Goal: Task Accomplishment & Management: Use online tool/utility

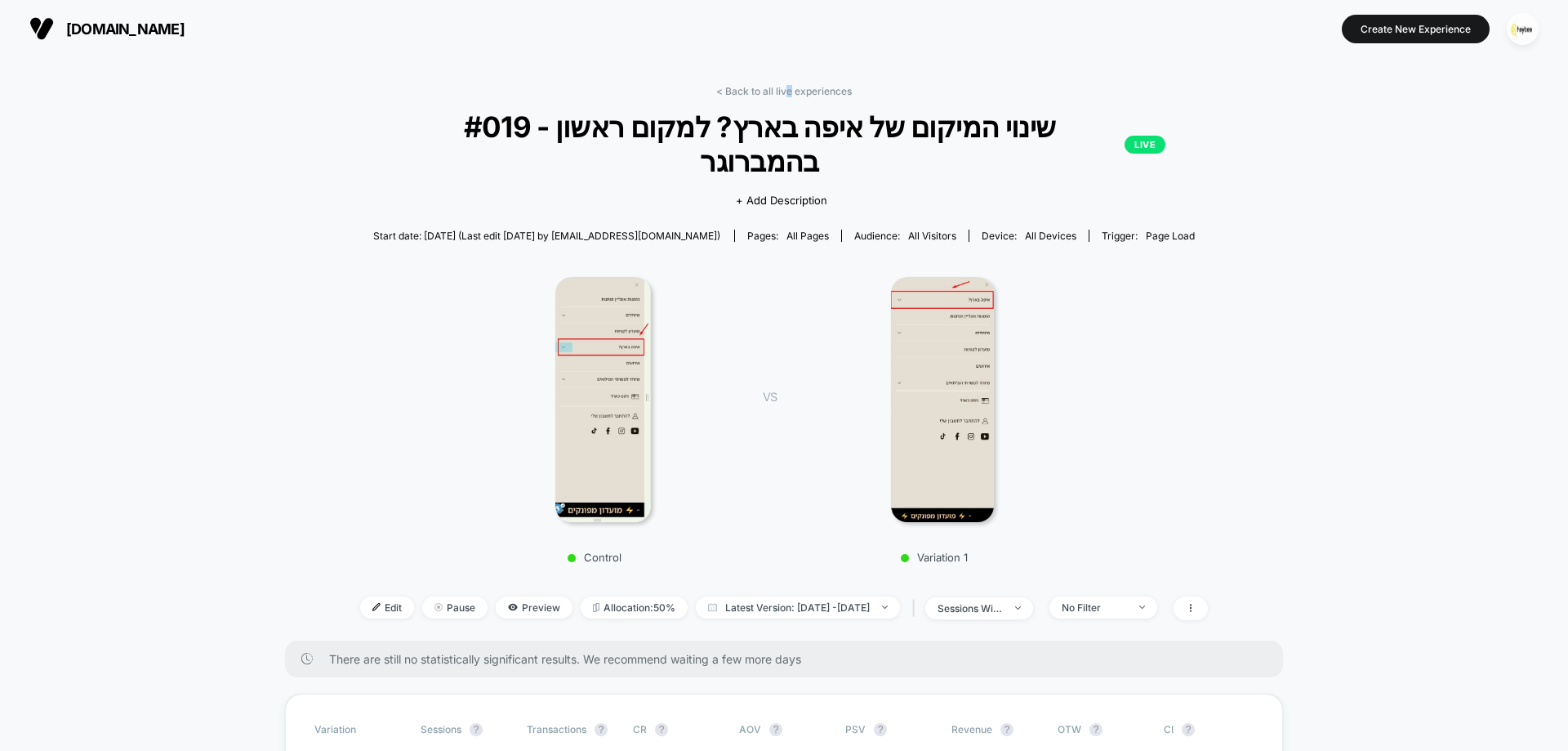
drag, startPoint x: 790, startPoint y: 90, endPoint x: 782, endPoint y: 102, distance: 14.4
click at [787, 91] on link "< Back to all live experiences" at bounding box center [784, 91] width 136 height 12
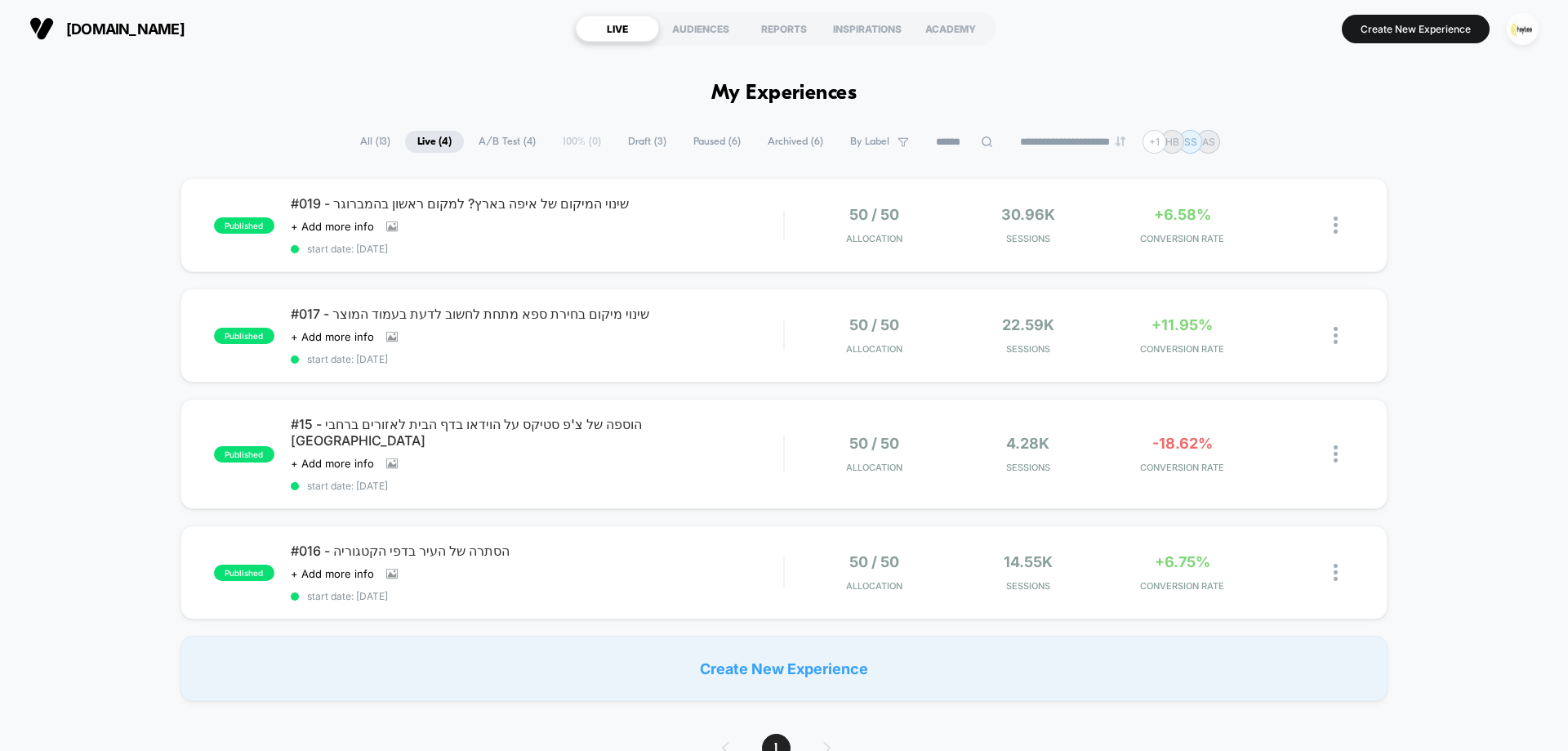
click at [714, 140] on span "Paused ( 6 )" at bounding box center [717, 141] width 72 height 22
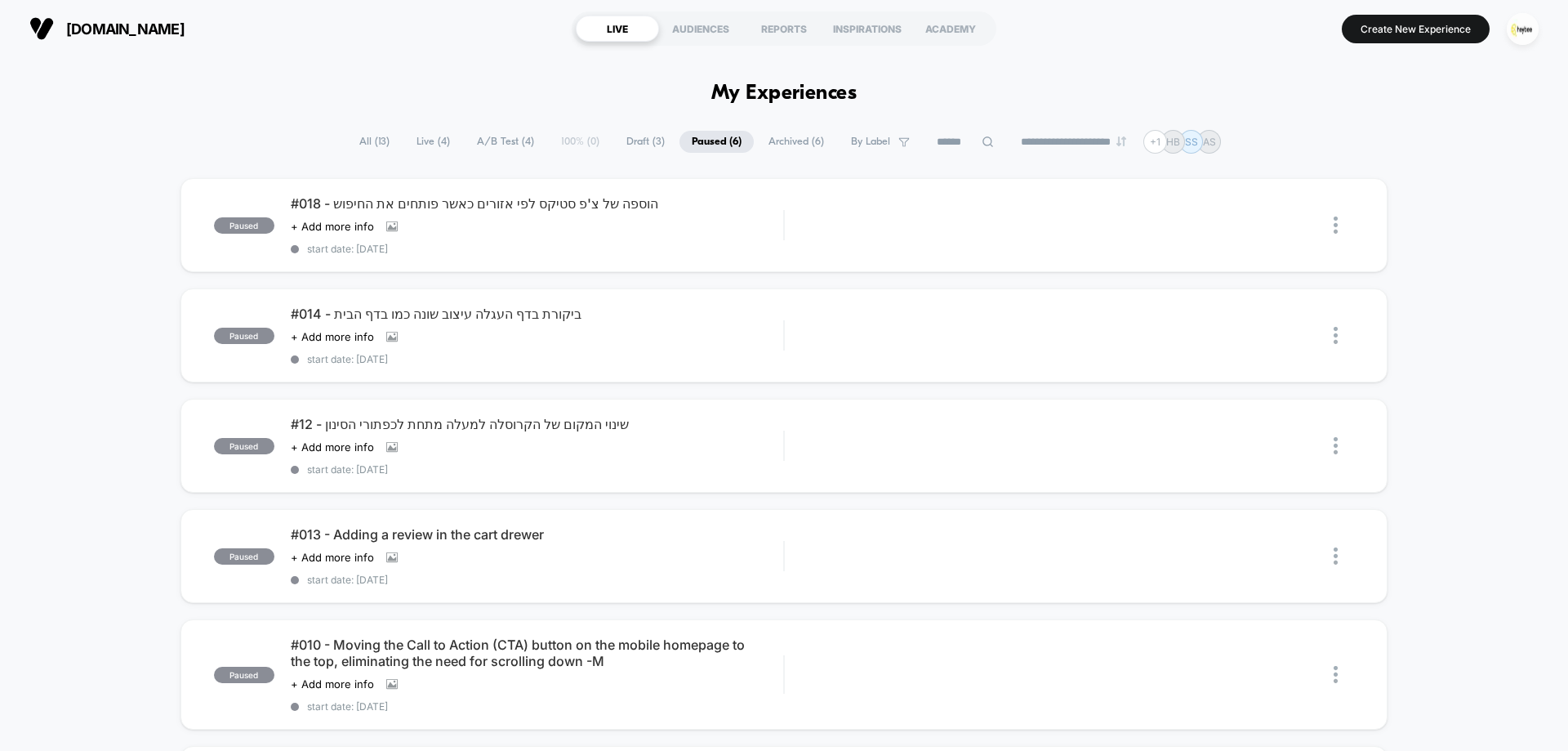
click at [785, 140] on span "Archived ( 6 )" at bounding box center [796, 141] width 80 height 22
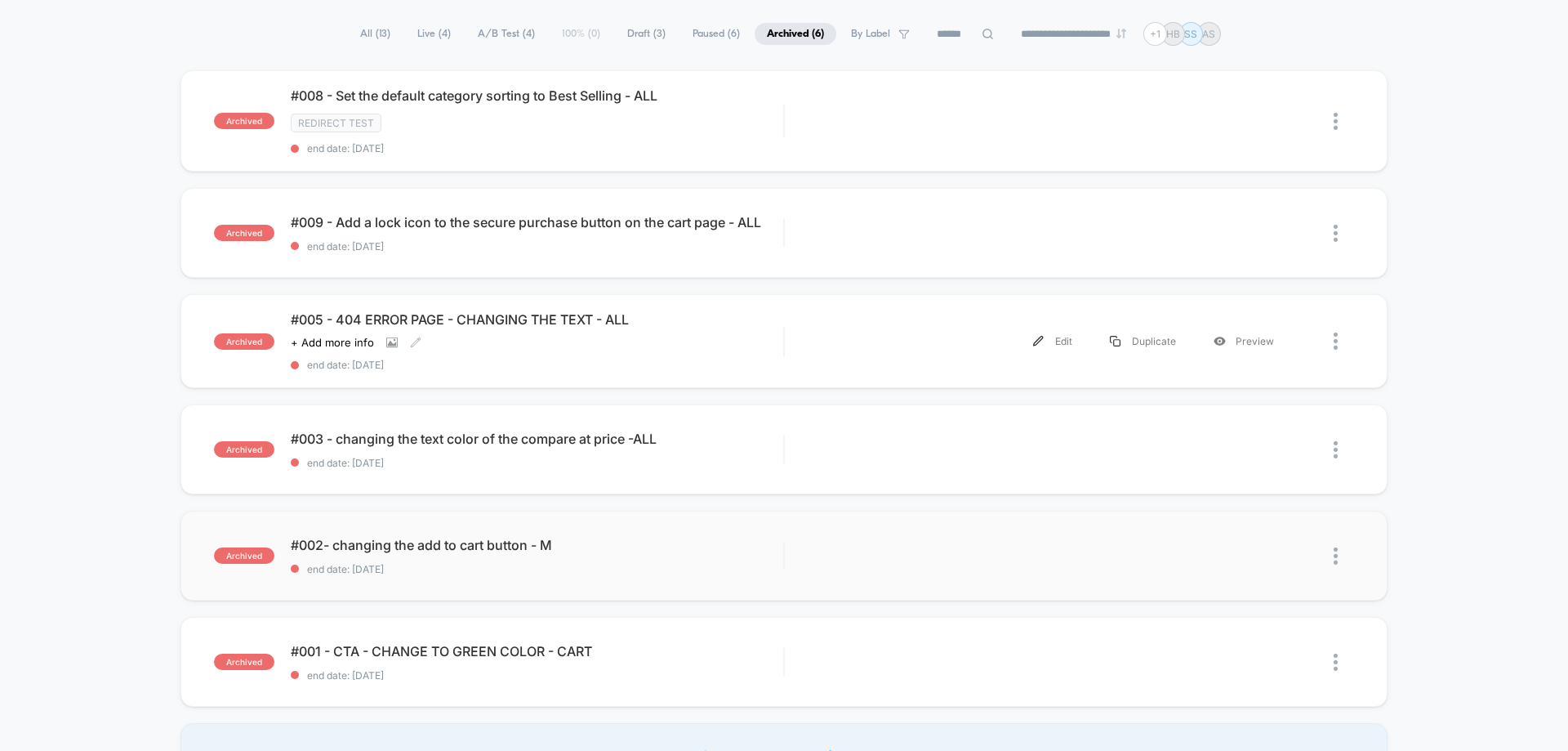
scroll to position [245, 0]
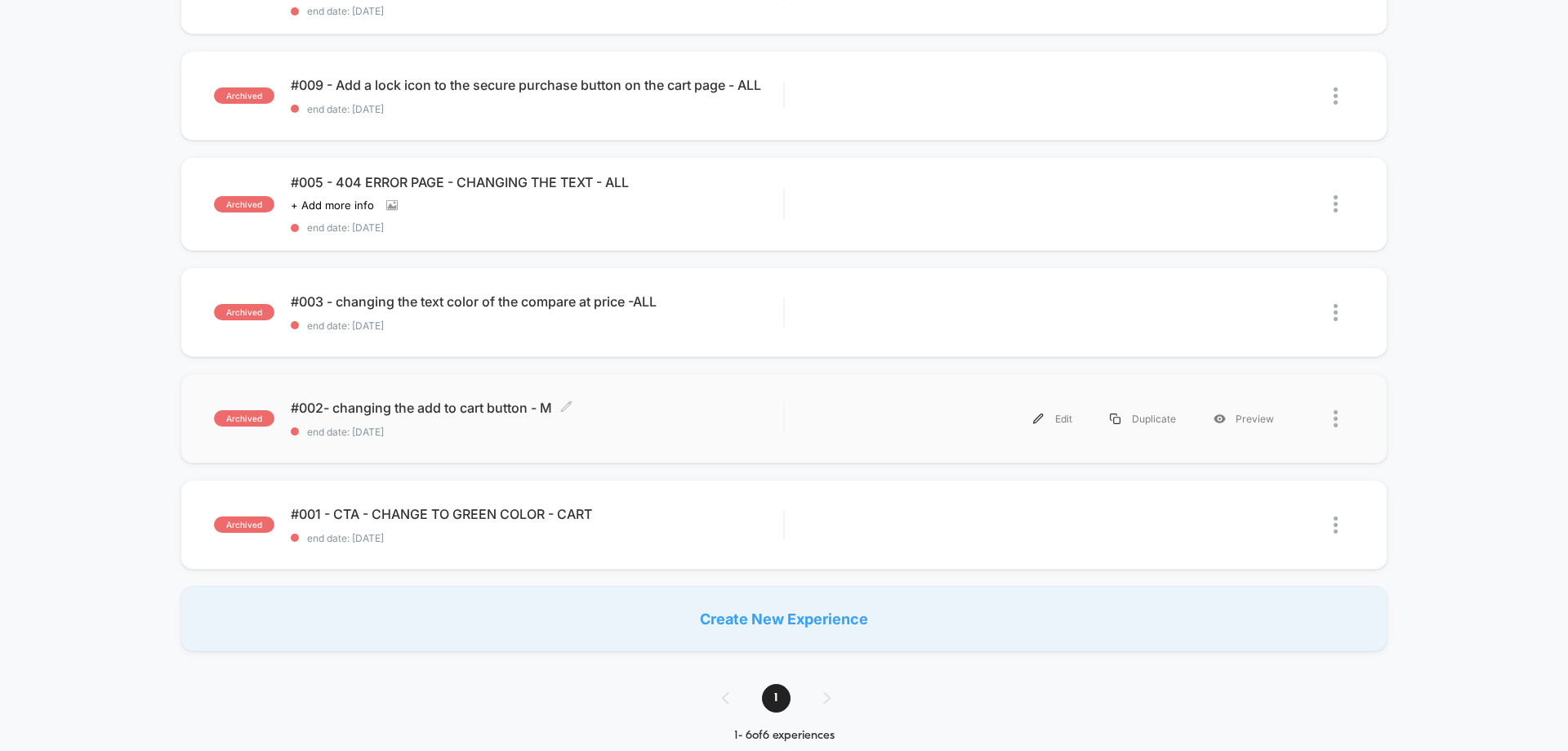
click at [434, 411] on span "#002- changing the add to cart button - M Click to edit experience details" at bounding box center [537, 408] width 493 height 16
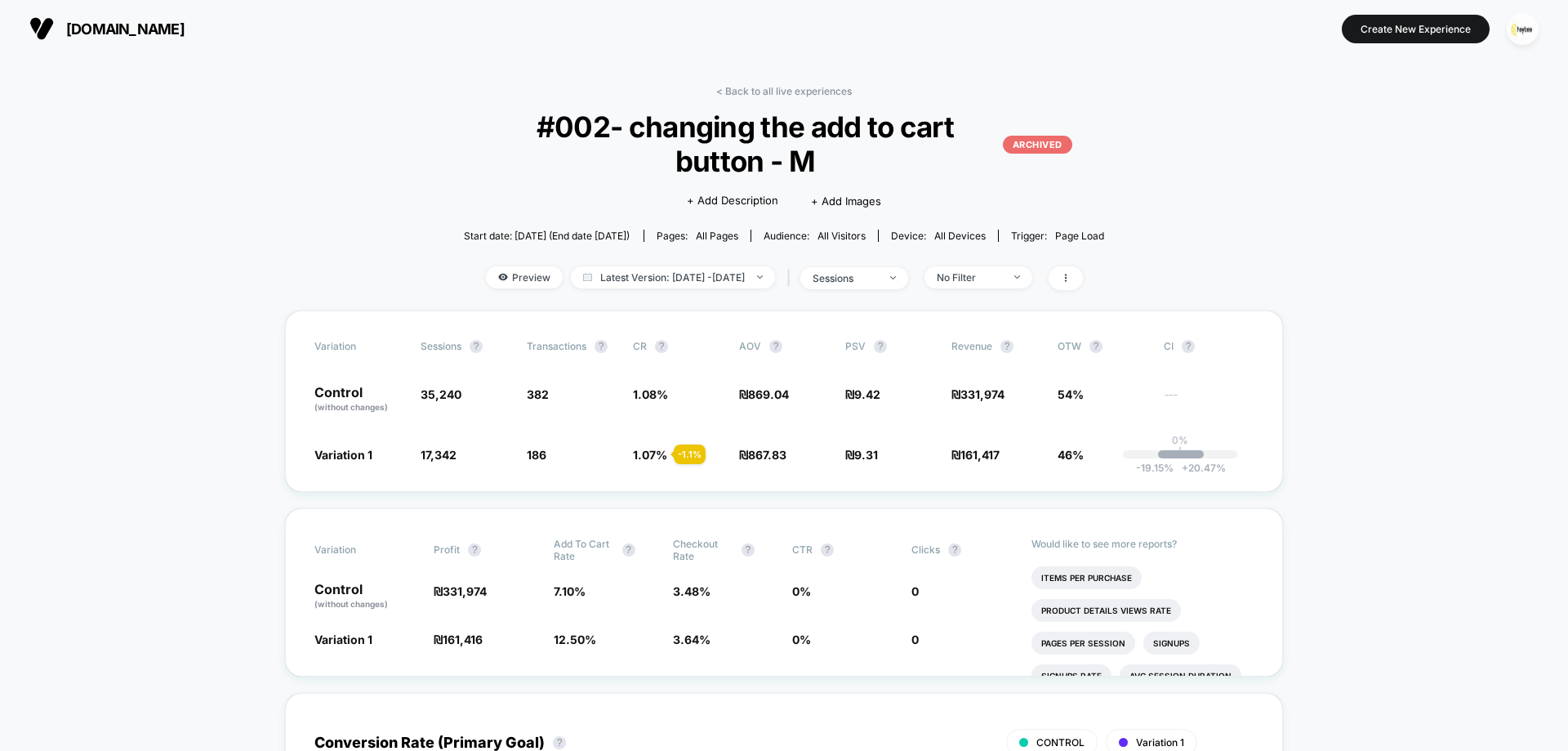
click at [1001, 290] on div "< Back to all live experiences #002- changing the add to cart button - M ARCHIV…" at bounding box center [784, 198] width 641 height 225
click at [1002, 278] on div "No Filter" at bounding box center [970, 278] width 66 height 12
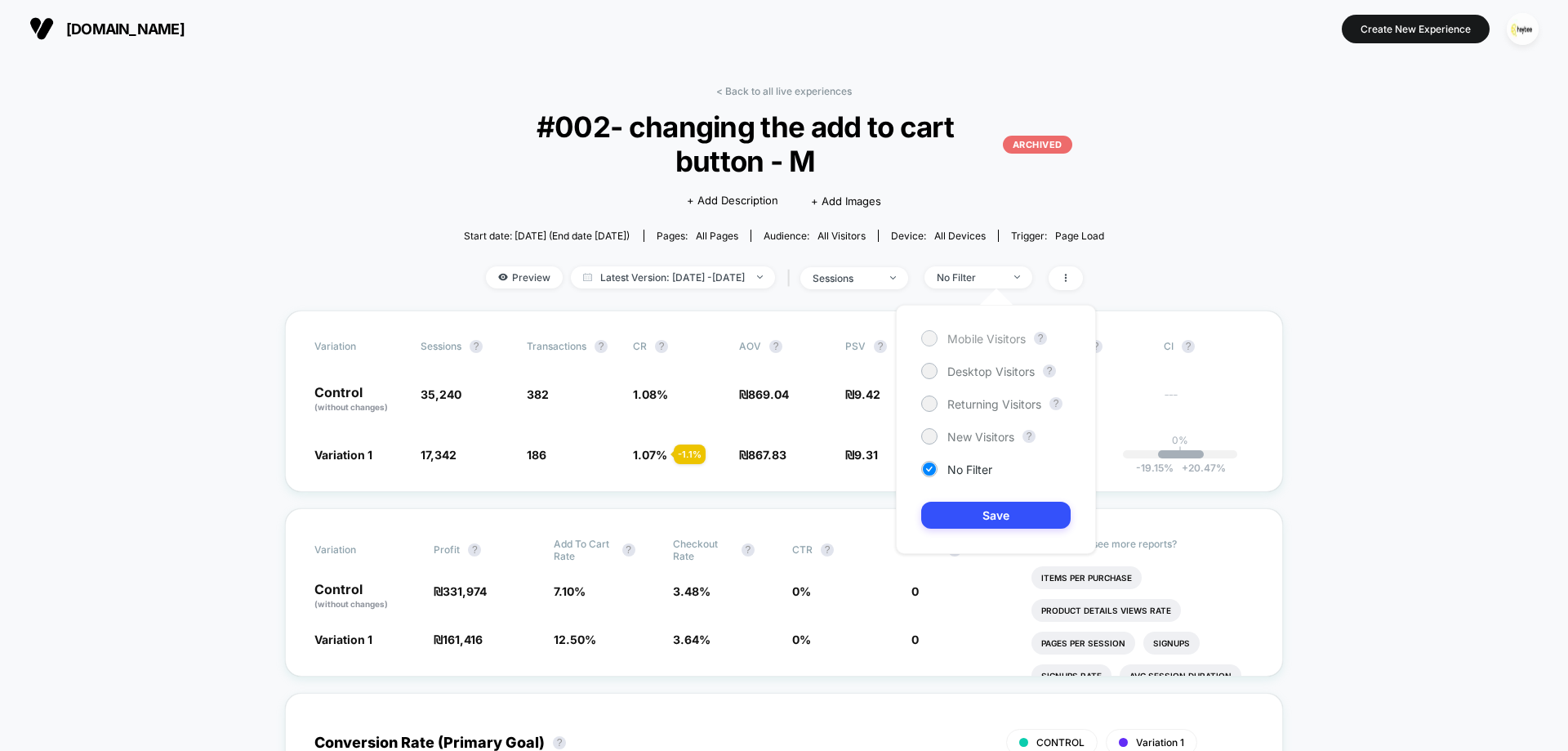
click at [991, 334] on span "Mobile Visitors" at bounding box center [987, 339] width 78 height 14
click at [983, 505] on button "Save" at bounding box center [995, 515] width 150 height 27
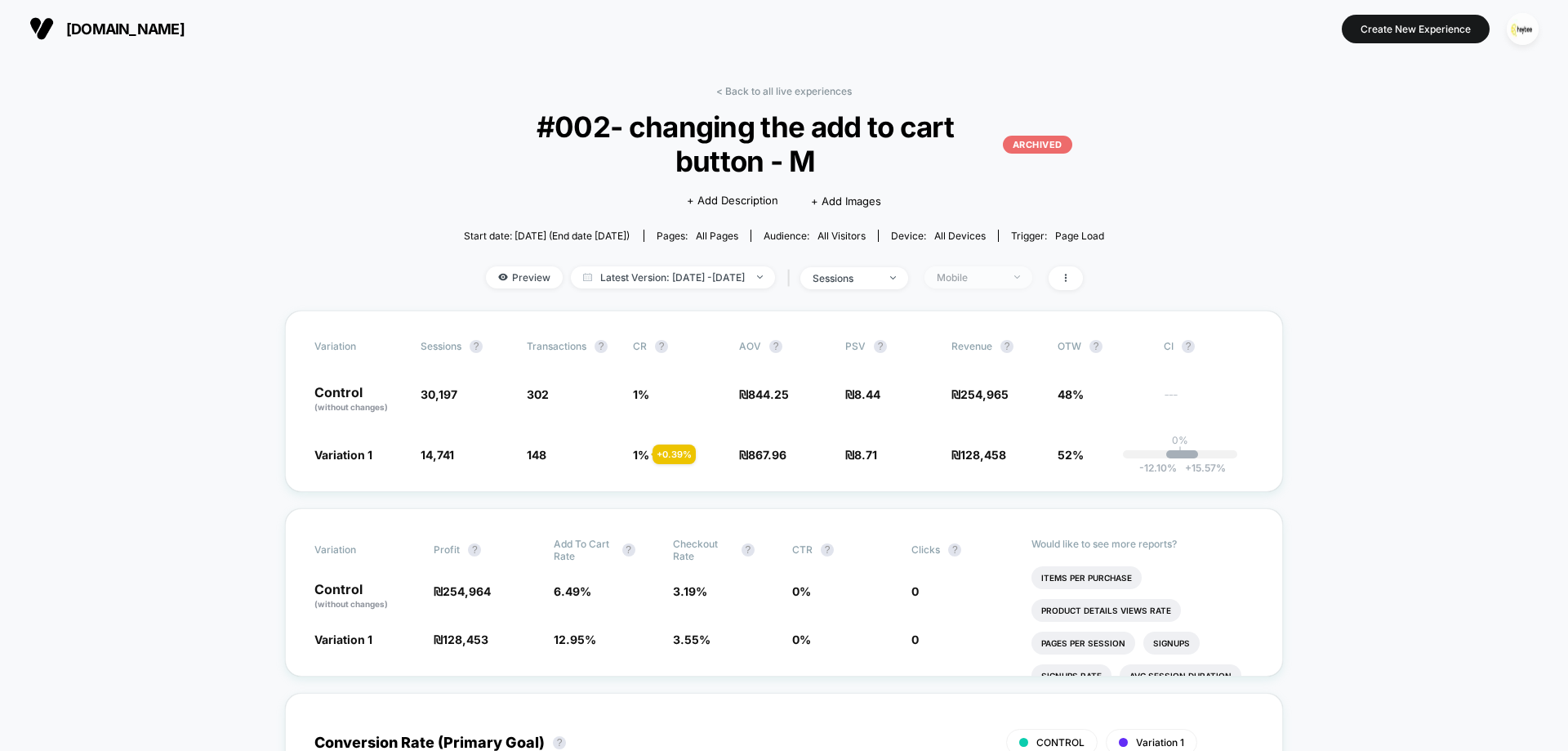
click at [994, 286] on span "Mobile" at bounding box center [979, 277] width 108 height 22
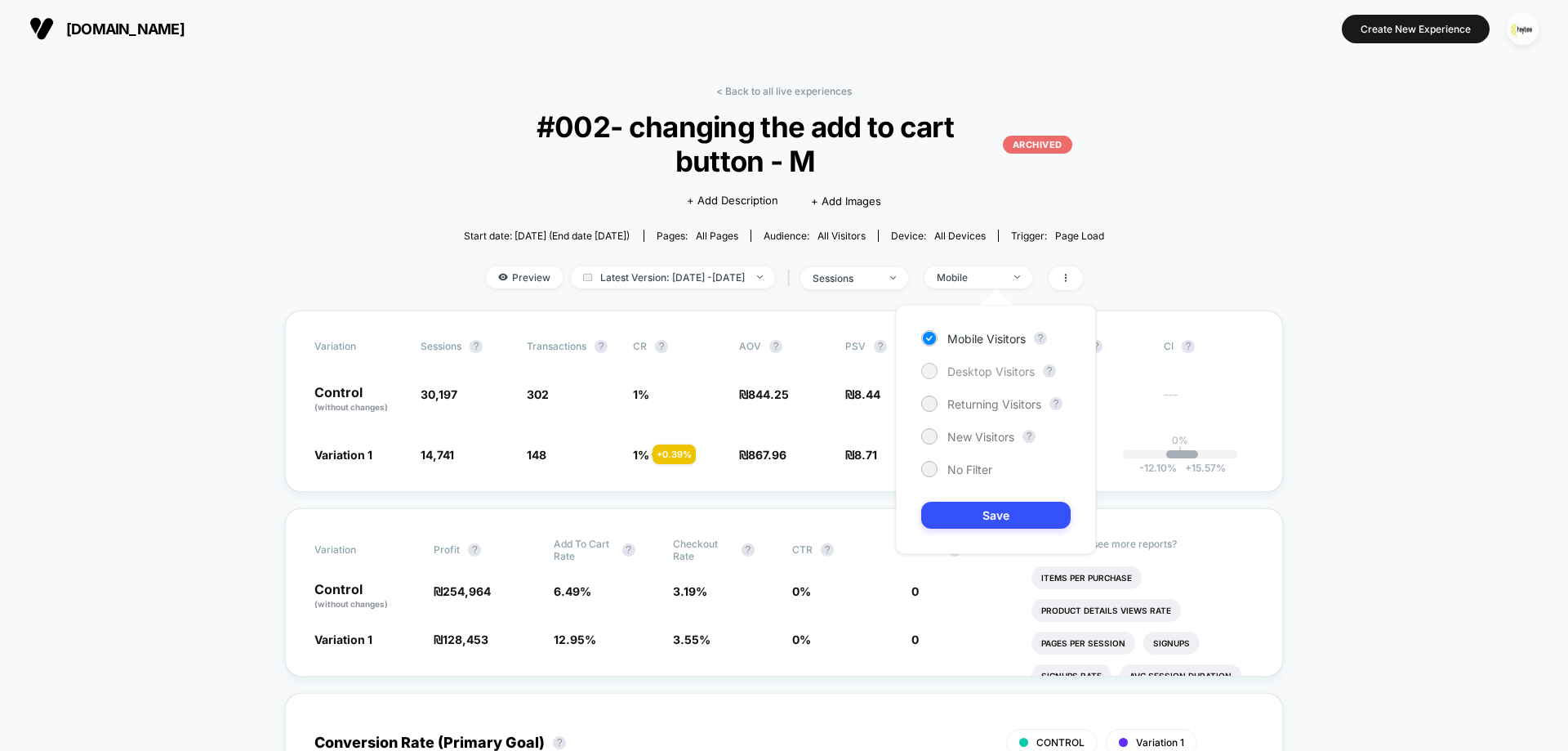
click at [987, 363] on div "Desktop Visitors" at bounding box center [978, 371] width 113 height 16
click at [998, 510] on button "Save" at bounding box center [995, 515] width 150 height 27
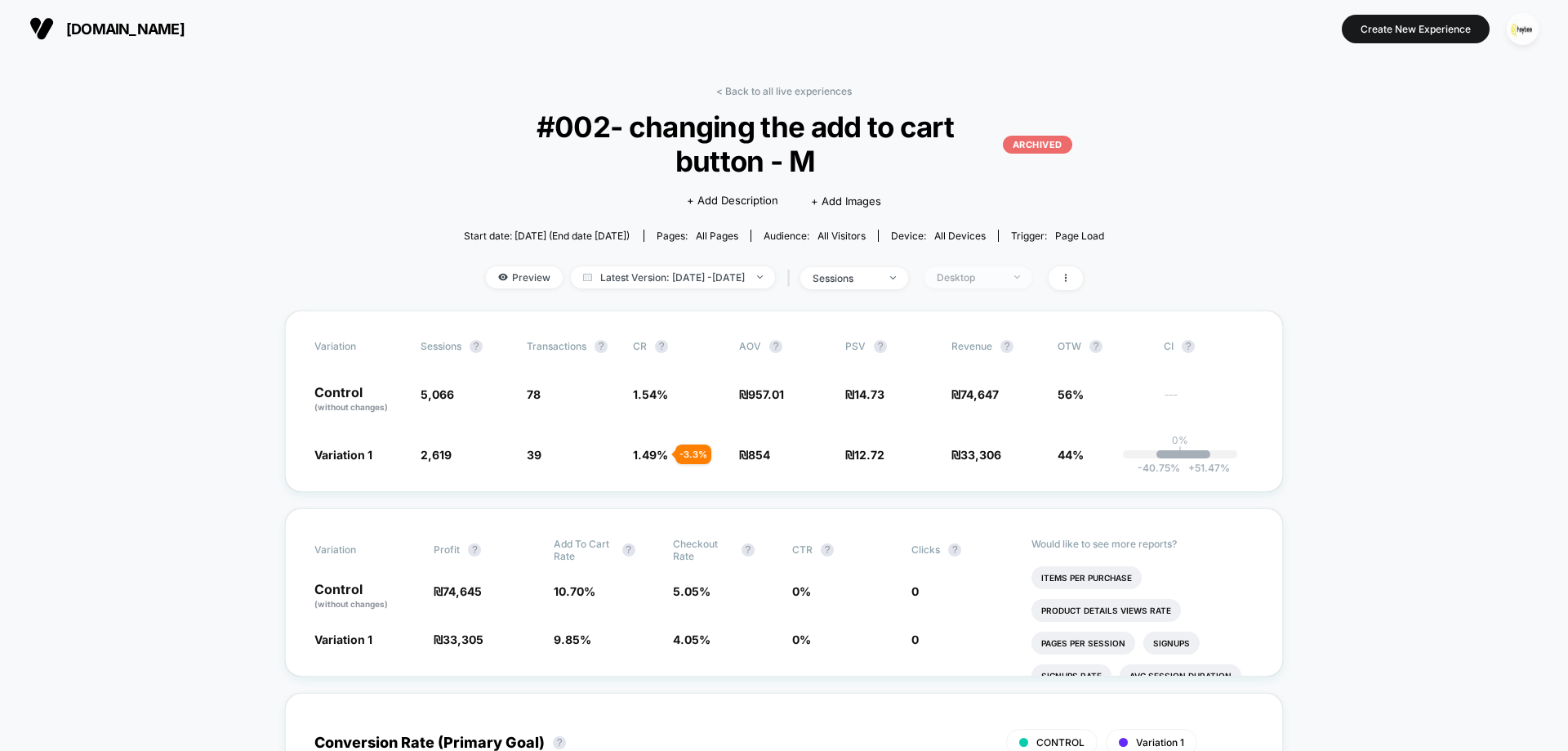
click at [1002, 283] on div "Desktop" at bounding box center [970, 278] width 66 height 12
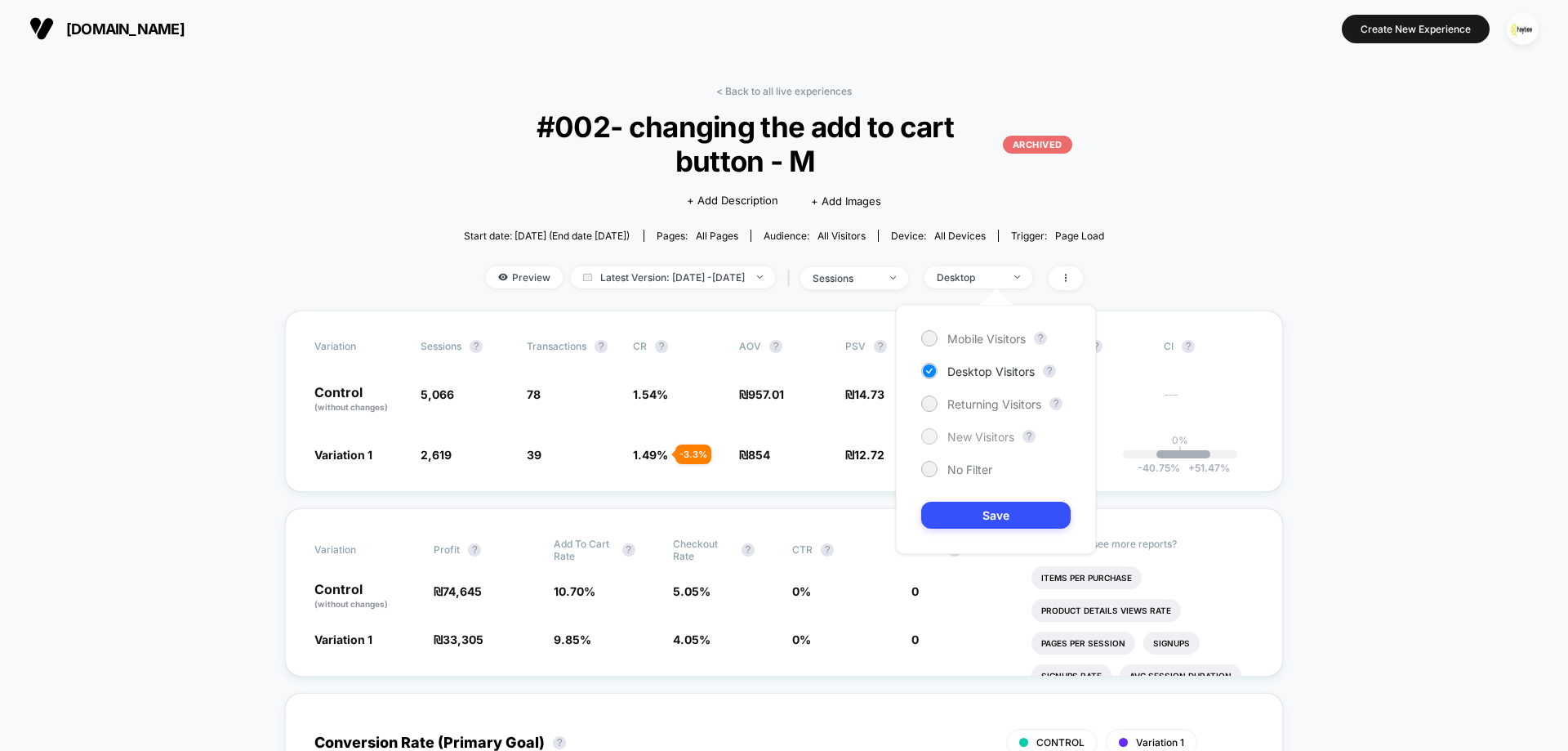
click at [972, 438] on span "New Visitors" at bounding box center [981, 437] width 67 height 14
click at [989, 528] on button "Save" at bounding box center [995, 515] width 150 height 27
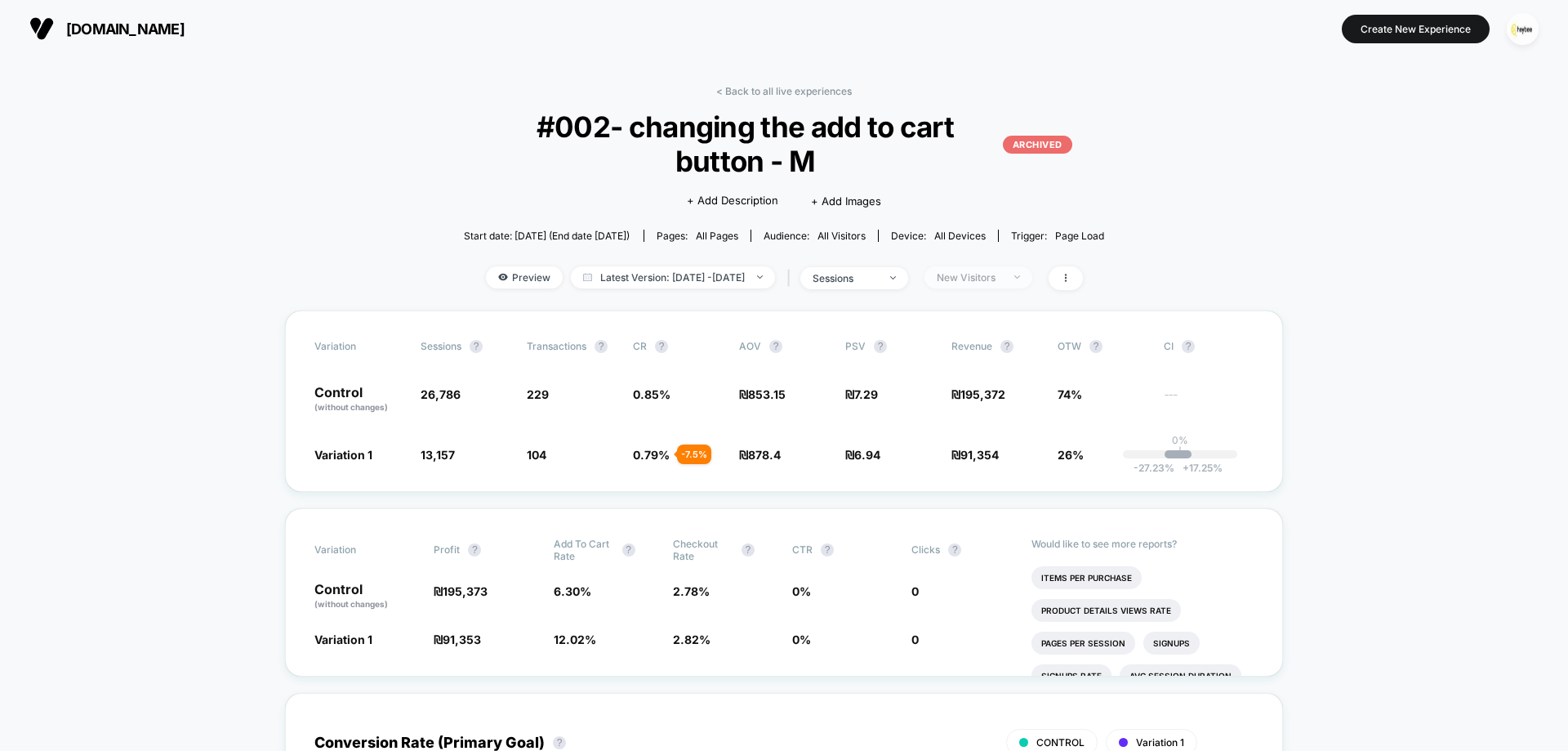
click at [994, 281] on div "New Visitors" at bounding box center [970, 278] width 66 height 12
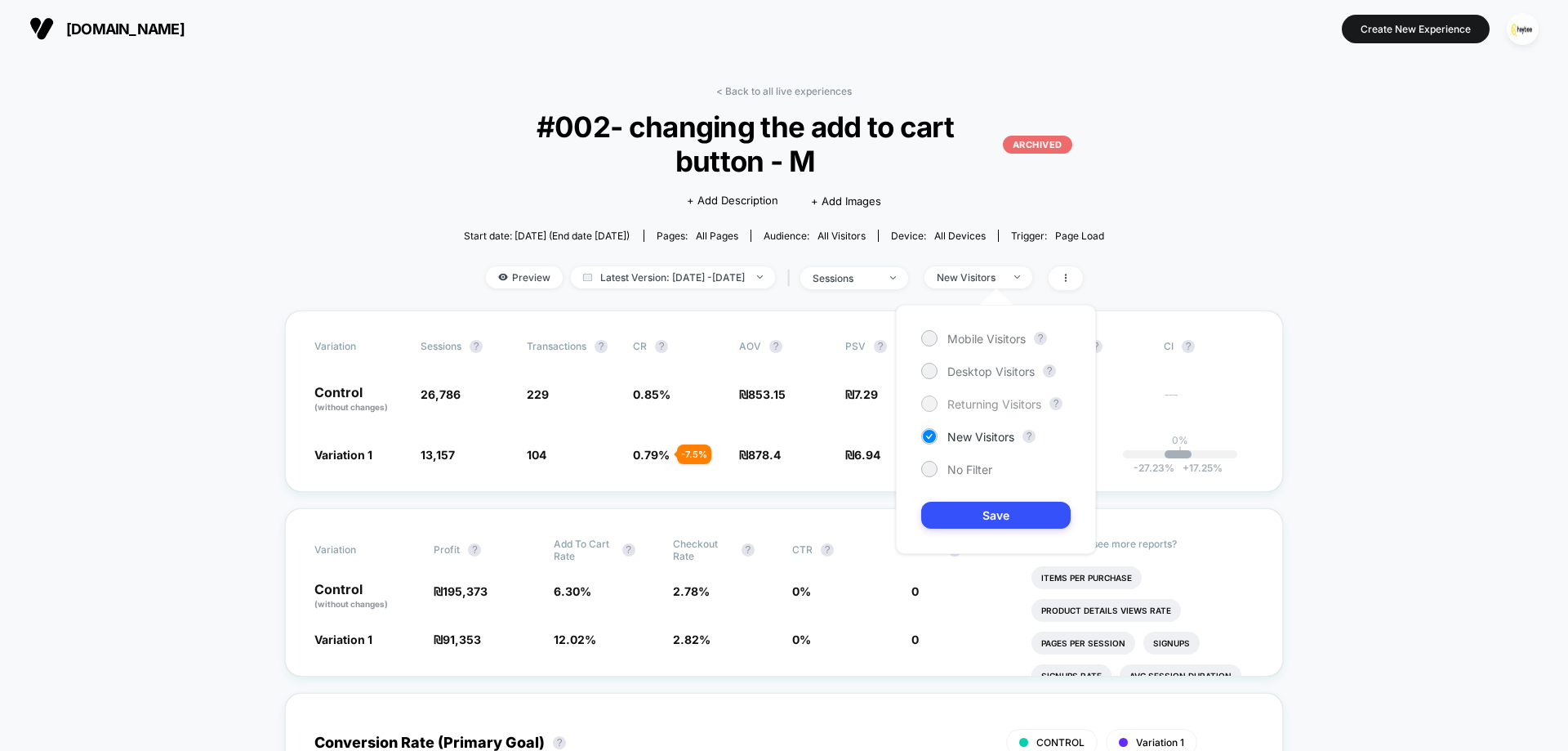
click at [983, 401] on span "Returning Visitors" at bounding box center [995, 404] width 94 height 14
click at [997, 511] on button "Save" at bounding box center [995, 515] width 150 height 27
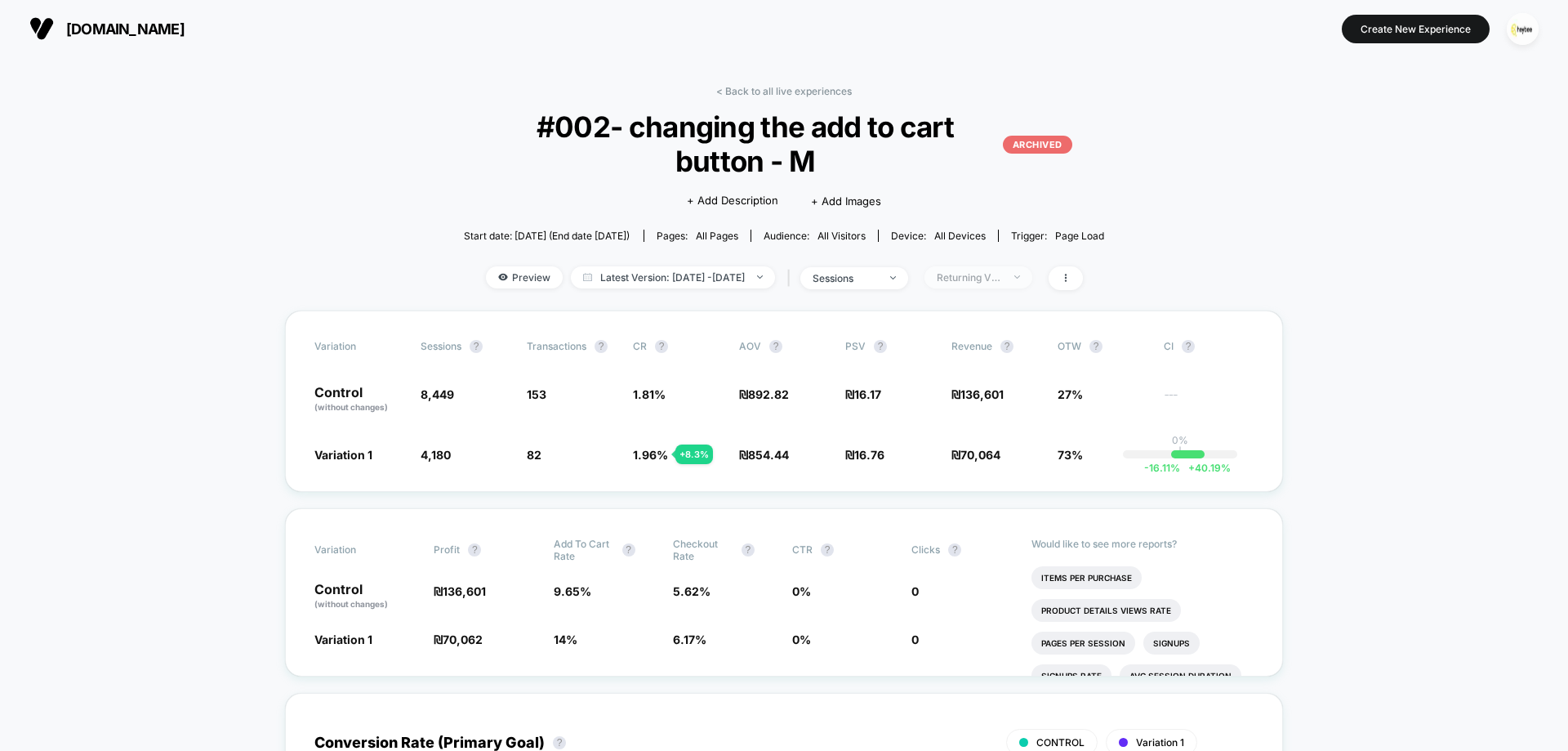
click at [1002, 282] on div "Returning Visitors" at bounding box center [970, 278] width 66 height 12
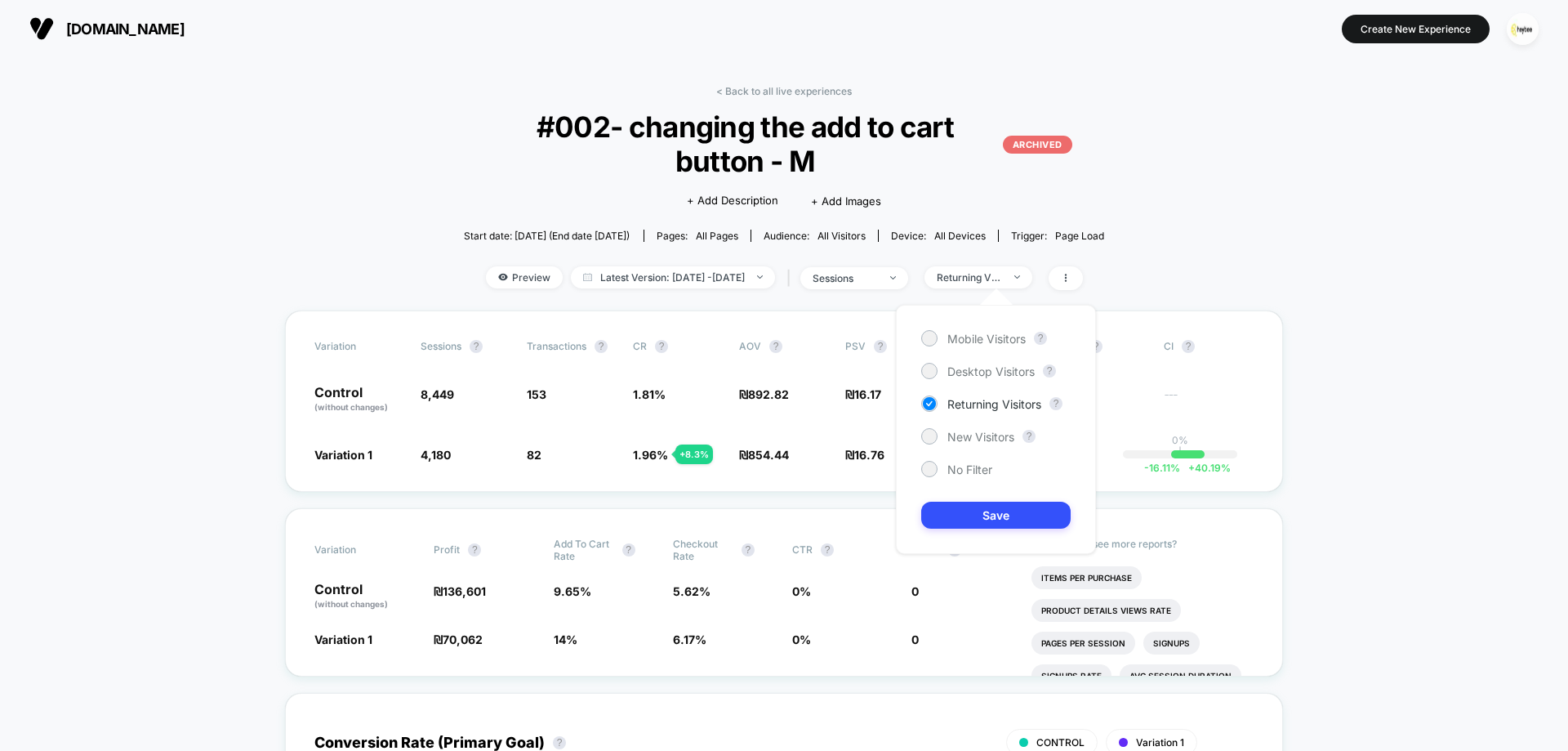
click at [988, 481] on div "Mobile Visitors ? Desktop Visitors ? Returning Visitors ? New Visitors ? No Fil…" at bounding box center [996, 429] width 200 height 249
click at [988, 475] on span "No Filter" at bounding box center [970, 470] width 45 height 14
click at [1003, 514] on button "Save" at bounding box center [995, 515] width 150 height 27
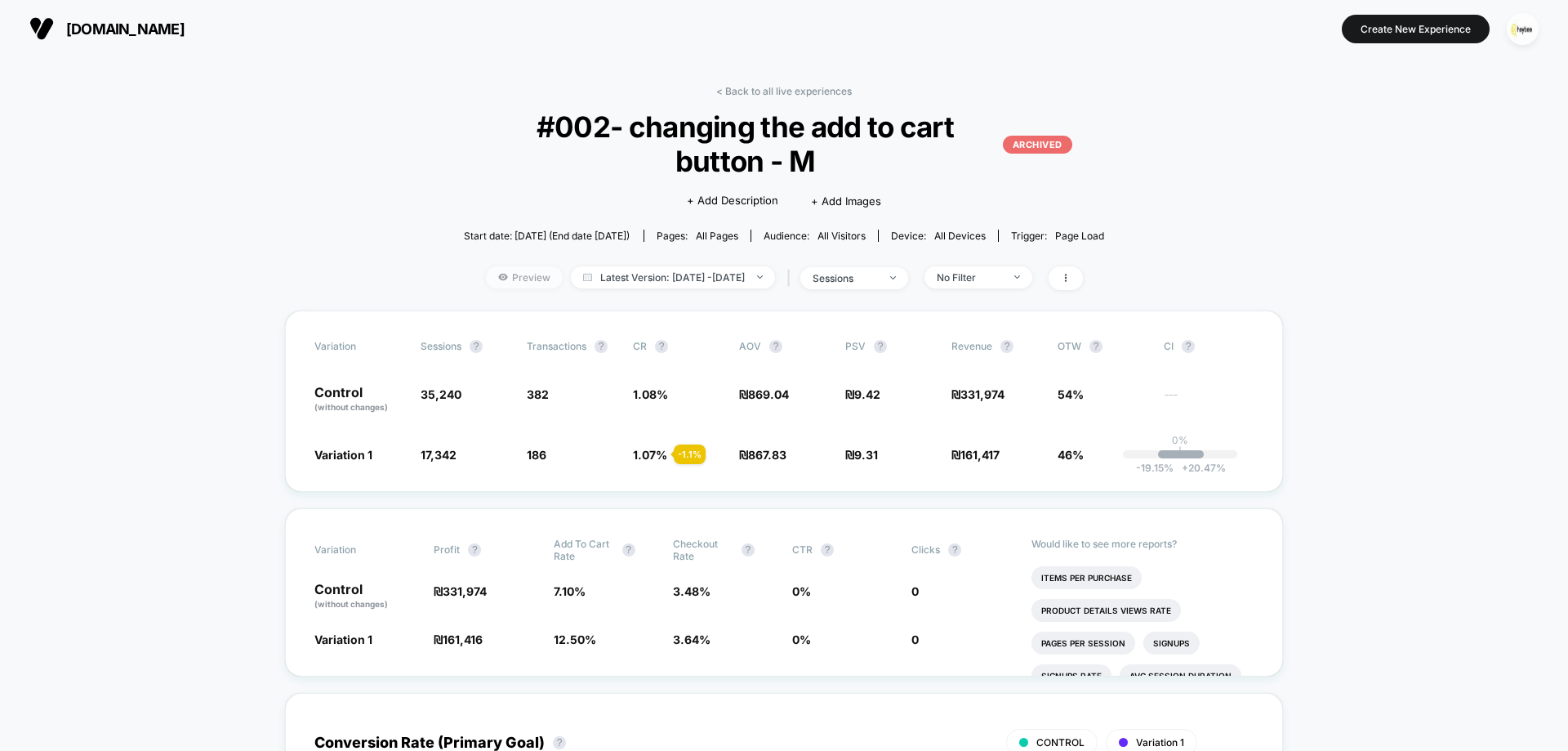
click at [489, 278] on span "Preview" at bounding box center [524, 277] width 77 height 22
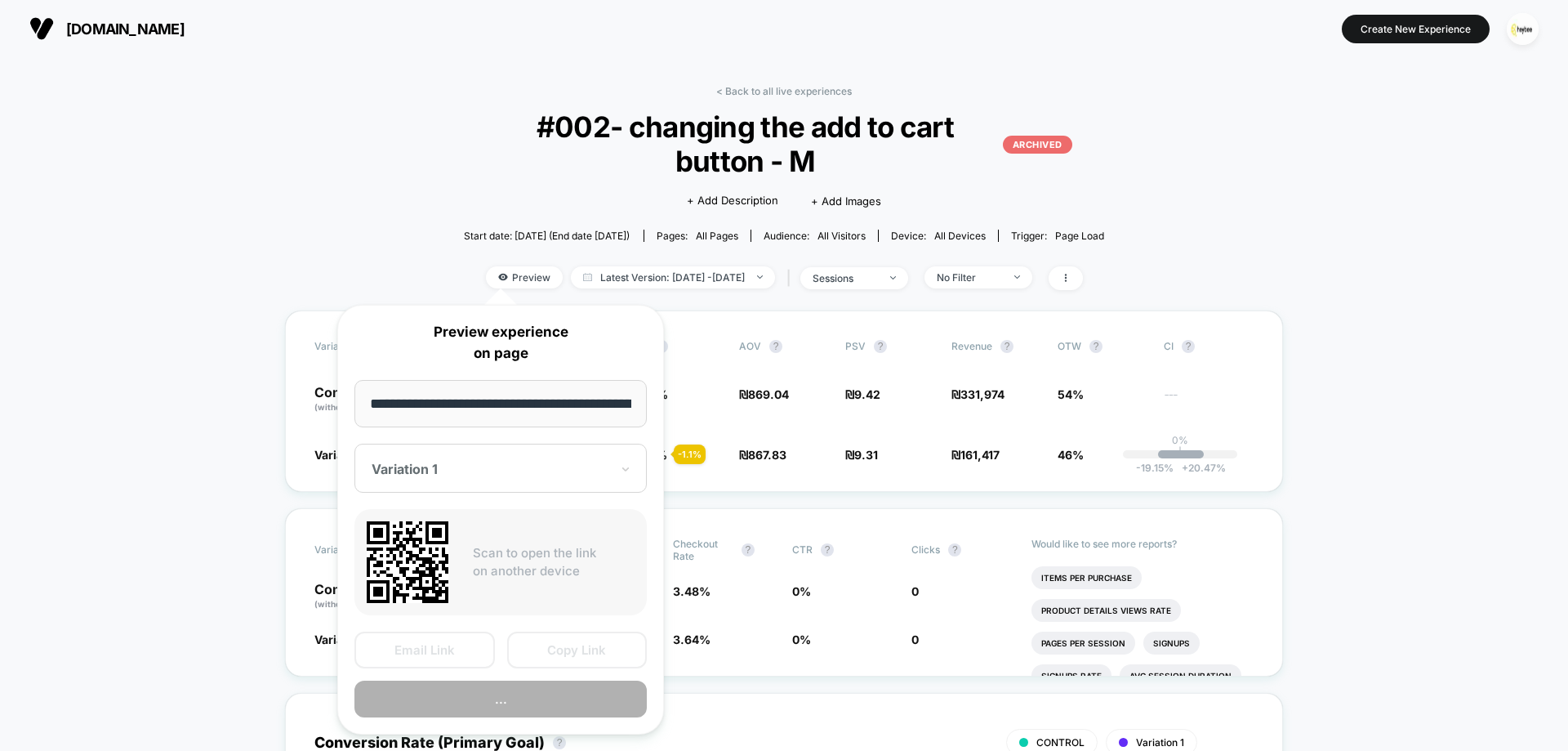
scroll to position [0, 115]
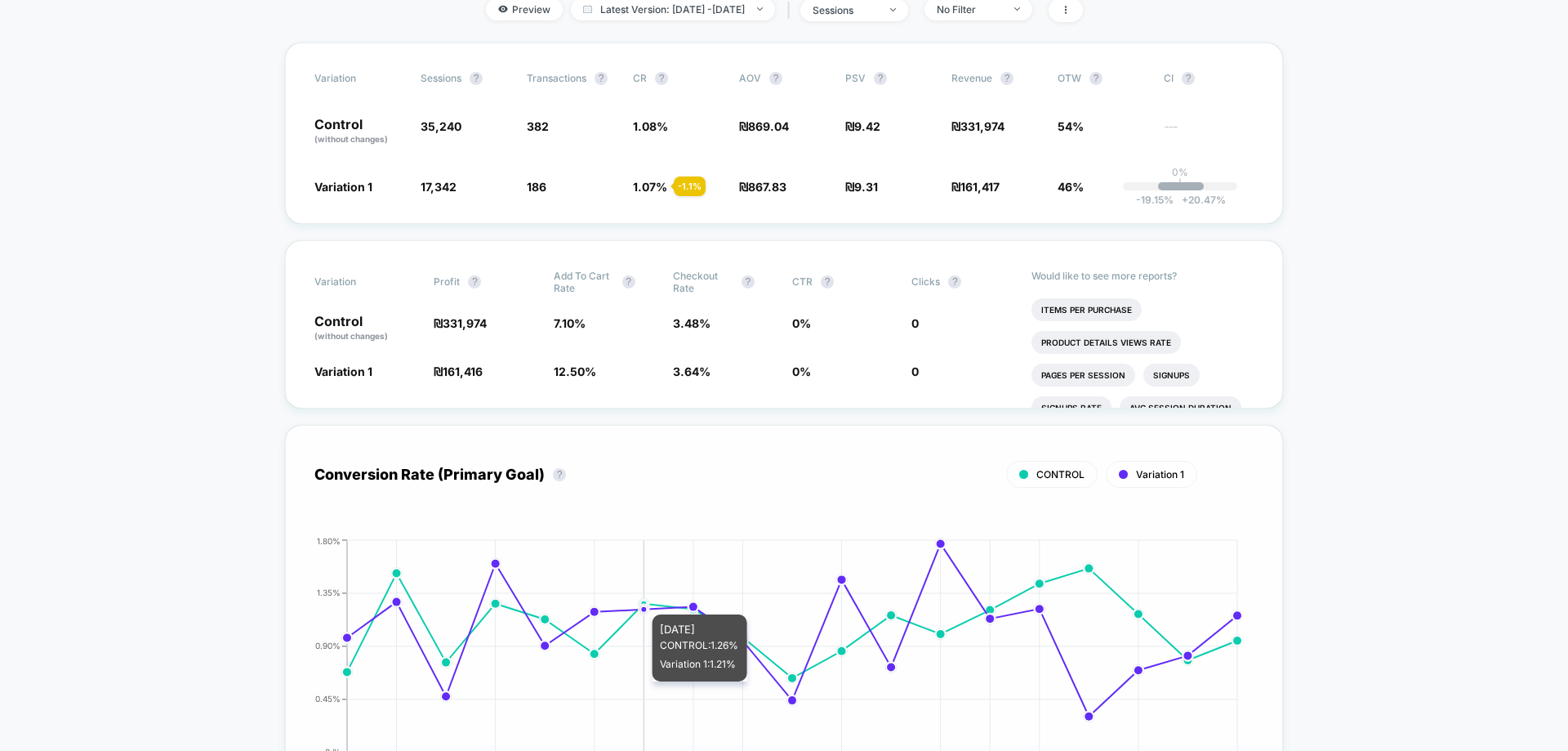
scroll to position [82, 0]
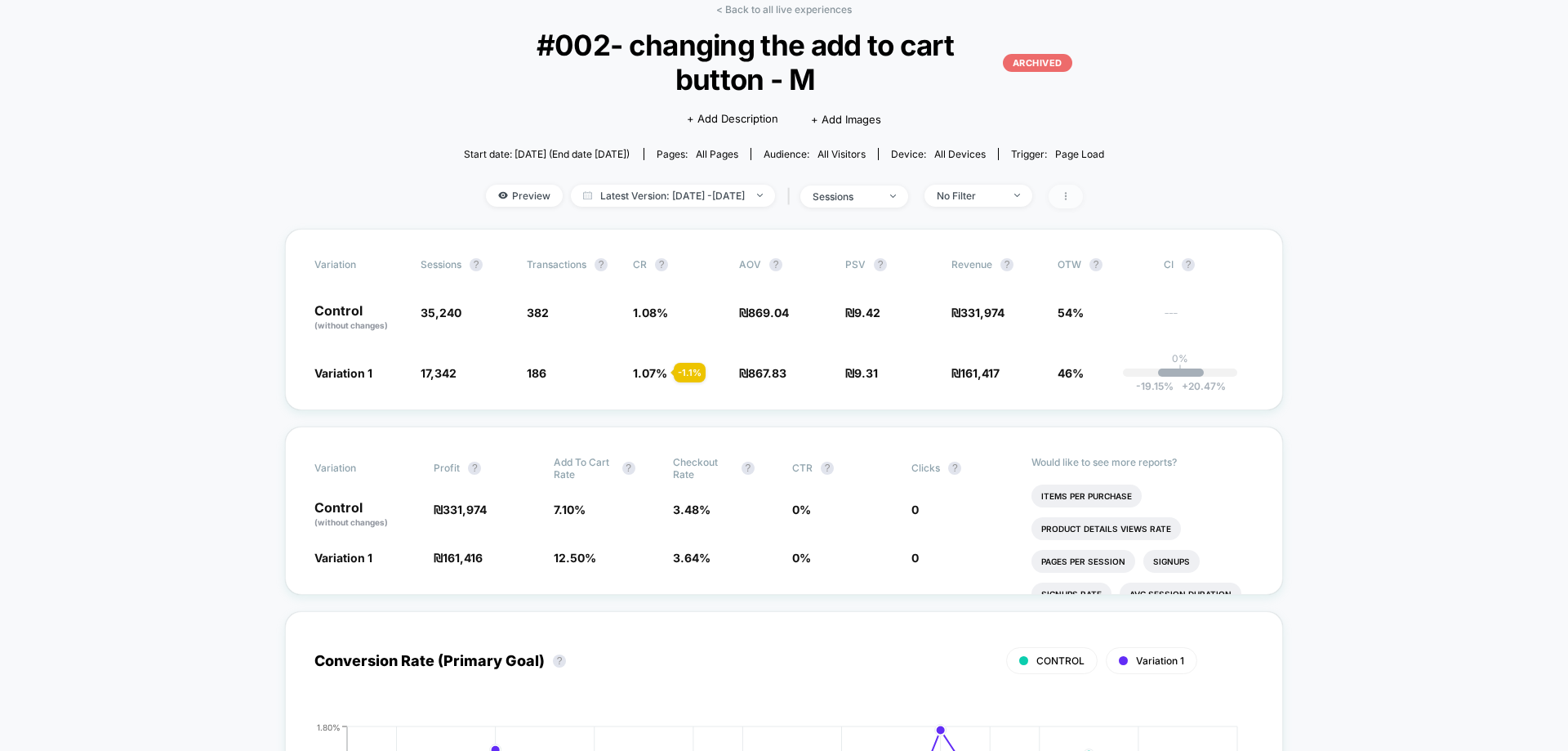
click at [1071, 193] on icon at bounding box center [1065, 196] width 10 height 10
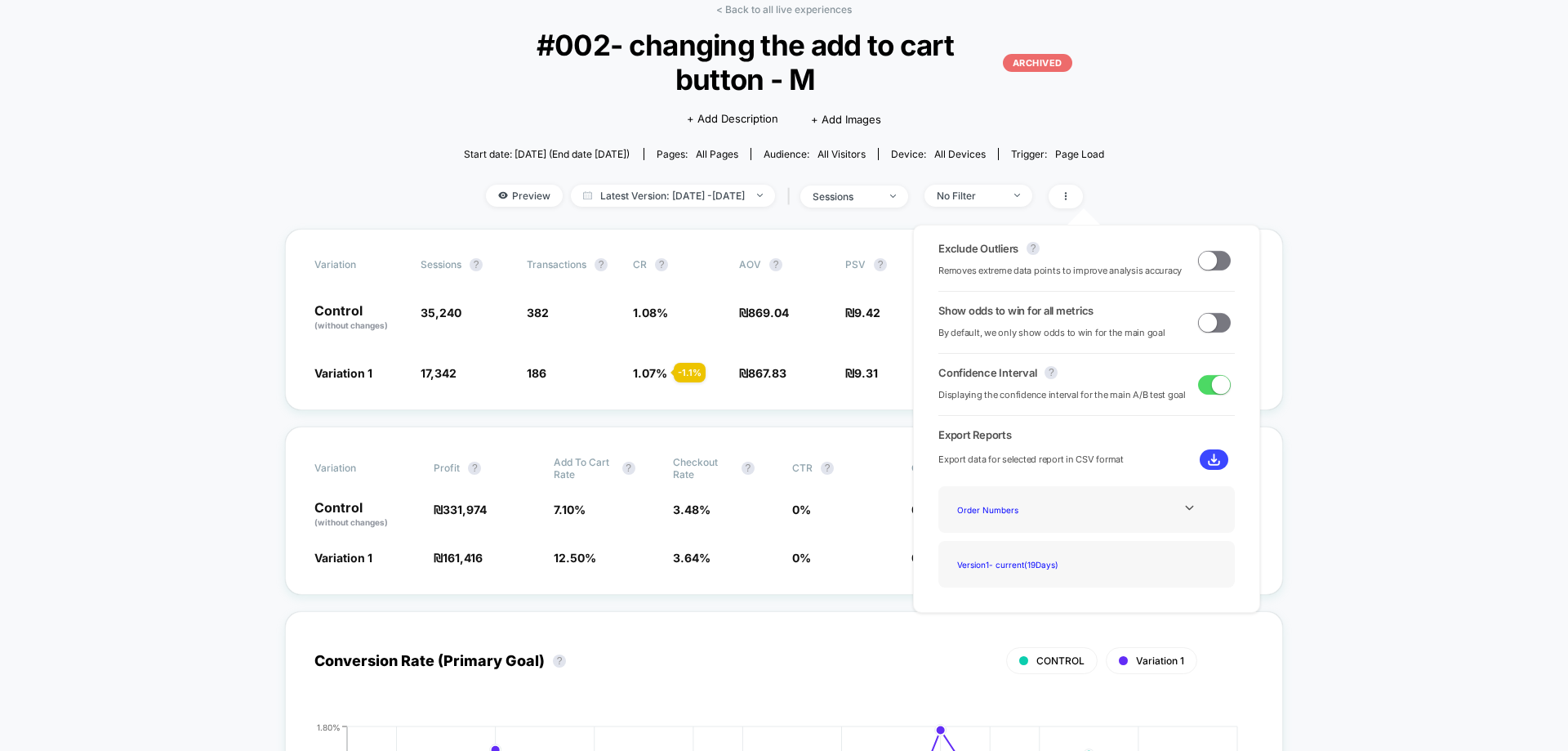
click at [1219, 319] on span at bounding box center [1214, 323] width 33 height 20
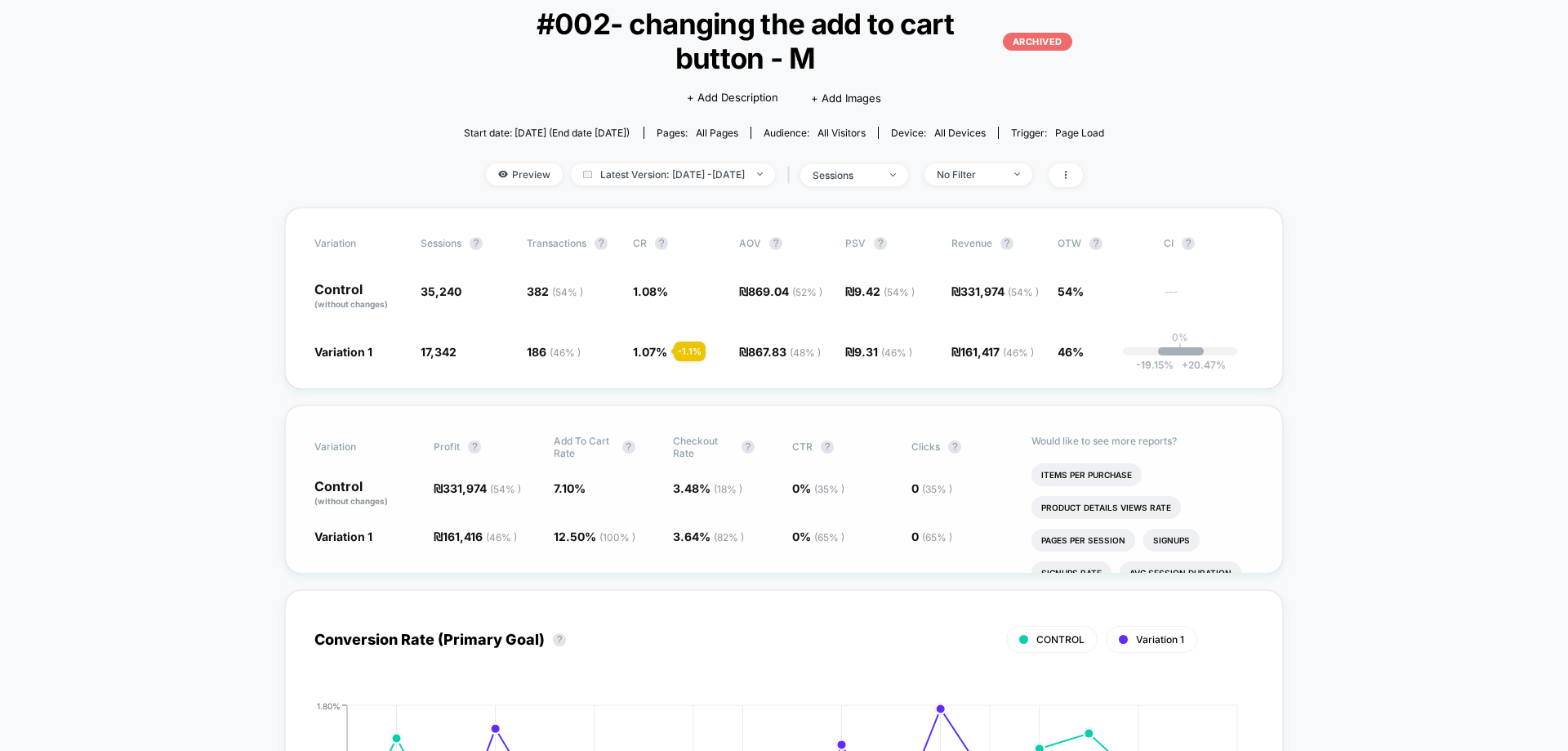
scroll to position [327, 0]
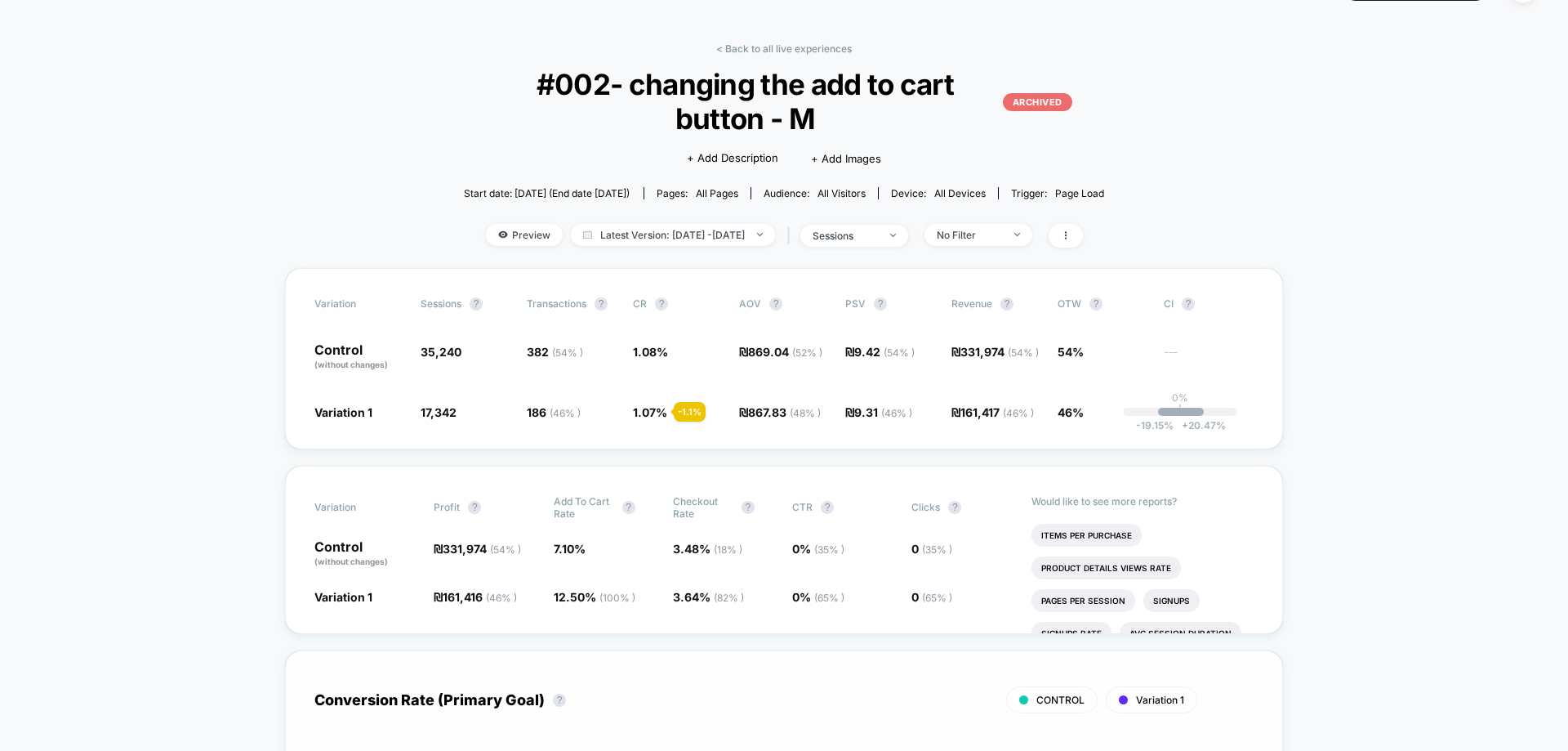
scroll to position [0, 0]
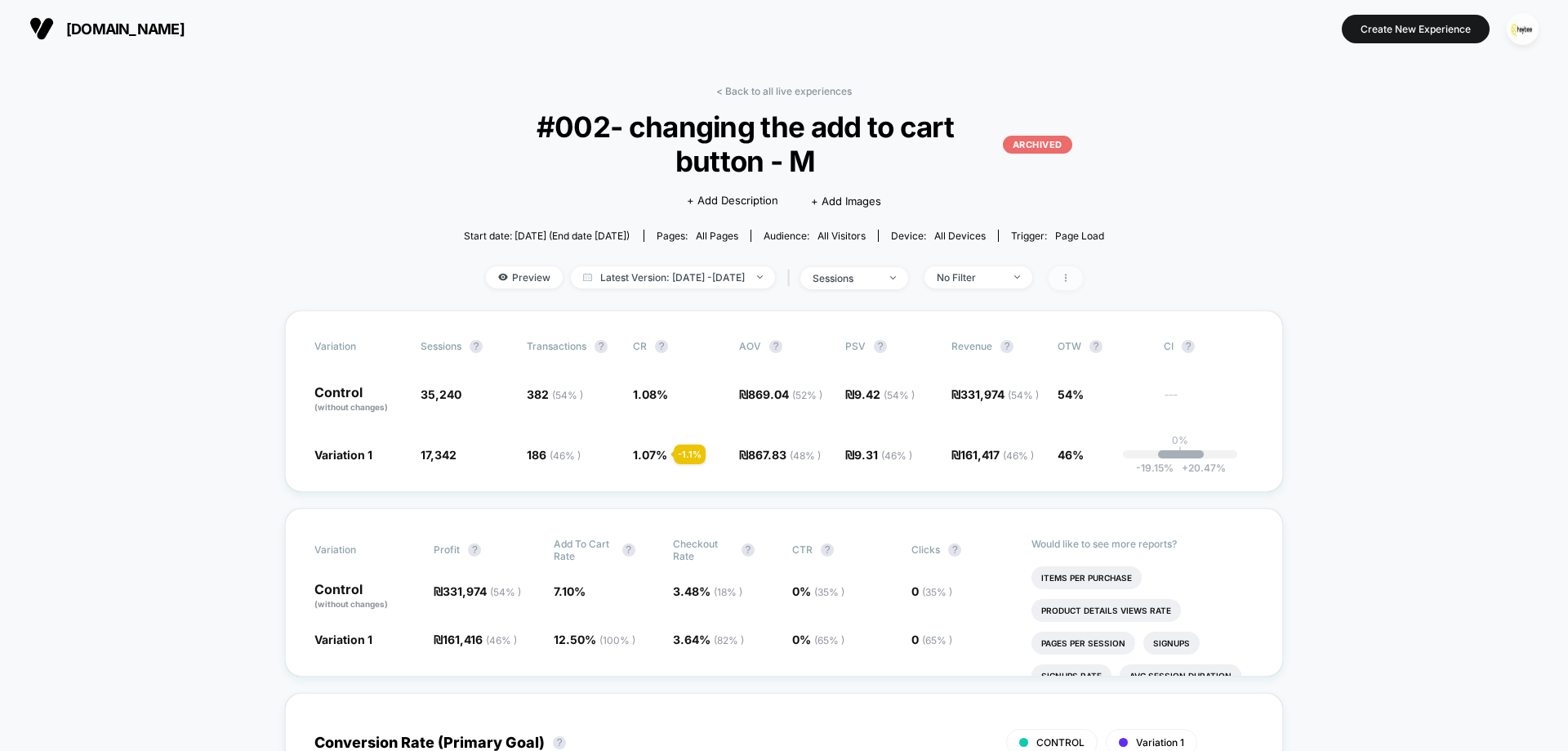
click at [1081, 280] on span at bounding box center [1065, 278] width 35 height 24
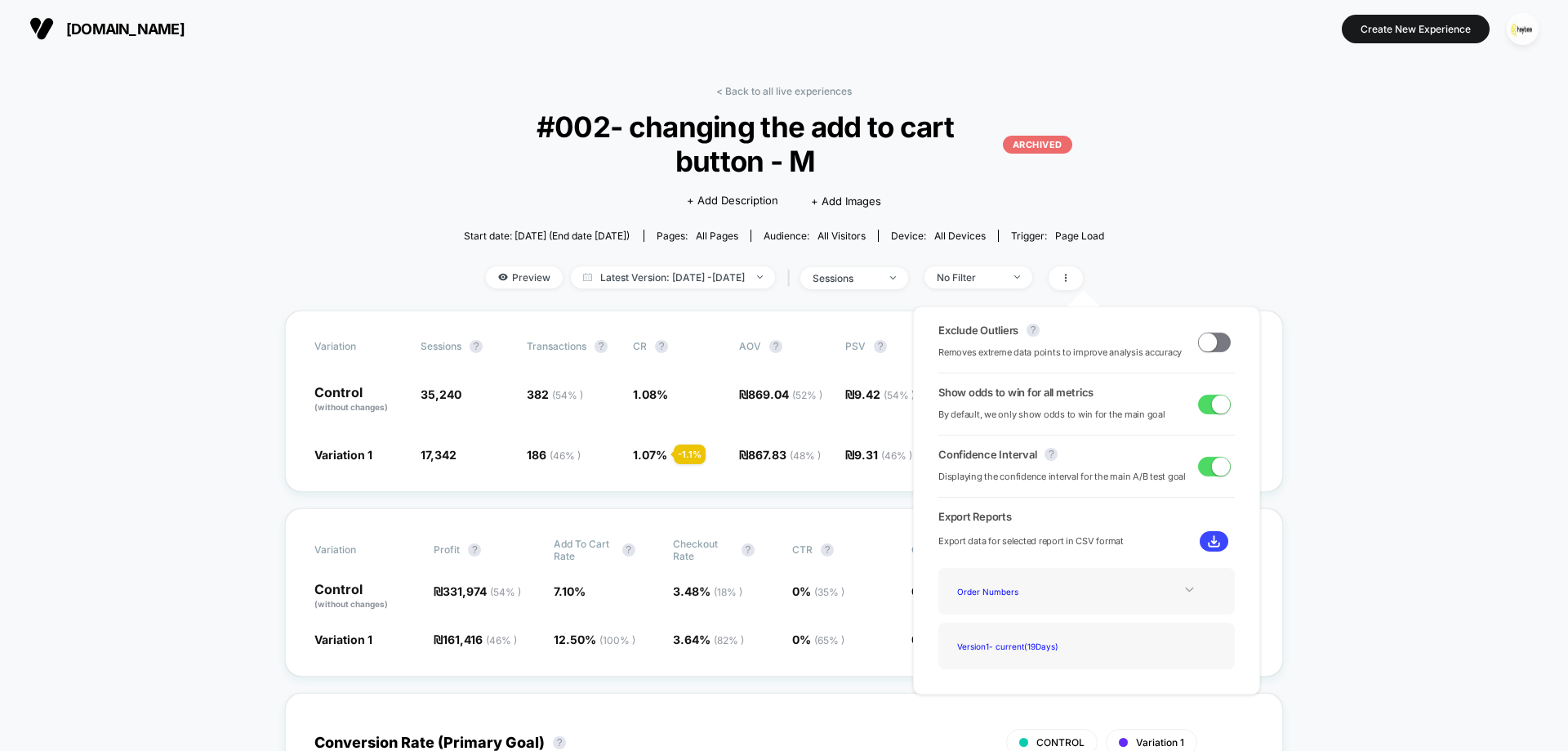
click at [1190, 588] on icon at bounding box center [1190, 590] width 12 height 12
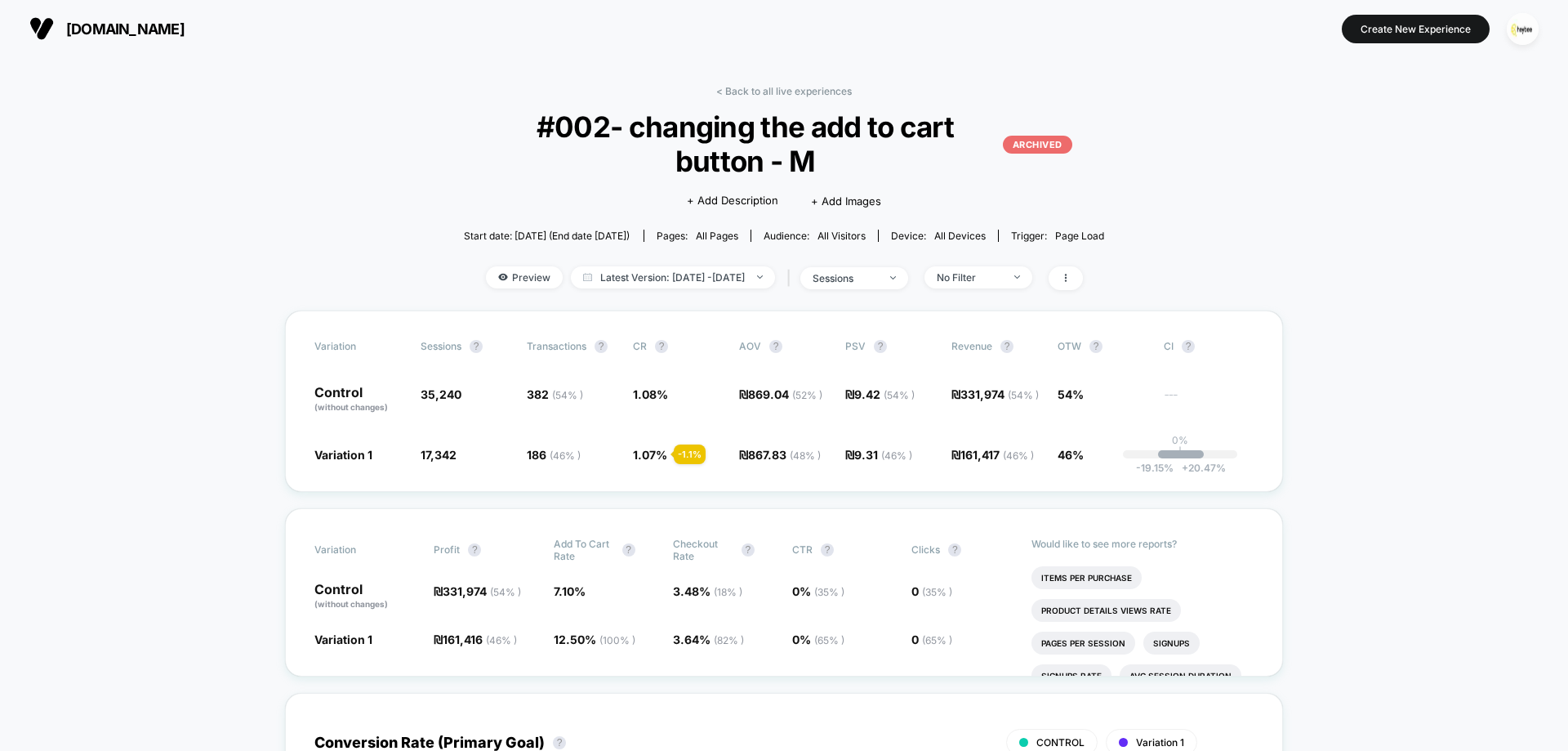
click at [1056, 142] on p "ARCHIVED" at bounding box center [1038, 145] width 69 height 18
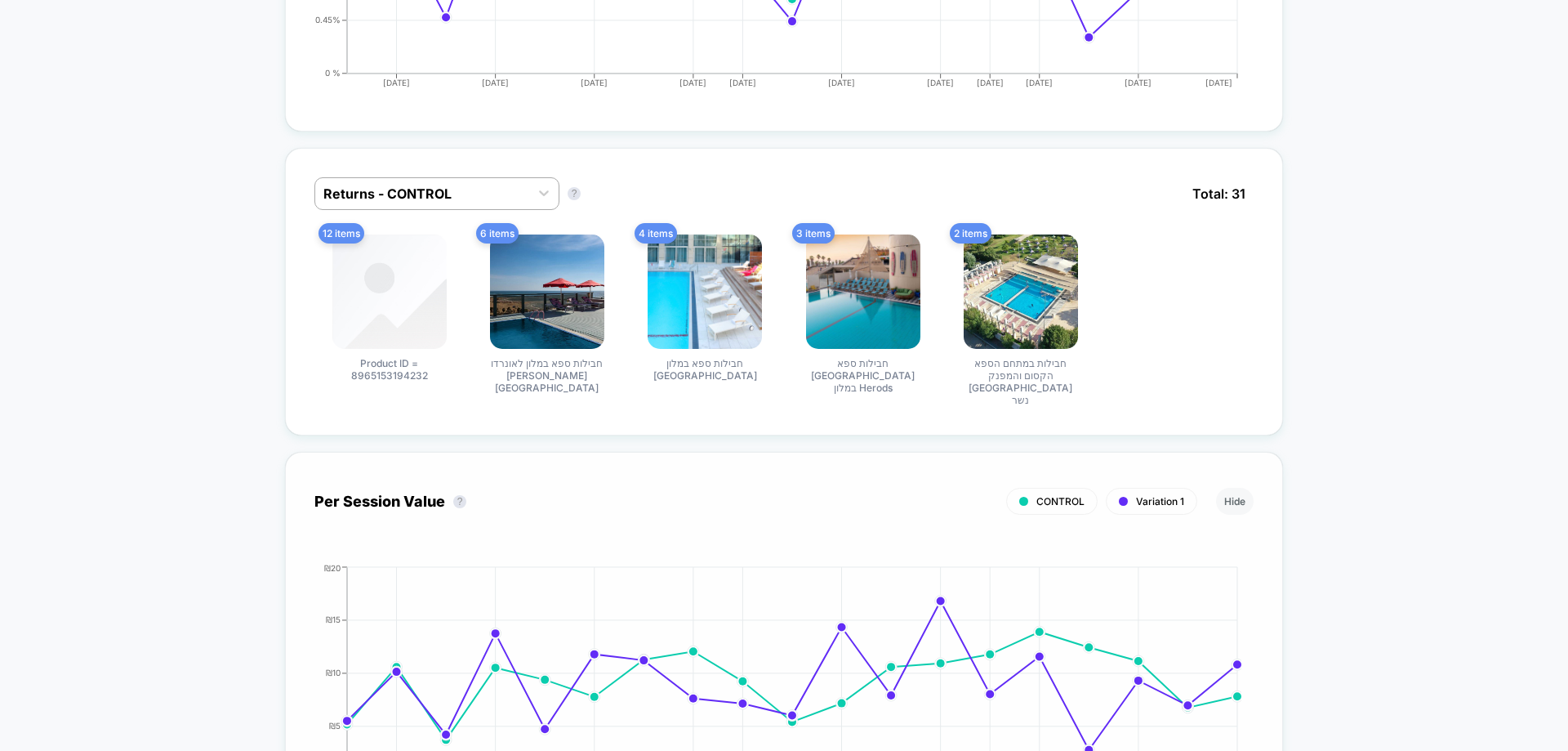
scroll to position [1062, 0]
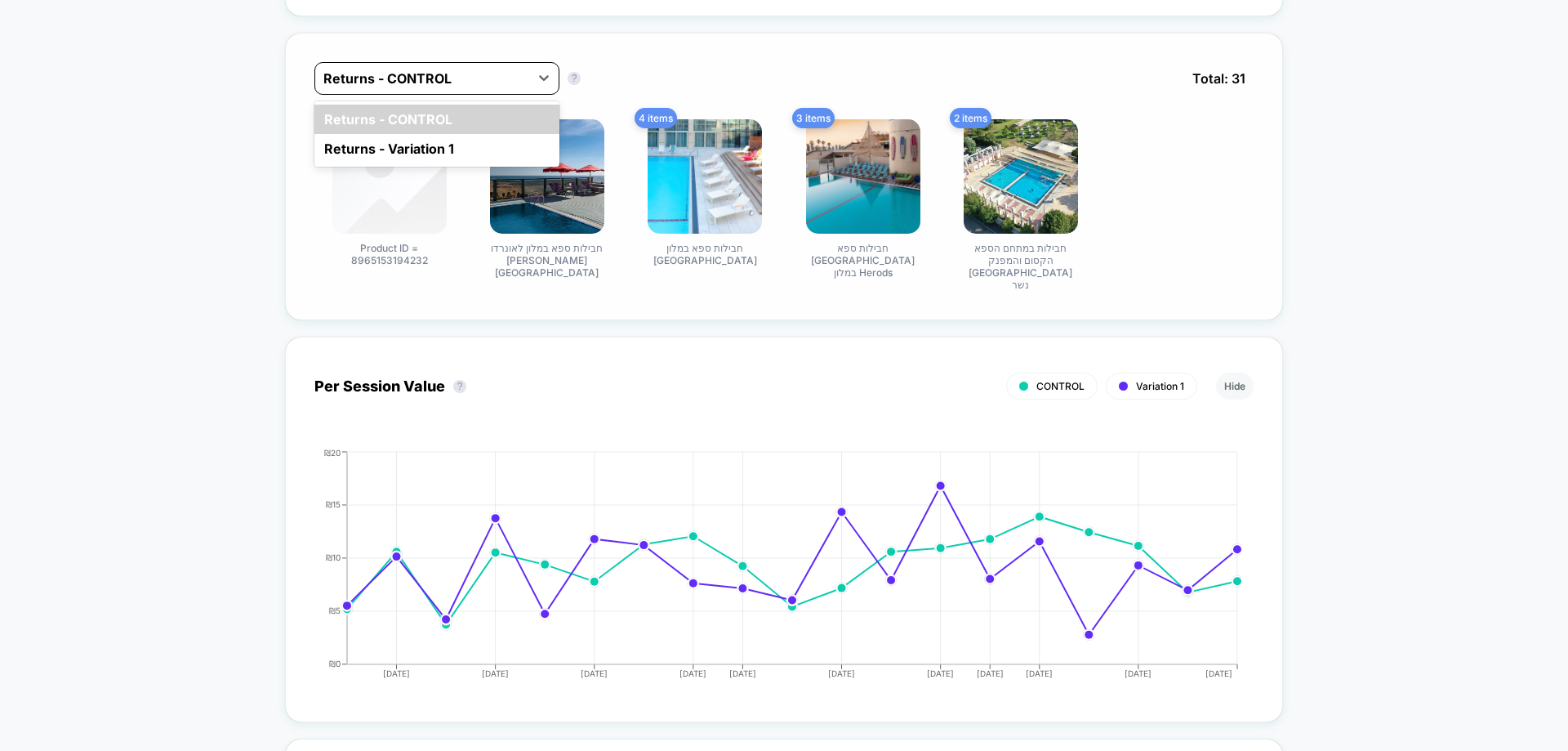
click at [444, 78] on div at bounding box center [422, 78] width 198 height 20
click at [427, 145] on div "Returns - Variation 1" at bounding box center [437, 148] width 245 height 29
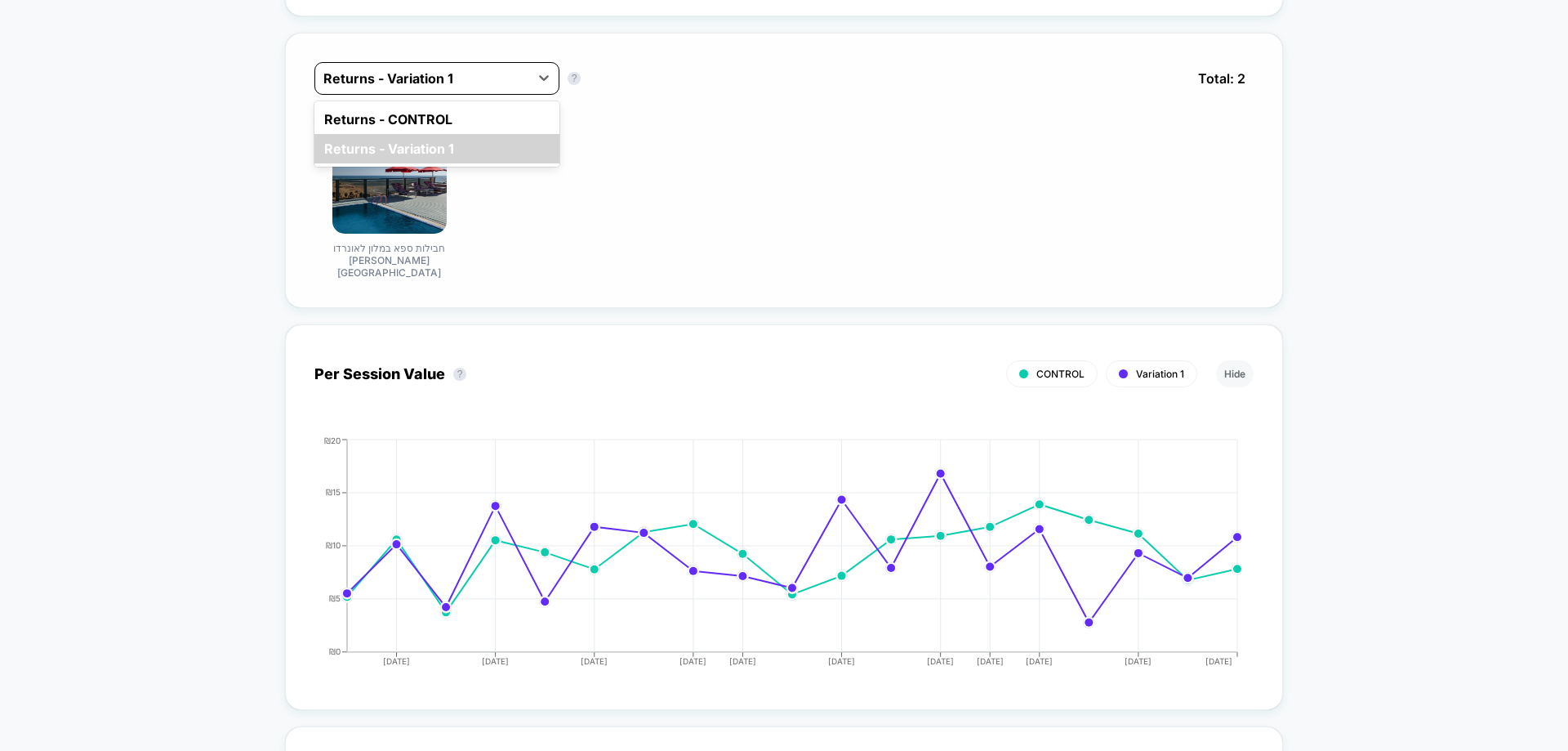
click at [464, 86] on div at bounding box center [422, 78] width 198 height 20
click at [463, 134] on div "Returns - Variation 1" at bounding box center [437, 148] width 245 height 29
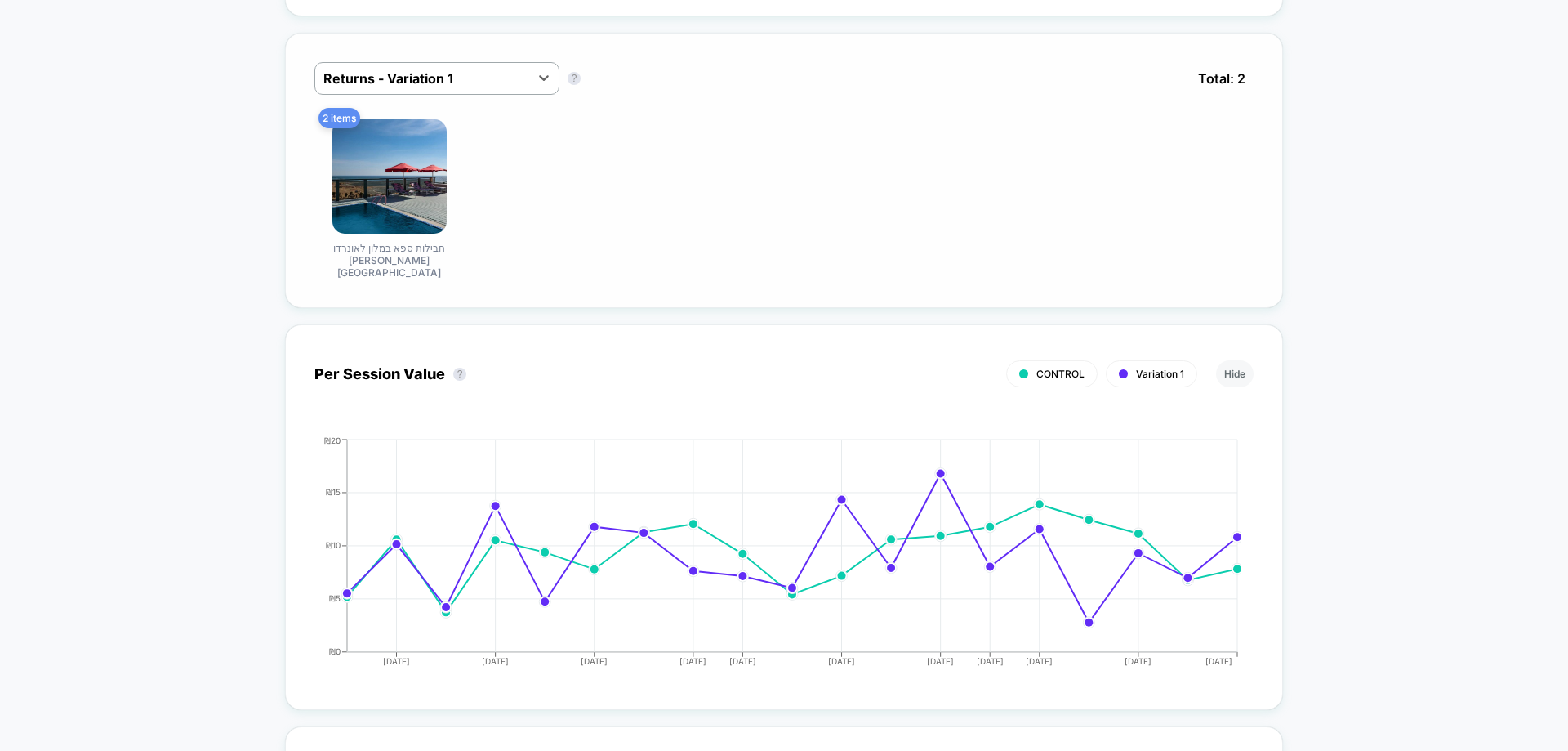
click at [469, 120] on div "2 items חבילות ספא במלון לאונרדו Gordon Beach תל-אביב" at bounding box center [784, 199] width 940 height 160
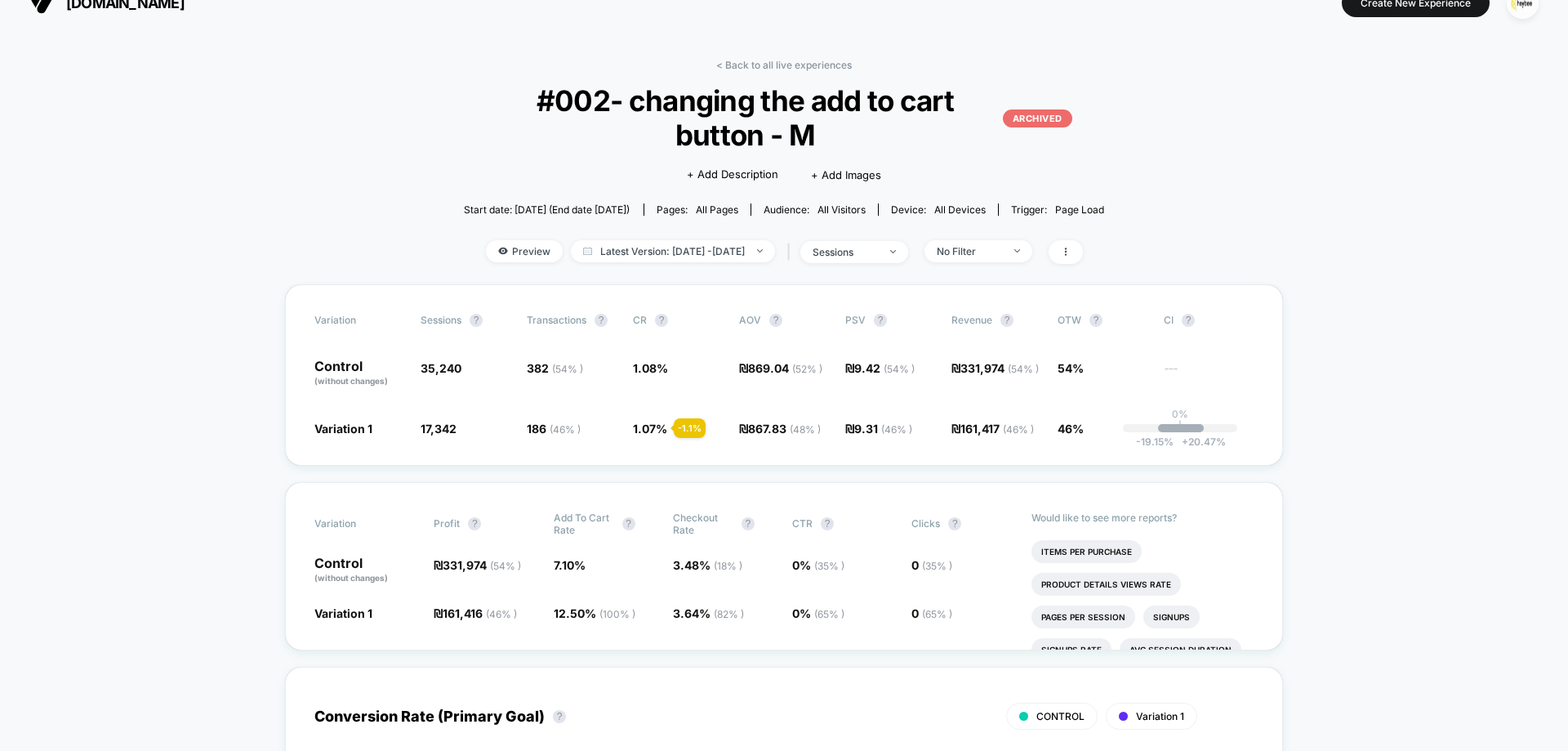
scroll to position [0, 0]
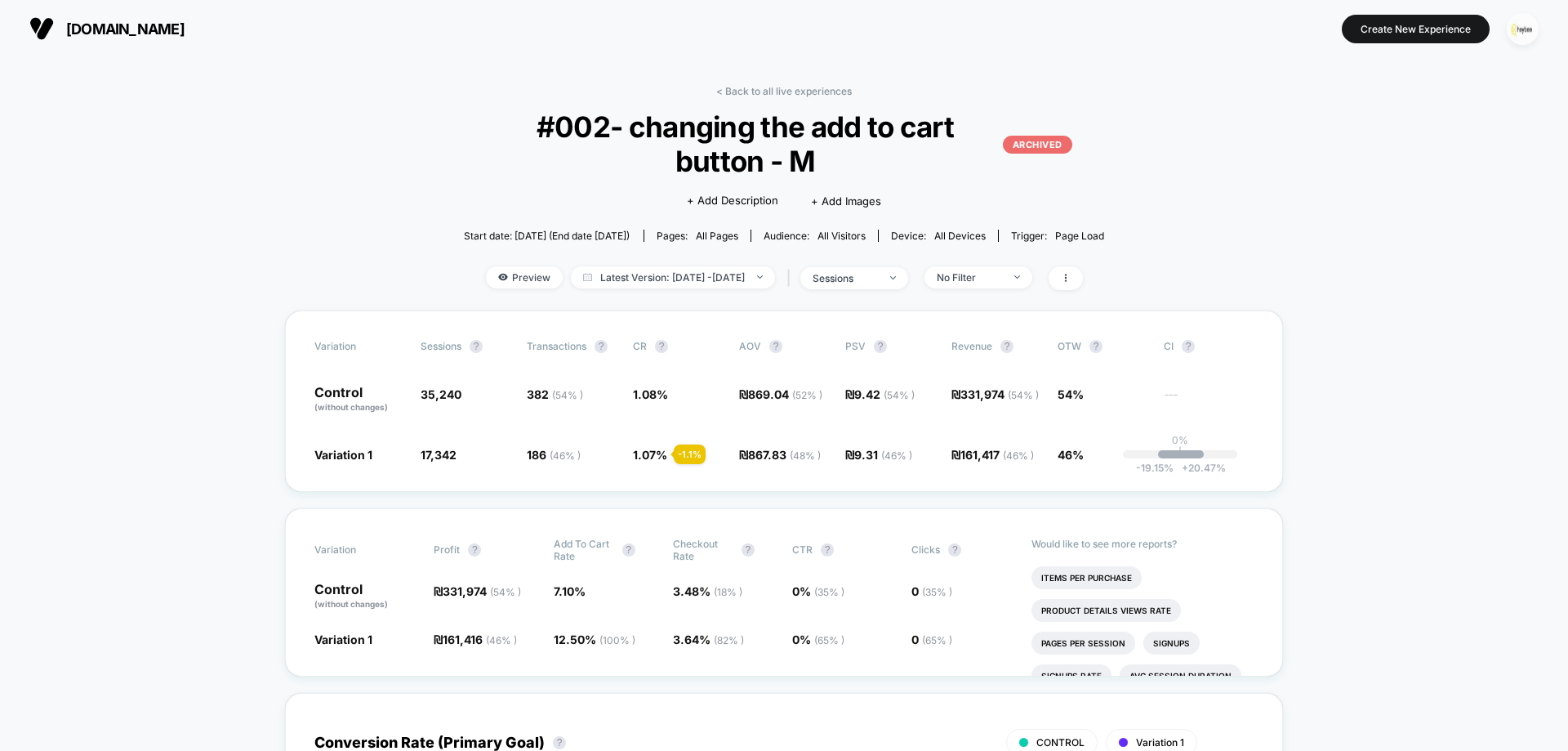
click at [1519, 25] on img "button" at bounding box center [1523, 29] width 32 height 32
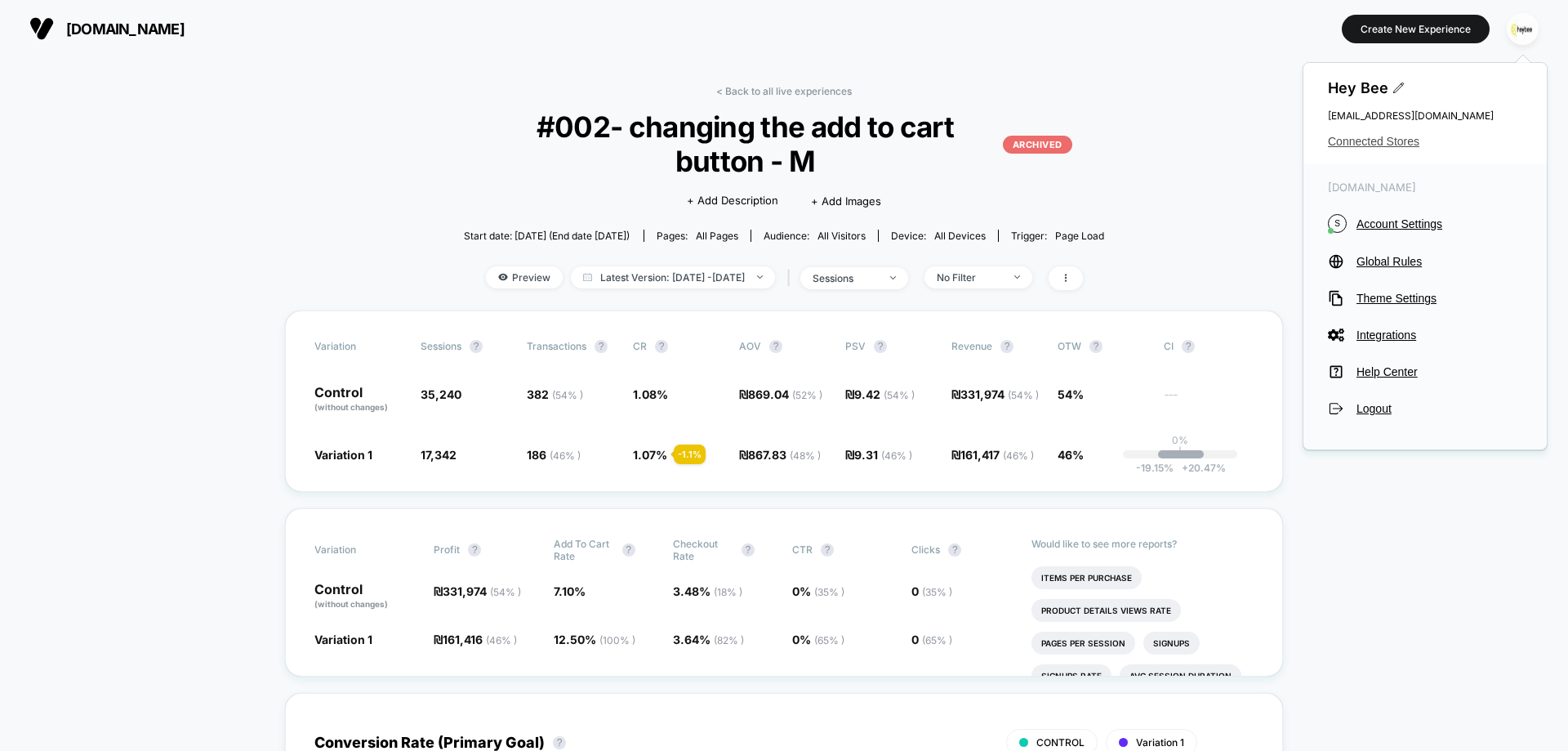
click at [1369, 140] on span "Connected Stores" at bounding box center [1424, 141] width 194 height 13
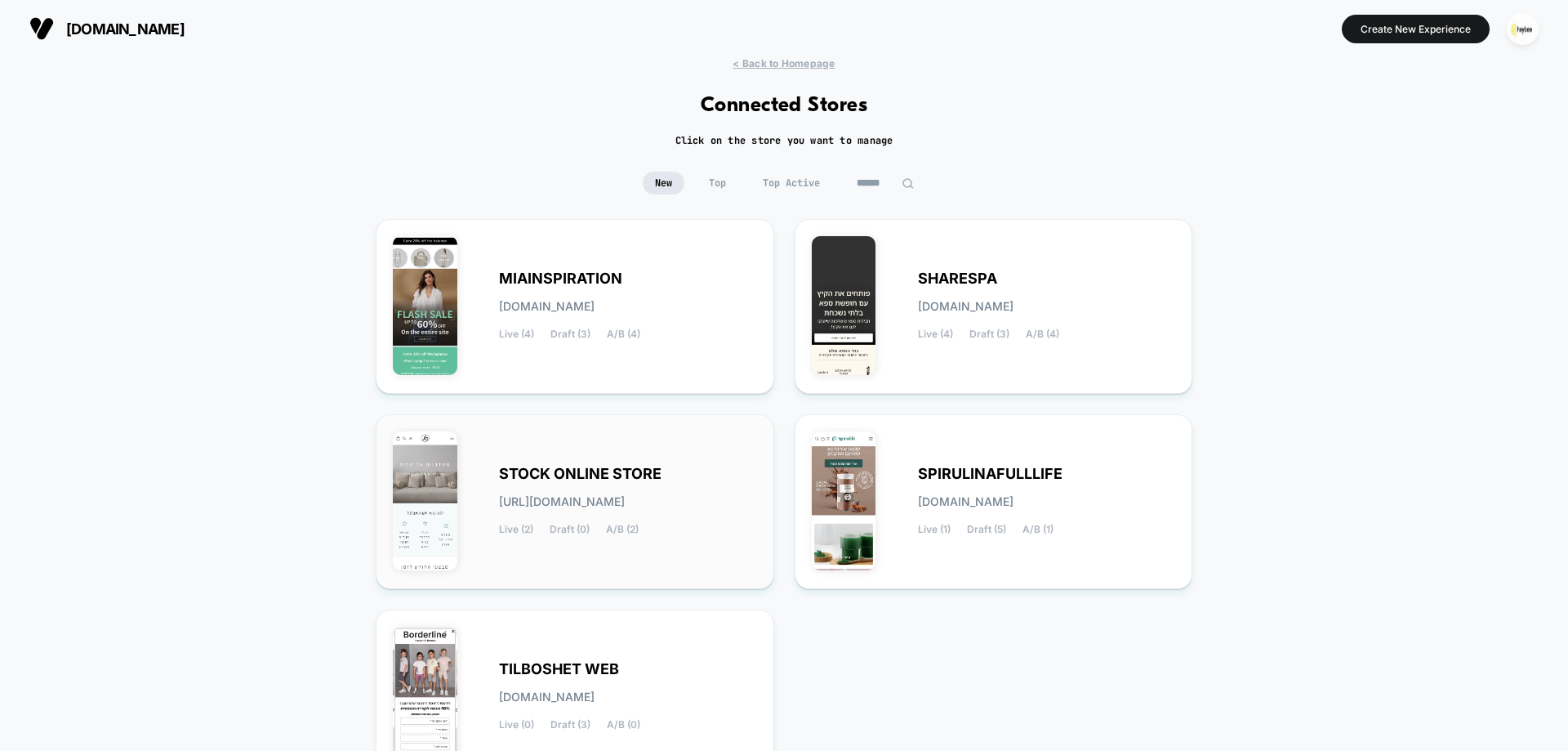
click at [559, 553] on div "STOCK ONLINE STORE stock-online_store.myshopify.com Live (2) Draft (0) A/B (2)" at bounding box center [574, 502] width 364 height 140
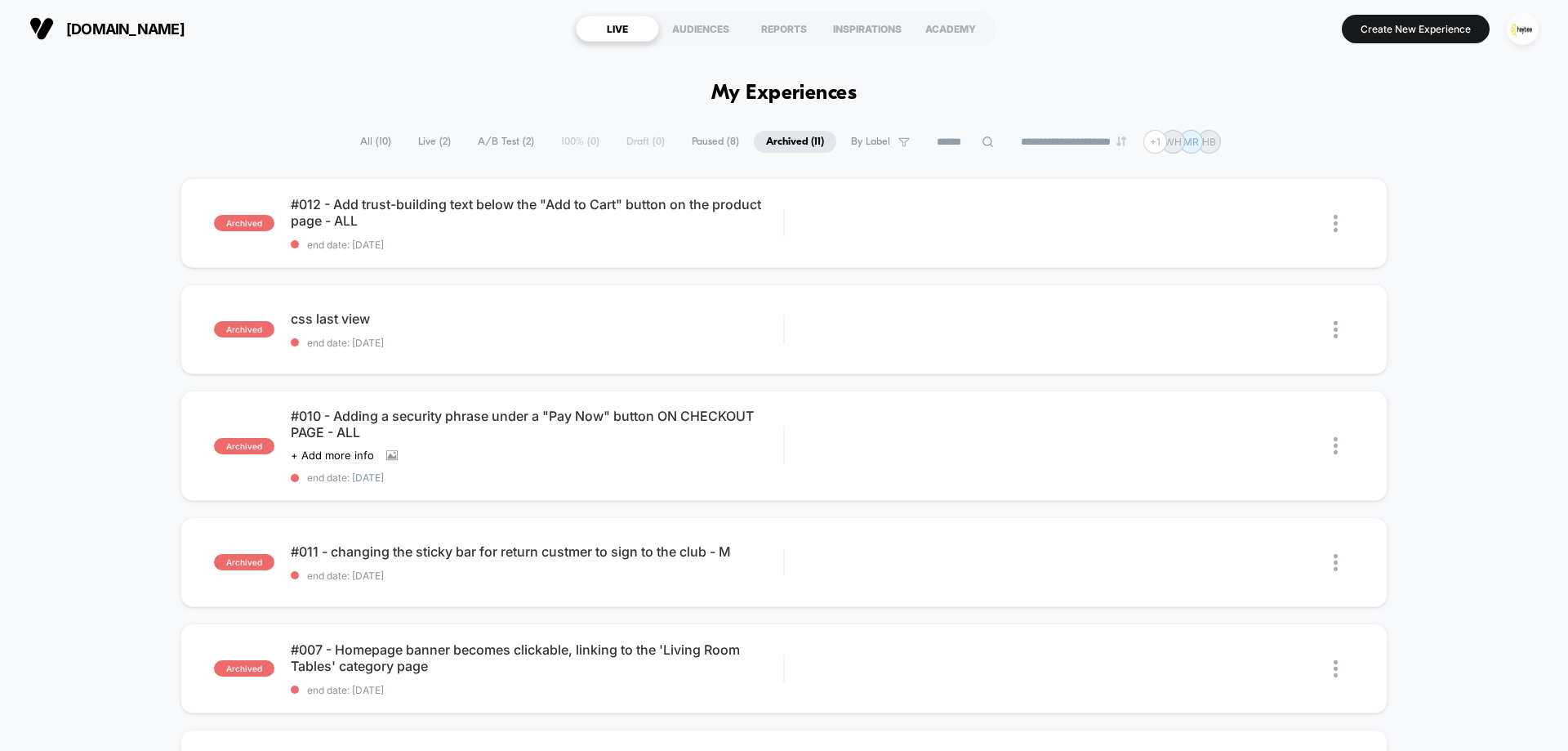
click at [805, 140] on span "Archived ( 11 )" at bounding box center [795, 141] width 82 height 22
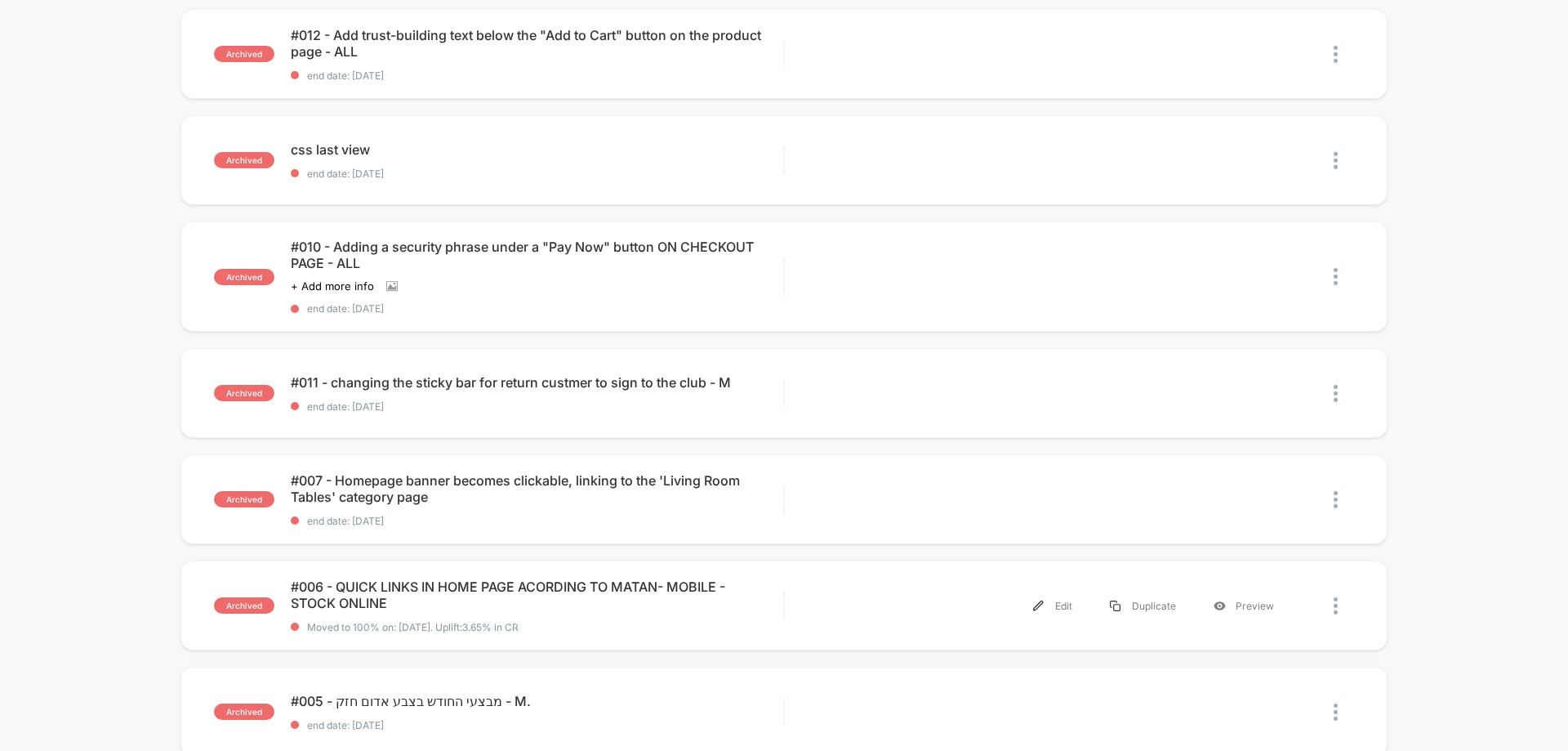
scroll to position [653, 0]
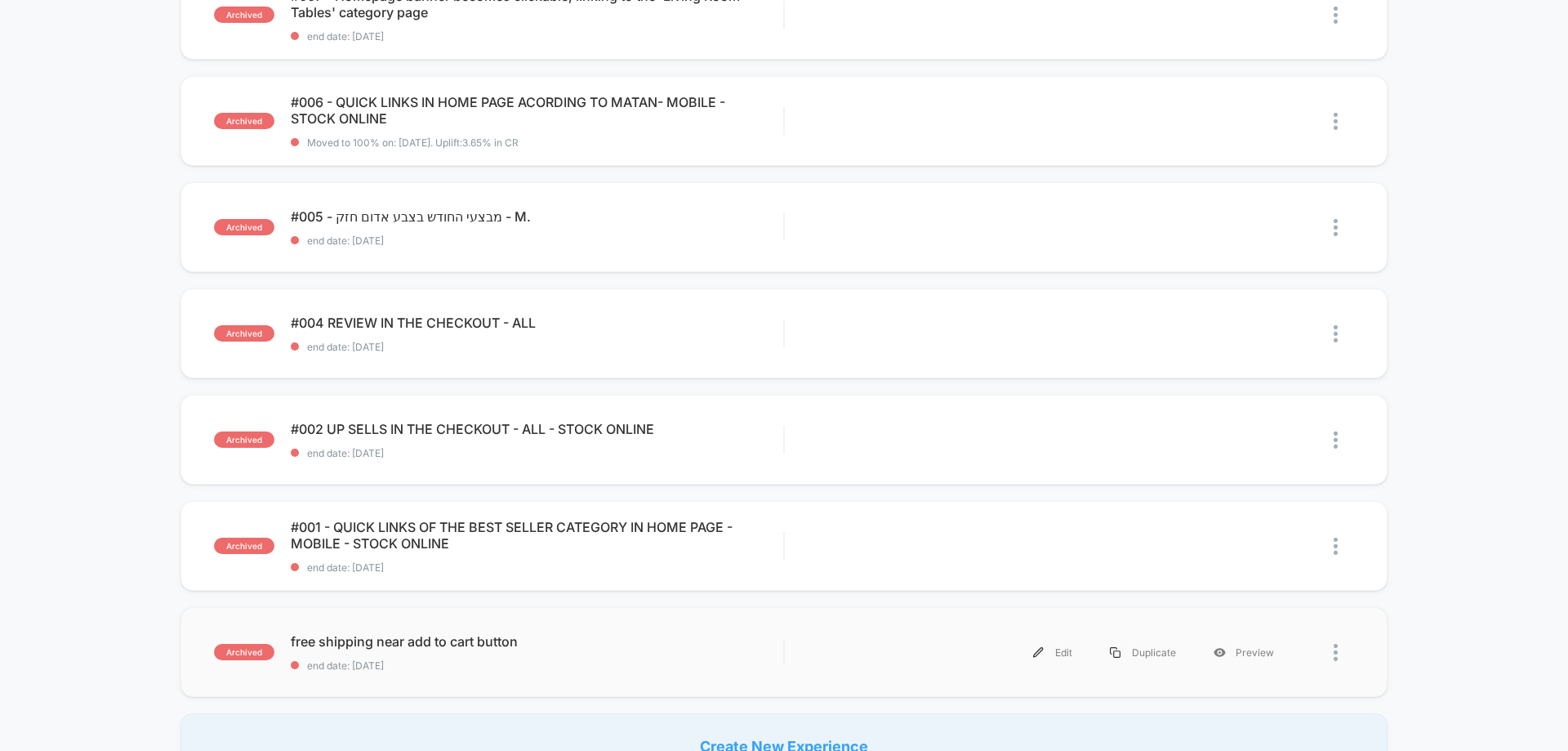
click at [499, 680] on div "archived free shipping near add to cart button end date: 19.5.2025 Edit Duplica…" at bounding box center [784, 652] width 1207 height 90
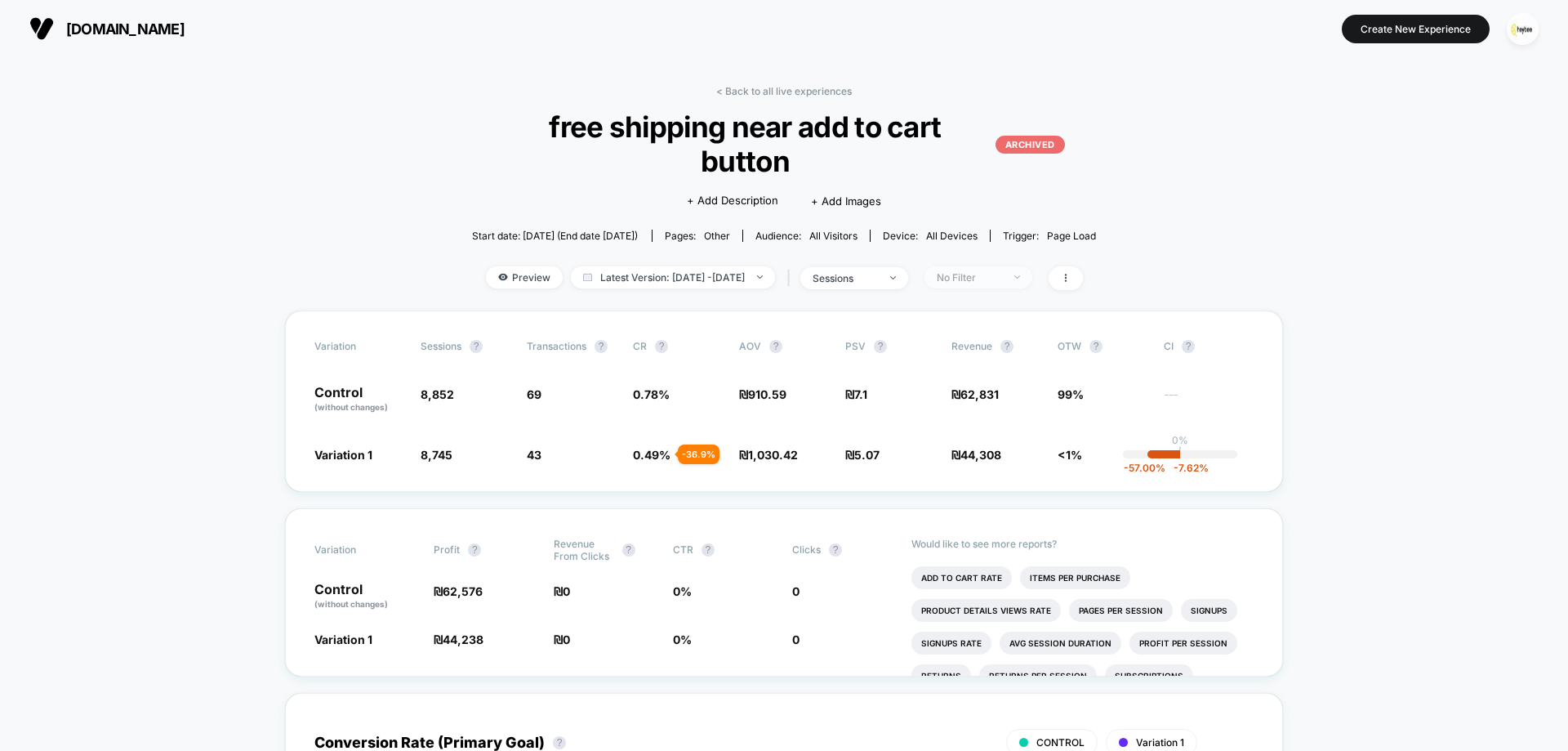
click at [1002, 271] on div "No Filter" at bounding box center [970, 278] width 66 height 12
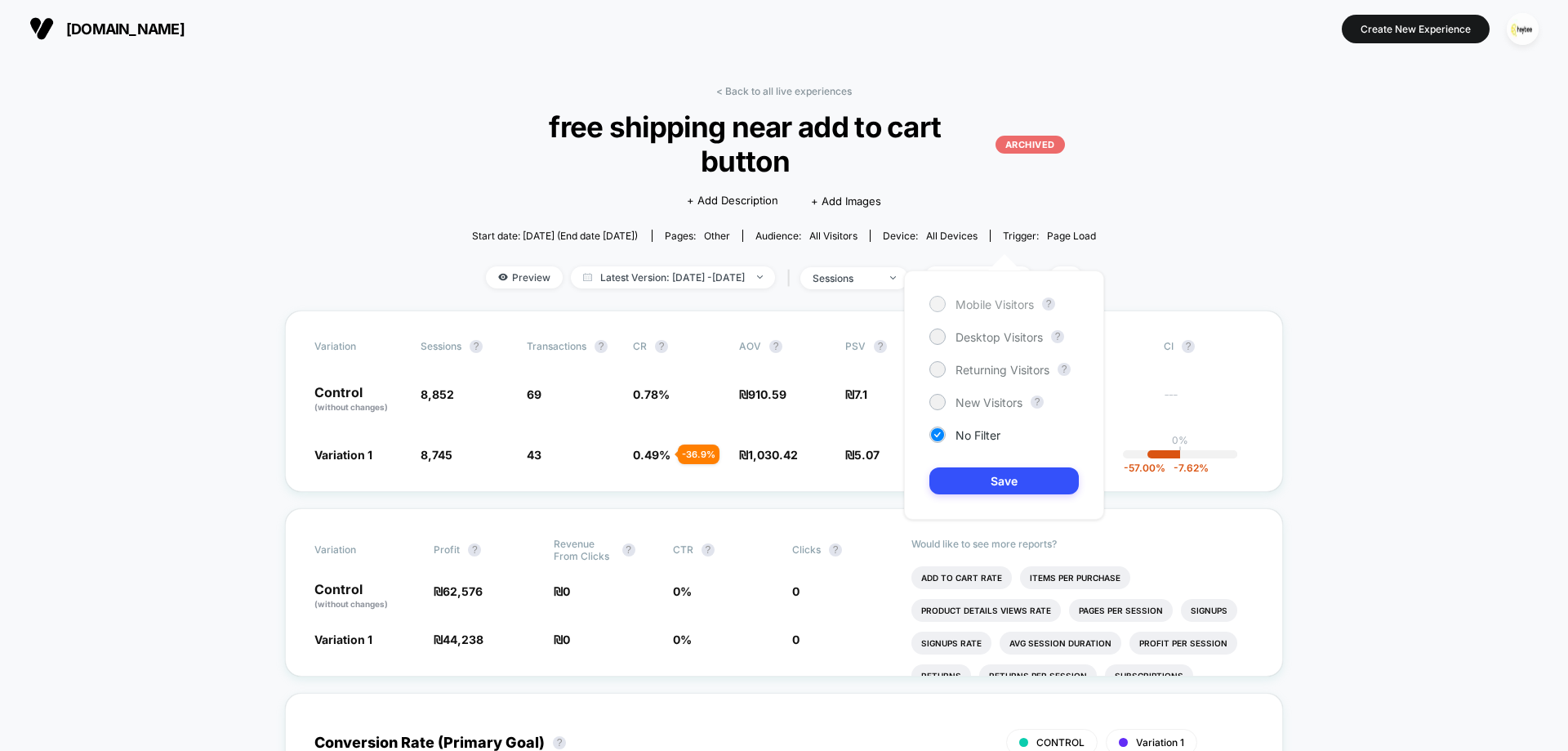
click at [1002, 306] on span "Mobile Visitors" at bounding box center [995, 304] width 78 height 14
click at [1016, 480] on button "Save" at bounding box center [1004, 481] width 150 height 27
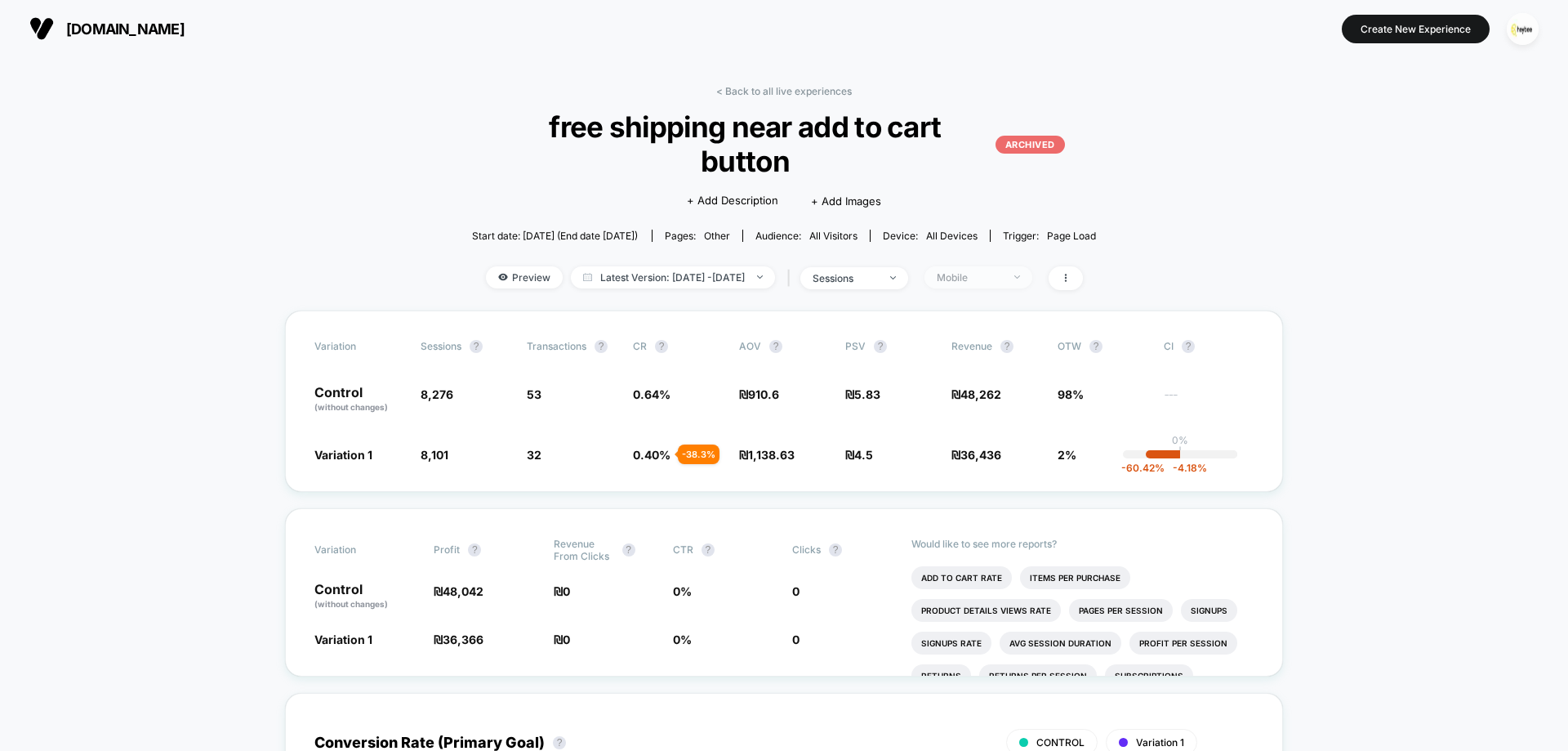
click at [1002, 271] on div "Mobile" at bounding box center [970, 278] width 66 height 12
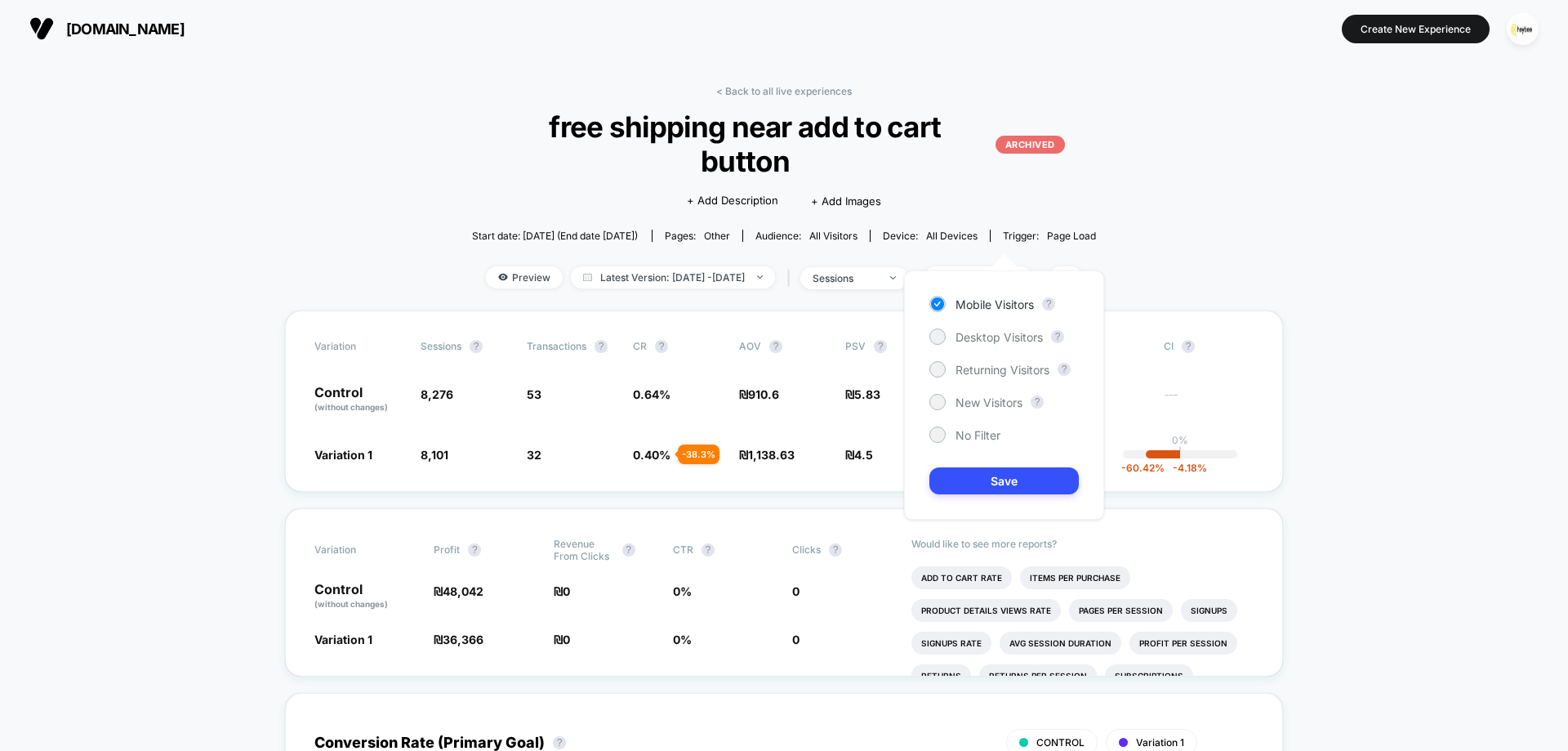
click at [1004, 348] on div "Mobile Visitors ? Desktop Visitors ? Returning Visitors ? New Visitors ? No Fil…" at bounding box center [1004, 395] width 200 height 249
click at [1004, 342] on span "Desktop Visitors" at bounding box center [999, 337] width 88 height 14
drag, startPoint x: 1016, startPoint y: 465, endPoint x: 1018, endPoint y: 474, distance: 9.2
click at [1016, 466] on div "Mobile Visitors ? Desktop Visitors ? Returning Visitors ? New Visitors ? No Fil…" at bounding box center [1004, 395] width 200 height 249
click at [1018, 474] on button "Save" at bounding box center [1004, 481] width 150 height 27
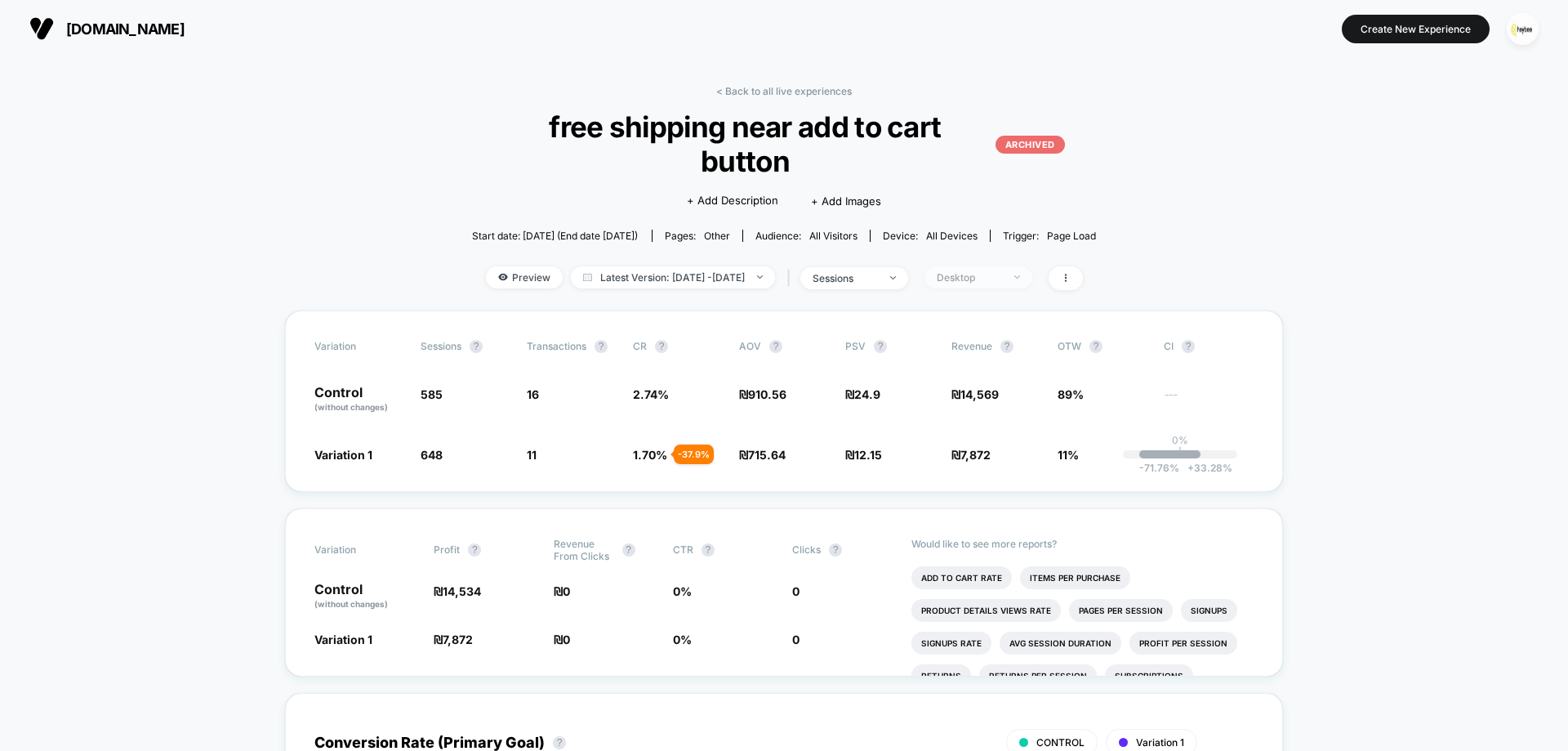
click at [1002, 271] on div "Desktop" at bounding box center [970, 278] width 66 height 12
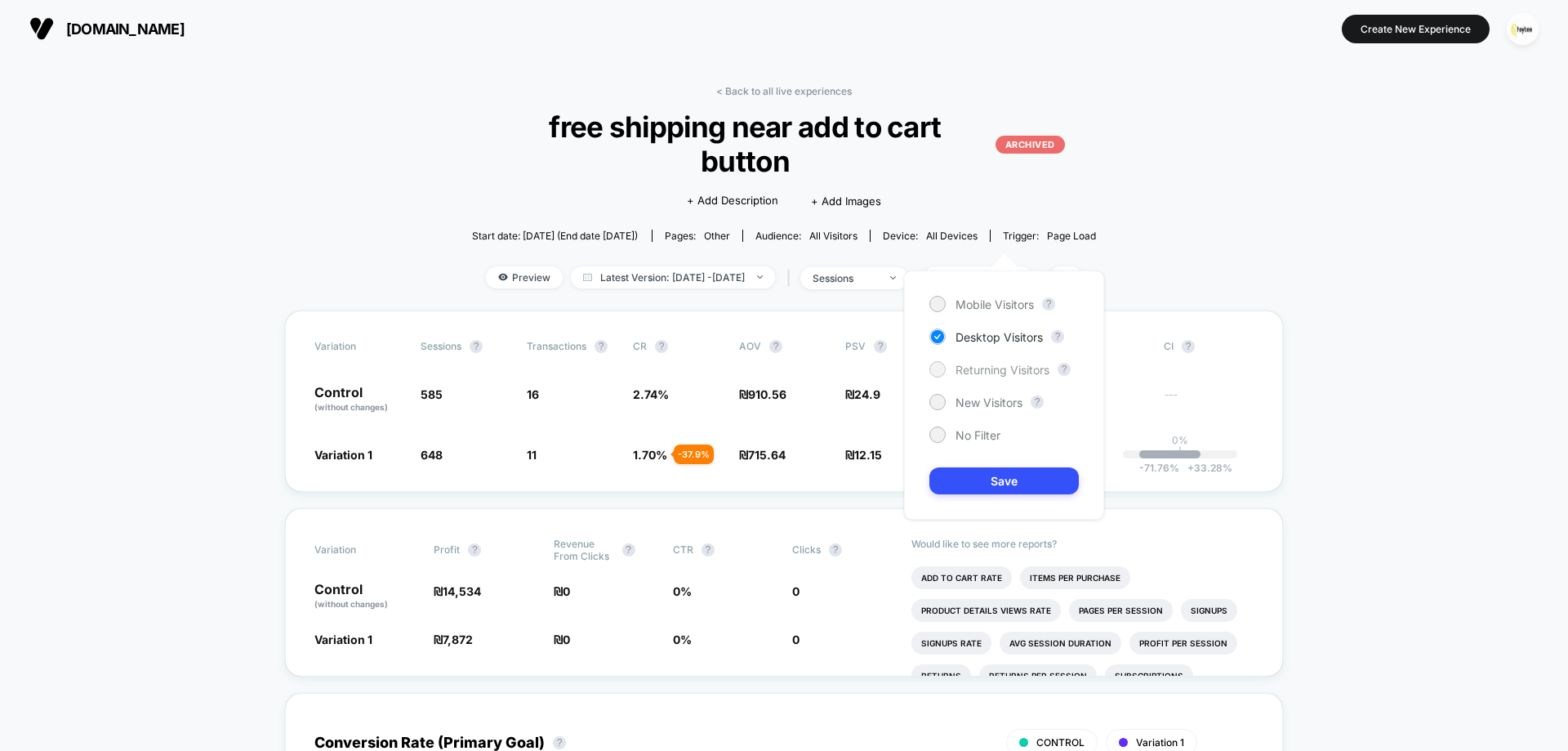
click at [1016, 366] on span "Returning Visitors" at bounding box center [1002, 370] width 94 height 14
click at [1018, 472] on button "Save" at bounding box center [1004, 481] width 150 height 27
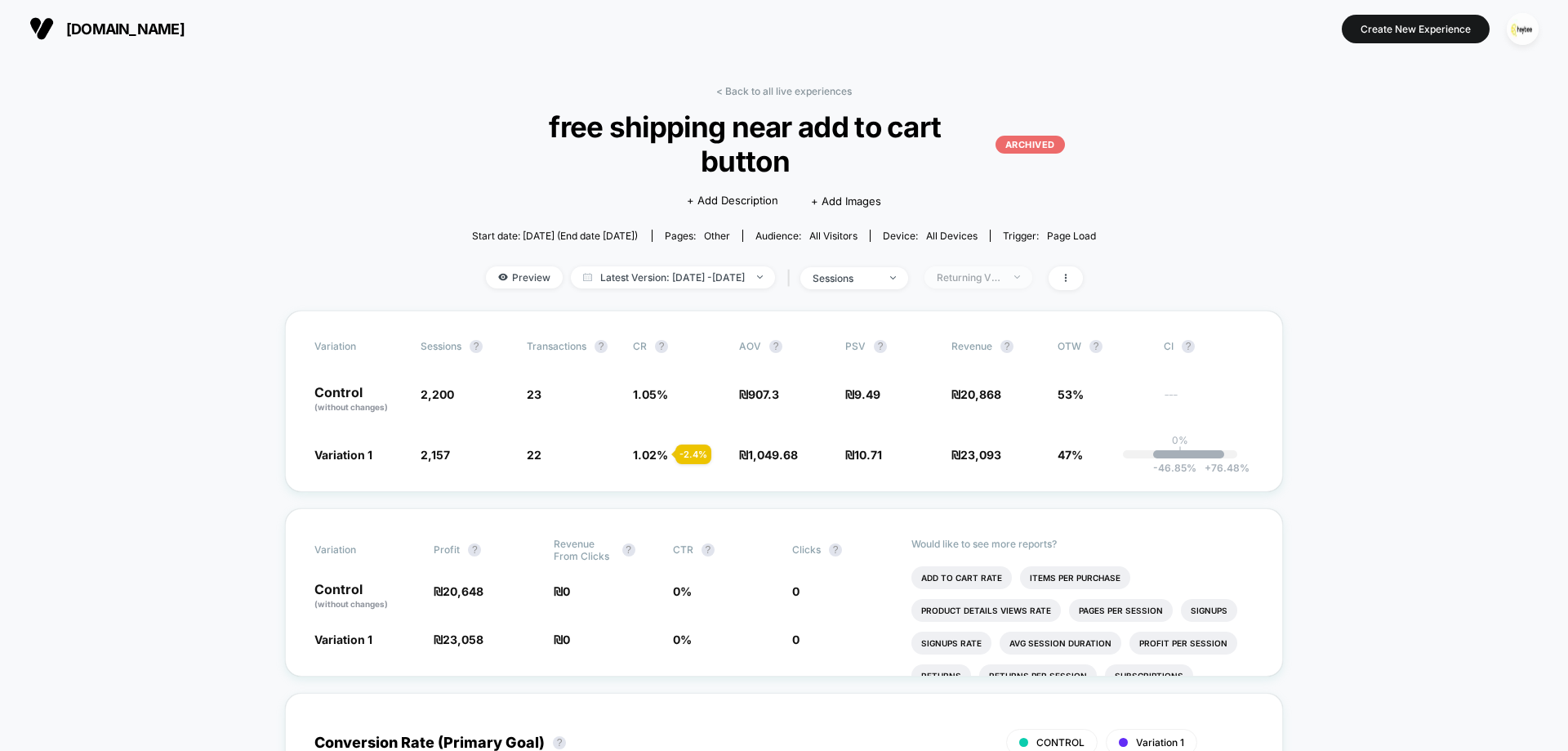
click at [1002, 271] on div "Returning Visitors" at bounding box center [970, 278] width 66 height 12
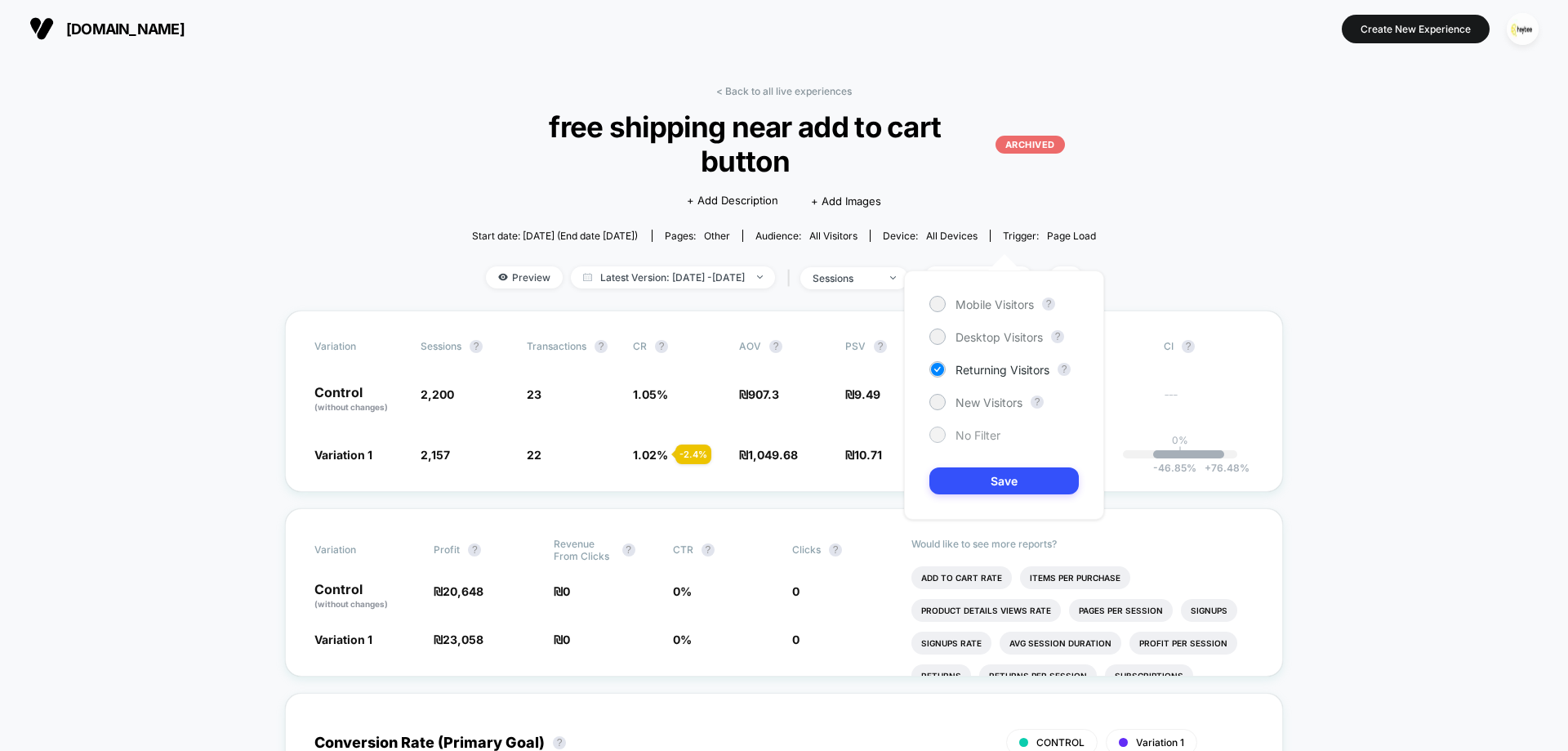
click at [989, 433] on span "No Filter" at bounding box center [978, 435] width 45 height 14
click at [1008, 492] on button "Save" at bounding box center [1004, 481] width 150 height 27
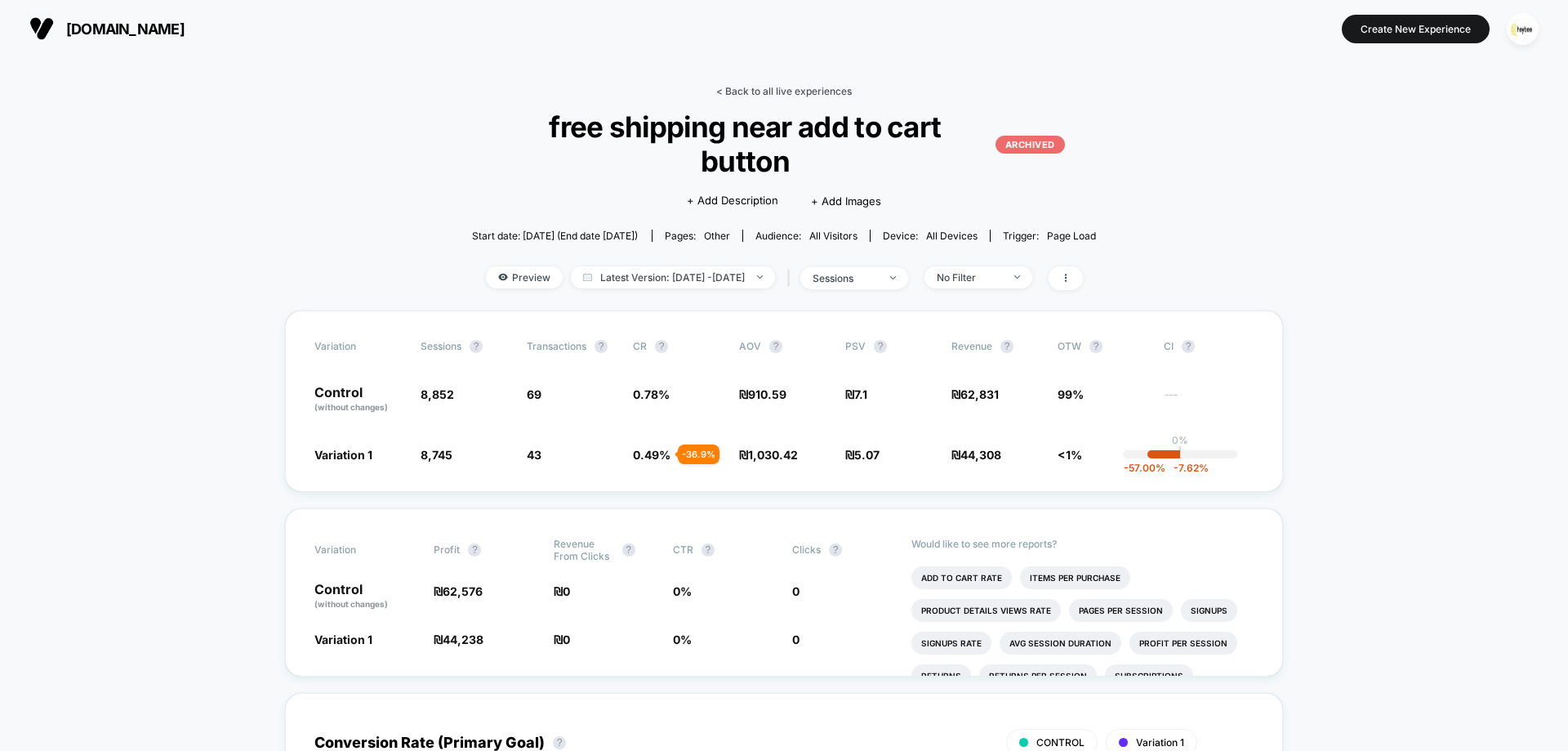
click at [792, 95] on link "< Back to all live experiences" at bounding box center [784, 91] width 136 height 12
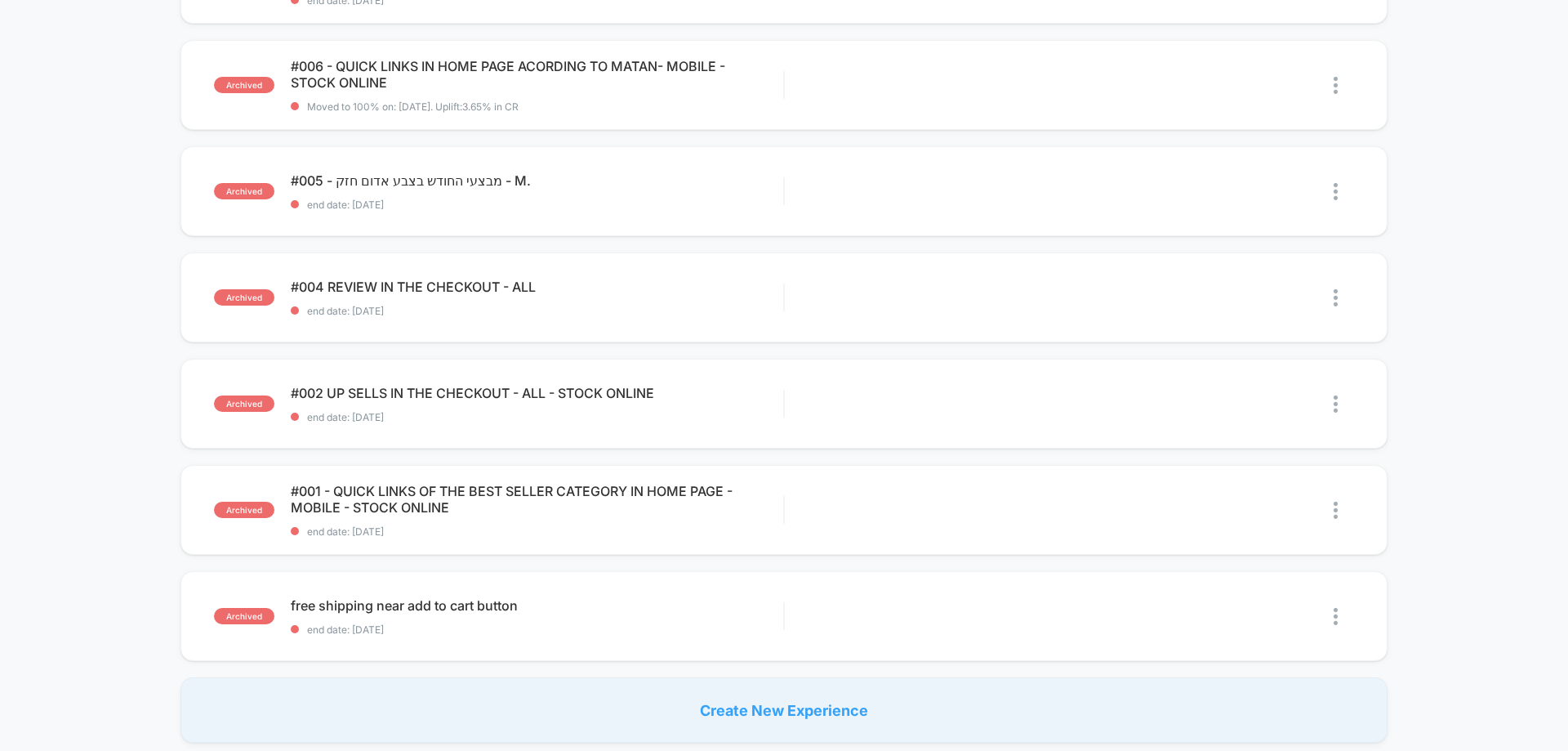
scroll to position [981, 0]
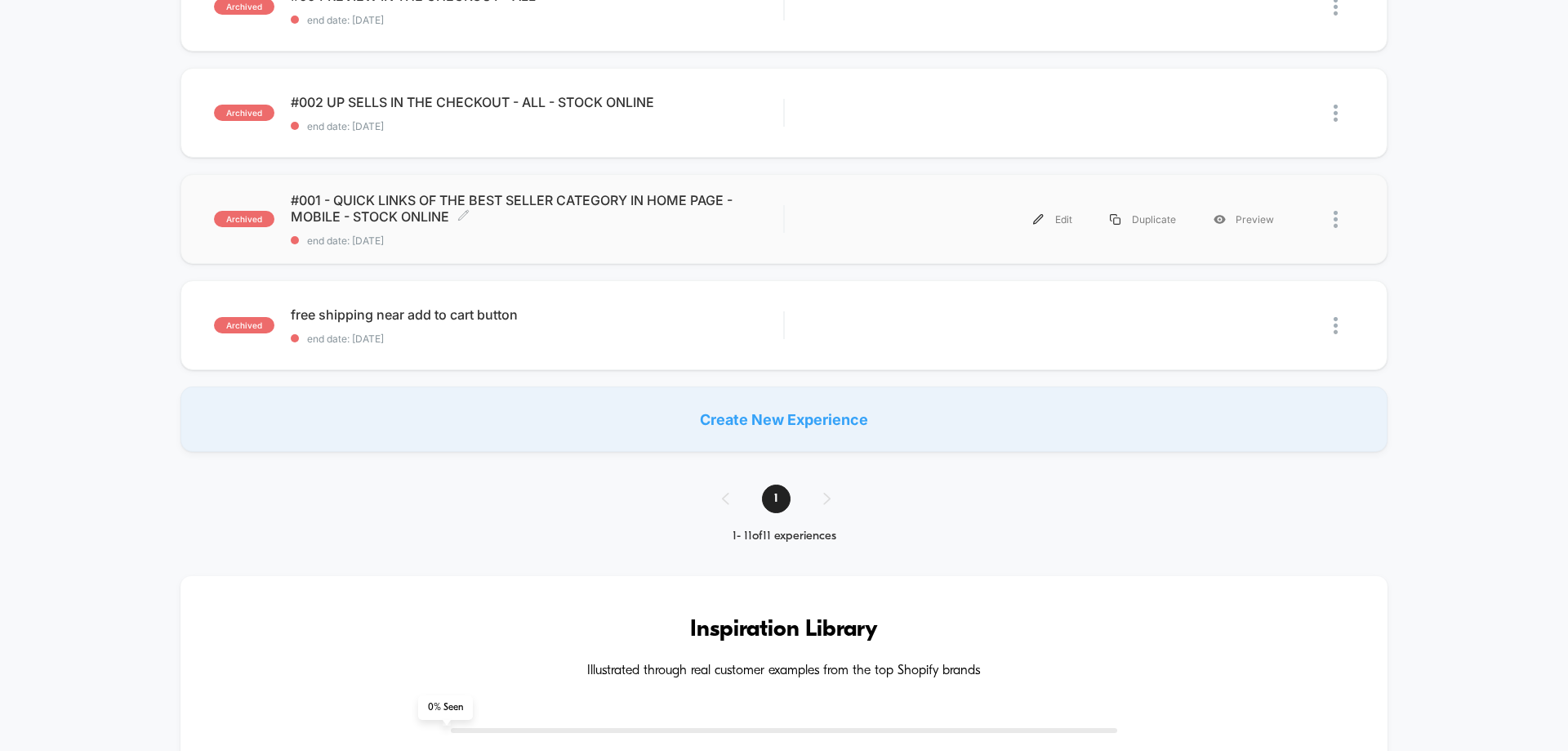
click at [619, 208] on span "#001 - QUICK LINKS OF THE BEST SELLER CATEGORY IN HOME PAGE - MOBILE - STOCK ON…" at bounding box center [537, 208] width 493 height 33
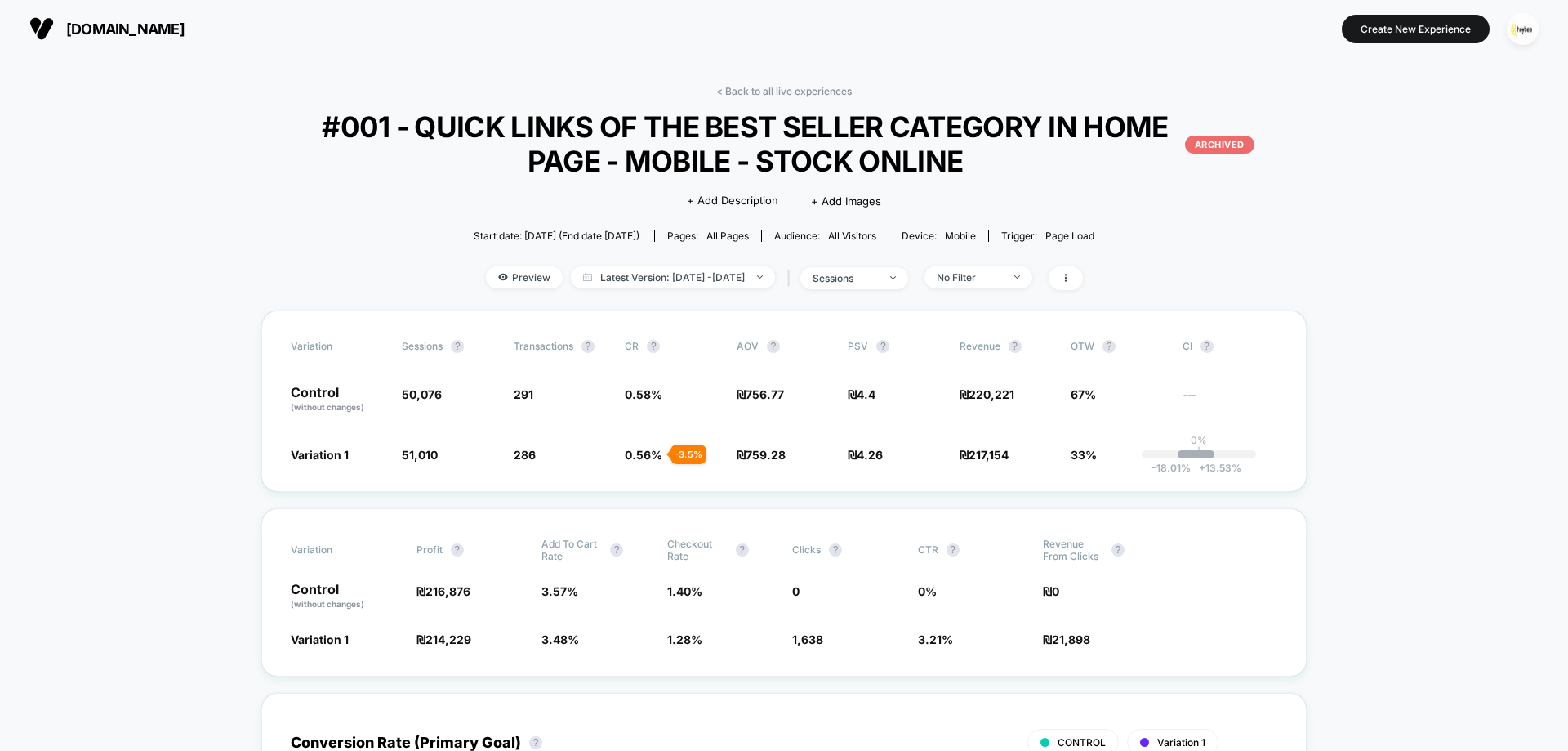
click at [839, 97] on link "< Back to all live experiences" at bounding box center [784, 91] width 136 height 12
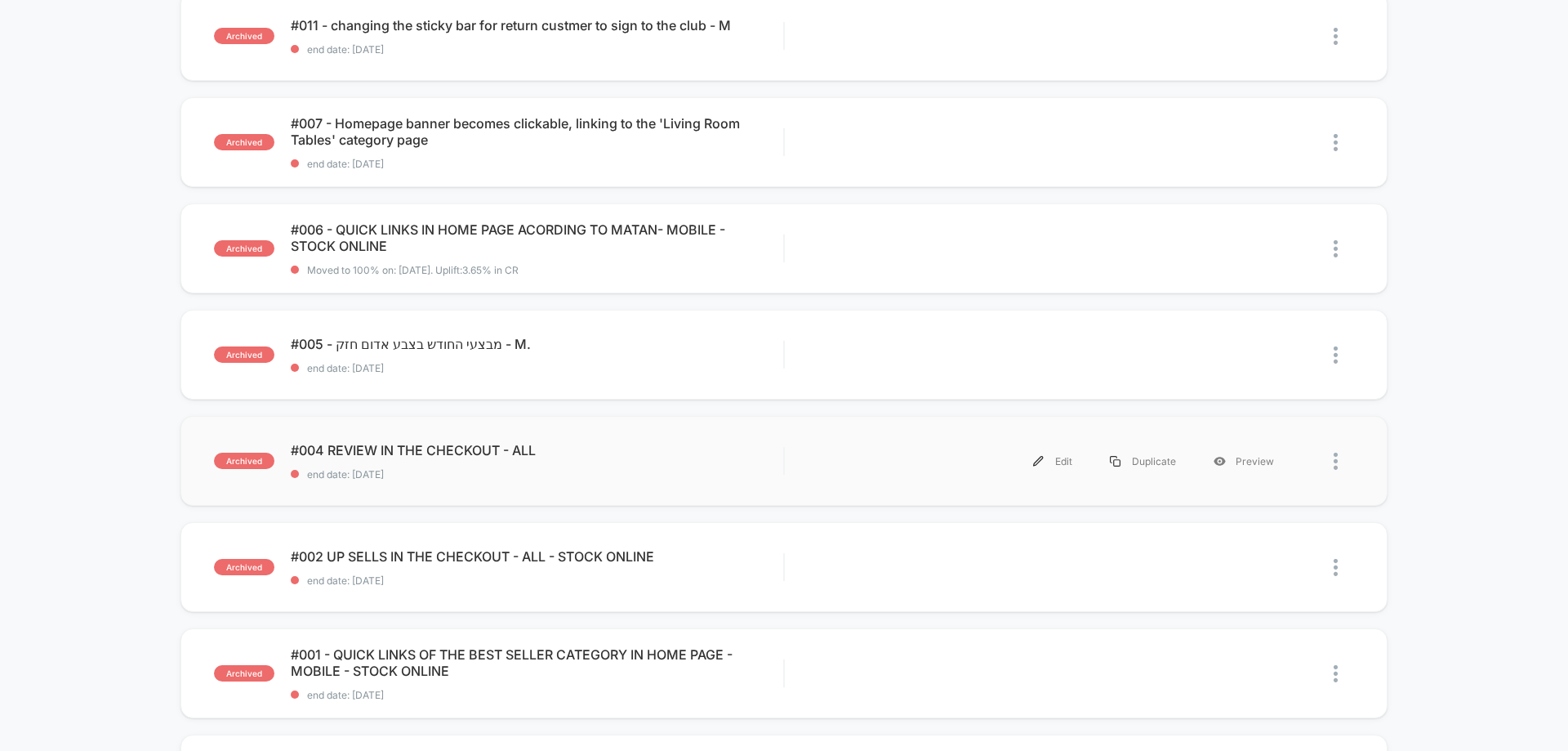
scroll to position [653, 0]
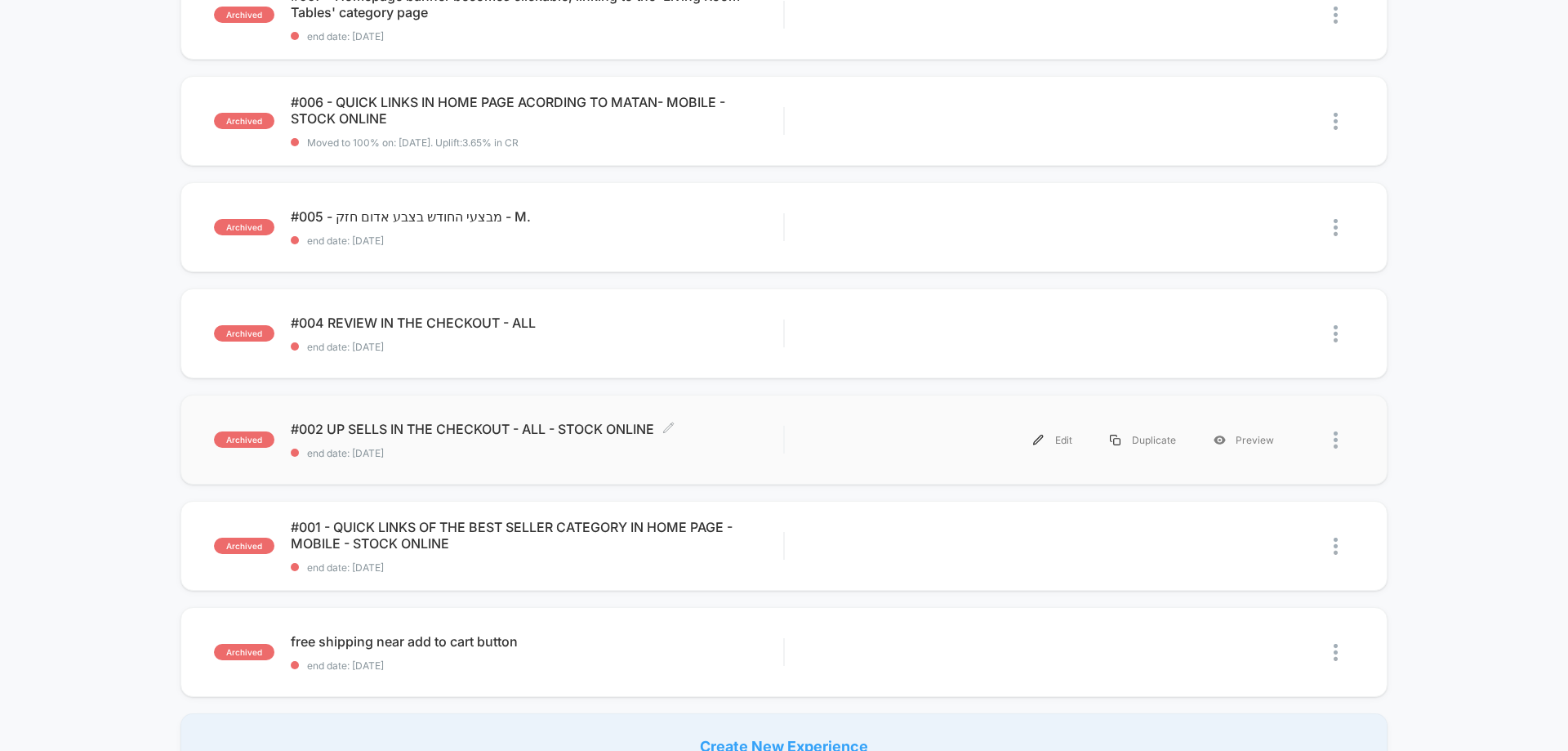
click at [497, 439] on div "#002 UP SELLS IN THE CHECKOUT - ALL - STOCK ONLINE Click to edit experience det…" at bounding box center [537, 440] width 493 height 38
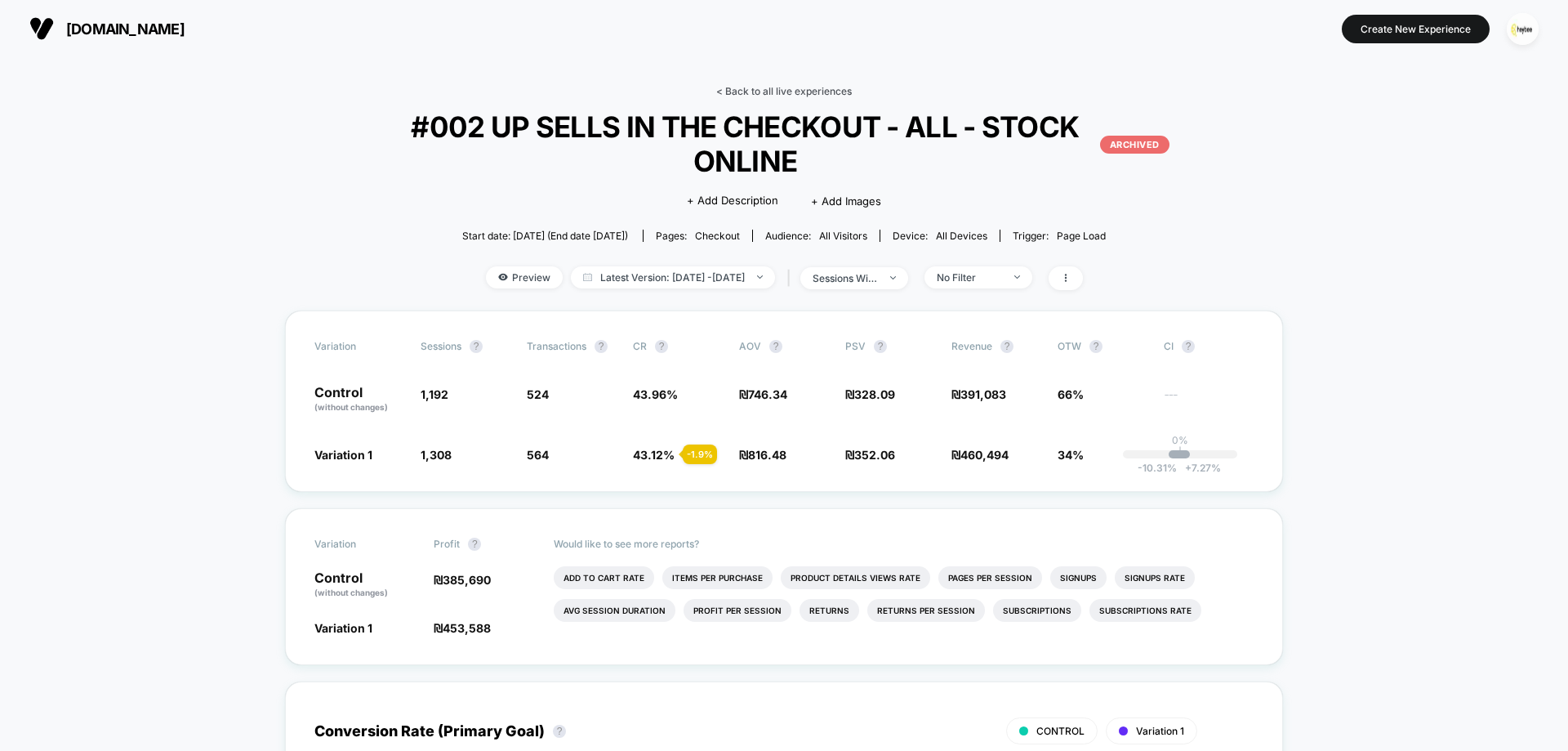
click at [775, 90] on link "< Back to all live experiences" at bounding box center [784, 91] width 136 height 12
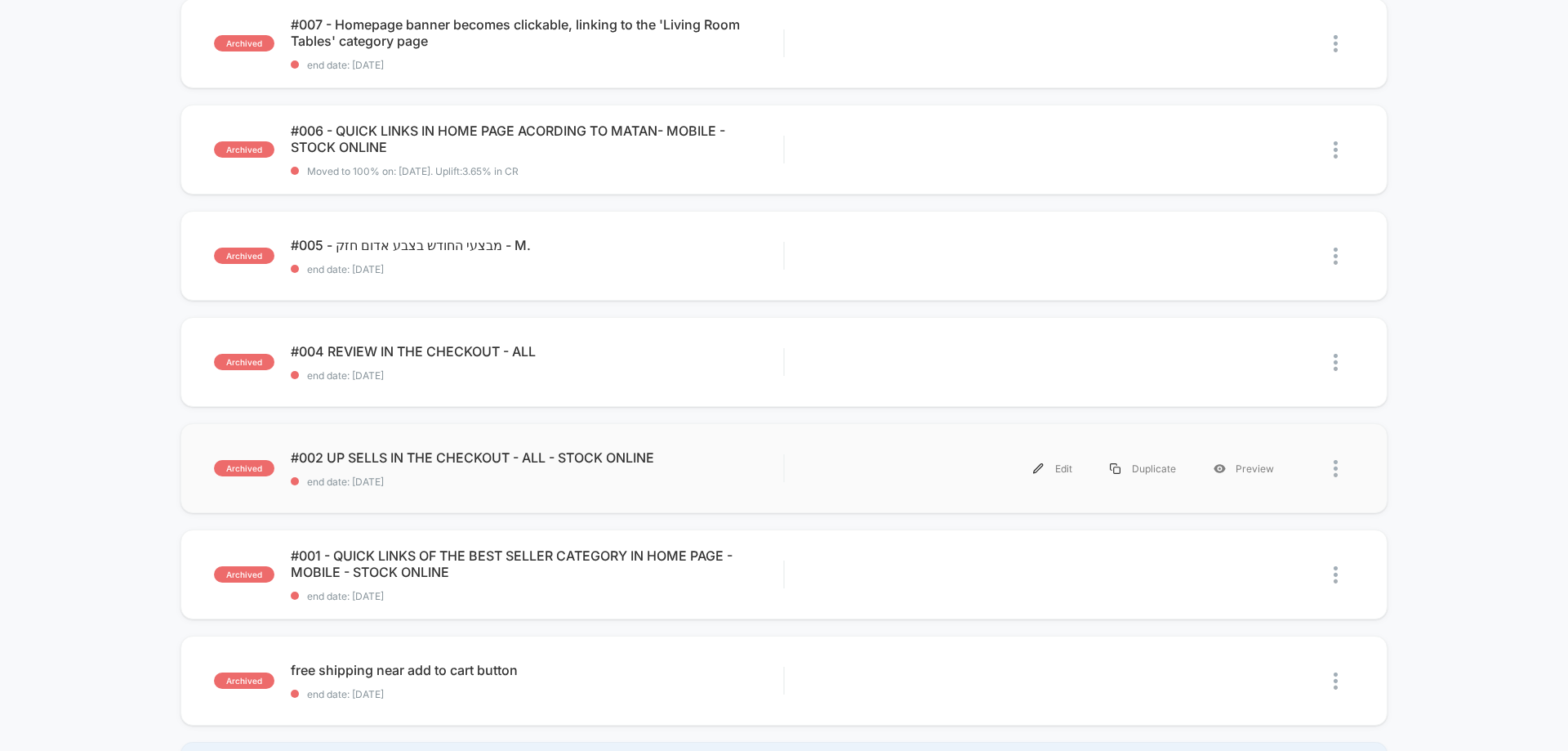
scroll to position [653, 0]
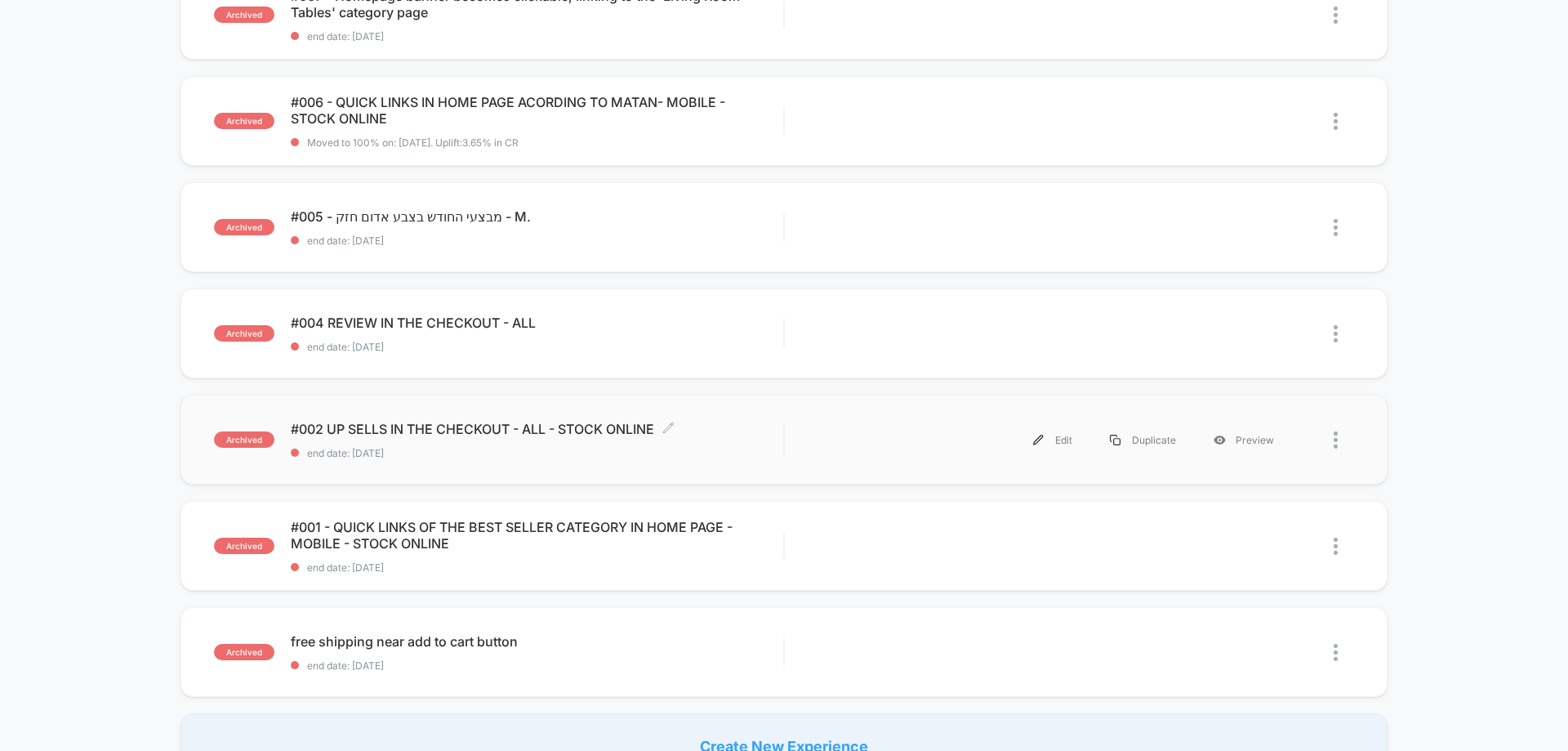
click at [390, 422] on span "#002 UP SELLS IN THE CHECKOUT - ALL - STOCK ONLINE Click to edit experience det…" at bounding box center [537, 429] width 493 height 16
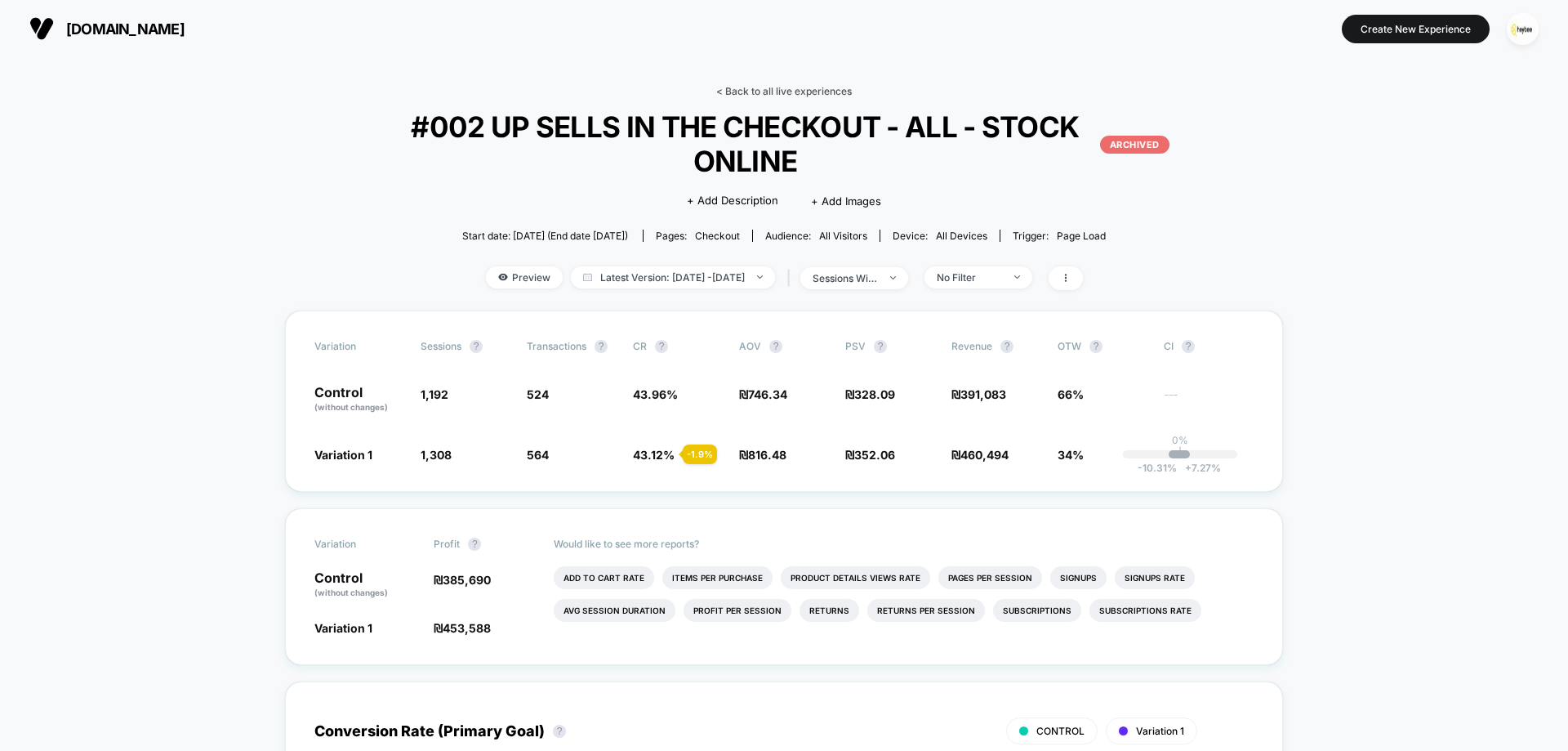
click at [807, 89] on link "< Back to all live experiences" at bounding box center [784, 91] width 136 height 12
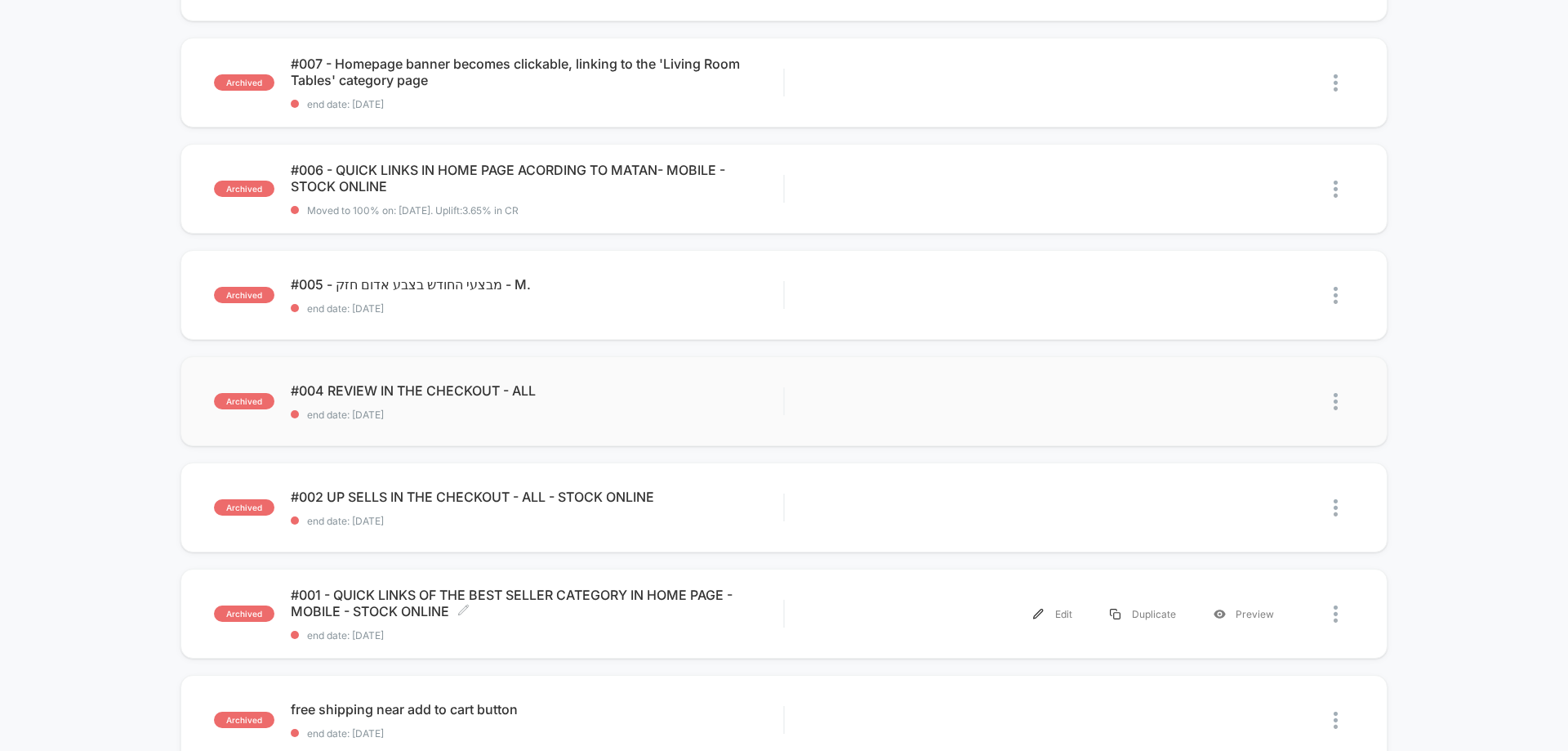
scroll to position [735, 0]
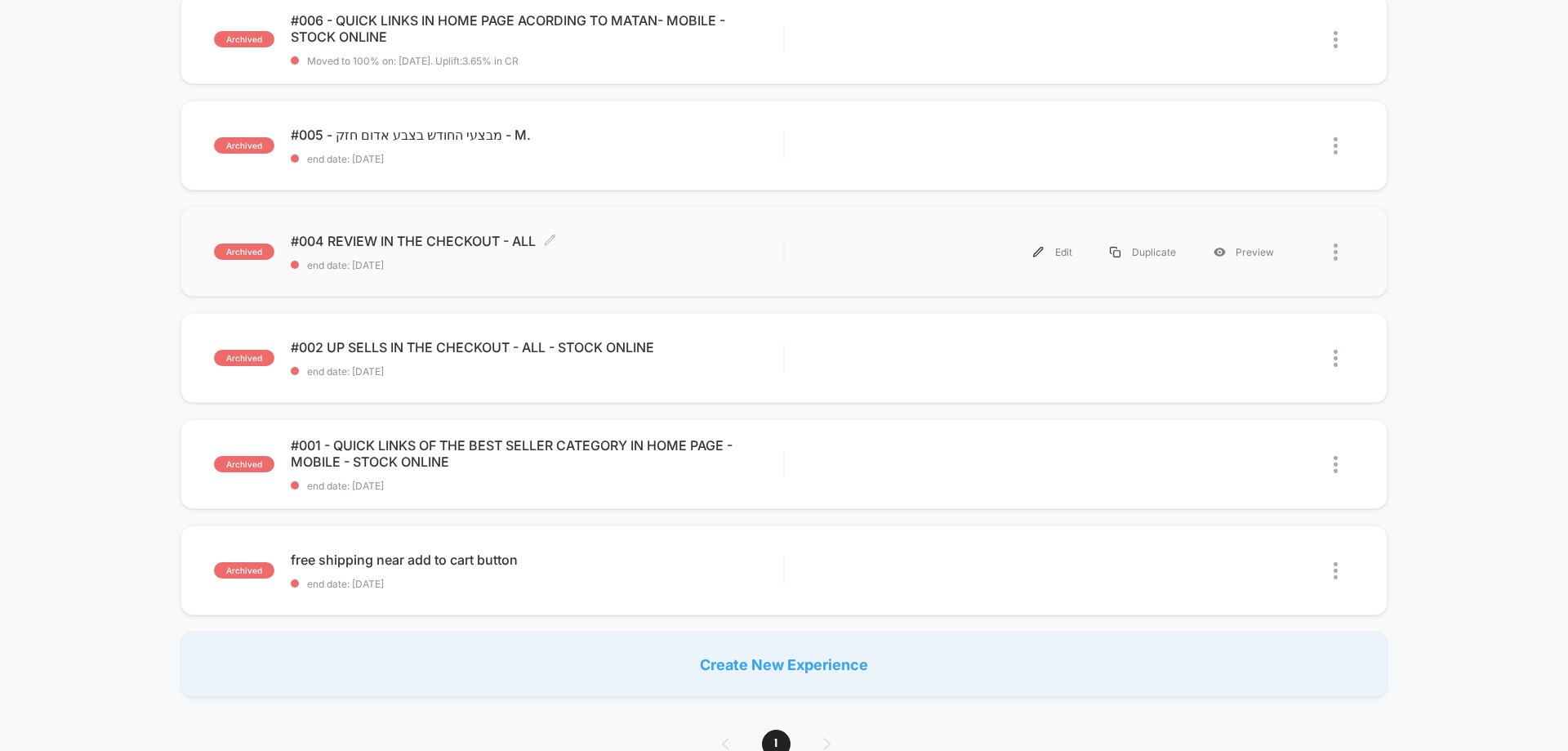
click at [403, 248] on span "#004 REVIEW IN THE CHECKOUT - ALL Click to edit experience details" at bounding box center [537, 241] width 493 height 16
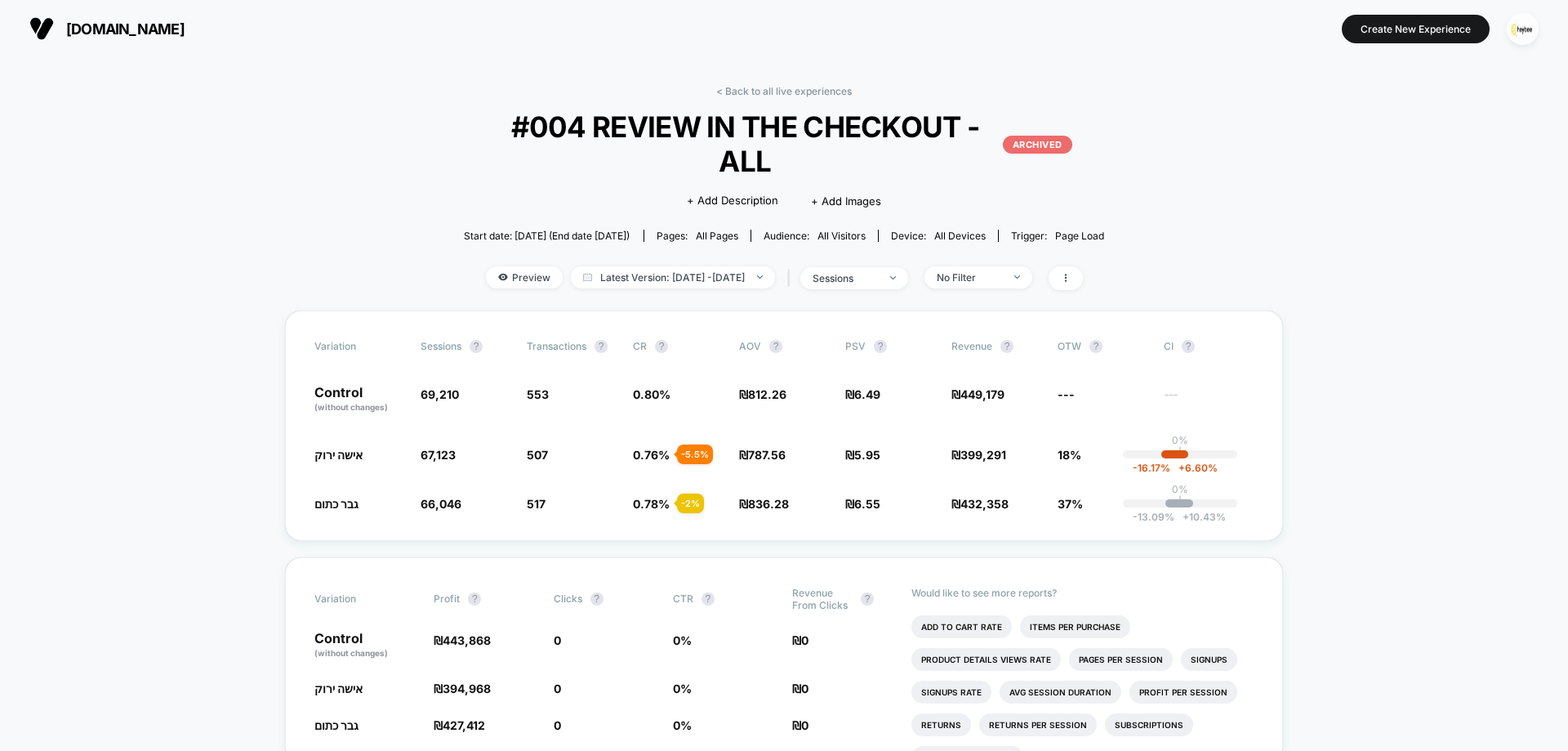
click at [754, 96] on link "< Back to all live experiences" at bounding box center [784, 91] width 136 height 12
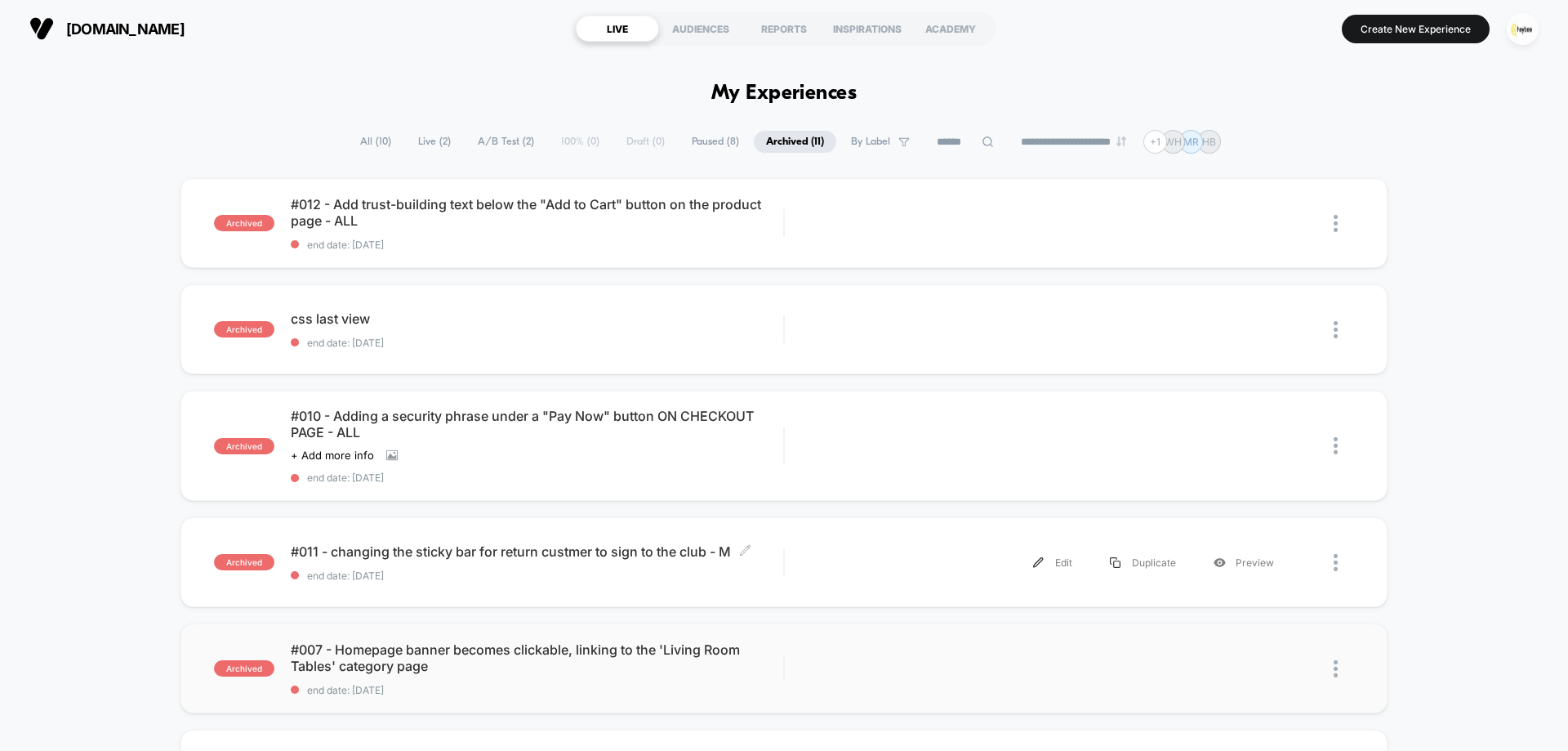
scroll to position [572, 0]
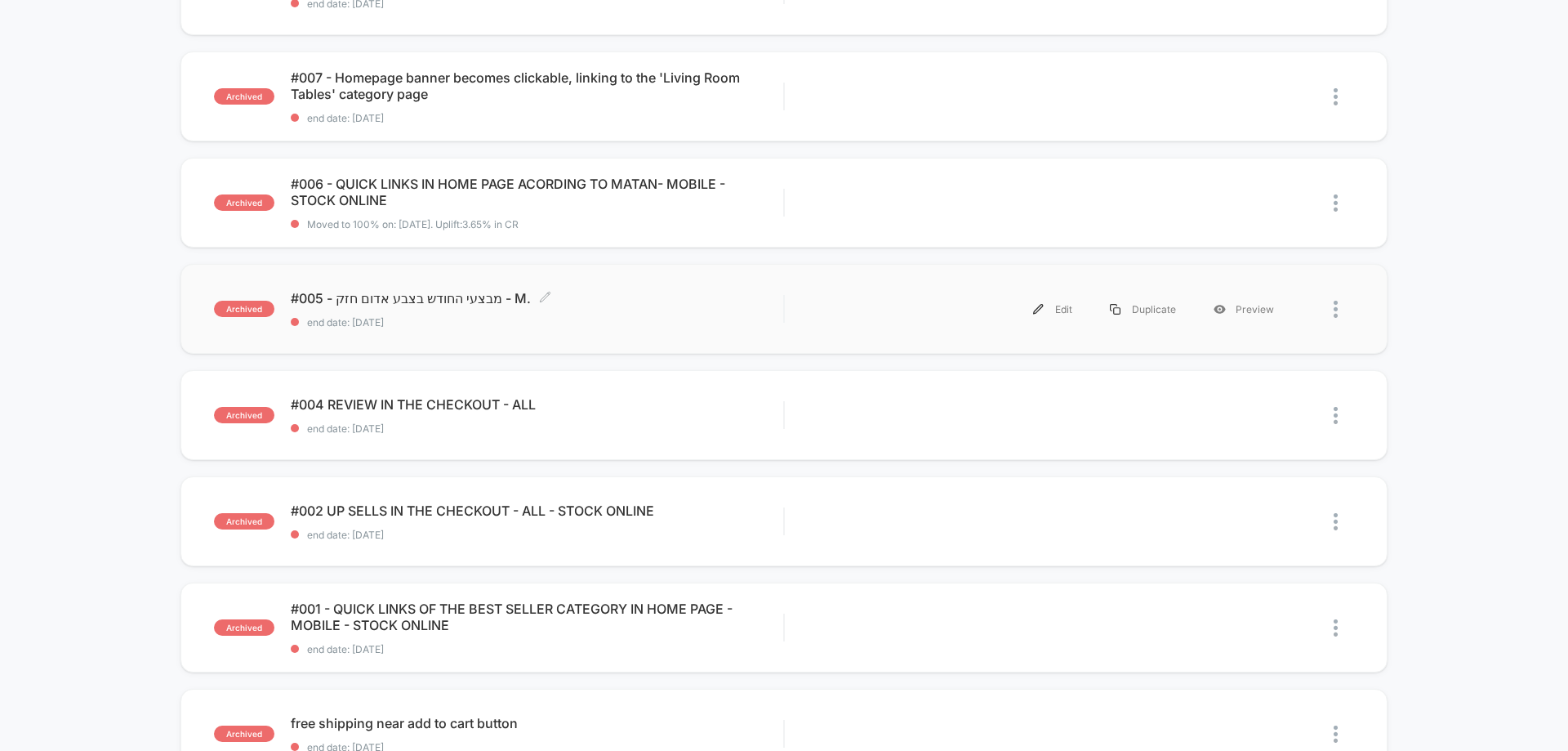
click at [384, 302] on span "#005 - מבצעי החודש בצבע אדום חזק - M. Click to edit experience details" at bounding box center [537, 298] width 493 height 16
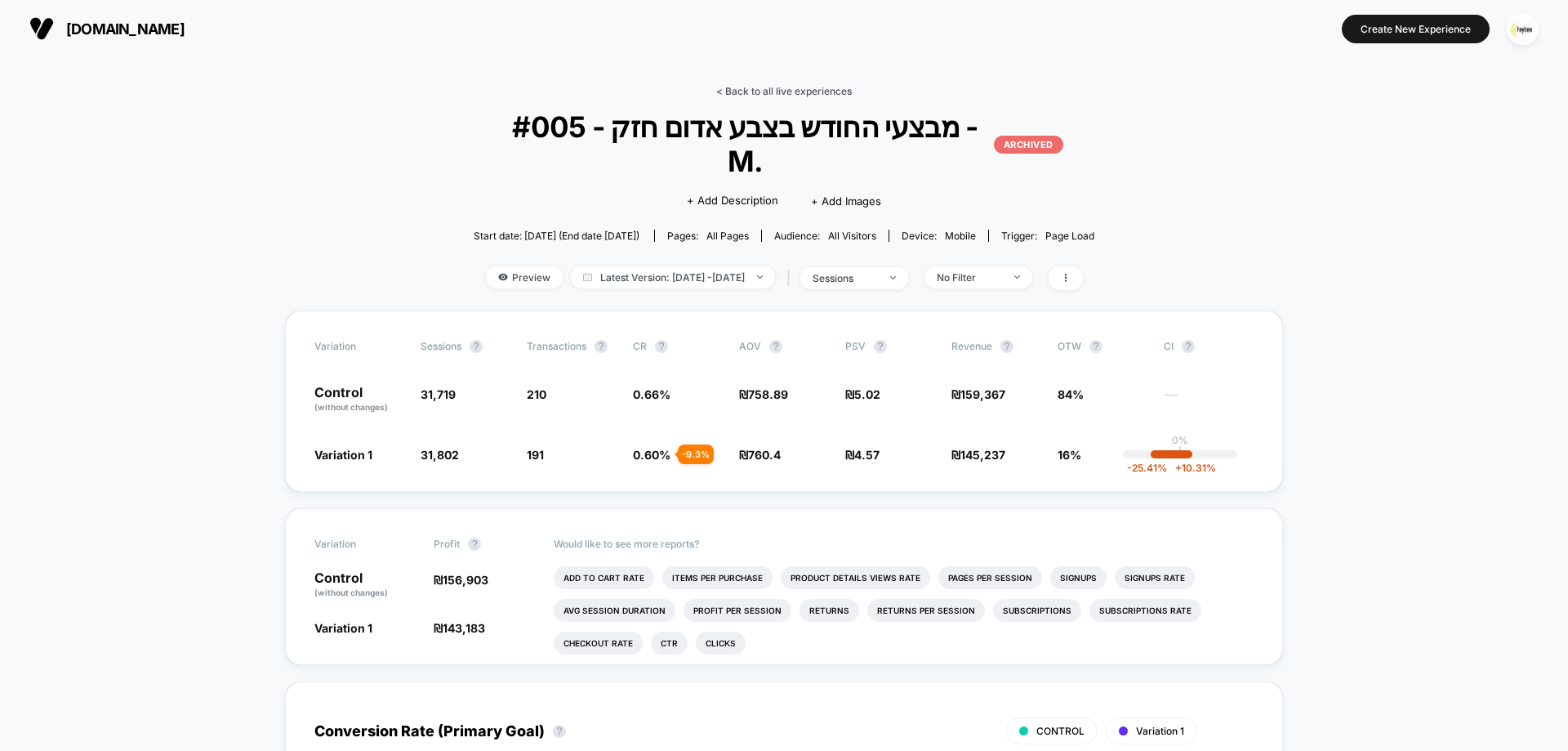
click at [756, 93] on link "< Back to all live experiences" at bounding box center [784, 91] width 136 height 12
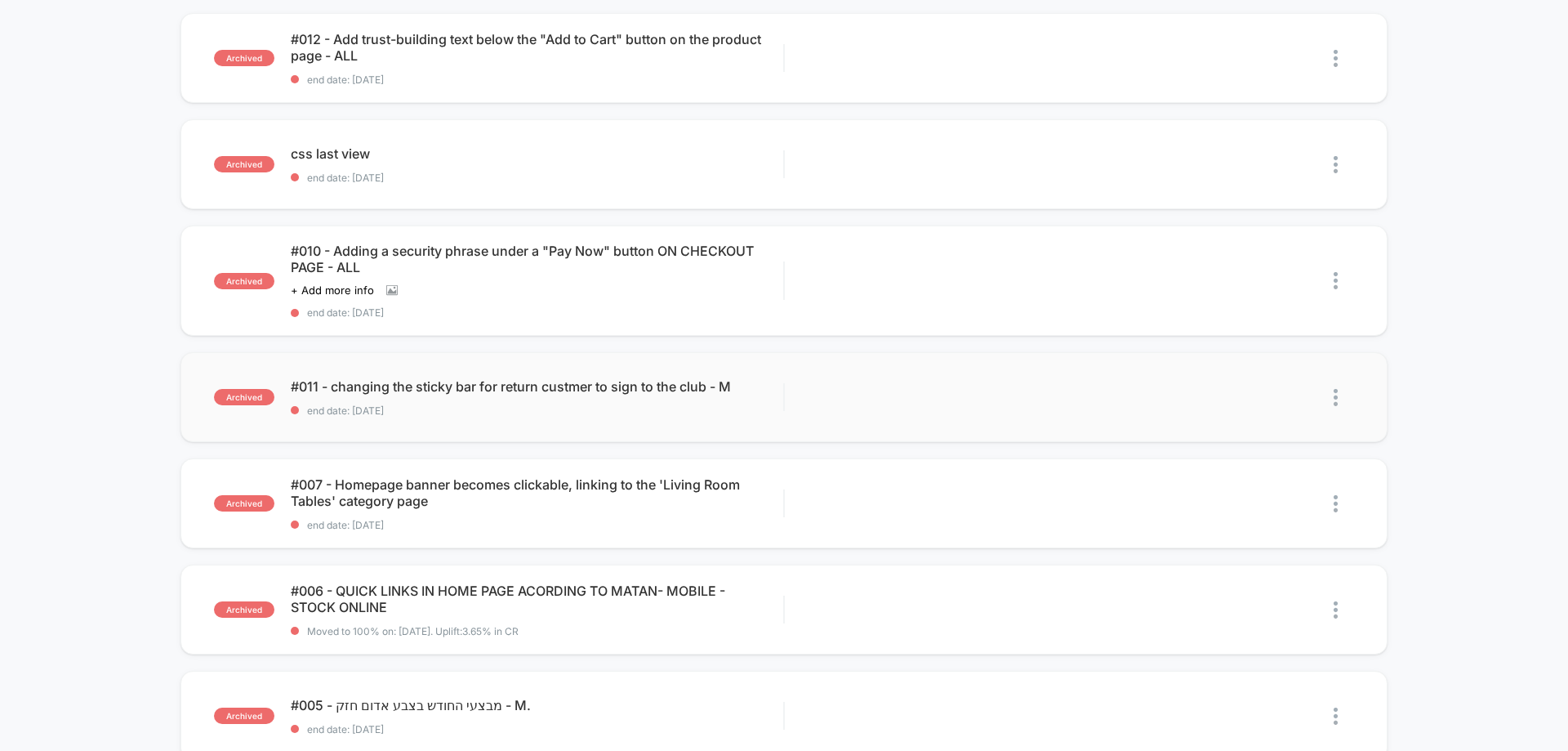
scroll to position [327, 0]
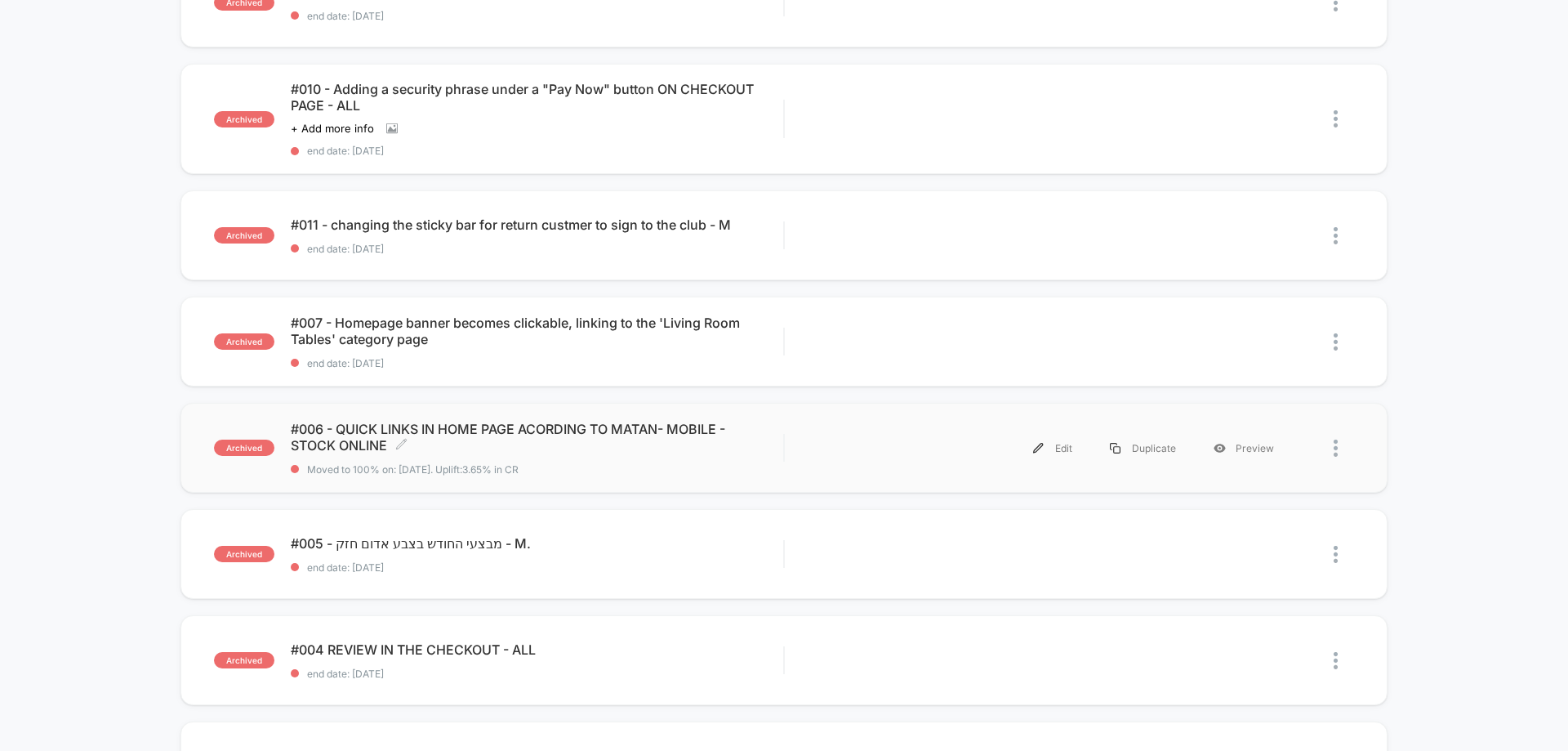
click at [478, 453] on span "#006 - QUICK LINKS IN HOME PAGE ACORDING TO MATAN- MOBILE - STOCK ONLINE Click …" at bounding box center [537, 437] width 493 height 33
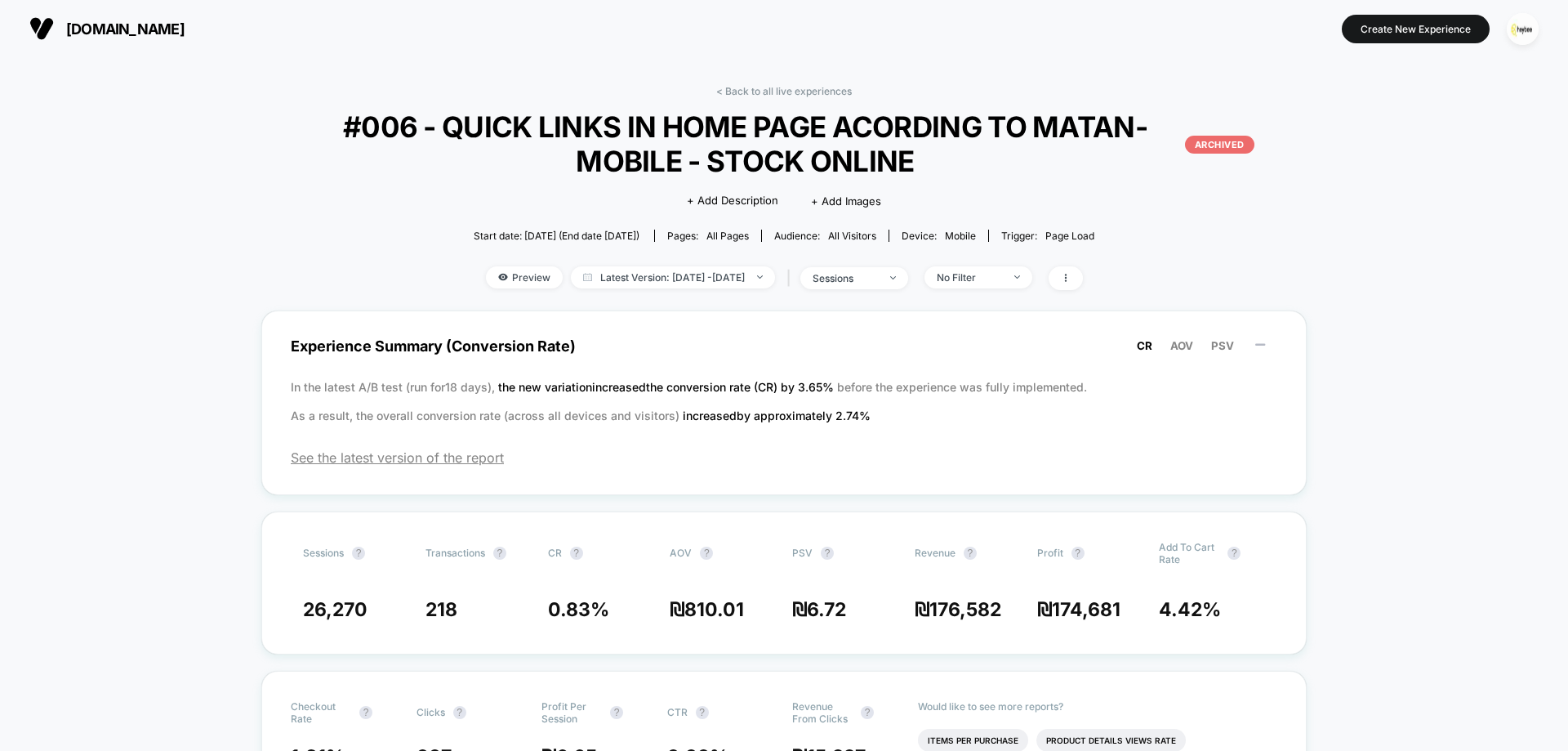
drag, startPoint x: 812, startPoint y: 87, endPoint x: 797, endPoint y: 98, distance: 18.6
click at [812, 87] on link "< Back to all live experiences" at bounding box center [784, 91] width 136 height 12
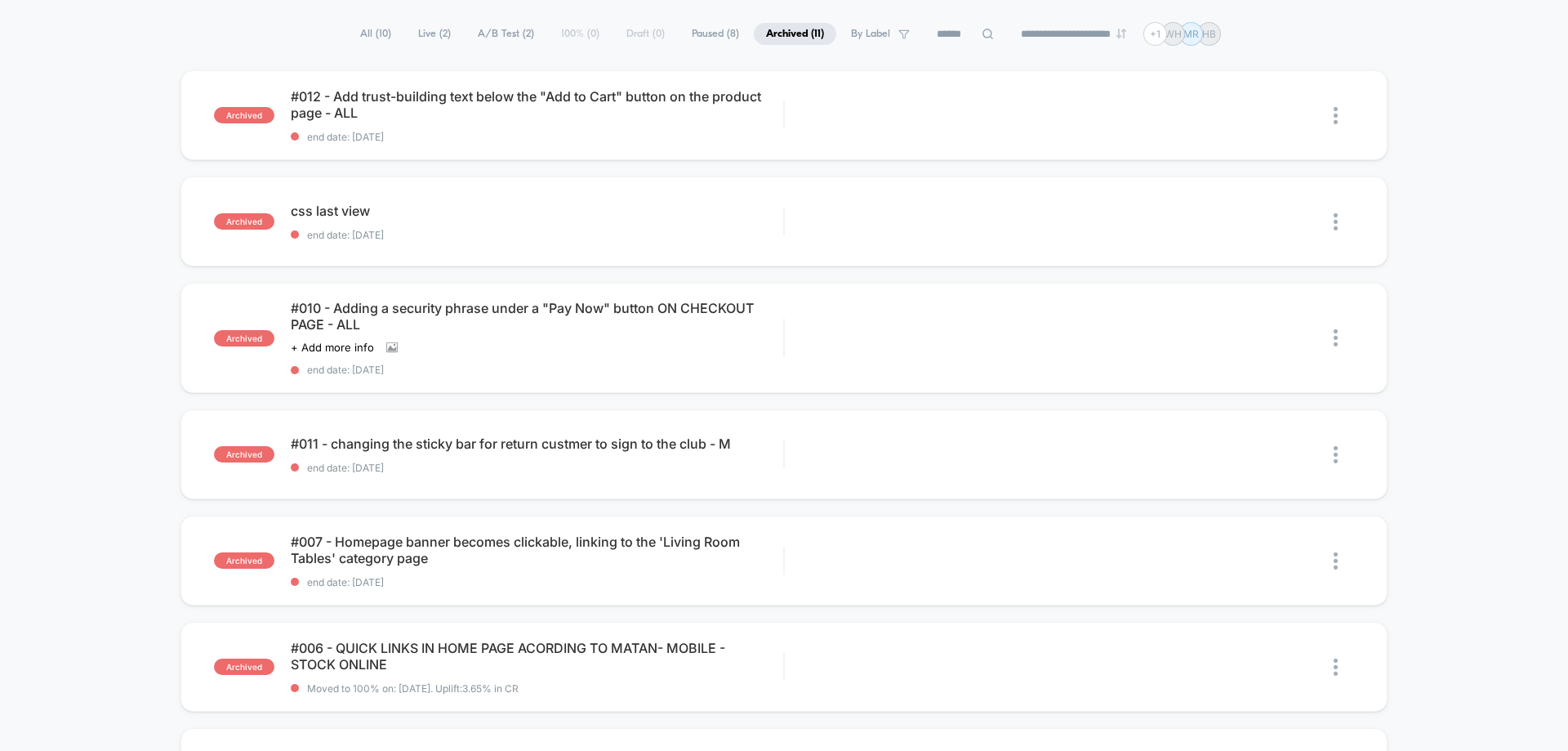
scroll to position [327, 0]
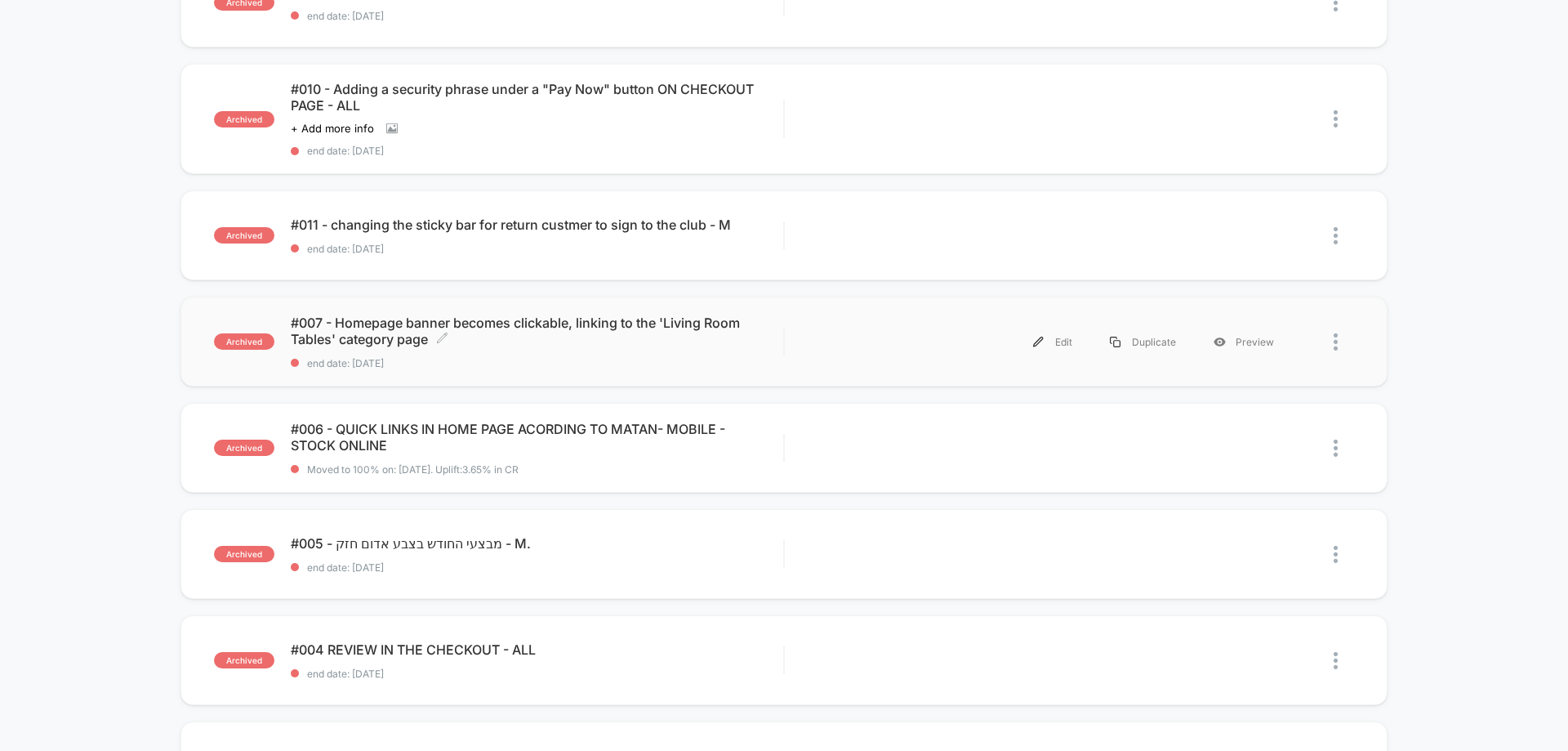
click at [436, 333] on span "#007 - Homepage banner becomes clickable, linking to the 'Living Room Tables' c…" at bounding box center [537, 331] width 493 height 33
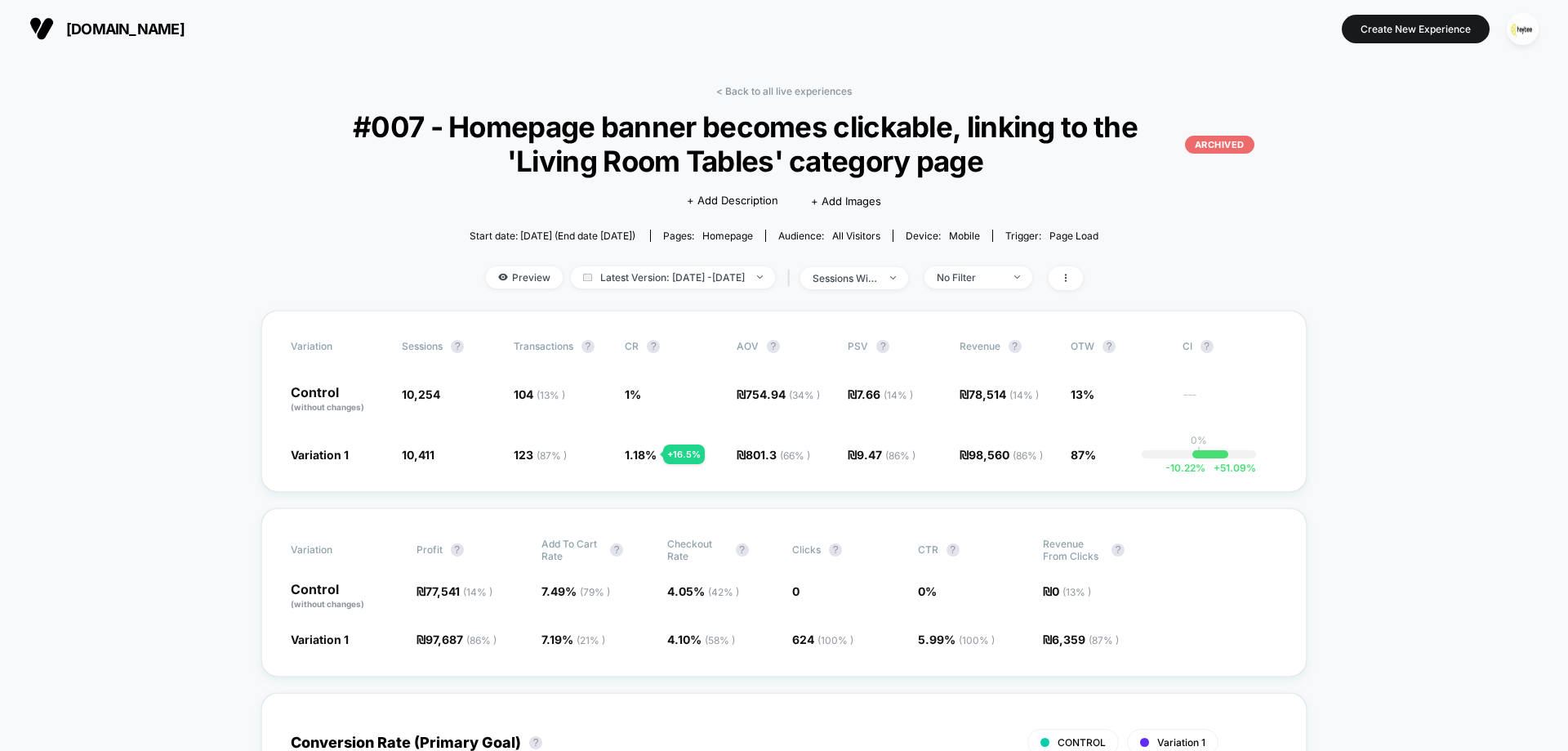
click at [798, 89] on link "< Back to all live experiences" at bounding box center [784, 91] width 136 height 12
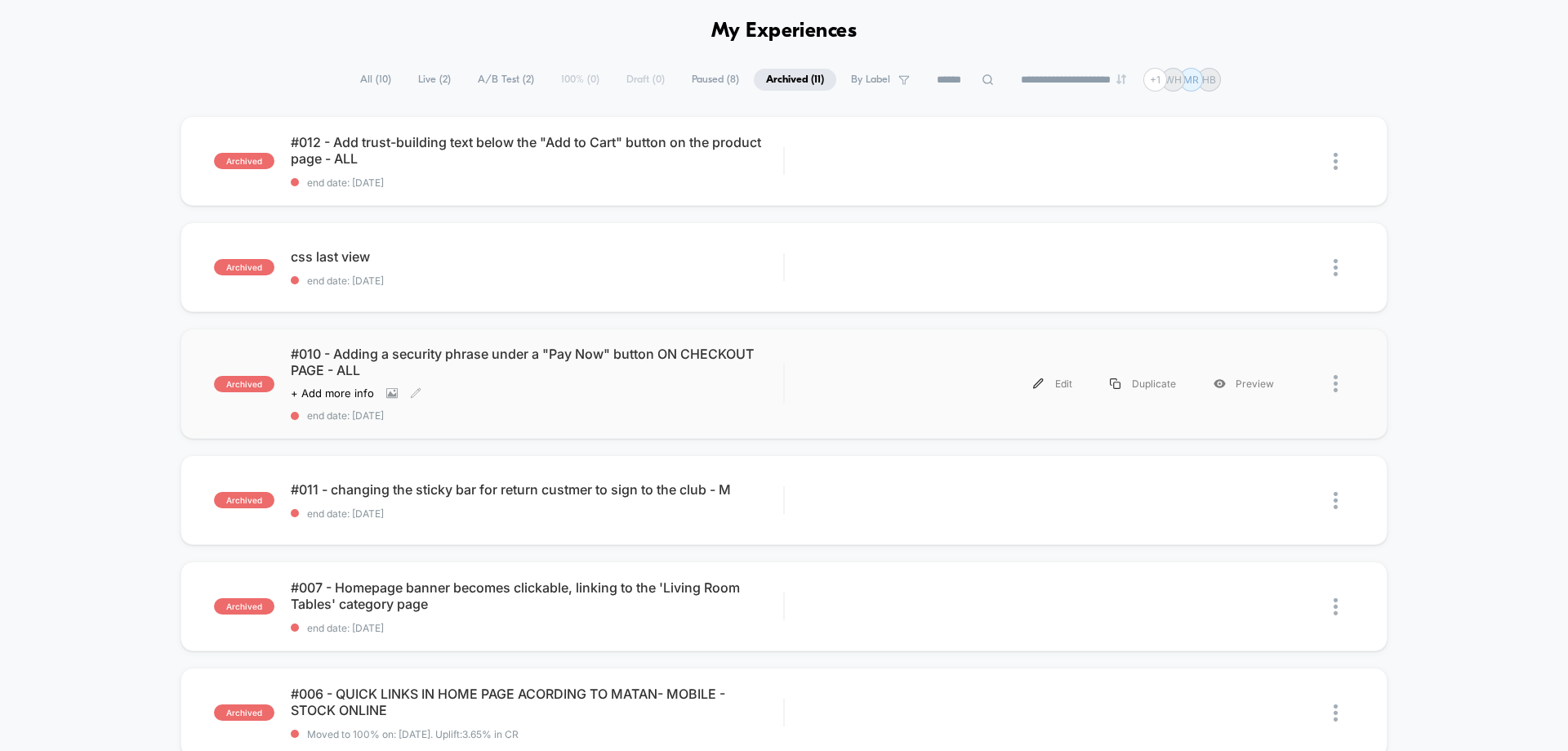
scroll to position [245, 0]
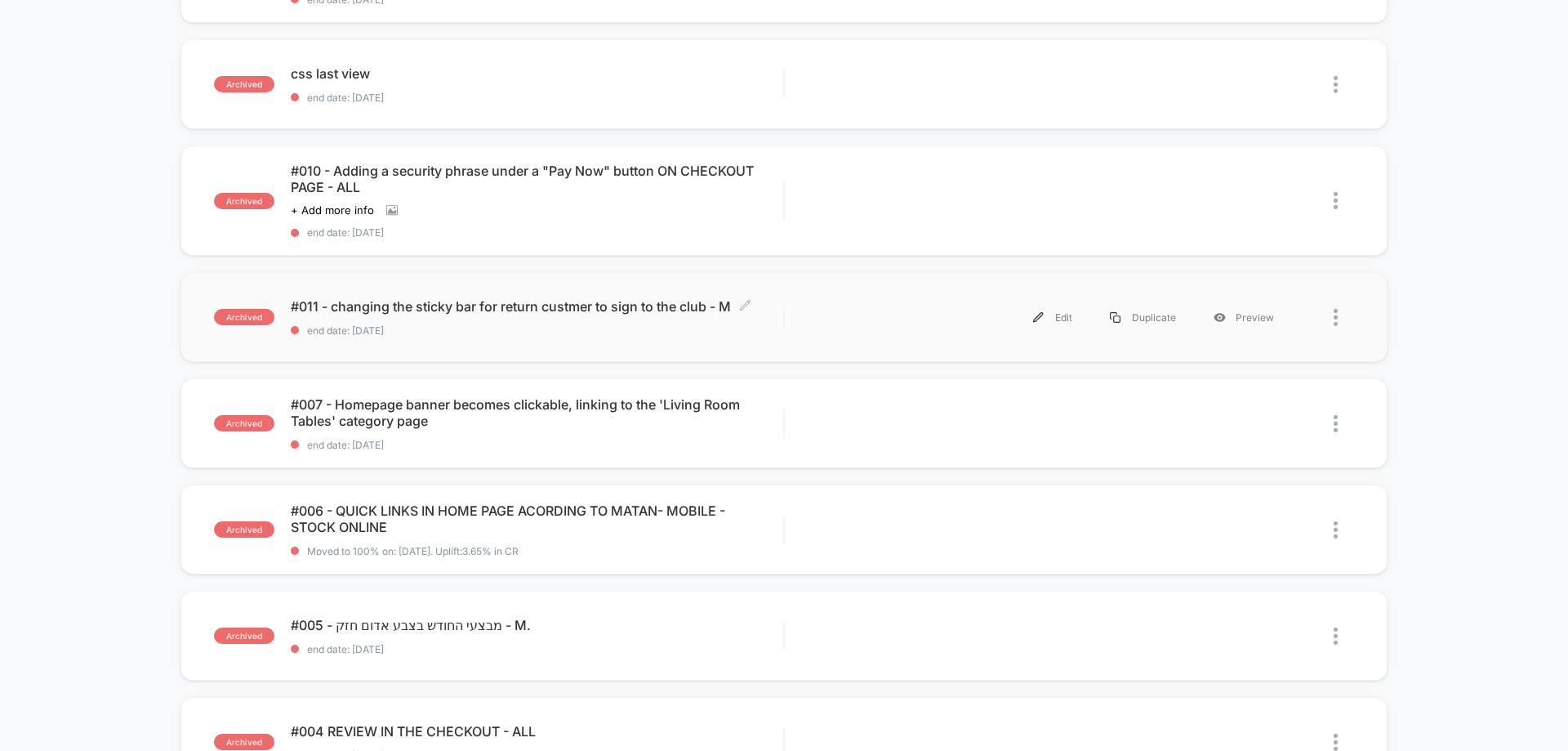
drag, startPoint x: 508, startPoint y: 317, endPoint x: 506, endPoint y: 353, distance: 36.1
click at [508, 317] on div "#011 - changing the sticky bar for return custmer to sign to the club - M Click…" at bounding box center [537, 317] width 493 height 38
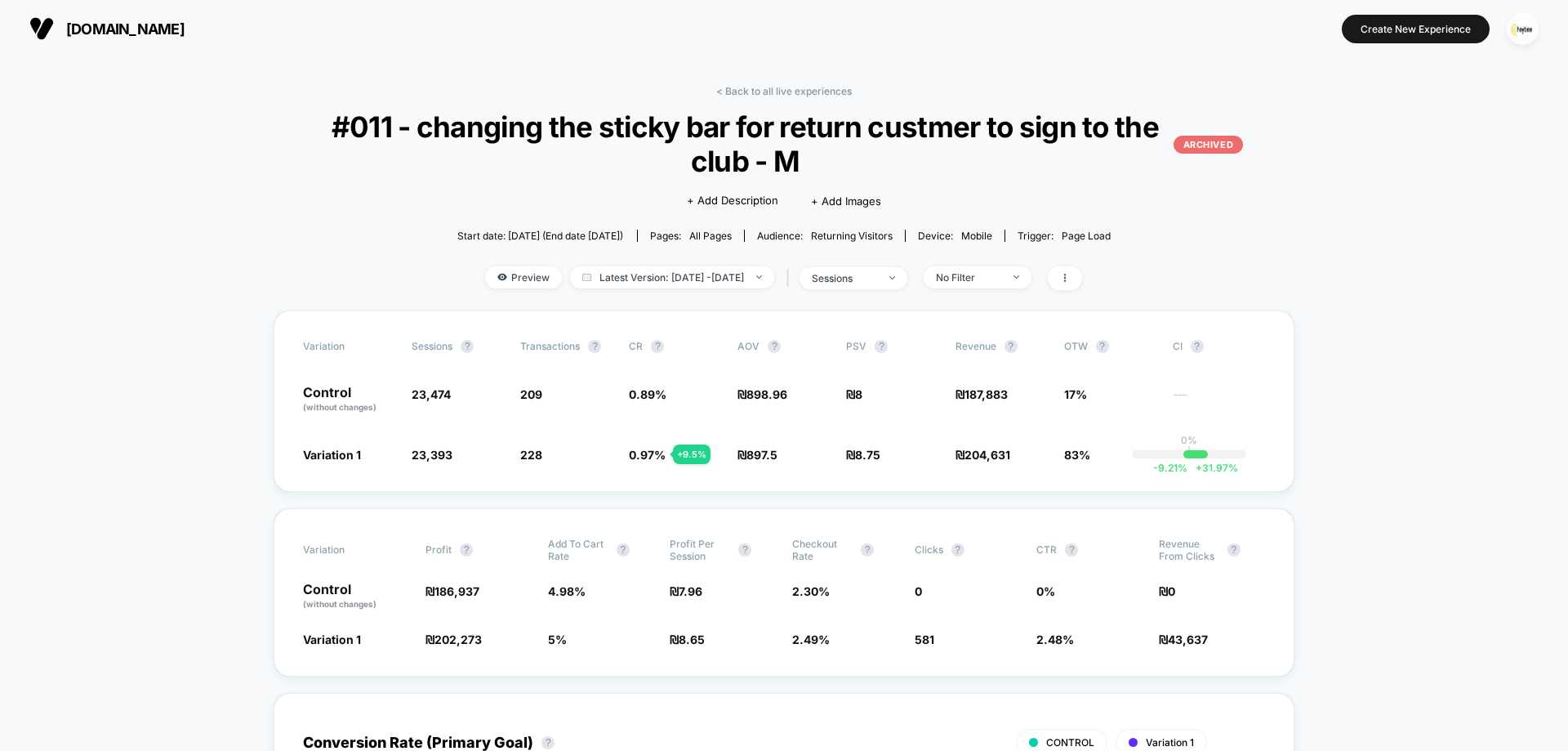
click at [821, 95] on link "< Back to all live experiences" at bounding box center [784, 91] width 136 height 12
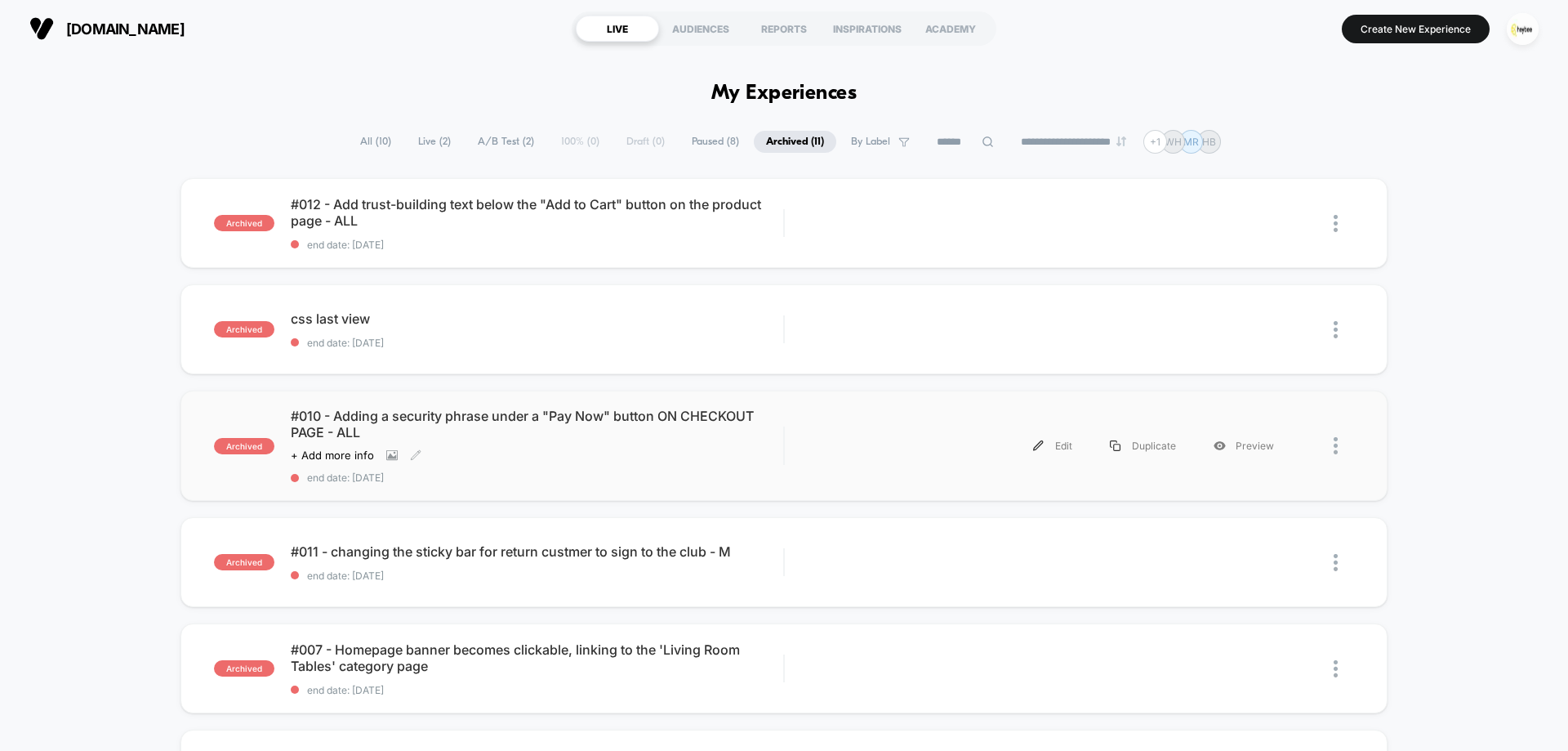
click at [462, 420] on span "#010 - Adding a security phrase under a "Pay Now" button ON CHECKOUT PAGE - ALL" at bounding box center [537, 424] width 493 height 33
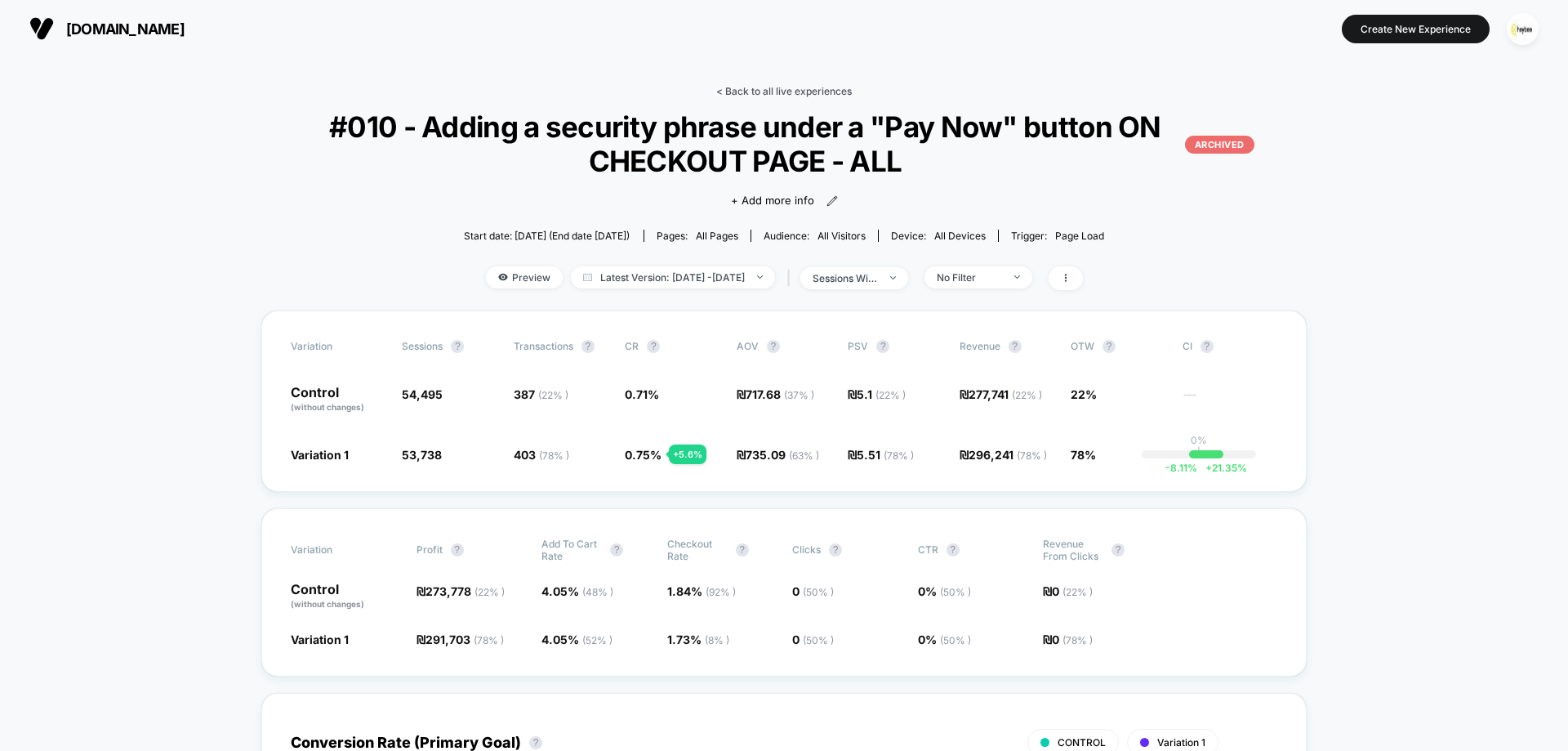
click at [756, 95] on link "< Back to all live experiences" at bounding box center [784, 91] width 136 height 12
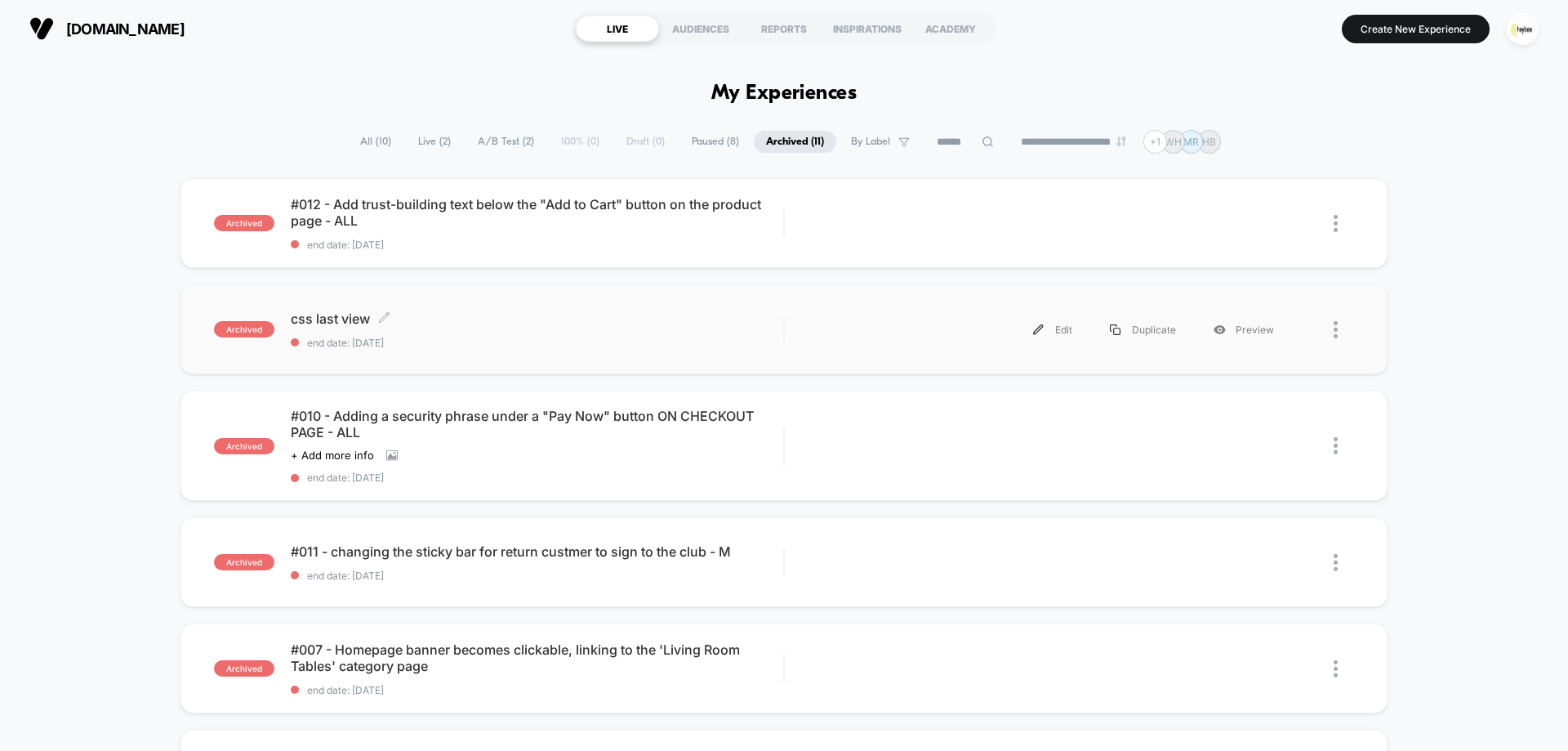
click at [508, 319] on span "css last view Click to edit experience details" at bounding box center [537, 318] width 493 height 16
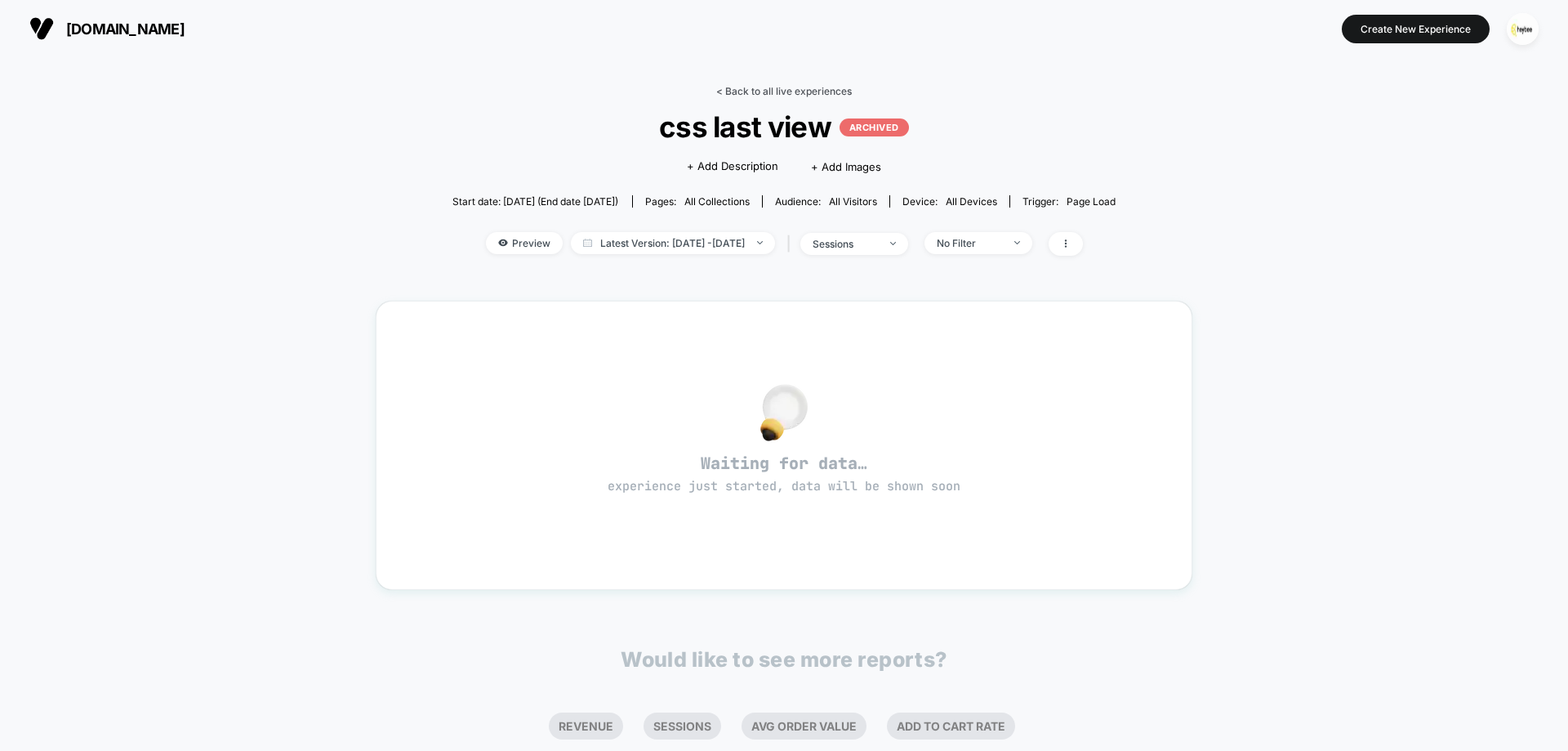
drag, startPoint x: 784, startPoint y: 84, endPoint x: 778, endPoint y: 96, distance: 13.4
click at [784, 86] on div "< Back to all live experiences css last view ARCHIVED Click to edit experience …" at bounding box center [784, 497] width 816 height 848
click at [761, 94] on link "< Back to all live experiences" at bounding box center [784, 91] width 136 height 12
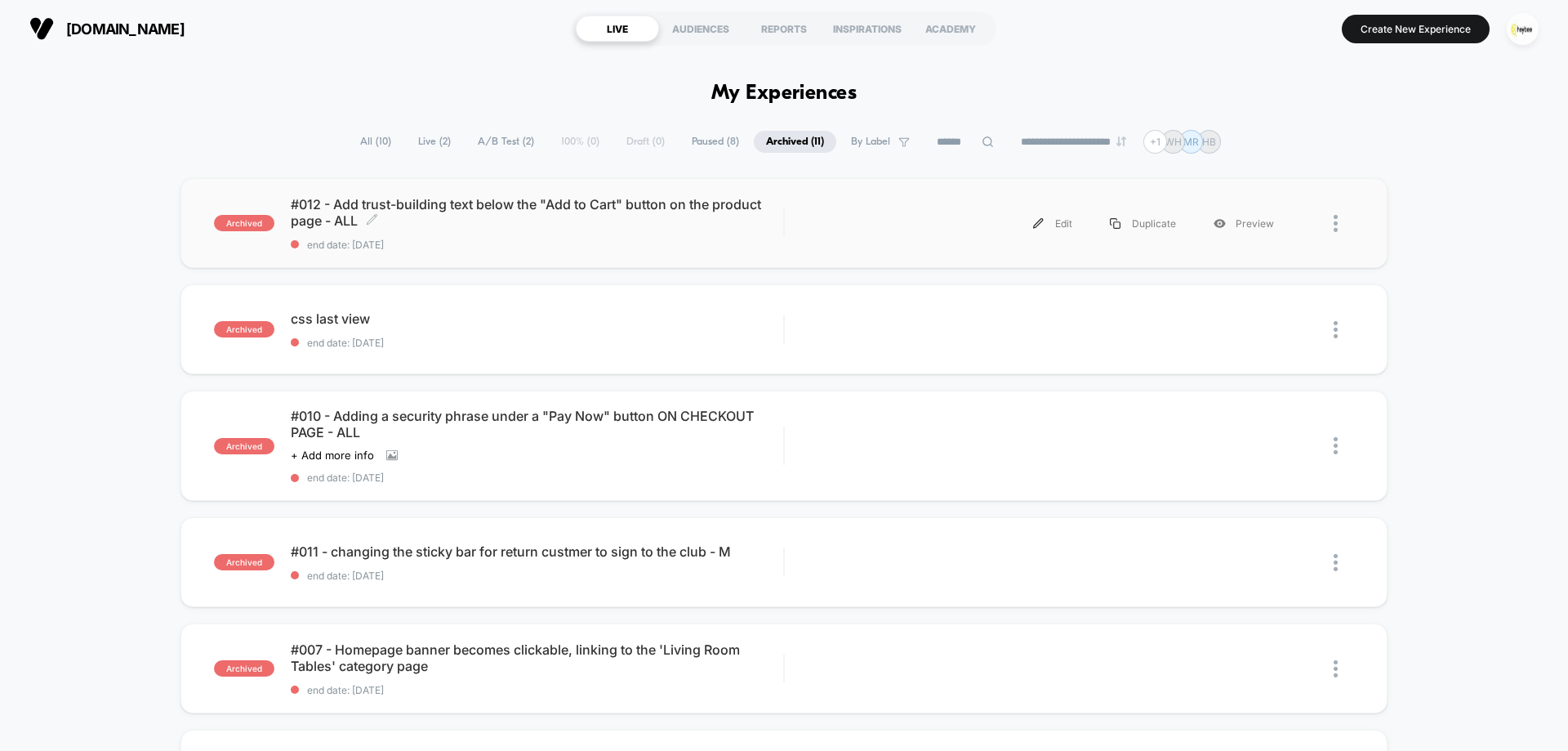
click at [488, 232] on div "#012 - Add trust-building text below the "Add to Cart" button on the product pa…" at bounding box center [537, 223] width 493 height 55
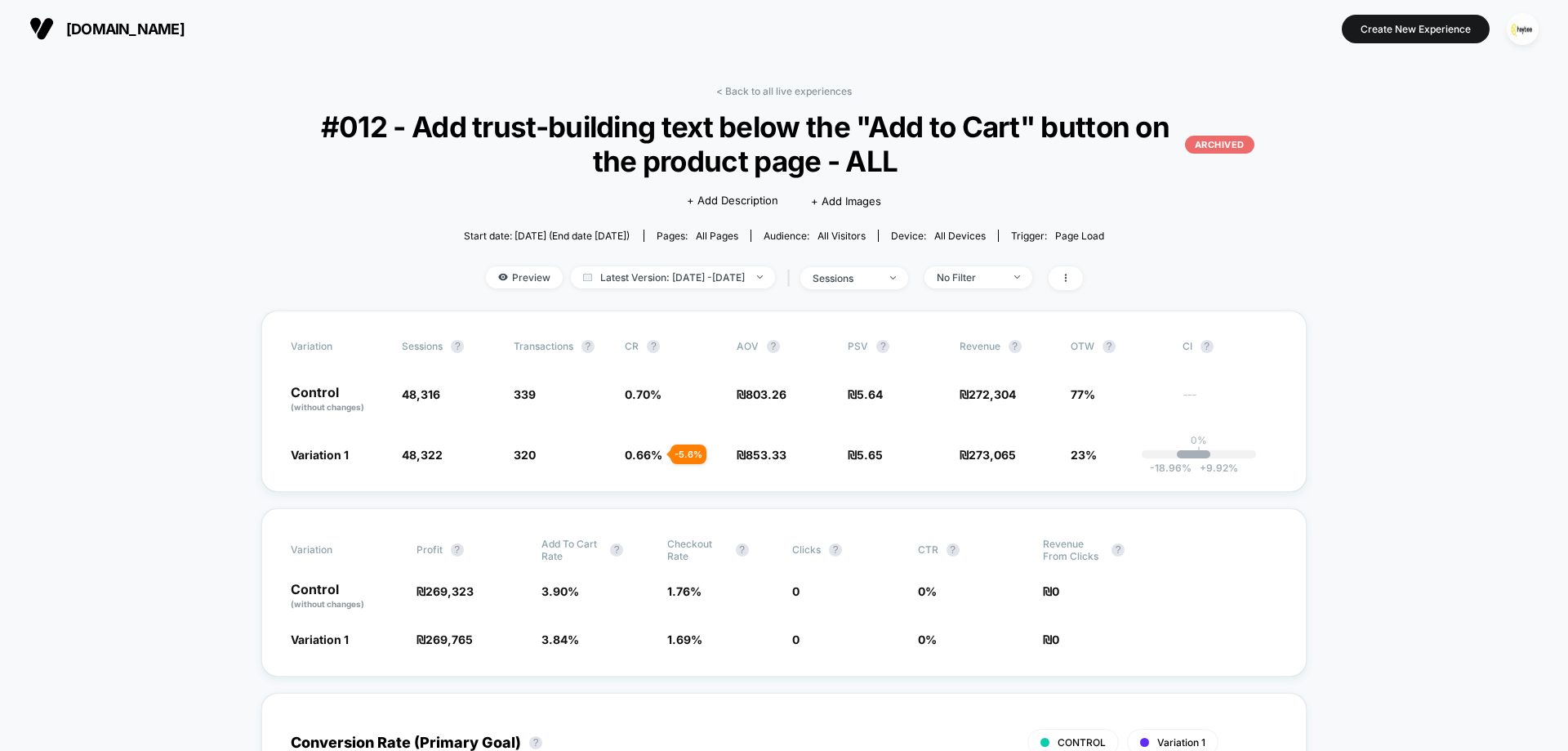
drag, startPoint x: 754, startPoint y: 88, endPoint x: 753, endPoint y: 98, distance: 10.0
click at [754, 89] on link "< Back to all live experiences" at bounding box center [784, 91] width 136 height 12
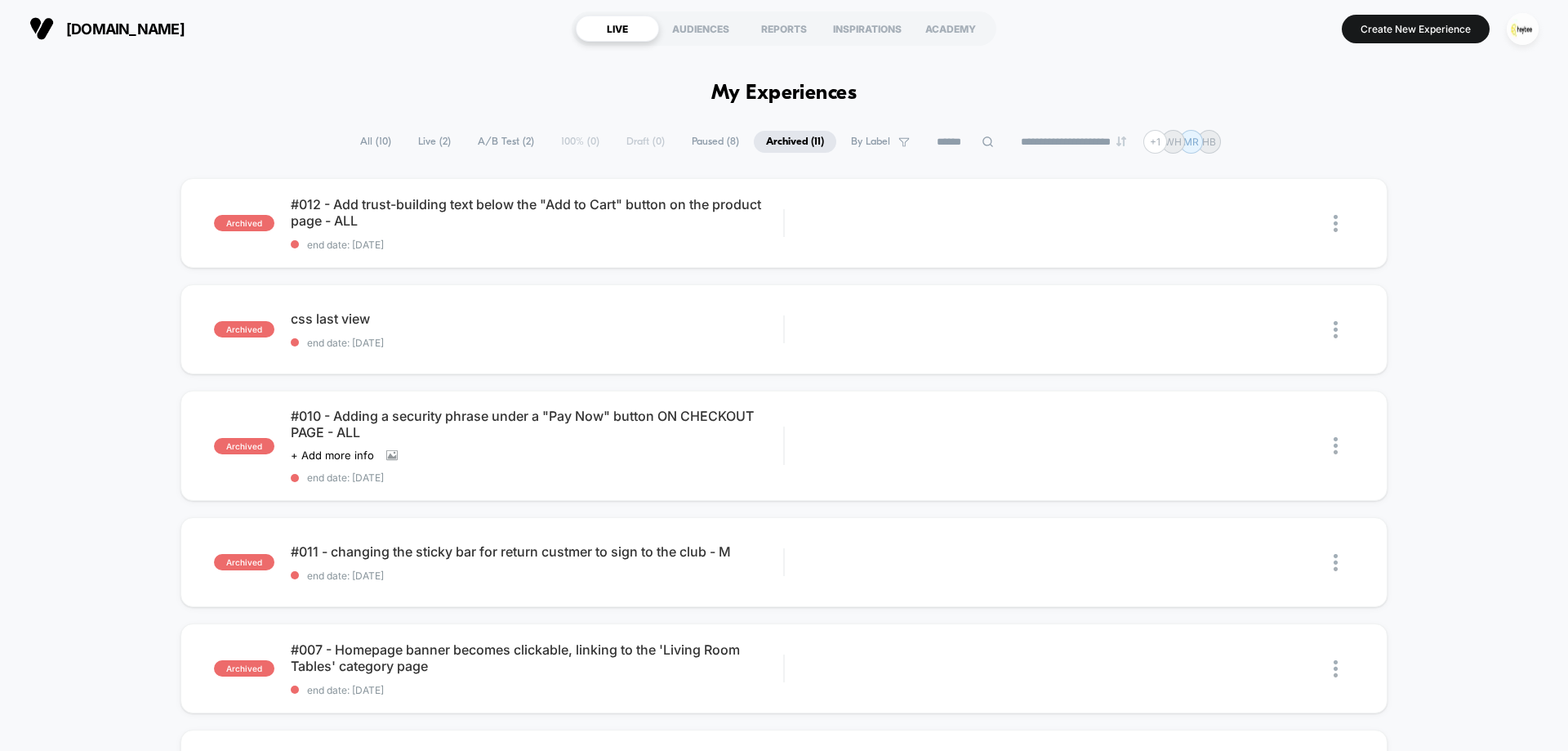
click at [698, 140] on span "Paused ( 8 )" at bounding box center [715, 141] width 72 height 22
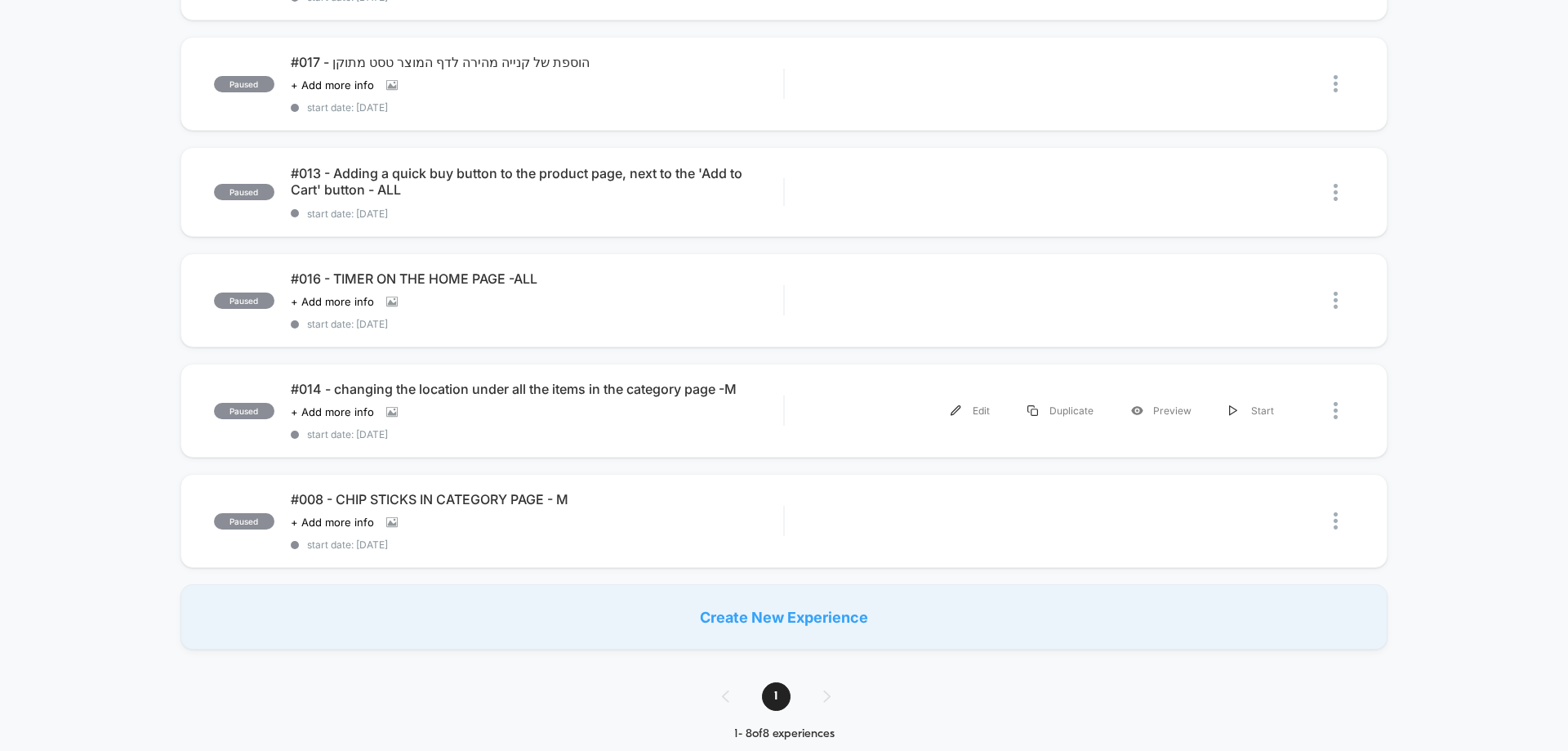
scroll to position [490, 0]
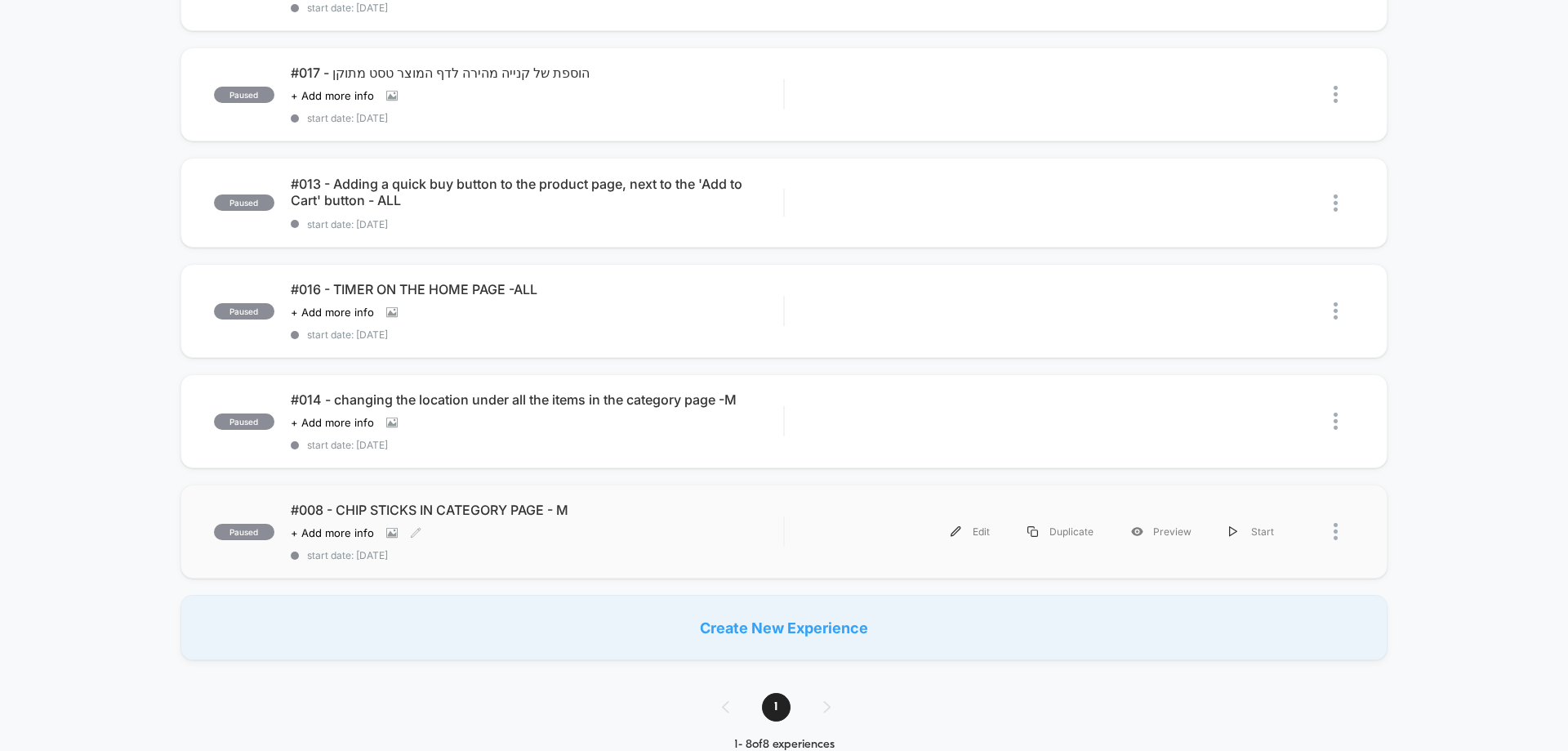
click at [479, 514] on span "#008 - CHIP STICKS IN CATEGORY PAGE - M" at bounding box center [537, 510] width 493 height 16
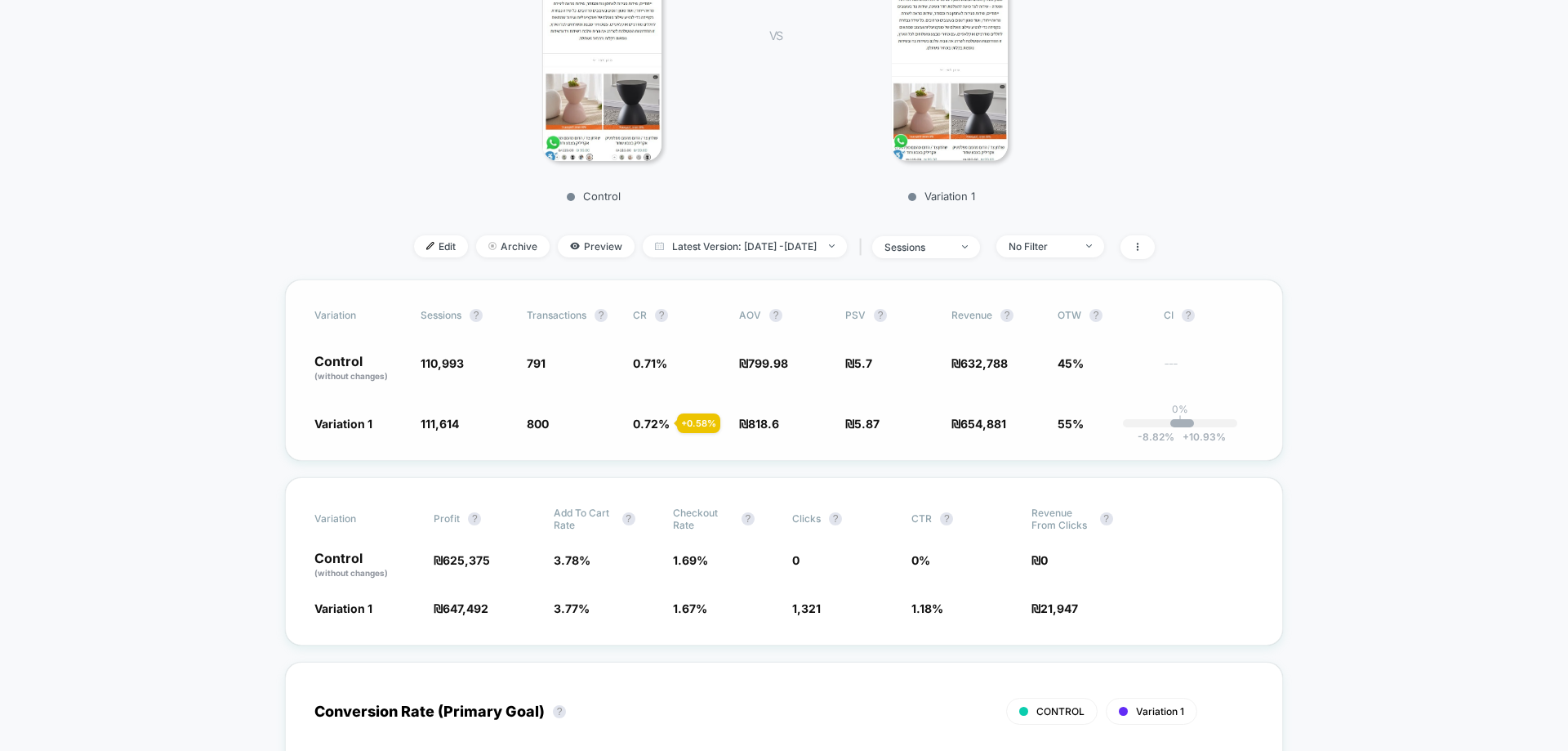
scroll to position [82, 0]
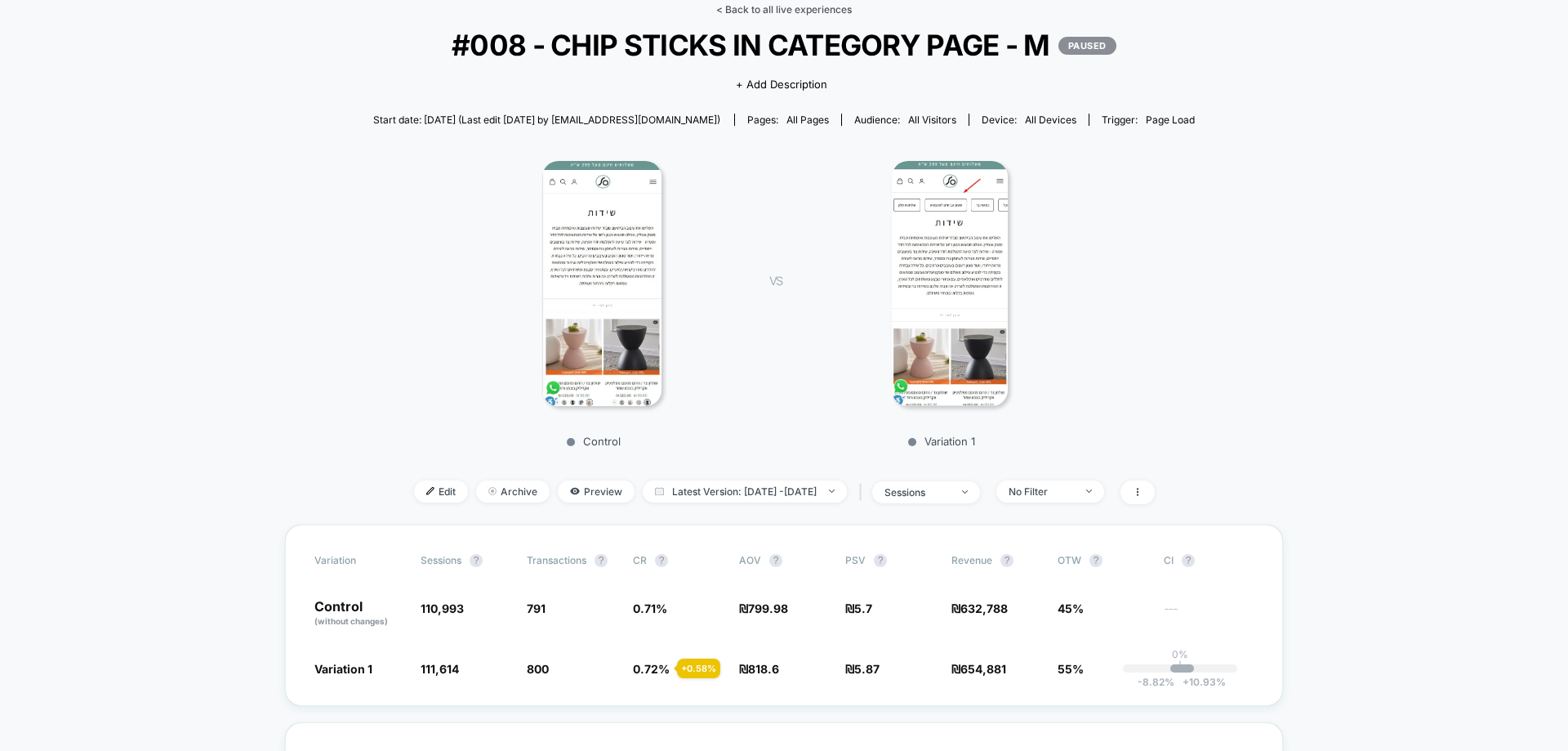
click at [801, 12] on link "< Back to all live experiences" at bounding box center [784, 10] width 136 height 12
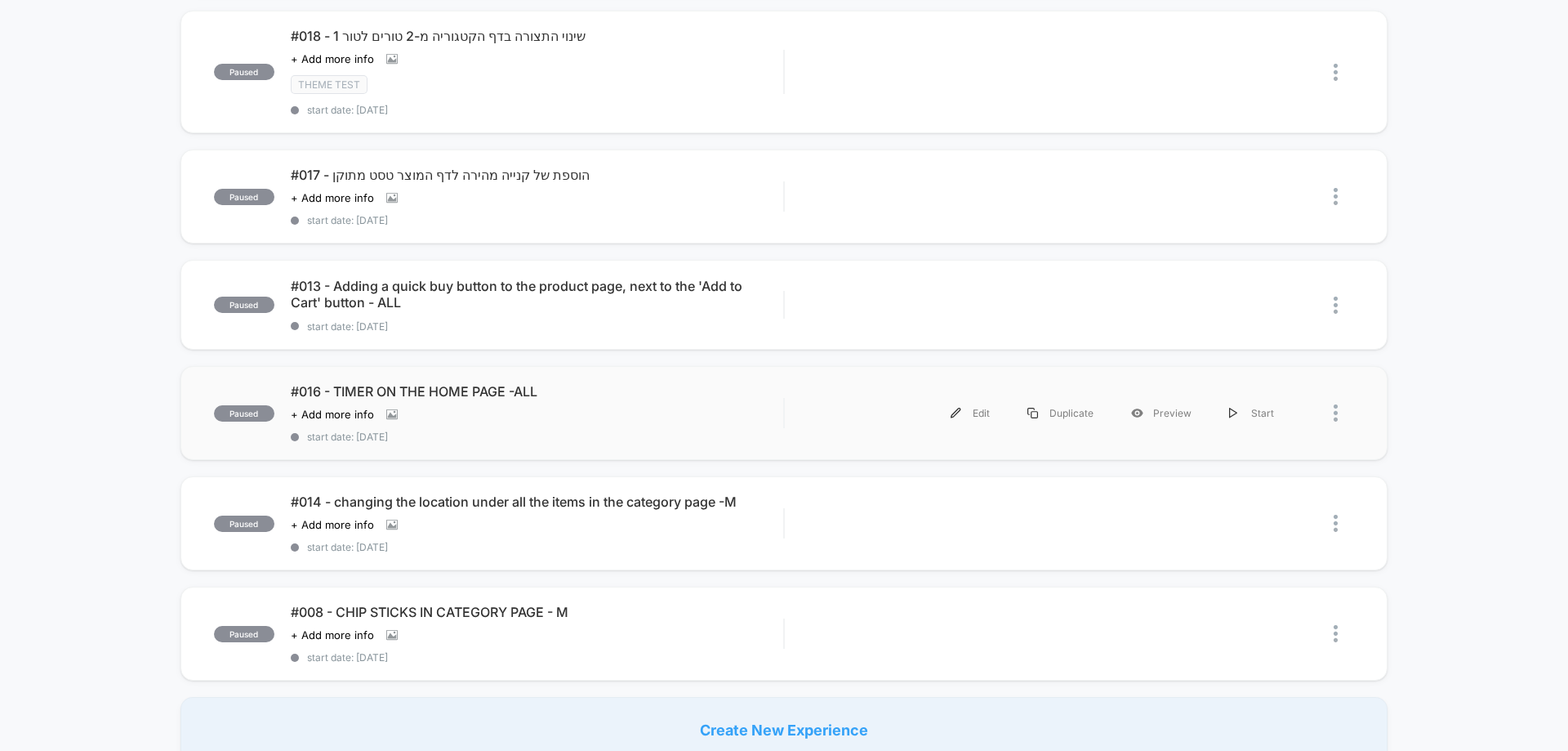
scroll to position [490, 0]
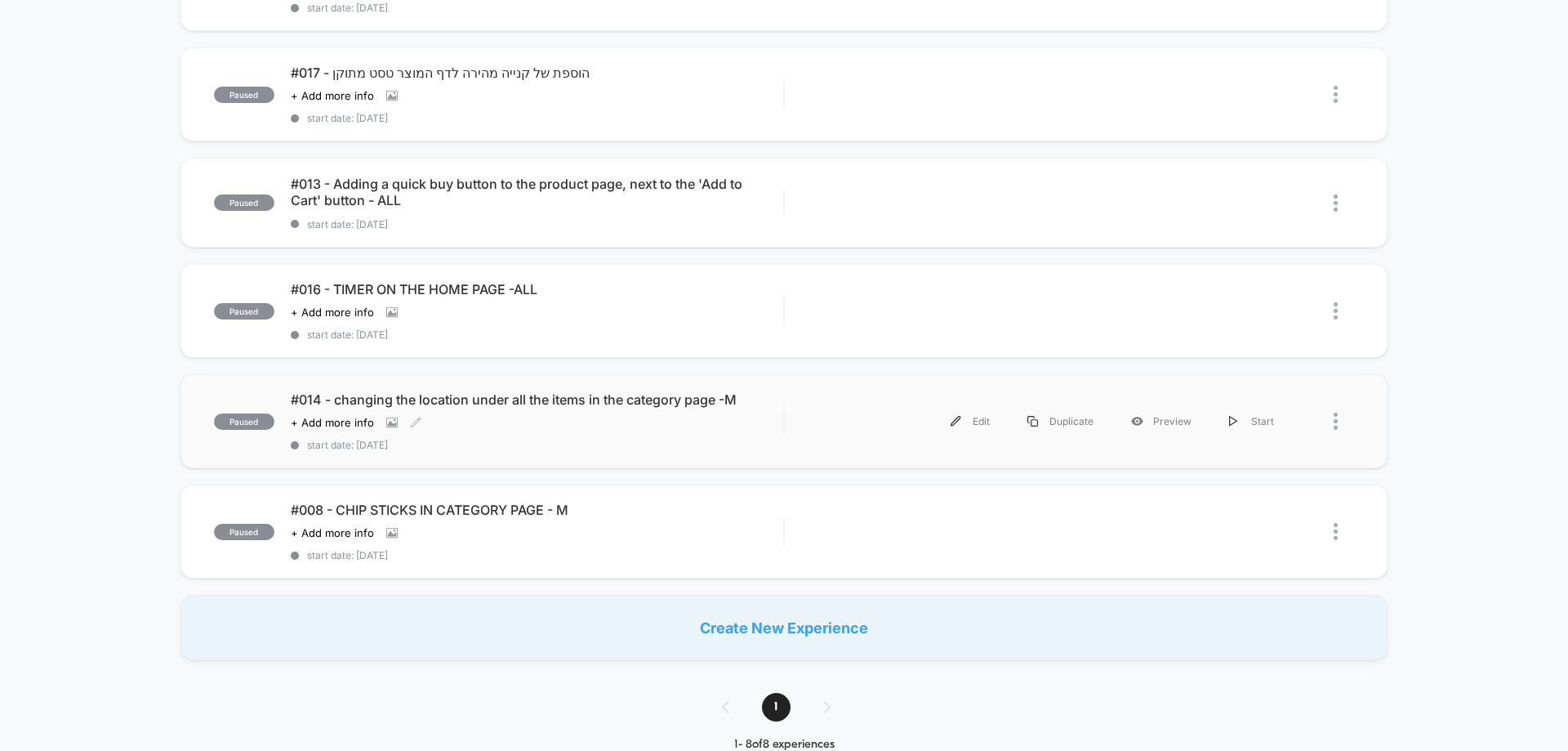
click at [492, 405] on span "#014 - changing the location under all the items in the category page -M" at bounding box center [537, 399] width 493 height 16
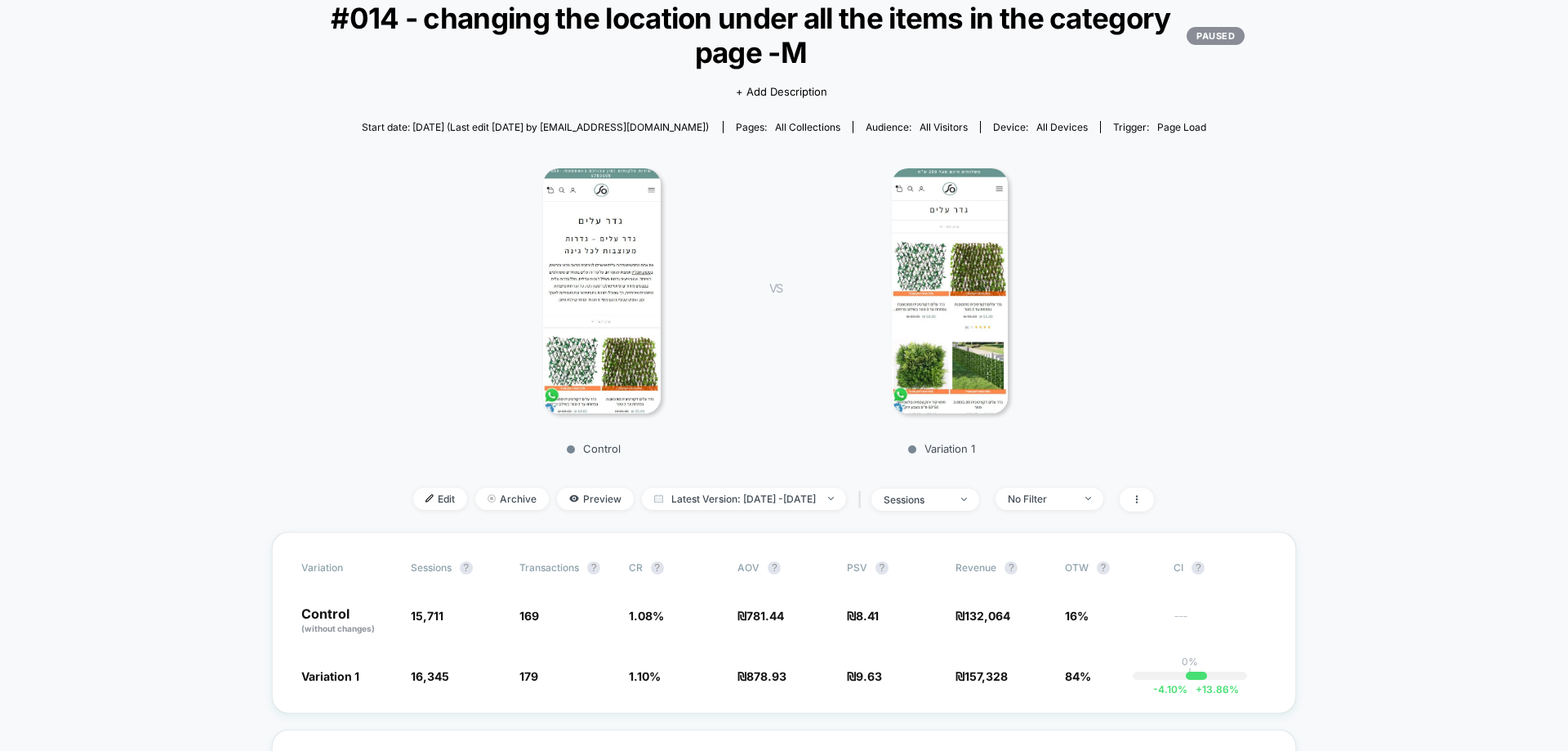
scroll to position [82, 0]
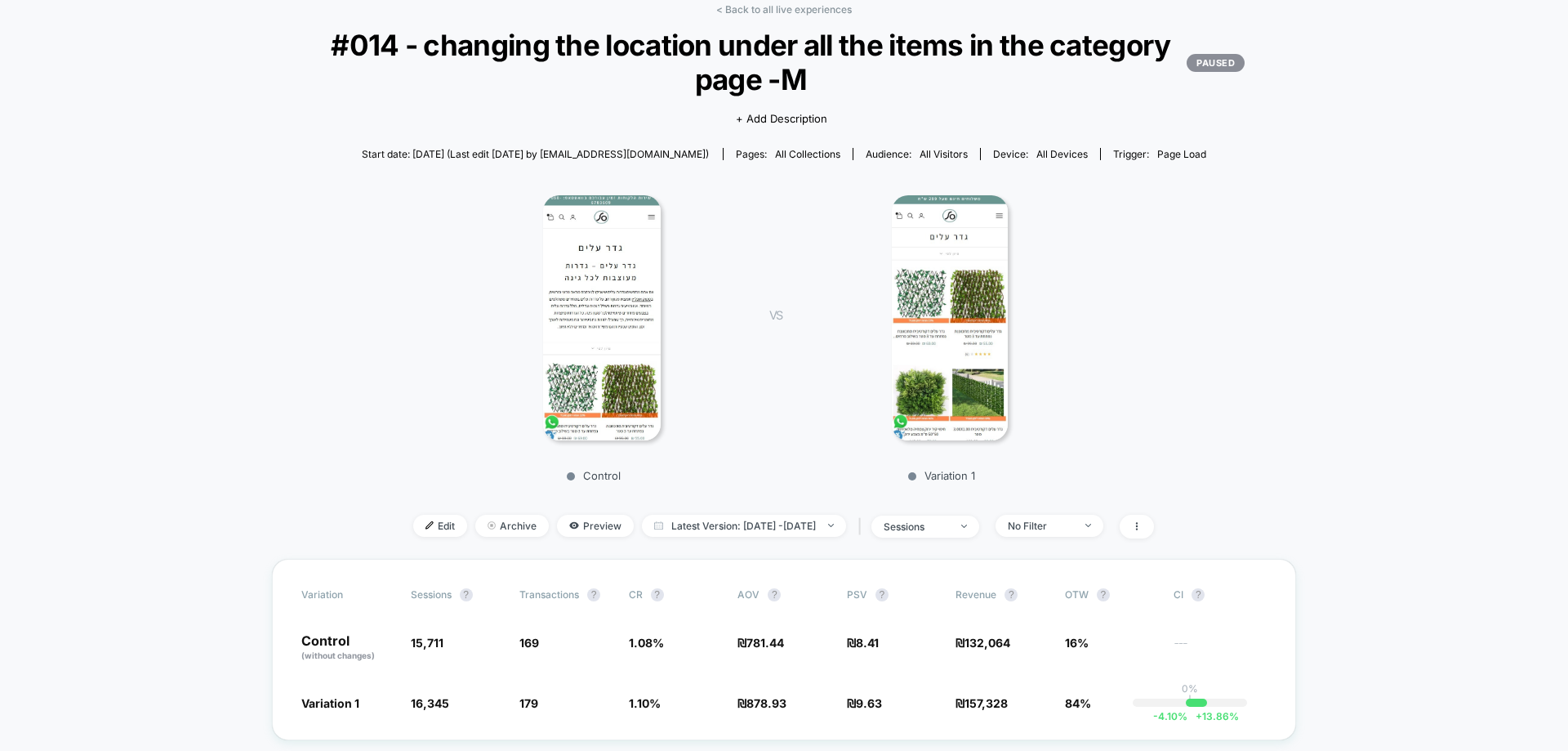
drag, startPoint x: 802, startPoint y: 6, endPoint x: 779, endPoint y: 44, distance: 44.4
click at [799, 16] on div "< Back to all live experiences #014 - changing the location under all the items…" at bounding box center [784, 281] width 1025 height 556
drag, startPoint x: 760, startPoint y: 12, endPoint x: 754, endPoint y: 25, distance: 14.3
click at [760, 12] on link "< Back to all live experiences" at bounding box center [784, 10] width 136 height 12
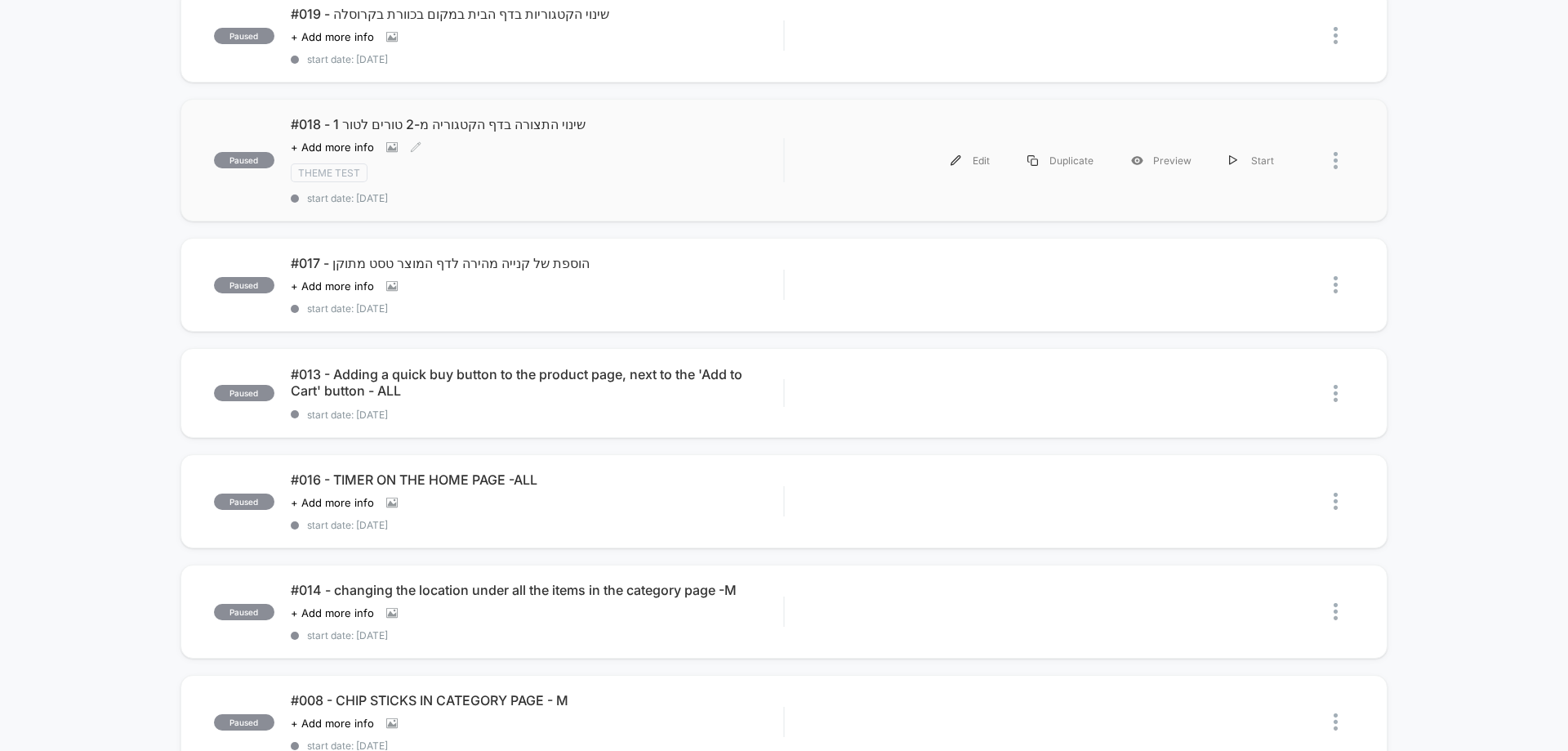
scroll to position [327, 0]
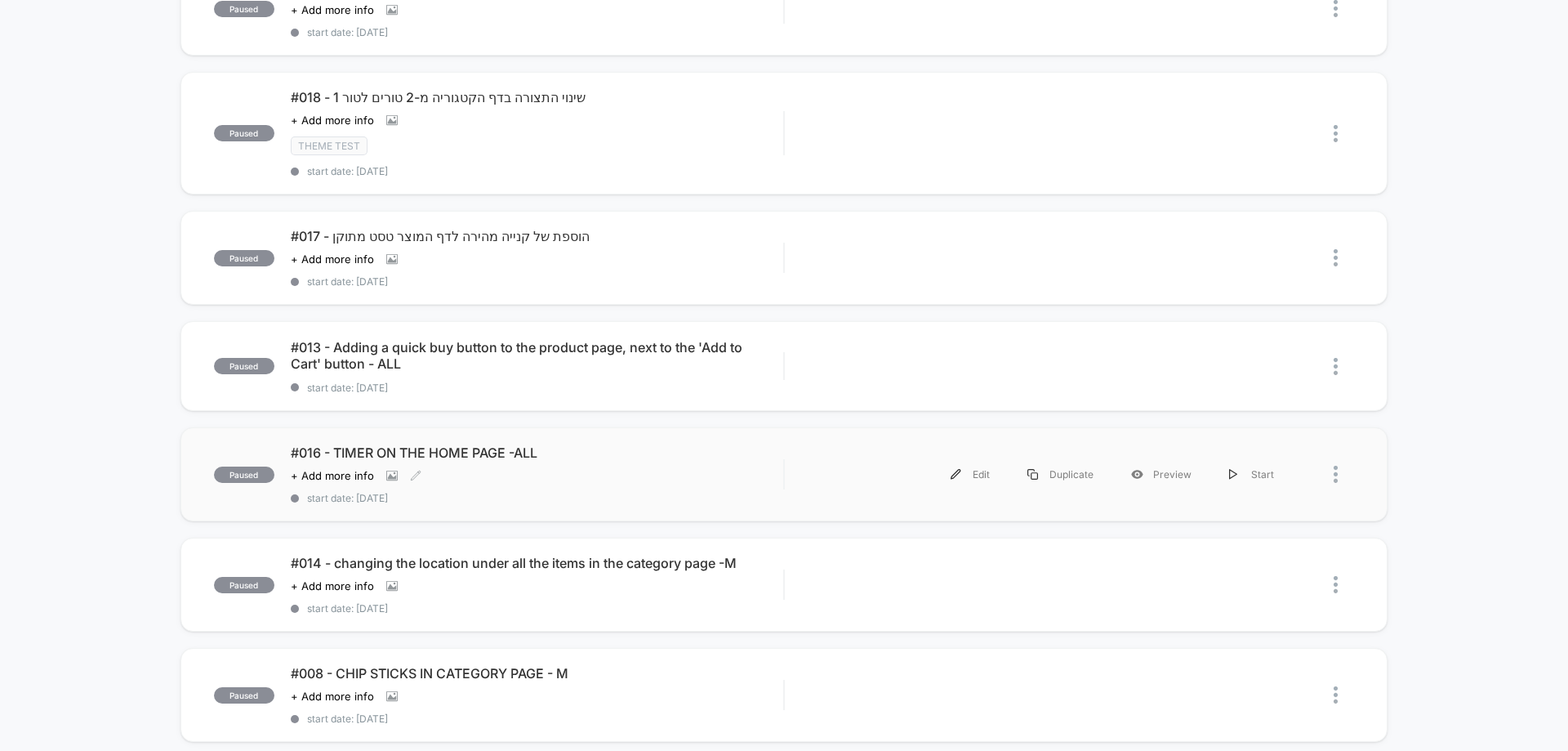
click at [557, 468] on div "#016 - TIMER ON THE HOME PAGE -ALL Click to view images Click to edit experienc…" at bounding box center [537, 473] width 493 height 59
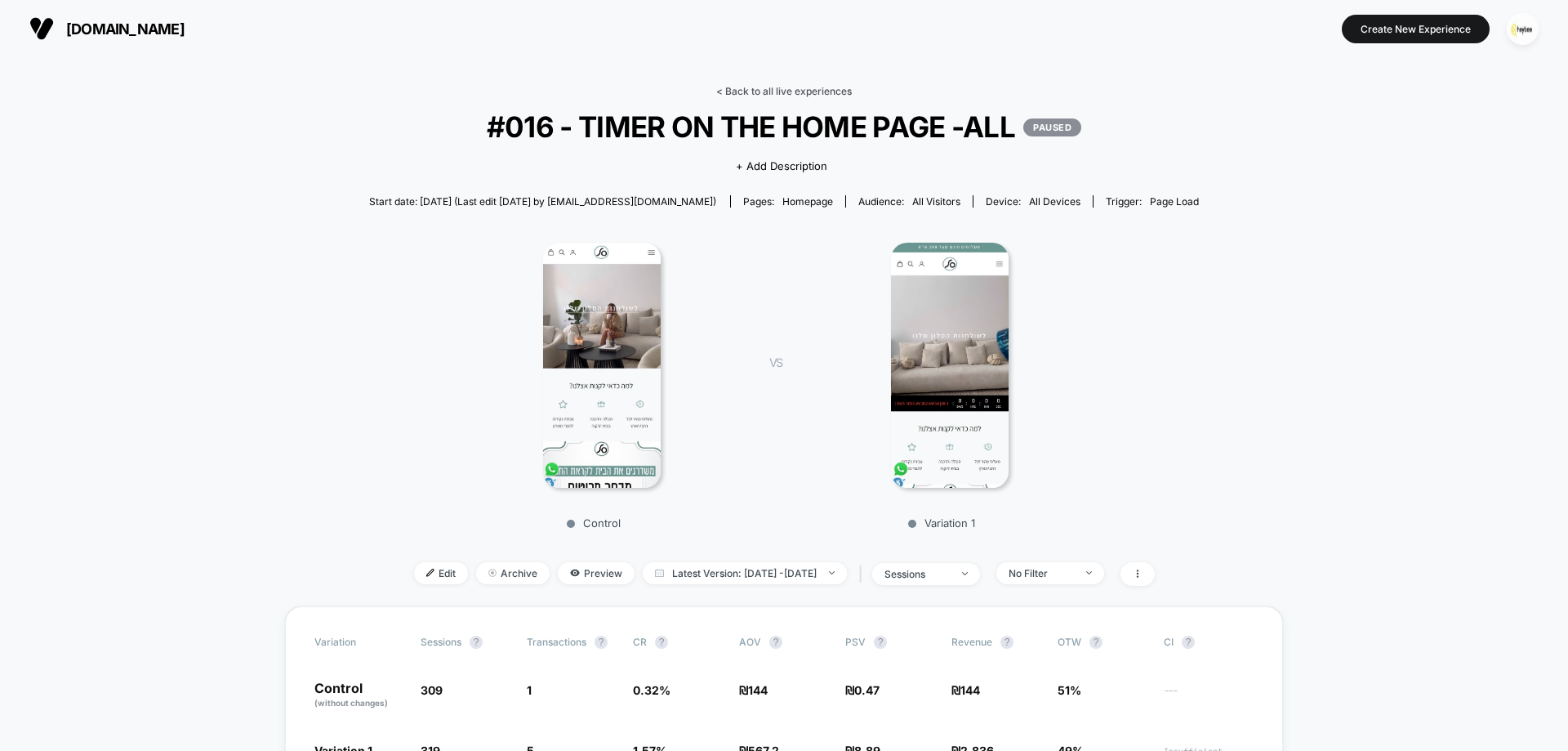
click at [815, 93] on link "< Back to all live experiences" at bounding box center [784, 91] width 136 height 12
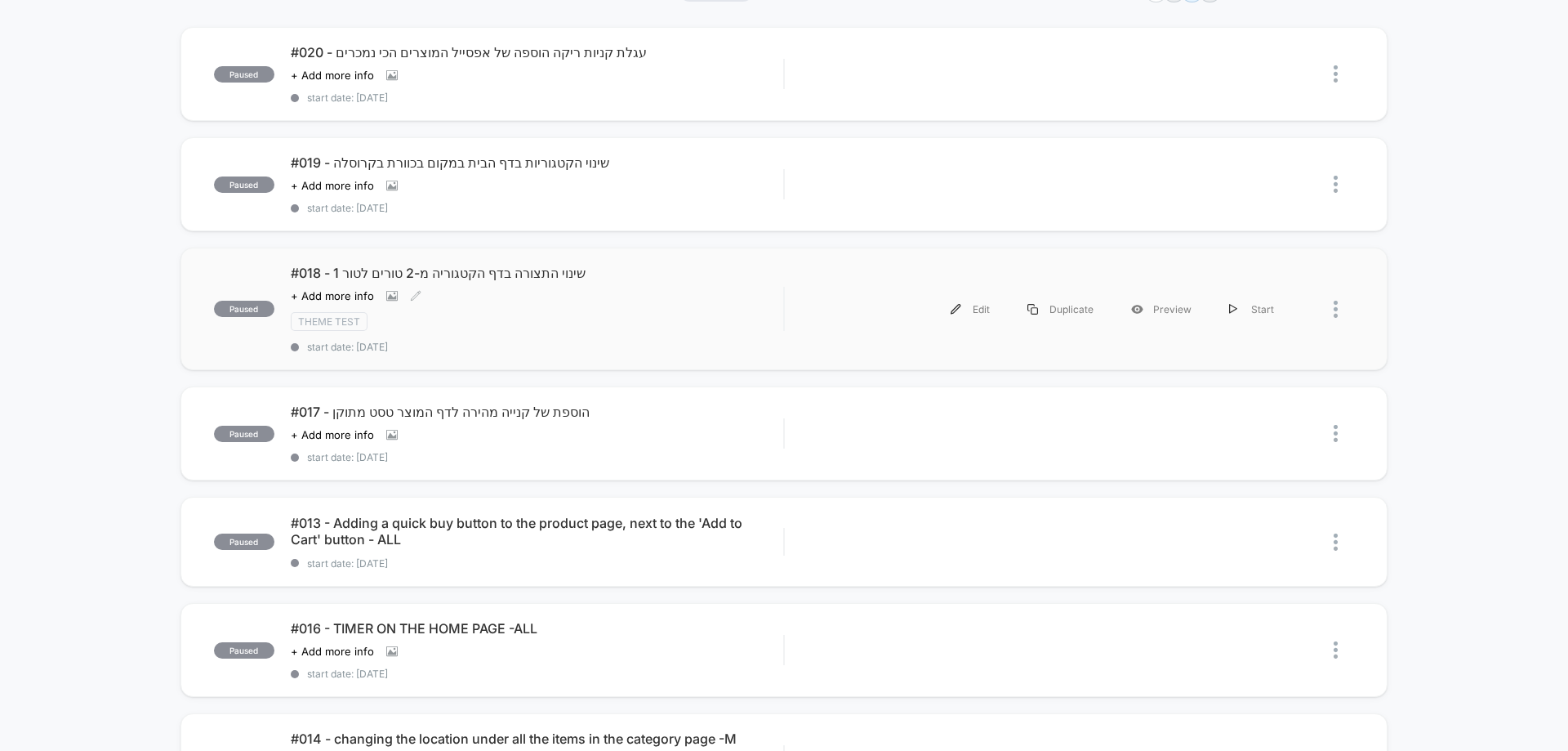
scroll to position [163, 0]
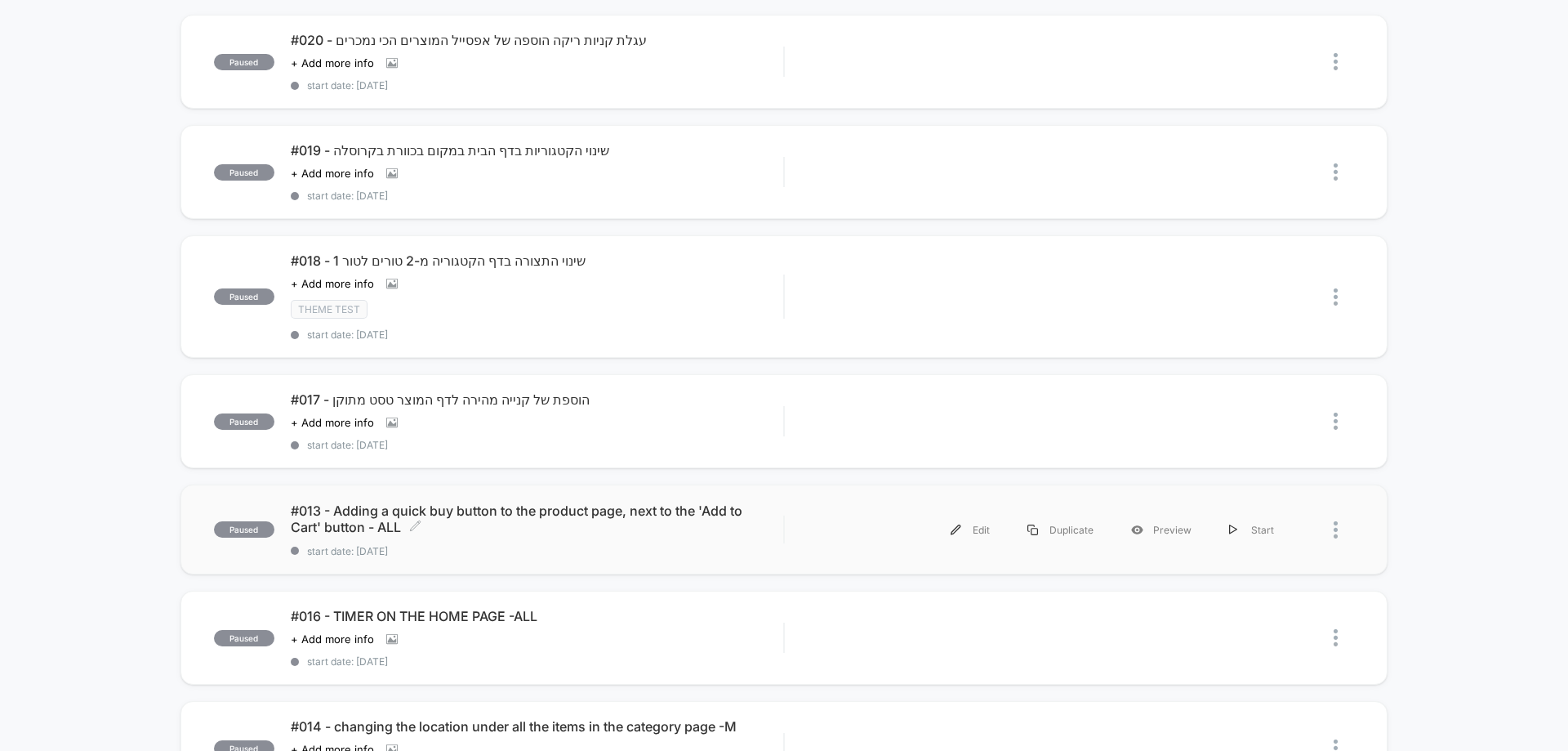
click at [534, 518] on span "#013 - Adding a quick buy button to the product page, next to the 'Add to Cart'…" at bounding box center [537, 519] width 493 height 33
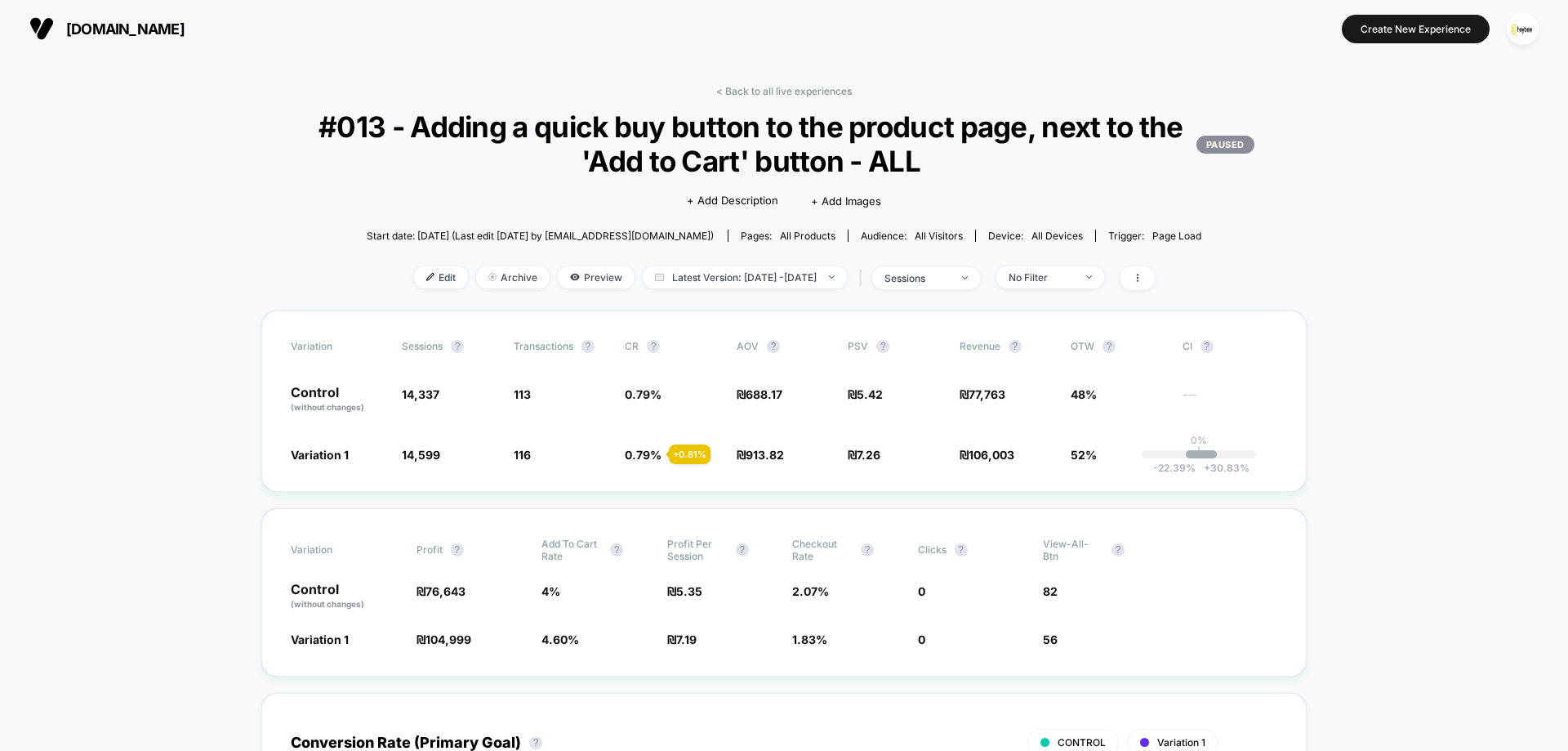
drag, startPoint x: 796, startPoint y: 94, endPoint x: 789, endPoint y: 110, distance: 17.5
click at [796, 94] on link "< Back to all live experiences" at bounding box center [784, 91] width 136 height 12
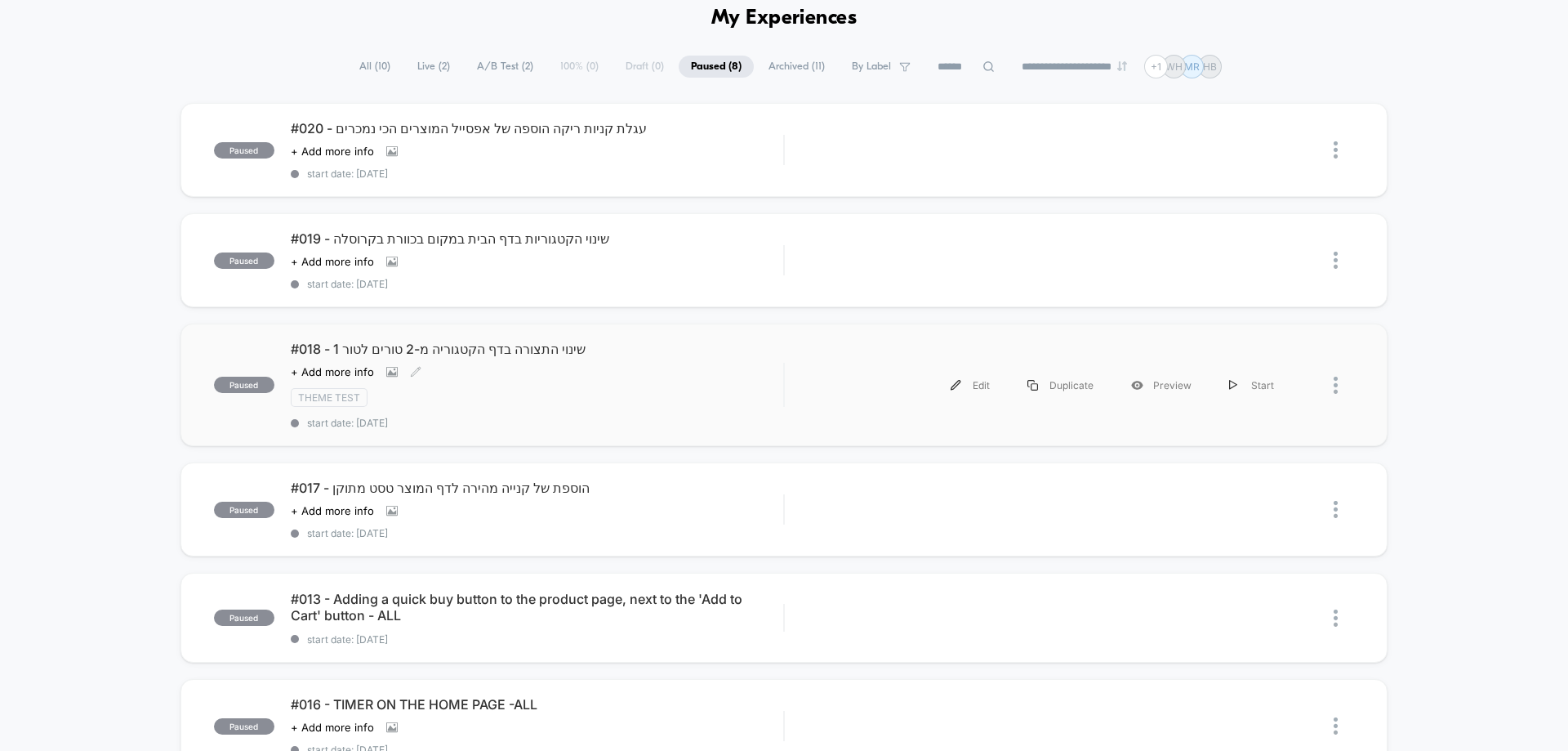
scroll to position [163, 0]
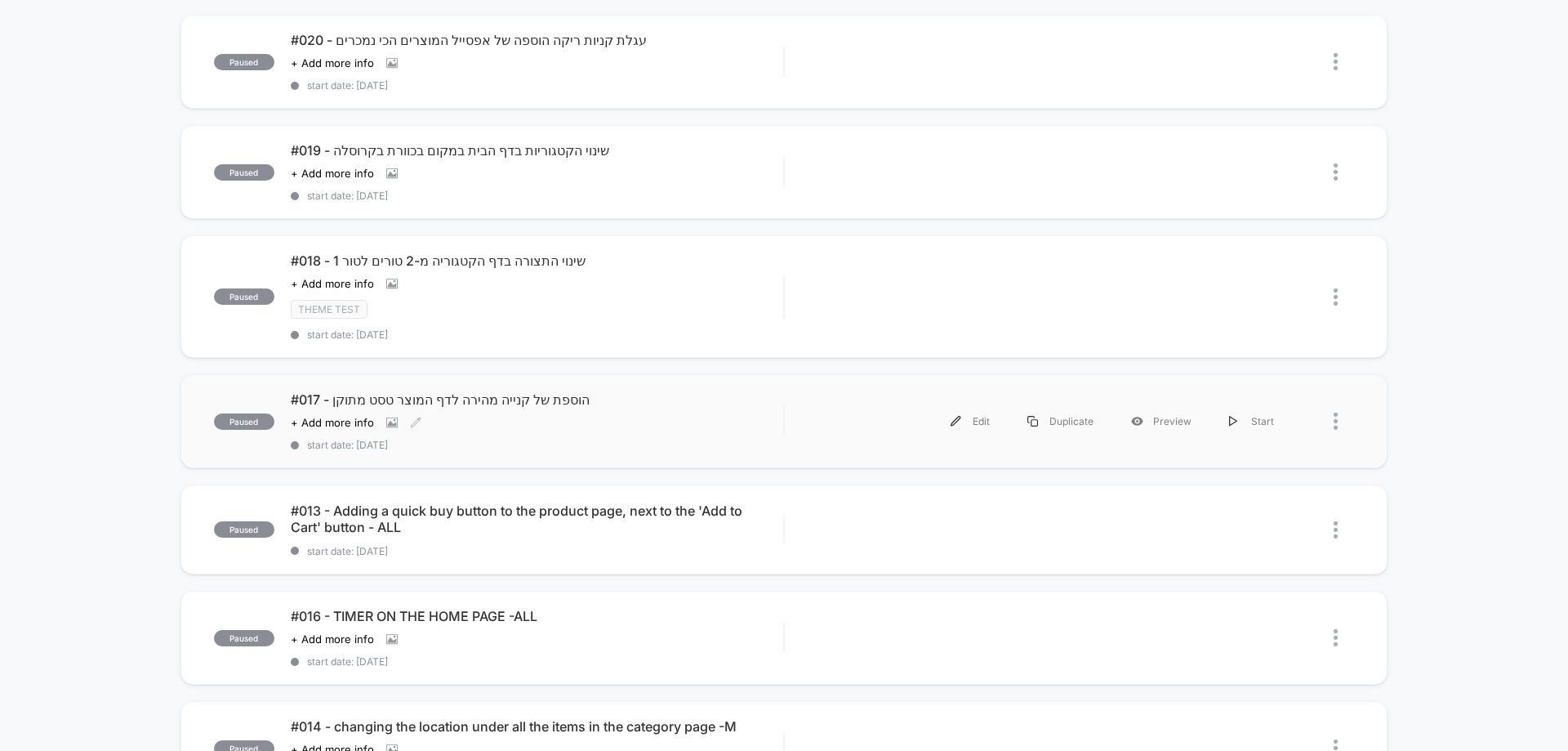
click at [597, 431] on div "#017 - הוספת של קנייה מהירה לדף המוצר טסט מתוקן Click to view images Click to e…" at bounding box center [537, 420] width 493 height 59
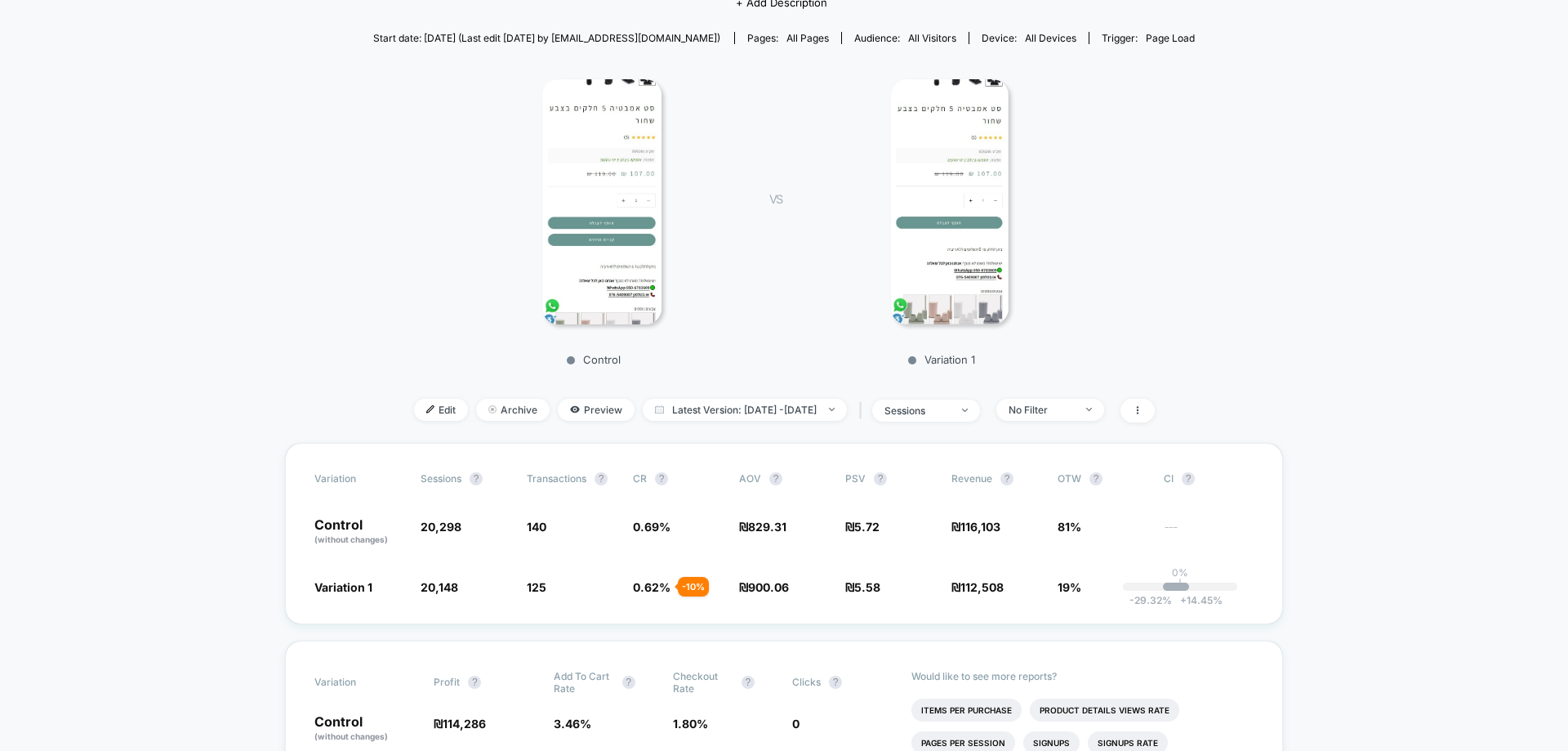
scroll to position [82, 0]
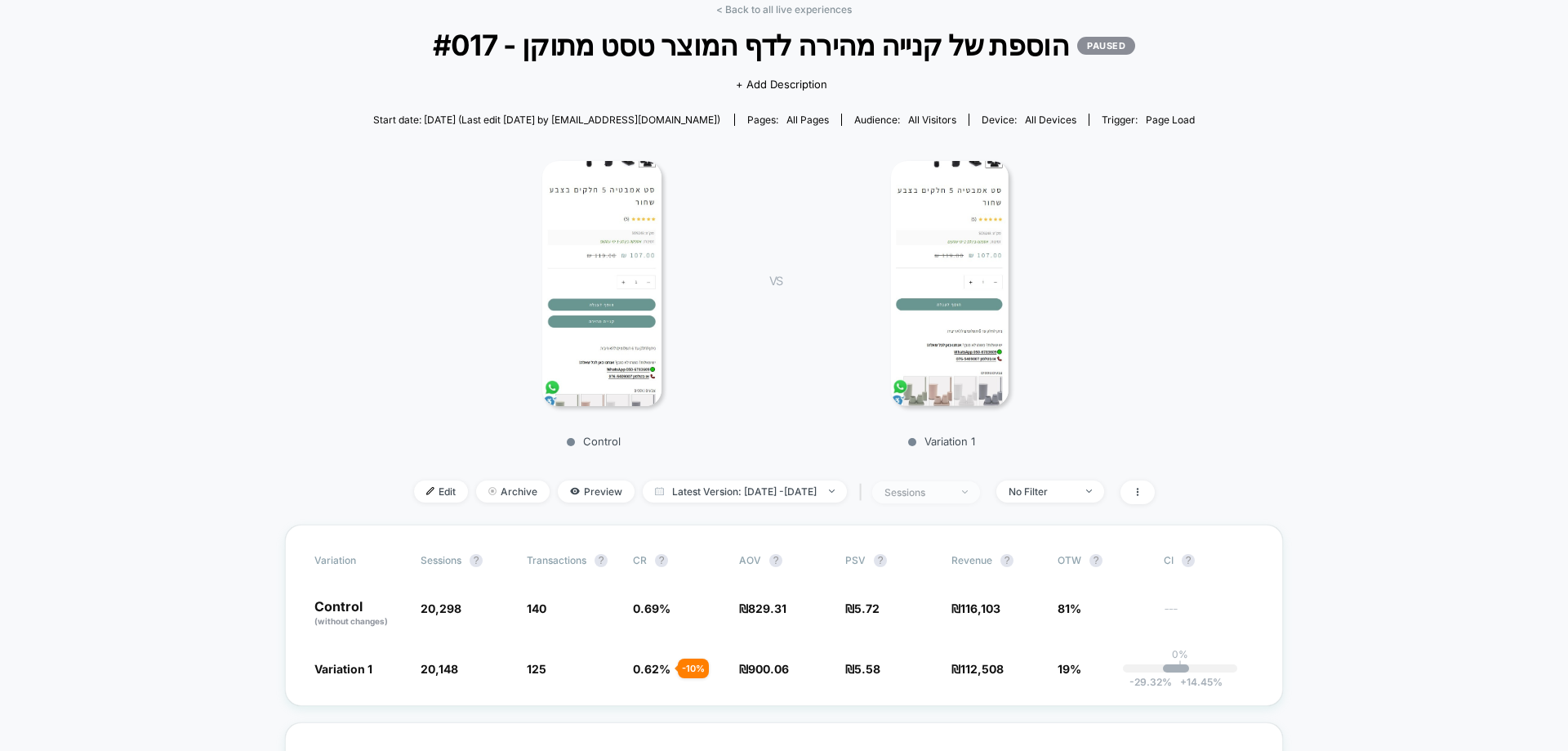
click at [980, 497] on span "sessions" at bounding box center [926, 492] width 108 height 22
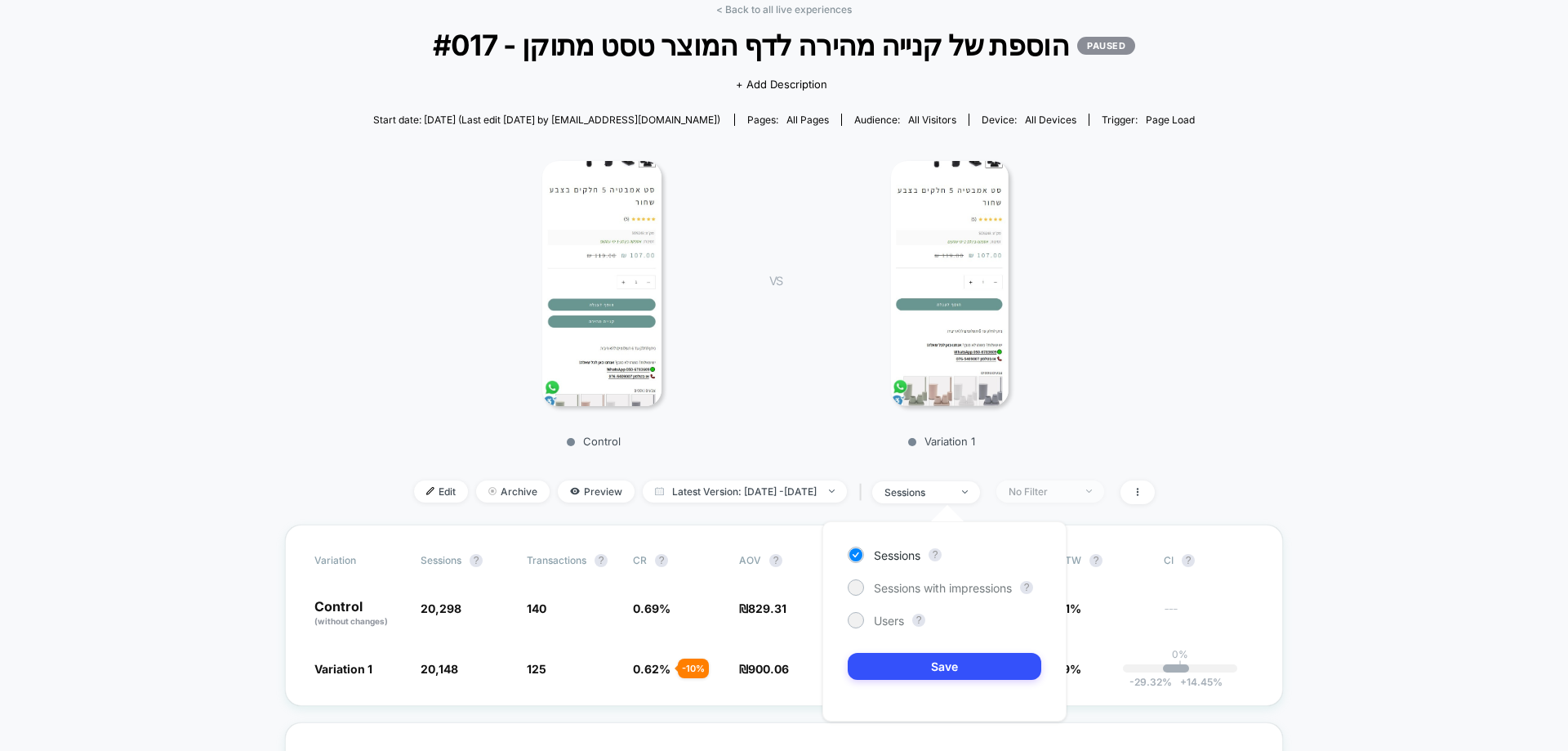
click at [1043, 493] on div "No Filter" at bounding box center [1041, 491] width 66 height 12
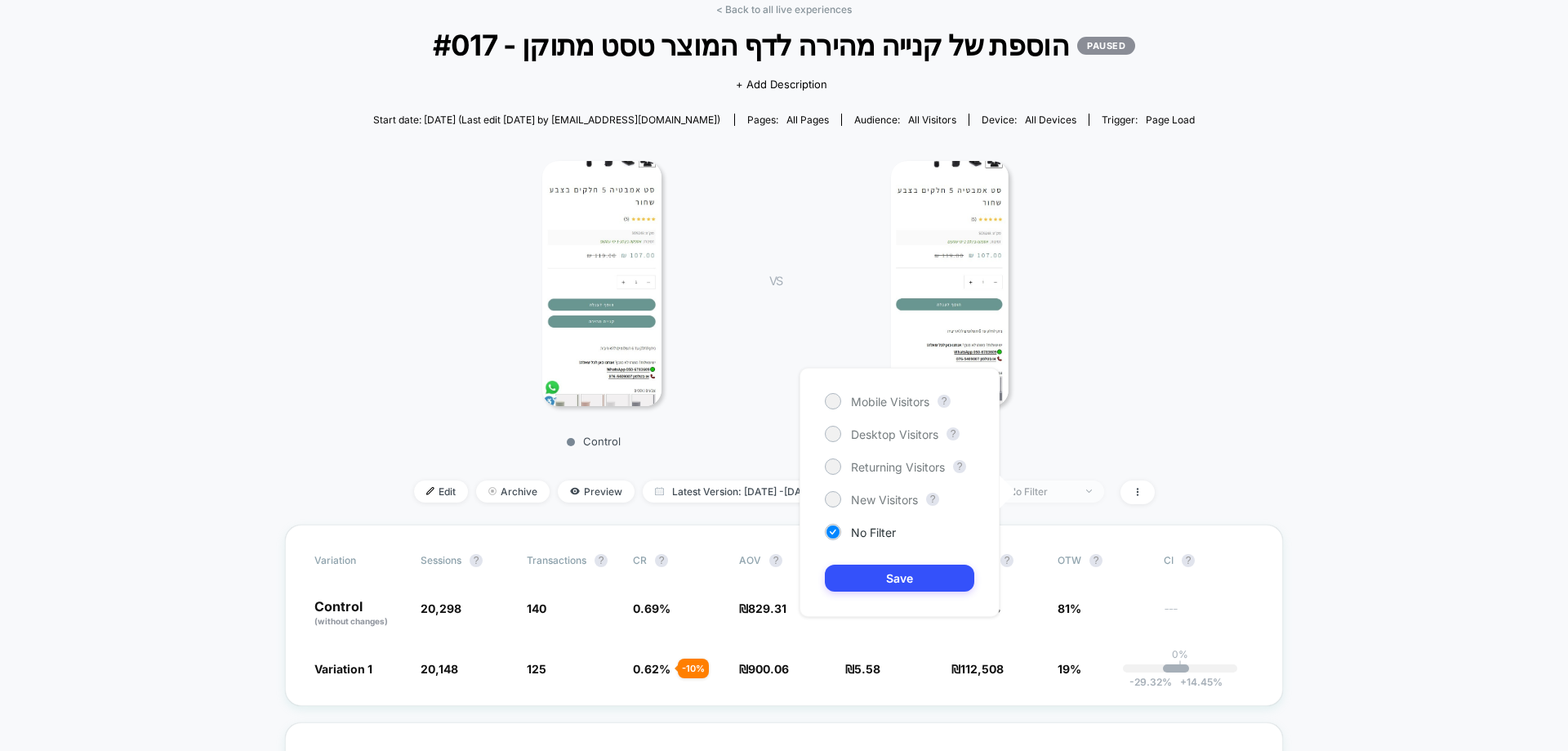
click at [1074, 491] on div "No Filter" at bounding box center [1041, 491] width 66 height 12
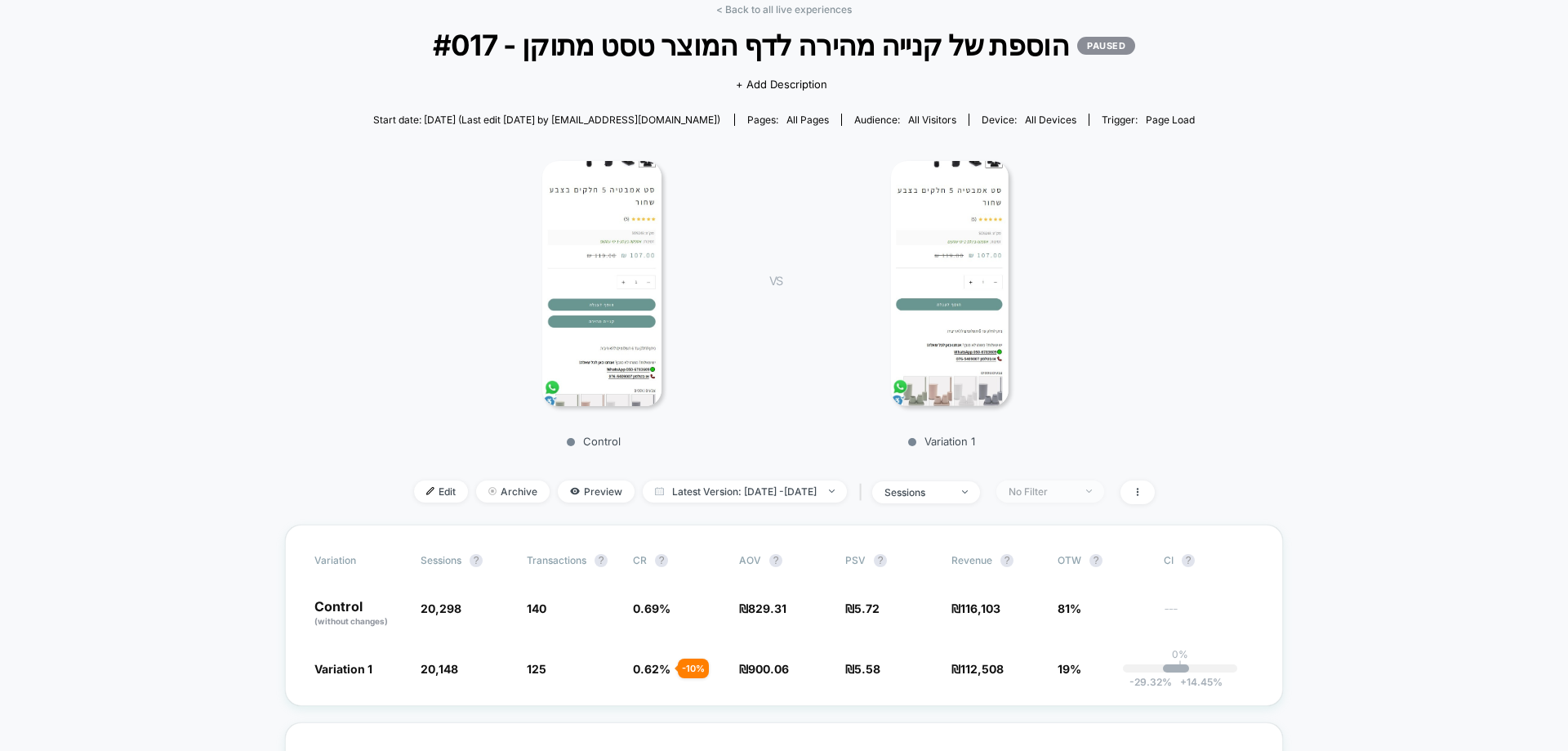
click at [1074, 491] on div "No Filter" at bounding box center [1041, 491] width 66 height 12
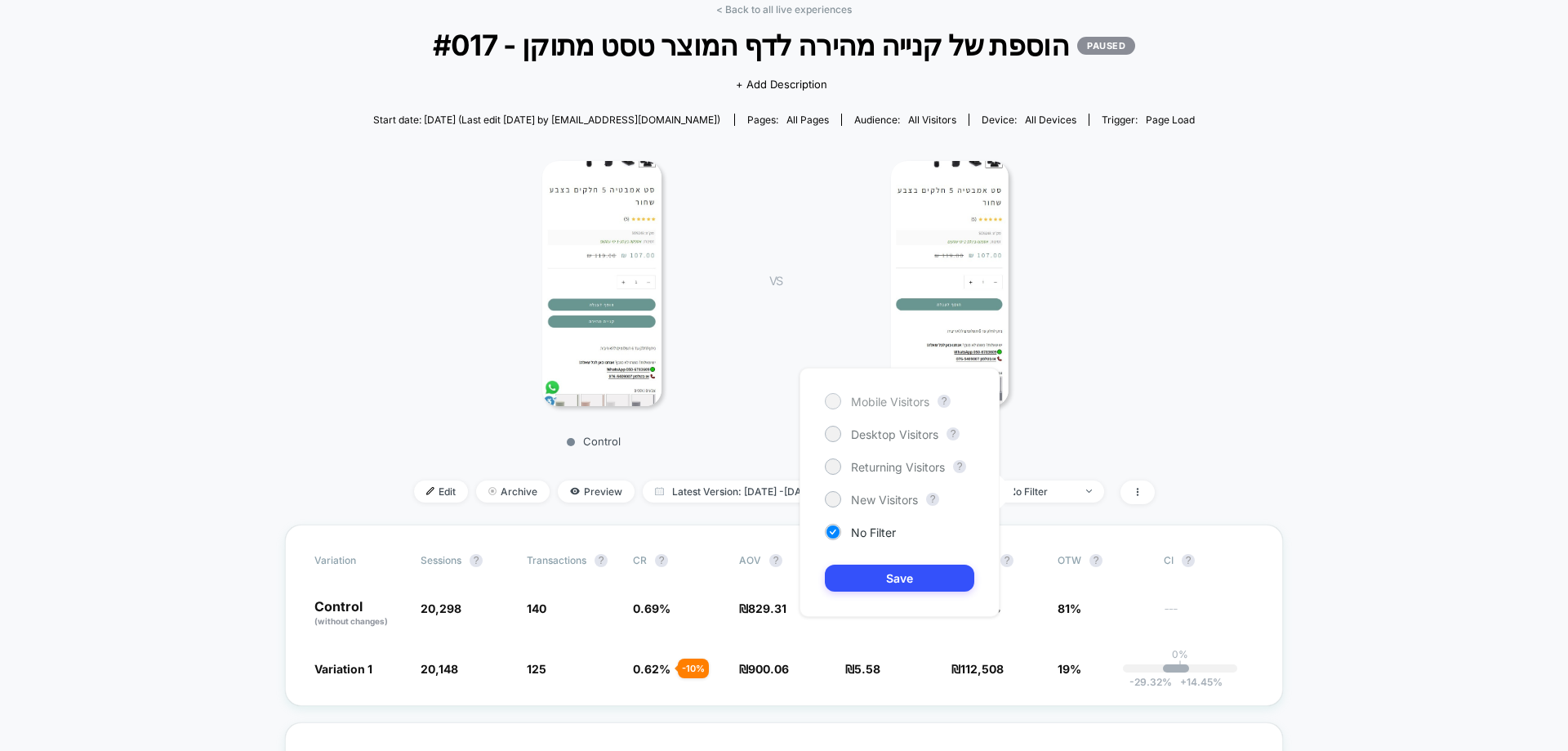
click at [874, 404] on span "Mobile Visitors" at bounding box center [890, 402] width 78 height 14
click at [939, 567] on button "Save" at bounding box center [900, 578] width 150 height 27
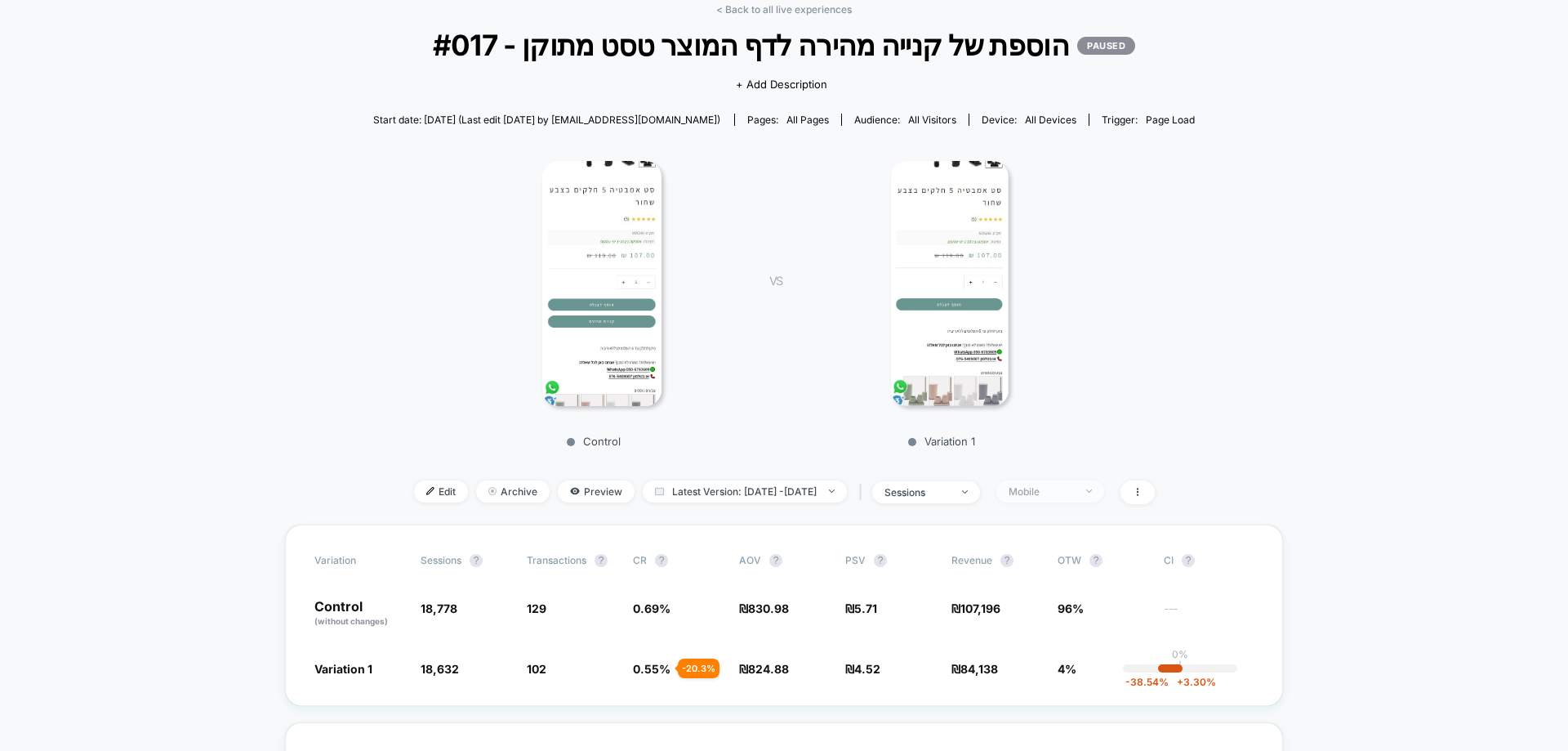
click at [1065, 489] on div "Mobile" at bounding box center [1041, 491] width 66 height 12
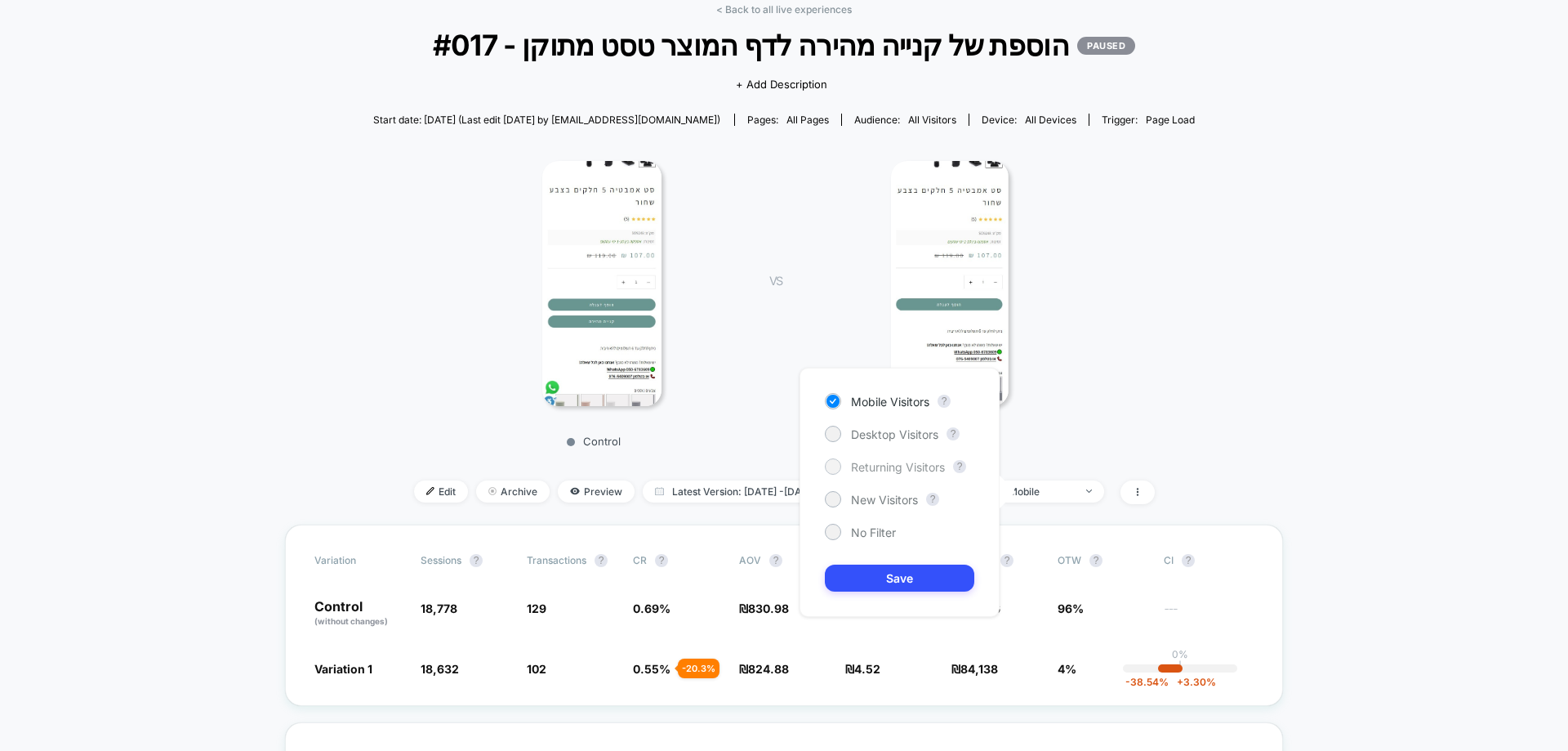
click at [936, 460] on span "Returning Visitors" at bounding box center [898, 467] width 94 height 14
click at [924, 442] on div "Desktop Visitors" at bounding box center [882, 434] width 113 height 16
click at [923, 573] on button "Save" at bounding box center [900, 578] width 150 height 27
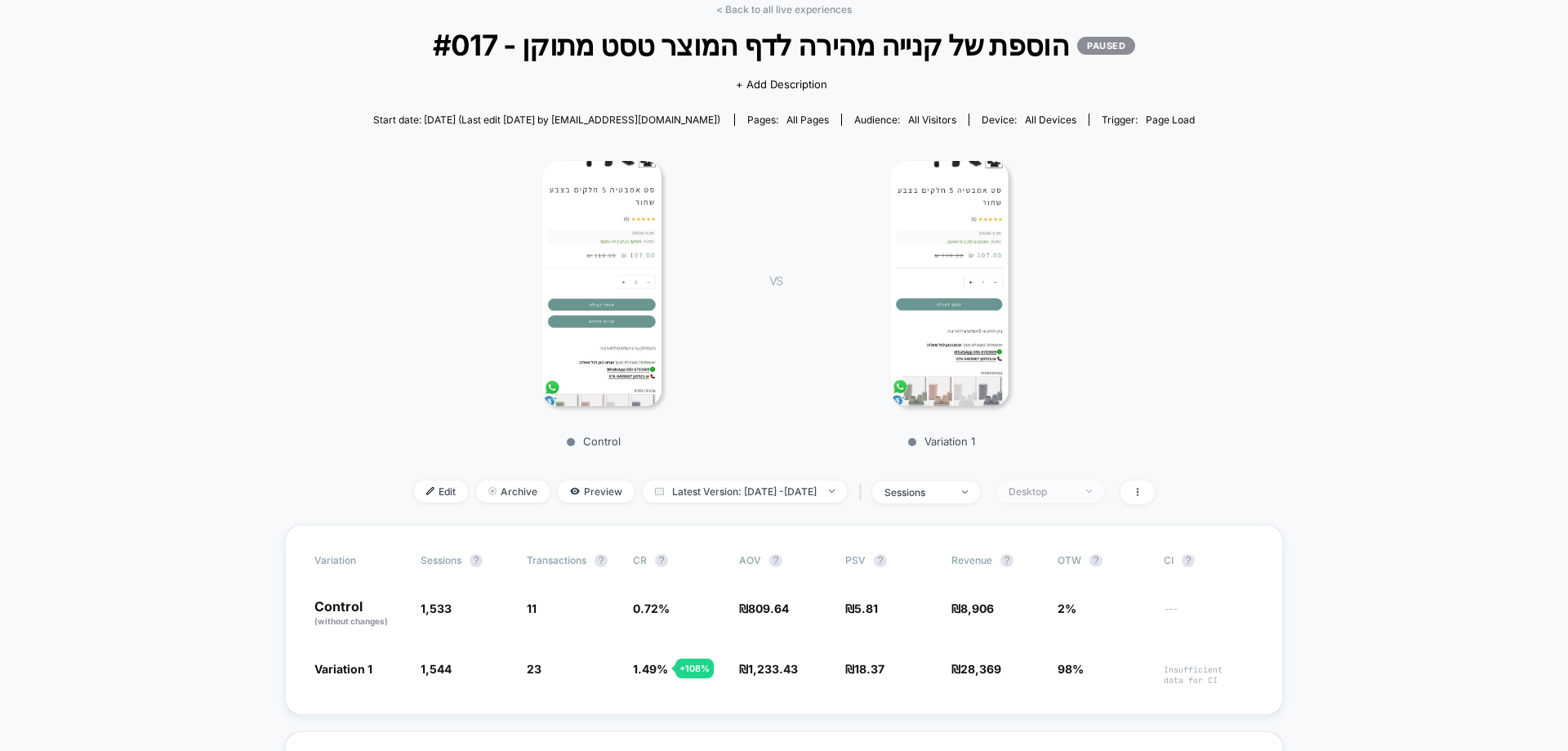
click at [1074, 488] on div "Desktop" at bounding box center [1041, 491] width 66 height 12
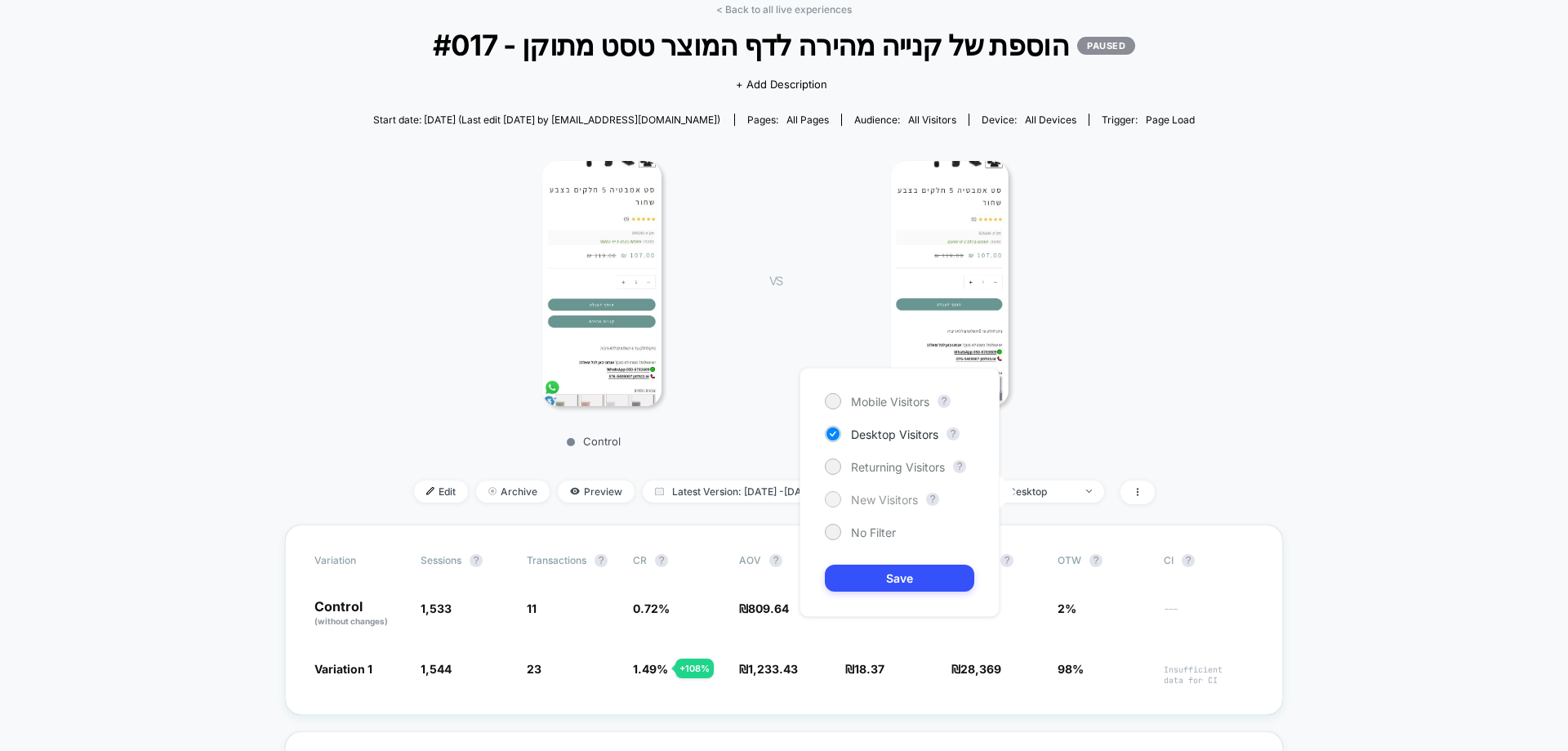
click at [897, 497] on span "New Visitors" at bounding box center [885, 500] width 67 height 14
click at [904, 574] on button "Save" at bounding box center [900, 578] width 150 height 27
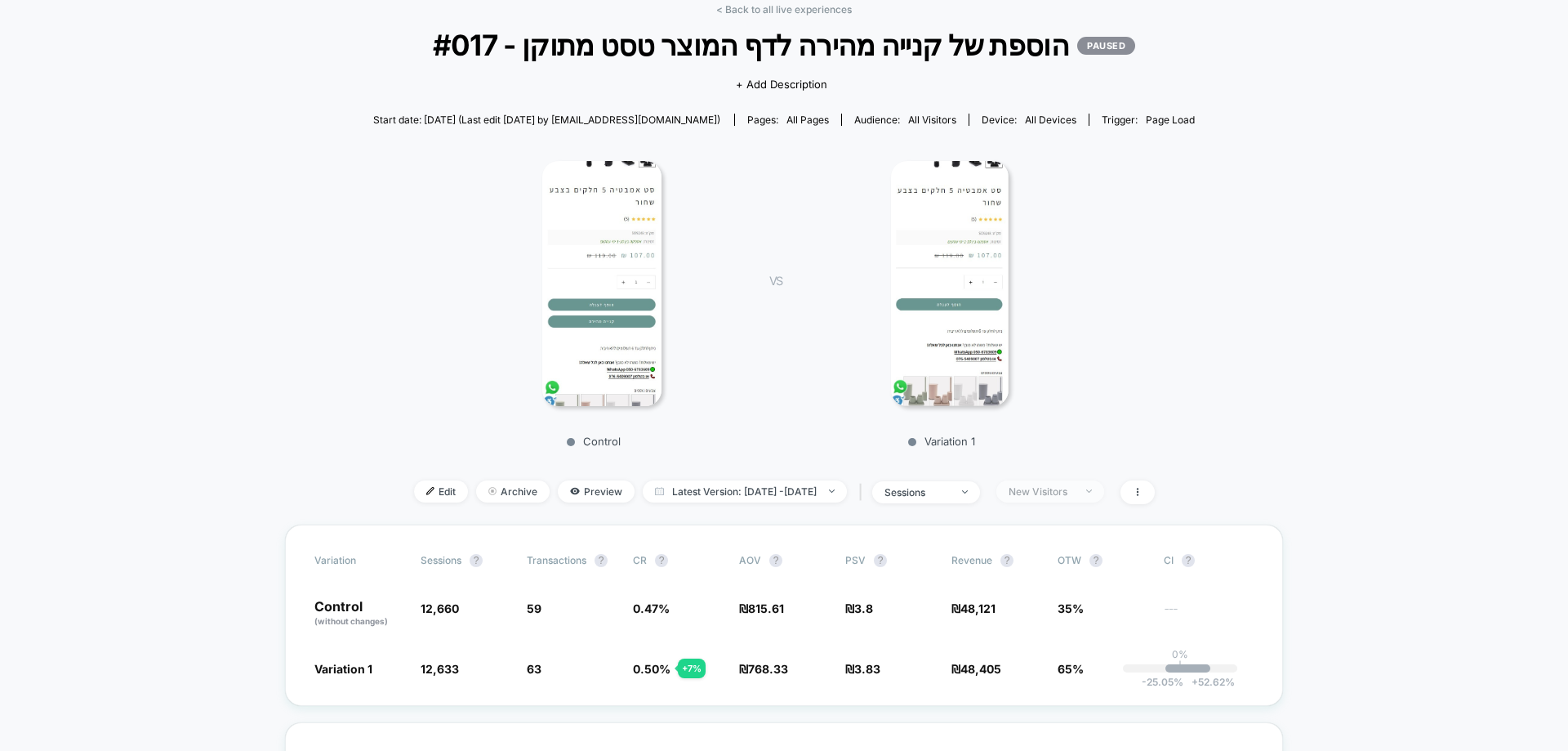
click at [1072, 497] on div "New Visitors" at bounding box center [1041, 491] width 66 height 12
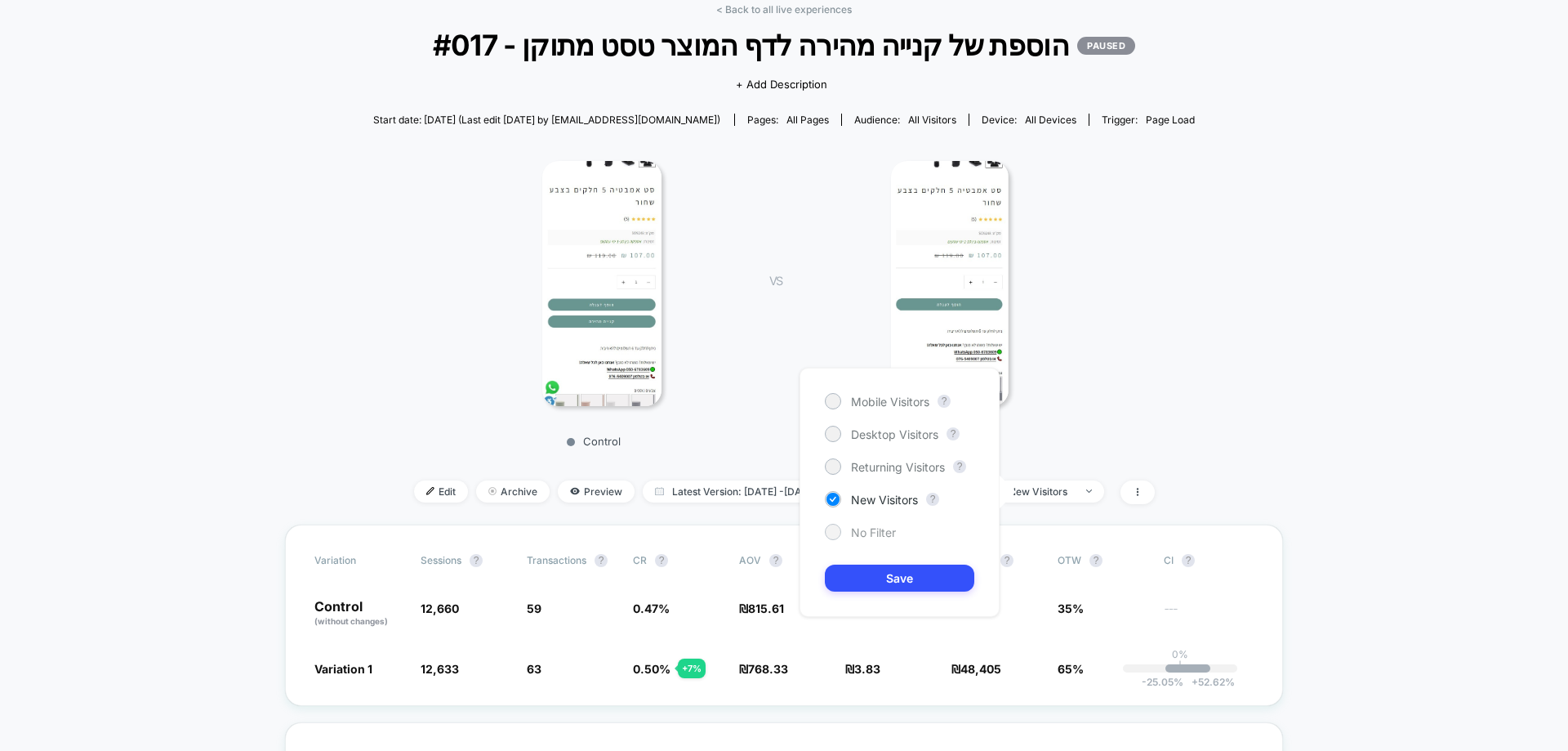
click at [874, 531] on span "No Filter" at bounding box center [873, 533] width 45 height 14
click at [899, 582] on button "Save" at bounding box center [900, 578] width 150 height 27
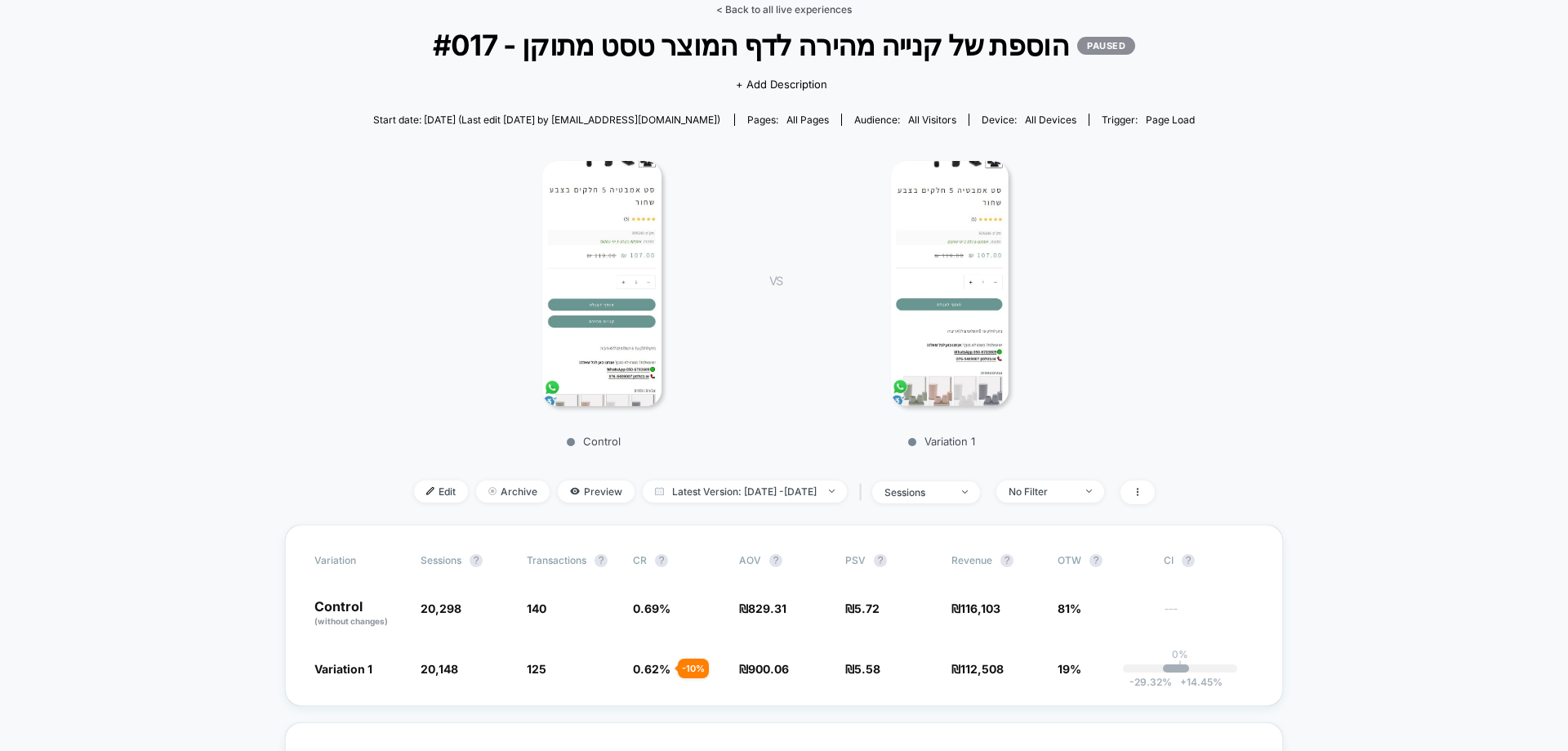
click at [800, 8] on link "< Back to all live experiences" at bounding box center [784, 10] width 136 height 12
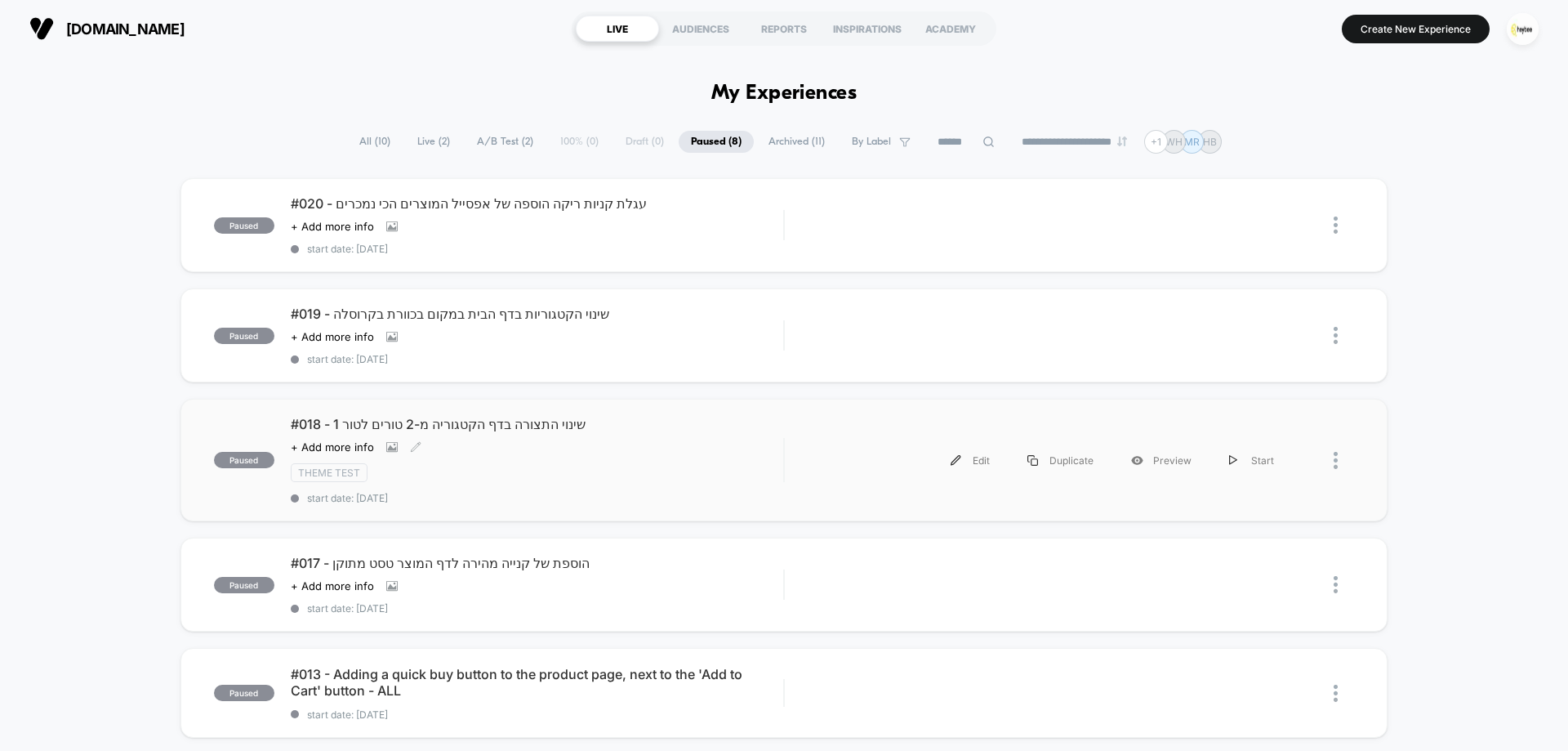
click at [492, 452] on div "Click to view images Click to edit experience details + Add more info" at bounding box center [463, 447] width 345 height 13
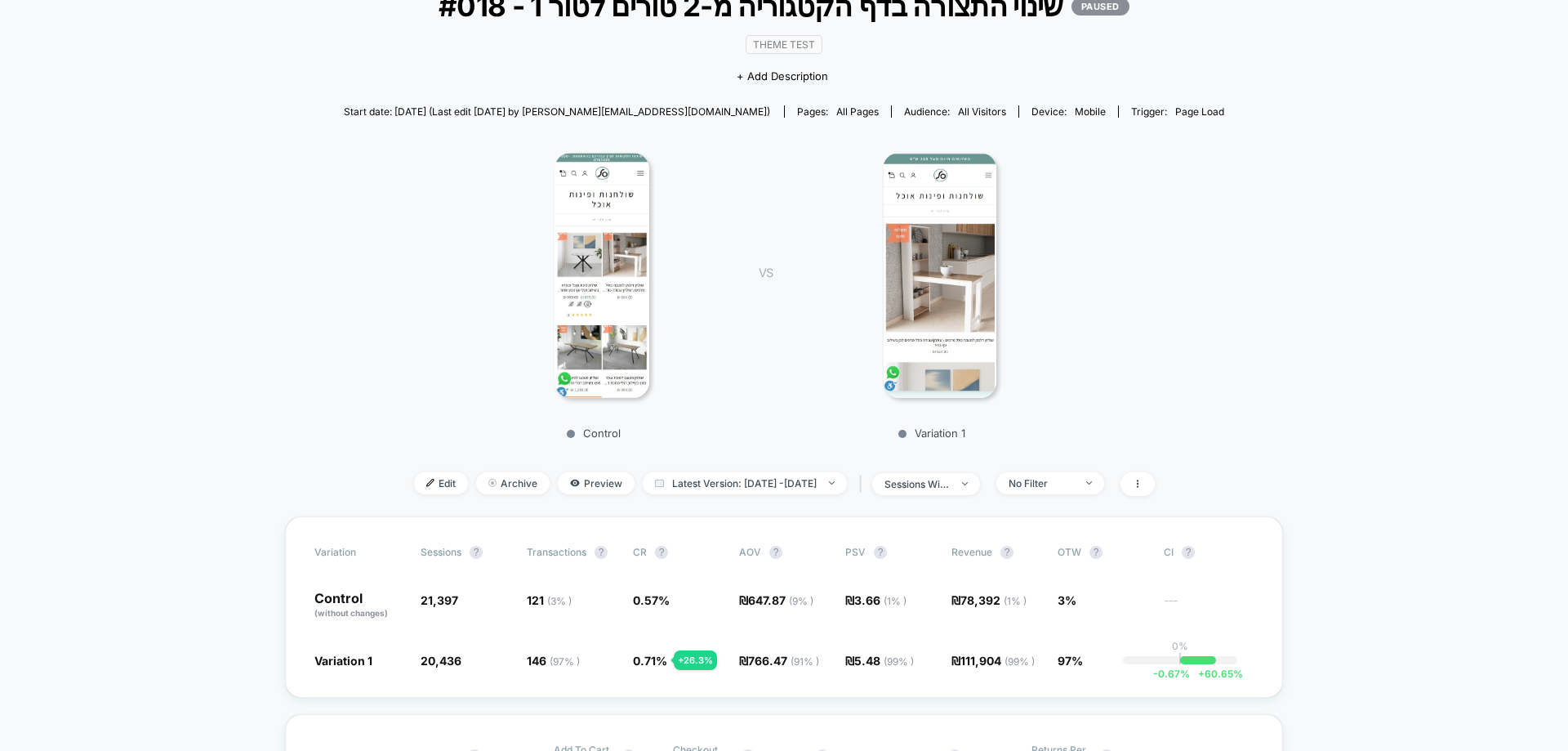
scroll to position [82, 0]
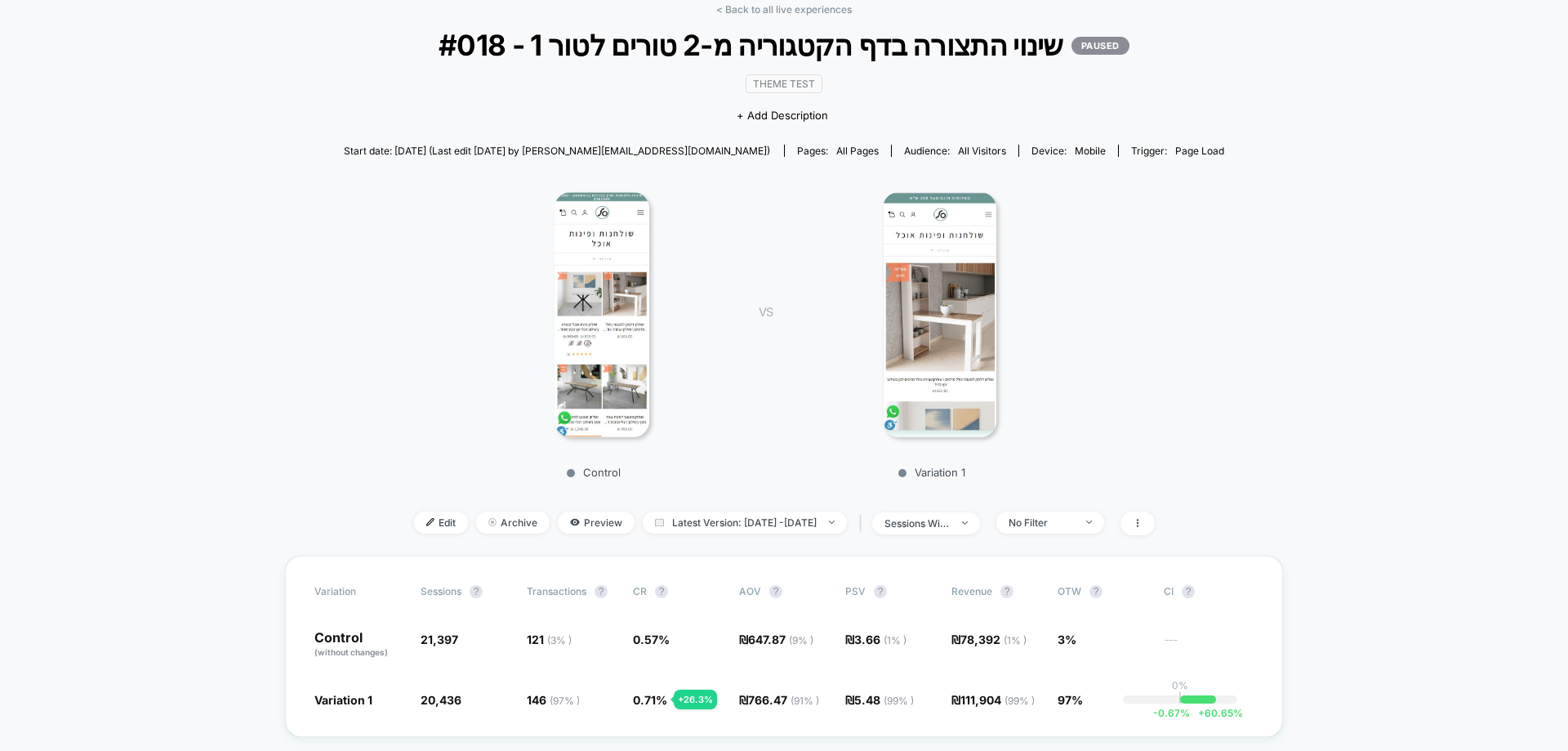
click at [833, 9] on link "< Back to all live experiences" at bounding box center [784, 10] width 136 height 12
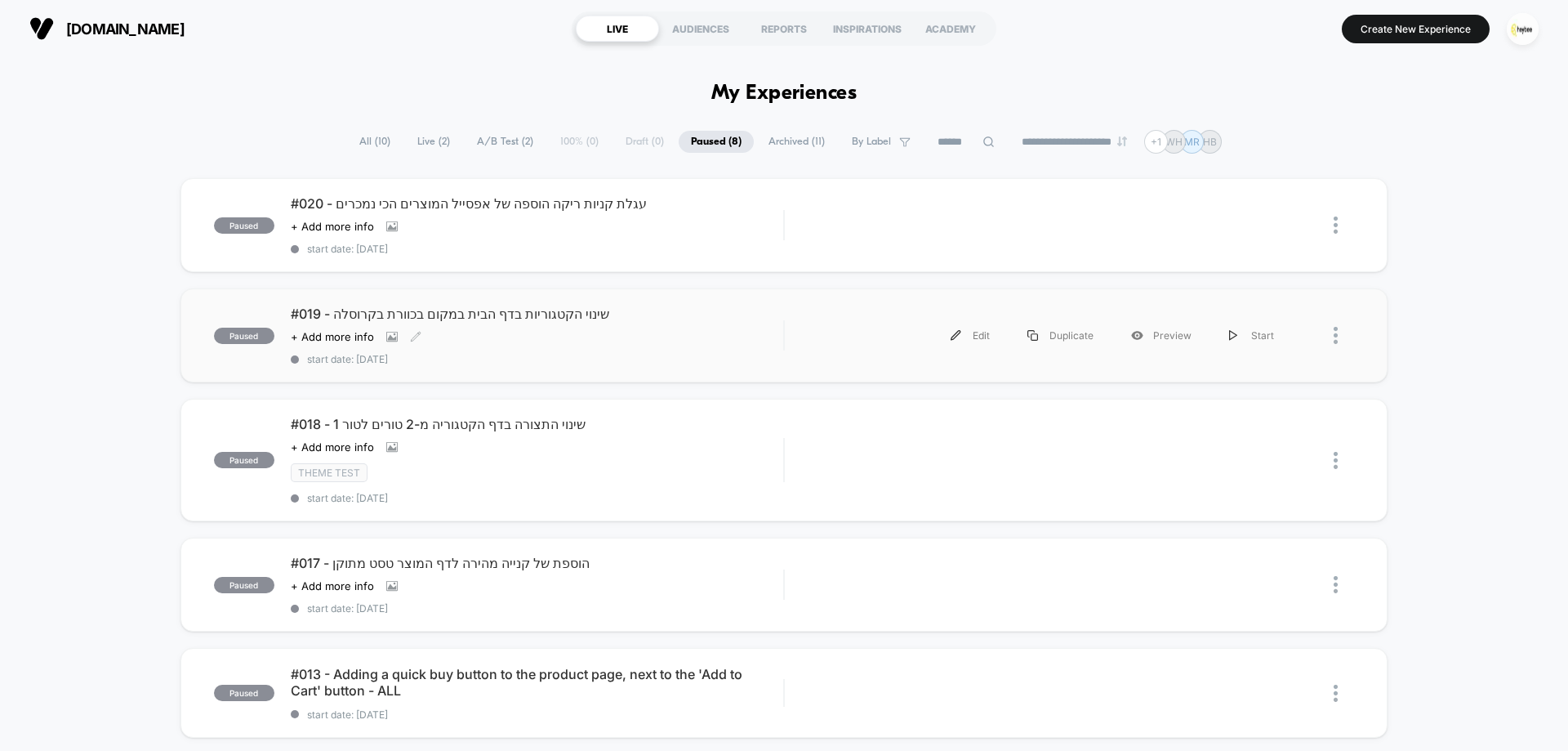
click at [508, 331] on div "Click to view images Click to edit experience details + Add more info" at bounding box center [463, 336] width 345 height 13
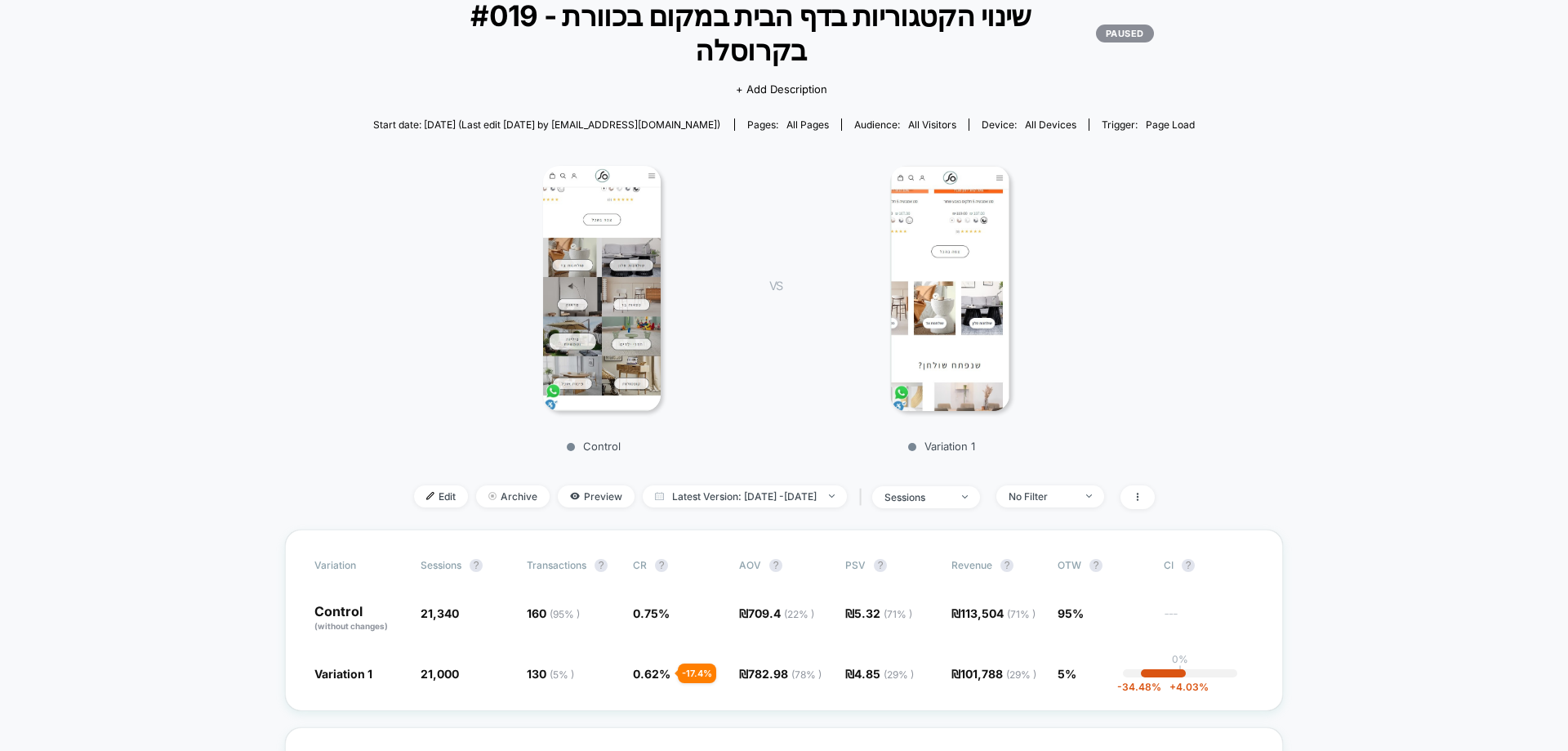
scroll to position [82, 0]
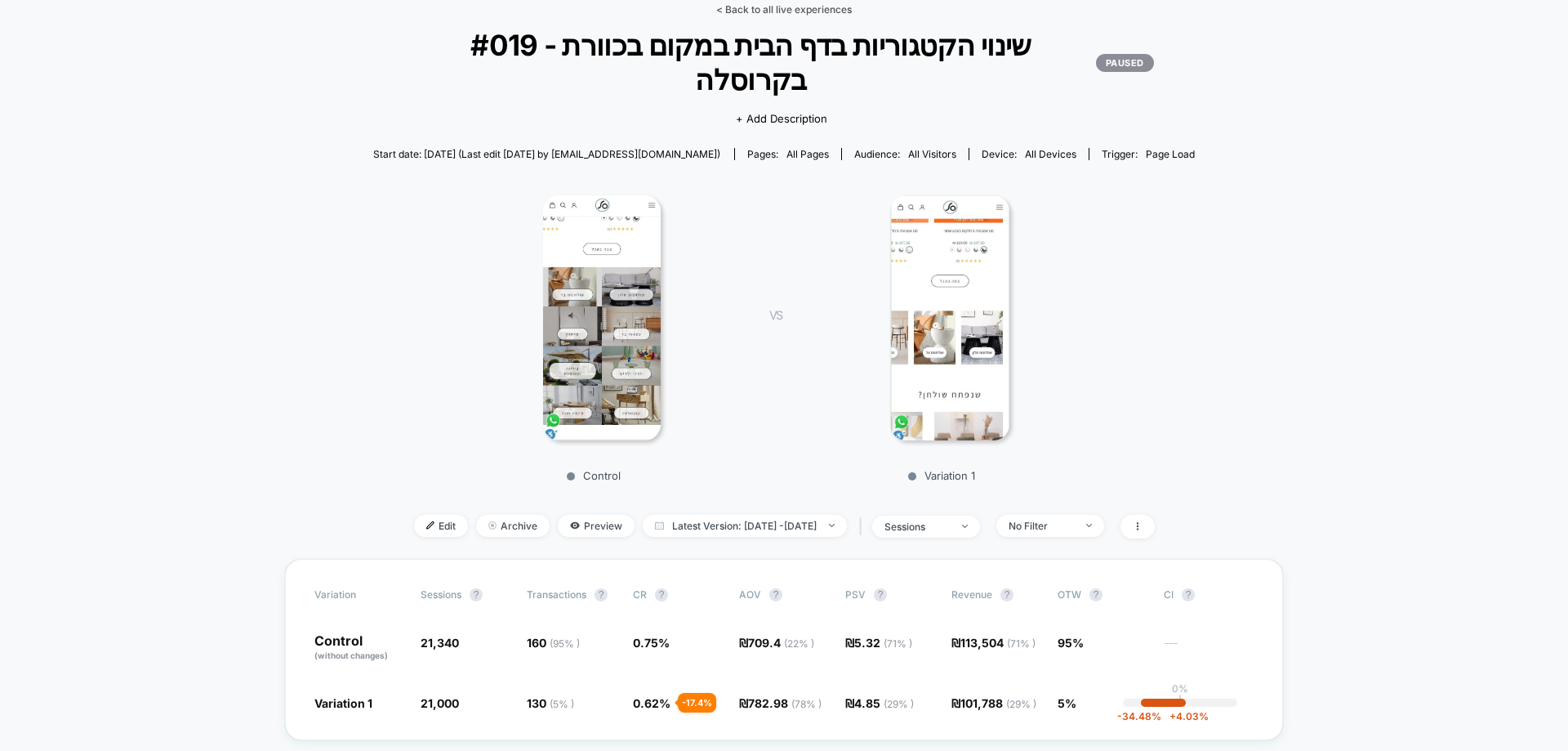
click at [812, 15] on link "< Back to all live experiences" at bounding box center [784, 10] width 136 height 12
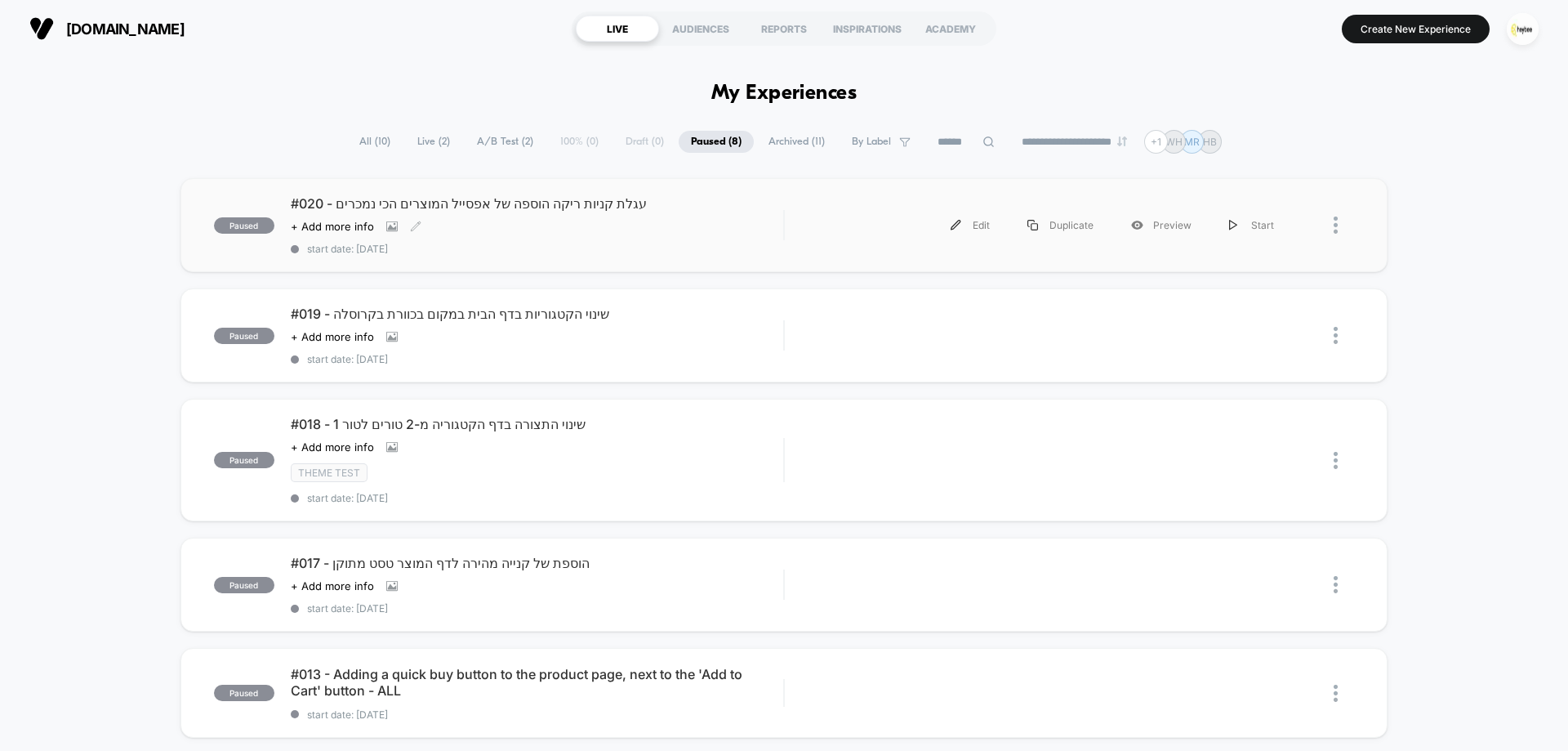
click at [633, 235] on div "#020 - עגלת קניות ריקה הוספה של אפסייל המוצרים הכי נמכרים Click to view images …" at bounding box center [537, 224] width 493 height 59
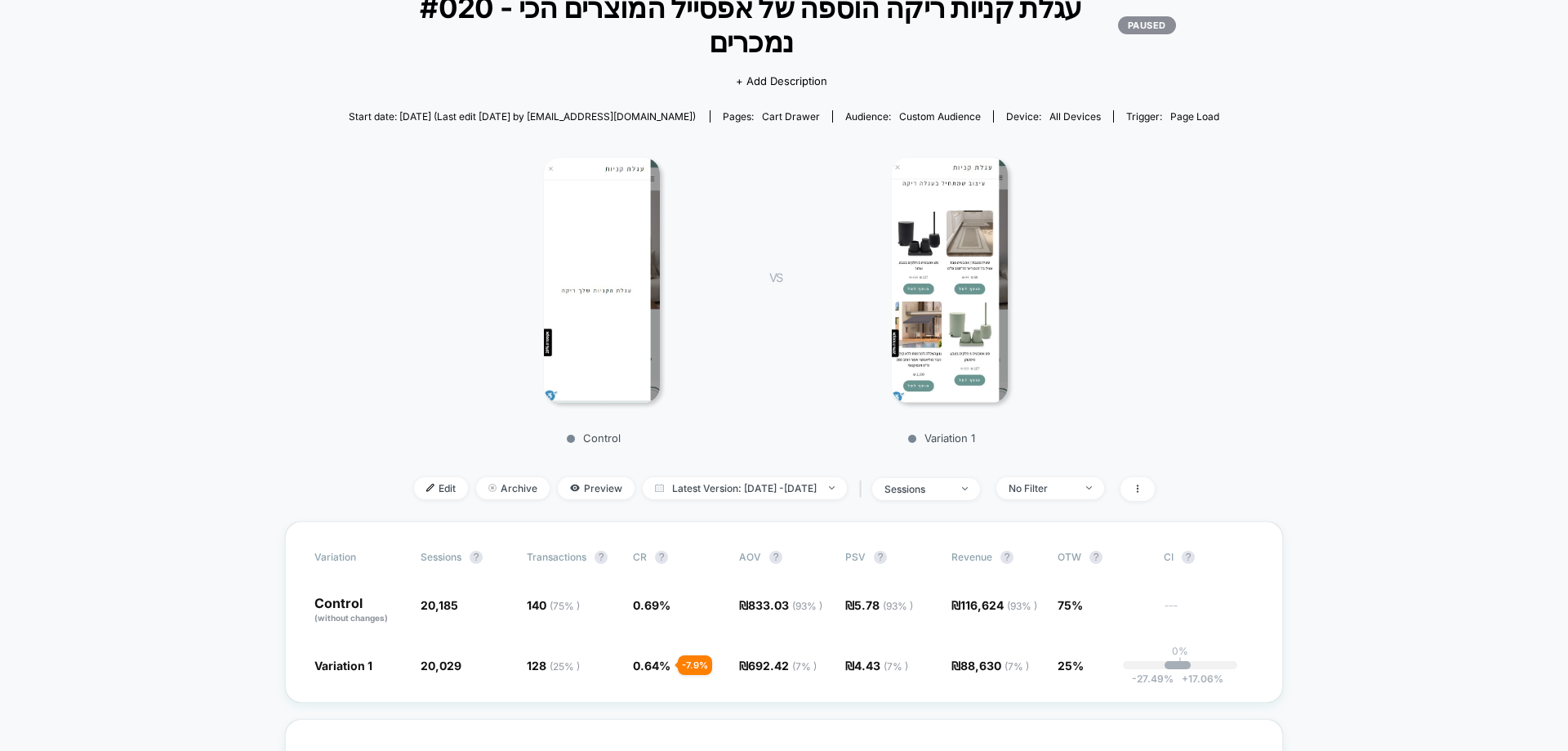
scroll to position [82, 0]
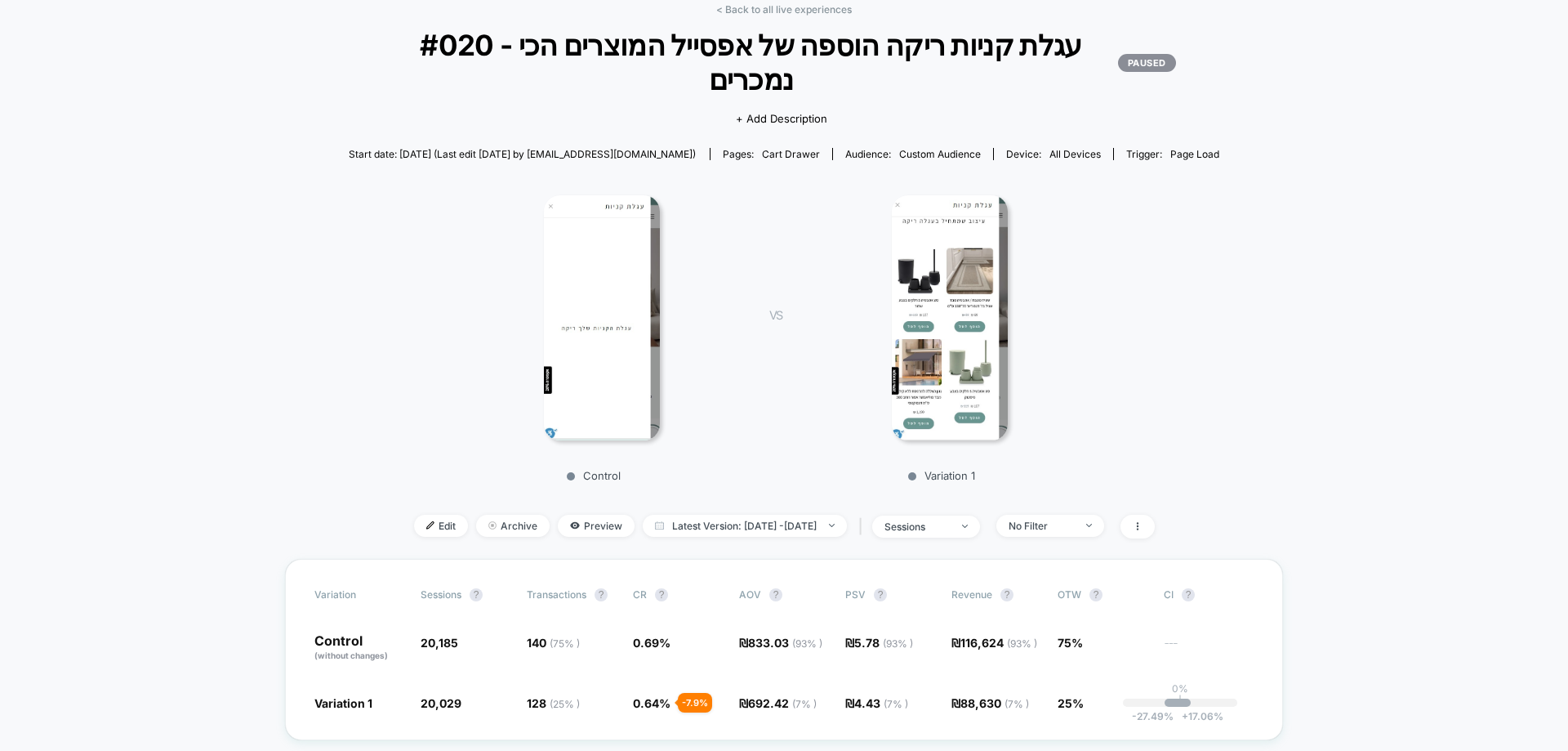
drag, startPoint x: 825, startPoint y: 10, endPoint x: 819, endPoint y: 26, distance: 17.1
click at [824, 10] on link "< Back to all live experiences" at bounding box center [784, 10] width 136 height 12
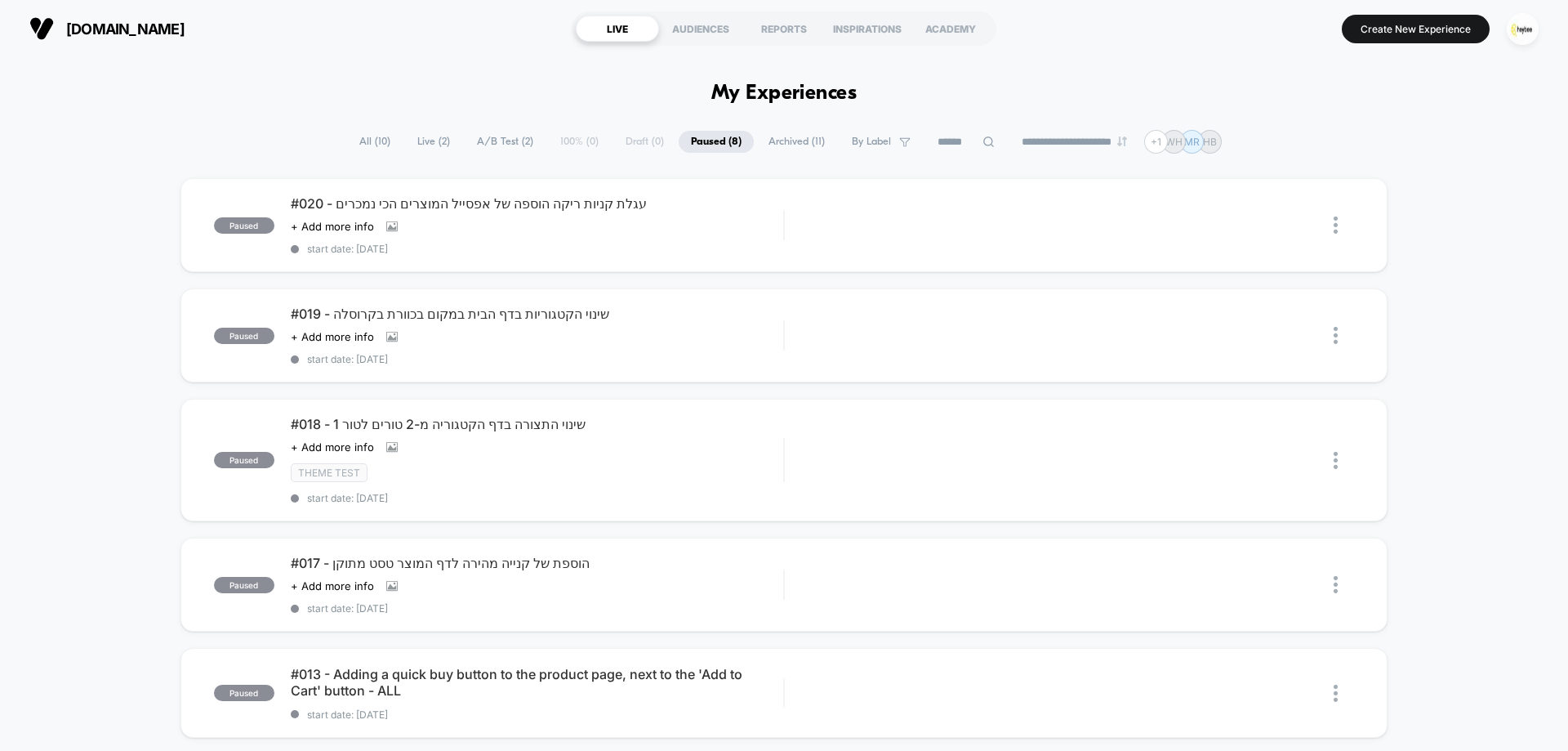
click at [373, 145] on span "All ( 10 )" at bounding box center [375, 141] width 56 height 22
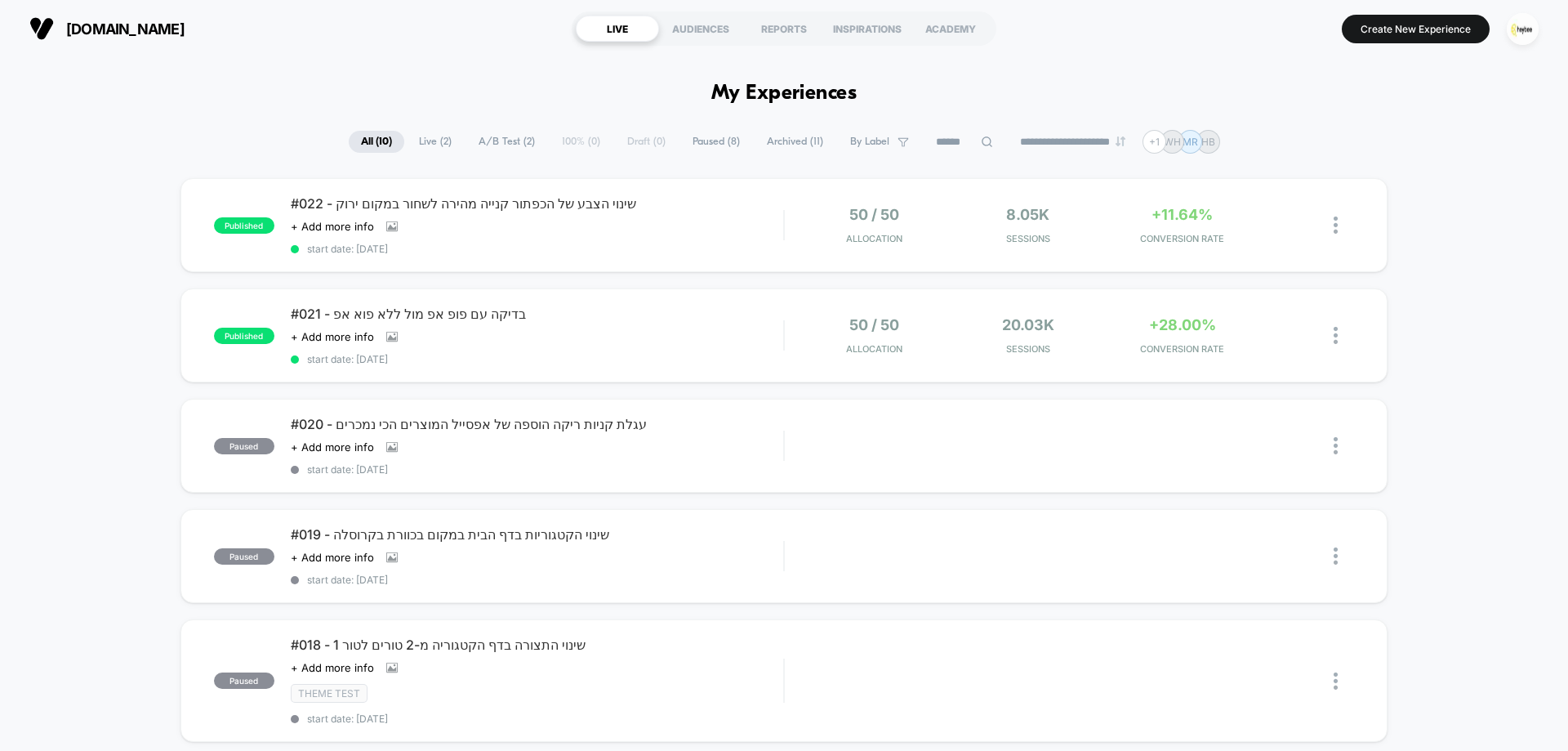
click at [776, 142] on span "Archived ( 11 )" at bounding box center [794, 141] width 81 height 22
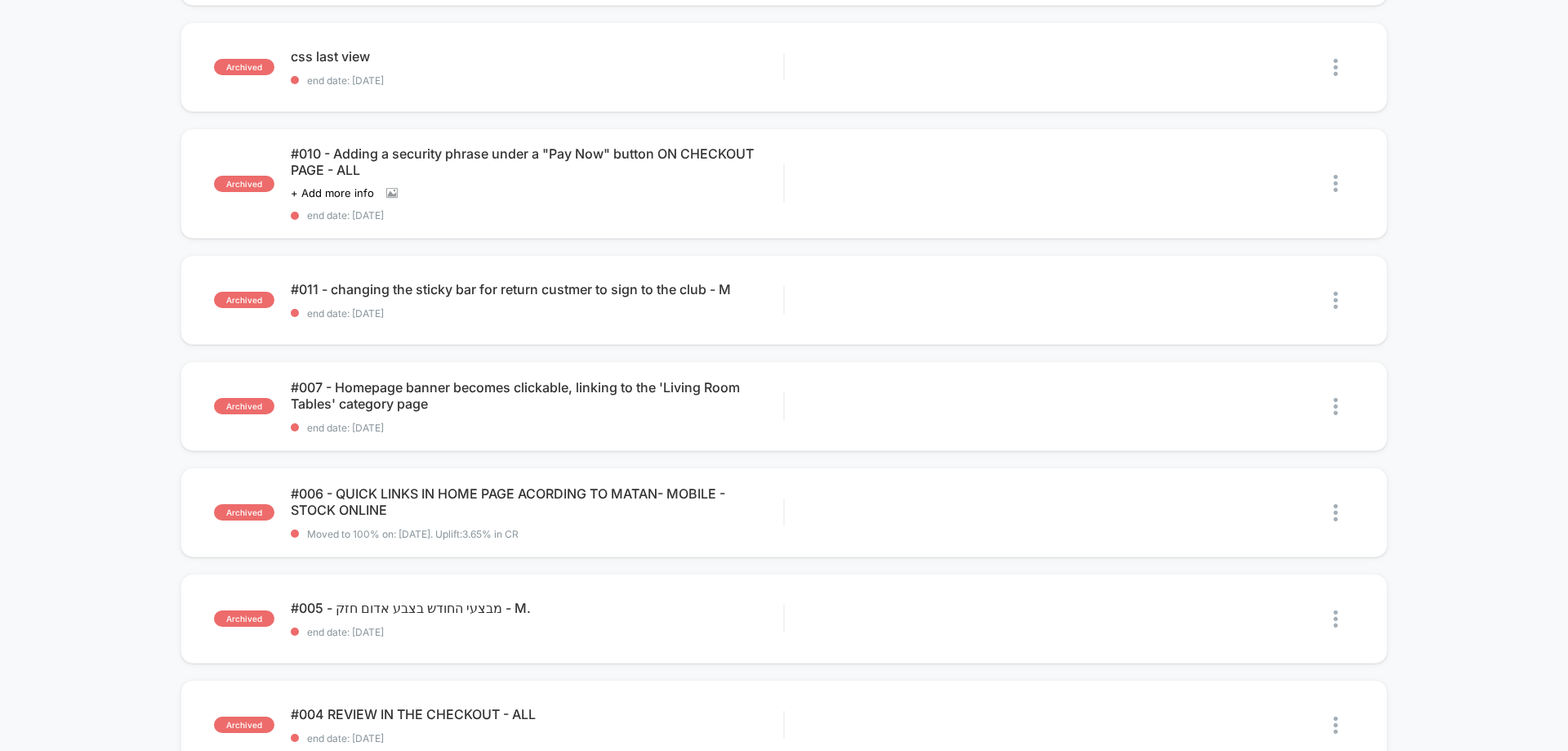
scroll to position [735, 0]
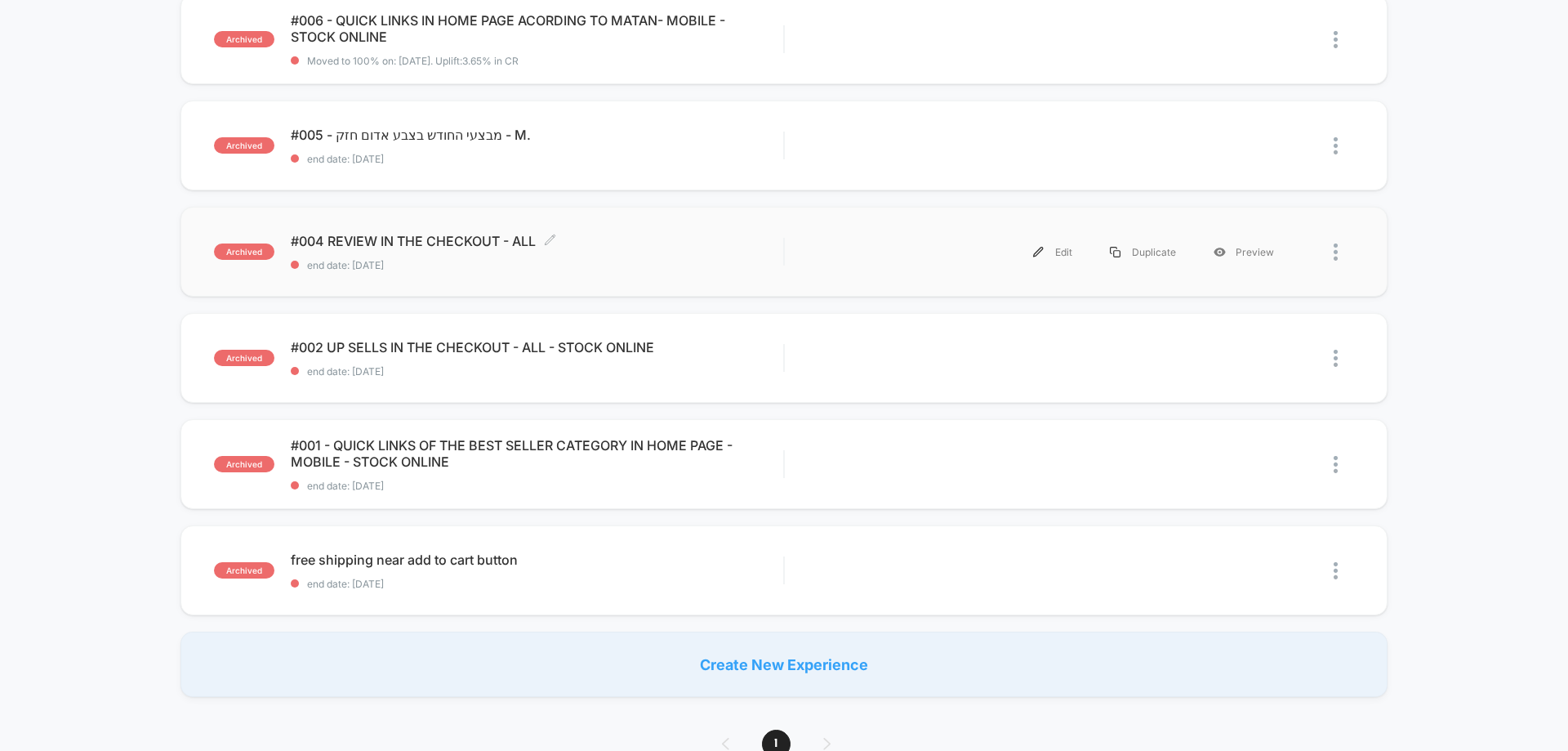
click at [422, 241] on span "#004 REVIEW IN THE CHECKOUT - ALL Click to edit experience details" at bounding box center [537, 241] width 493 height 16
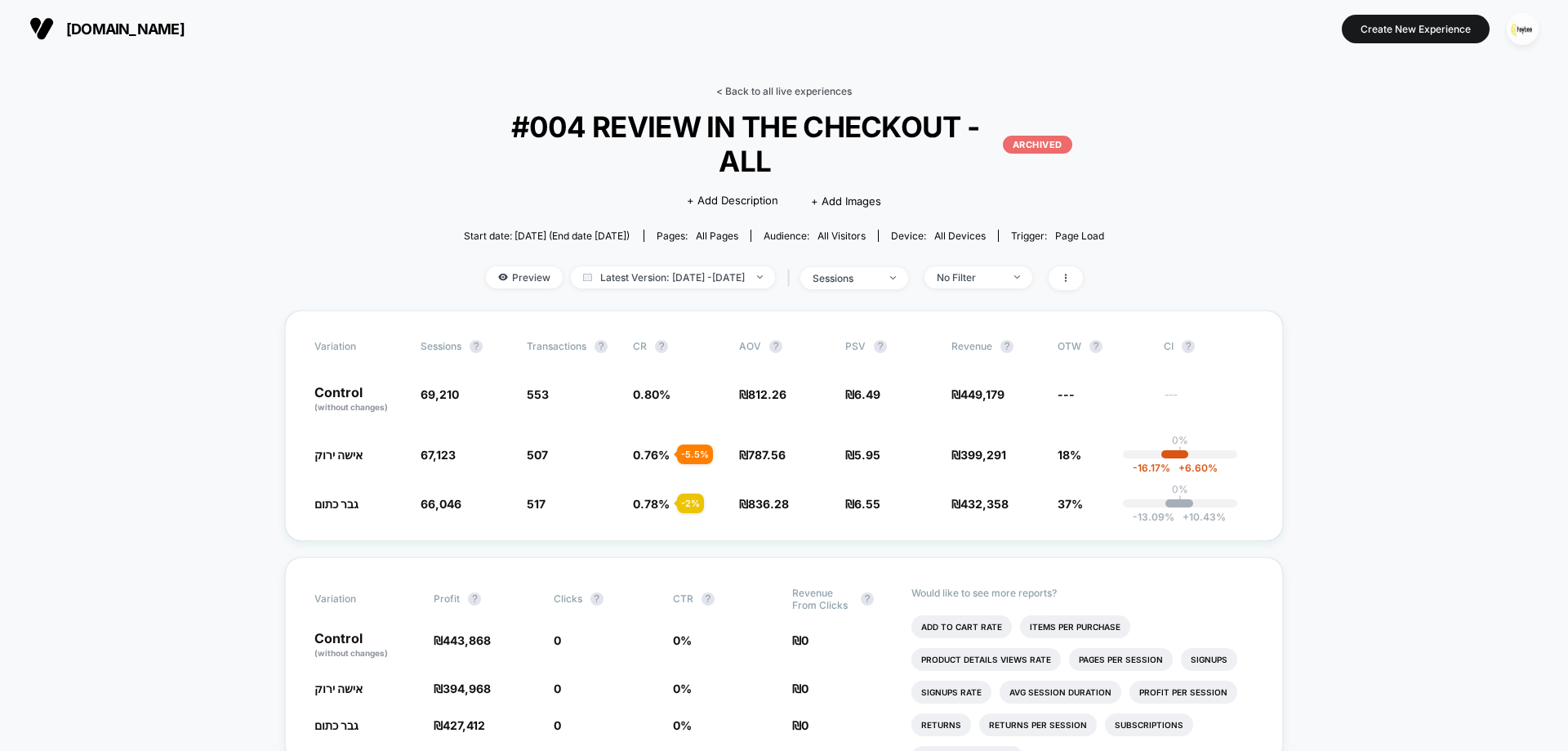
click at [782, 89] on link "< Back to all live experiences" at bounding box center [784, 91] width 136 height 12
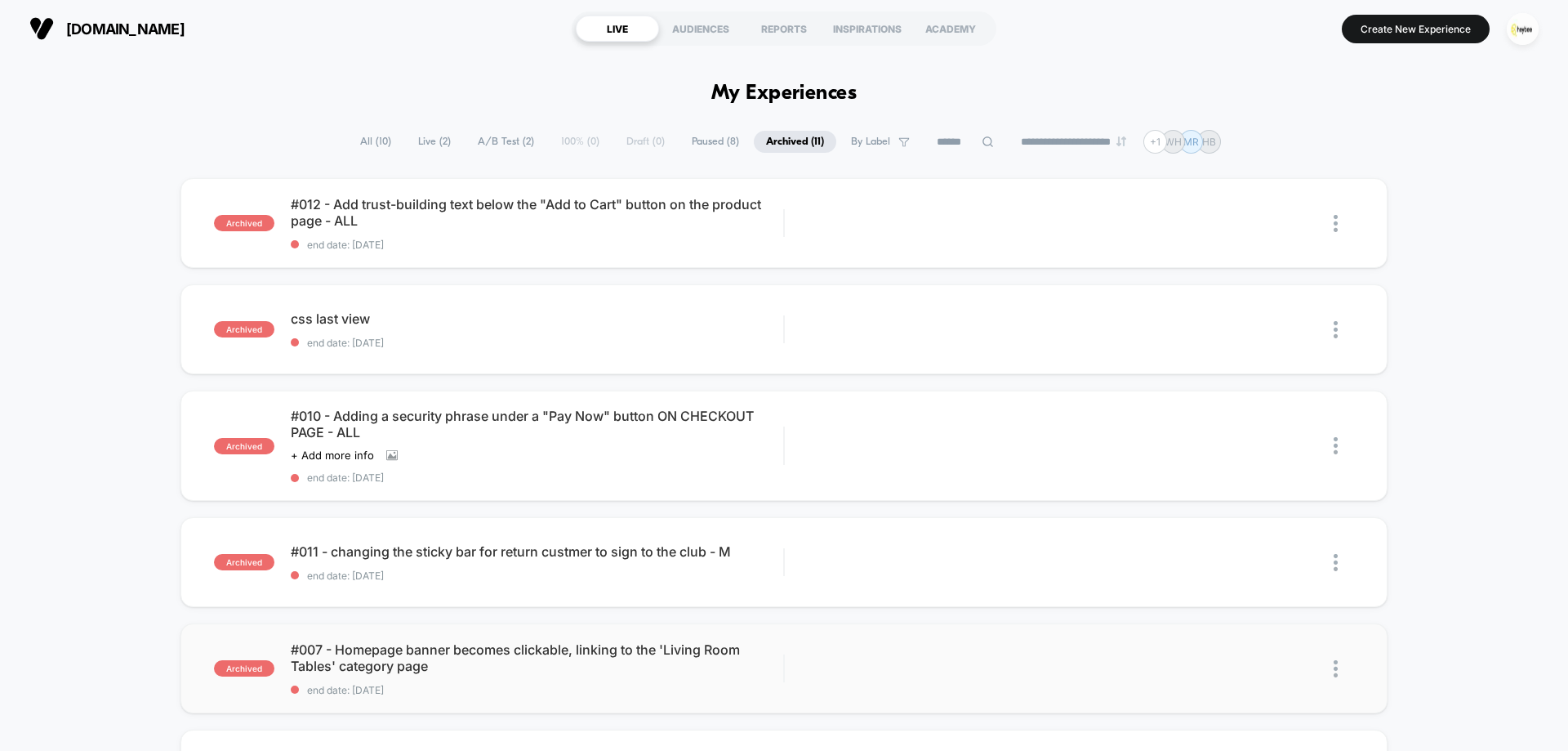
click at [698, 140] on span "Paused ( 8 )" at bounding box center [715, 141] width 72 height 22
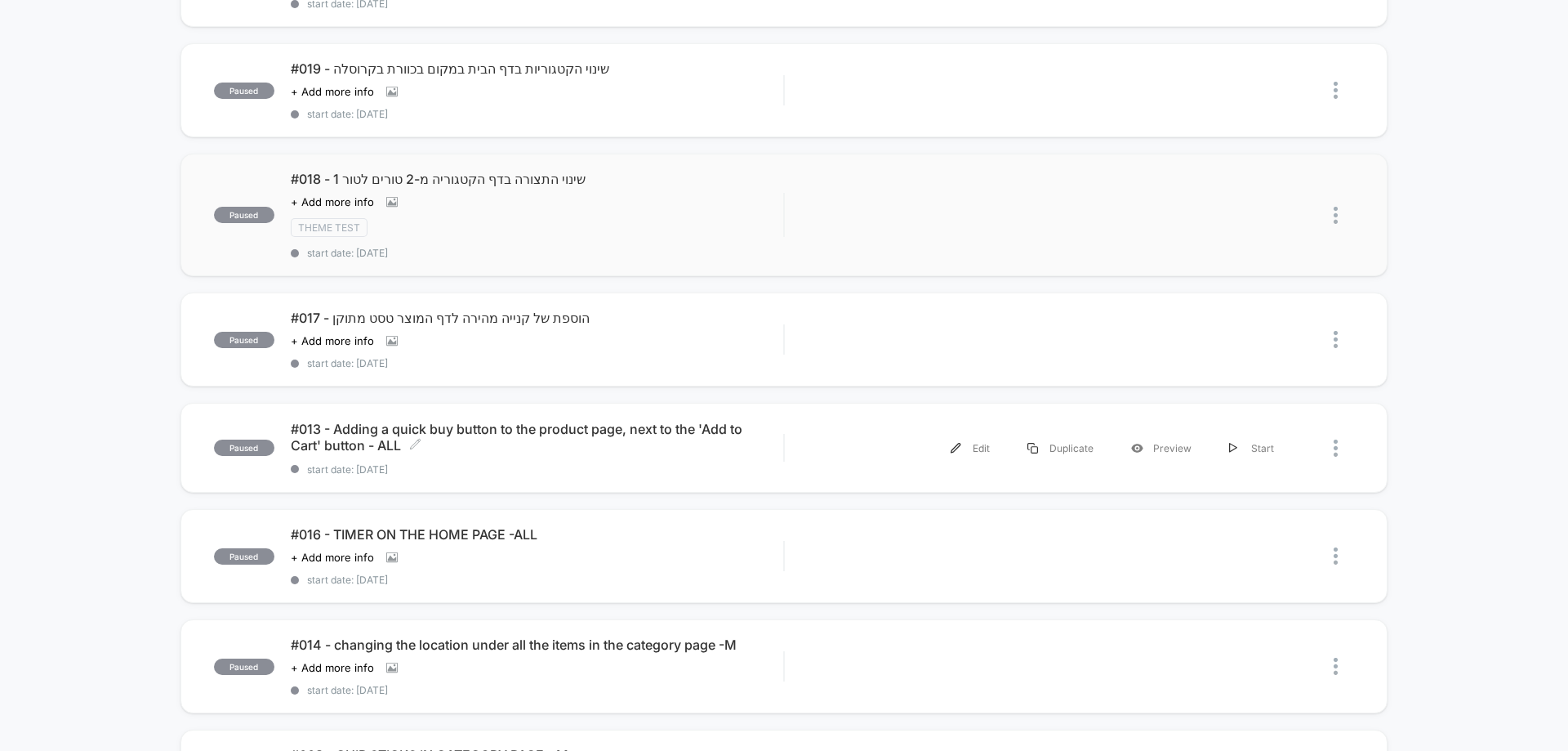
scroll to position [327, 0]
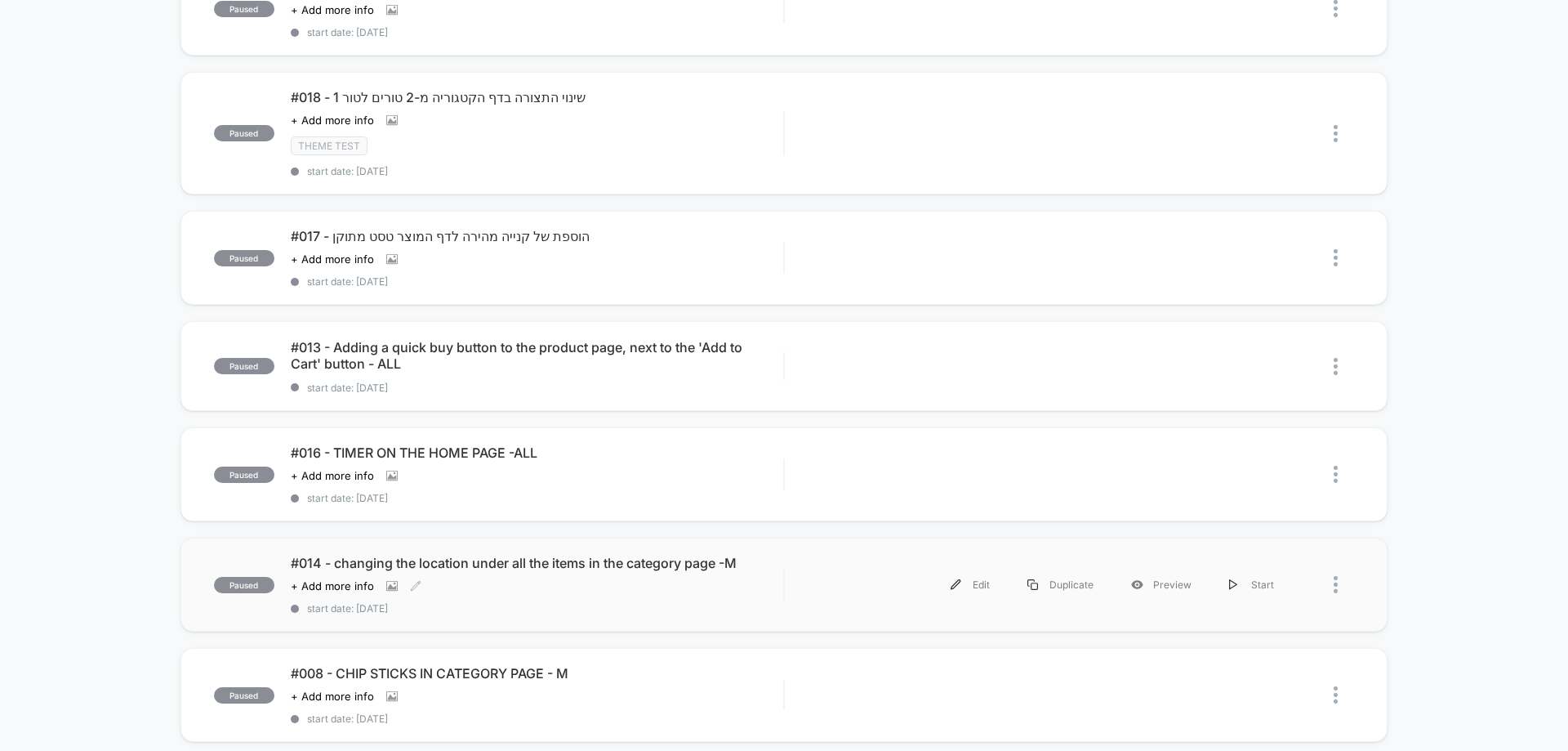
click at [553, 577] on div "#014 - changing the location under all the items in the category page -M Click …" at bounding box center [537, 584] width 493 height 59
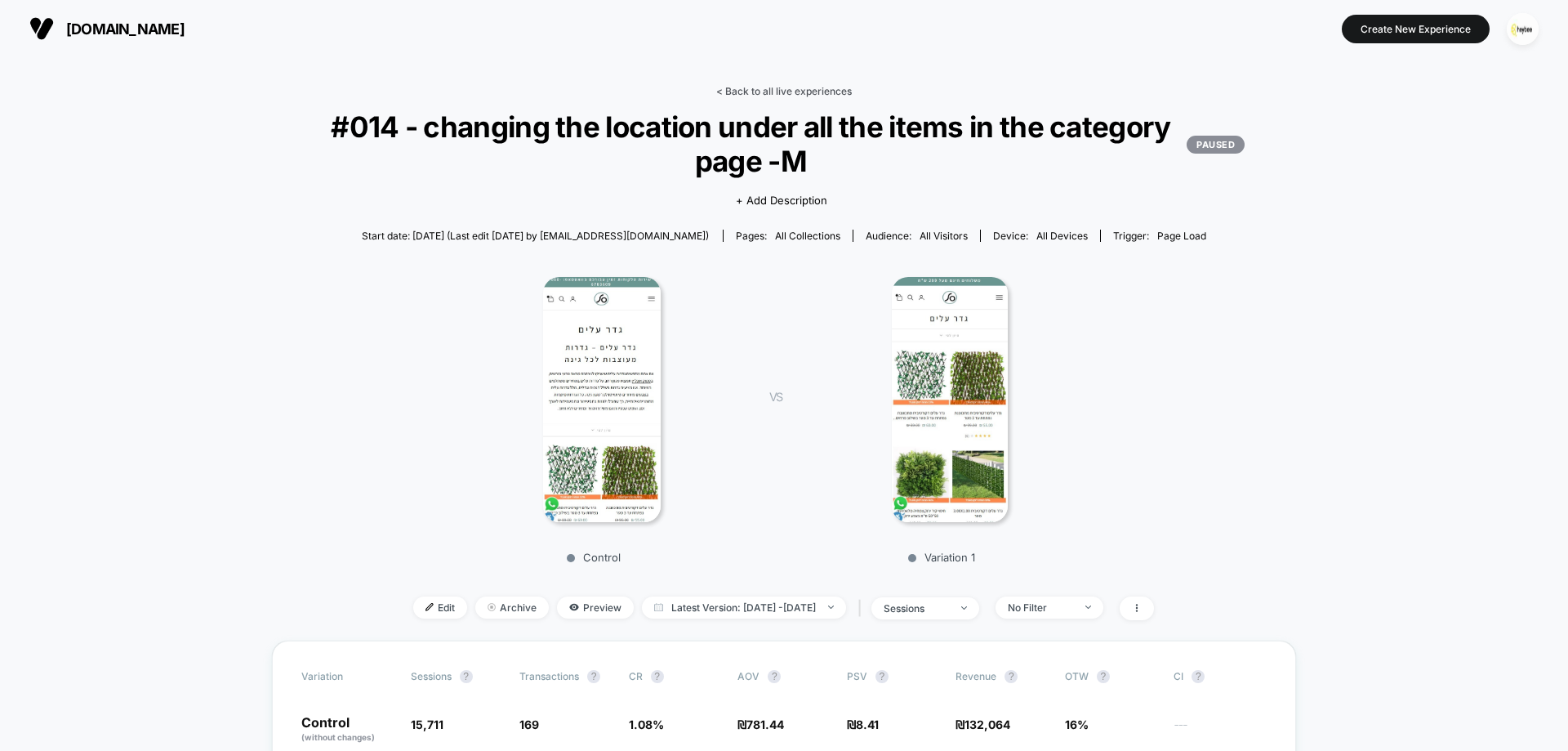
click at [816, 93] on link "< Back to all live experiences" at bounding box center [784, 91] width 136 height 12
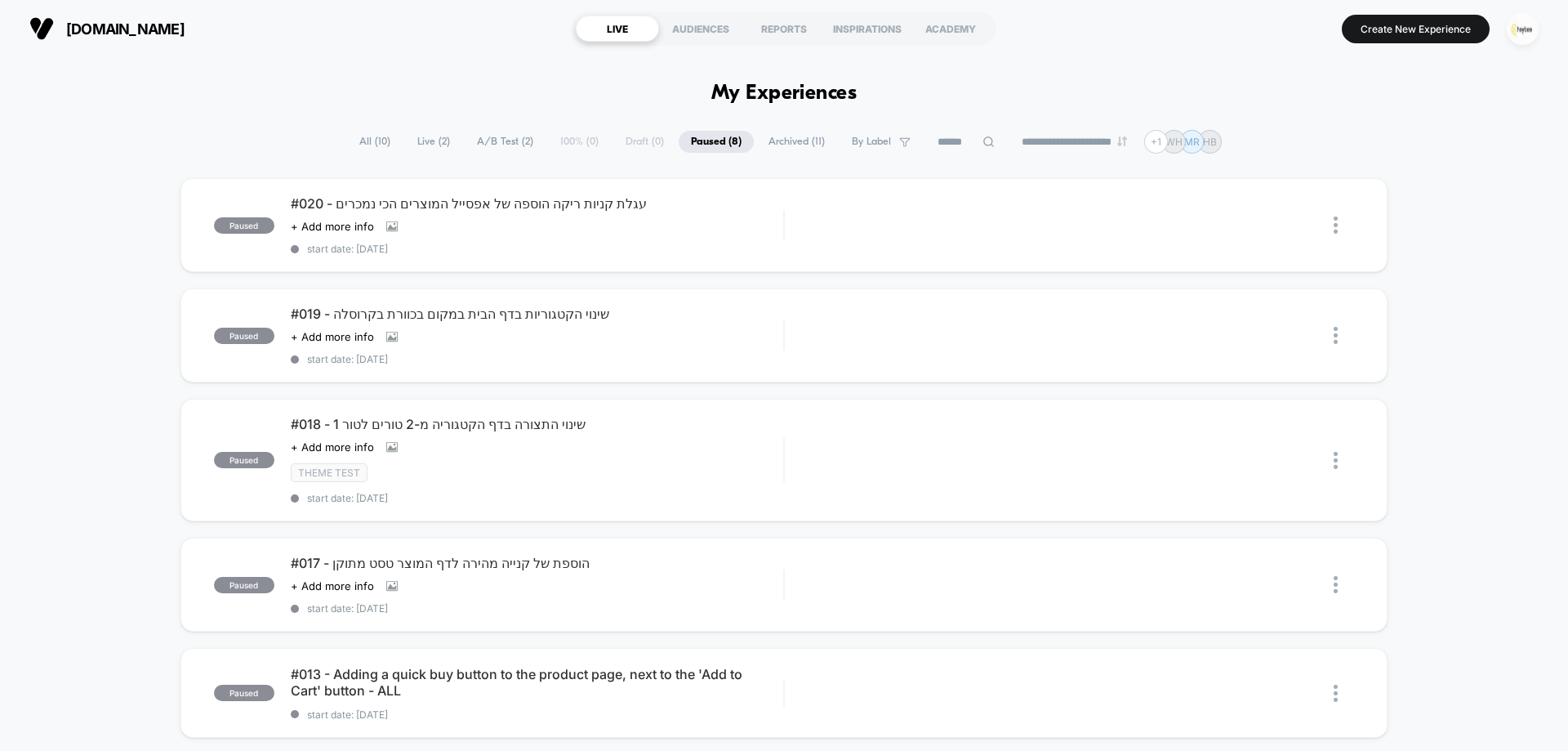
click at [1526, 24] on img "button" at bounding box center [1523, 29] width 32 height 32
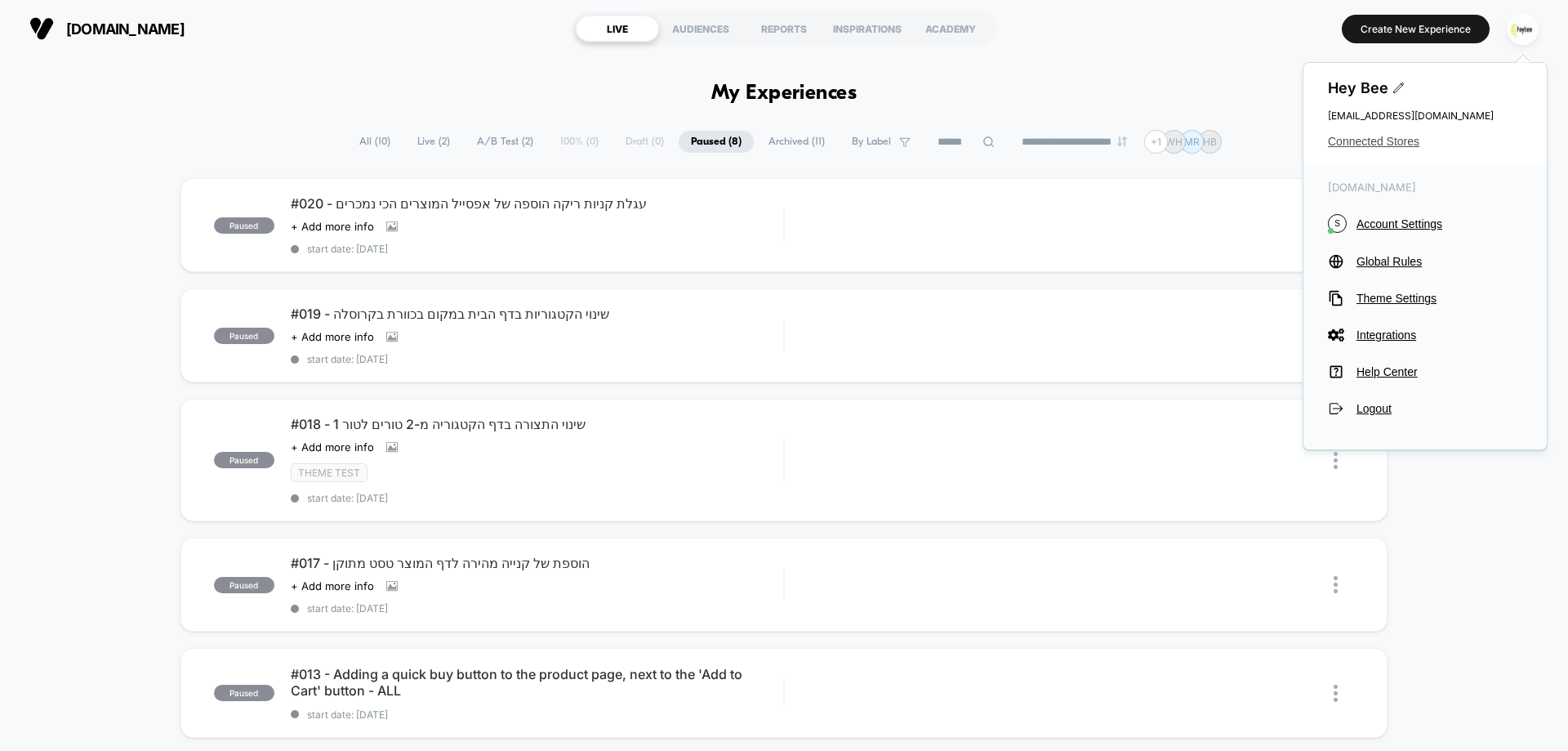
click at [1372, 136] on span "Connected Stores" at bounding box center [1424, 141] width 194 height 13
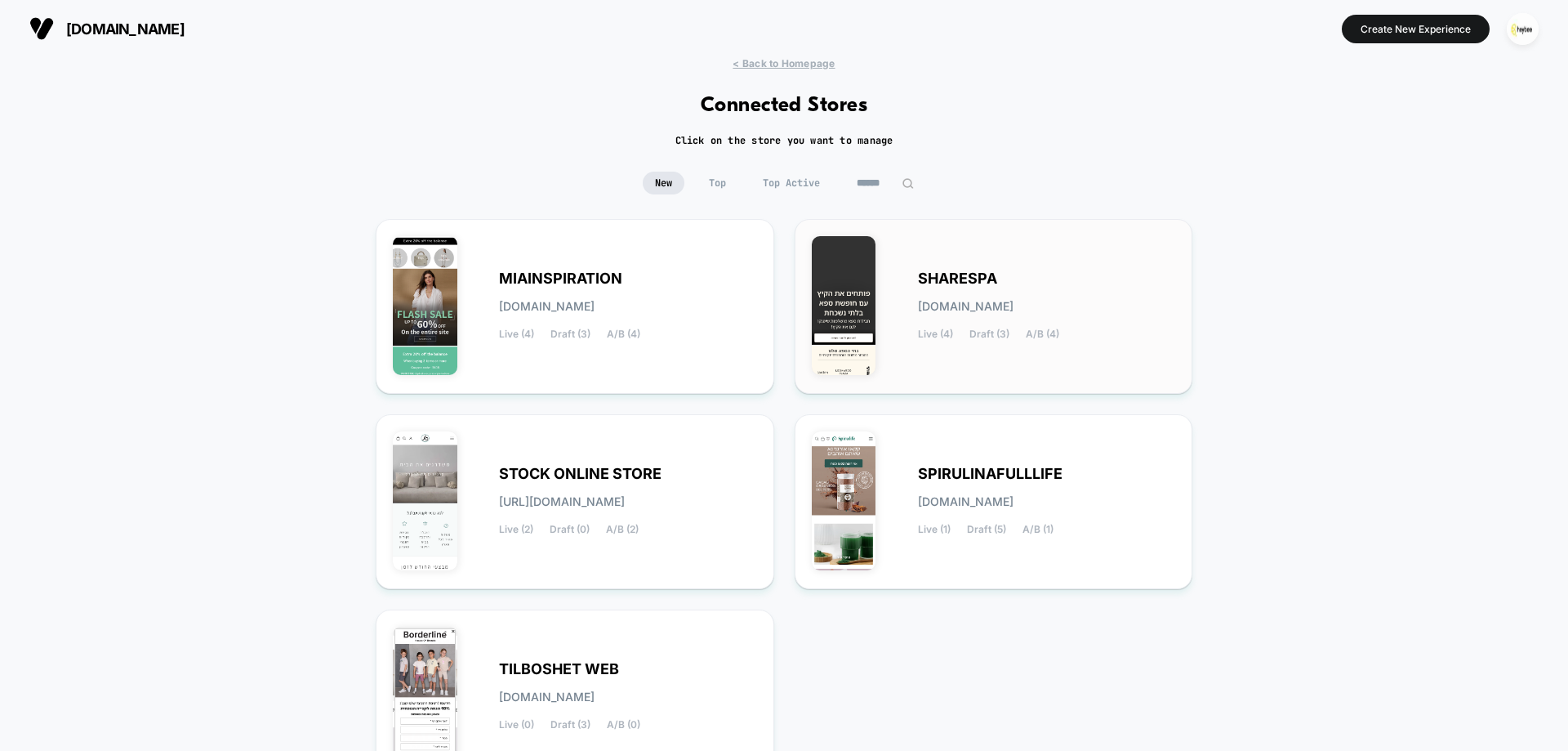
click at [987, 326] on div "SHARESPA sharespa.myshopify.com Live (4) Draft (3) A/B (4)" at bounding box center [1047, 307] width 258 height 67
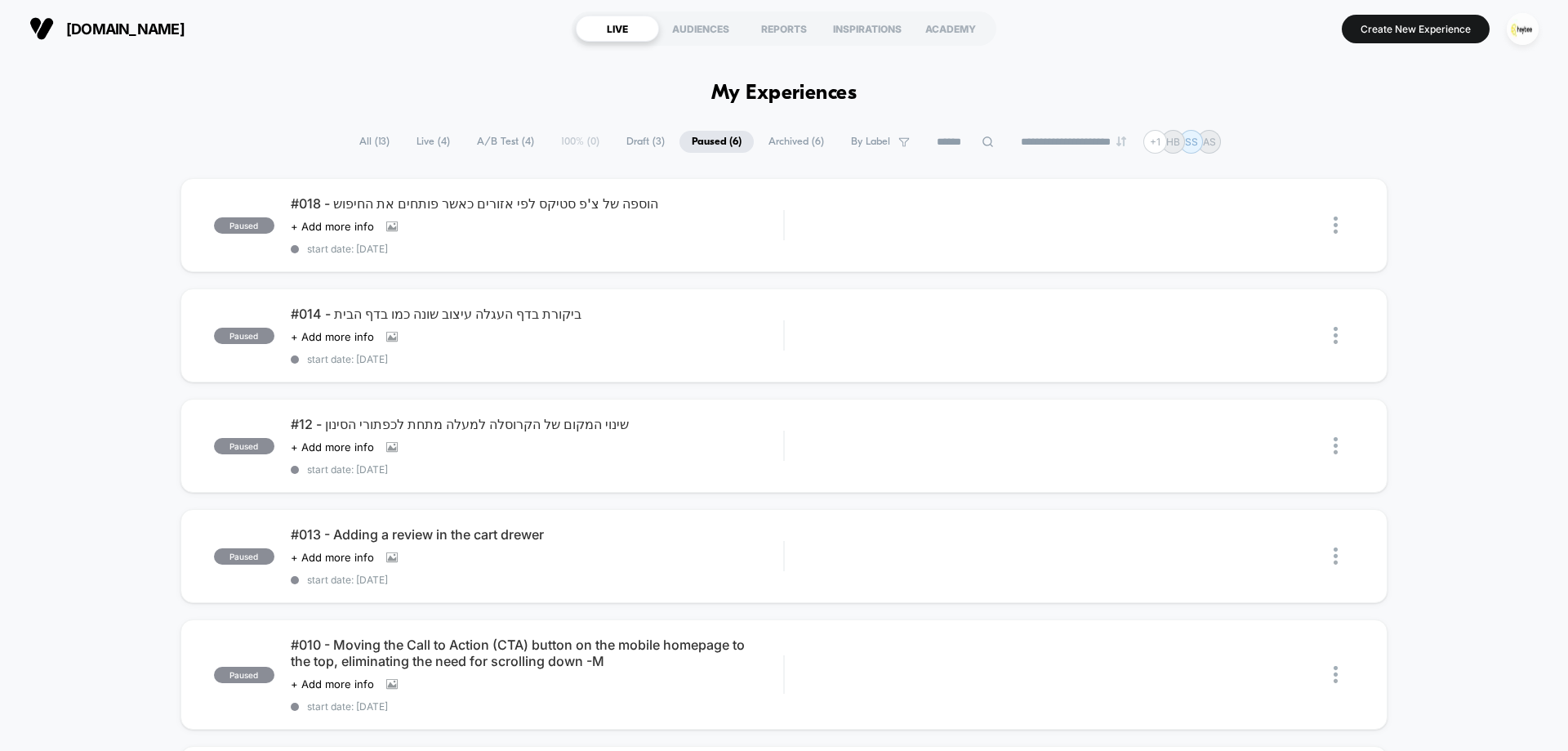
click at [440, 144] on span "Live ( 4 )" at bounding box center [433, 141] width 58 height 22
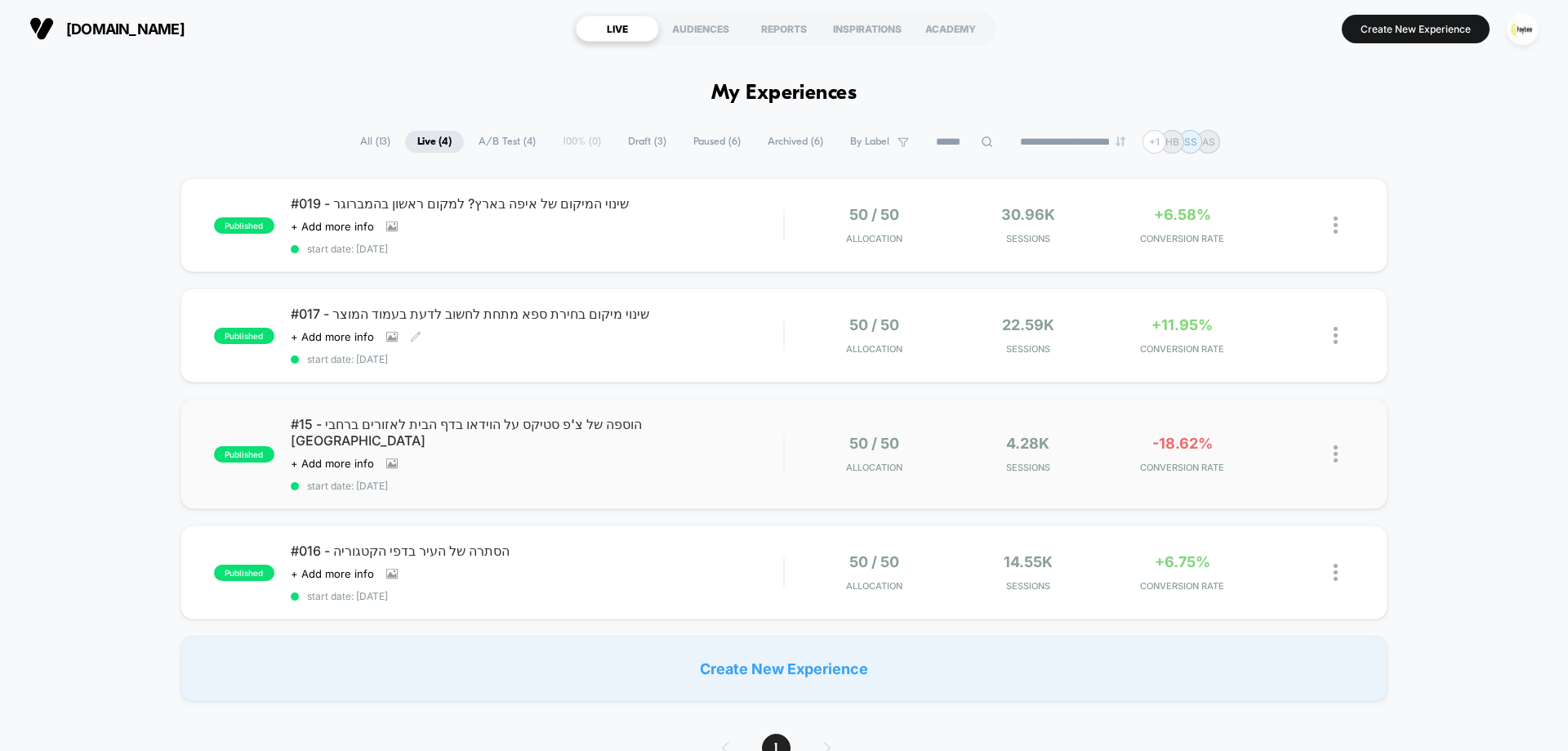
click at [667, 213] on div "#019 - שינוי המיקום של איפה בארץ? למקום ראשון בהמברוגר Click to view images Cli…" at bounding box center [537, 224] width 493 height 59
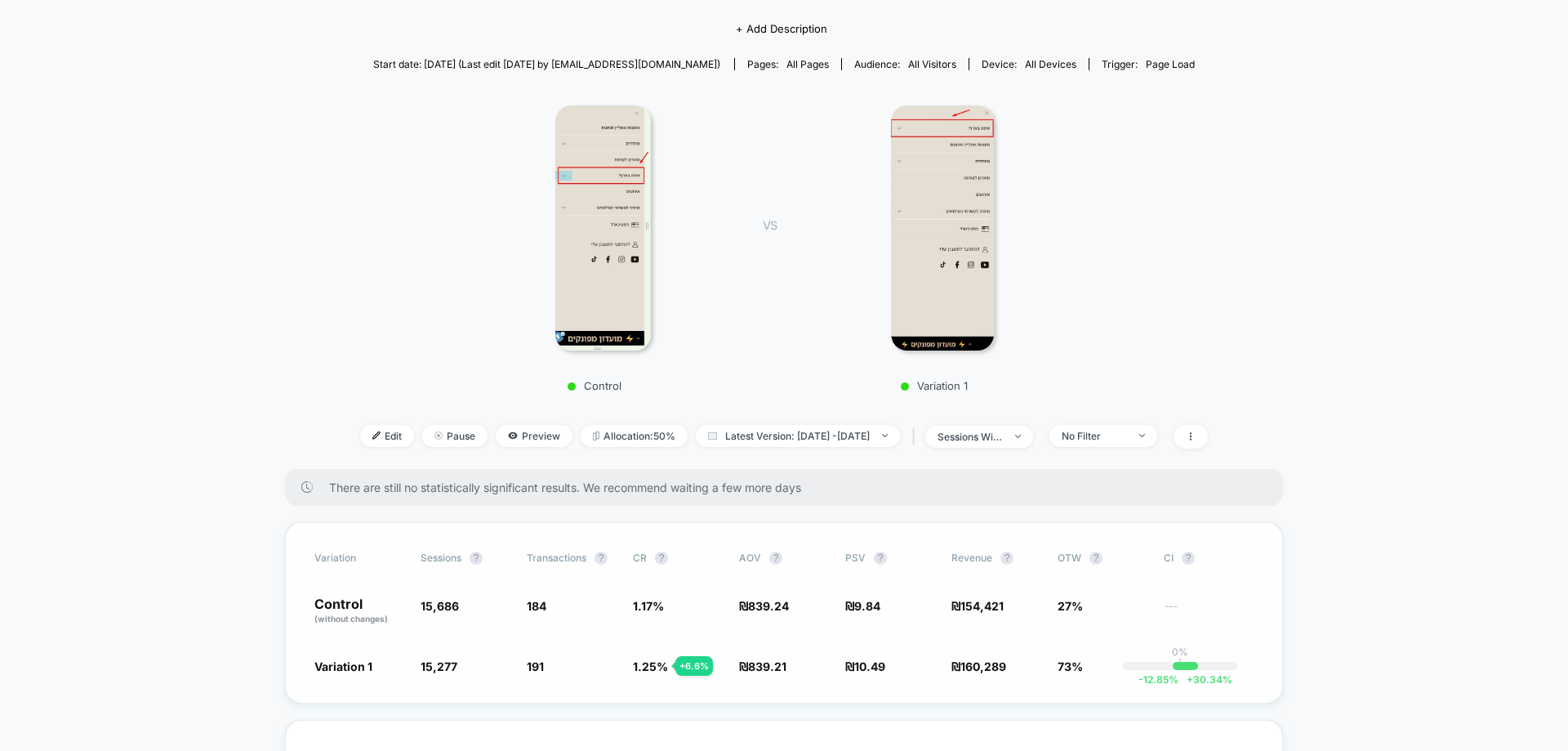
scroll to position [409, 0]
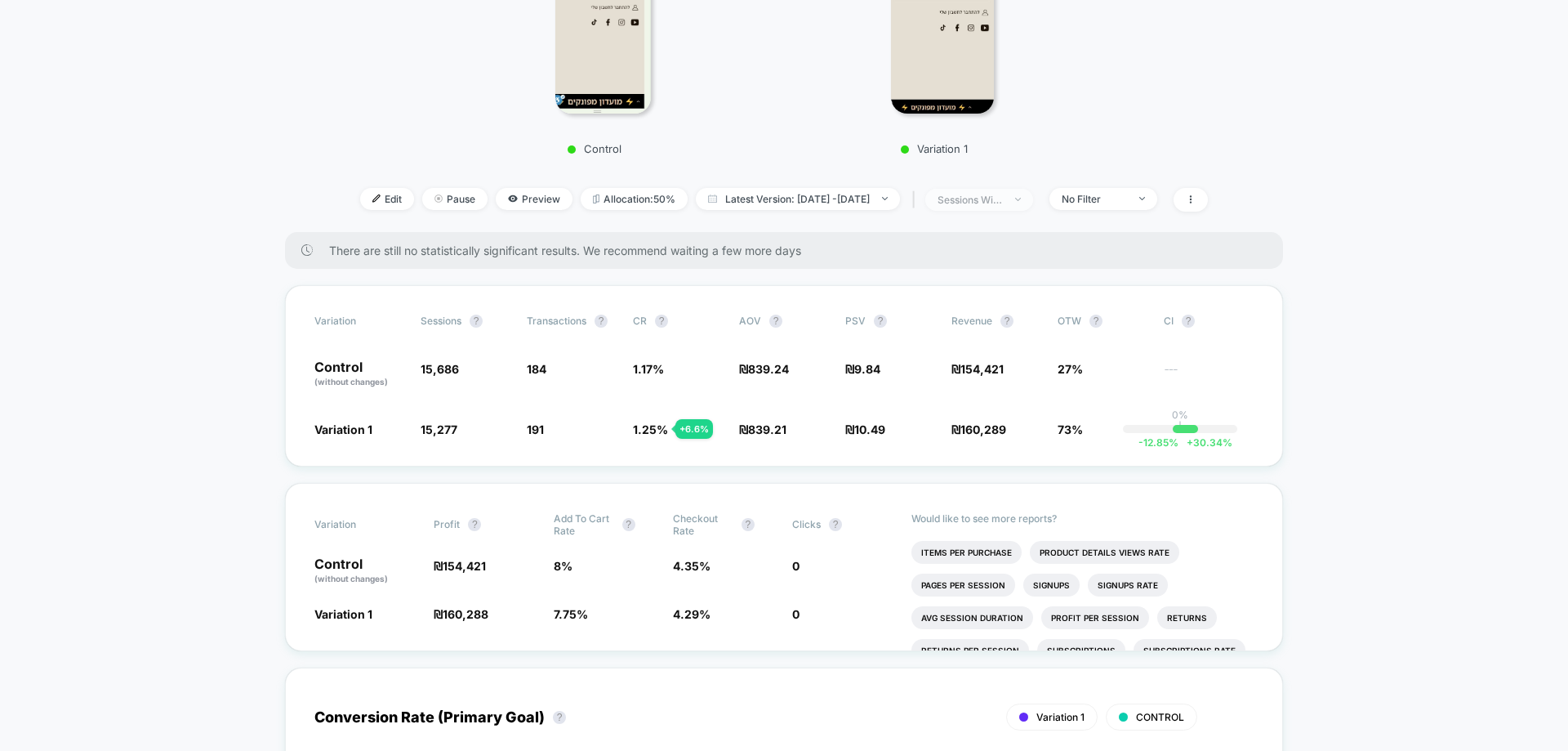
click at [1003, 193] on div "sessions with impression" at bounding box center [971, 199] width 66 height 12
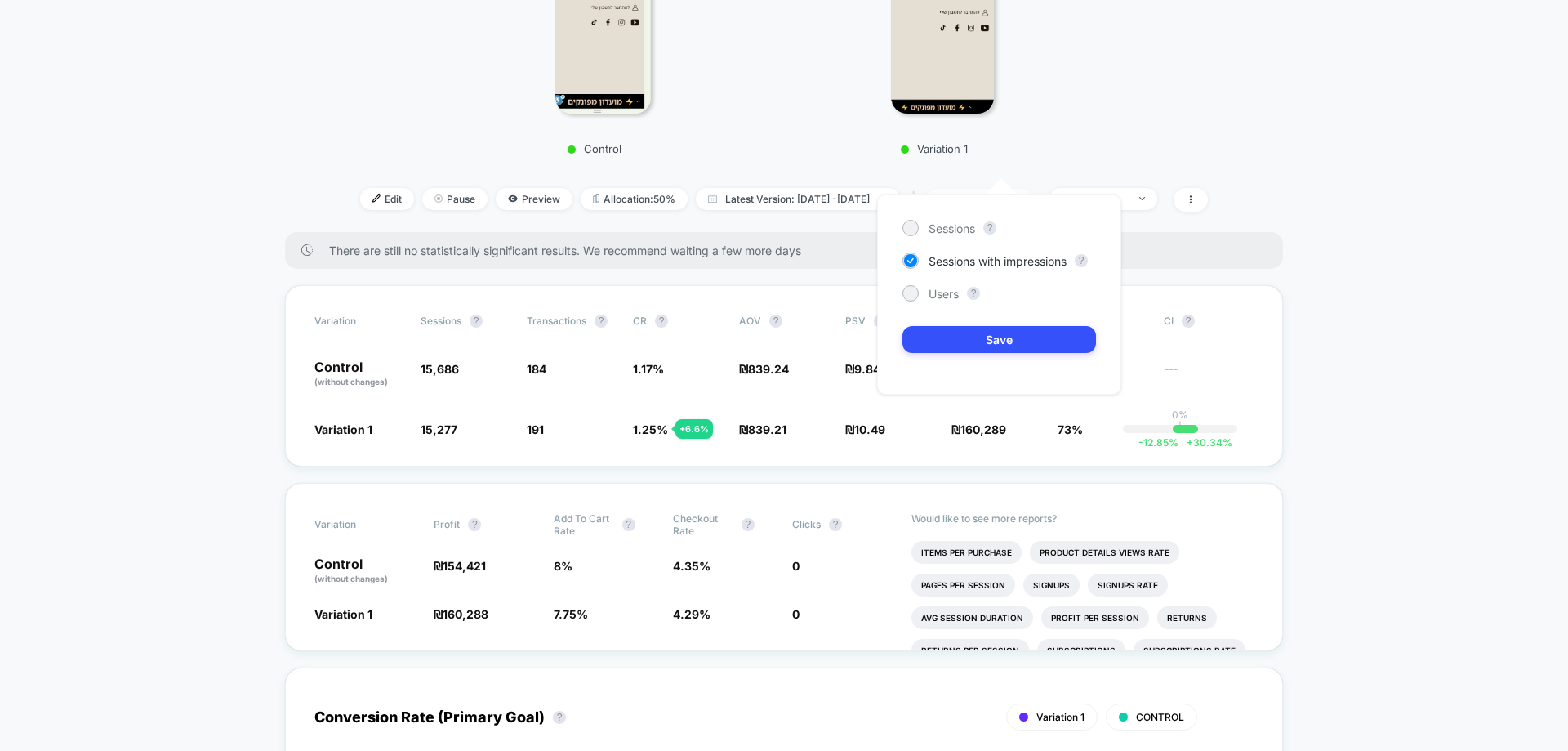
click at [1003, 193] on div "sessions with impression" at bounding box center [971, 199] width 66 height 12
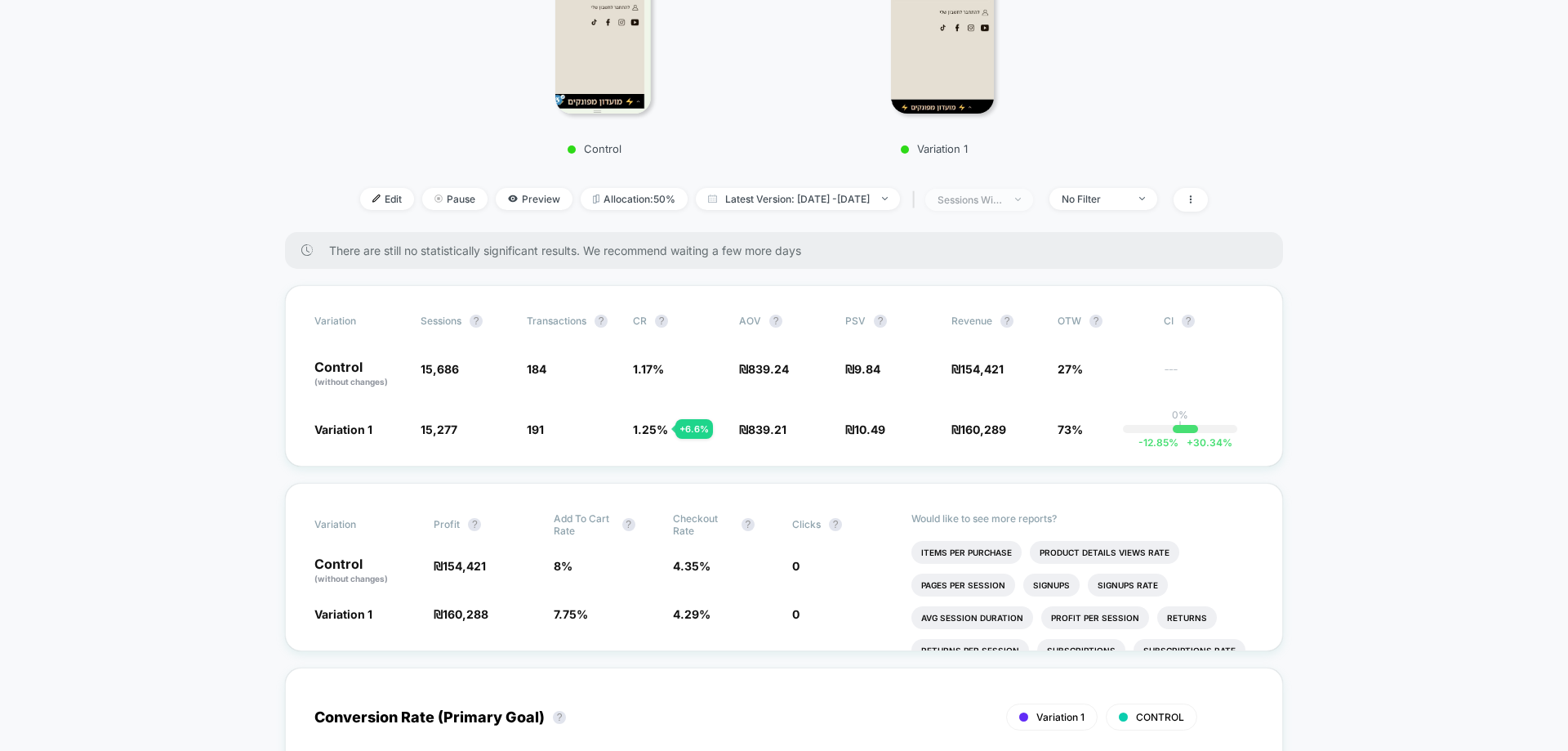
click at [1018, 189] on span "sessions with impression" at bounding box center [979, 199] width 108 height 22
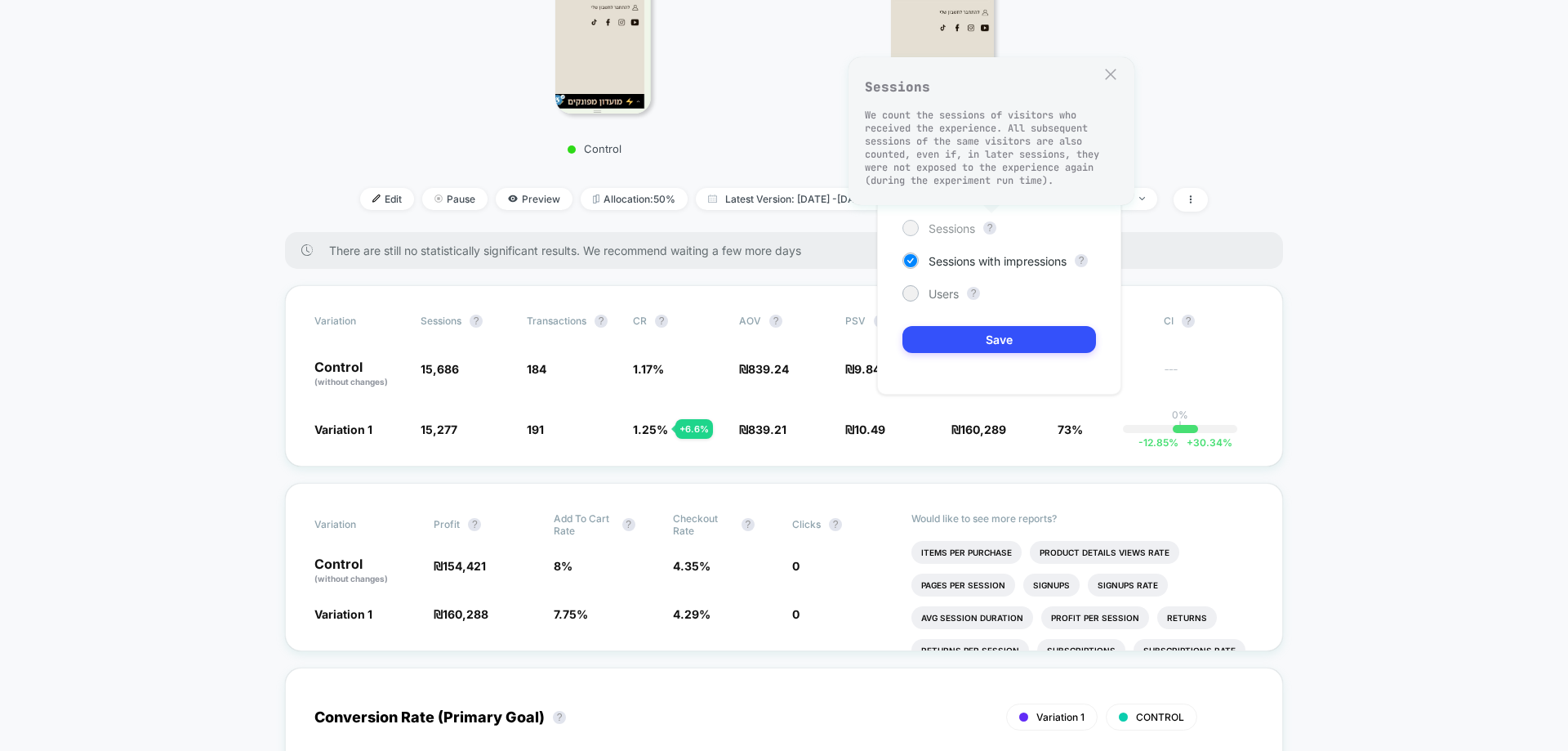
click at [973, 234] on span "Sessions" at bounding box center [952, 229] width 47 height 14
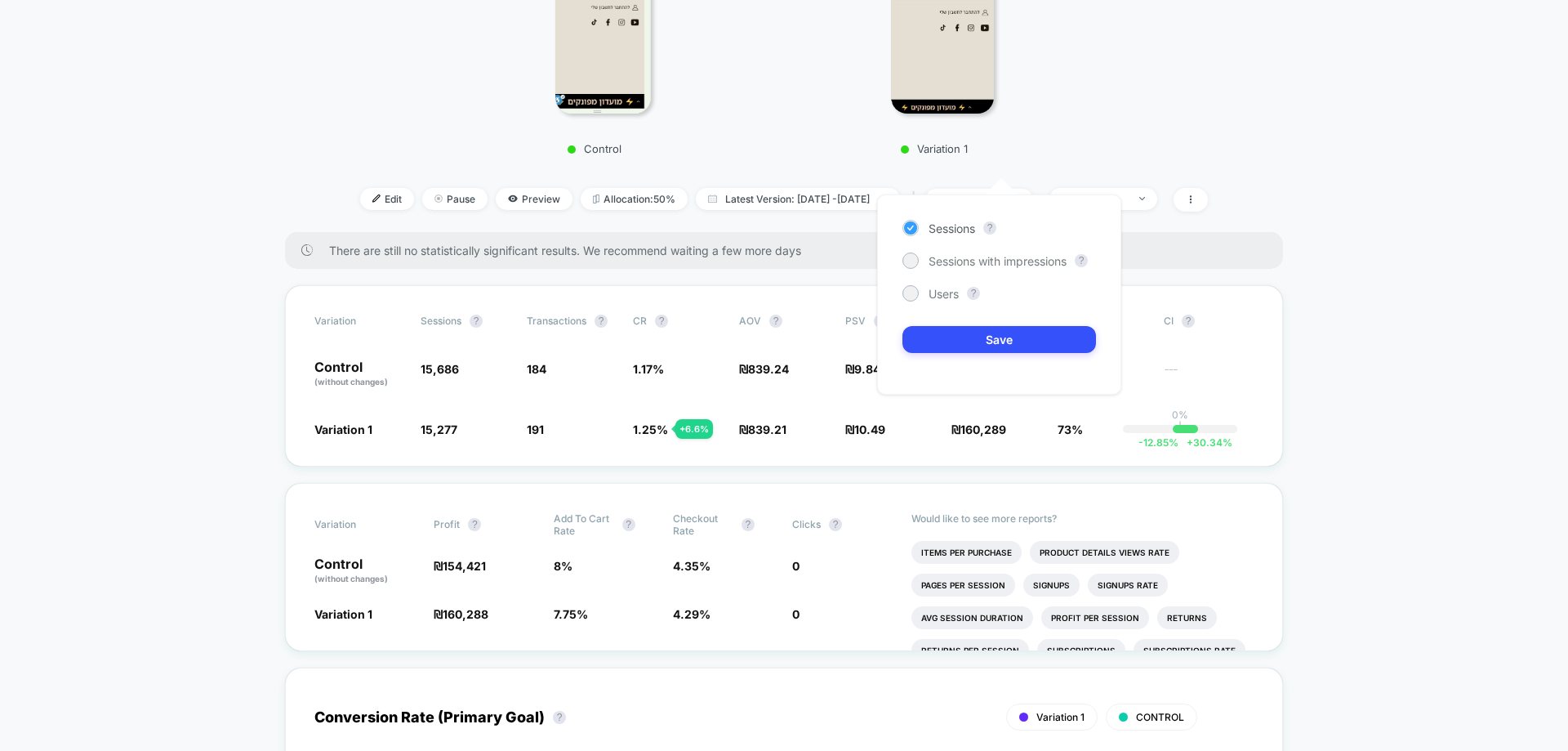
click at [958, 231] on span "Sessions" at bounding box center [952, 229] width 47 height 14
click at [972, 352] on div "Sessions ? Sessions with impressions ? Users ? Save" at bounding box center [1000, 294] width 245 height 200
click at [970, 333] on button "Save" at bounding box center [999, 340] width 193 height 27
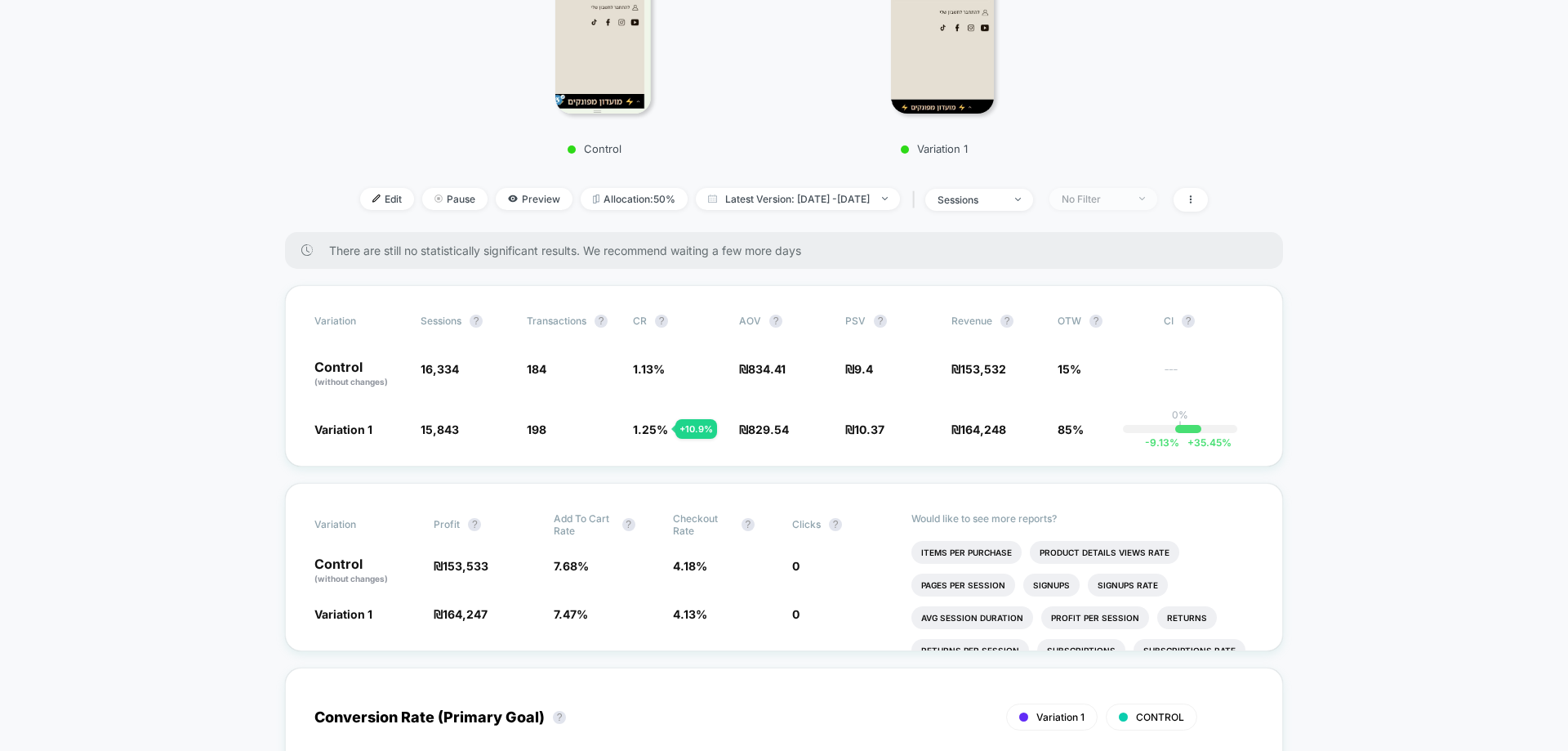
click at [1126, 192] on div "No Filter" at bounding box center [1095, 199] width 66 height 12
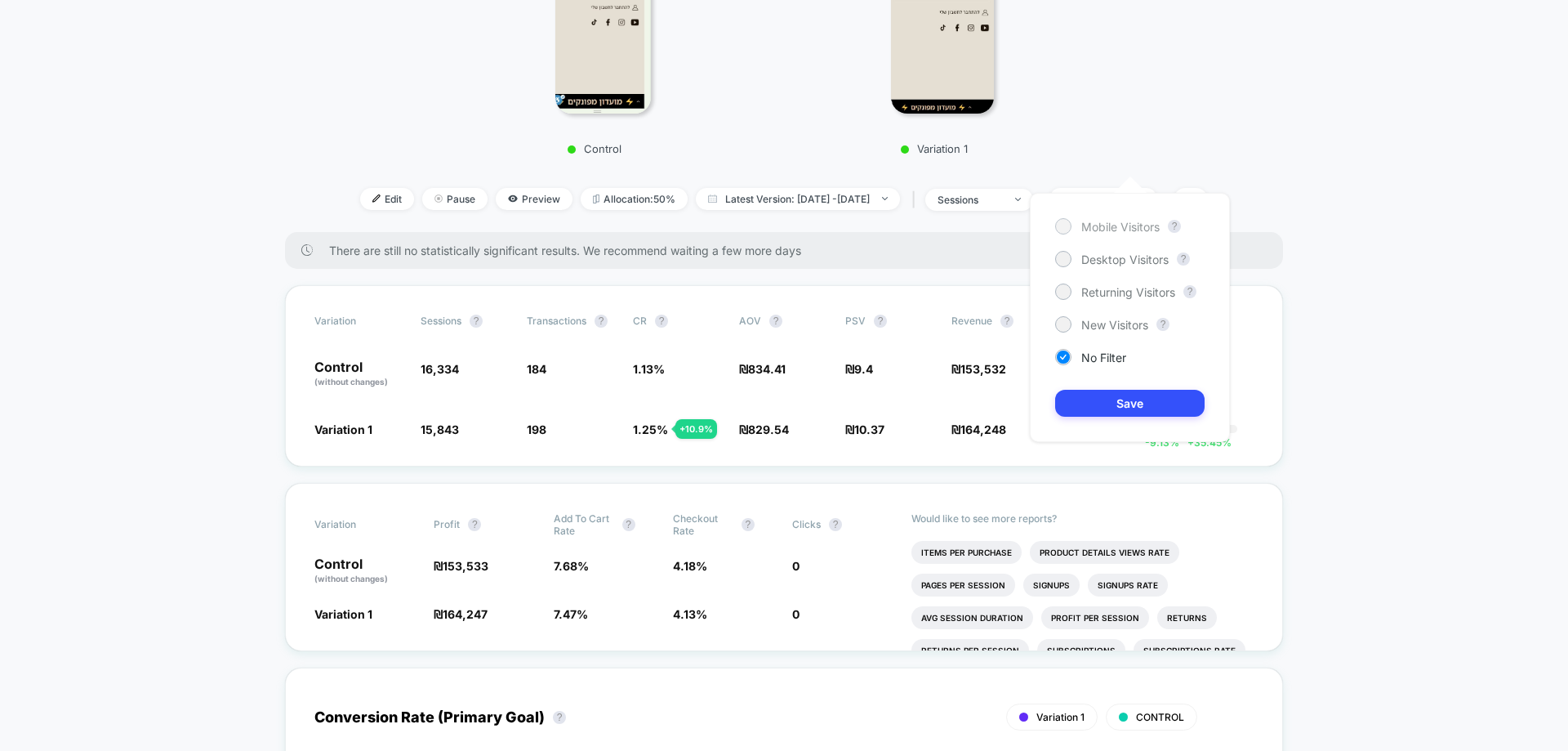
click at [1097, 226] on span "Mobile Visitors" at bounding box center [1120, 227] width 78 height 14
click at [1105, 404] on button "Save" at bounding box center [1130, 403] width 150 height 27
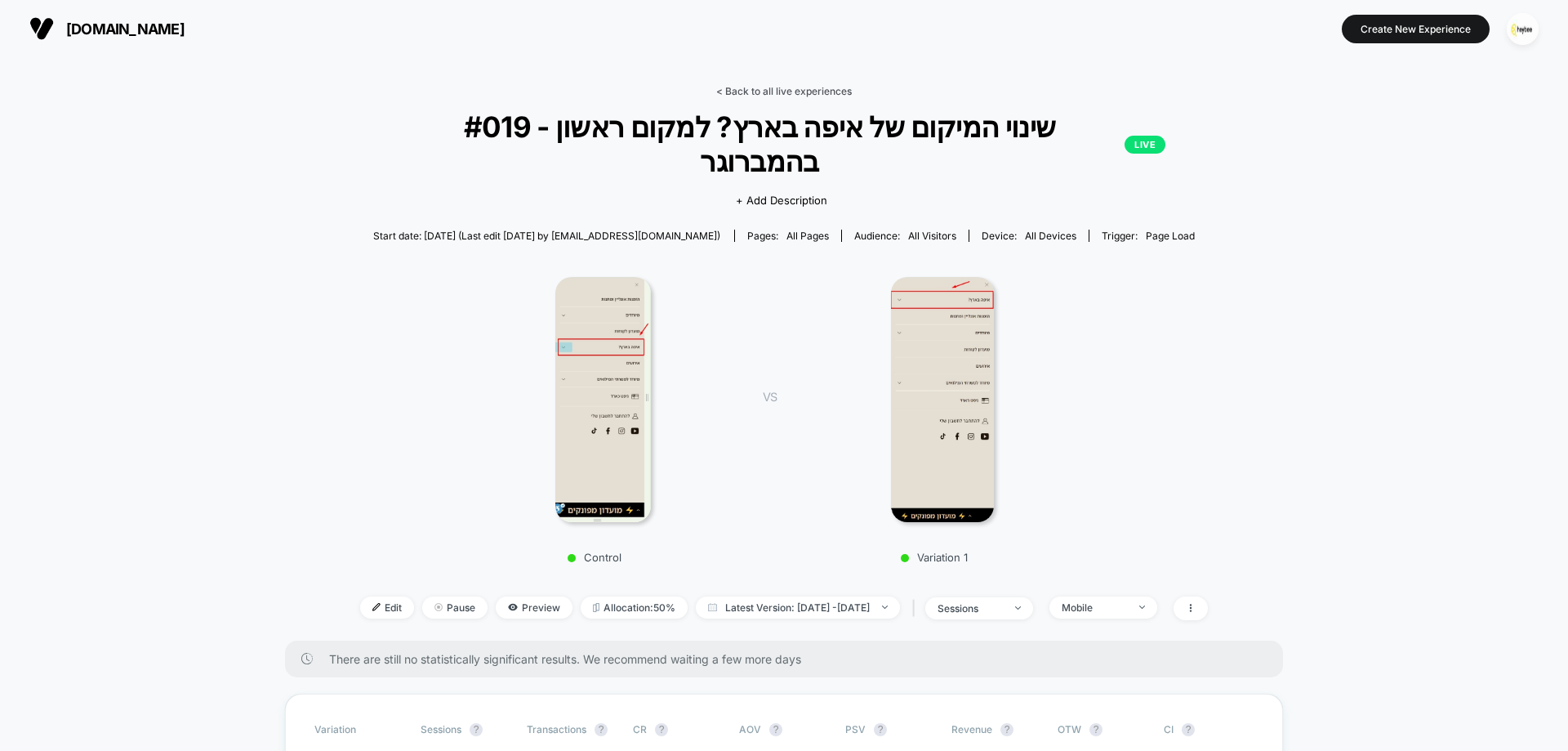
click at [791, 90] on link "< Back to all live experiences" at bounding box center [784, 91] width 136 height 12
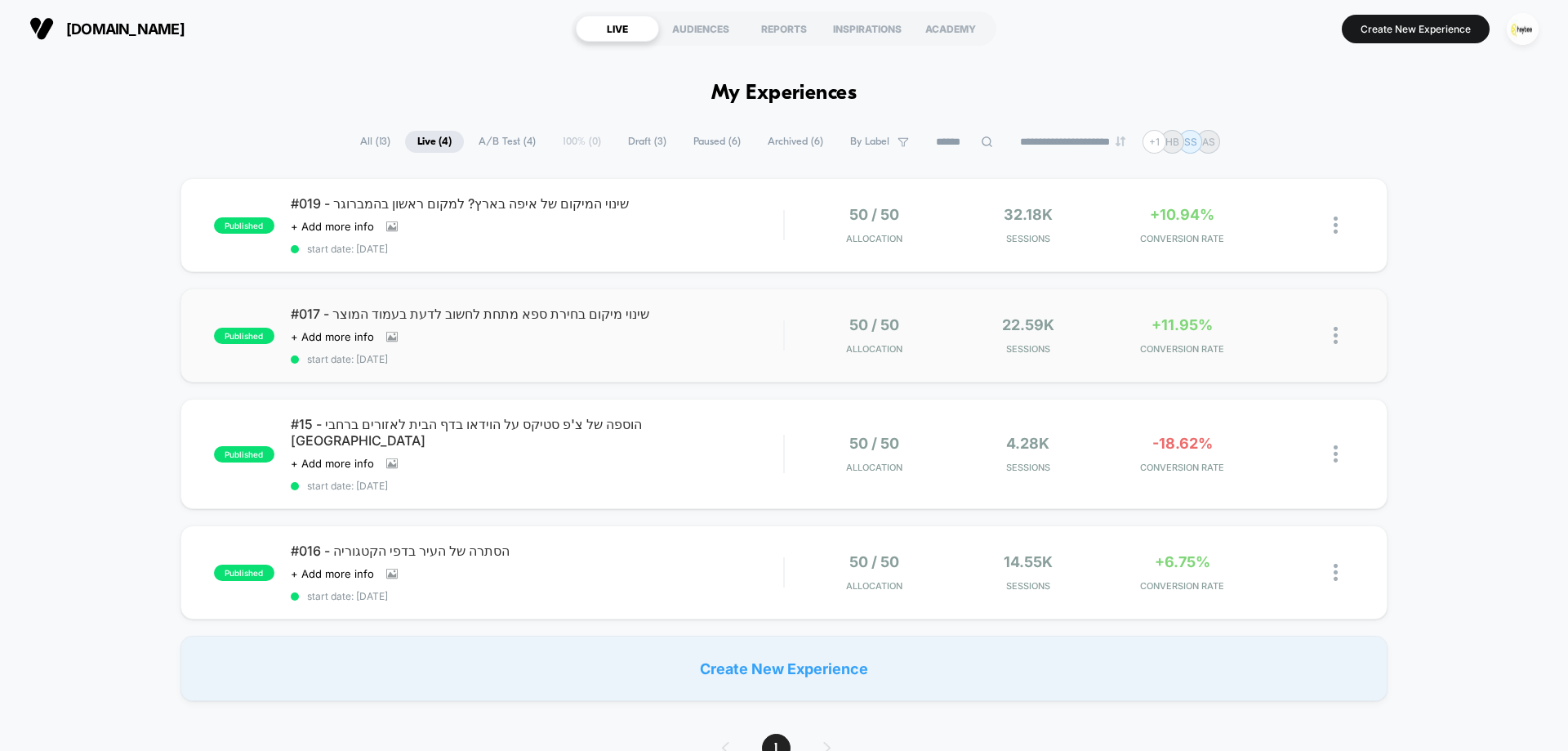
click at [684, 332] on div "#017 - שינוי מיקום בחירת ספא מתחת לחשוב לדעת בעמוד המוצר Click to view images C…" at bounding box center [537, 335] width 493 height 59
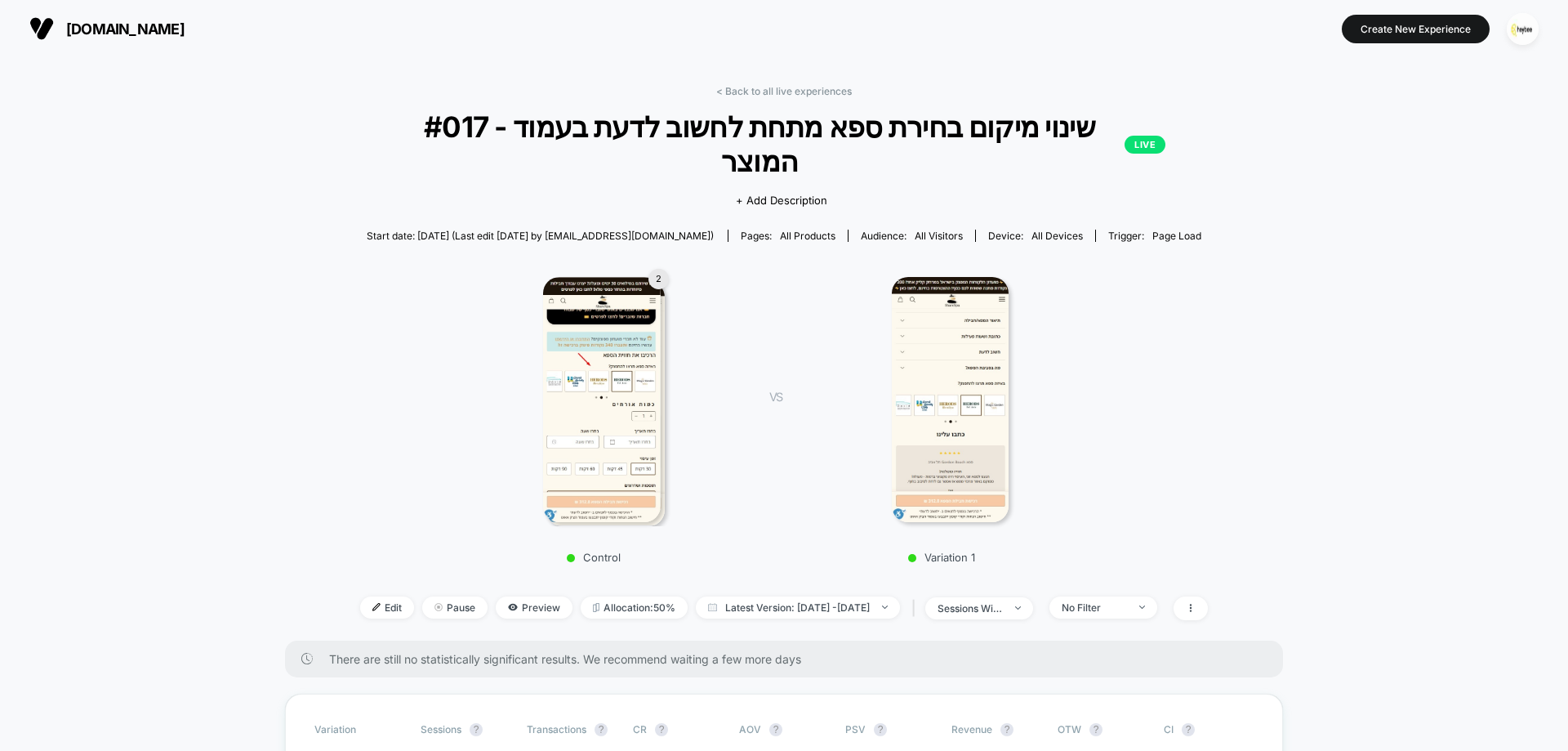
click at [775, 88] on link "< Back to all live experiences" at bounding box center [784, 91] width 136 height 12
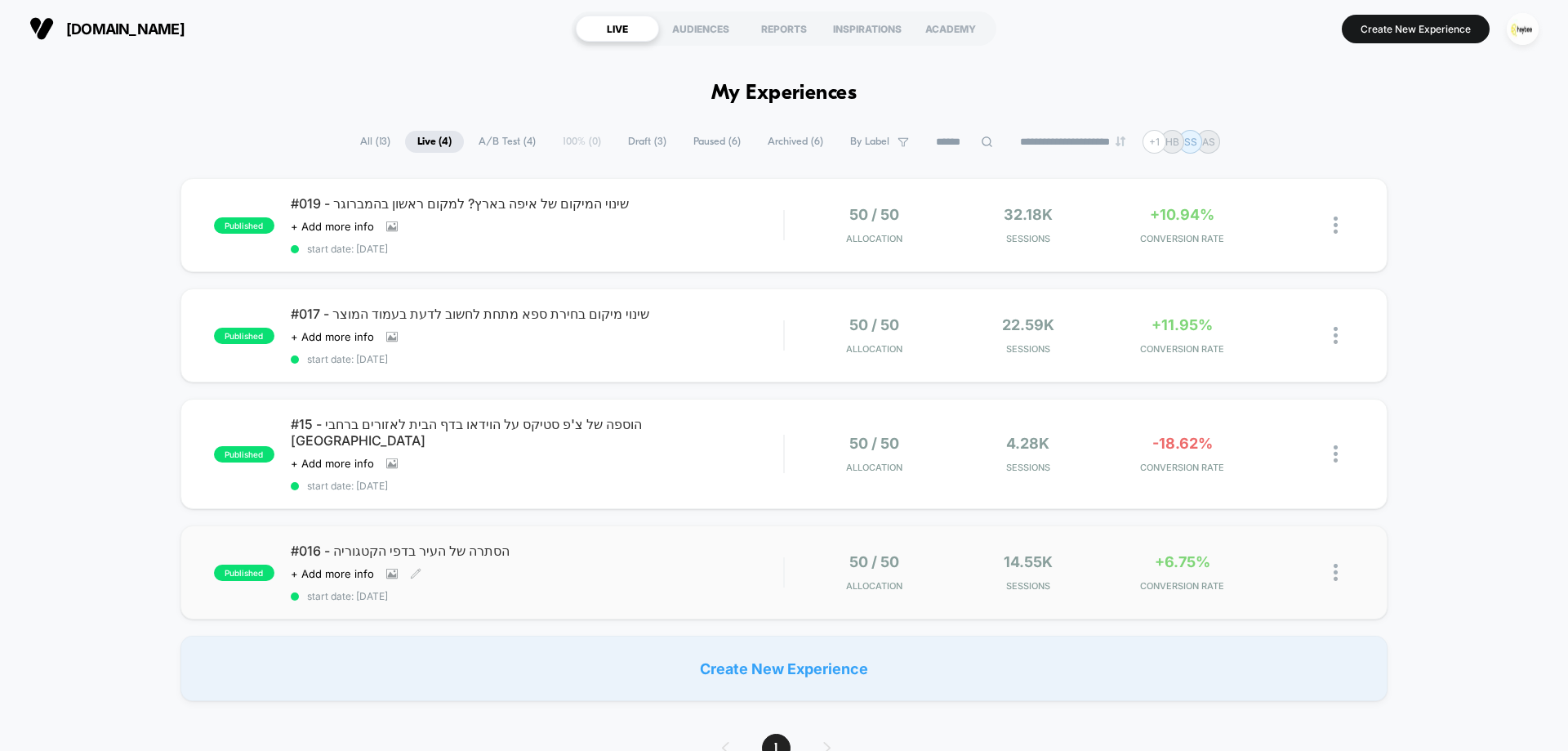
click at [692, 543] on span "#016 - הסתרה של העיר בדפי הקטגוריה" at bounding box center [537, 551] width 493 height 16
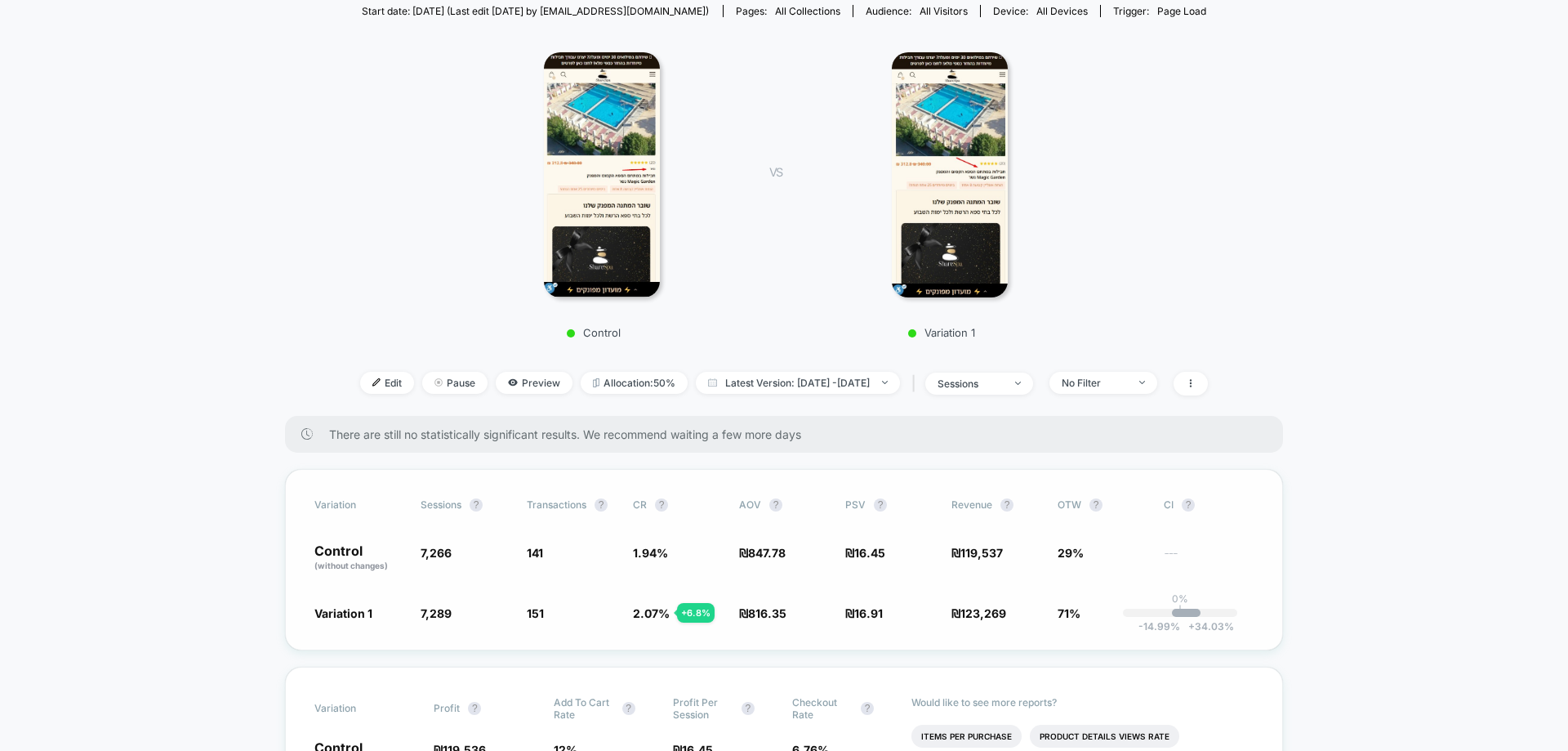
scroll to position [327, 0]
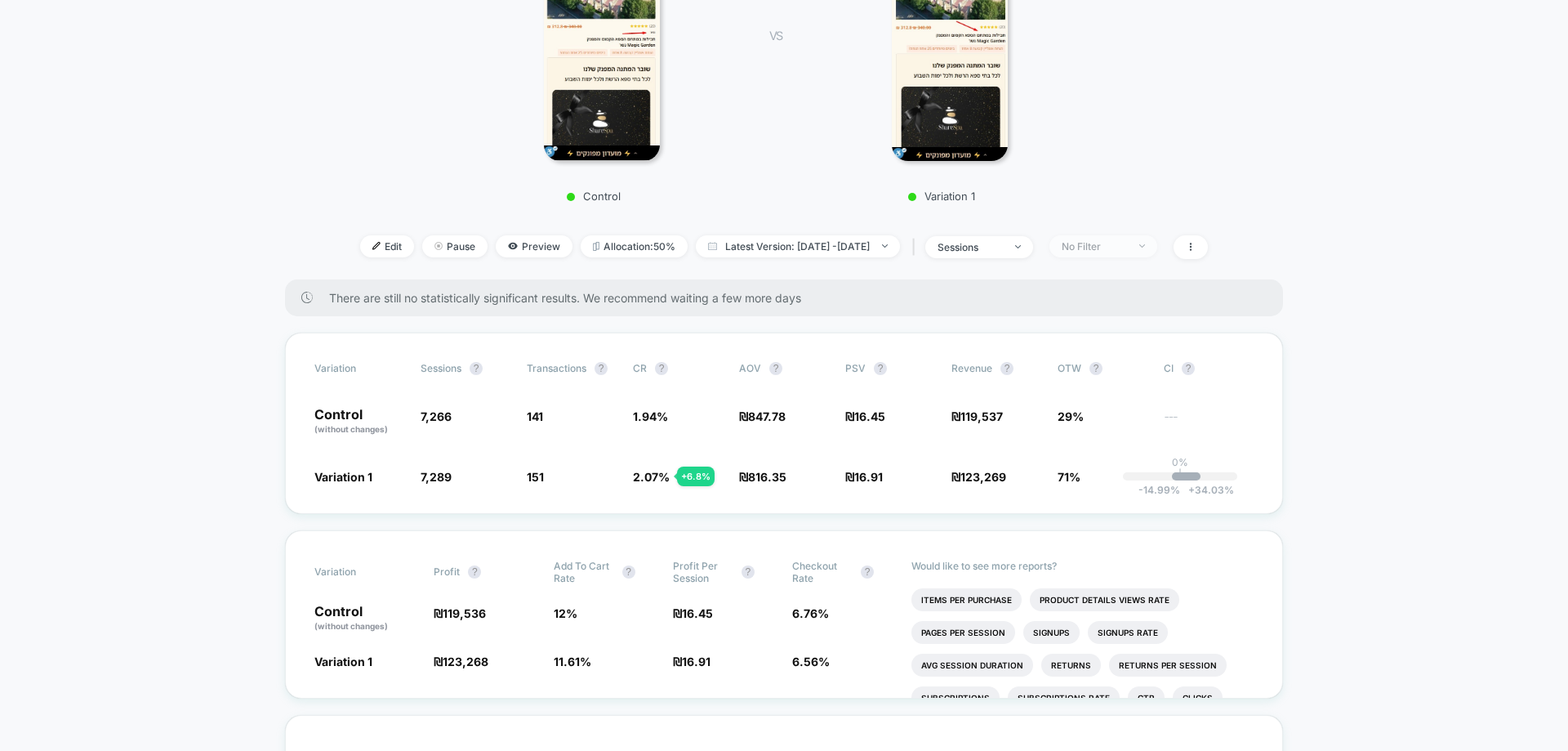
click at [1158, 255] on span "No Filter" at bounding box center [1104, 246] width 108 height 22
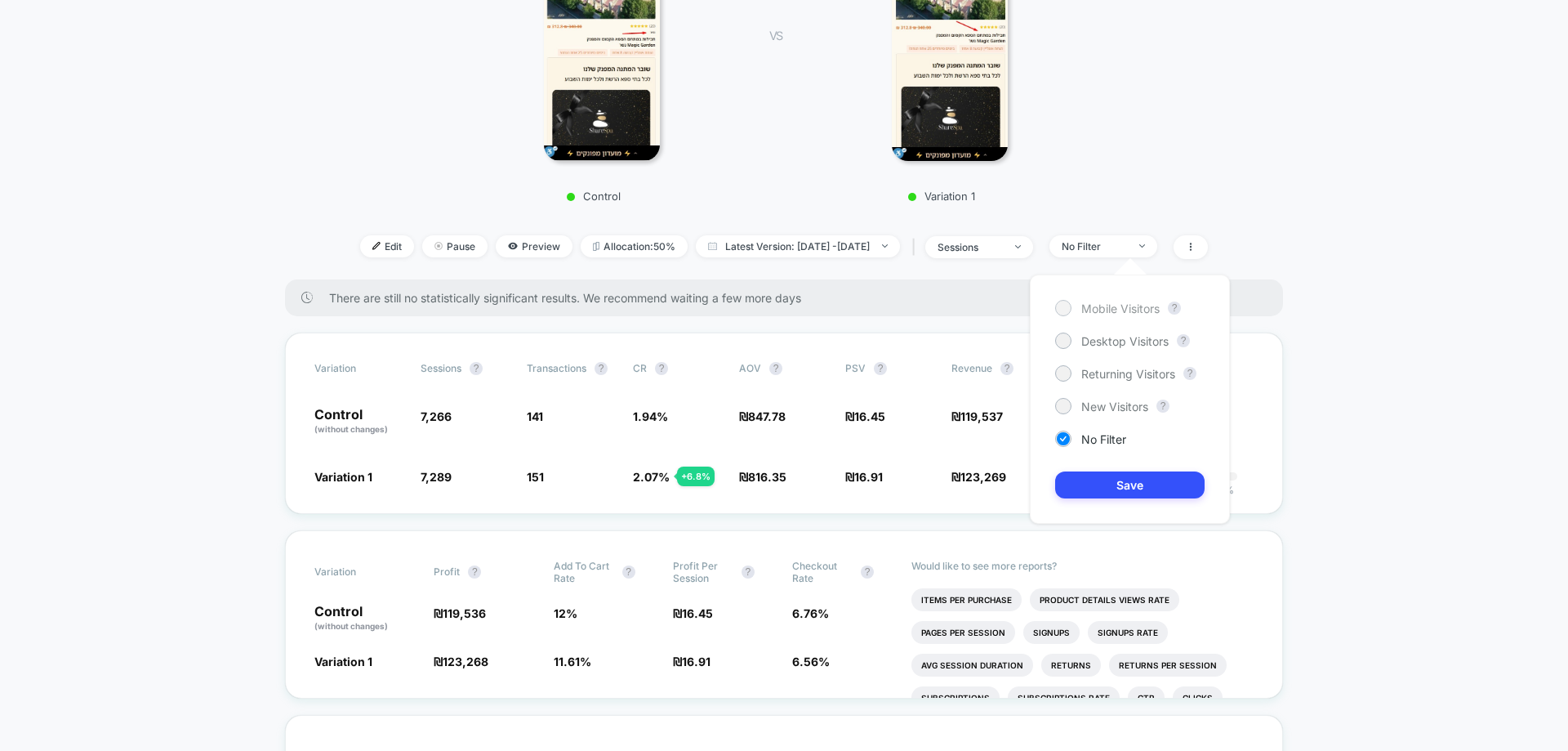
click at [1115, 315] on span "Mobile Visitors" at bounding box center [1120, 309] width 78 height 14
click at [1097, 477] on button "Save" at bounding box center [1130, 485] width 150 height 27
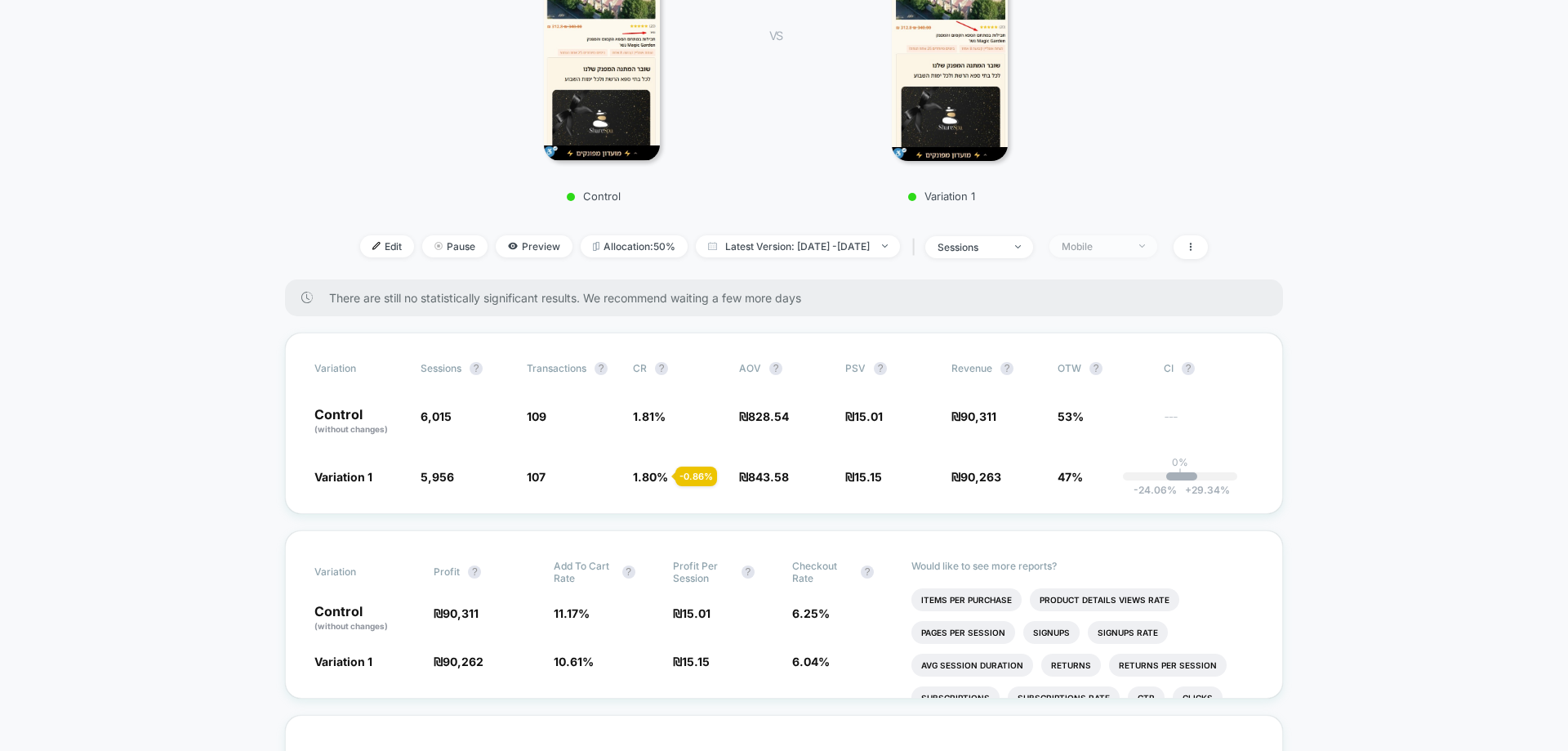
click at [1158, 249] on span "Mobile" at bounding box center [1104, 246] width 108 height 22
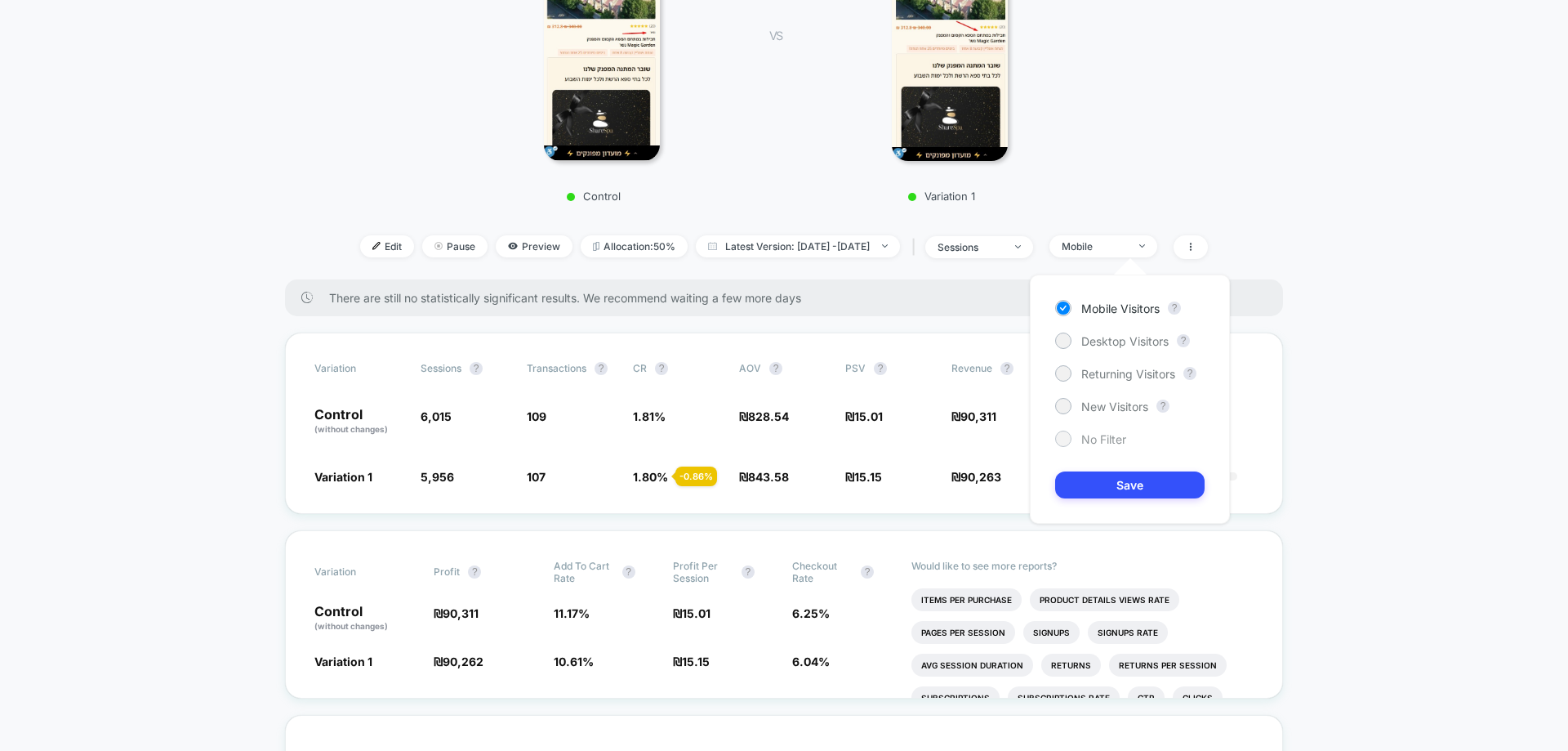
click at [1114, 438] on span "No Filter" at bounding box center [1104, 439] width 45 height 14
click at [1124, 472] on button "Save" at bounding box center [1130, 485] width 150 height 27
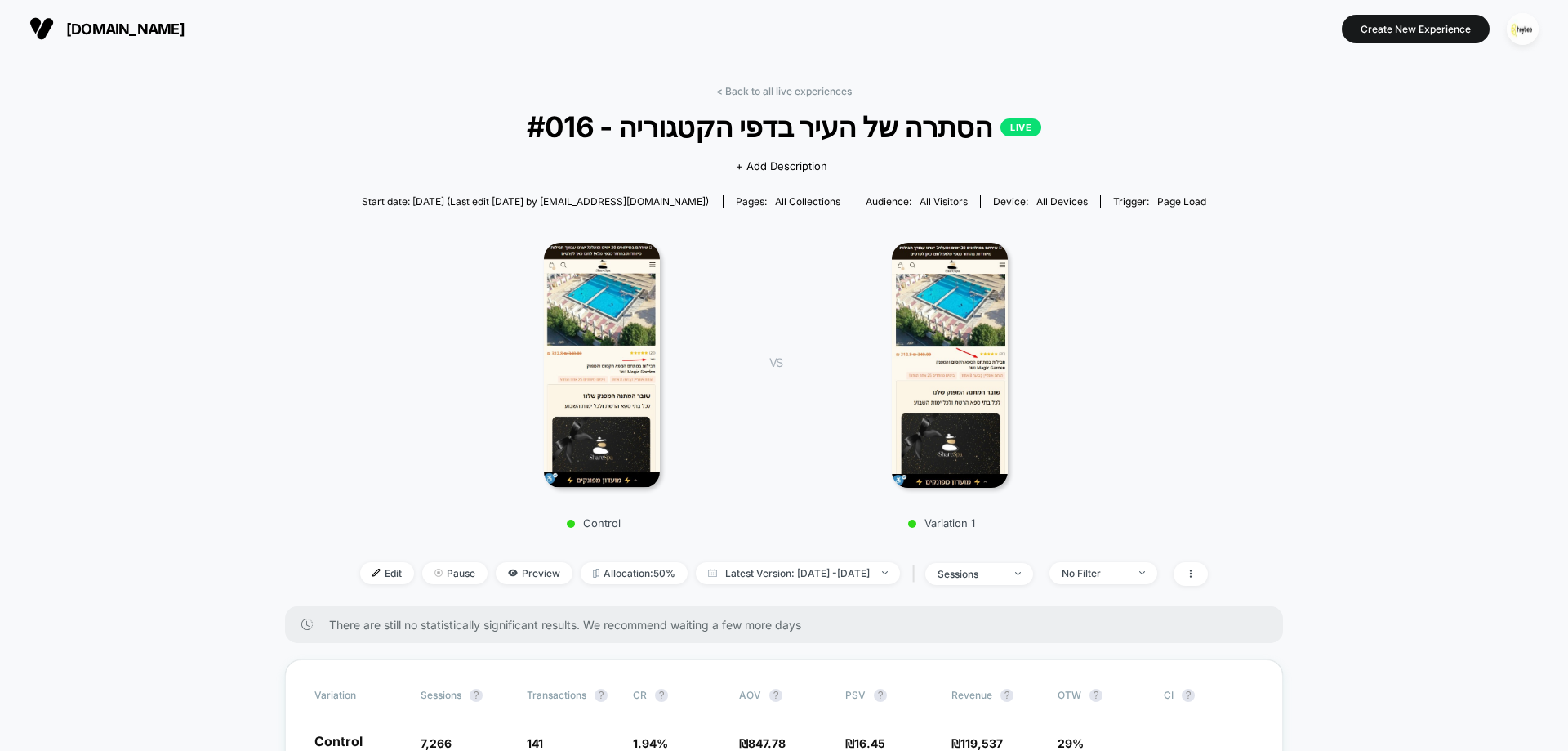
click at [809, 98] on div "< Back to all live experiences #016 - הסתרה של העיר בדפי הקטגוריה LIVE Click to…" at bounding box center [784, 346] width 847 height 521
click at [809, 90] on link "< Back to all live experiences" at bounding box center [784, 91] width 136 height 12
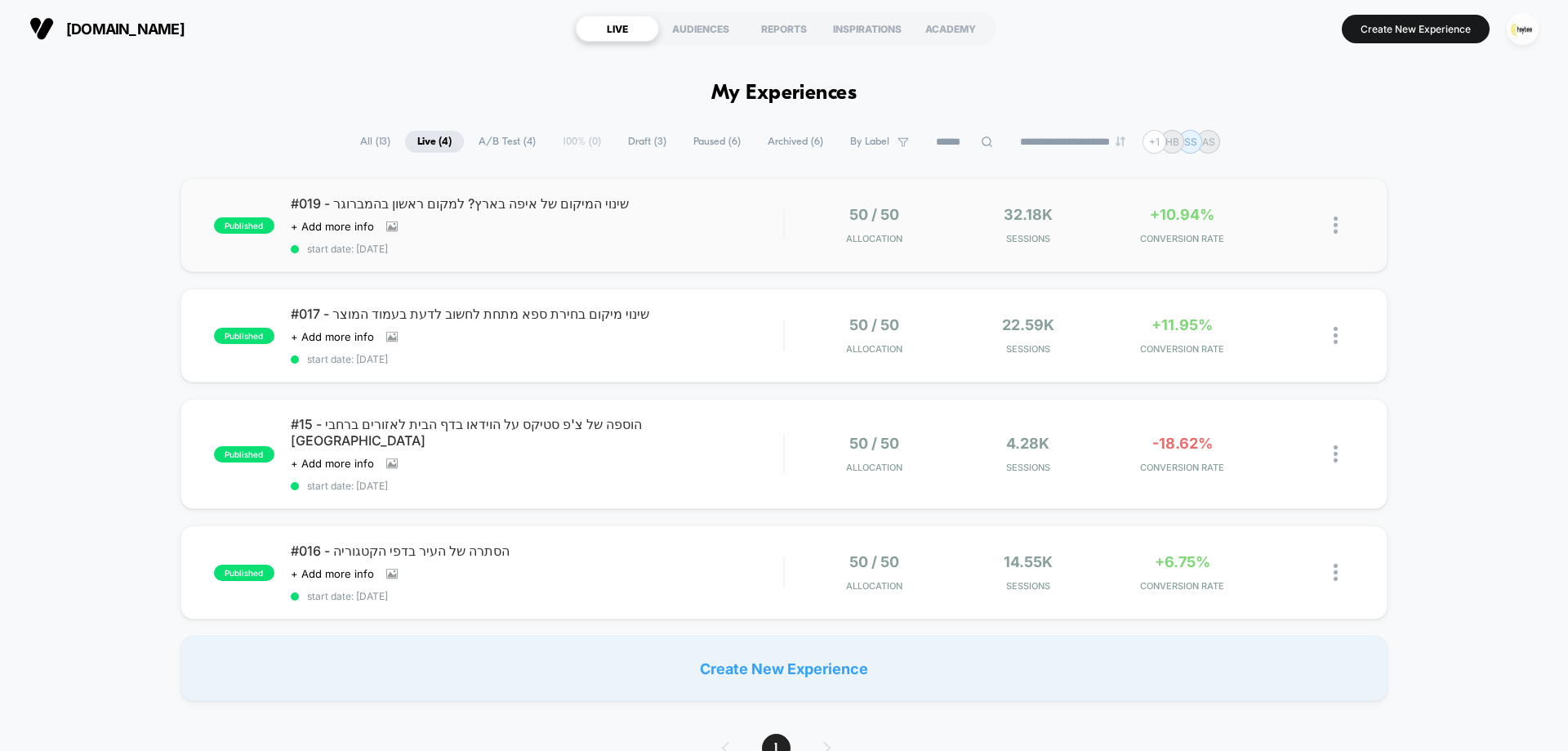
click at [675, 226] on div "#019 - שינוי המיקום של איפה בארץ? למקום ראשון בהמברוגר Click to view images Cli…" at bounding box center [537, 224] width 493 height 59
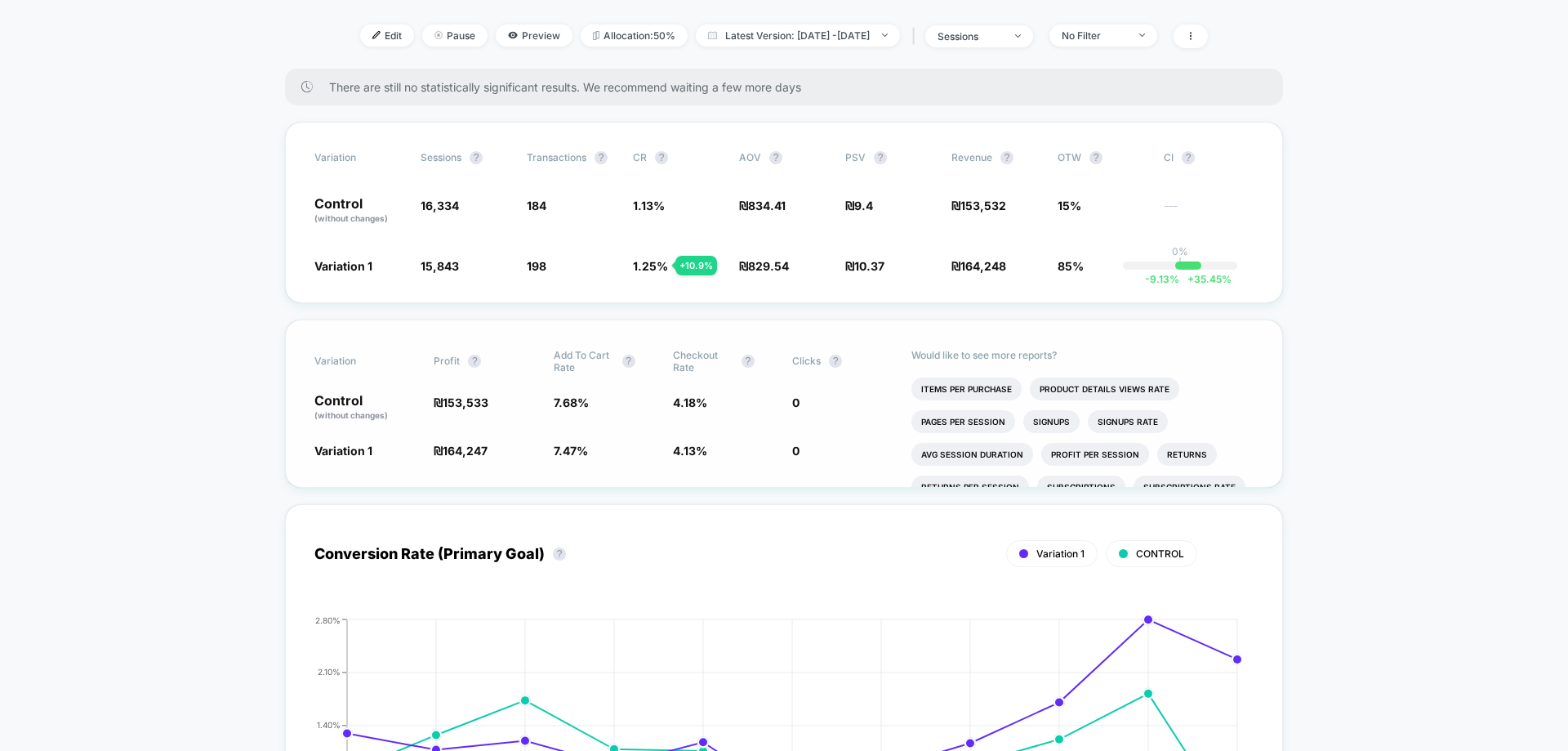
scroll to position [409, 0]
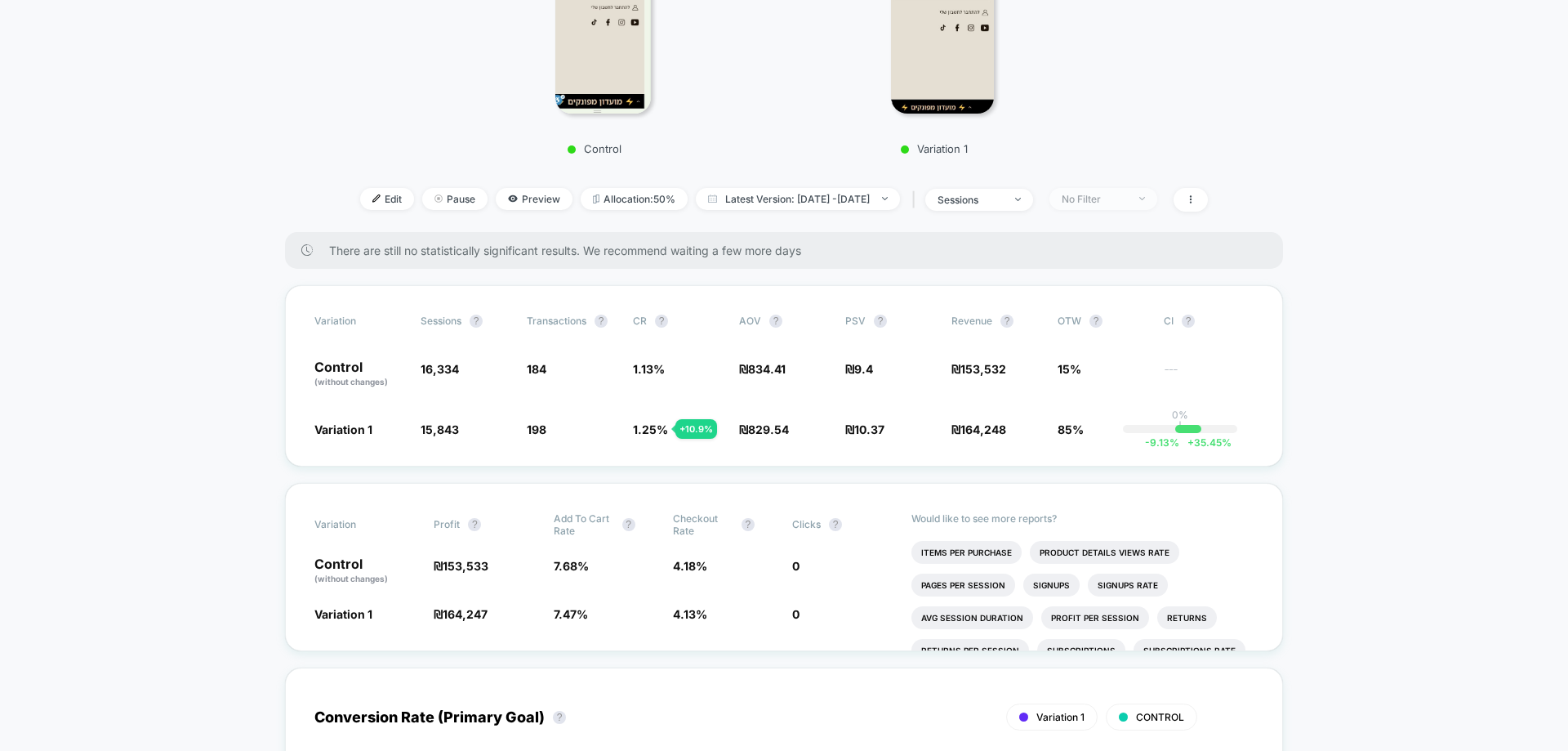
click at [1127, 192] on div "No Filter" at bounding box center [1095, 199] width 66 height 12
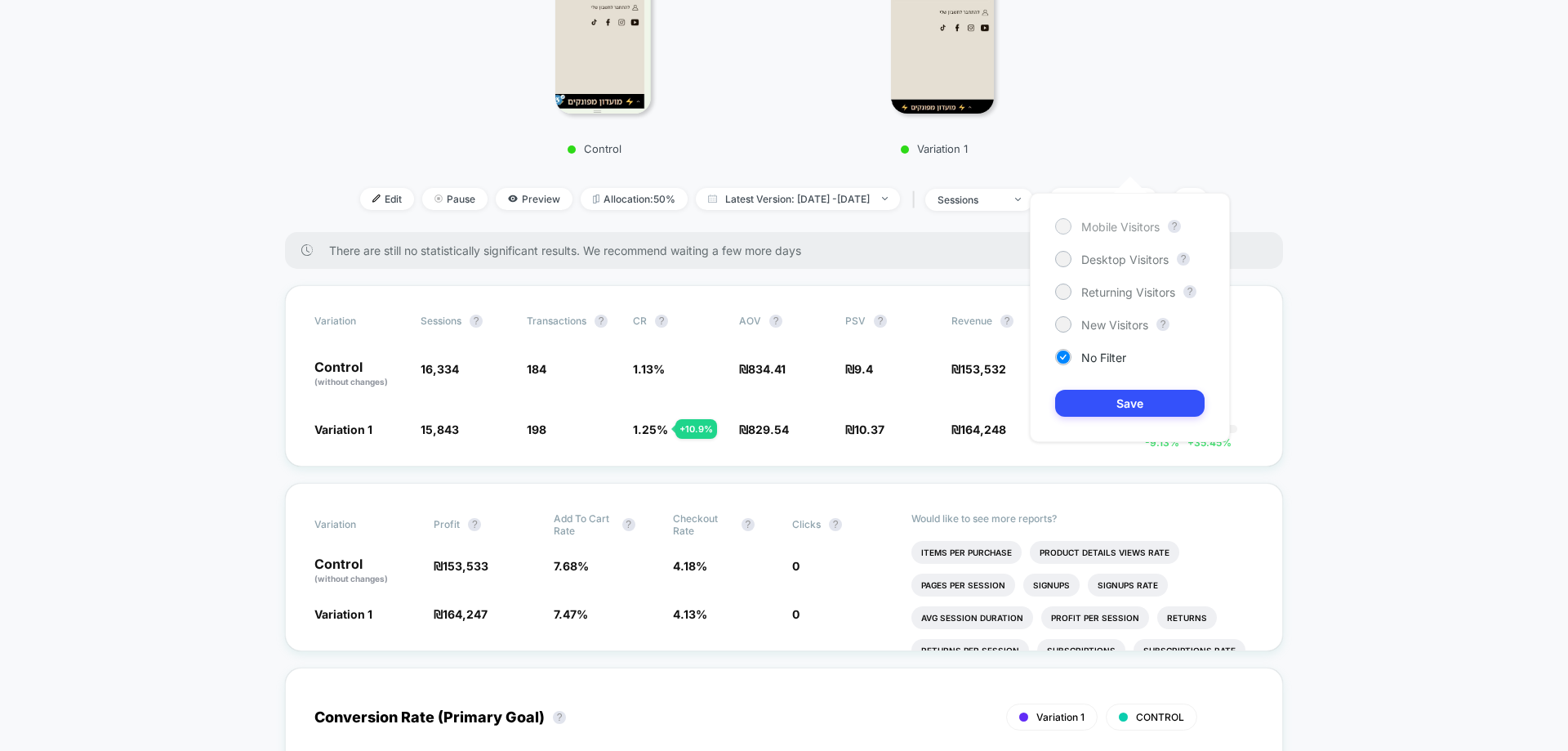
click at [1145, 233] on span "Mobile Visitors" at bounding box center [1120, 227] width 78 height 14
drag, startPoint x: 1131, startPoint y: 391, endPoint x: 1088, endPoint y: 393, distance: 43.0
click at [1130, 391] on button "Save" at bounding box center [1130, 403] width 150 height 27
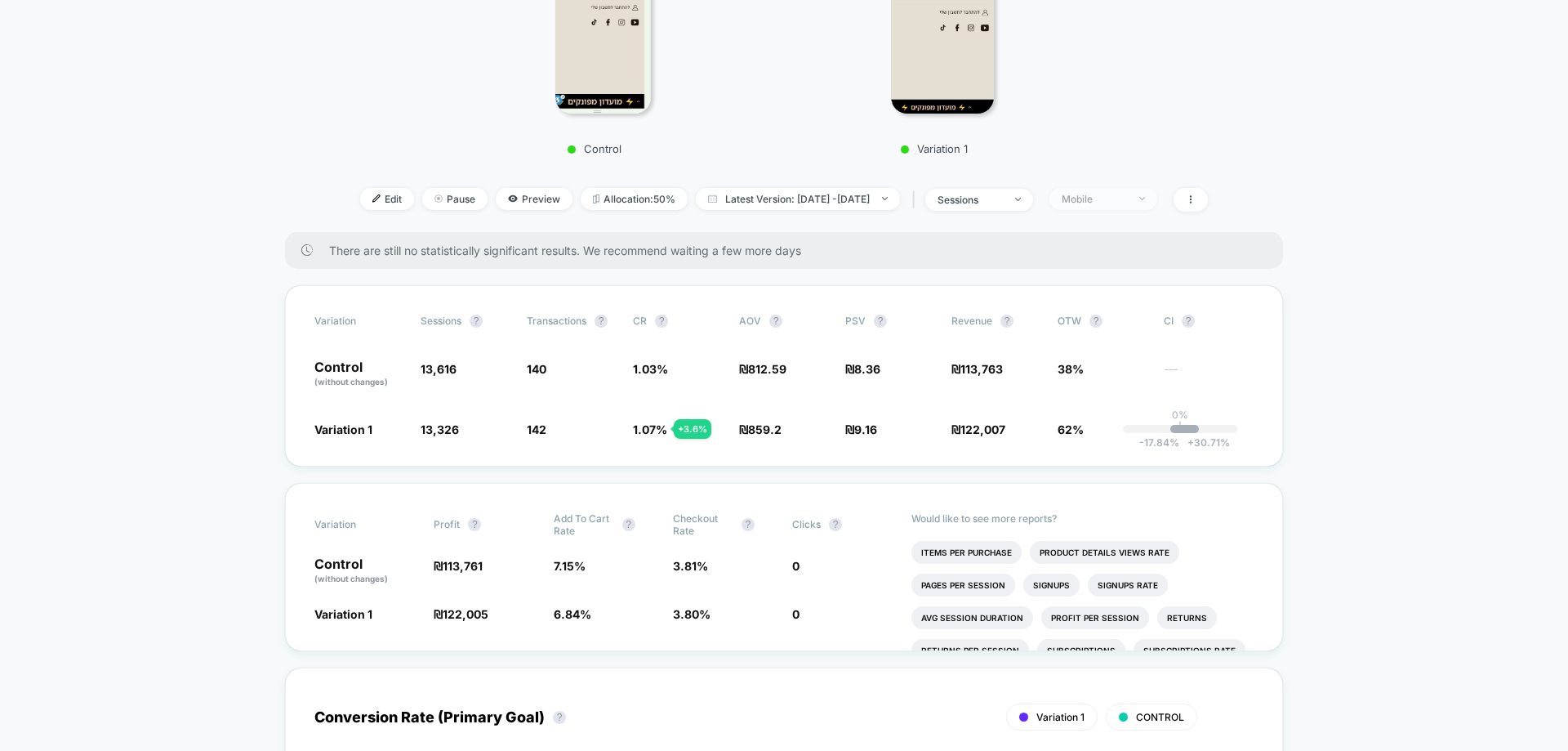
click at [1127, 192] on div "Mobile" at bounding box center [1095, 199] width 66 height 12
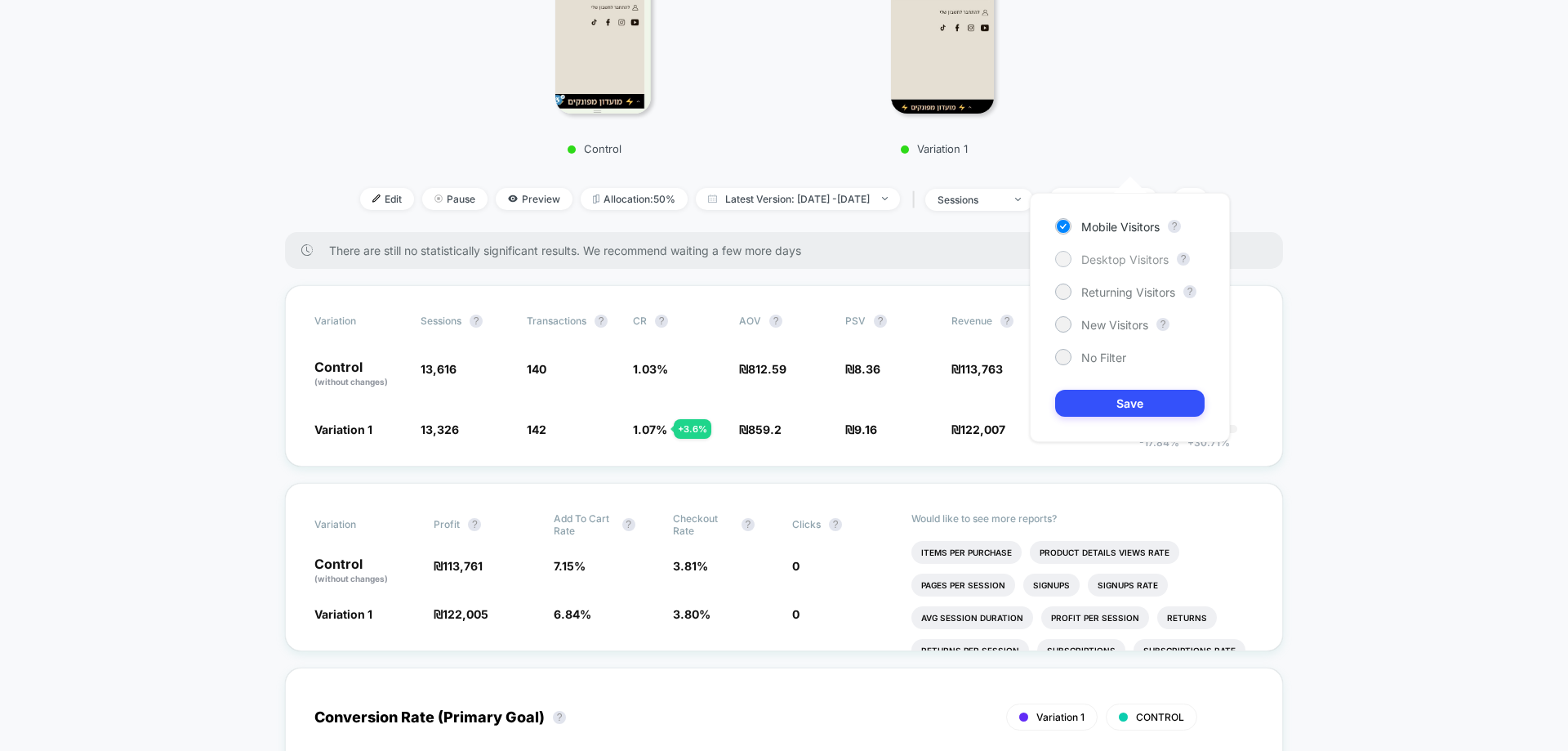
drag, startPoint x: 1106, startPoint y: 258, endPoint x: 1104, endPoint y: 288, distance: 30.1
click at [1106, 259] on span "Desktop Visitors" at bounding box center [1125, 260] width 88 height 14
click at [1124, 408] on button "Save" at bounding box center [1130, 403] width 150 height 27
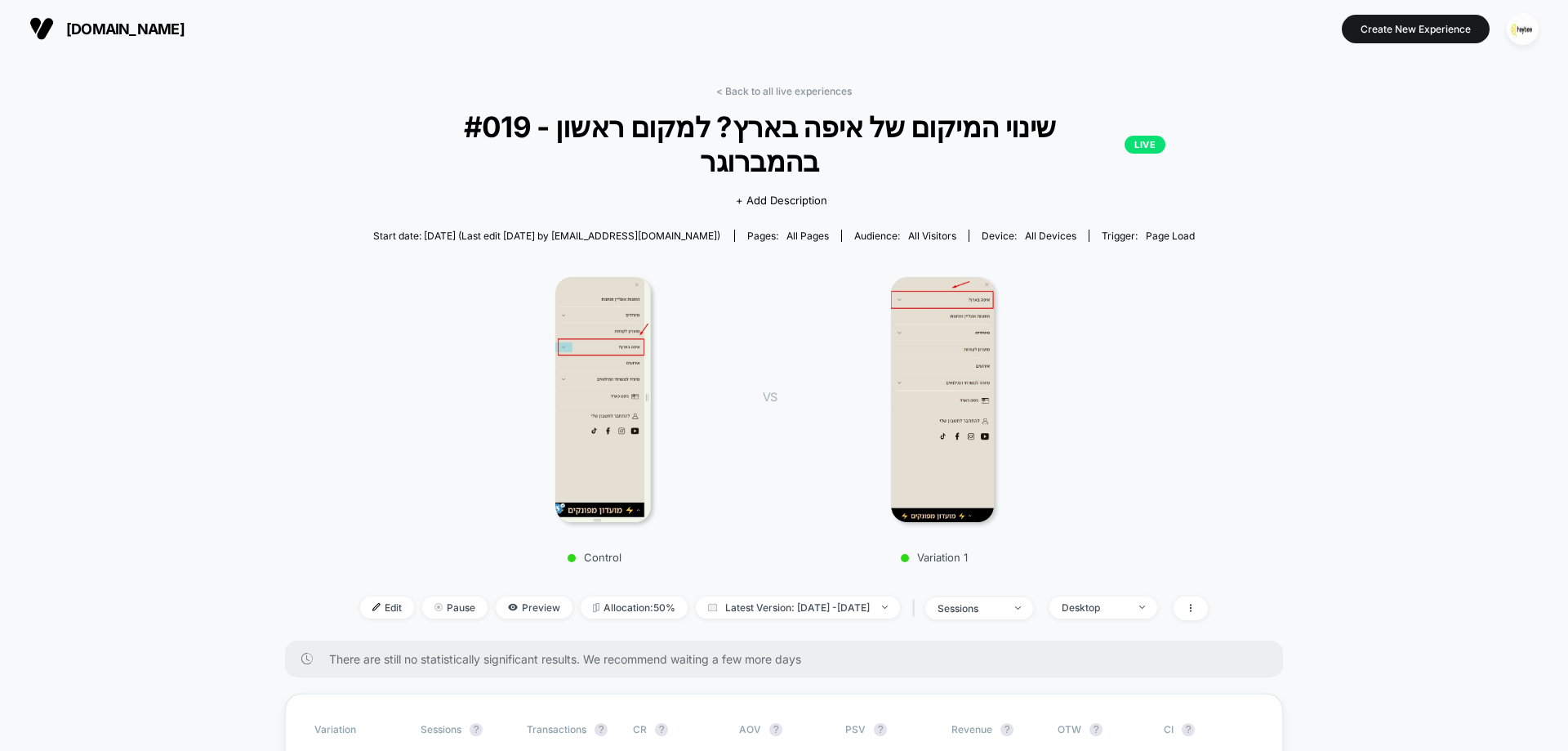
click at [1506, 20] on button "button" at bounding box center [1523, 29] width 42 height 34
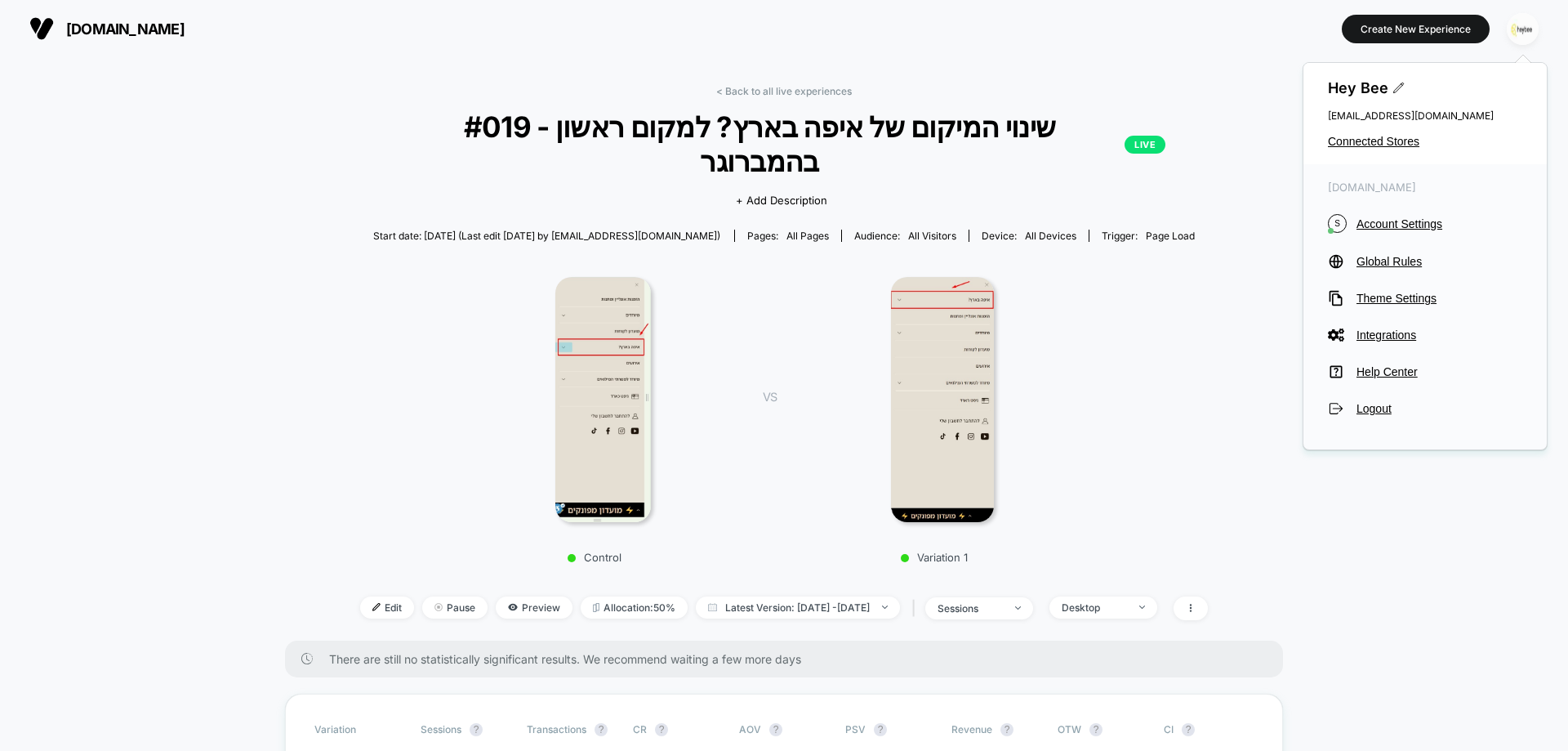
click at [1507, 22] on button "button" at bounding box center [1523, 29] width 42 height 34
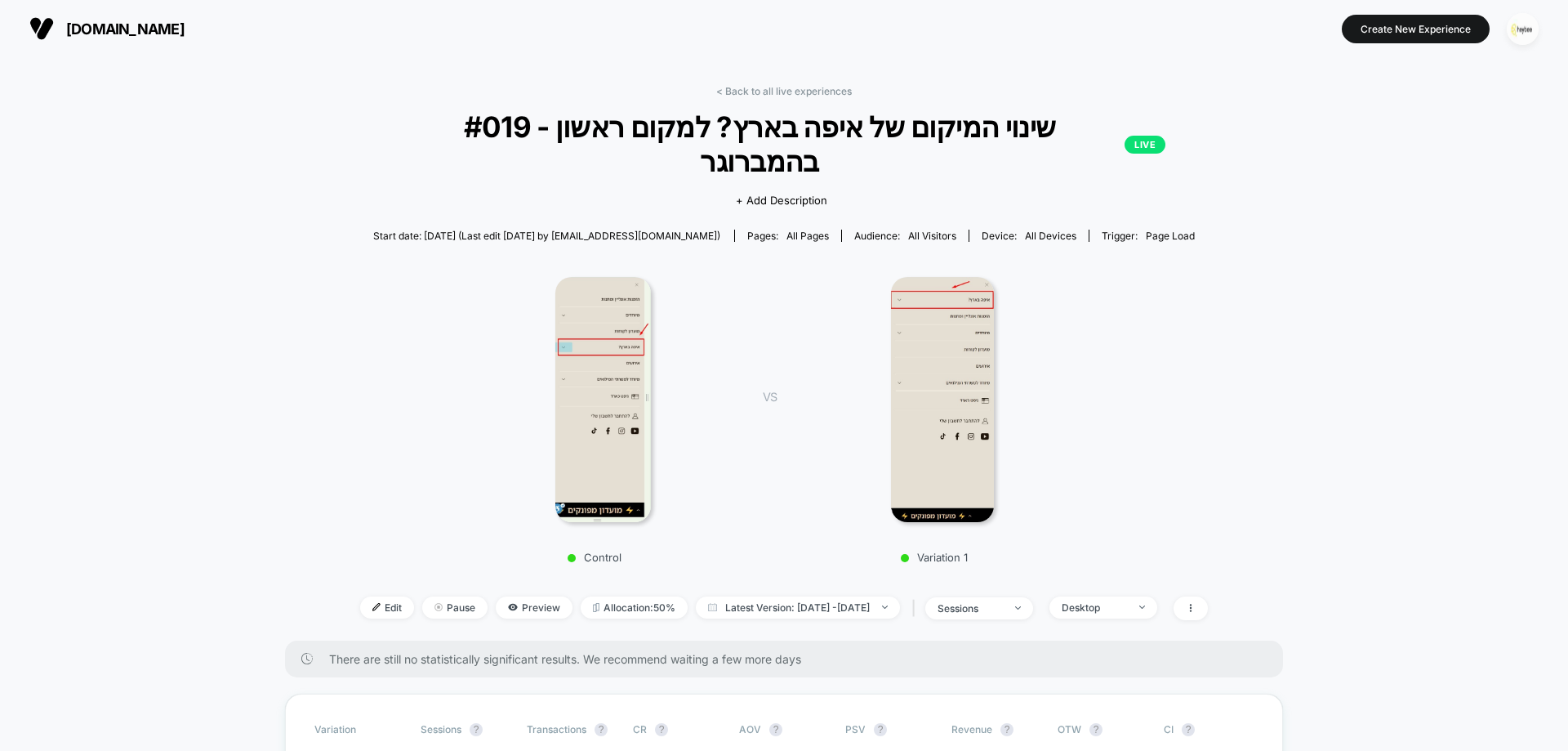
click at [1508, 25] on img "button" at bounding box center [1523, 29] width 32 height 32
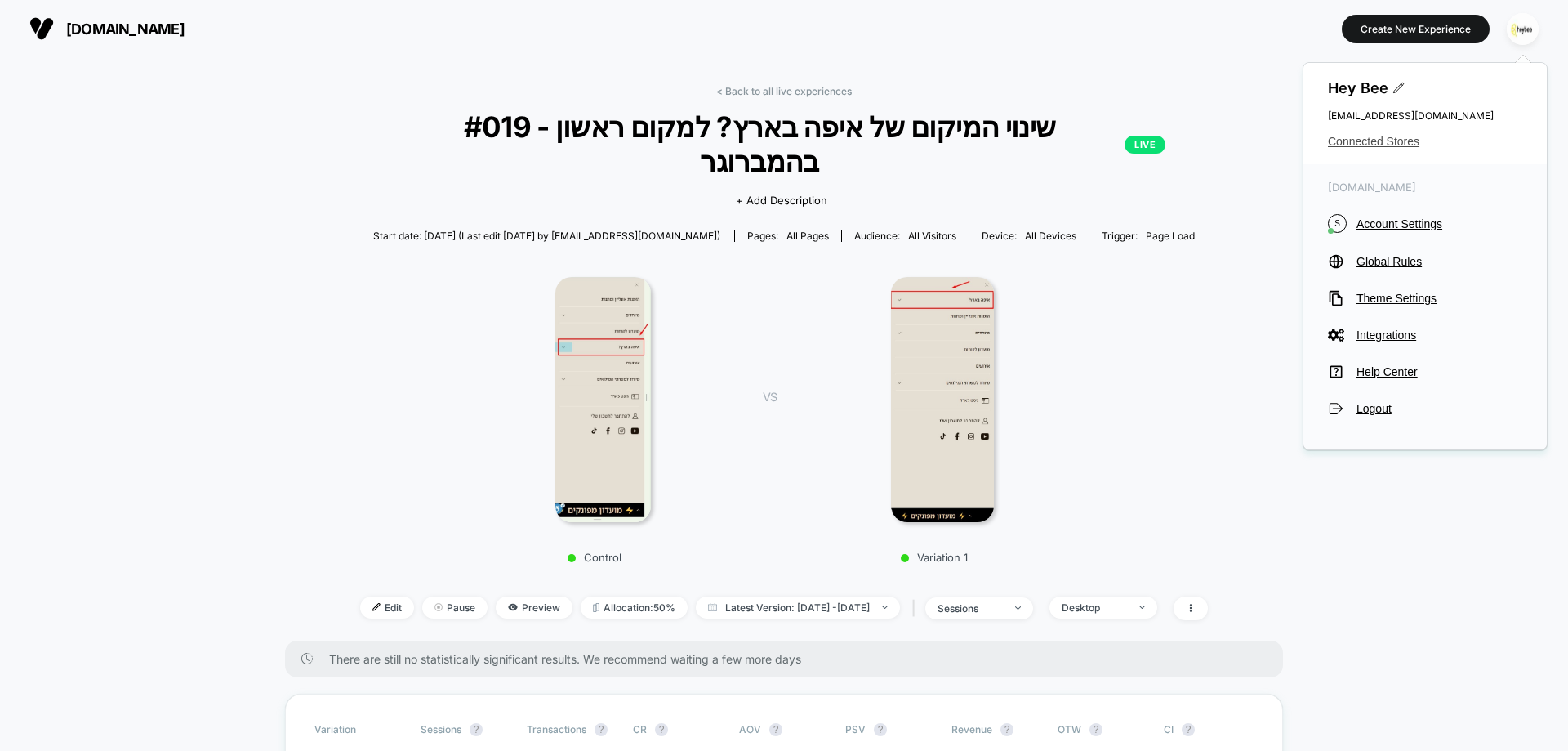
click at [1379, 142] on span "Connected Stores" at bounding box center [1424, 141] width 194 height 13
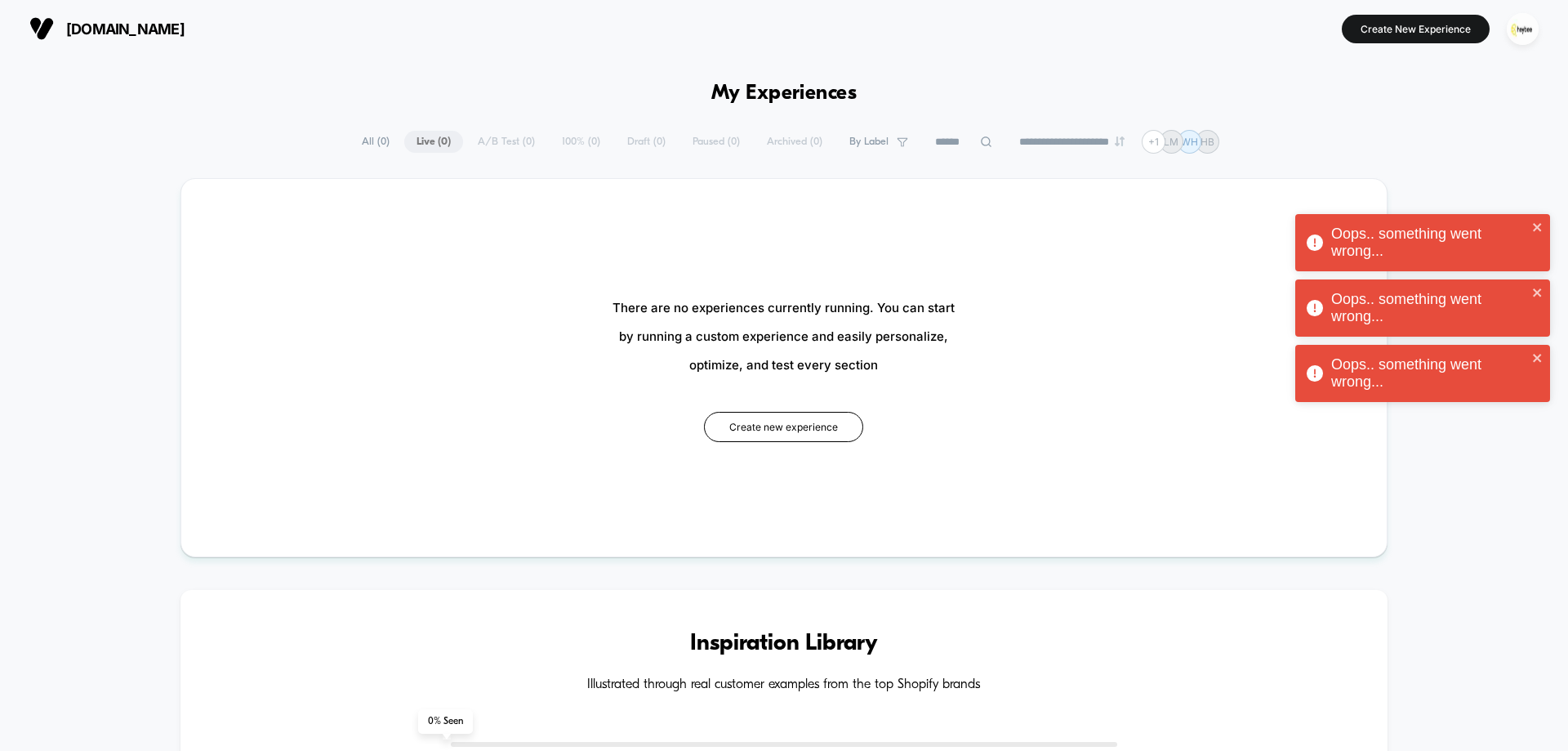
click at [1150, 40] on section "Create New Experience" at bounding box center [1294, 28] width 498 height 41
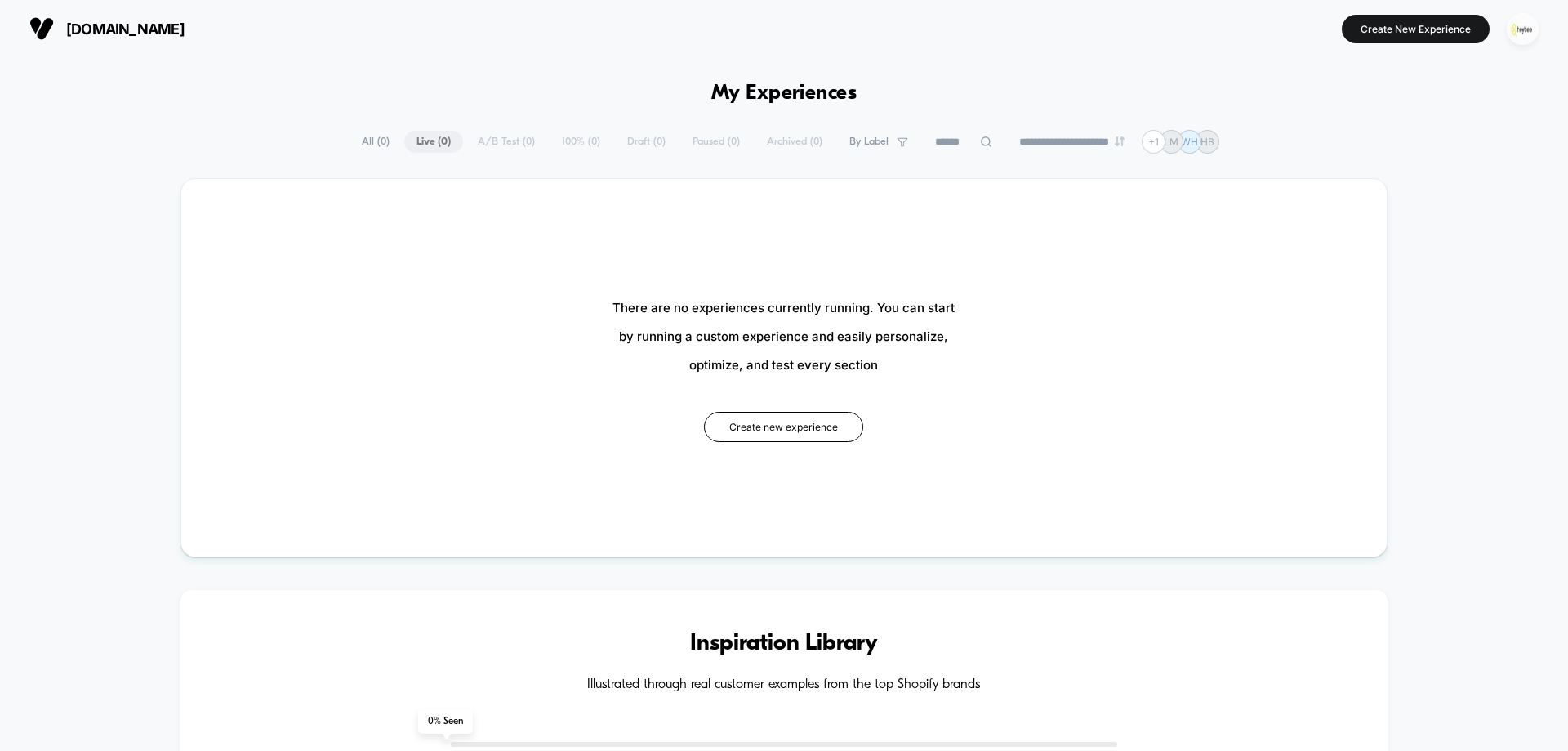
click at [1527, 26] on img "button" at bounding box center [1523, 29] width 32 height 32
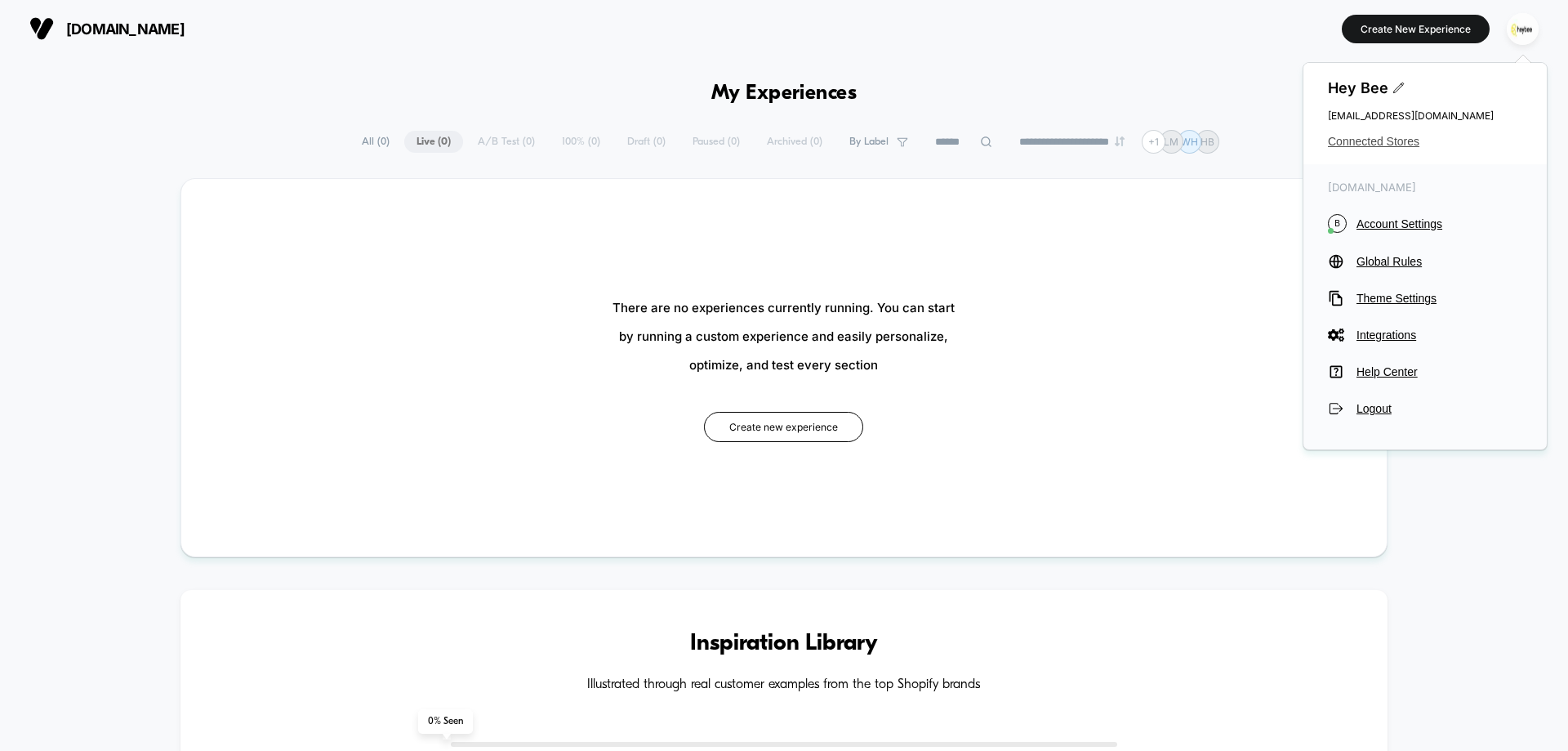
click at [1377, 137] on span "Connected Stores" at bounding box center [1424, 141] width 194 height 13
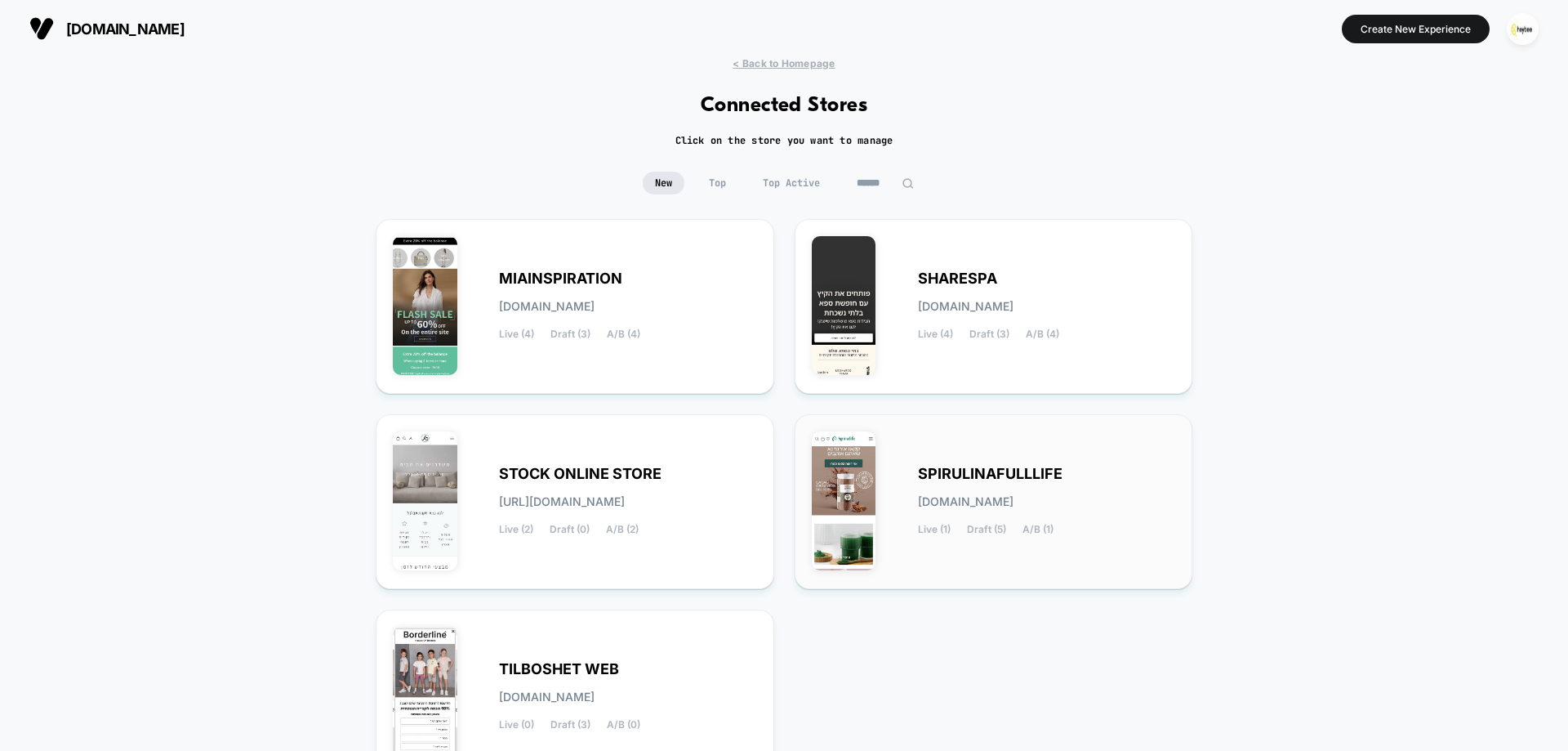
click at [973, 441] on div "SPIRULINAFULLLIFE spirulinafulllife.myshopify.com Live (1) Draft (5) A/B (1)" at bounding box center [994, 502] width 364 height 140
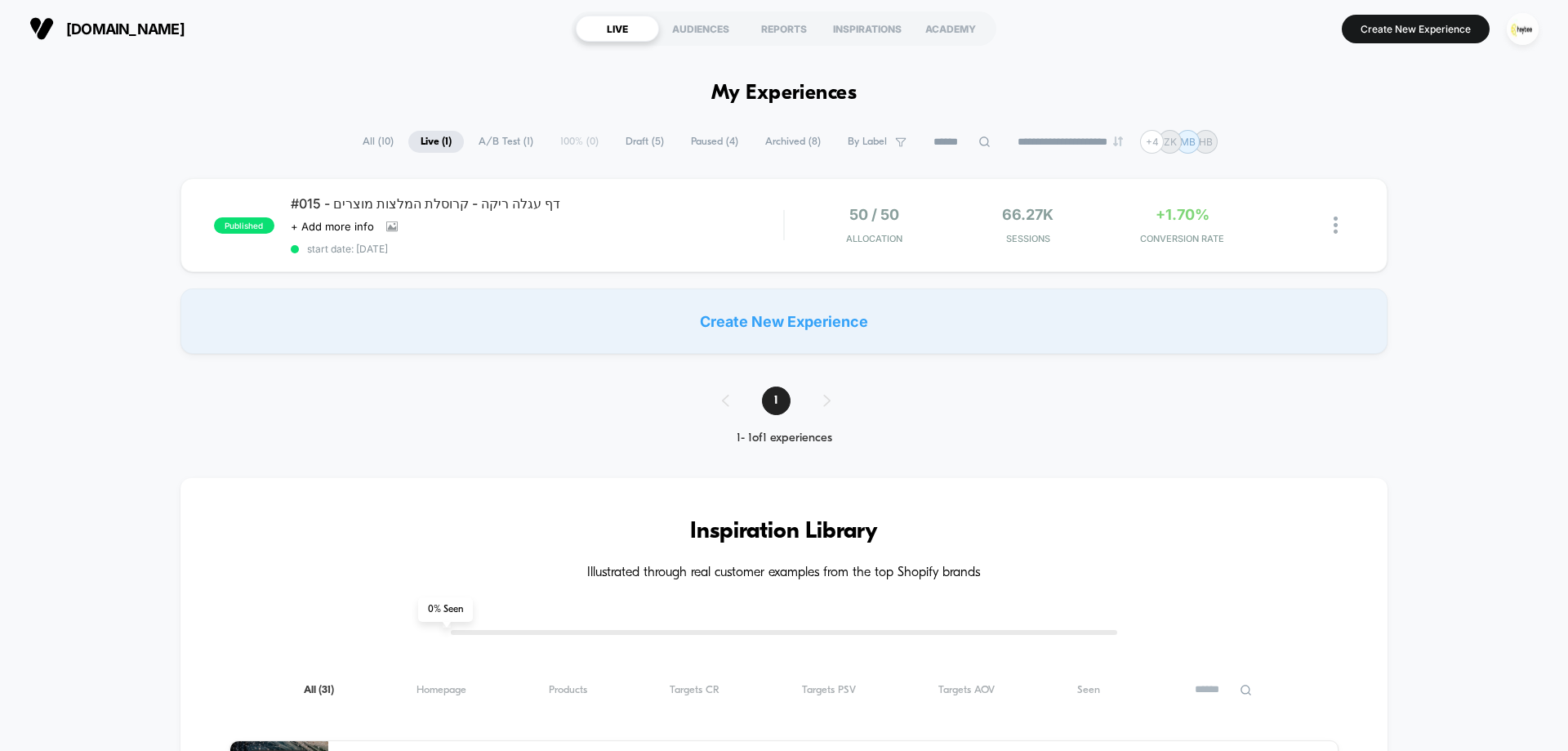
click at [639, 141] on span "Draft ( 5 )" at bounding box center [644, 141] width 63 height 22
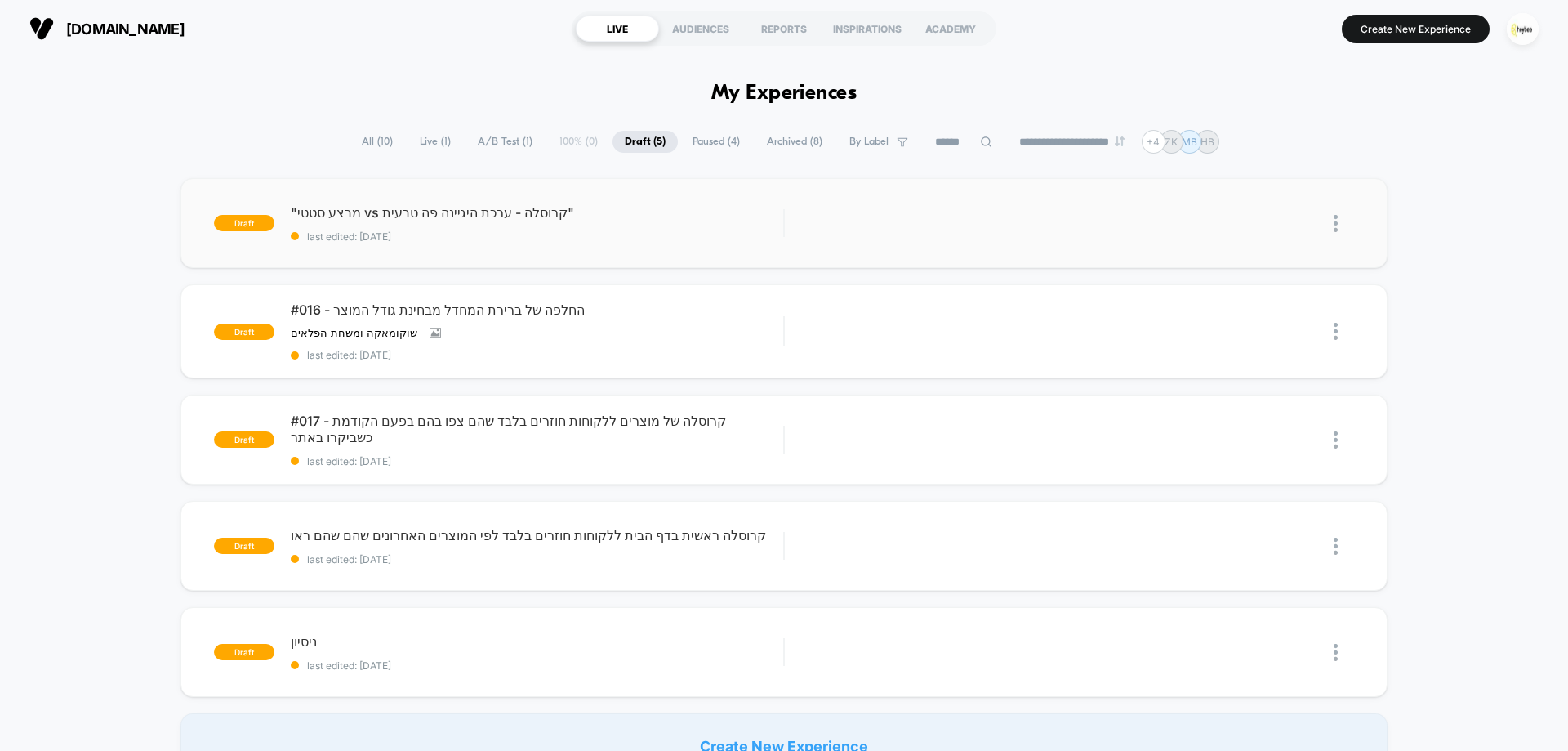
click at [567, 243] on div "draft "מבצע סטטי vs קרוסלה - ערכת היגיינה פה טבעית" last edited: 9.9.2025 Edit …" at bounding box center [784, 223] width 1207 height 90
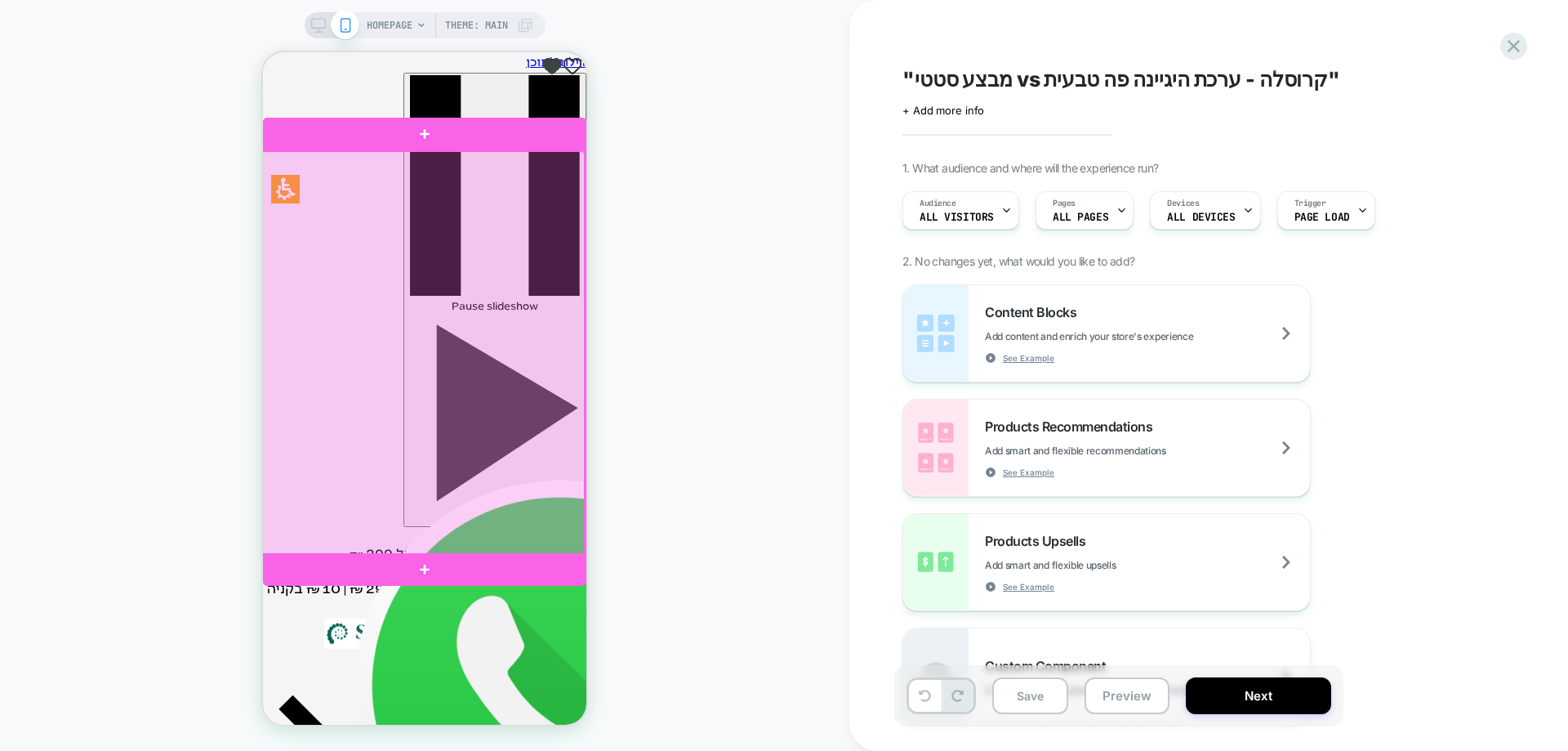
click at [438, 338] on div at bounding box center [423, 353] width 324 height 404
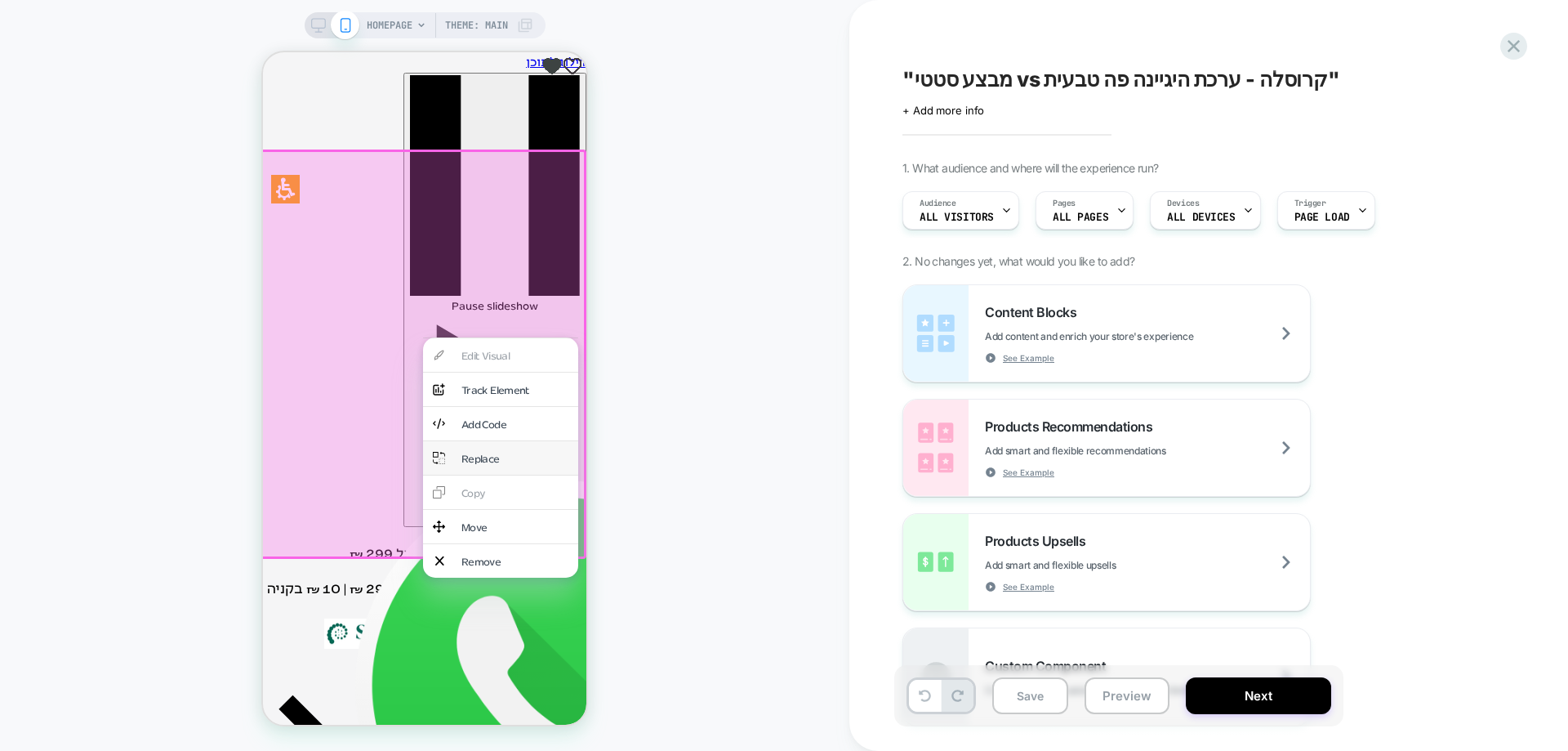
click at [470, 451] on div "Replace" at bounding box center [515, 458] width 107 height 14
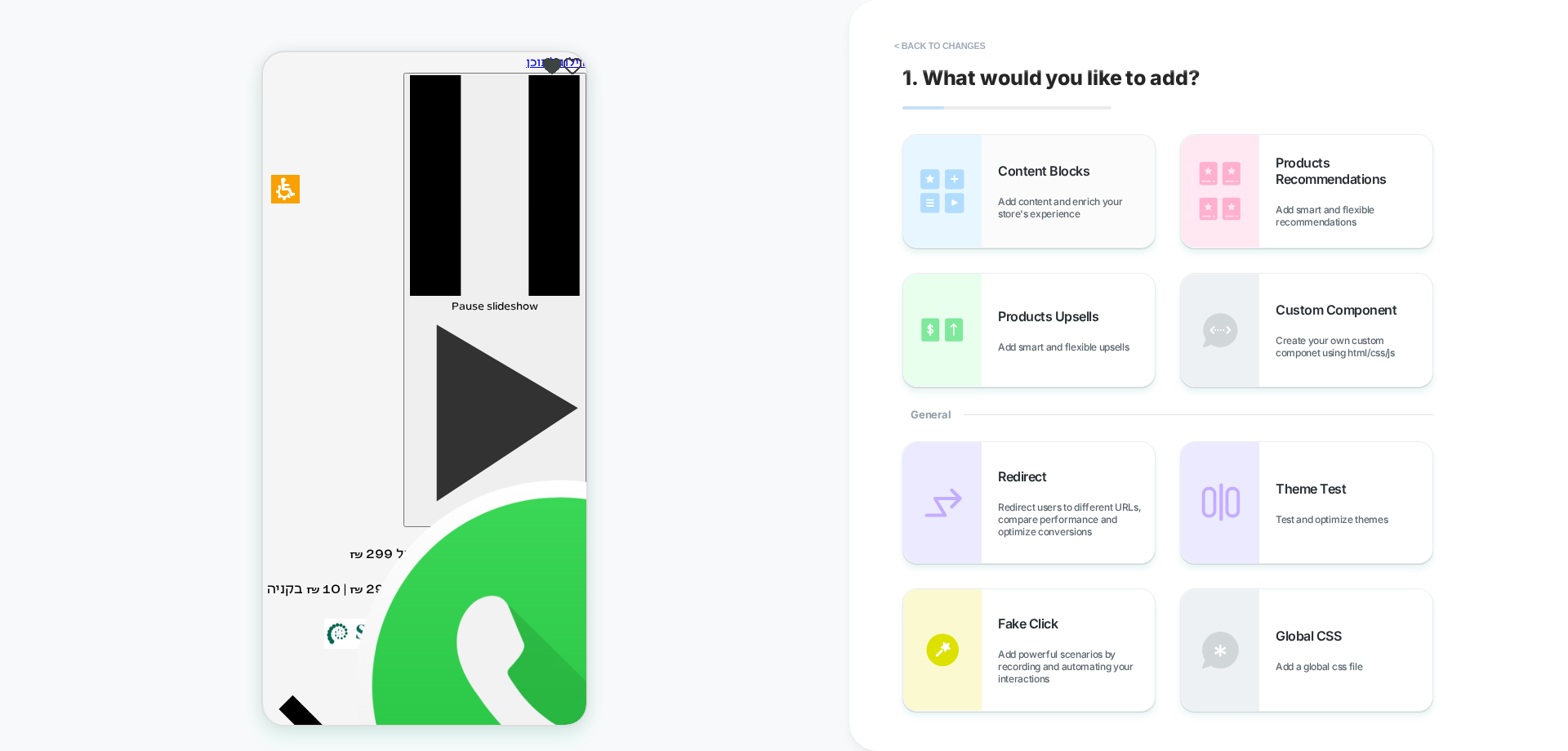
click at [971, 206] on img at bounding box center [942, 191] width 78 height 113
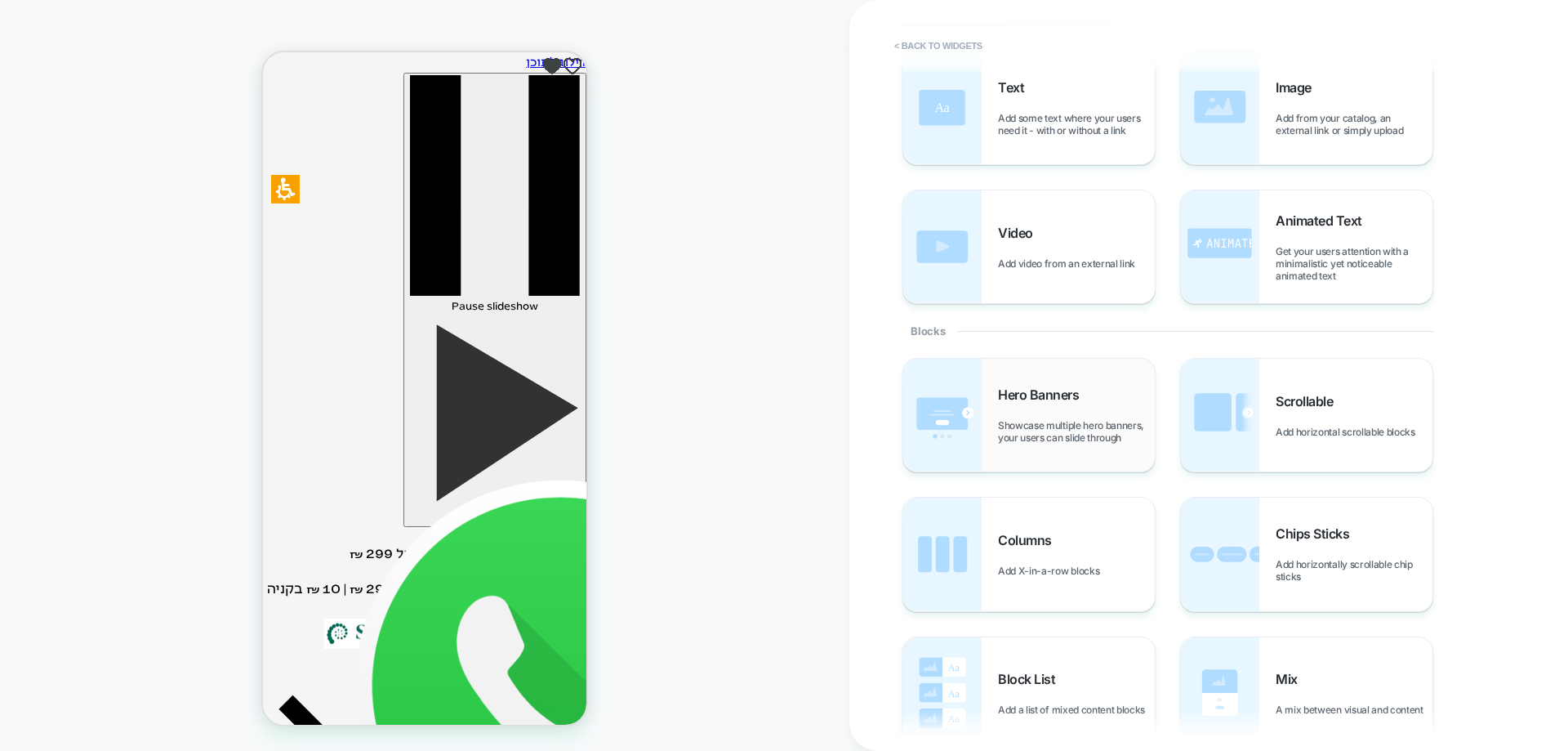
scroll to position [82, 0]
click at [1046, 419] on div "Hero Banners Showcase multiple hero banners, your users can slide through" at bounding box center [1076, 417] width 157 height 58
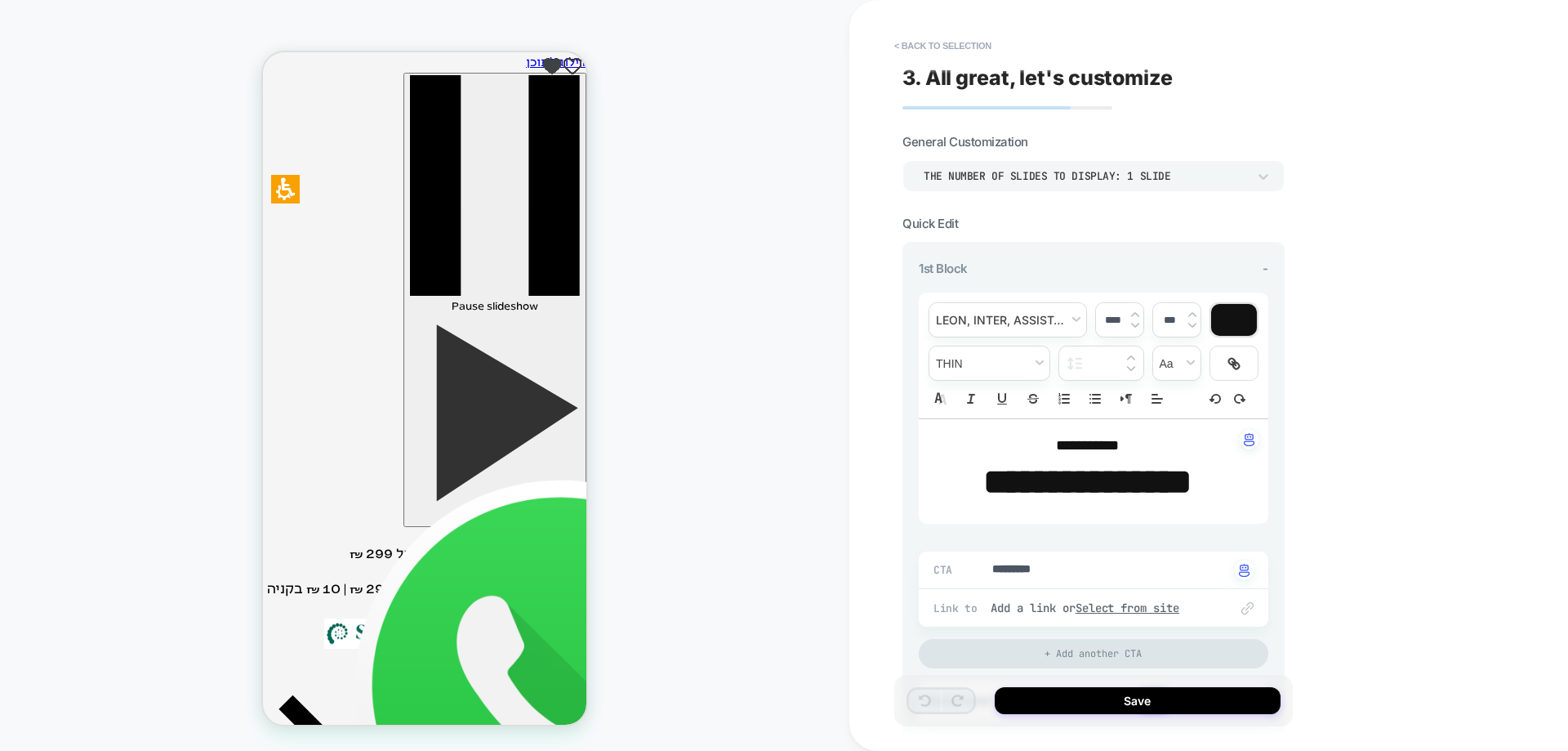
type textarea "*"
click at [1132, 442] on p "**********" at bounding box center [1088, 446] width 305 height 21
type input "****"
click at [1132, 442] on p "**********" at bounding box center [1088, 446] width 305 height 21
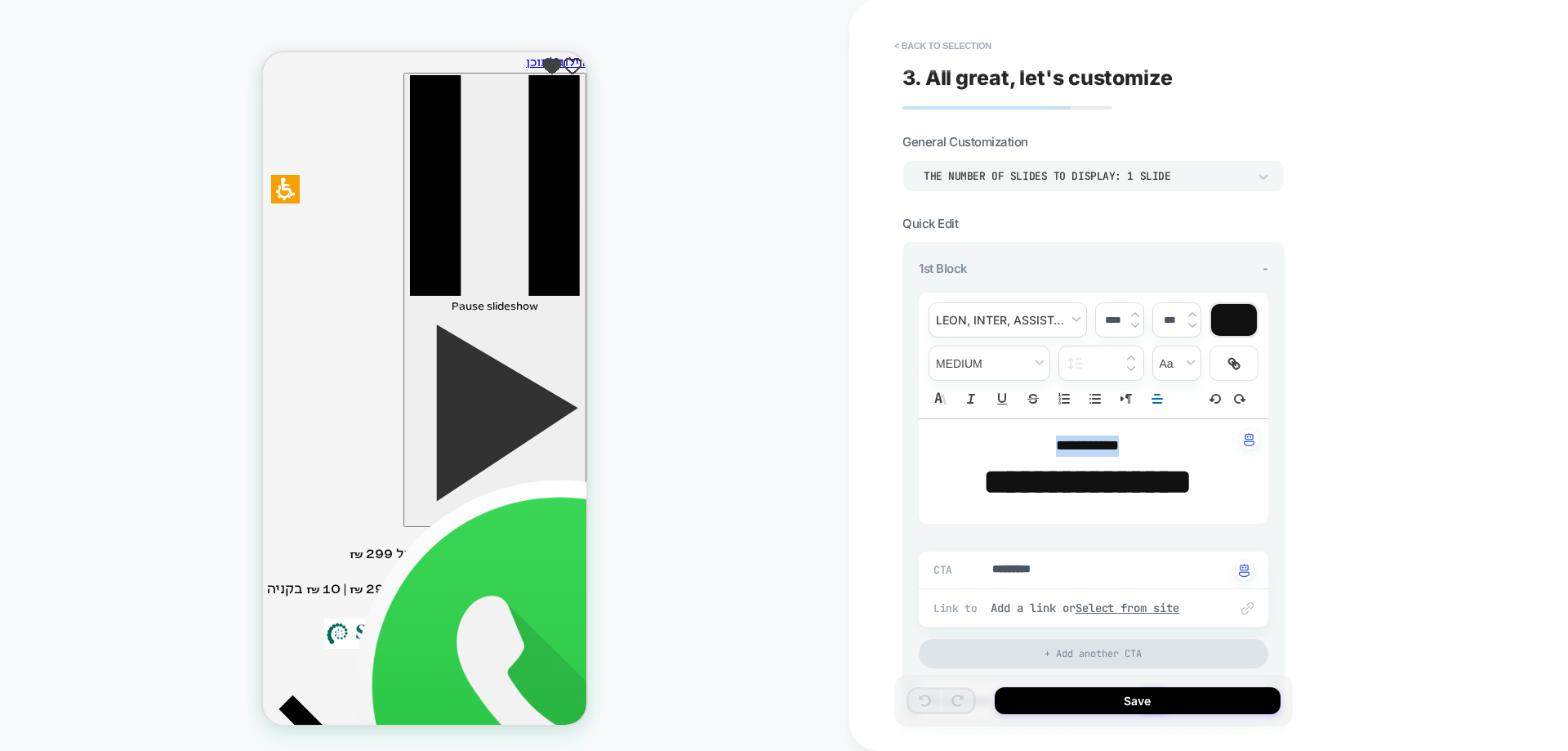
type textarea "*"
type input "****"
click at [1132, 442] on p "**********" at bounding box center [1088, 446] width 305 height 21
type textarea "*"
type input "****"
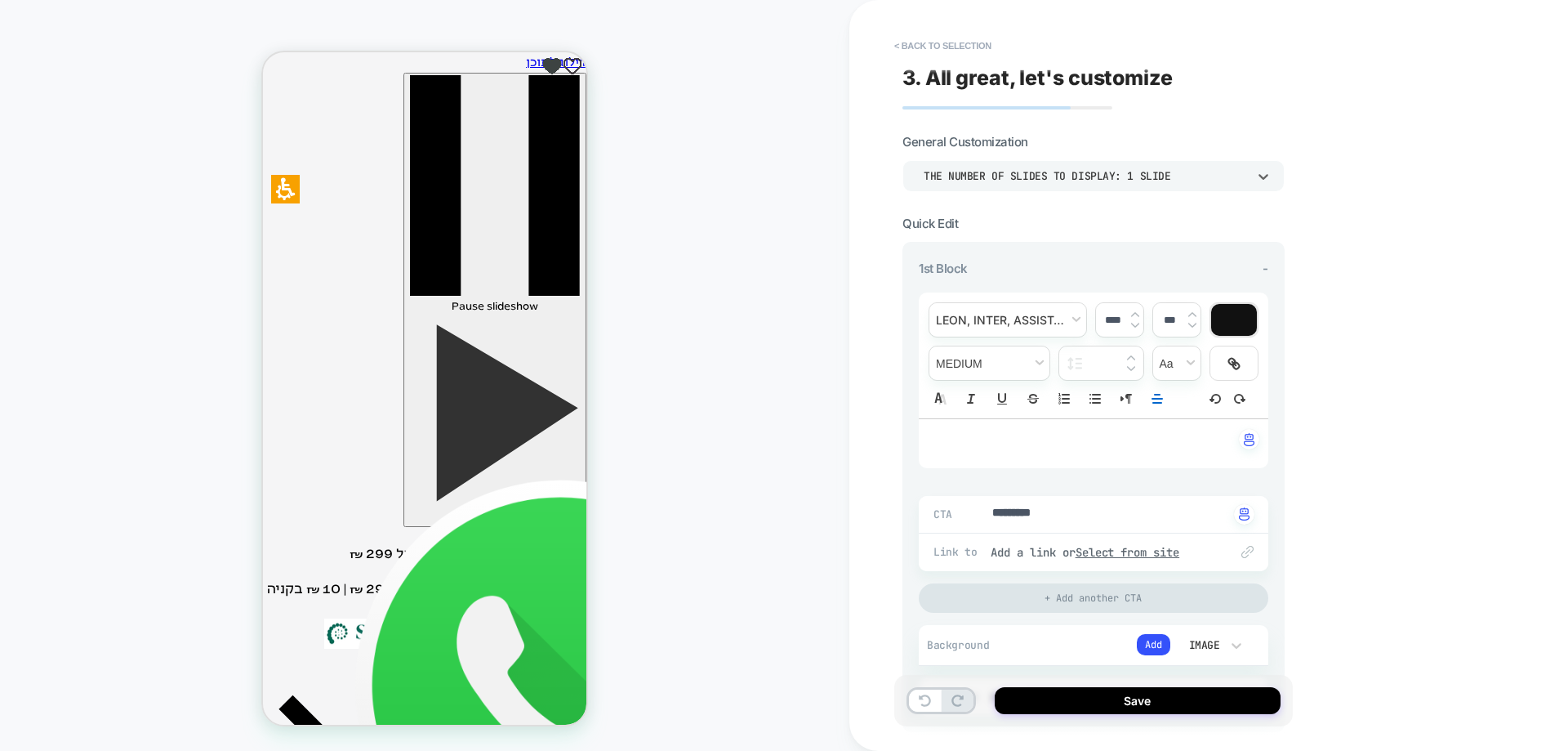
click at [1130, 176] on div "THE NUMBER OF SLIDES TO DISPLAY: 1 SLIDE" at bounding box center [1085, 176] width 324 height 14
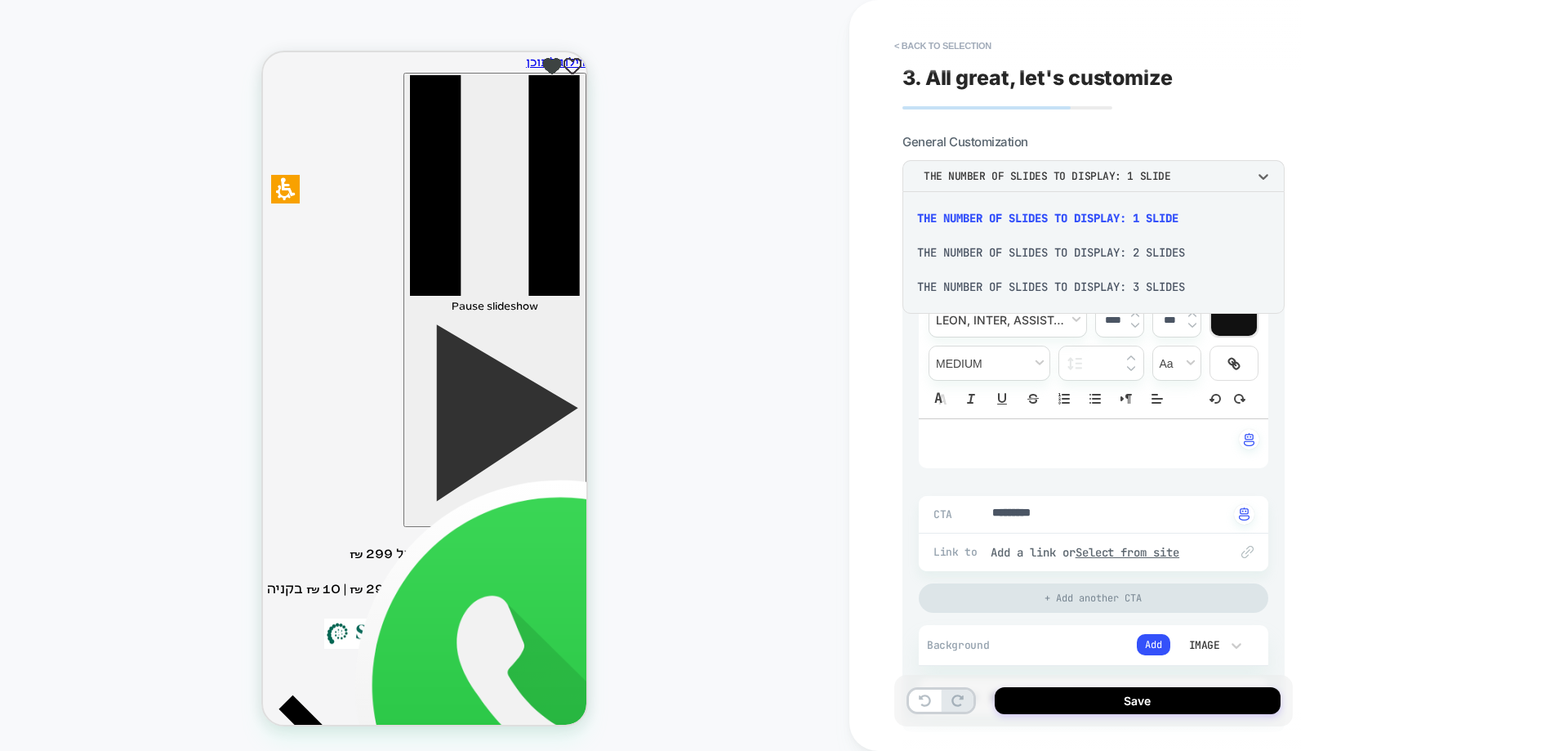
click at [1130, 176] on div at bounding box center [784, 375] width 1568 height 751
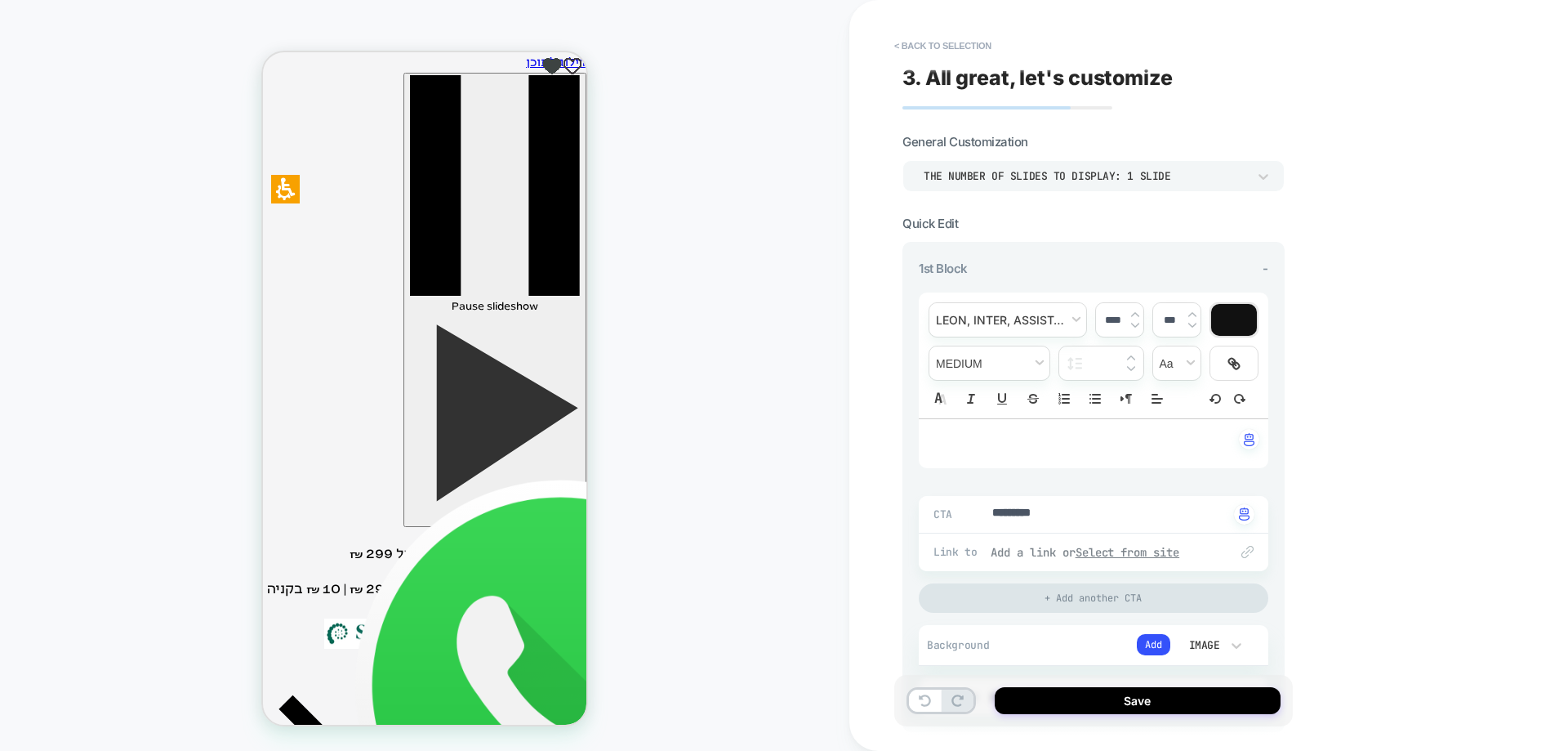
click at [1128, 555] on u "Select from site" at bounding box center [1128, 552] width 105 height 15
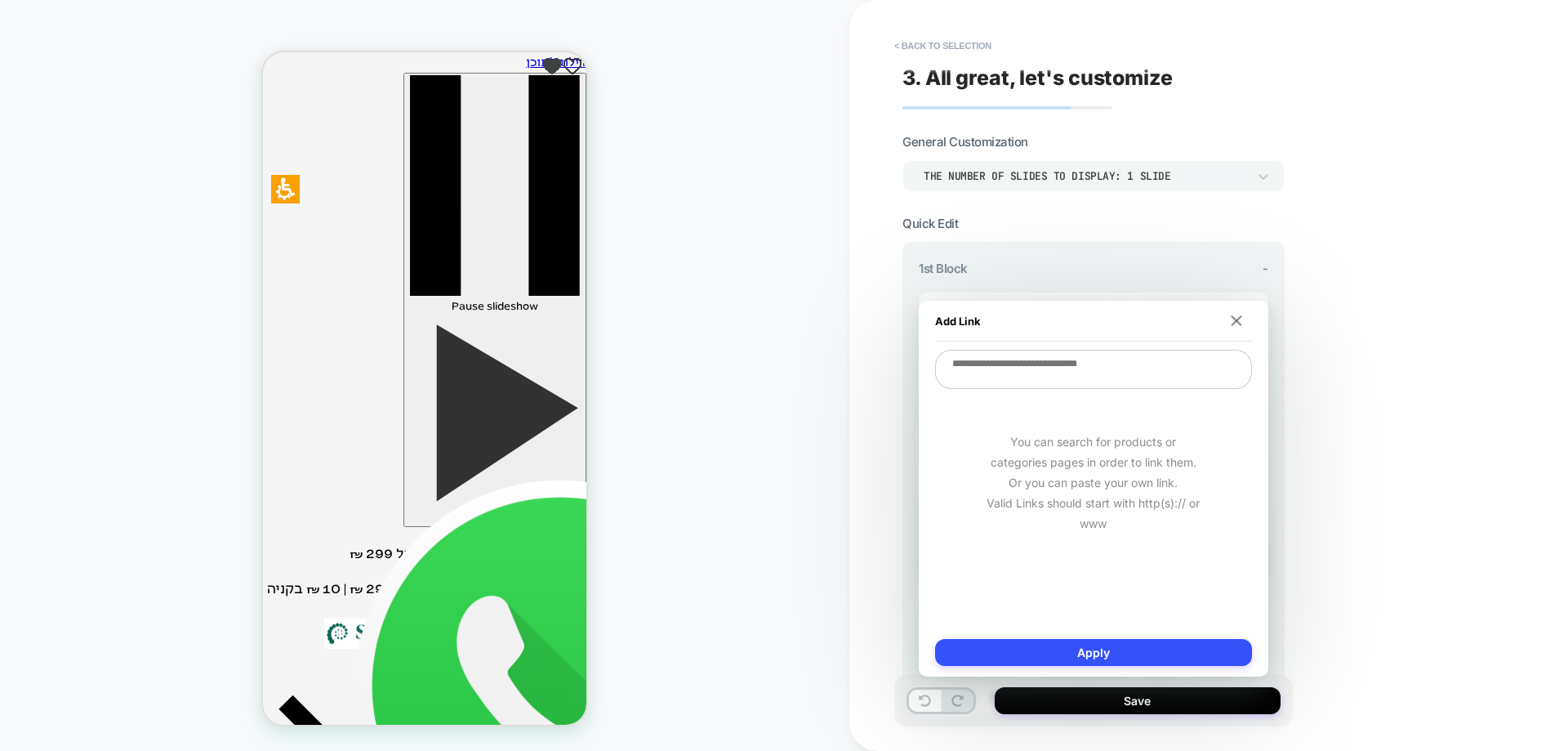
click at [1059, 370] on textarea at bounding box center [1094, 369] width 317 height 39
paste textarea "**********"
type textarea "*"
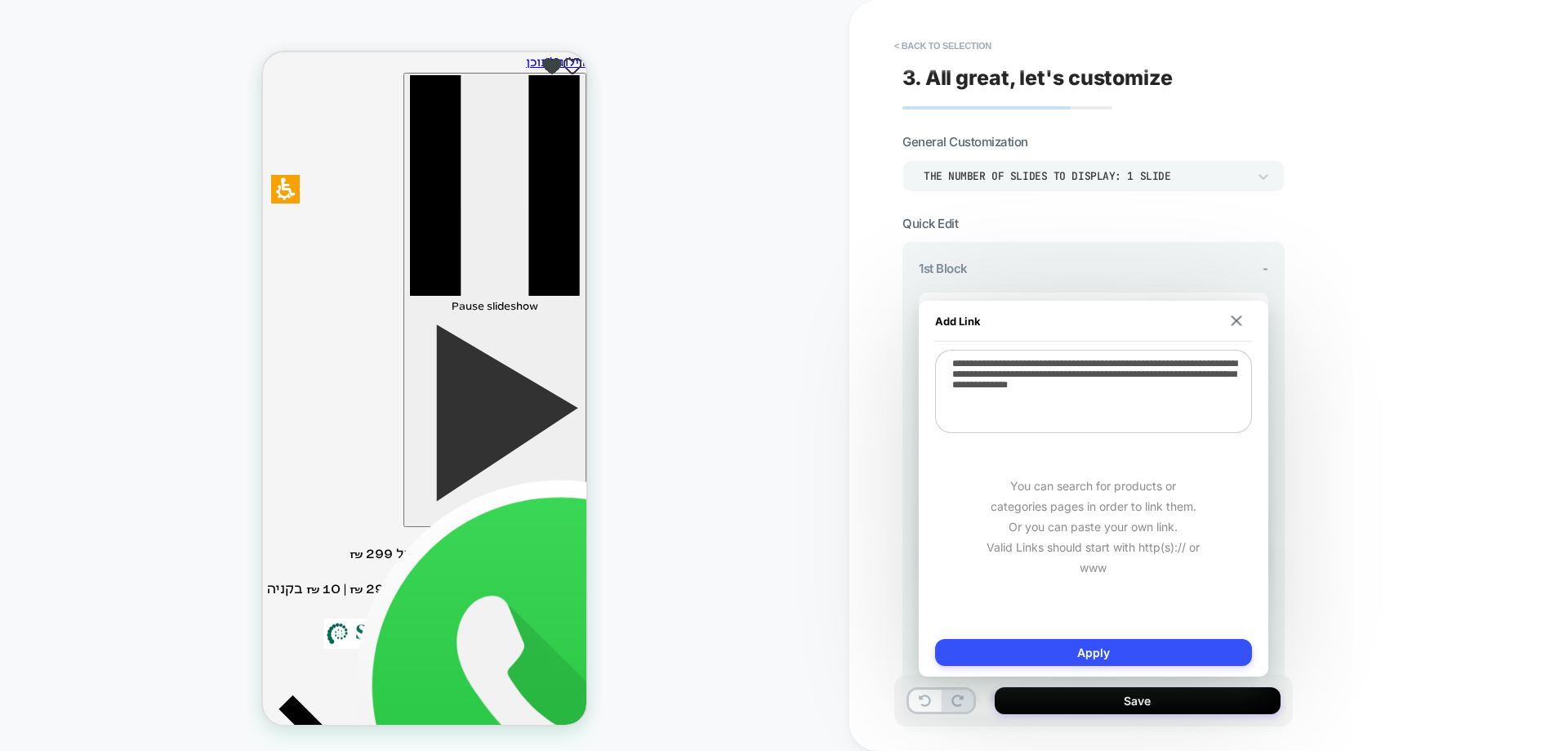
type textarea "**********"
click at [1095, 653] on button "Apply" at bounding box center [1094, 653] width 317 height 27
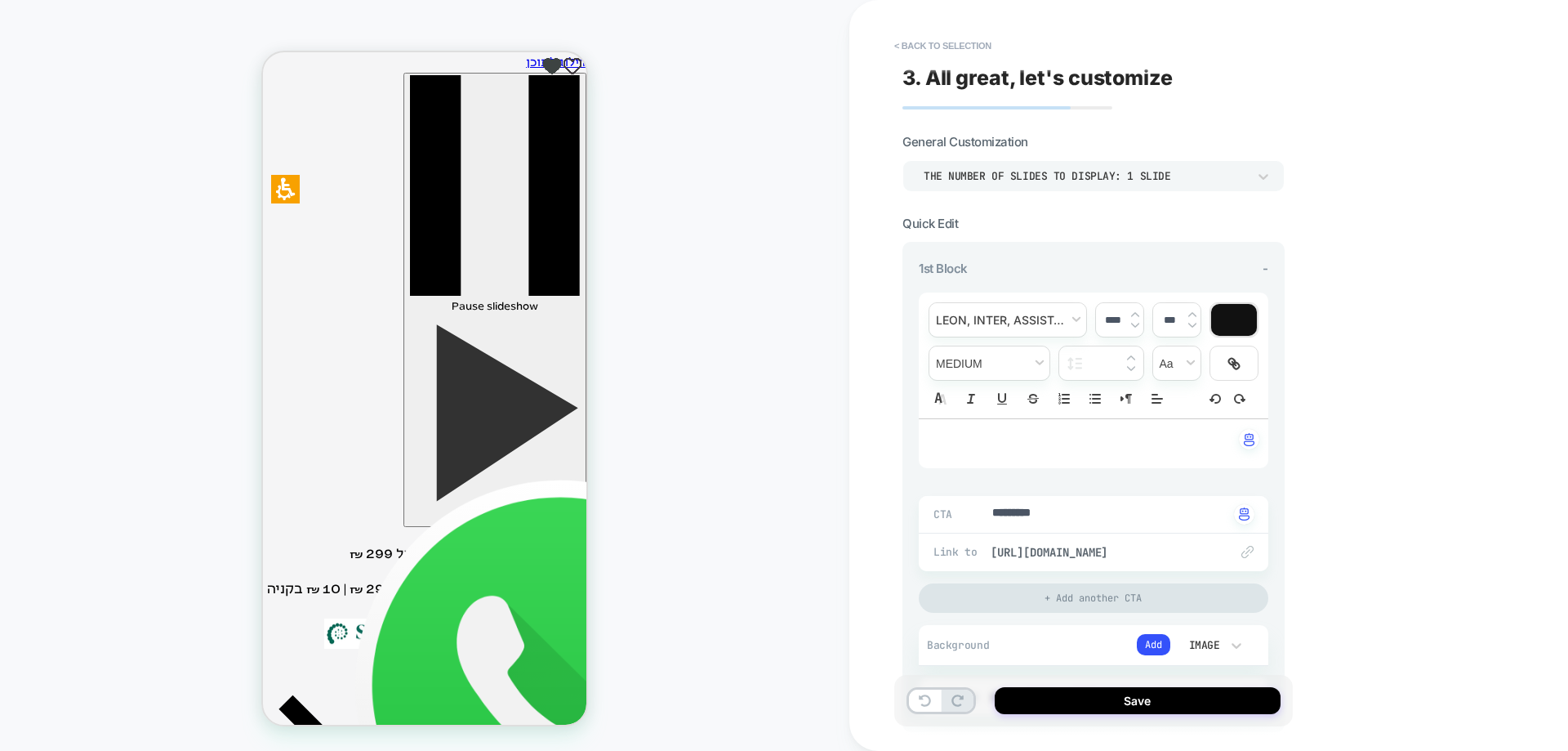
type textarea "*"
click at [1080, 518] on textarea "*********" at bounding box center [1110, 513] width 238 height 18
click at [967, 43] on button "< Back to selection" at bounding box center [943, 45] width 113 height 26
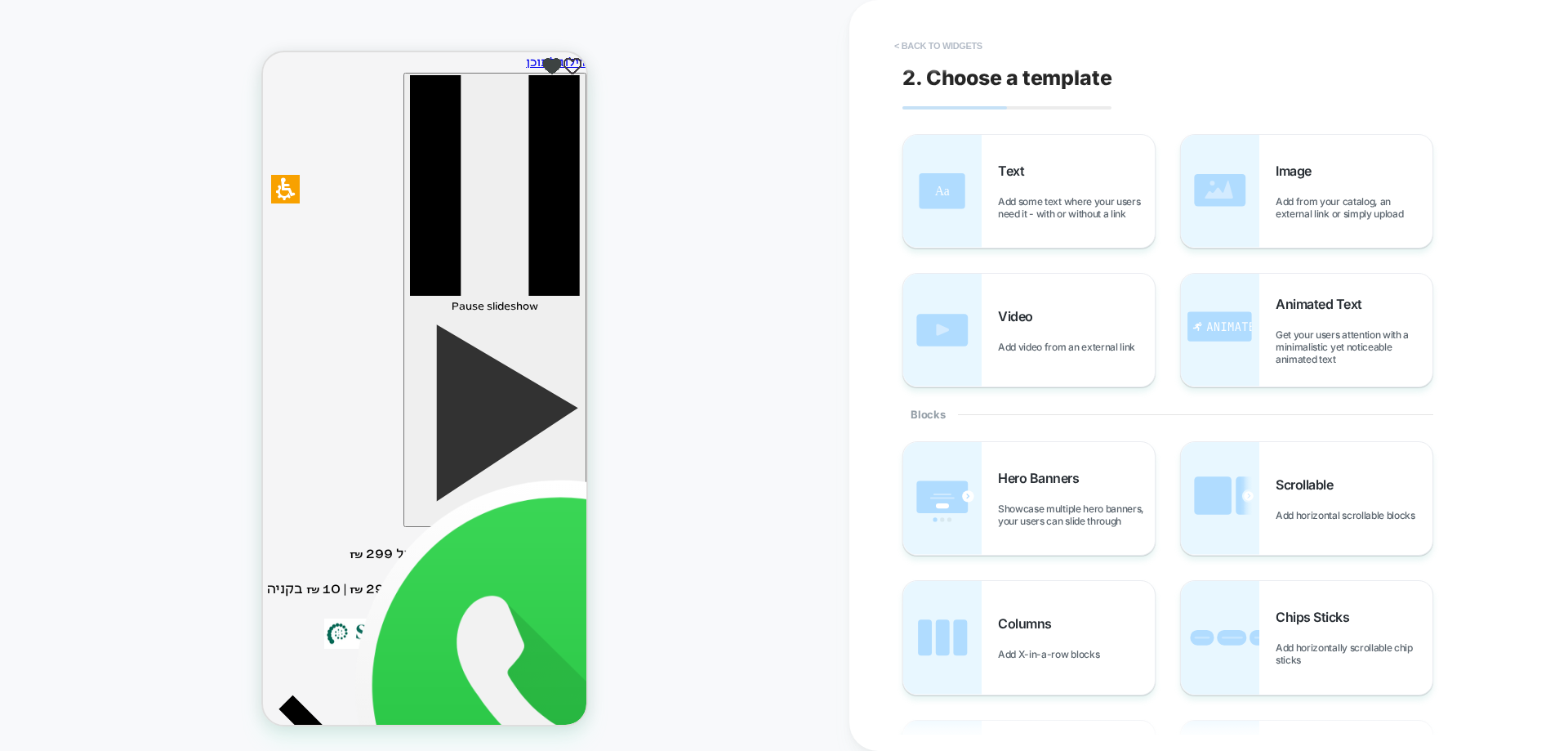
click at [963, 53] on button "< Back to widgets" at bounding box center [939, 45] width 105 height 26
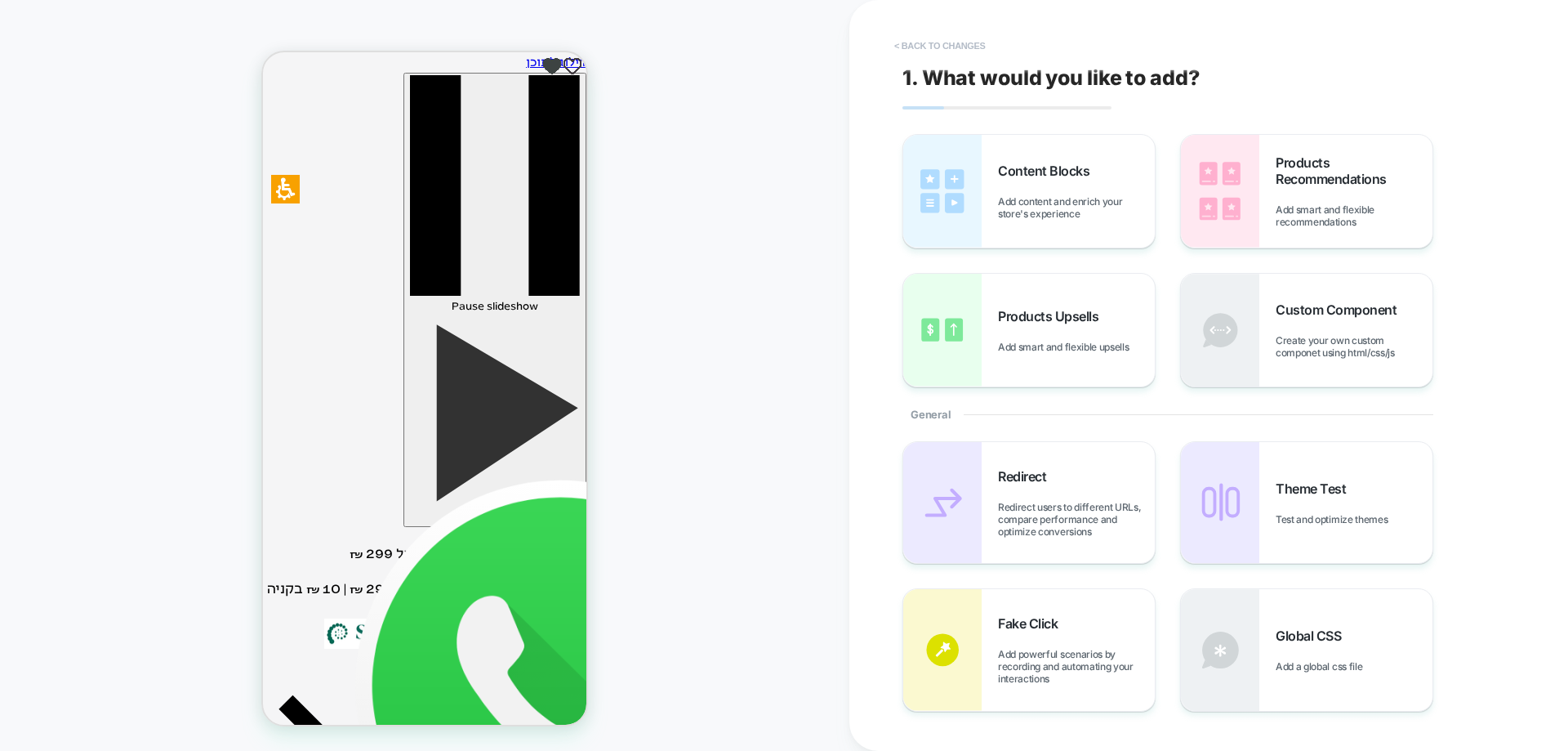
click at [956, 52] on button "< Back to changes" at bounding box center [940, 45] width 108 height 26
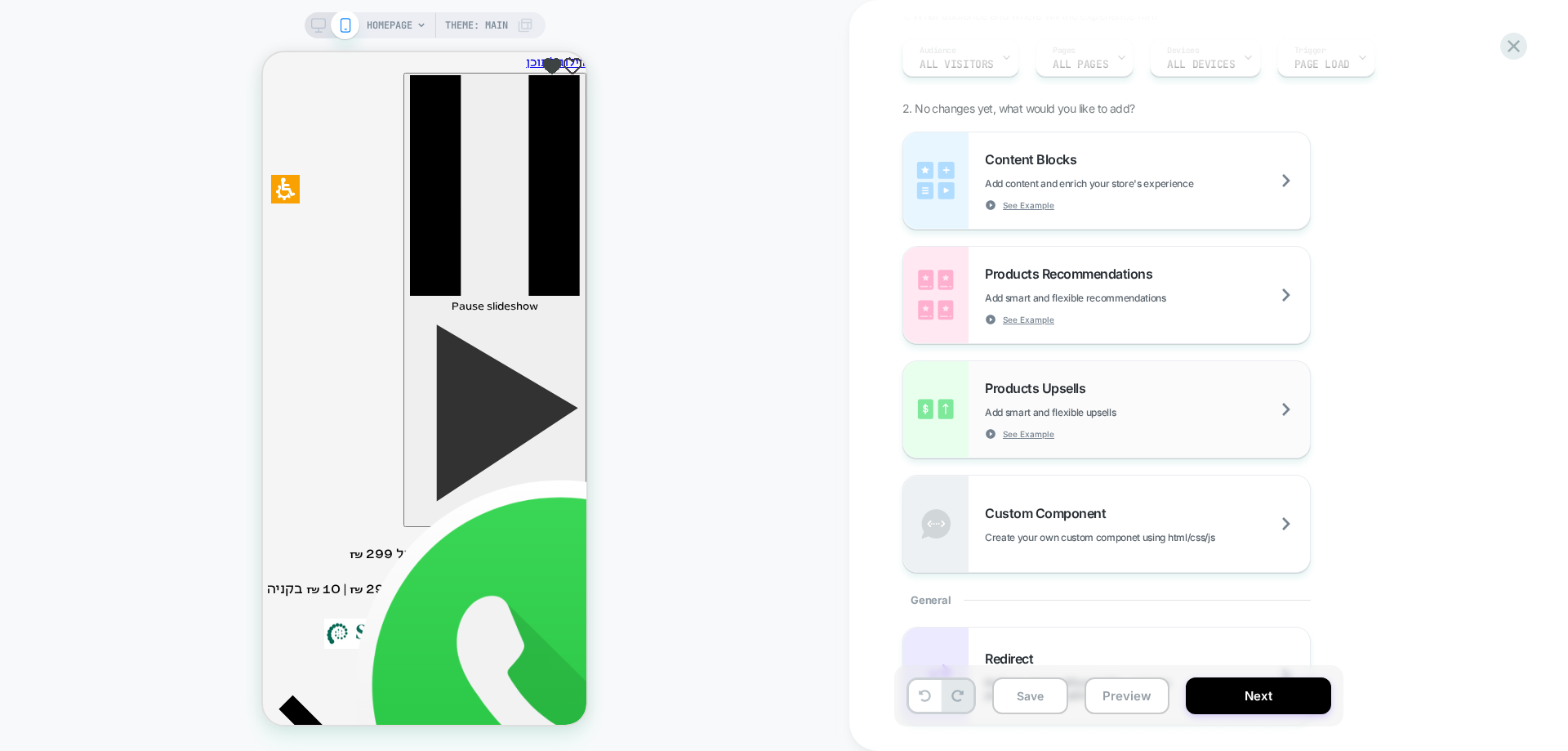
scroll to position [409, 0]
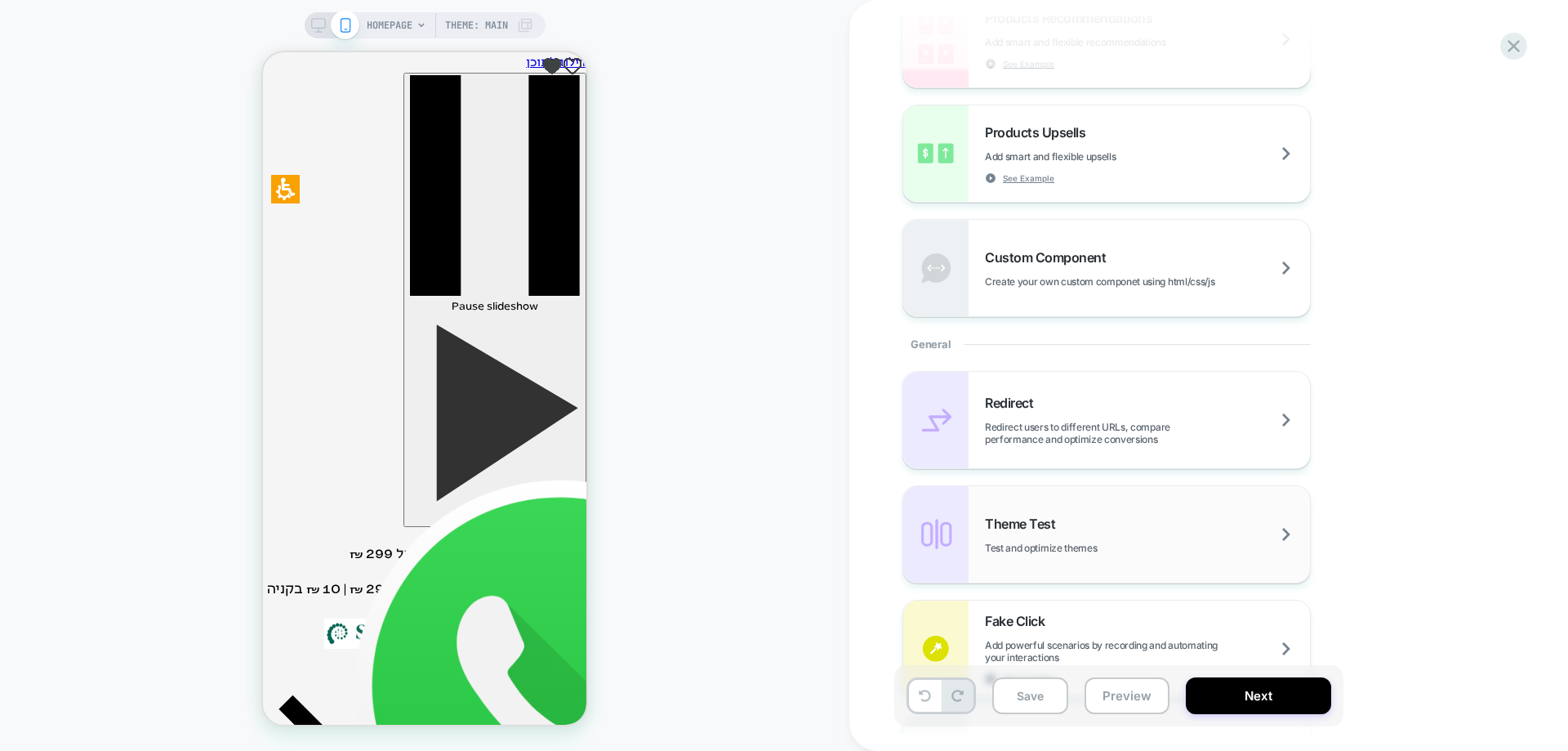
click at [1099, 520] on div "Theme Test Test and optimize themes" at bounding box center [1147, 534] width 325 height 38
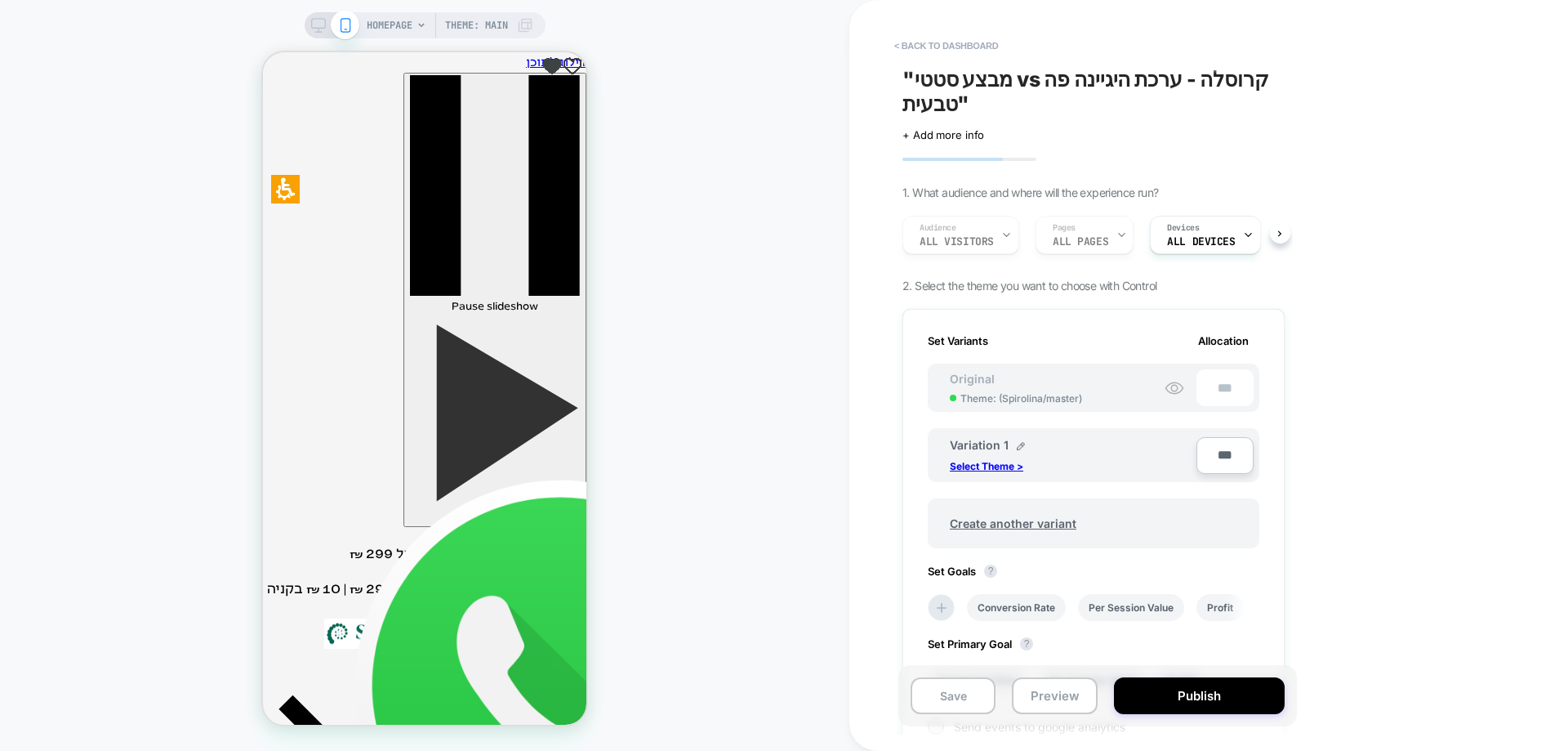
scroll to position [0, 2]
click at [988, 465] on p "Select Theme >" at bounding box center [987, 466] width 74 height 12
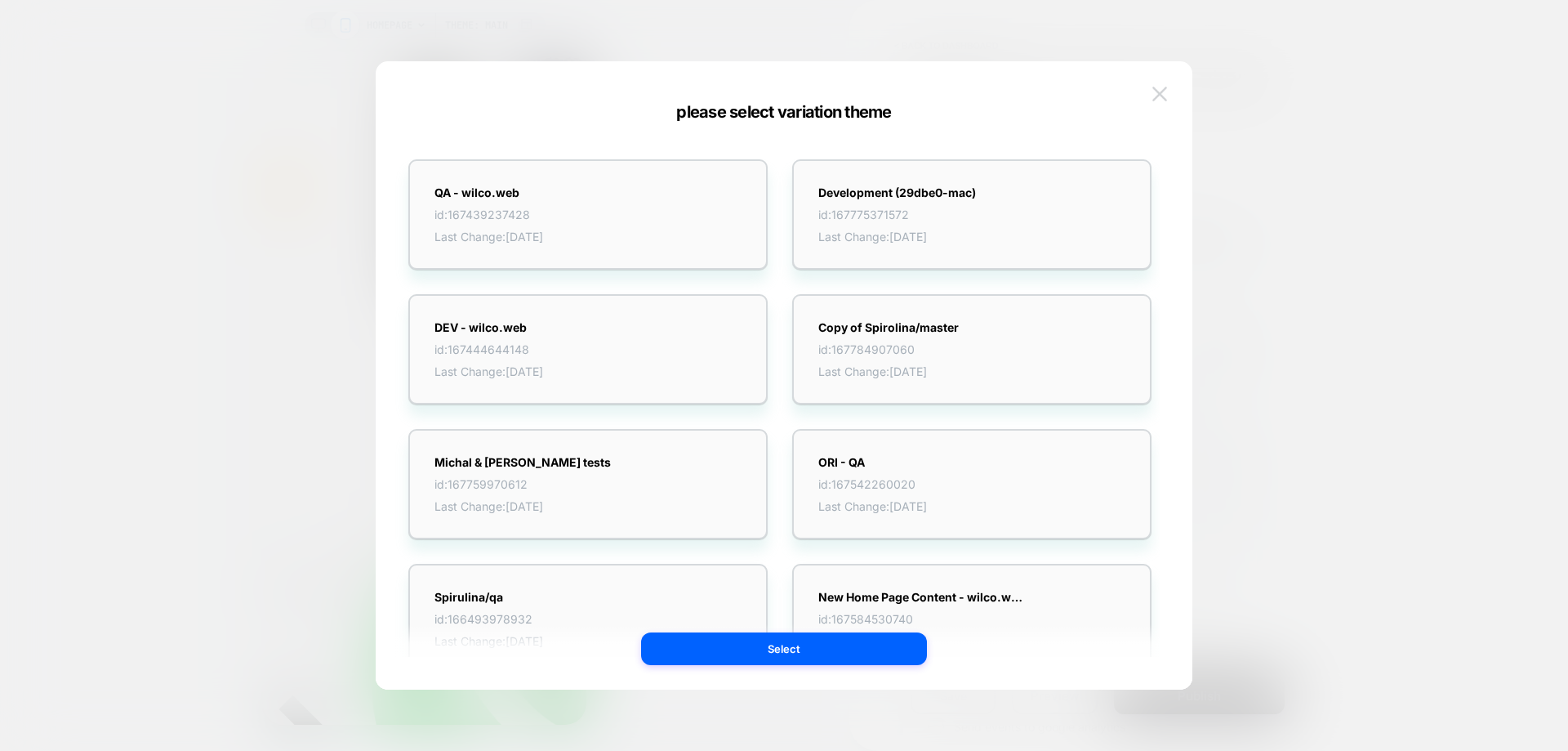
click at [1164, 89] on img at bounding box center [1159, 94] width 15 height 14
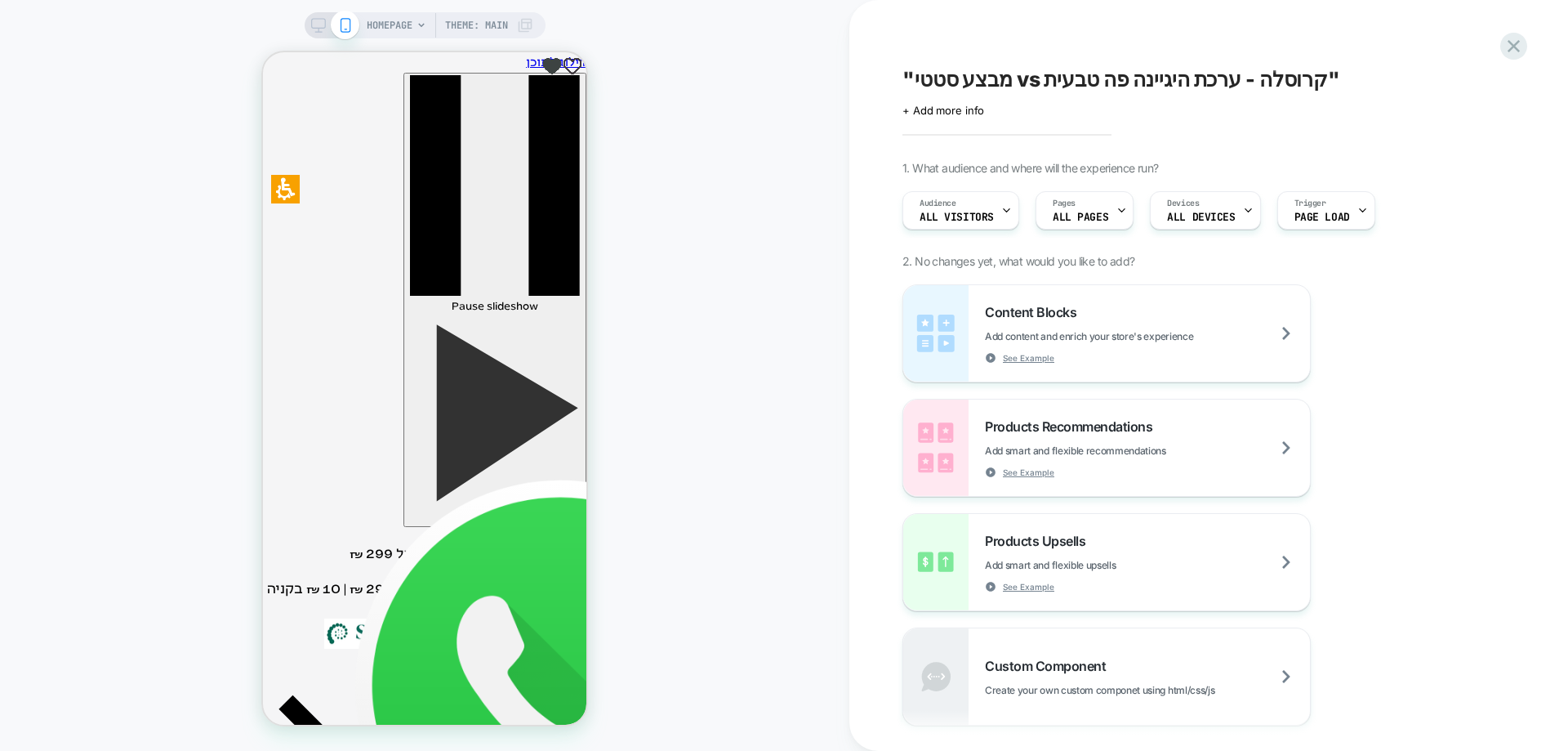
scroll to position [409, 0]
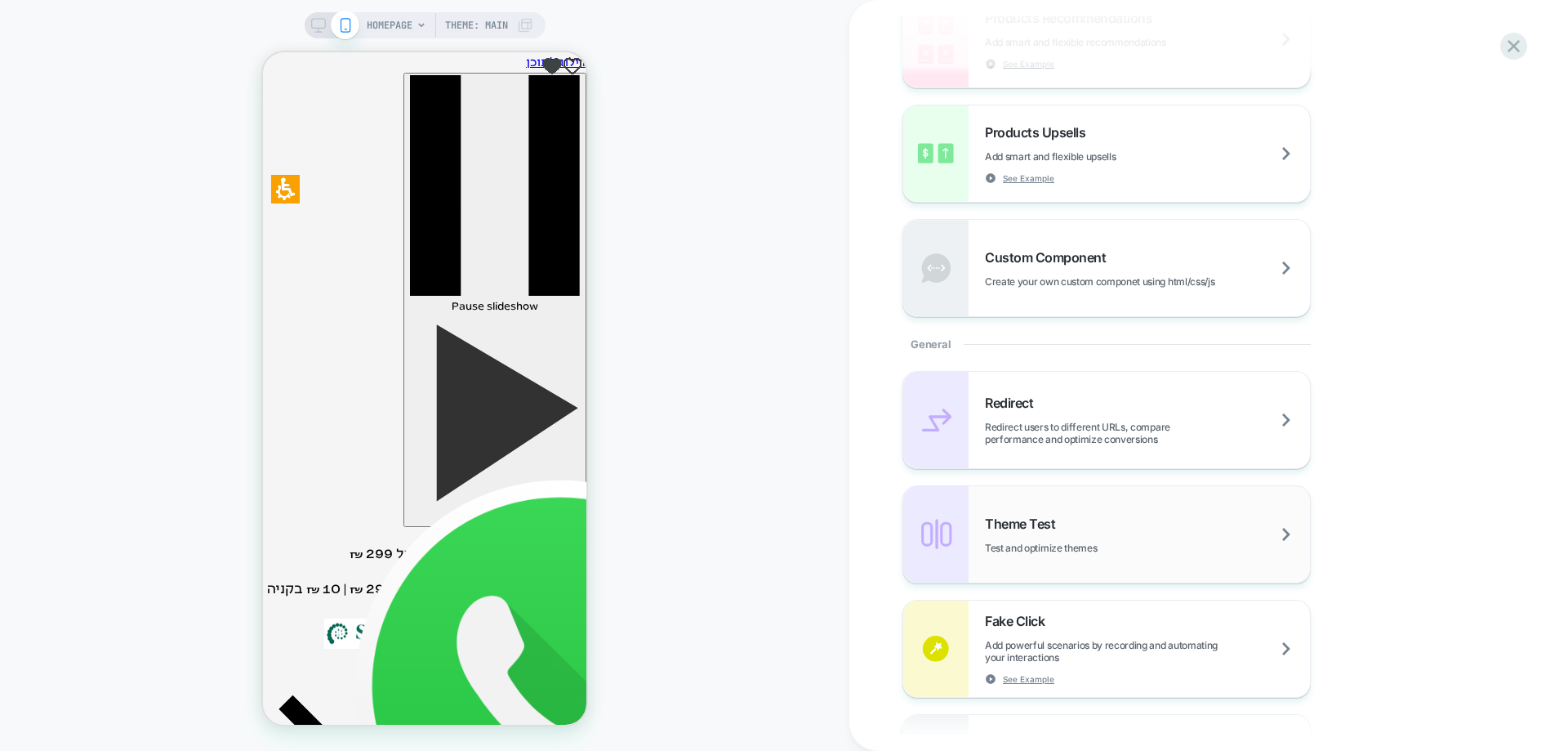
click at [1036, 534] on div "Theme Test Test and optimize themes" at bounding box center [1147, 534] width 325 height 38
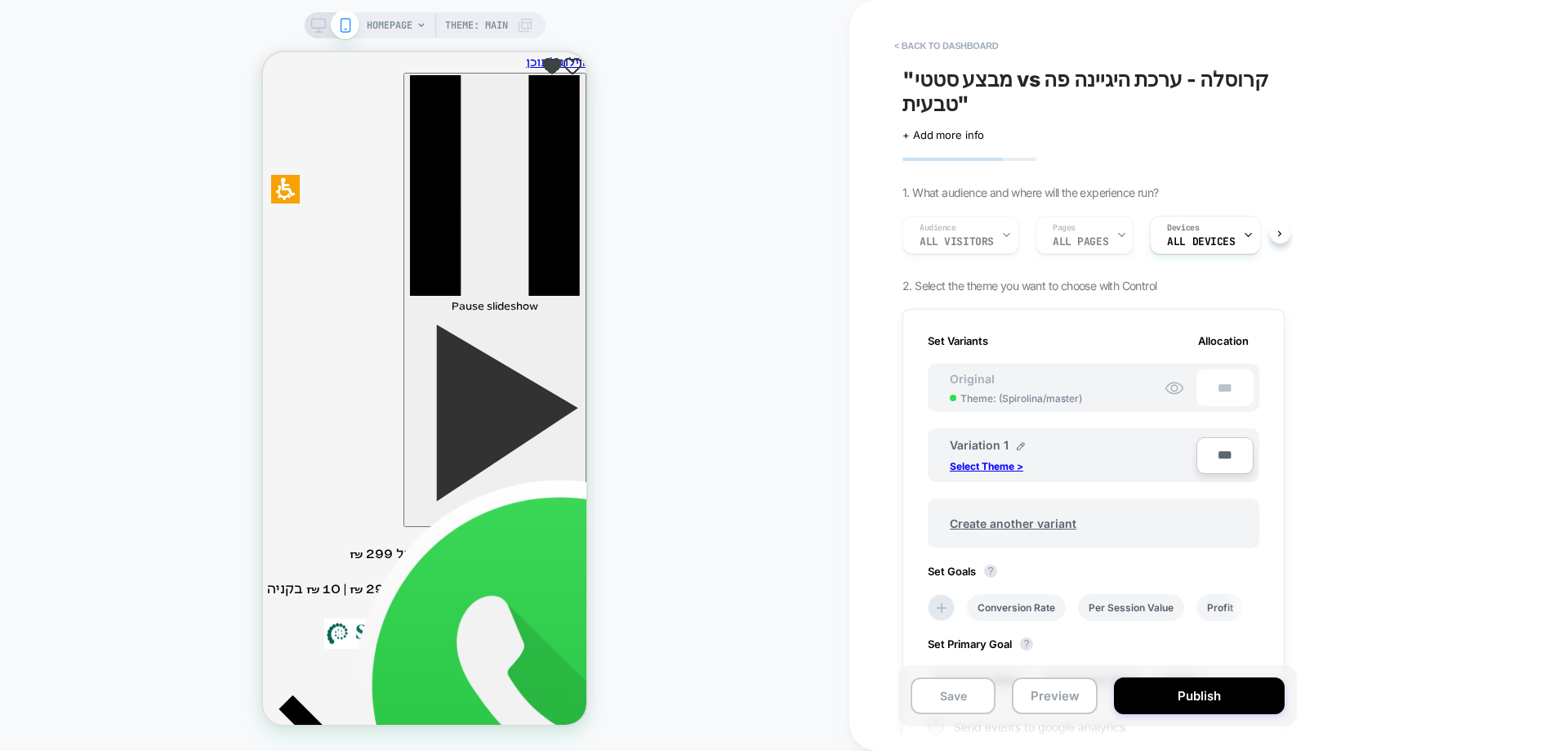
scroll to position [0, 2]
click at [975, 467] on p "Select Theme >" at bounding box center [987, 466] width 74 height 12
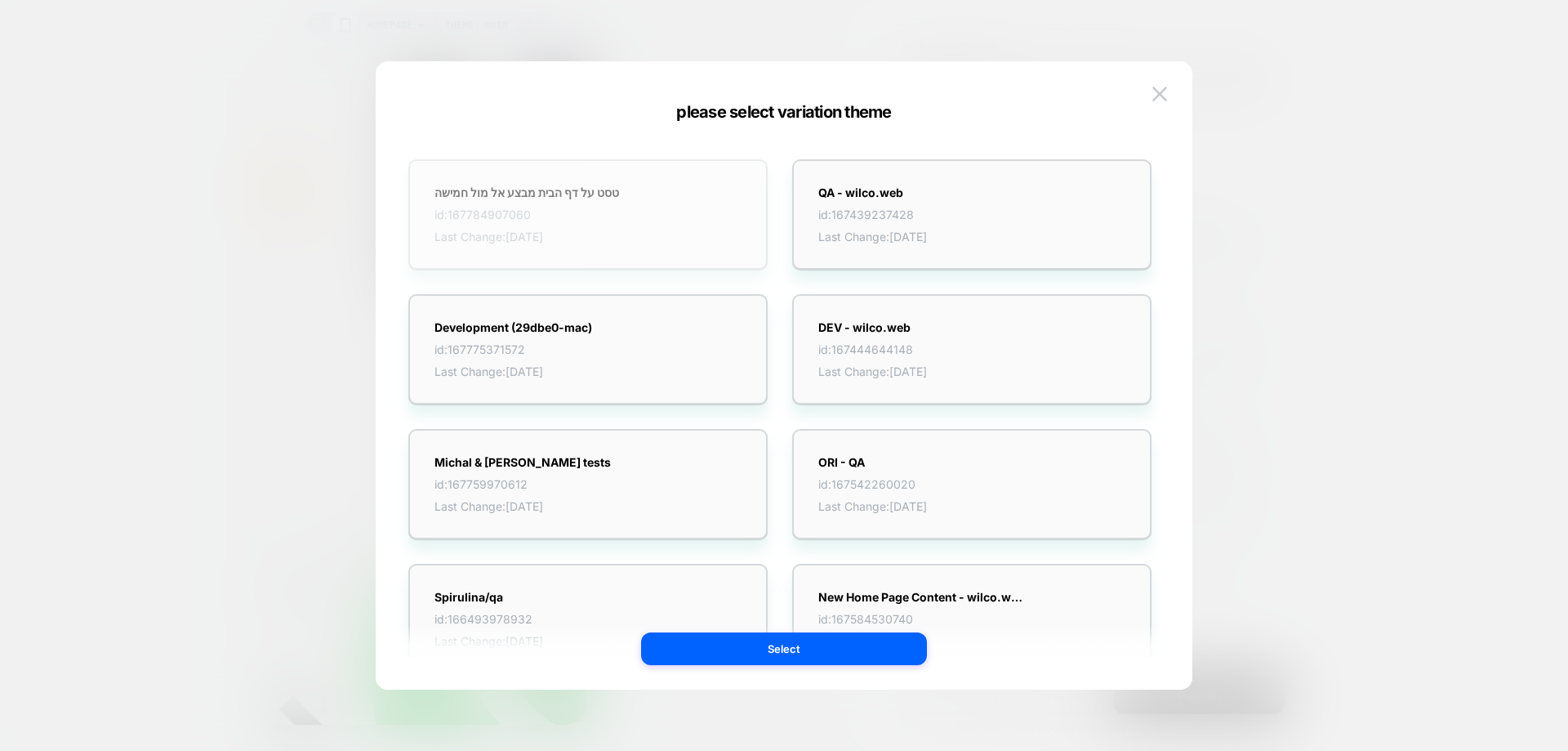
click at [535, 213] on span "id: 167784907060" at bounding box center [527, 215] width 184 height 14
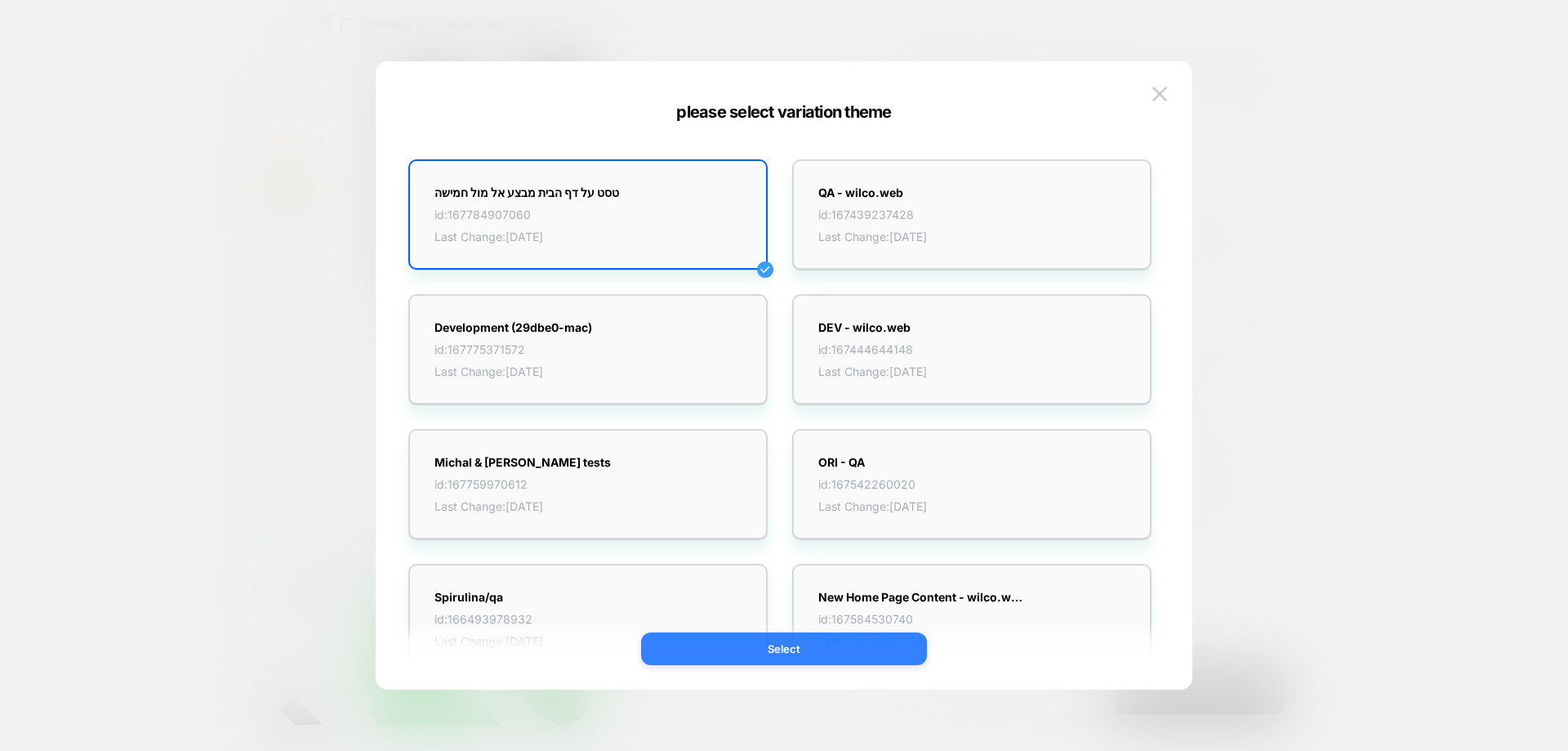
click at [800, 648] on button "Select" at bounding box center [784, 648] width 286 height 33
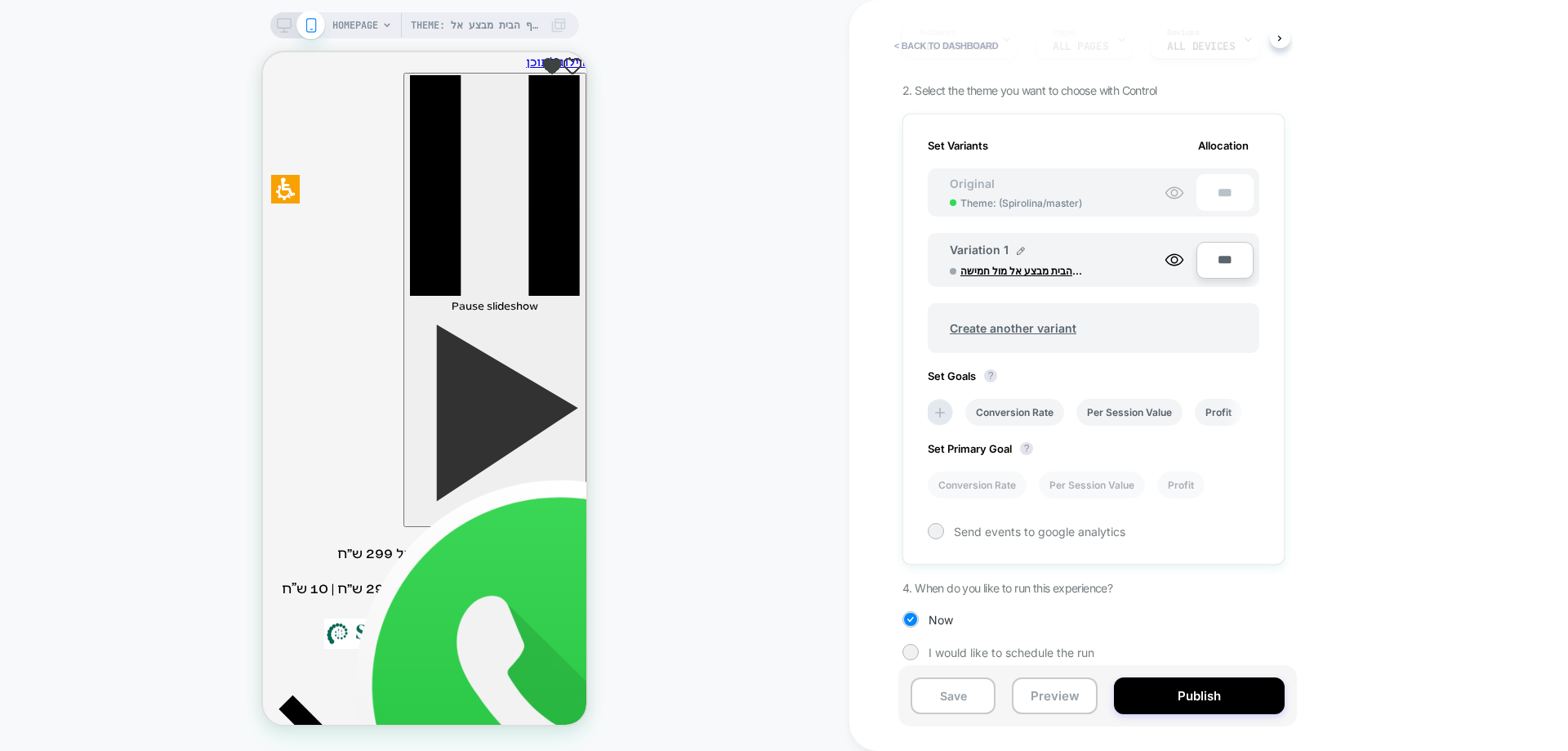
scroll to position [203, 0]
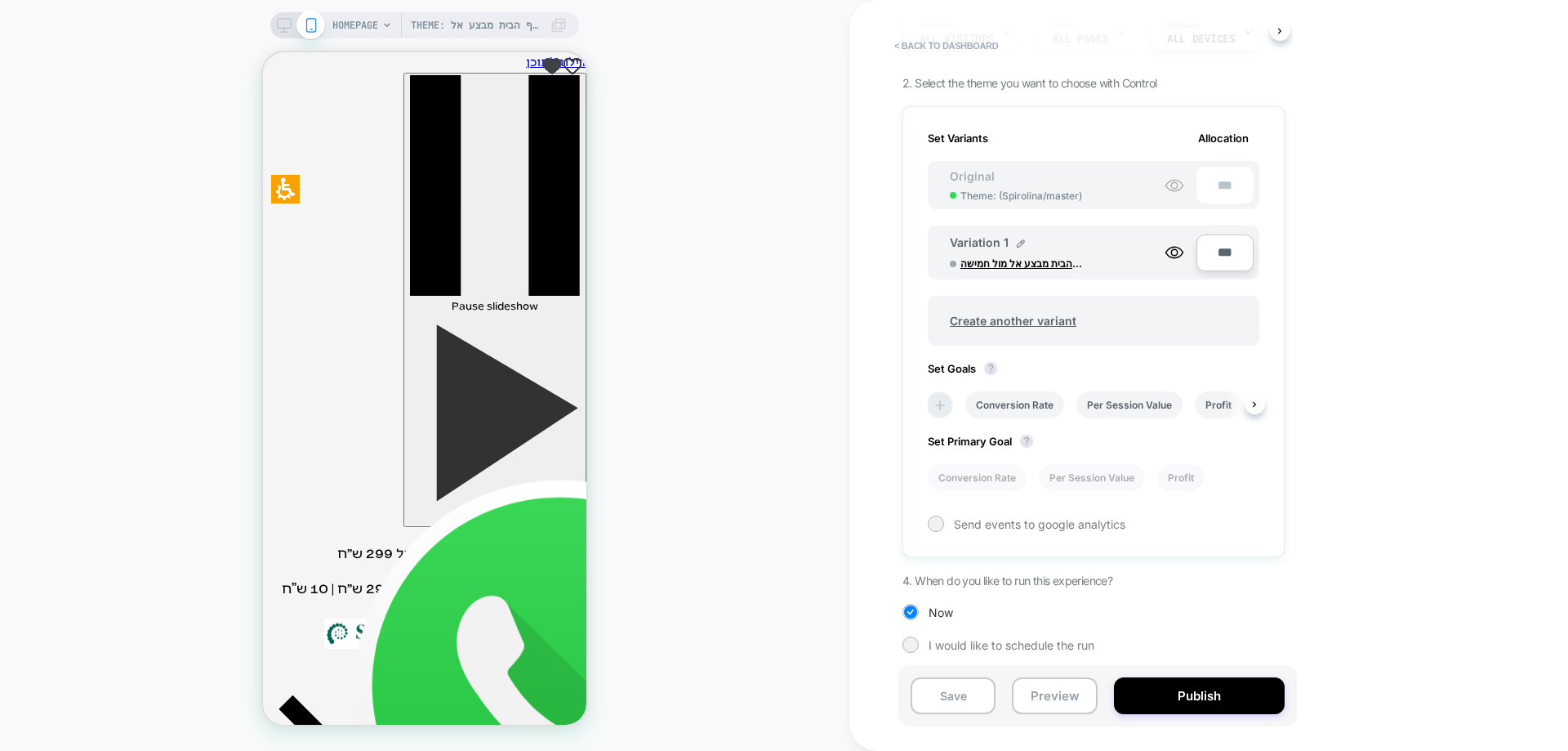
click at [936, 406] on icon at bounding box center [940, 405] width 16 height 16
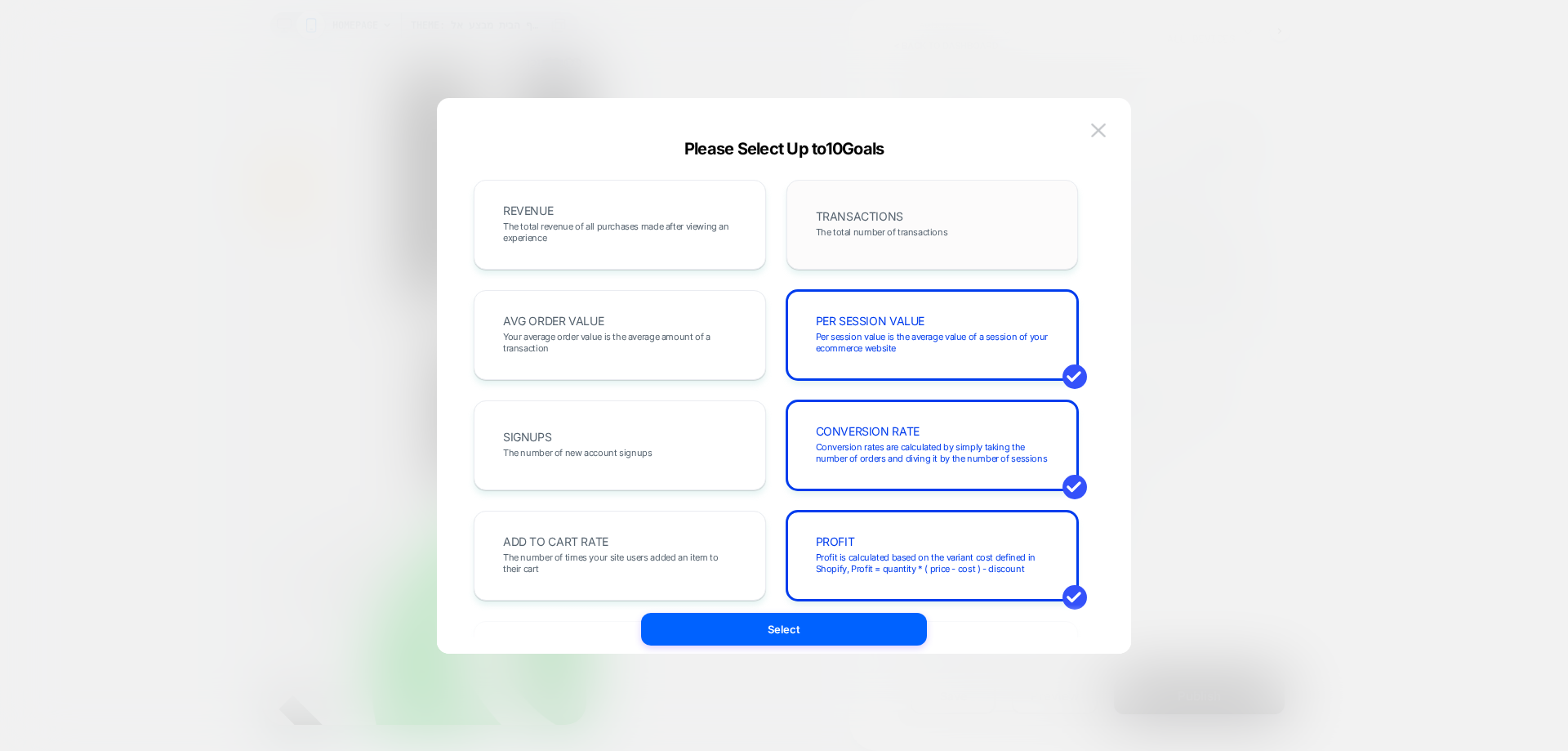
click at [818, 243] on div "TRANSACTIONS The total number of transactions" at bounding box center [932, 224] width 258 height 56
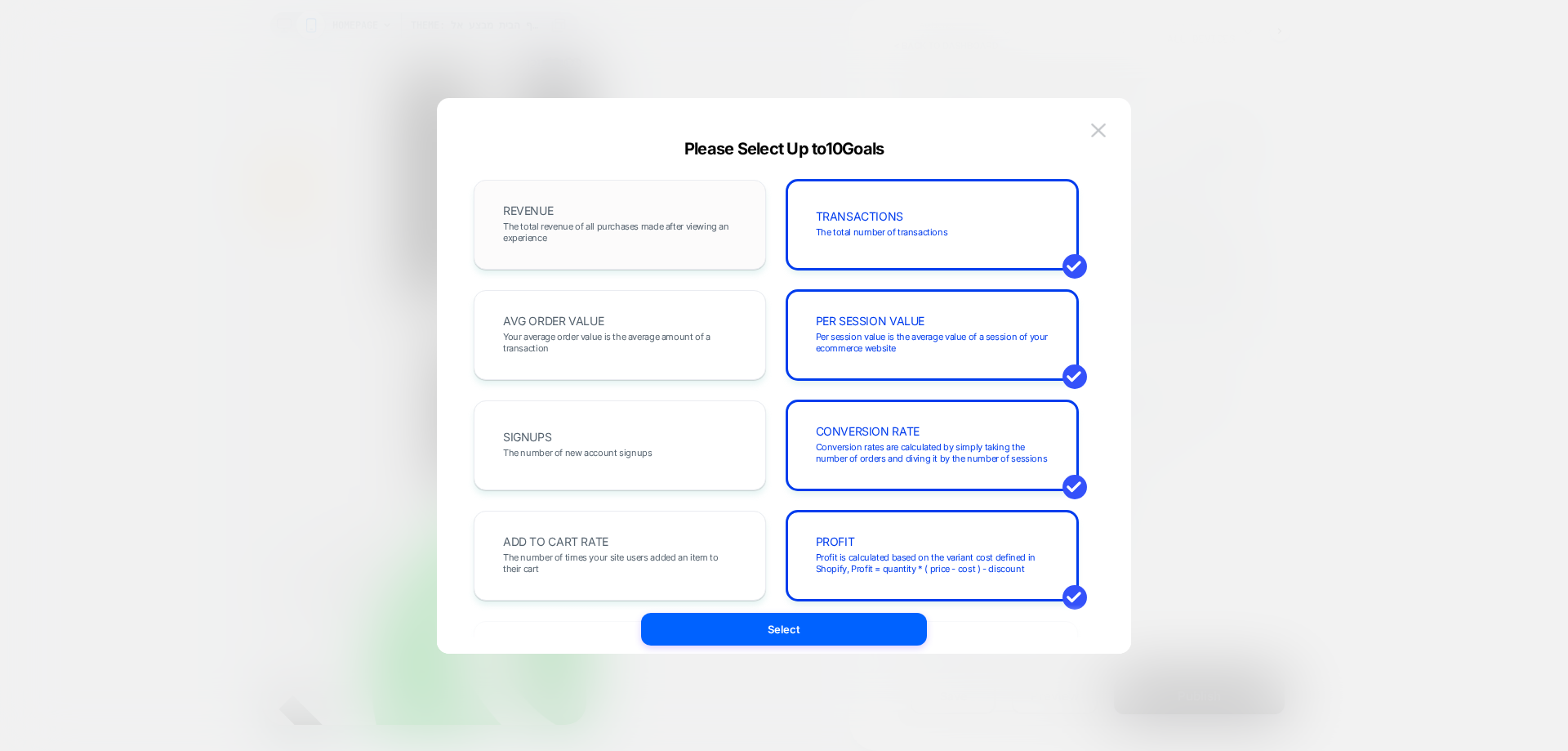
click at [660, 222] on span "The total revenue of all purchases made after viewing an experience" at bounding box center [620, 232] width 234 height 23
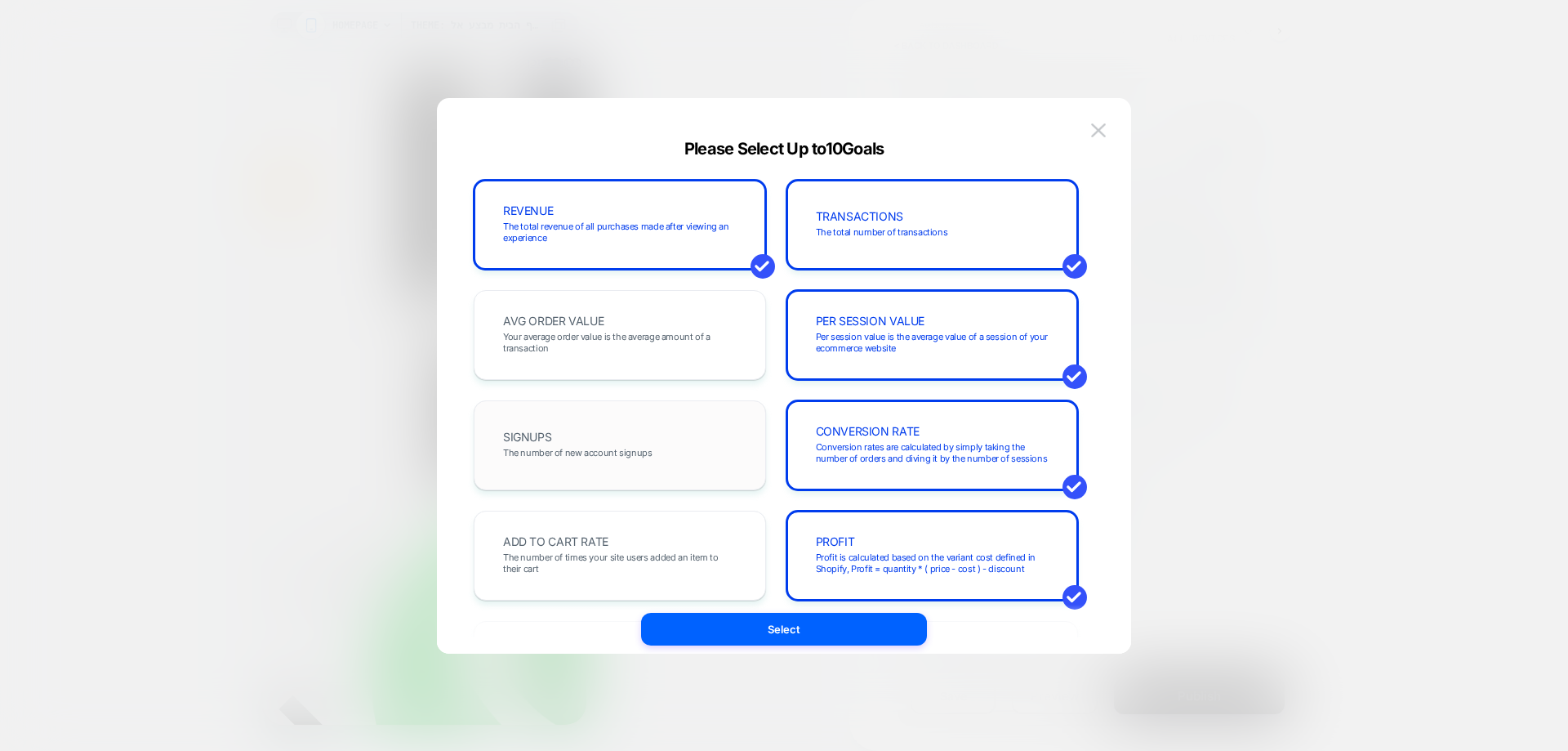
drag, startPoint x: 620, startPoint y: 317, endPoint x: 650, endPoint y: 419, distance: 106.3
click at [620, 318] on div "AVG ORDER VALUE Your average order value is the average amount of a transaction" at bounding box center [620, 334] width 258 height 56
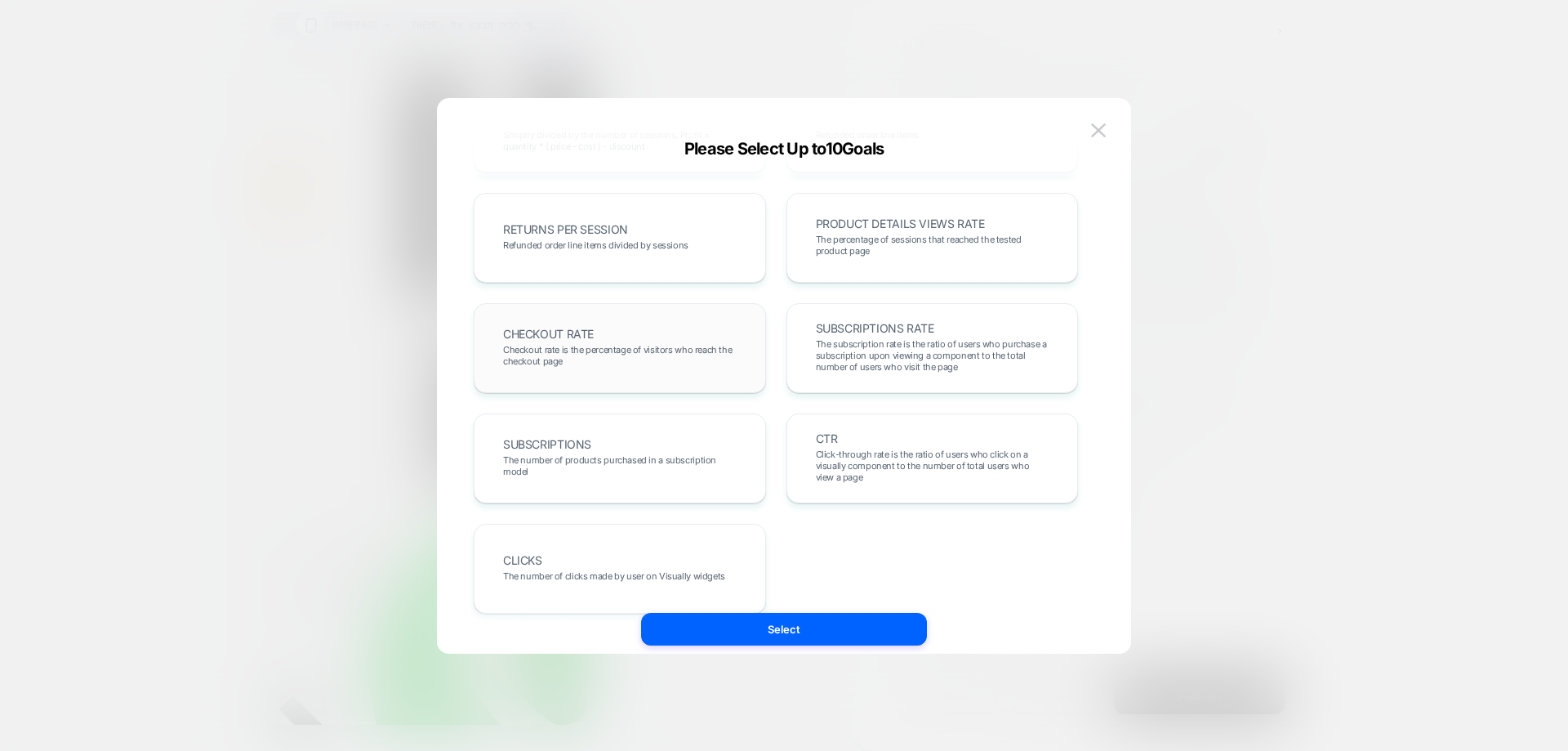
scroll to position [564, 0]
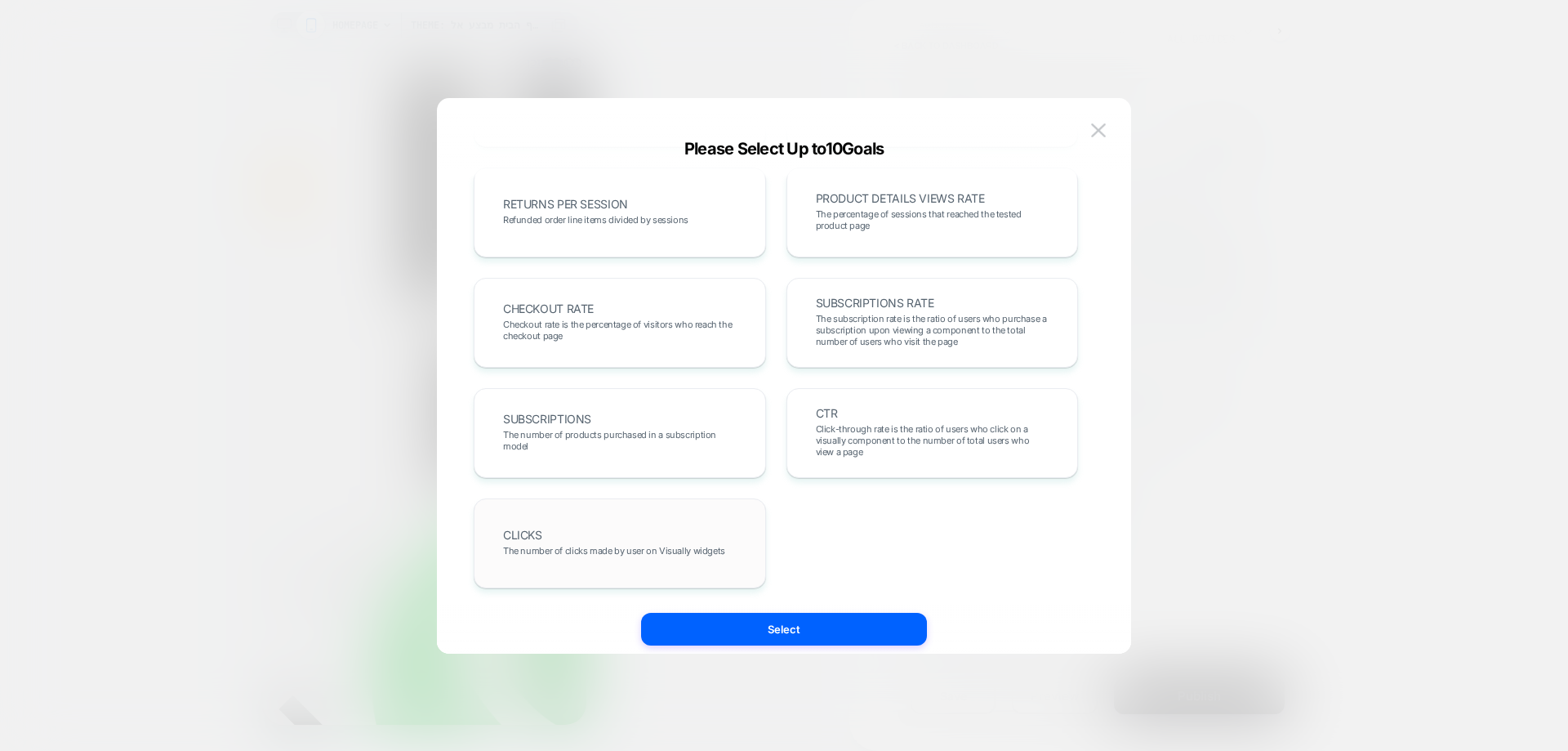
click at [605, 513] on div "CLICKS The number of clicks made by user on Visually widgets" at bounding box center [620, 543] width 293 height 90
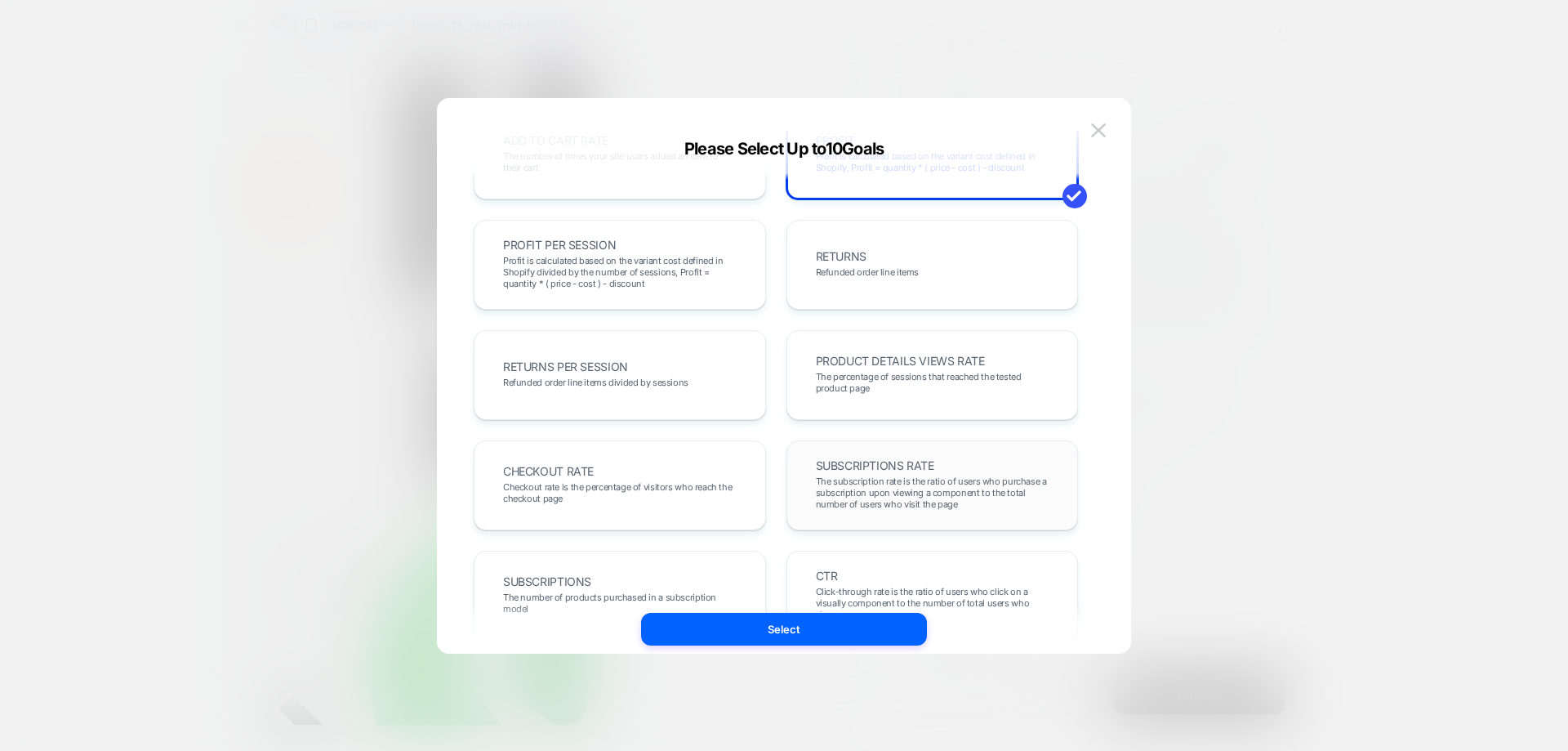
scroll to position [401, 0]
click at [611, 463] on div "CHECKOUT RATE Checkout rate is the percentage of visitors who reach the checkou…" at bounding box center [620, 486] width 258 height 56
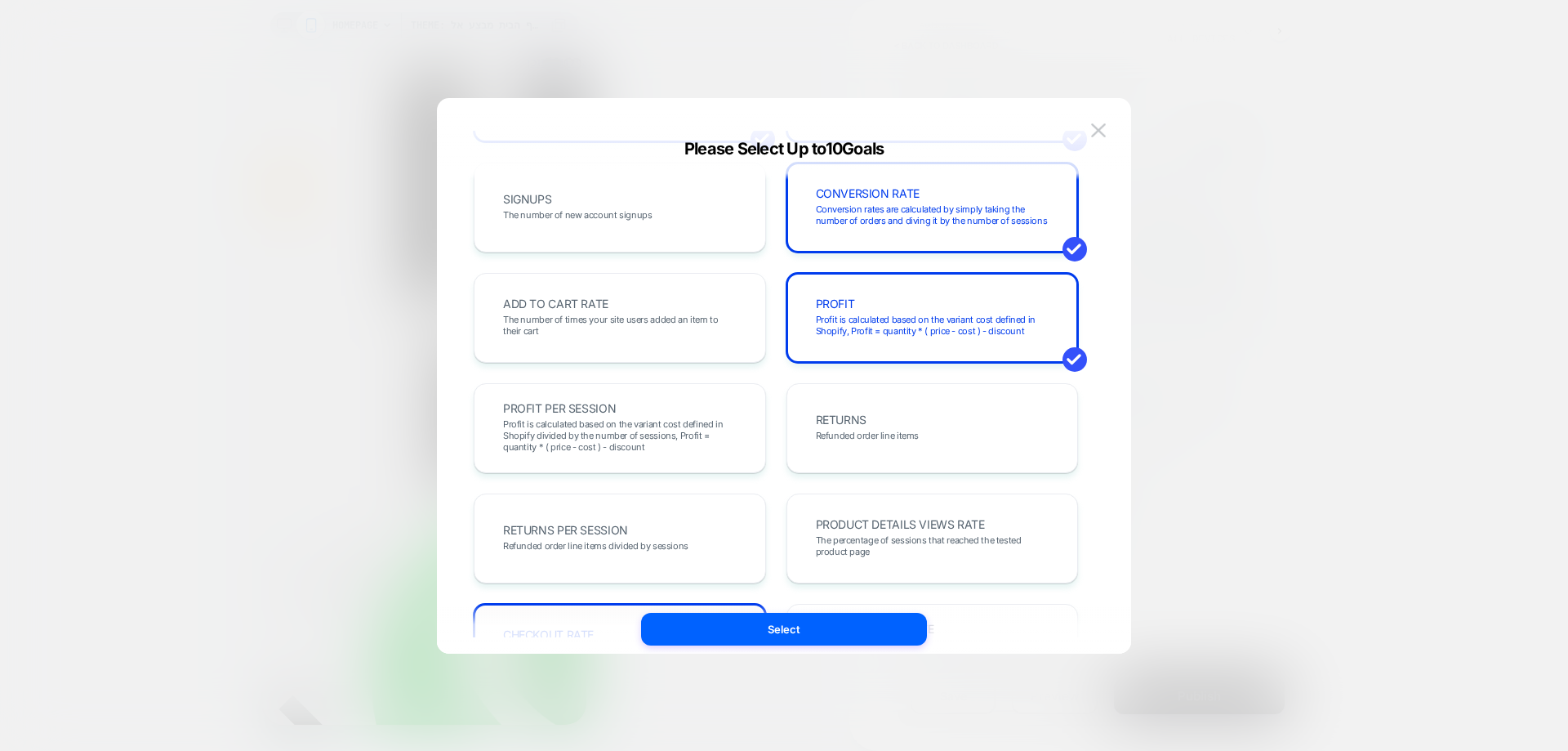
scroll to position [237, 0]
click at [586, 328] on span "The number of times your site users added an item to their cart" at bounding box center [620, 326] width 234 height 23
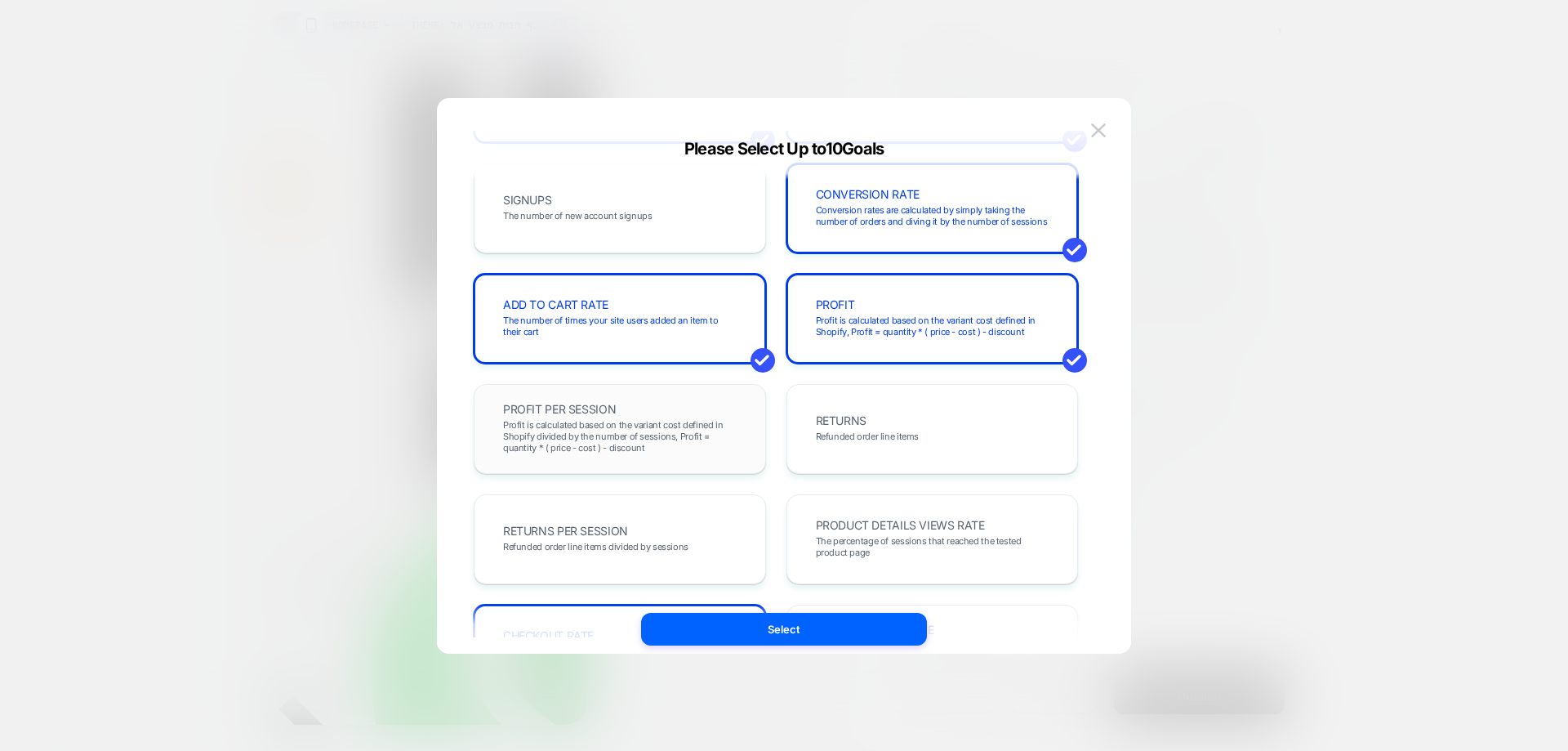
click at [604, 432] on span "Profit is calculated based on the variant cost defined in Shopify divided by th…" at bounding box center [620, 436] width 234 height 35
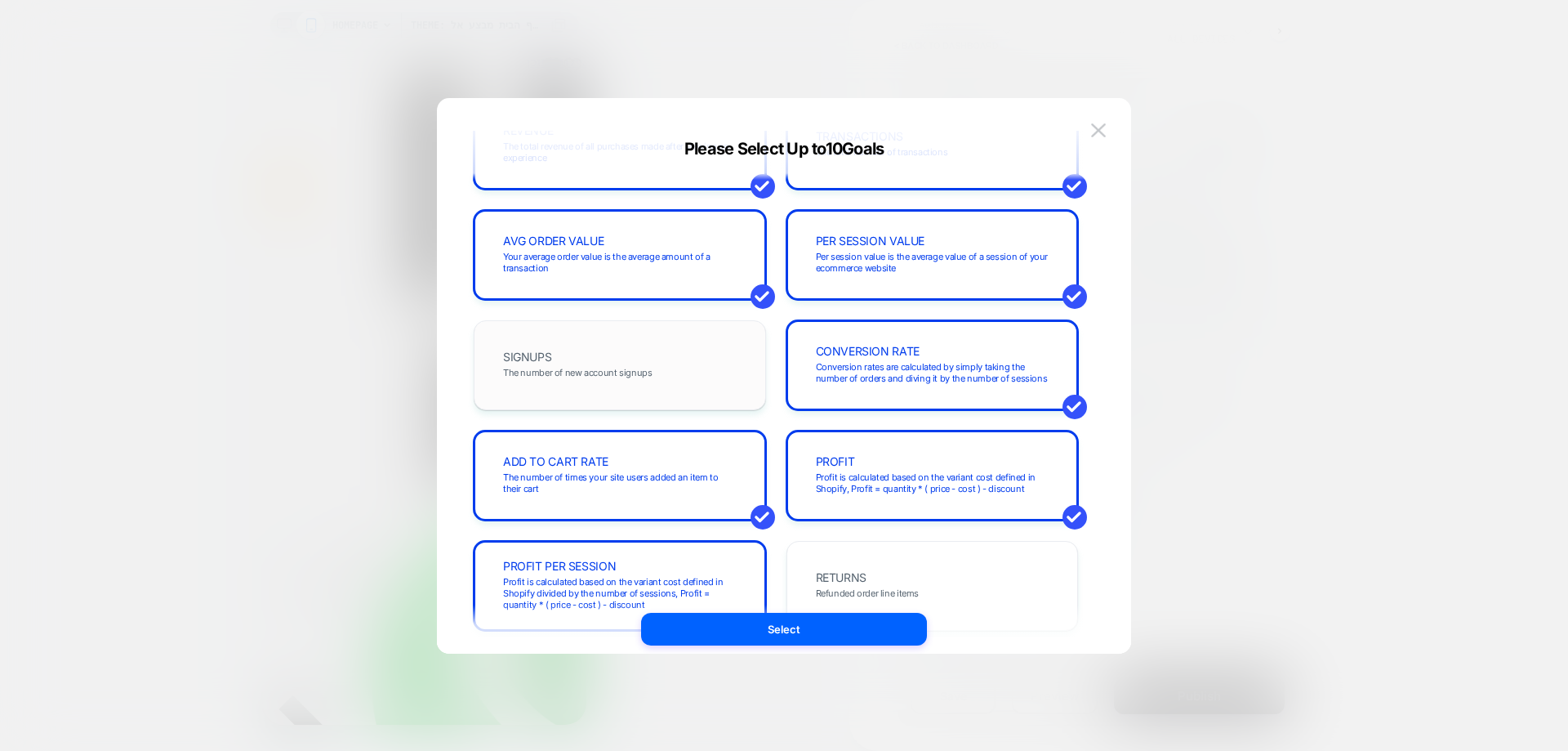
scroll to position [0, 0]
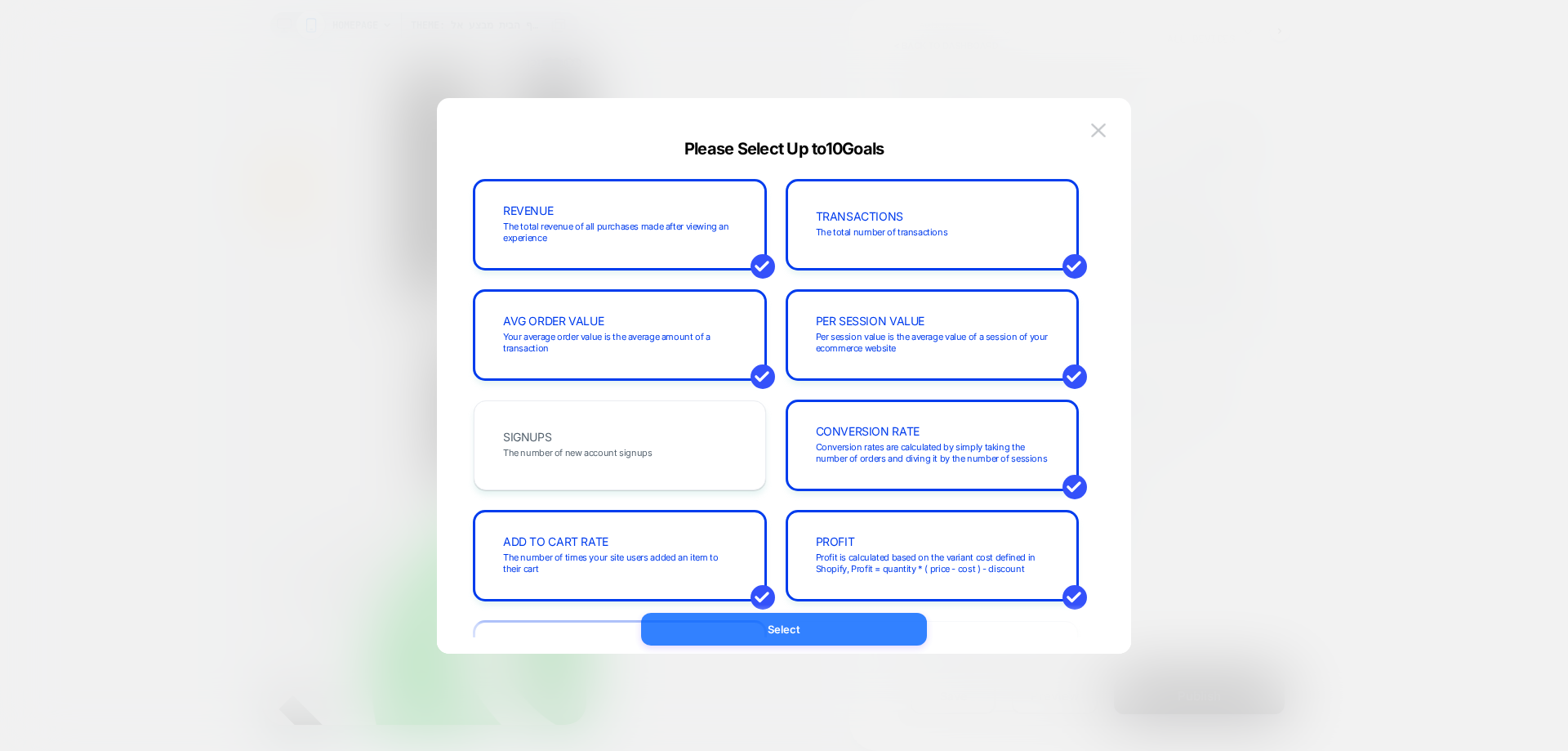
click at [759, 625] on button "Select" at bounding box center [784, 629] width 286 height 33
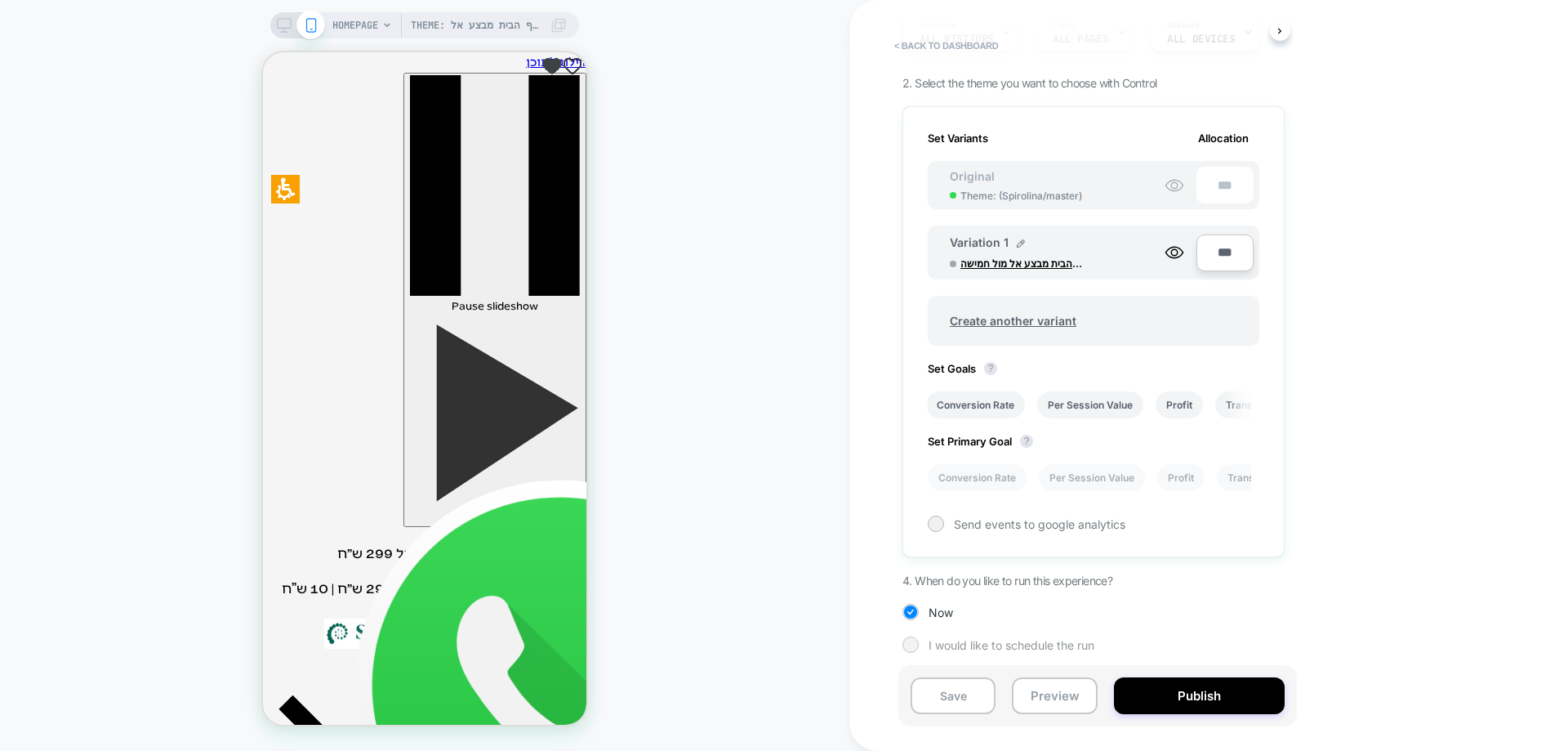
click at [929, 649] on span "I would like to schedule the run" at bounding box center [1011, 645] width 166 height 14
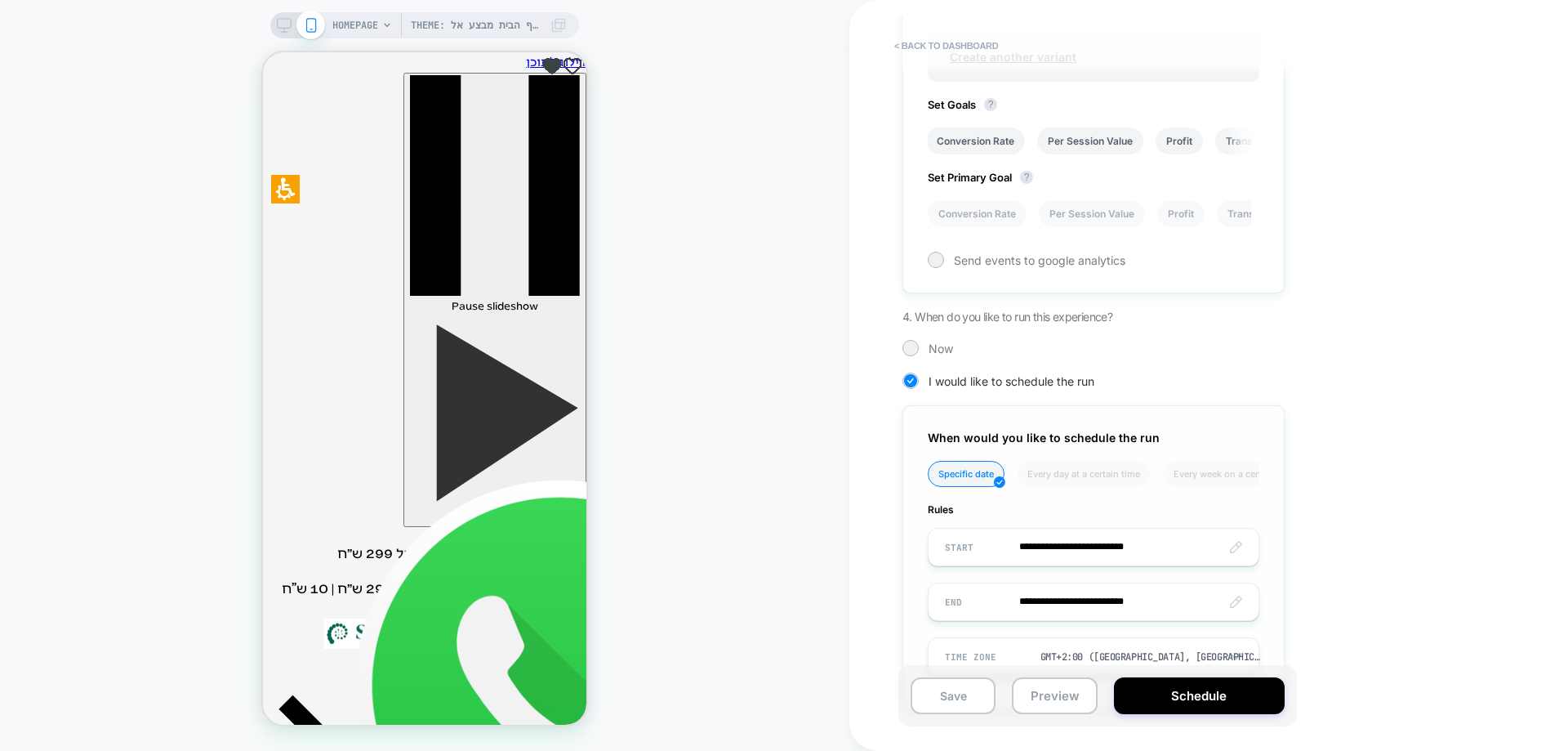
scroll to position [524, 0]
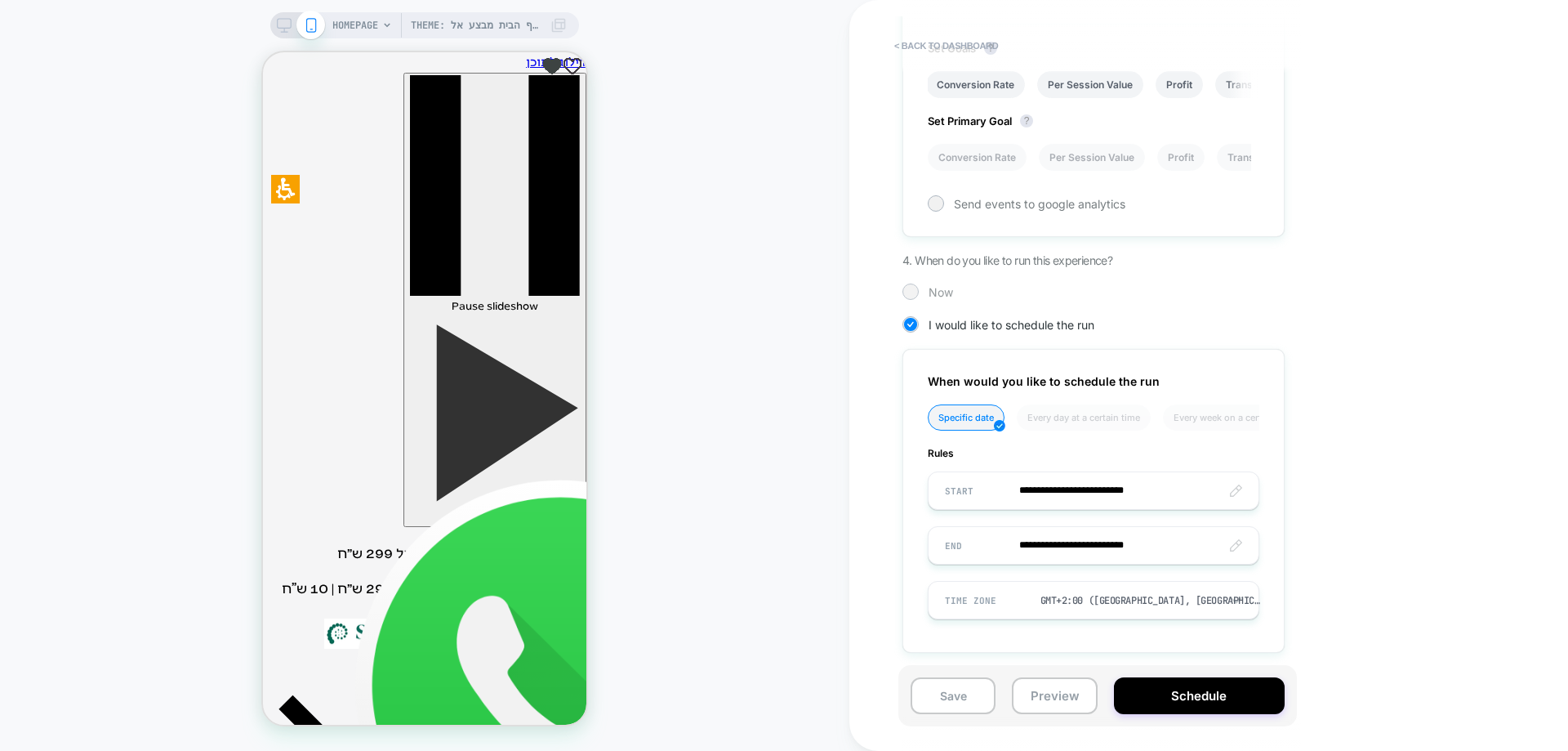
click at [911, 287] on div at bounding box center [910, 292] width 12 height 12
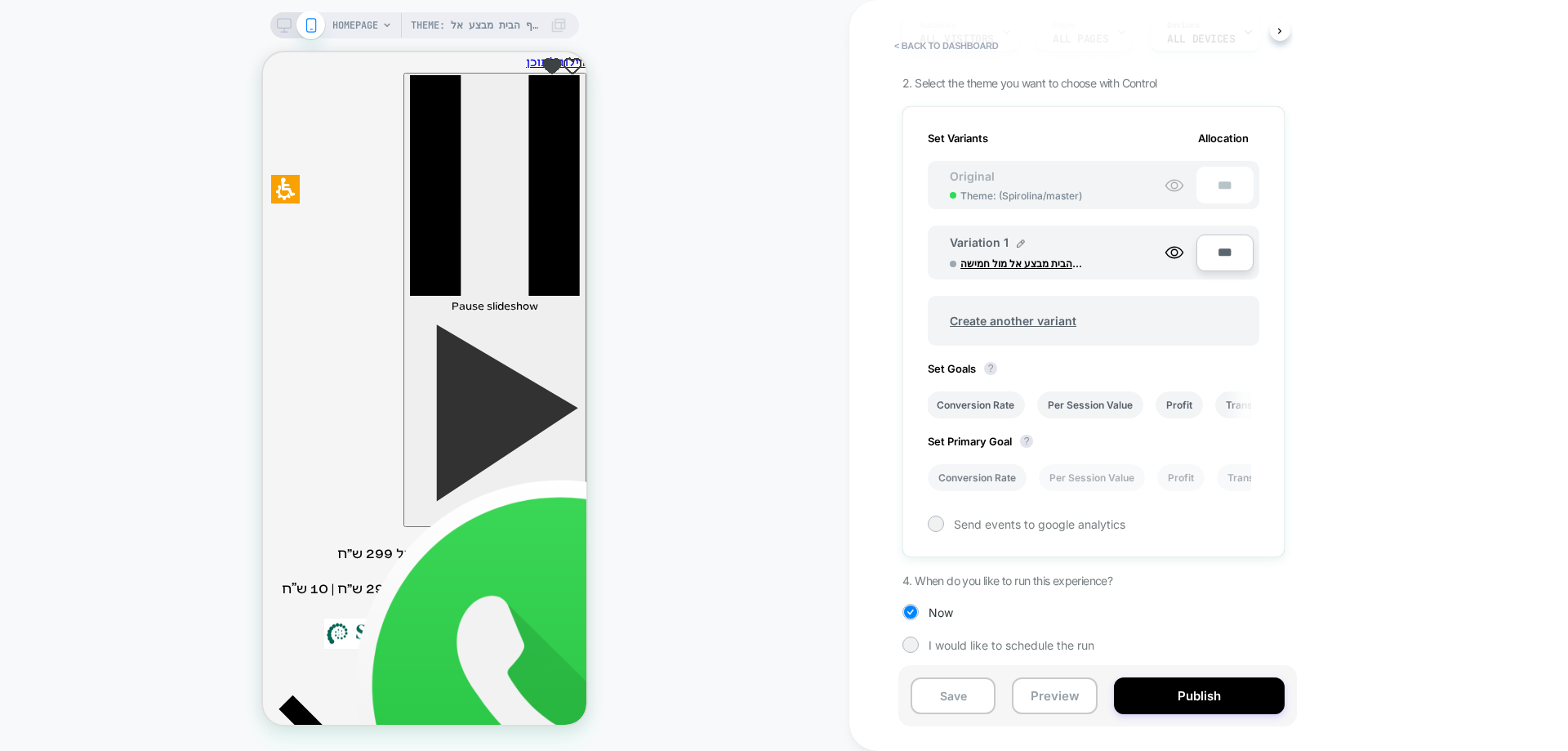
click at [963, 474] on li "Conversion Rate" at bounding box center [977, 477] width 98 height 27
click at [943, 526] on div "Send events to google analytics" at bounding box center [1094, 523] width 332 height 16
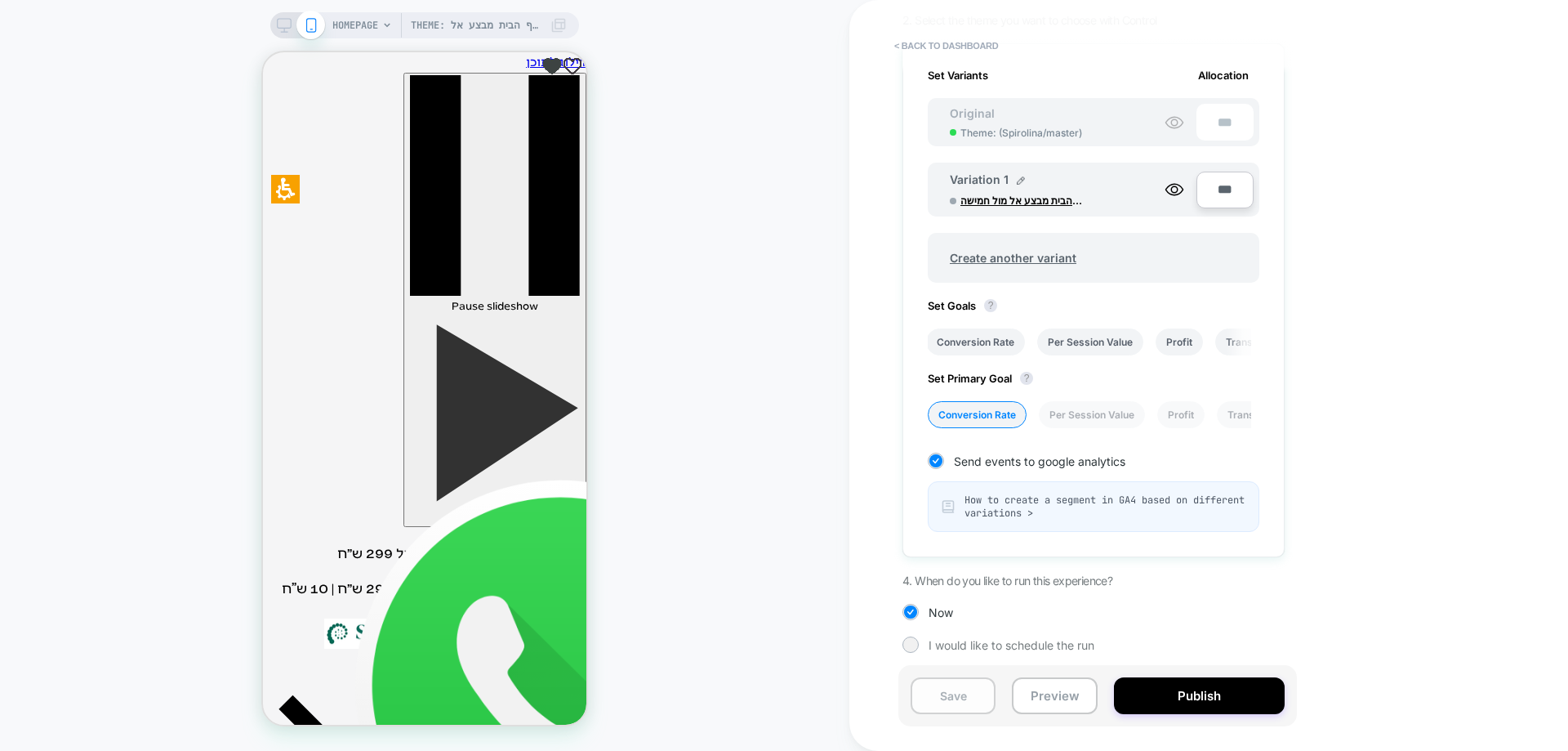
click at [972, 681] on button "Save" at bounding box center [953, 695] width 85 height 36
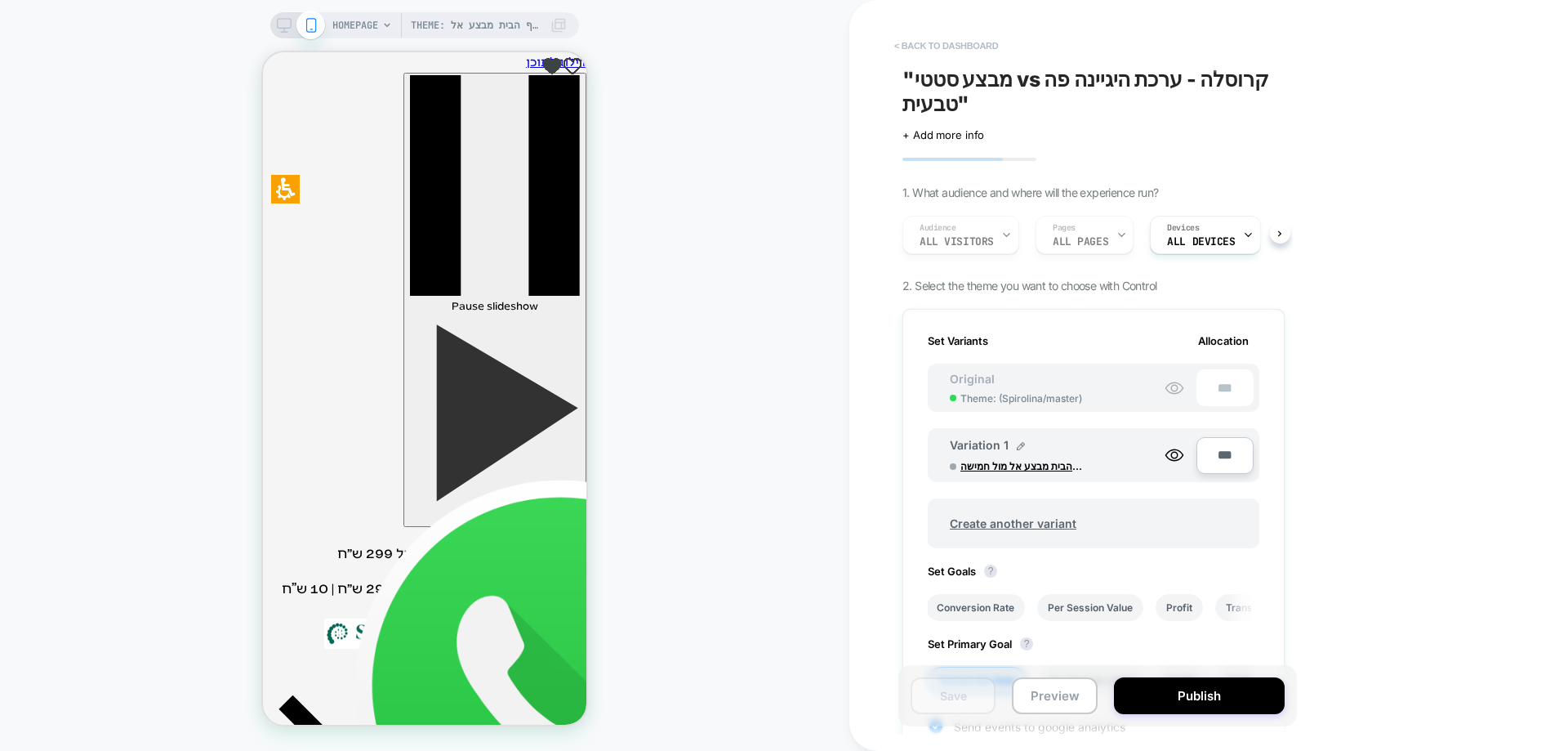
click at [933, 43] on button "< back to dashboard" at bounding box center [946, 45] width 120 height 26
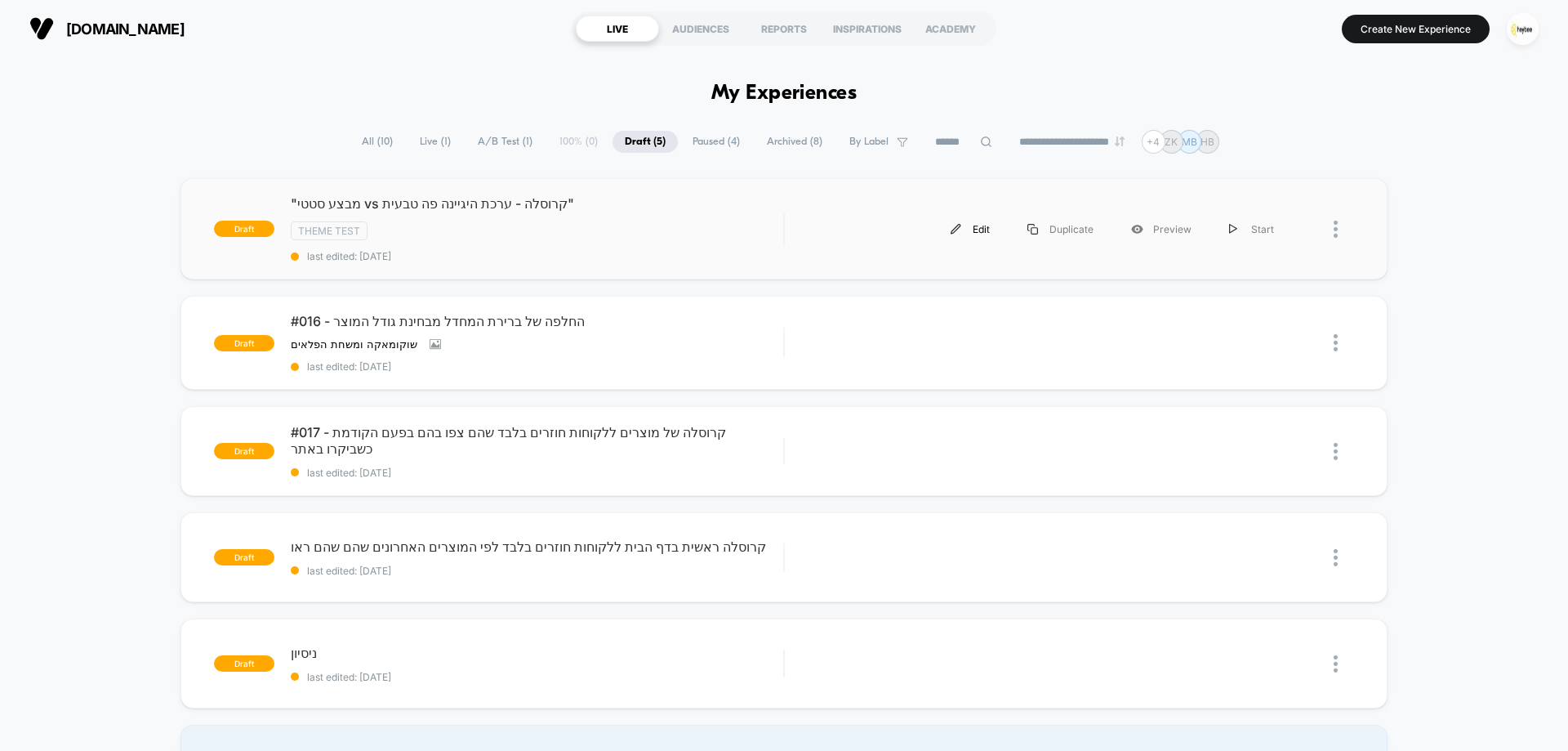
click at [954, 228] on img at bounding box center [956, 229] width 11 height 11
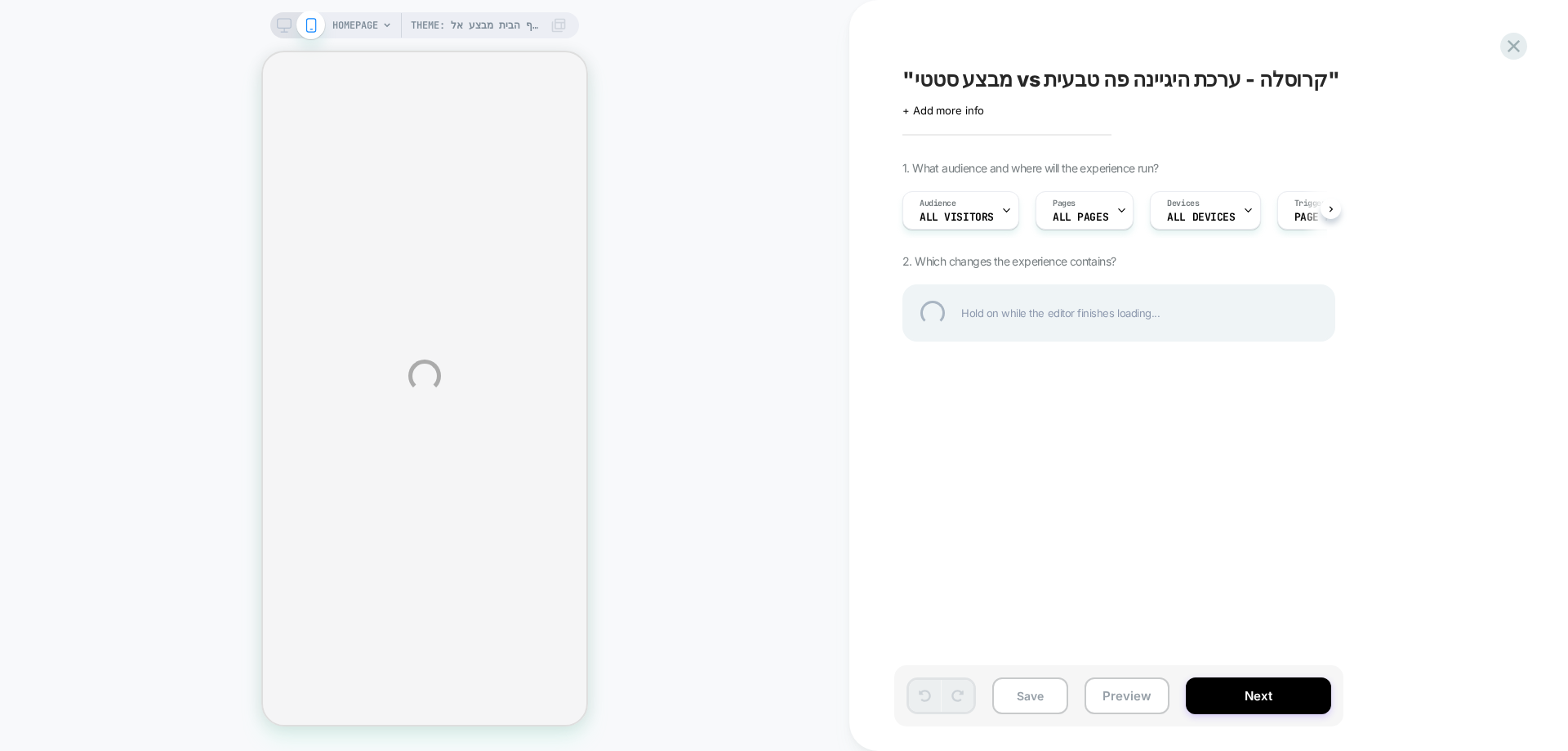
click at [912, 112] on div "Theme: טסט על דף הבית מבצע אל מול חמישה HOMEPAGE Theme: טסט על דף הבית מבצע אל …" at bounding box center [784, 375] width 1568 height 751
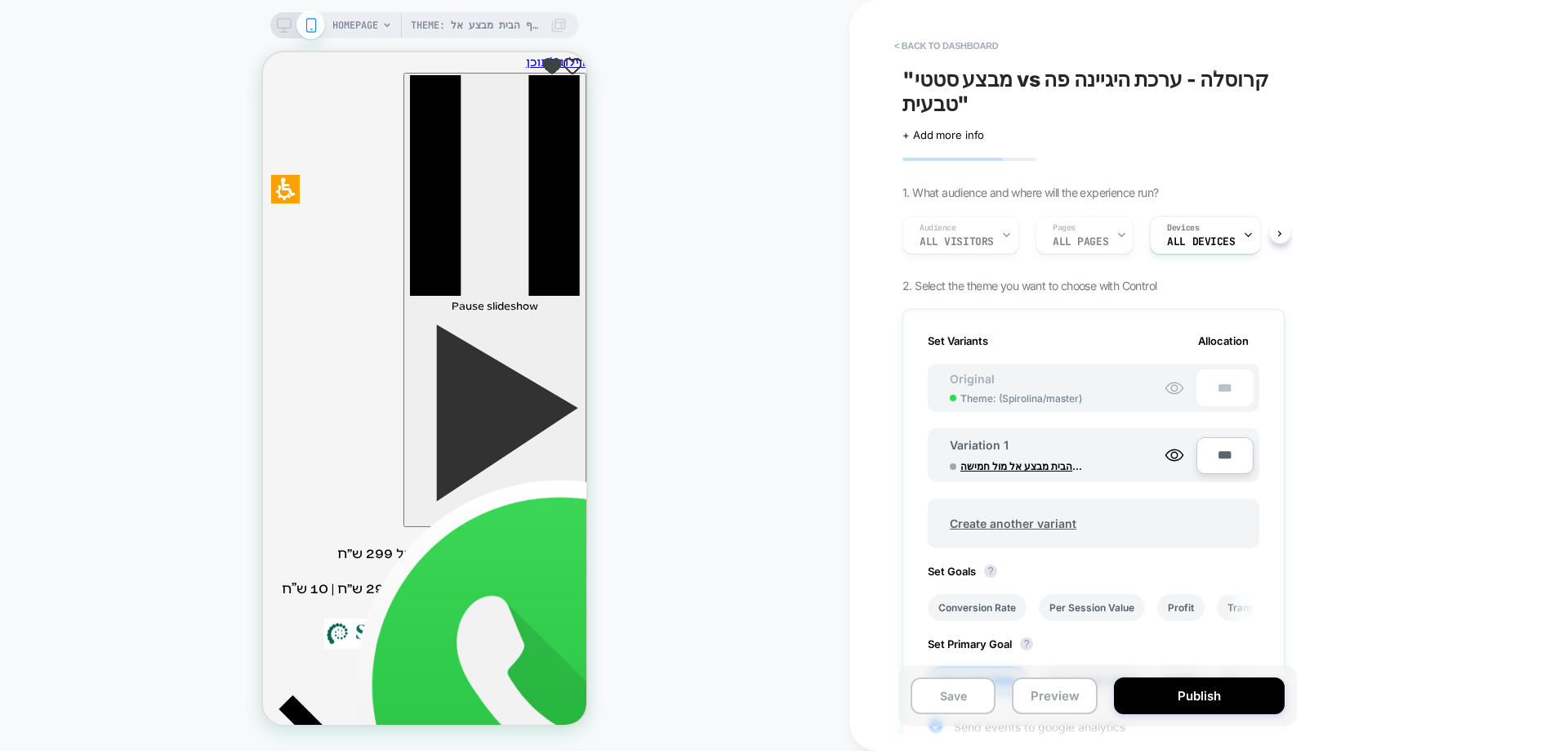
click at [909, 109] on span ""מבצע סטטי vs קרוסלה - ערכת היגיינה פה טבעית"" at bounding box center [1093, 91] width 382 height 49
click at [913, 138] on span "+ Add more info" at bounding box center [943, 135] width 82 height 13
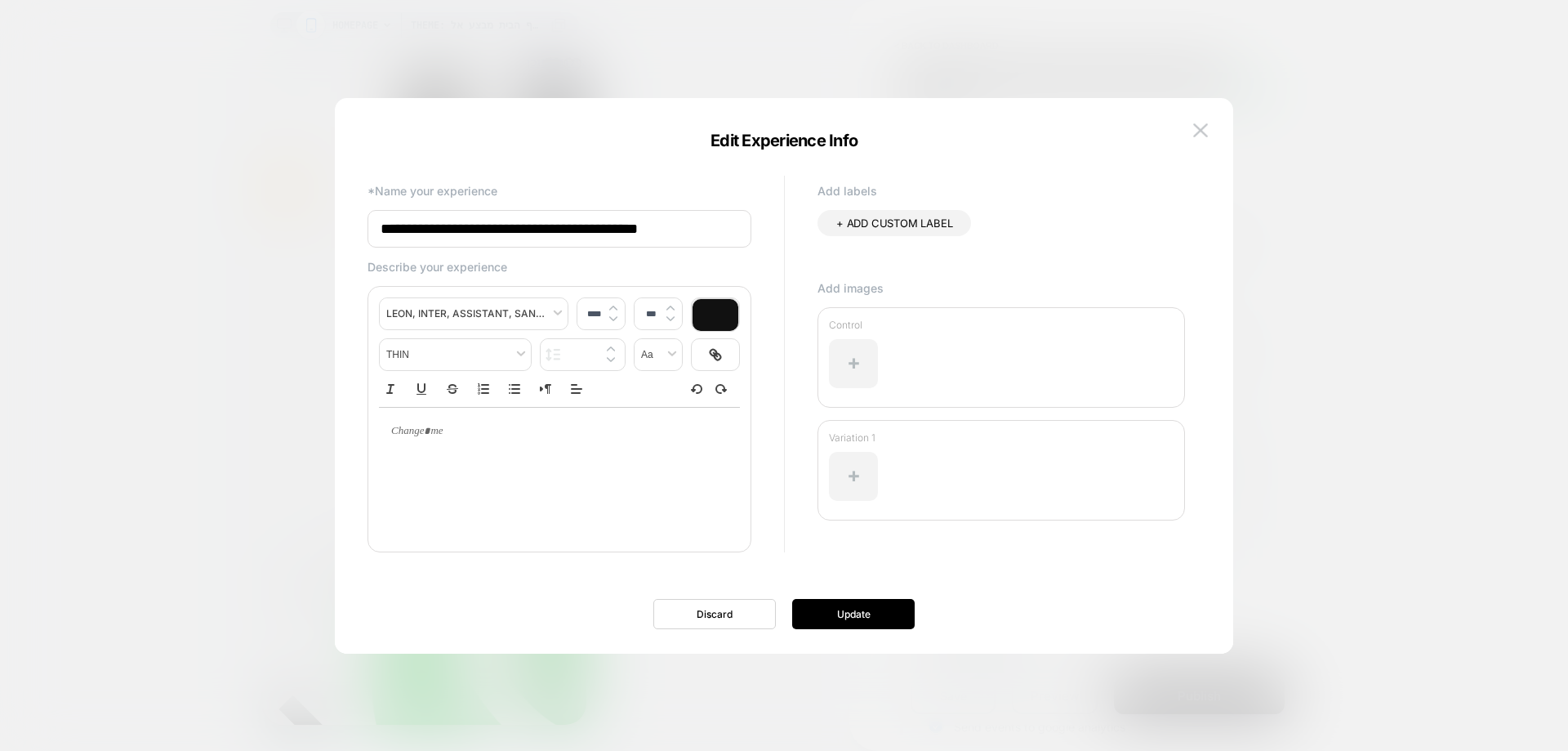
click at [652, 233] on input "**********" at bounding box center [559, 229] width 384 height 37
type input "**********"
click at [847, 609] on button "Update" at bounding box center [854, 614] width 122 height 30
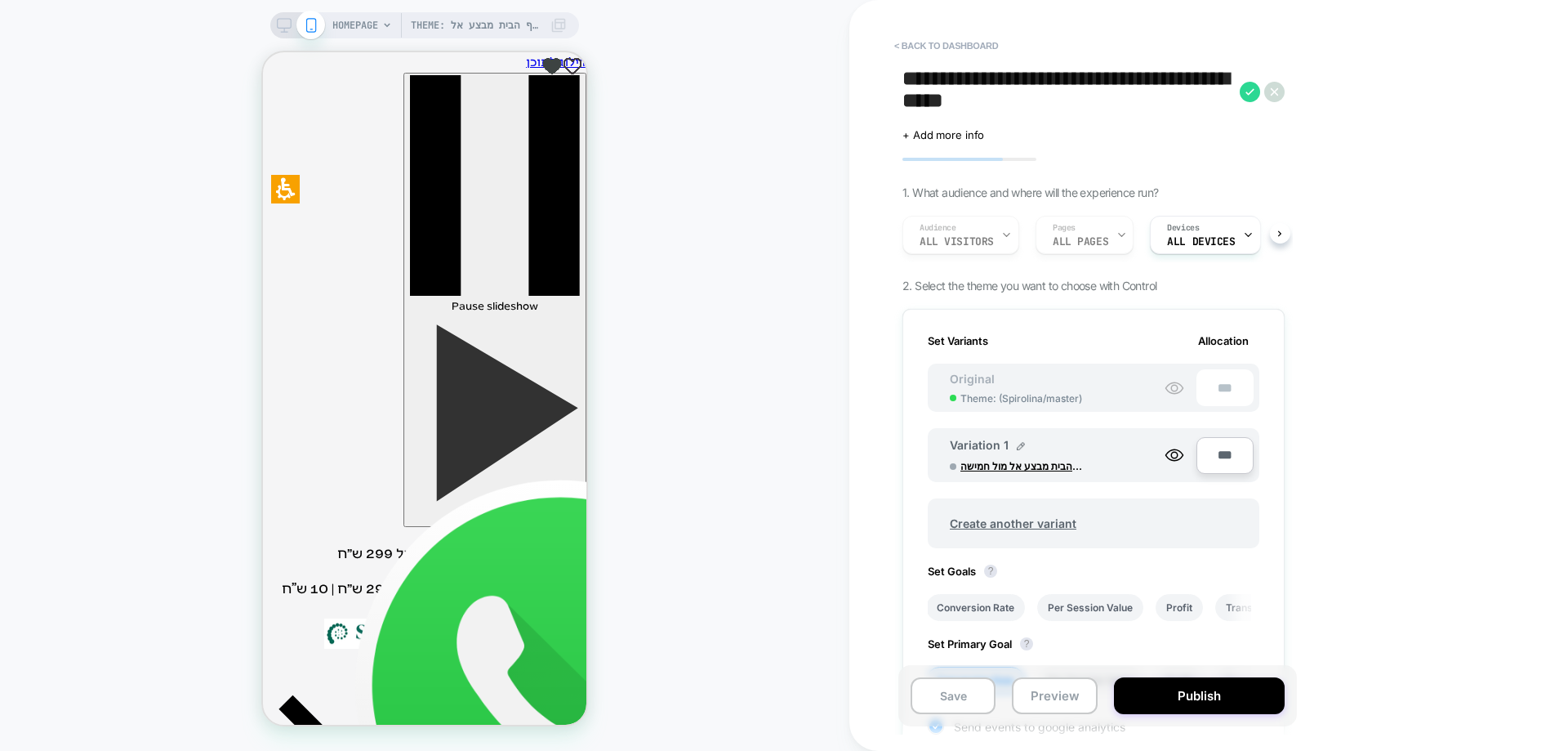
click at [1005, 385] on div "Original Theme: ( Spirolina/master )" at bounding box center [1016, 387] width 165 height 33
click at [1175, 388] on icon at bounding box center [1174, 388] width 20 height 20
click at [950, 133] on span "+ Add more info" at bounding box center [943, 135] width 82 height 13
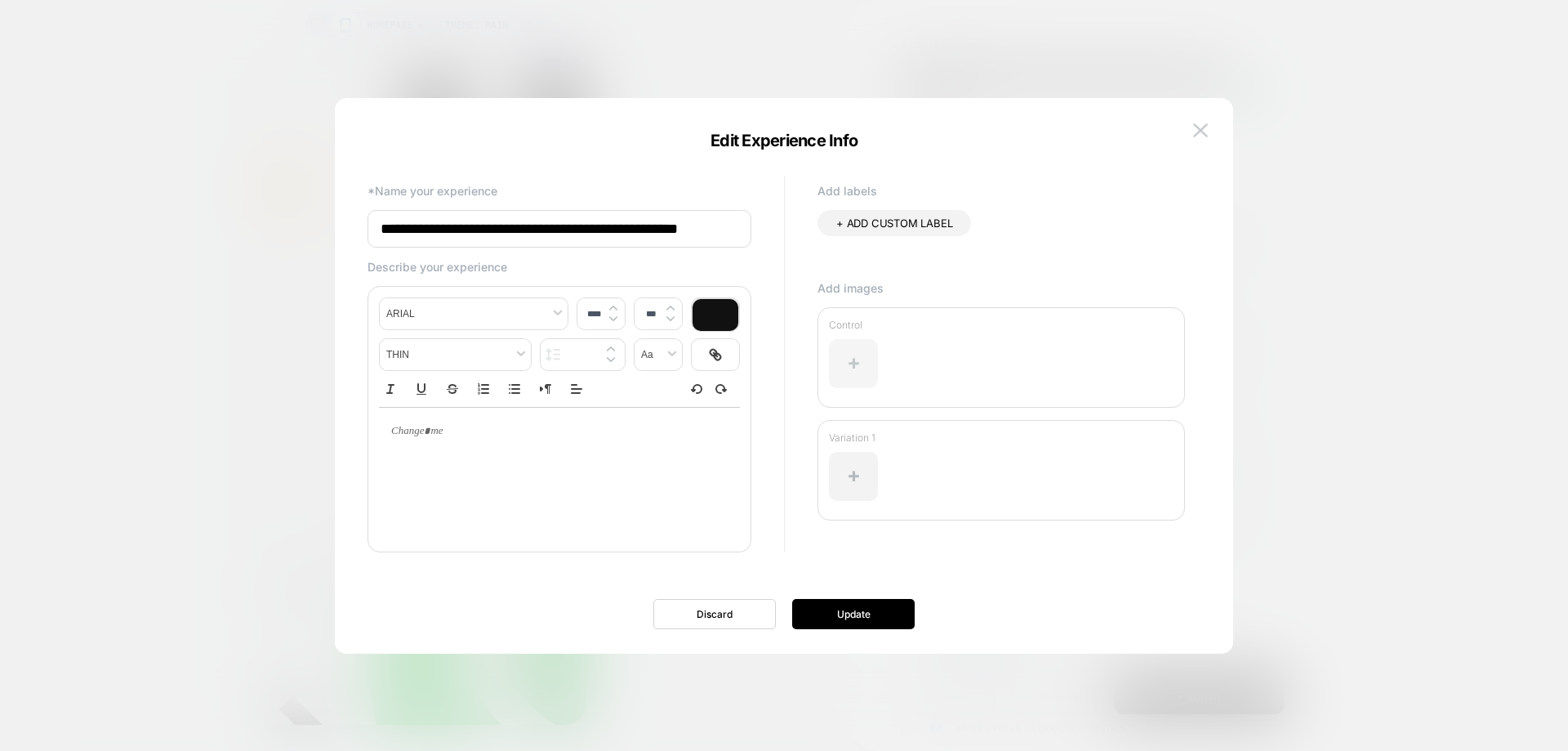
click at [847, 356] on div at bounding box center [853, 363] width 49 height 49
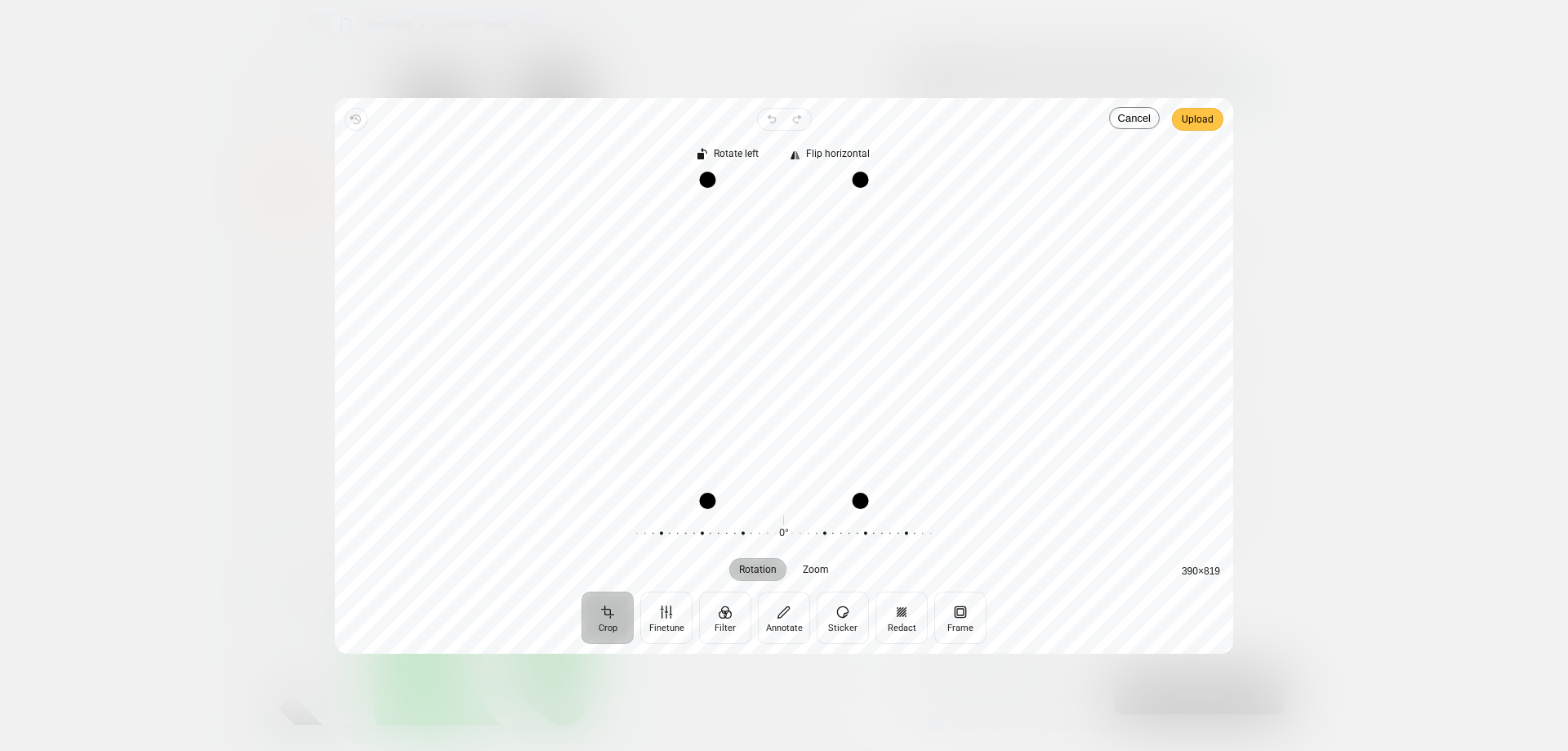
click at [1197, 120] on span "Upload" at bounding box center [1197, 119] width 32 height 20
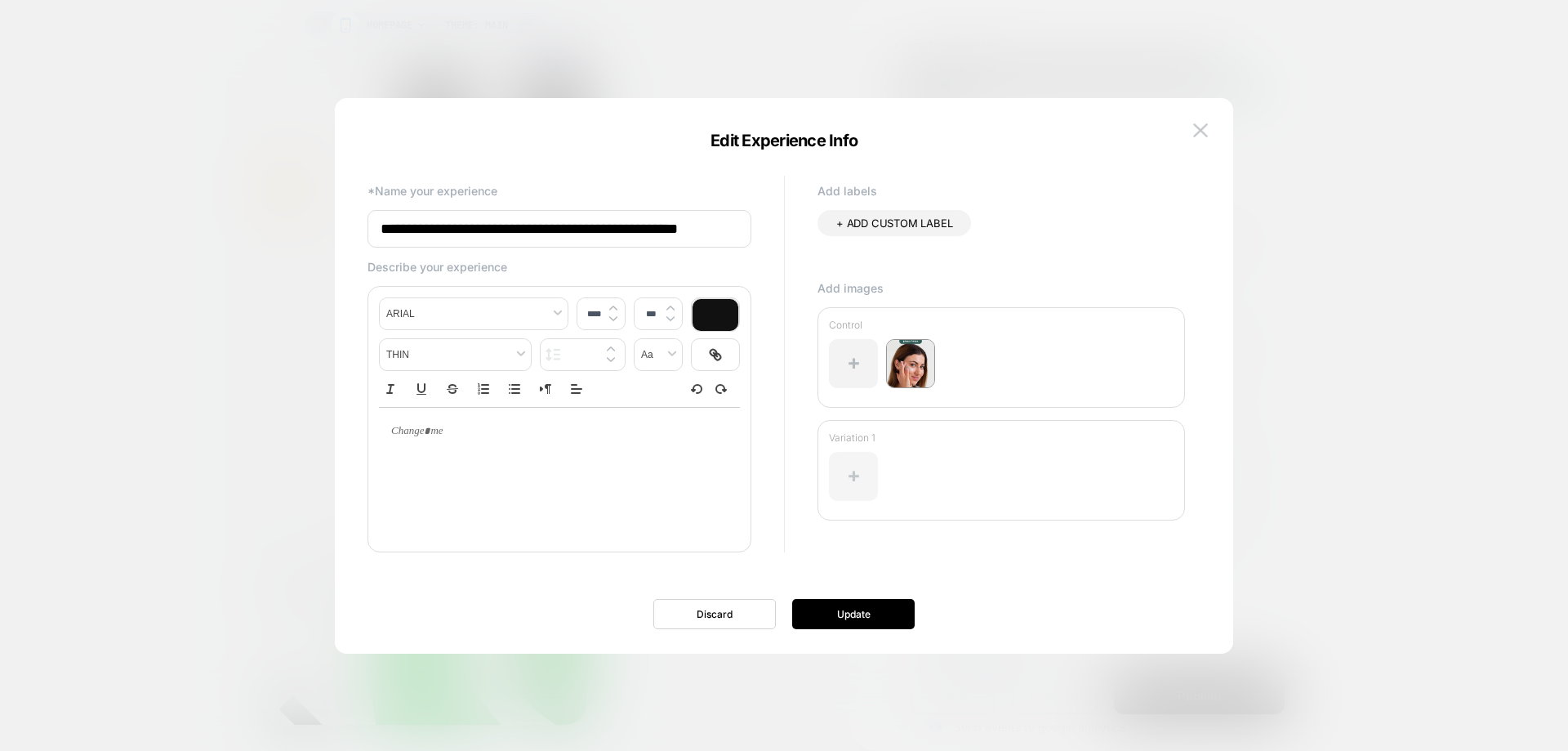
click at [848, 469] on div at bounding box center [853, 476] width 49 height 49
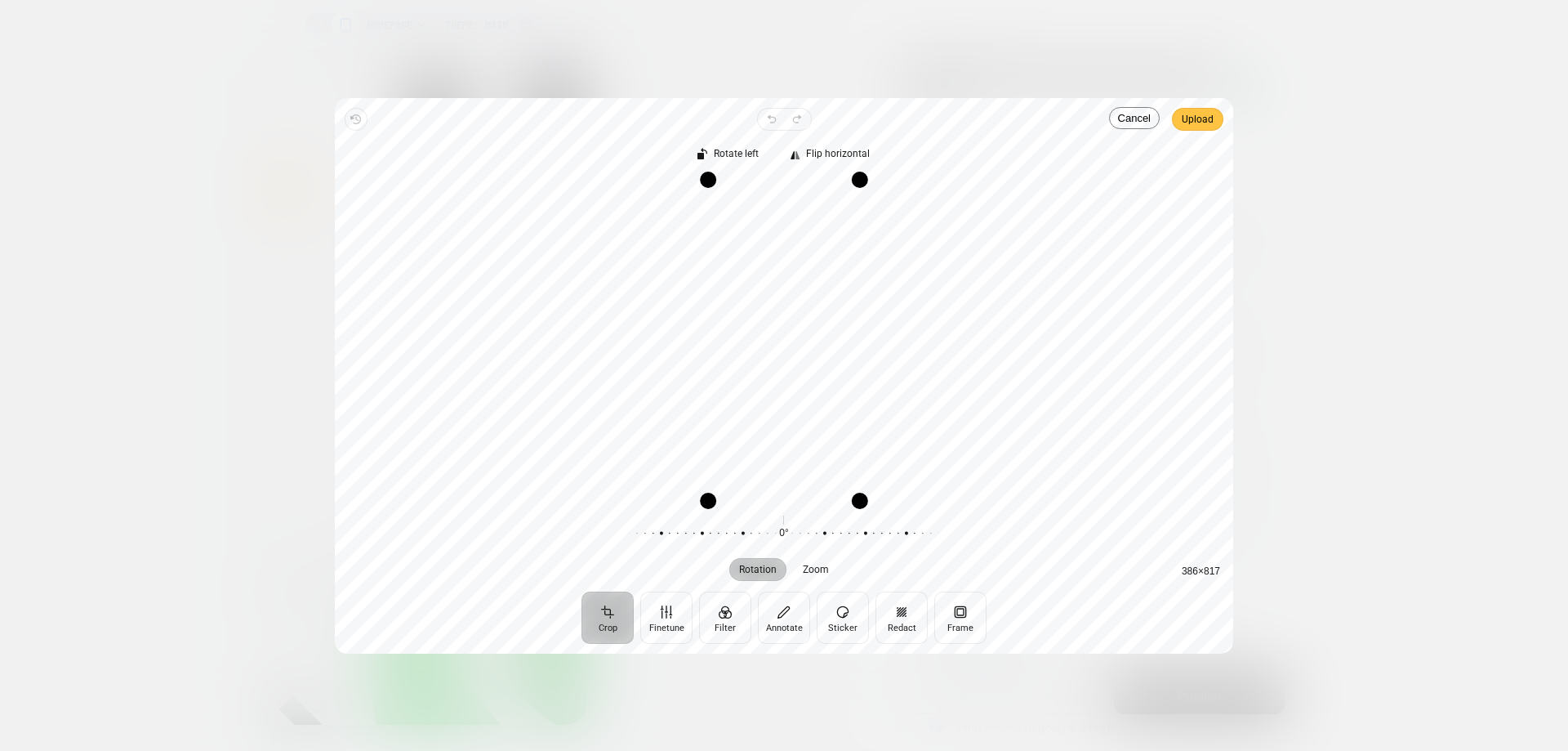
click at [1201, 122] on span "Upload" at bounding box center [1197, 119] width 32 height 20
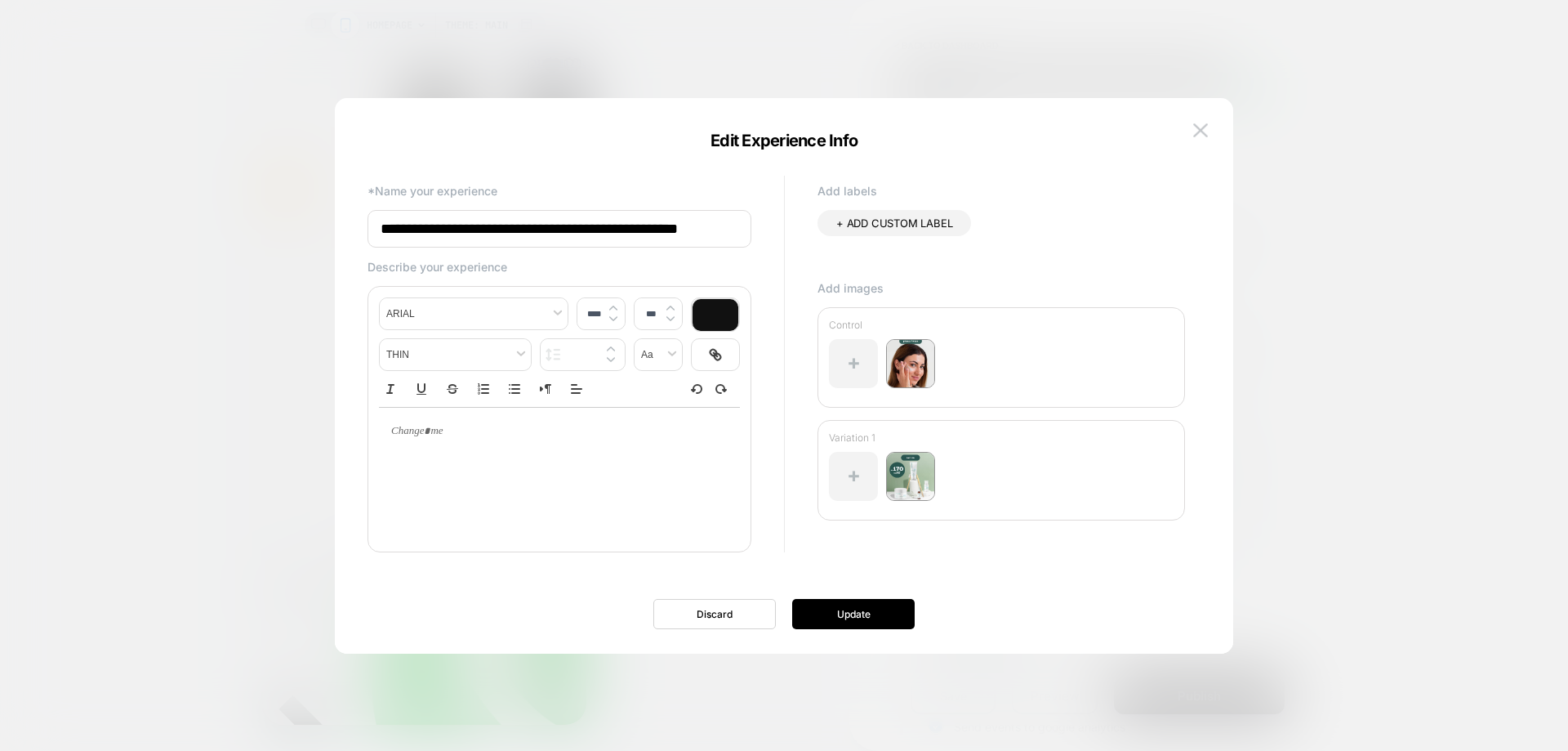
type input "****"
click at [589, 445] on div at bounding box center [559, 431] width 361 height 47
click at [517, 418] on div "**********" at bounding box center [559, 431] width 361 height 47
click at [869, 619] on button "Update" at bounding box center [854, 614] width 122 height 30
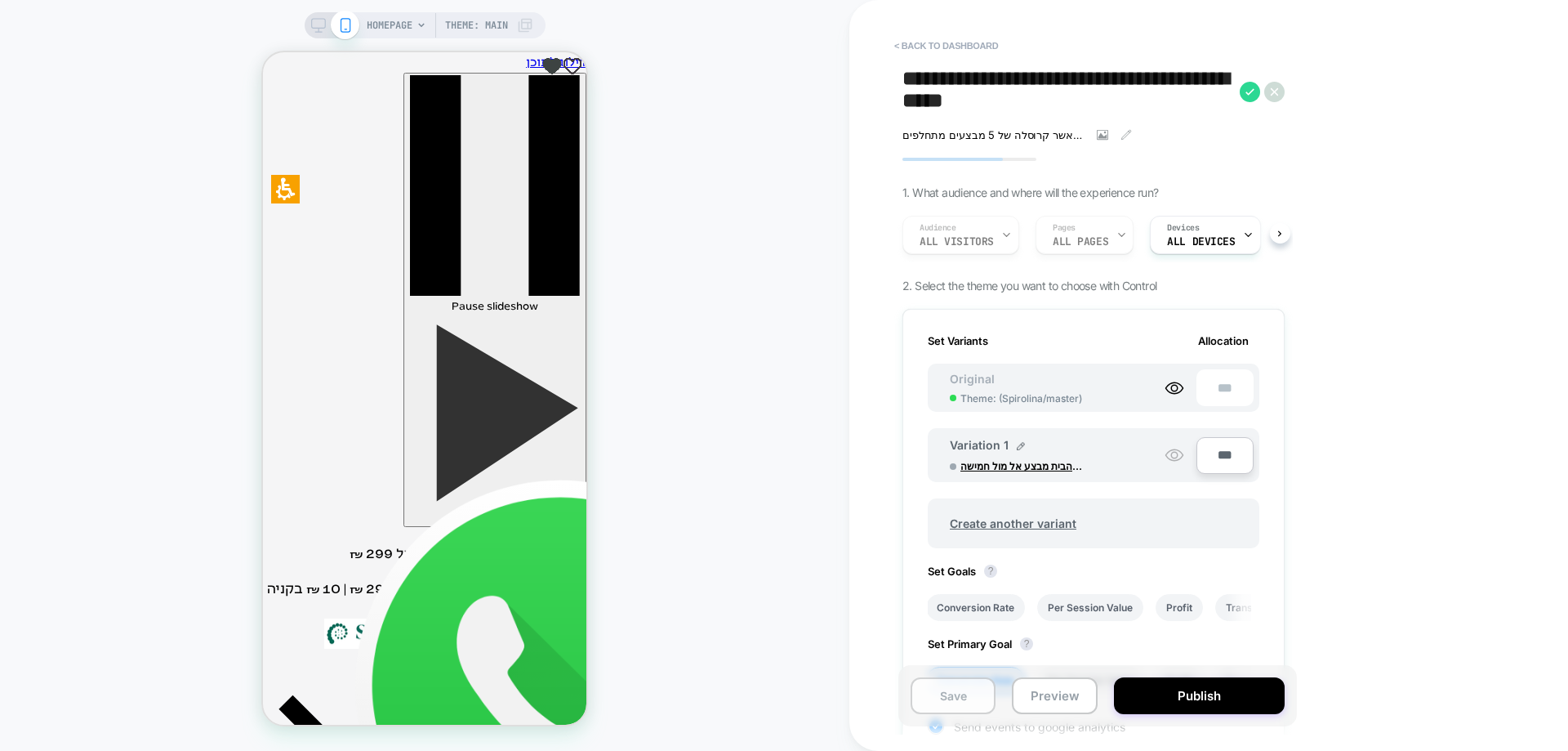
click at [941, 702] on button "Save" at bounding box center [953, 695] width 85 height 36
click at [1248, 89] on icon at bounding box center [1250, 91] width 20 height 20
drag, startPoint x: 923, startPoint y: 708, endPoint x: 931, endPoint y: 703, distance: 9.4
click at [926, 706] on button "Save" at bounding box center [953, 695] width 85 height 36
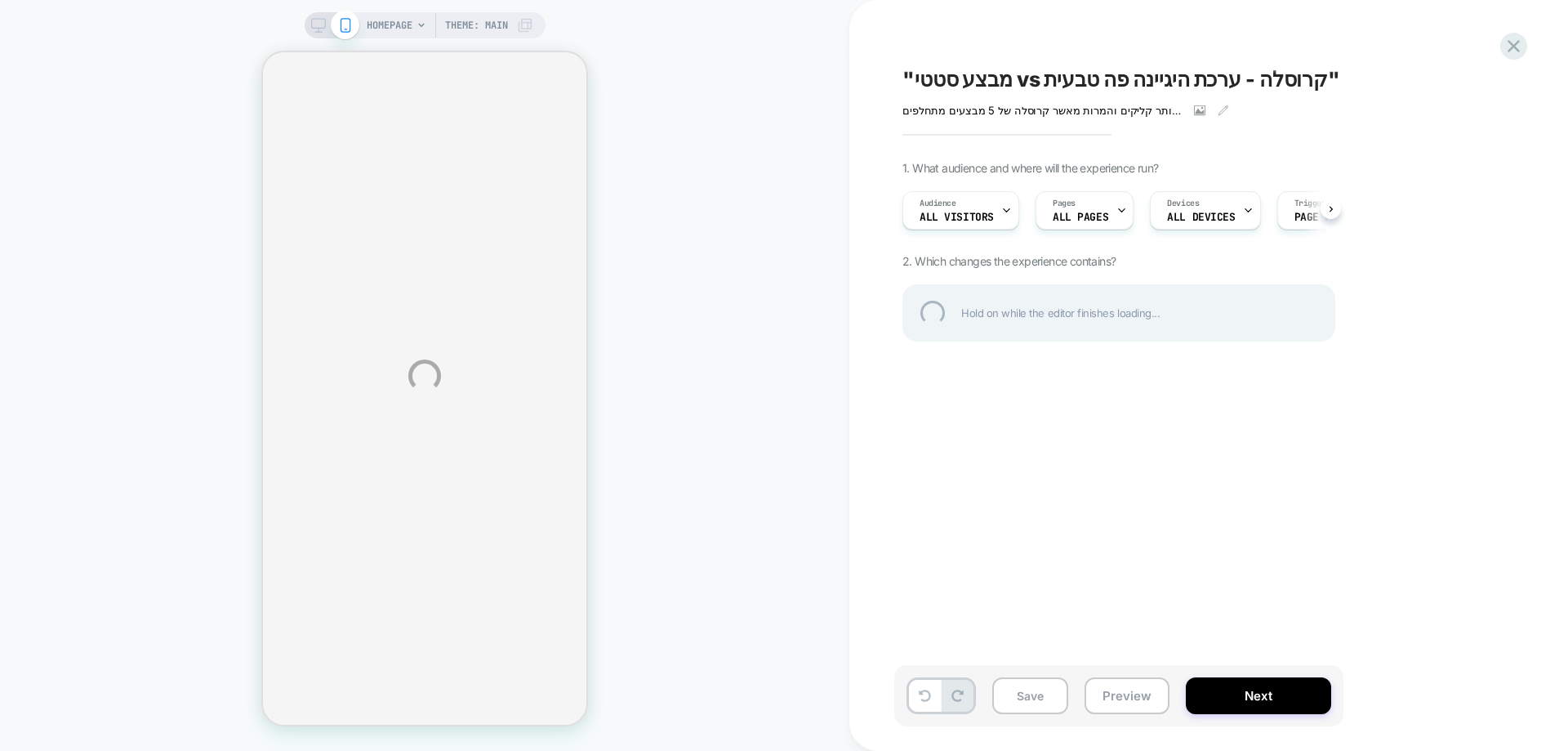
click at [1508, 47] on div ""מבצע סטטי vs קרוסלה - ערכת היגיינה פה טבעית" השערה שלנו: הצגת מבצע יחיד סטטי ש…" at bounding box center [1208, 375] width 719 height 751
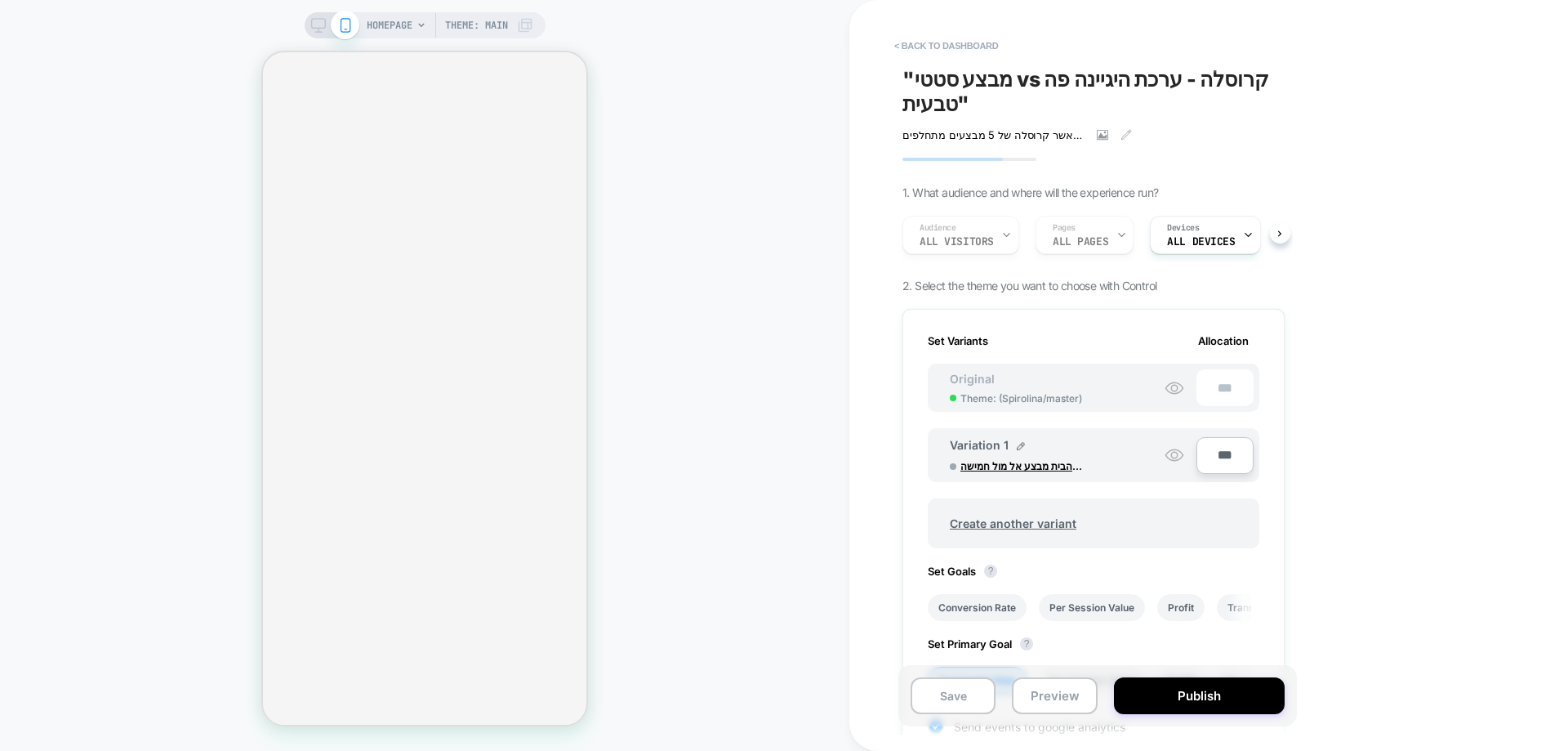
scroll to position [0, 2]
click at [957, 47] on button "< back to dashboard" at bounding box center [946, 45] width 120 height 26
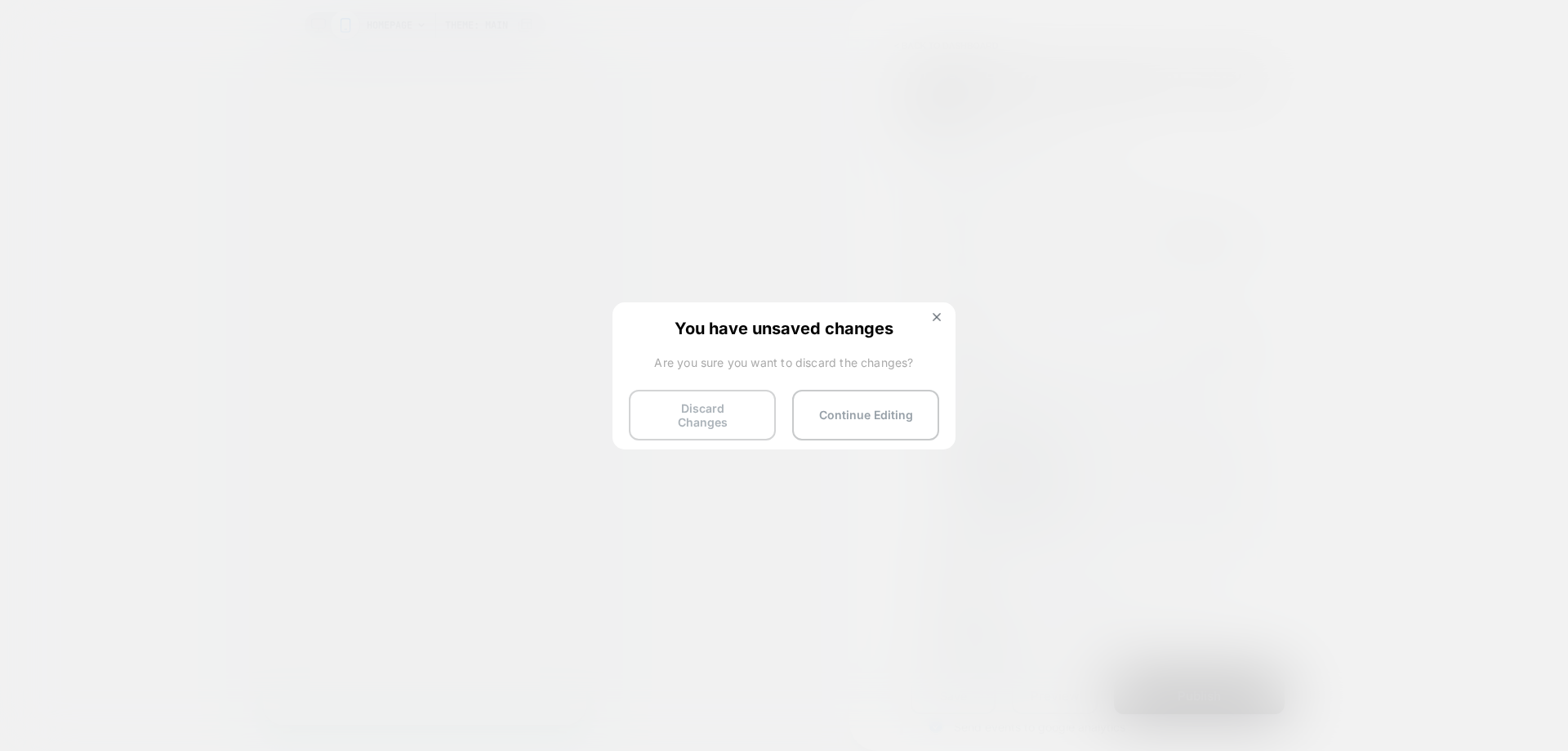
click at [712, 412] on button "Discard Changes" at bounding box center [703, 415] width 147 height 51
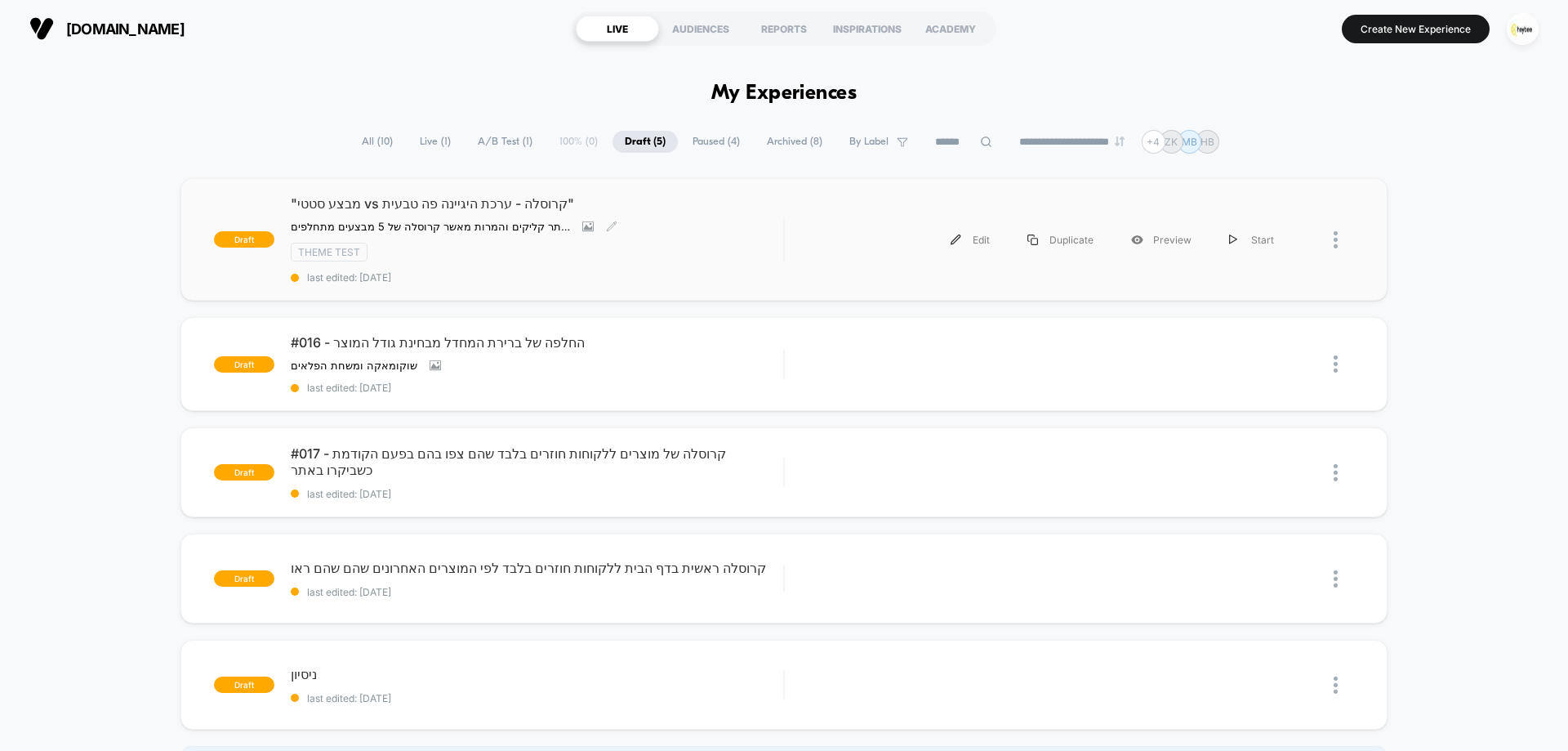
click at [661, 234] on div ""מבצע סטטי vs קרוסלה - ערכת היגיינה פה טבעית" השערה שלנו: הצגת מבצע יחיד סטטי ש…" at bounding box center [537, 239] width 493 height 89
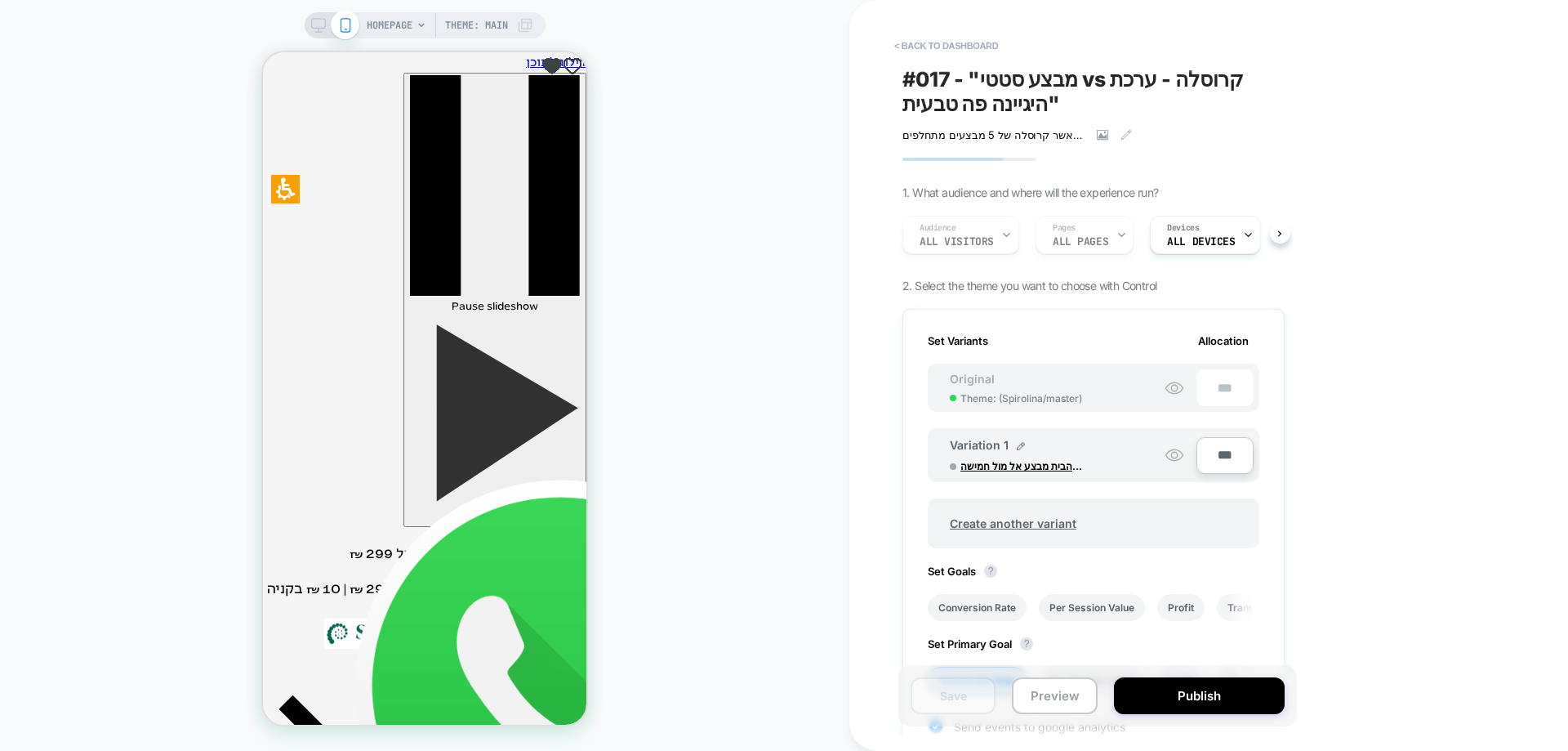
scroll to position [0, 2]
click at [963, 42] on button "< back to dashboard" at bounding box center [946, 45] width 120 height 26
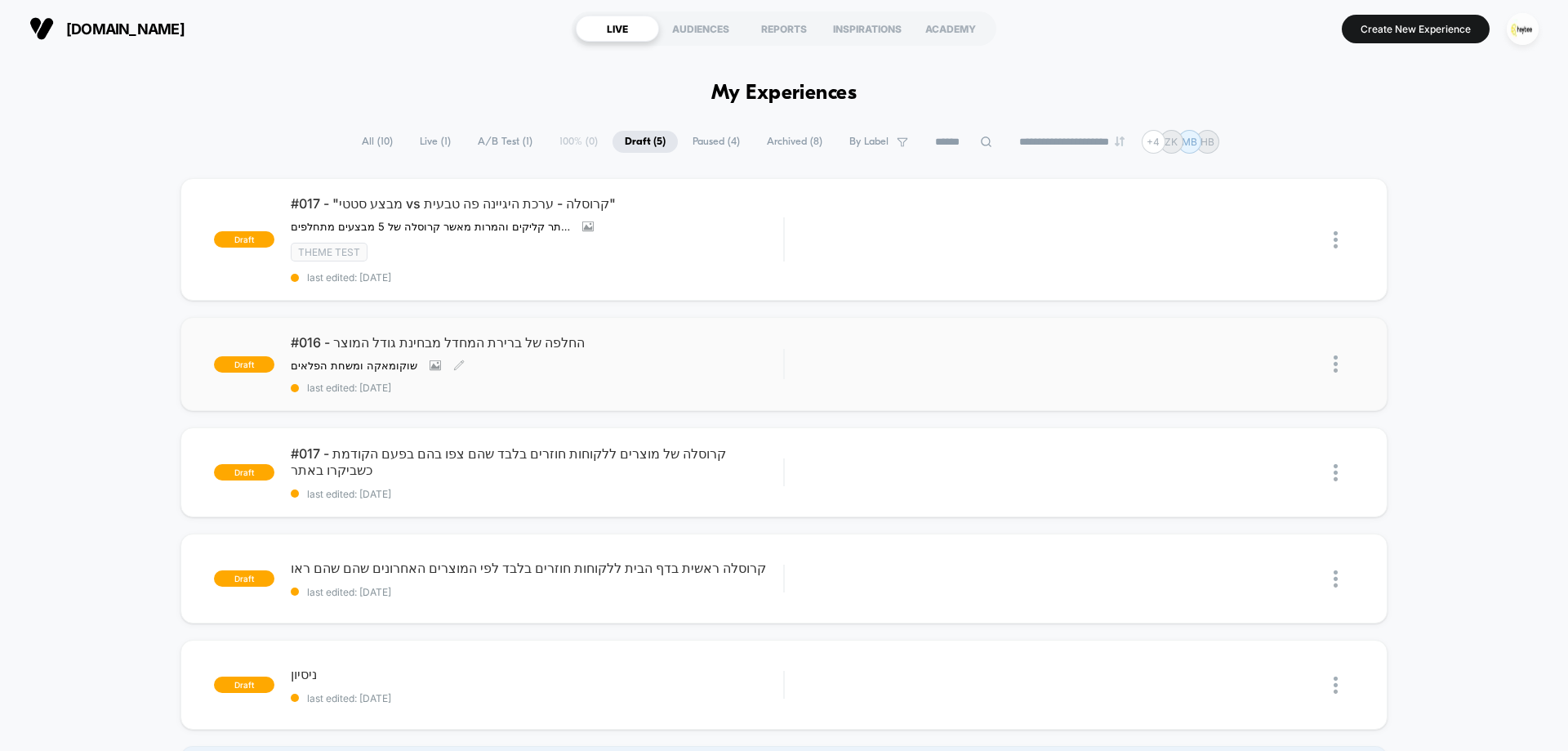
click at [486, 366] on div "שוקומאקה ומשחת הפלאים Click to view images Click to edit experience details שוק…" at bounding box center [463, 365] width 345 height 13
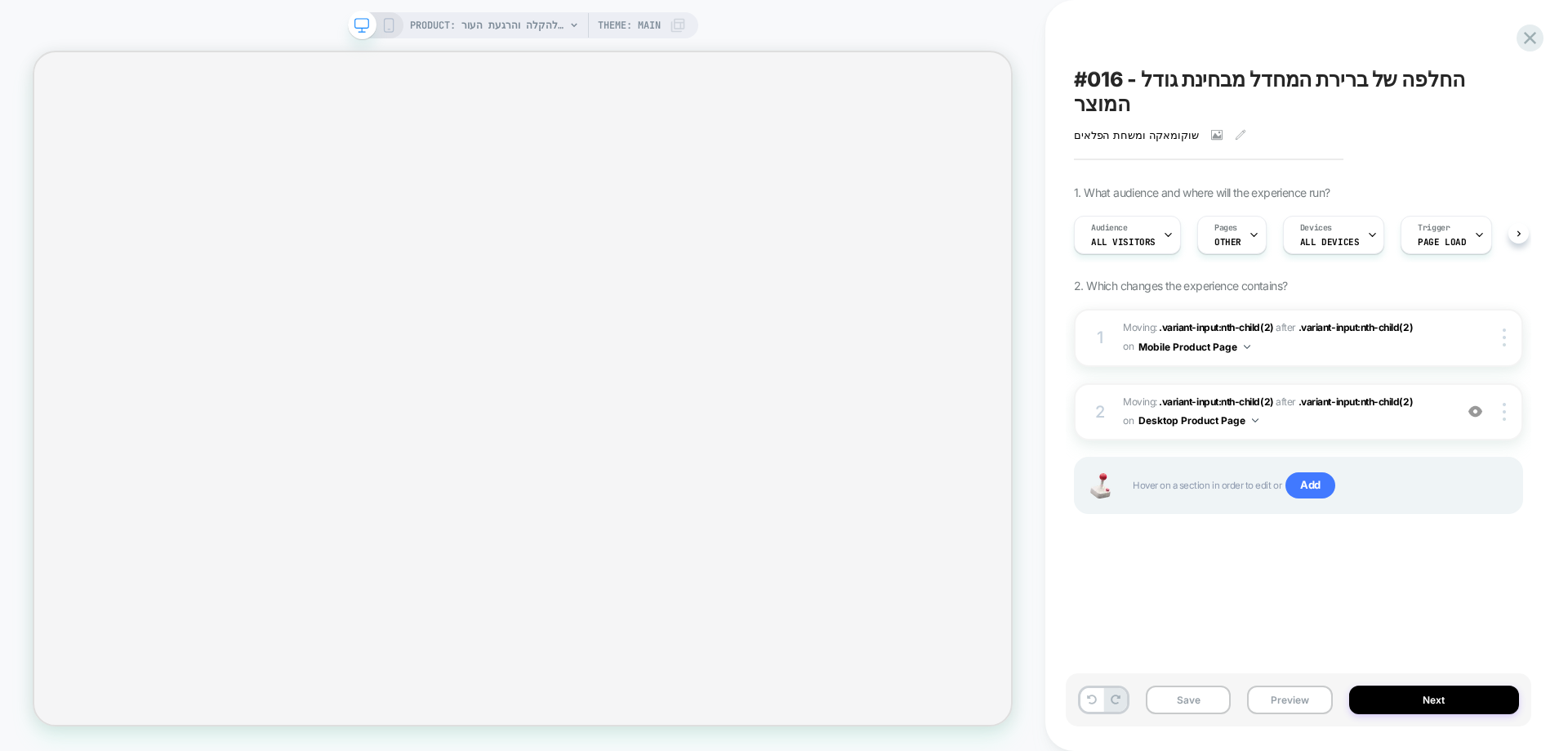
scroll to position [0, 1]
click at [398, 25] on div "PRODUCT: משחת הפלאים | להקלה והרגעת העור Theme: MAIN" at bounding box center [523, 25] width 350 height 26
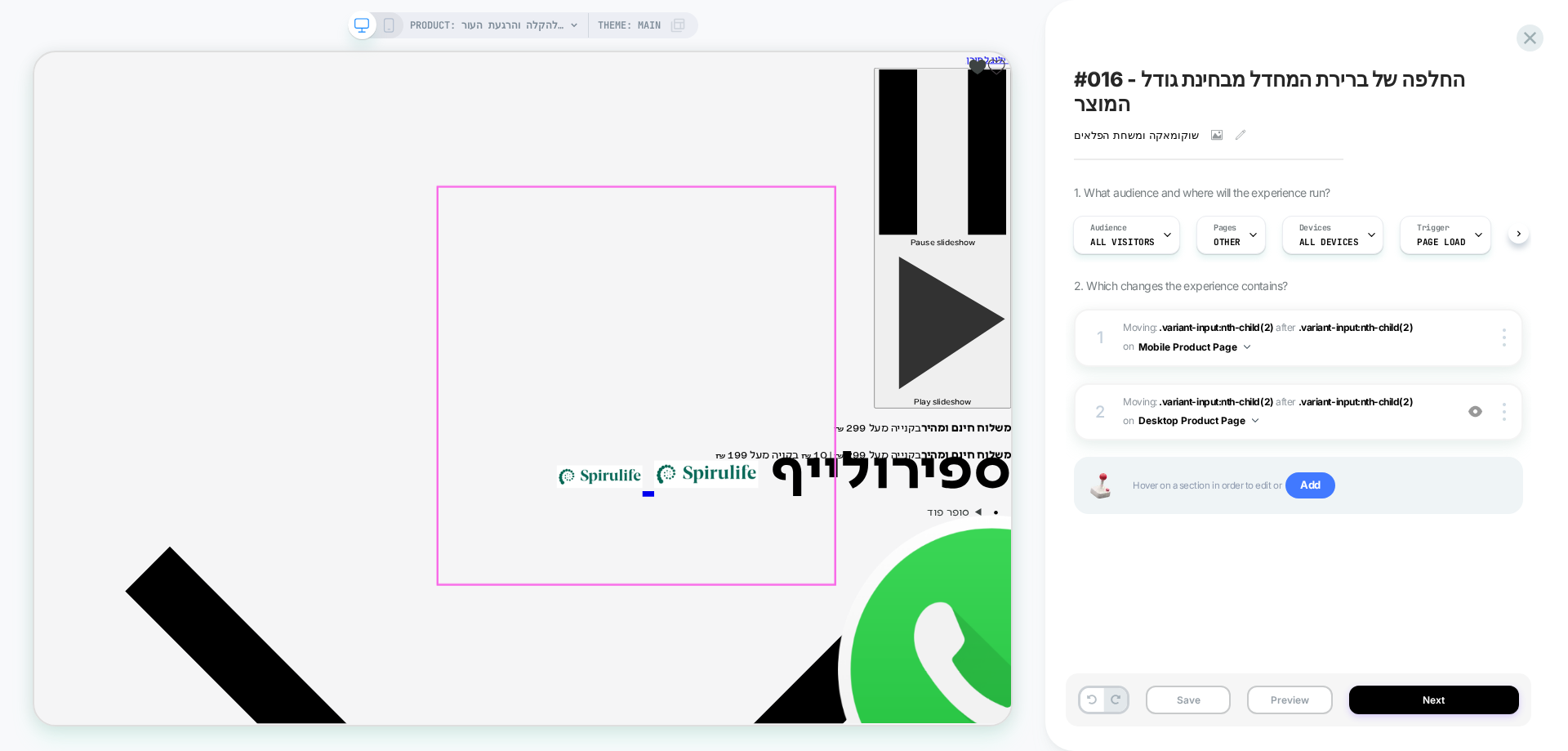
scroll to position [0, 0]
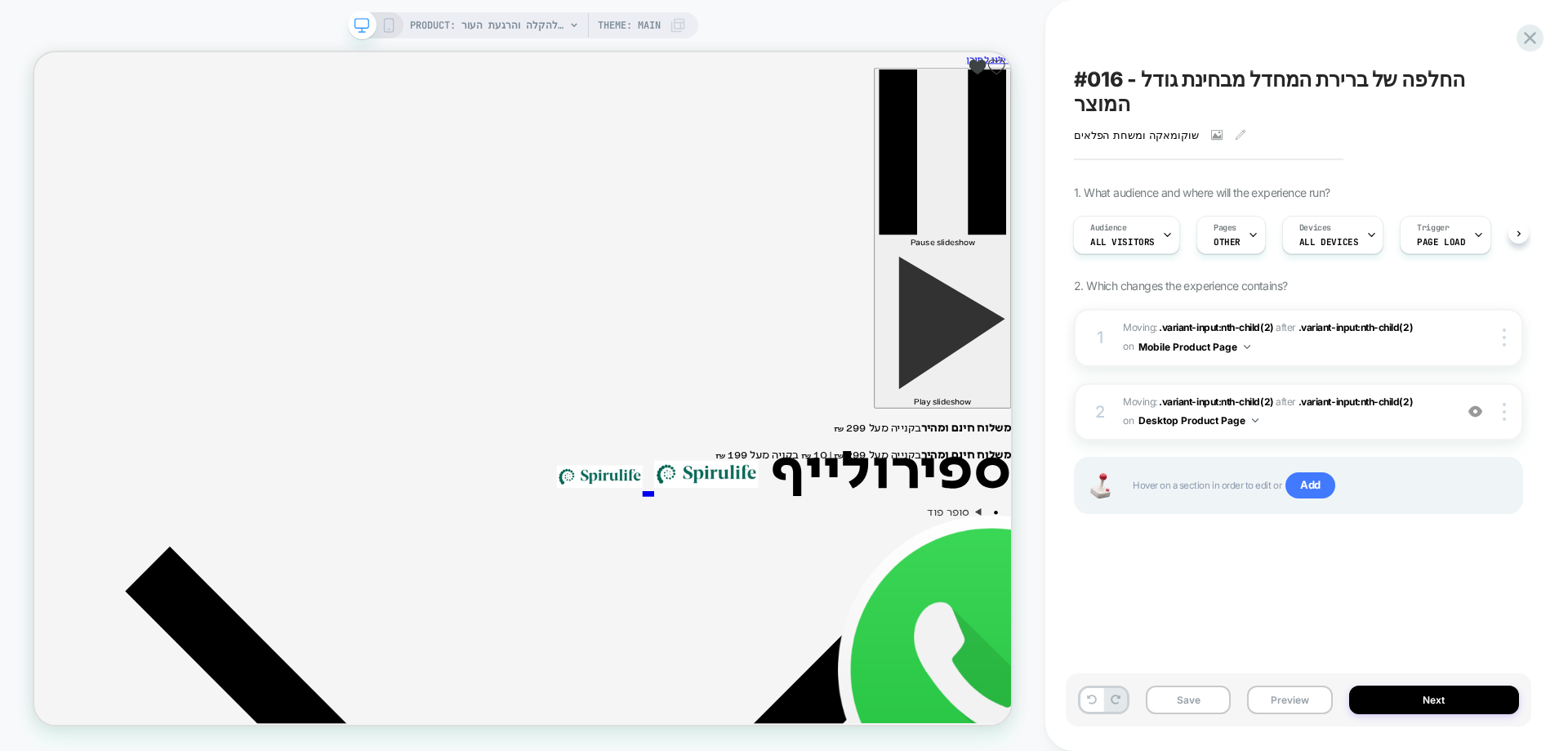
drag, startPoint x: 385, startPoint y: 23, endPoint x: 145, endPoint y: 17, distance: 240.1
click at [385, 23] on icon at bounding box center [388, 25] width 15 height 15
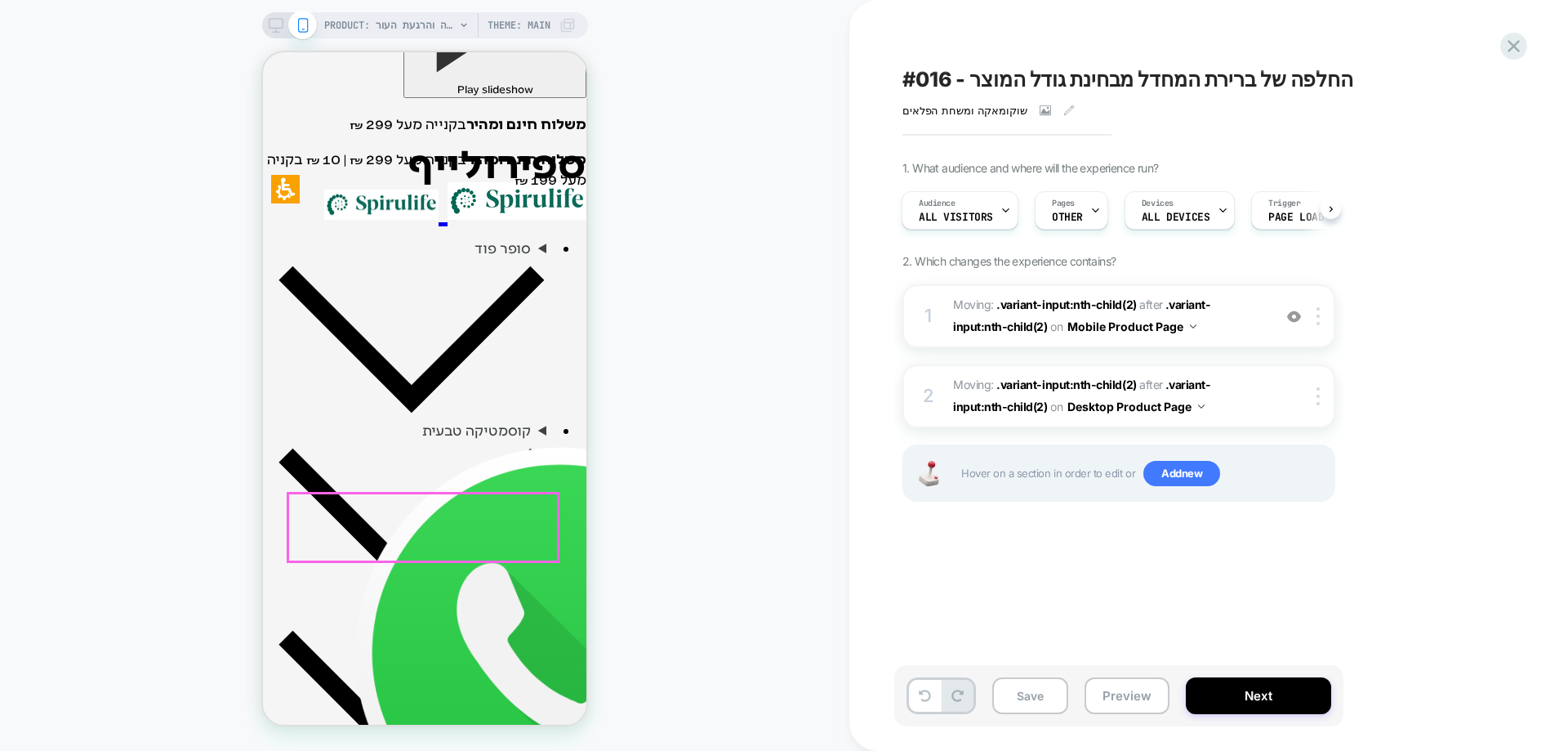
scroll to position [490, 0]
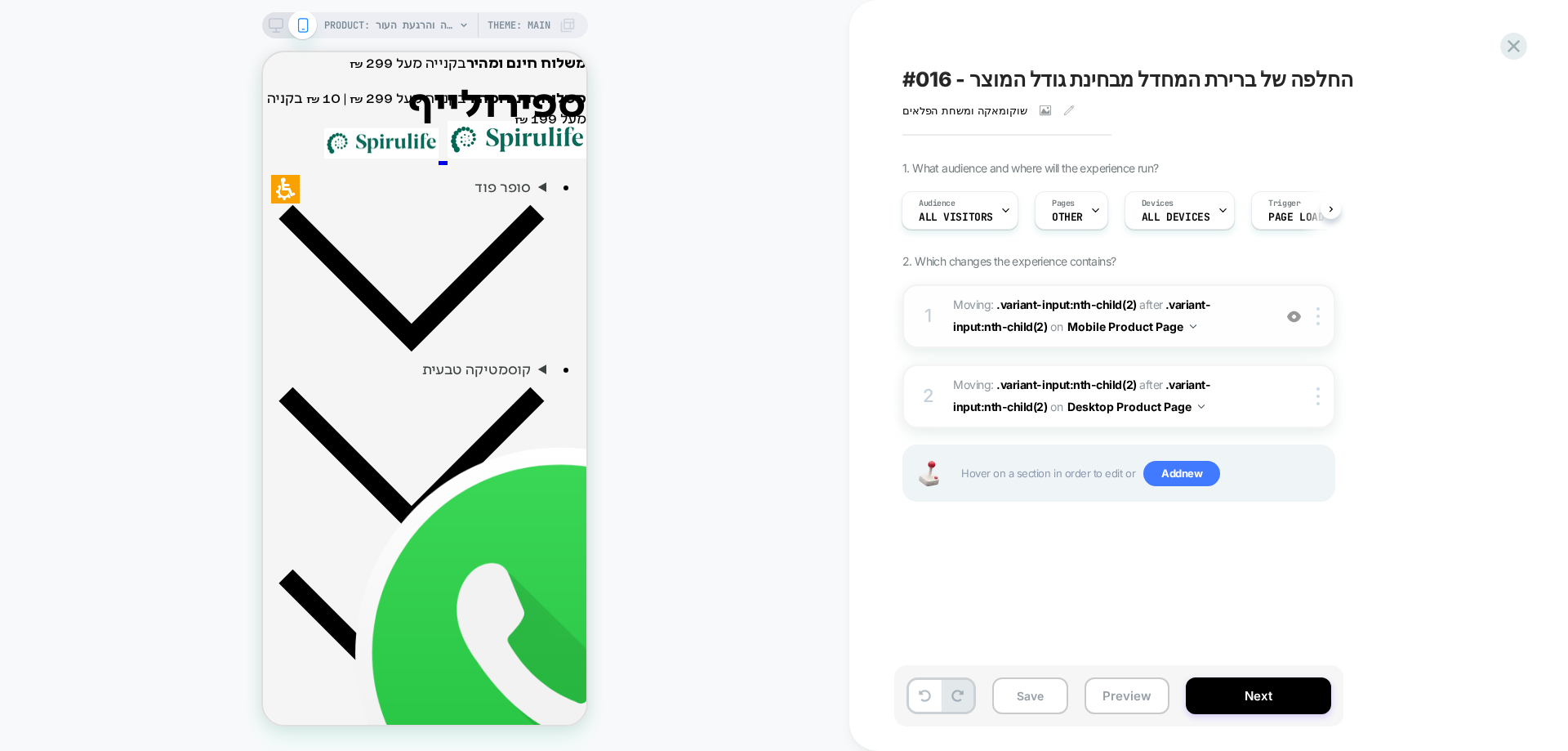
click at [1294, 315] on img at bounding box center [1294, 317] width 14 height 14
click at [1300, 317] on img at bounding box center [1294, 317] width 14 height 14
click at [1291, 398] on div at bounding box center [1307, 396] width 53 height 18
click at [1295, 318] on img at bounding box center [1294, 317] width 14 height 14
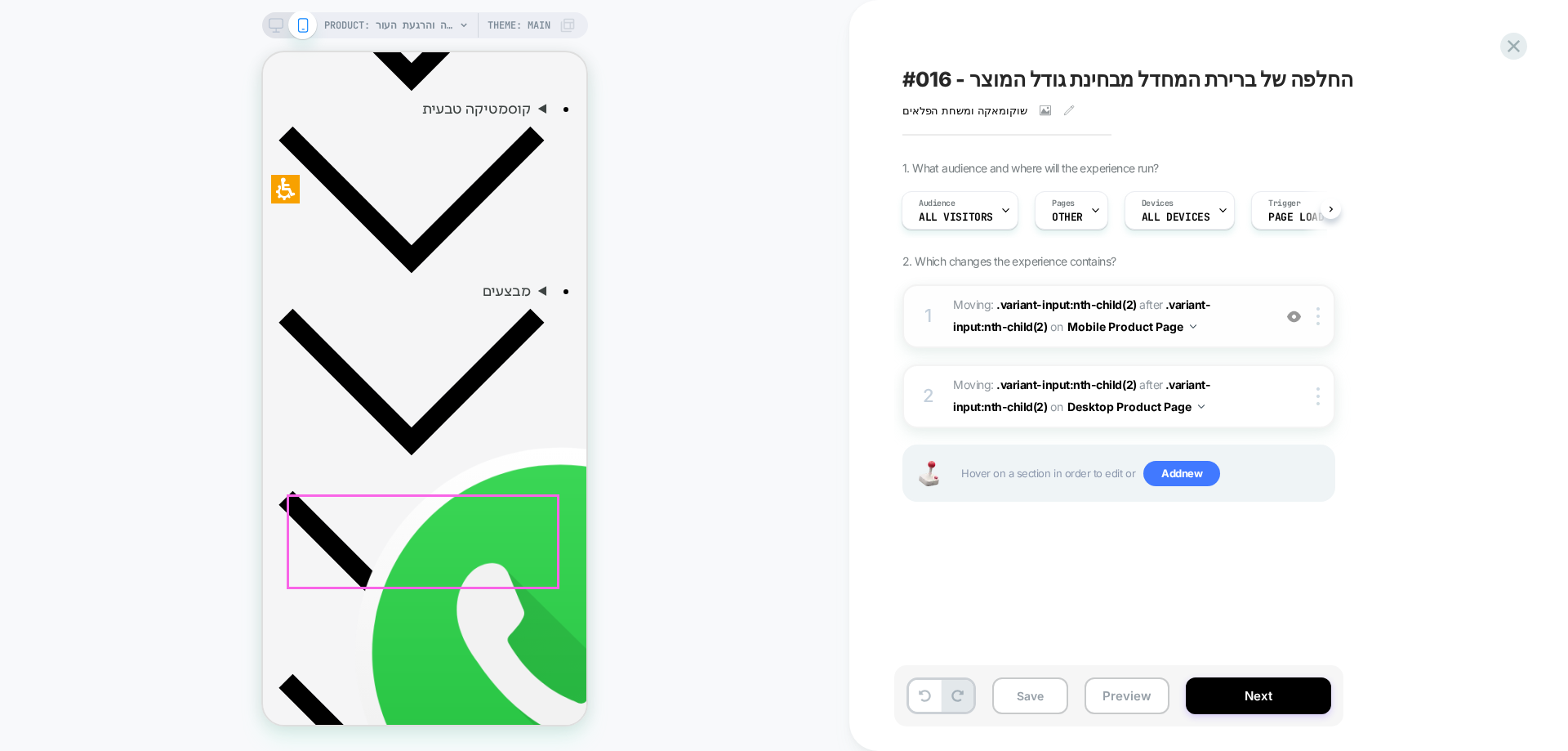
scroll to position [735, 0]
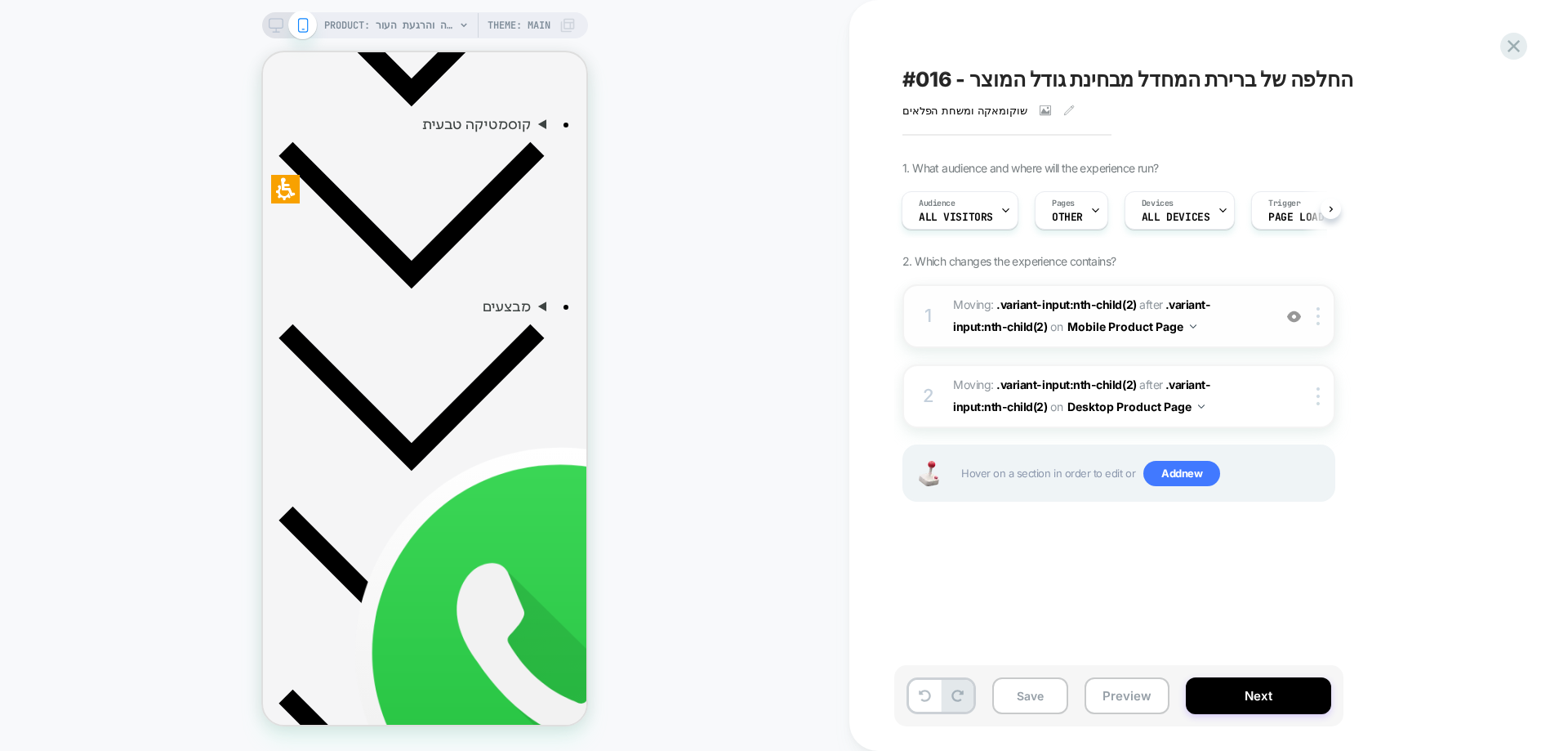
click at [772, 325] on div "PRODUCT: משחת הפלאים | להקלה והרגעת העור PRODUCT: משחת הפלאים | להקלה והרגעת הע…" at bounding box center [425, 375] width 849 height 718
click at [1064, 110] on icon at bounding box center [1069, 110] width 12 height 12
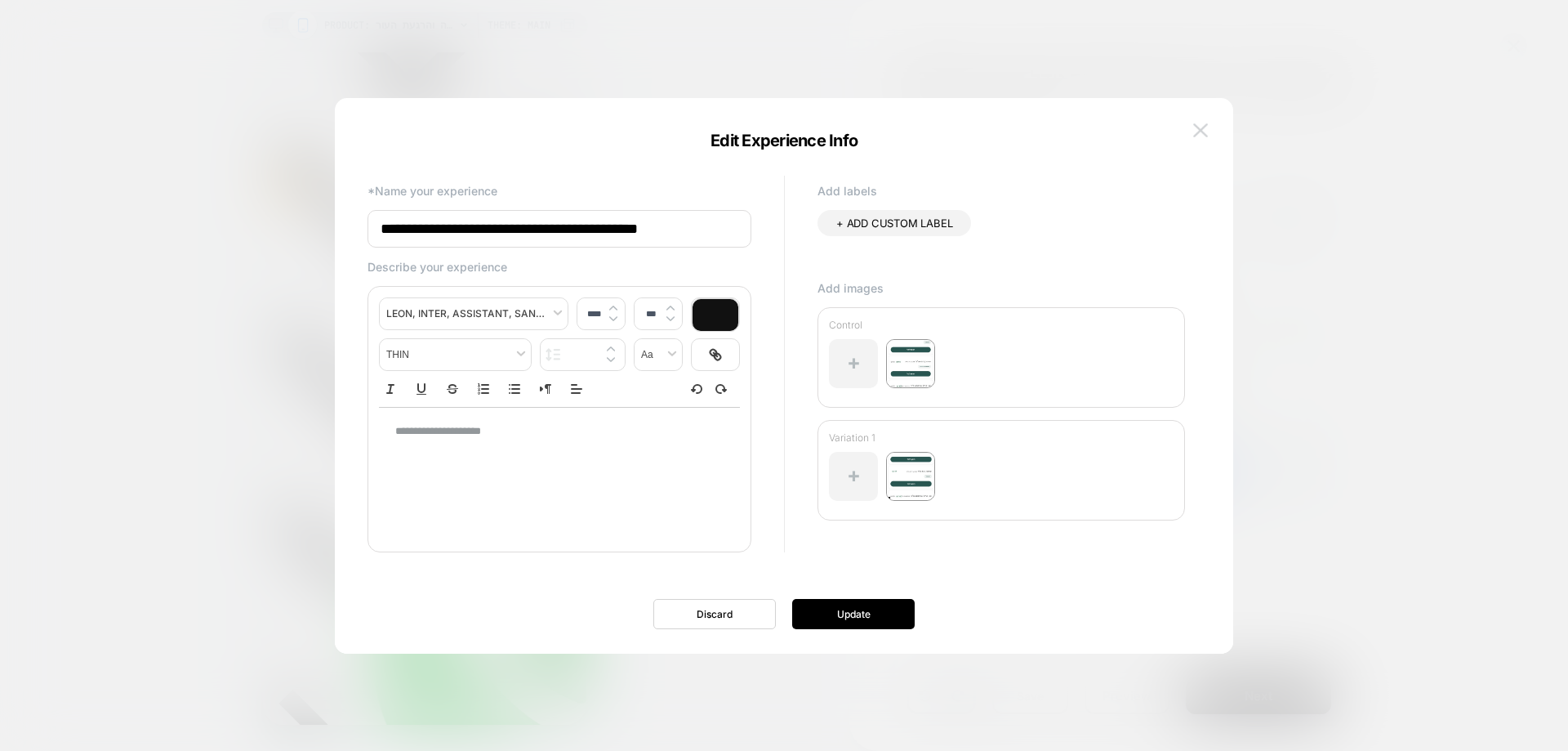
click at [1209, 131] on button at bounding box center [1201, 131] width 25 height 25
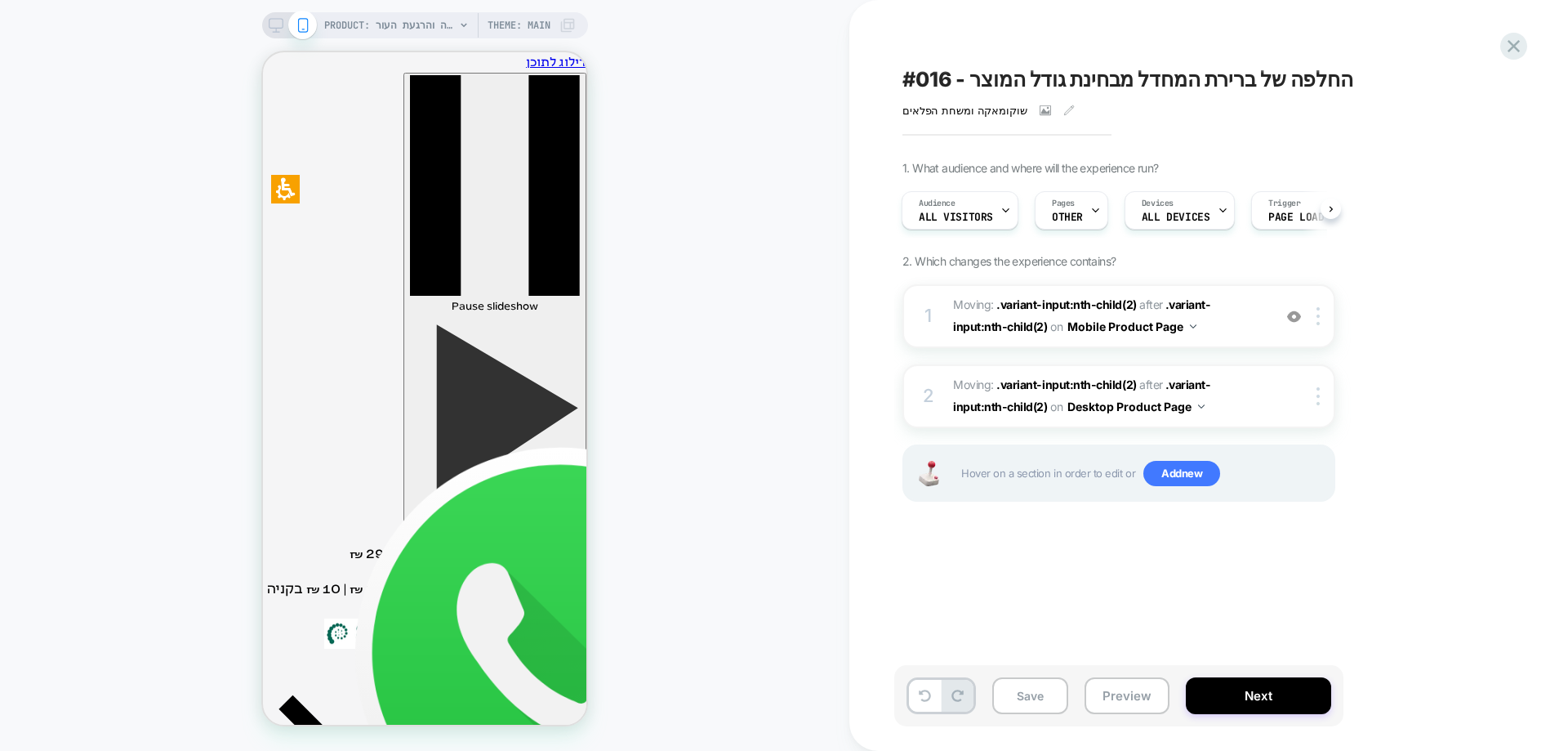
click at [723, 240] on div "PRODUCT: משחת הפלאים | להקלה והרגעת העור PRODUCT: משחת הפלאים | להקלה והרגעת הע…" at bounding box center [425, 375] width 849 height 718
click at [730, 219] on div "PRODUCT: משחת הפלאים | להקלה והרגעת העור PRODUCT: משחת הפלאים | להקלה והרגעת הע…" at bounding box center [425, 375] width 849 height 718
click at [1511, 45] on icon at bounding box center [1514, 46] width 22 height 22
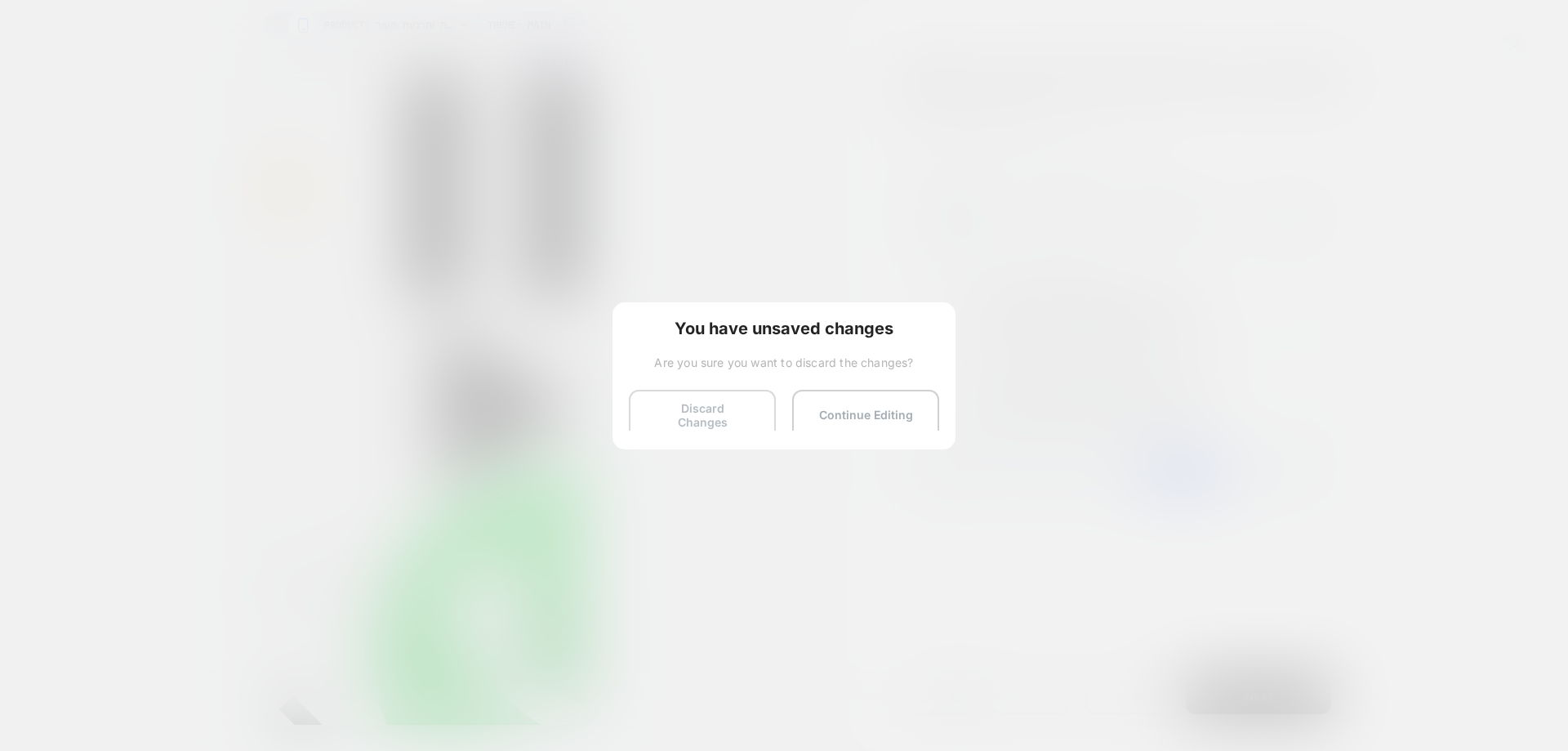
click at [702, 421] on button "Discard Changes" at bounding box center [703, 415] width 147 height 51
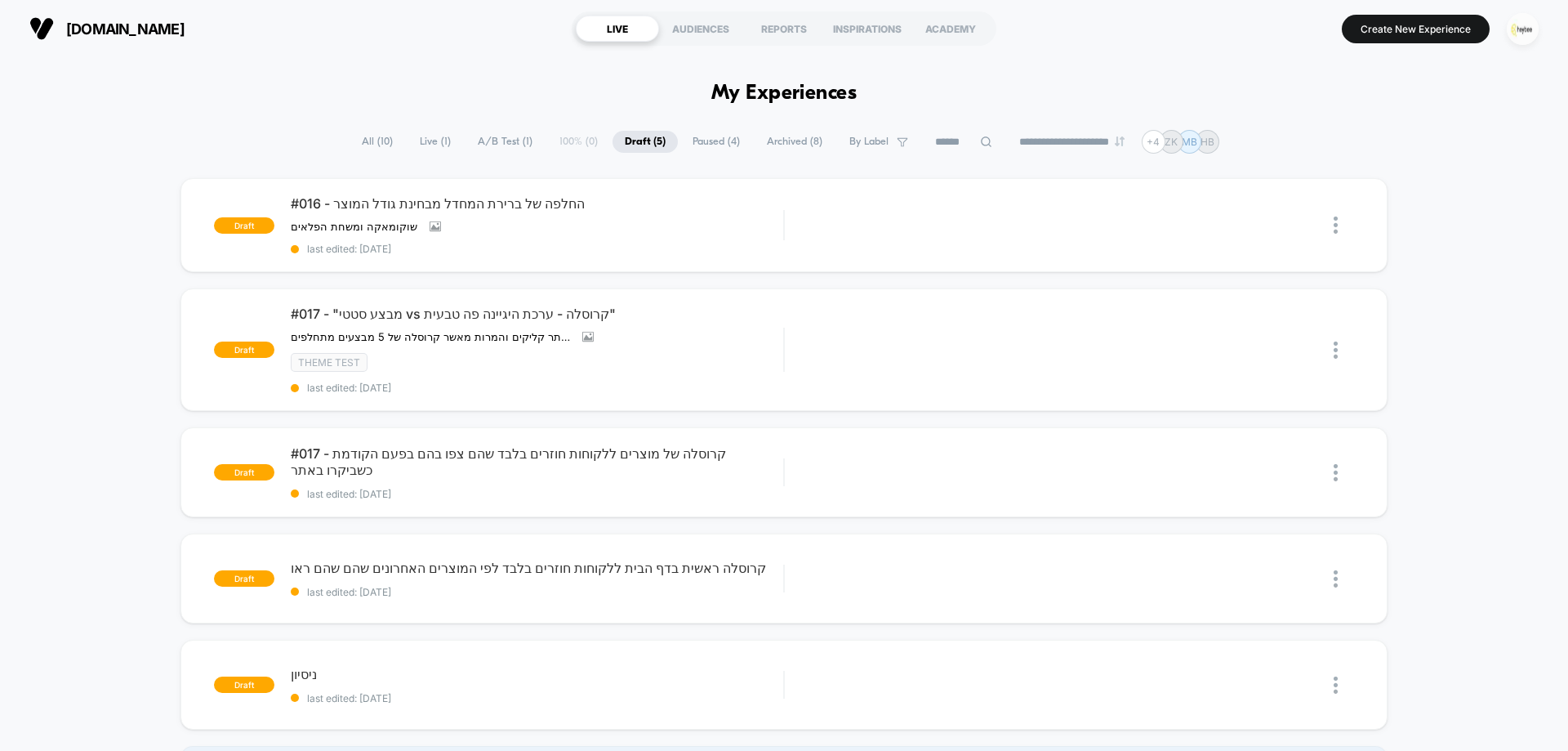
click at [1514, 29] on img "button" at bounding box center [1523, 29] width 32 height 32
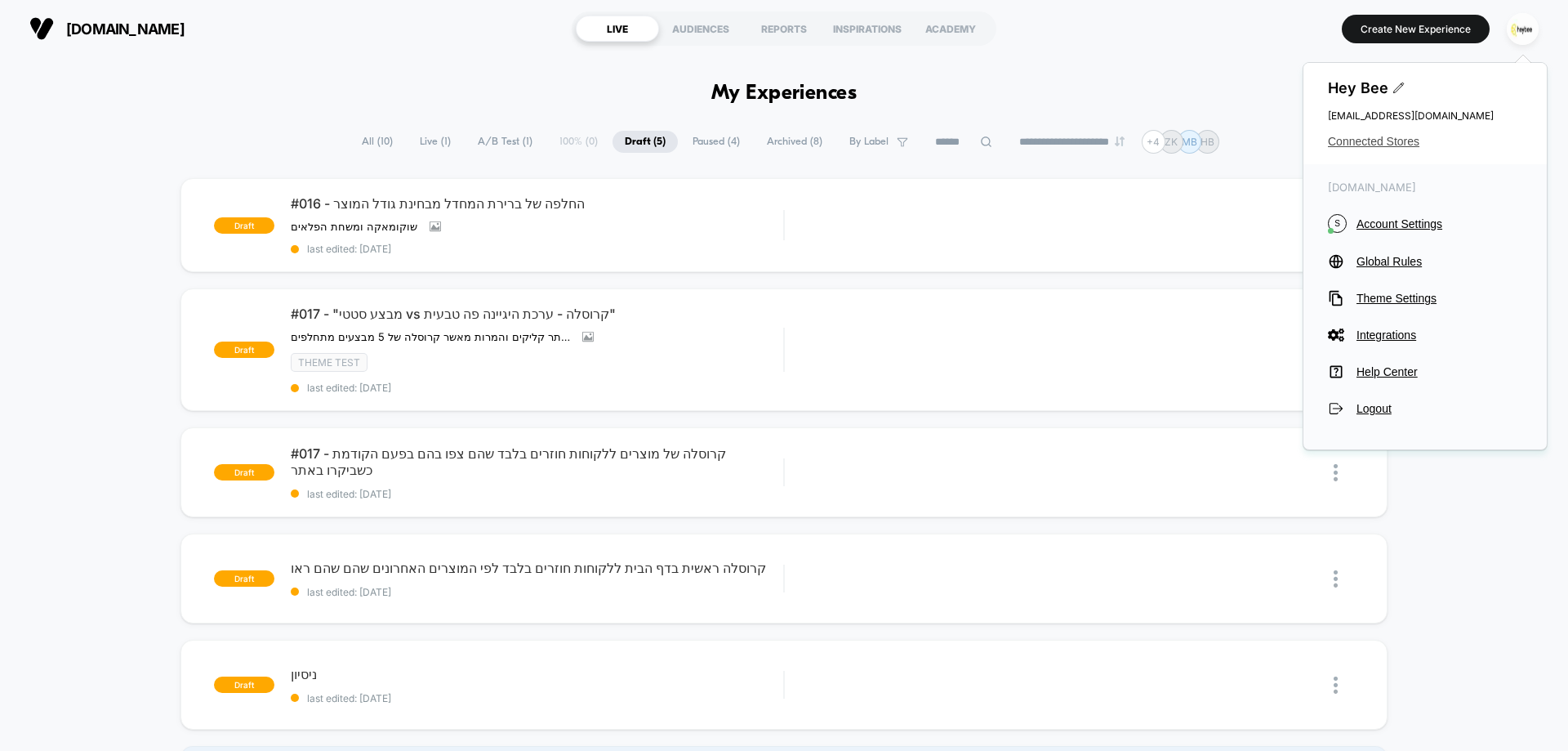
click at [1349, 144] on span "Connected Stores" at bounding box center [1424, 141] width 194 height 13
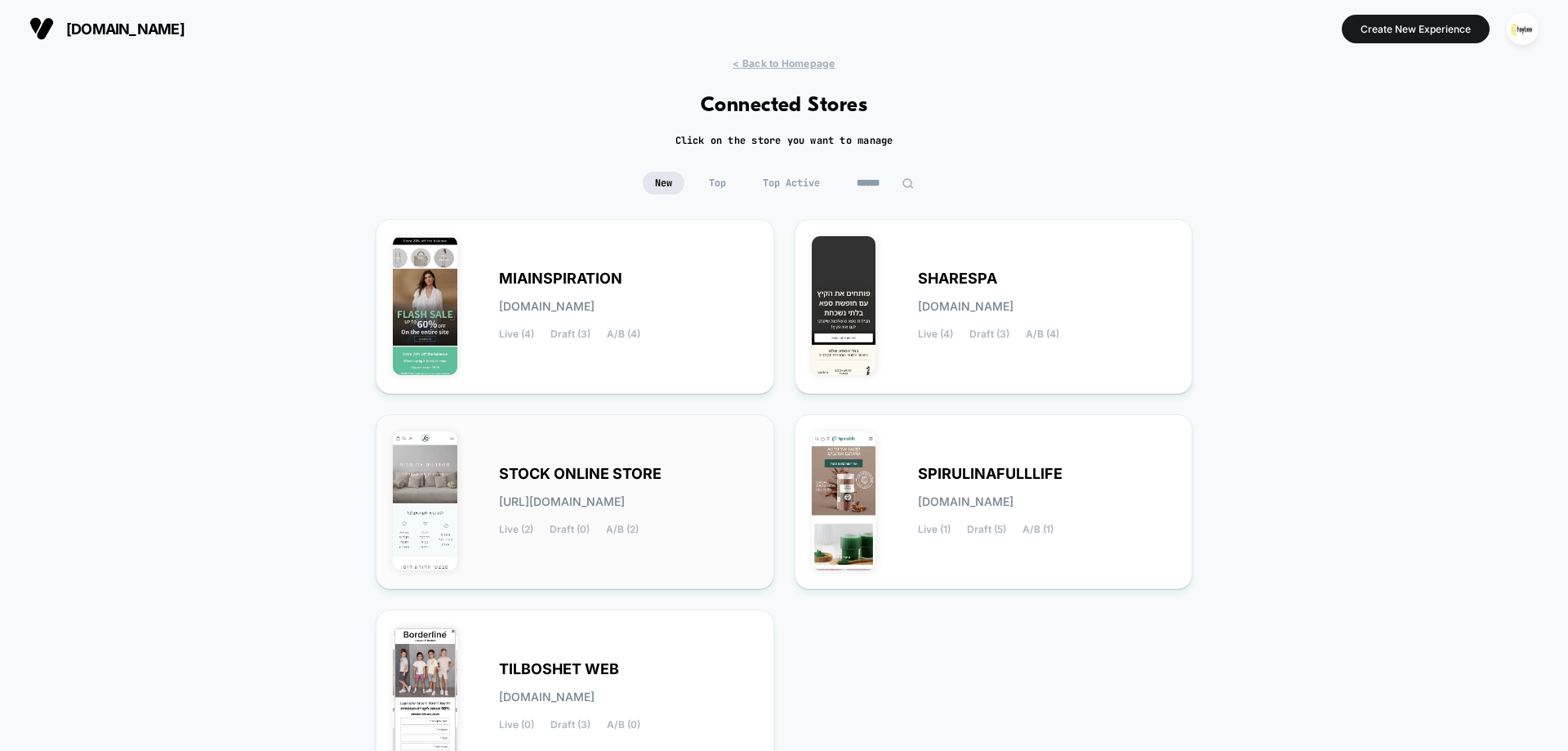
click at [625, 483] on div "STOCK ONLINE STORE [URL][DOMAIN_NAME] Live (2) Draft (0) A/B (2)" at bounding box center [628, 502] width 258 height 67
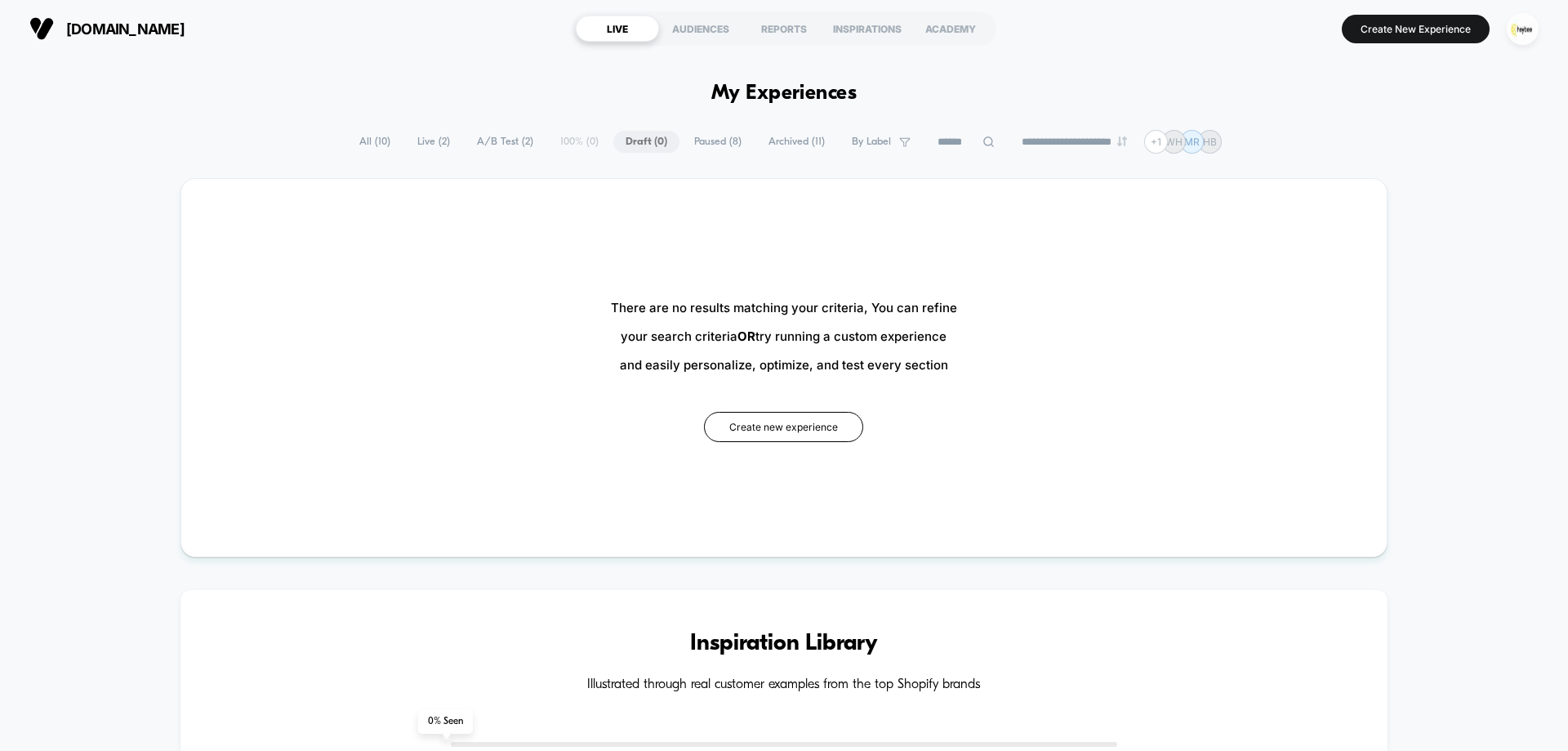
click at [416, 140] on span "Live ( 2 )" at bounding box center [433, 141] width 58 height 22
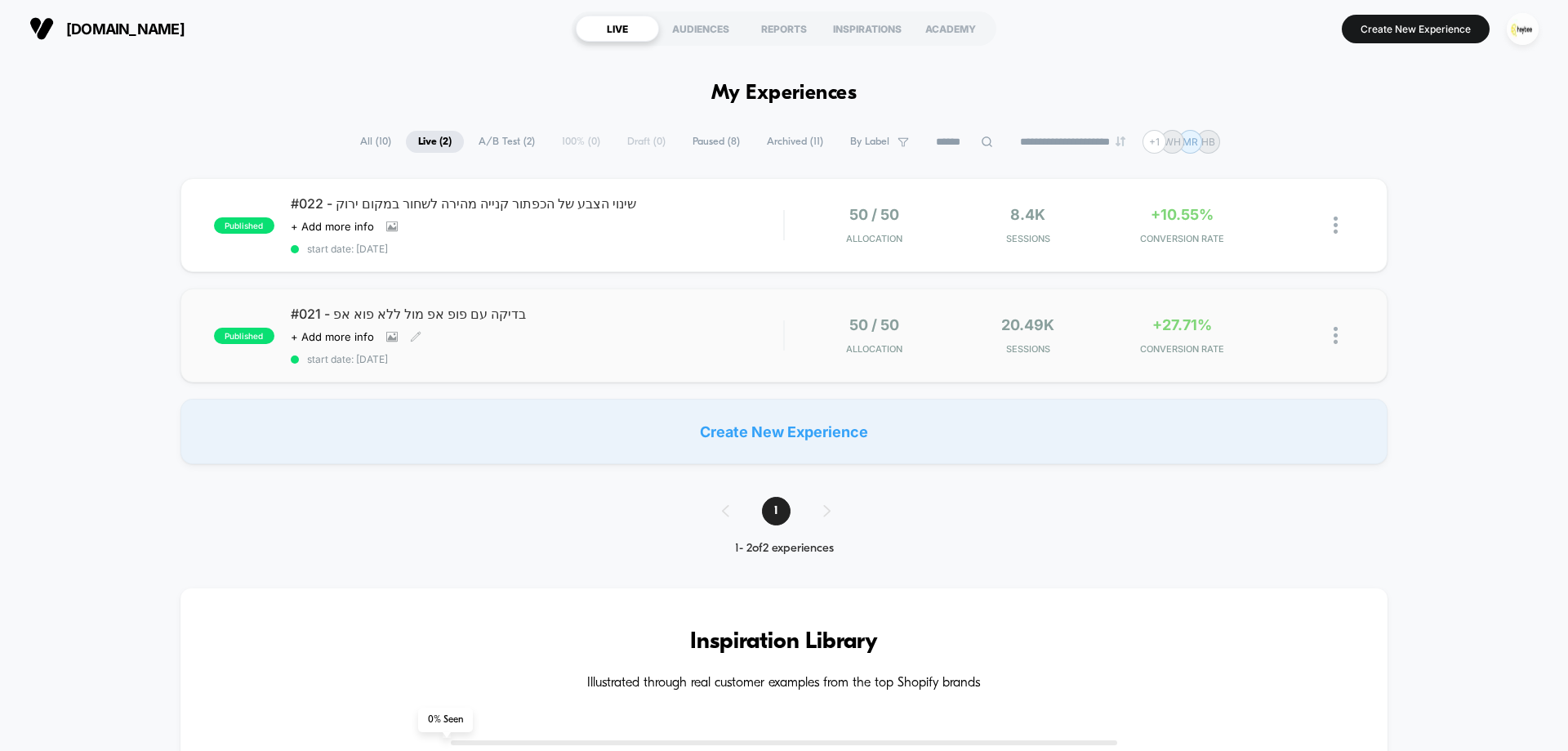
click at [601, 342] on div "Click to view images Click to edit experience details + Add more info" at bounding box center [463, 336] width 345 height 13
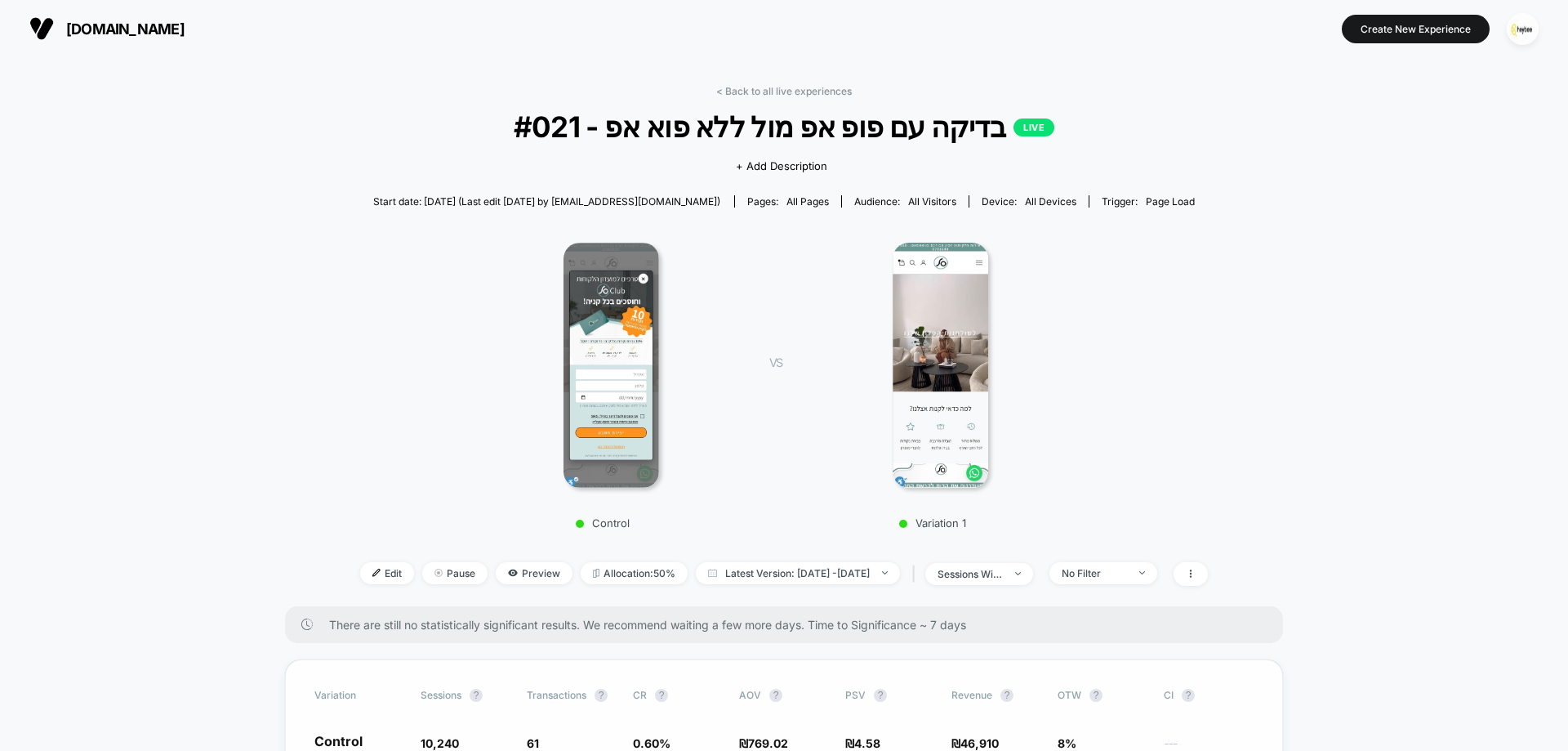
scroll to position [490, 0]
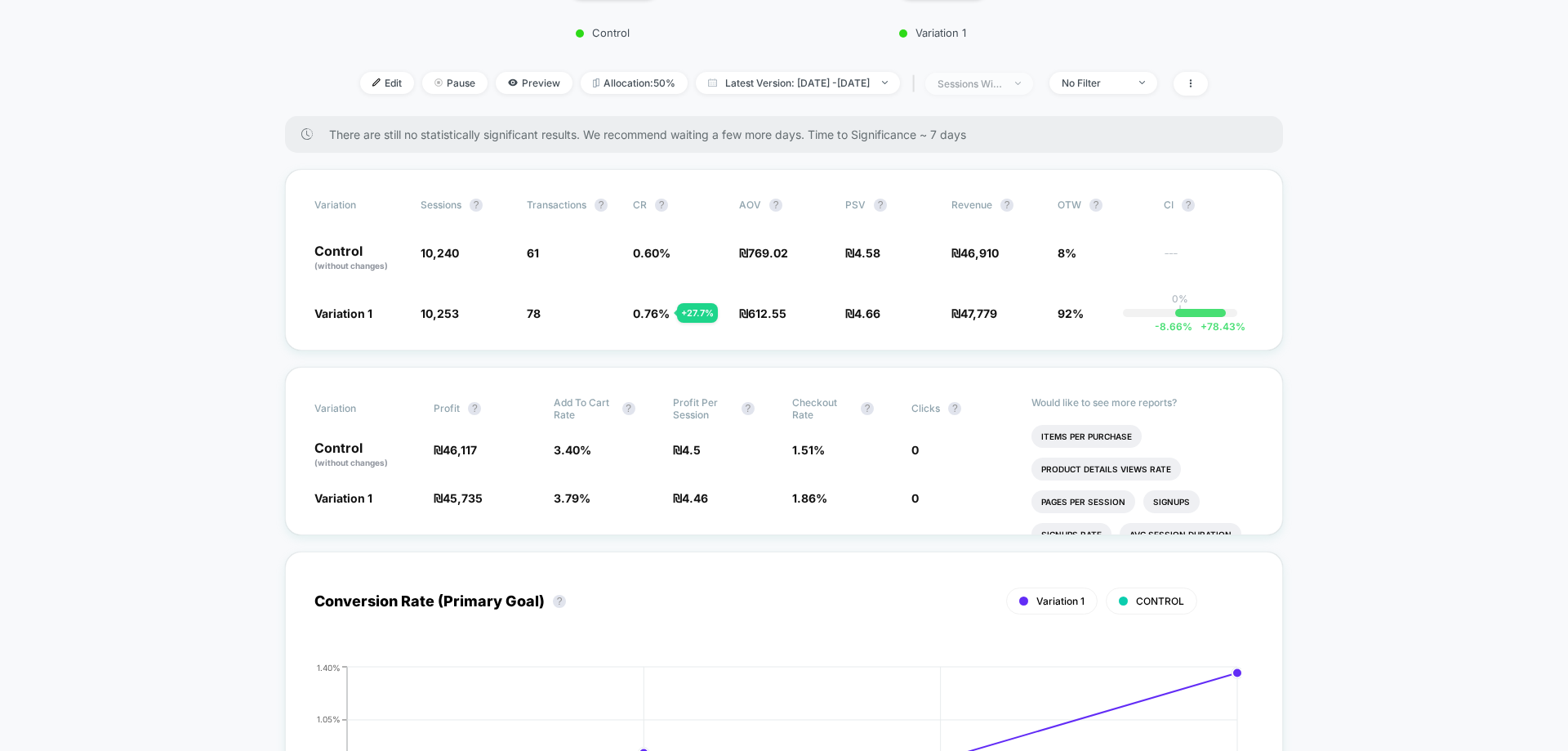
click at [1034, 89] on span "sessions with impression" at bounding box center [979, 83] width 108 height 22
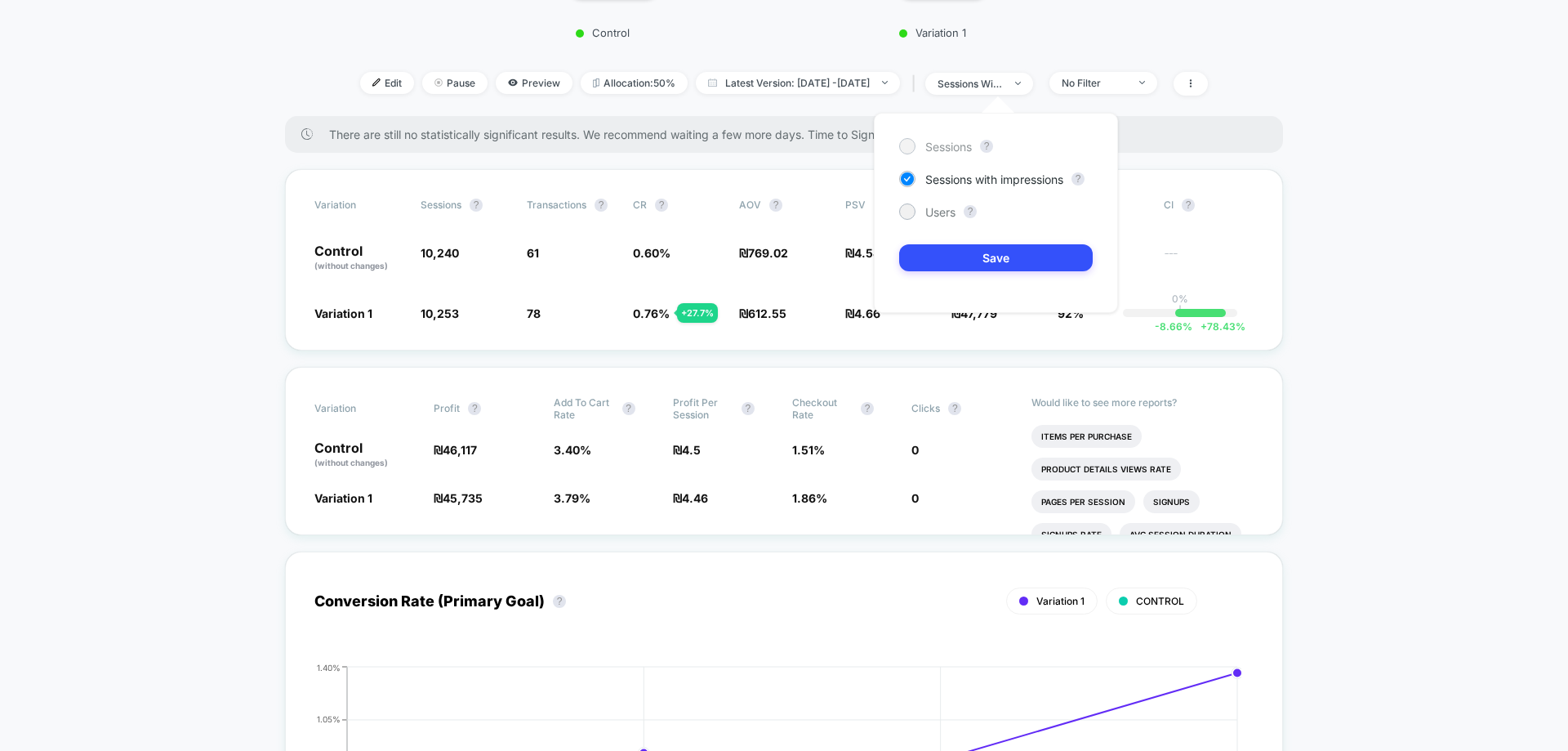
click at [966, 152] on span "Sessions" at bounding box center [948, 147] width 47 height 14
click at [982, 269] on button "Save" at bounding box center [996, 258] width 193 height 27
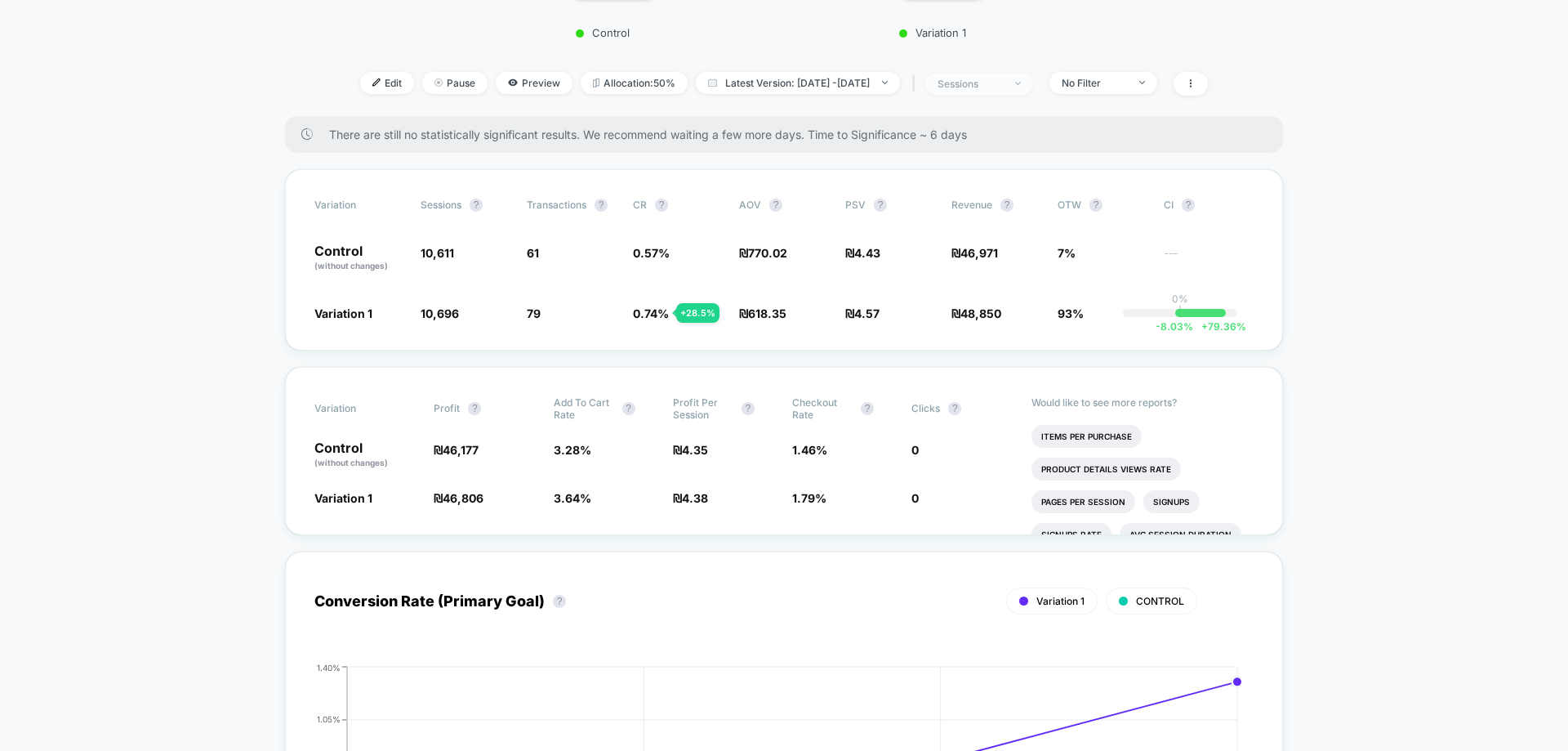
click at [980, 82] on div "sessions" at bounding box center [971, 84] width 66 height 12
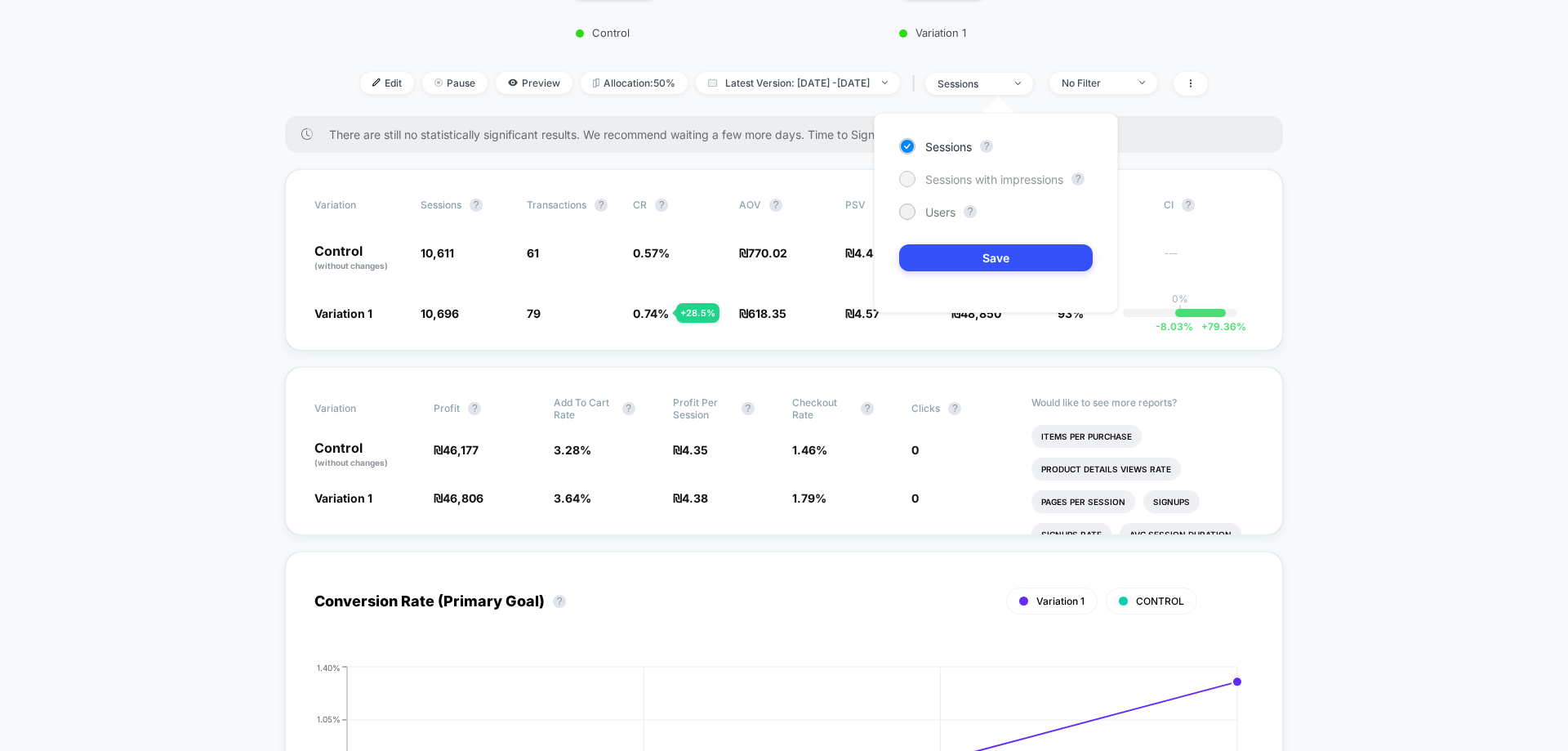
click at [945, 182] on span "Sessions with impressions" at bounding box center [995, 179] width 138 height 14
click at [952, 245] on button "Save" at bounding box center [996, 258] width 193 height 27
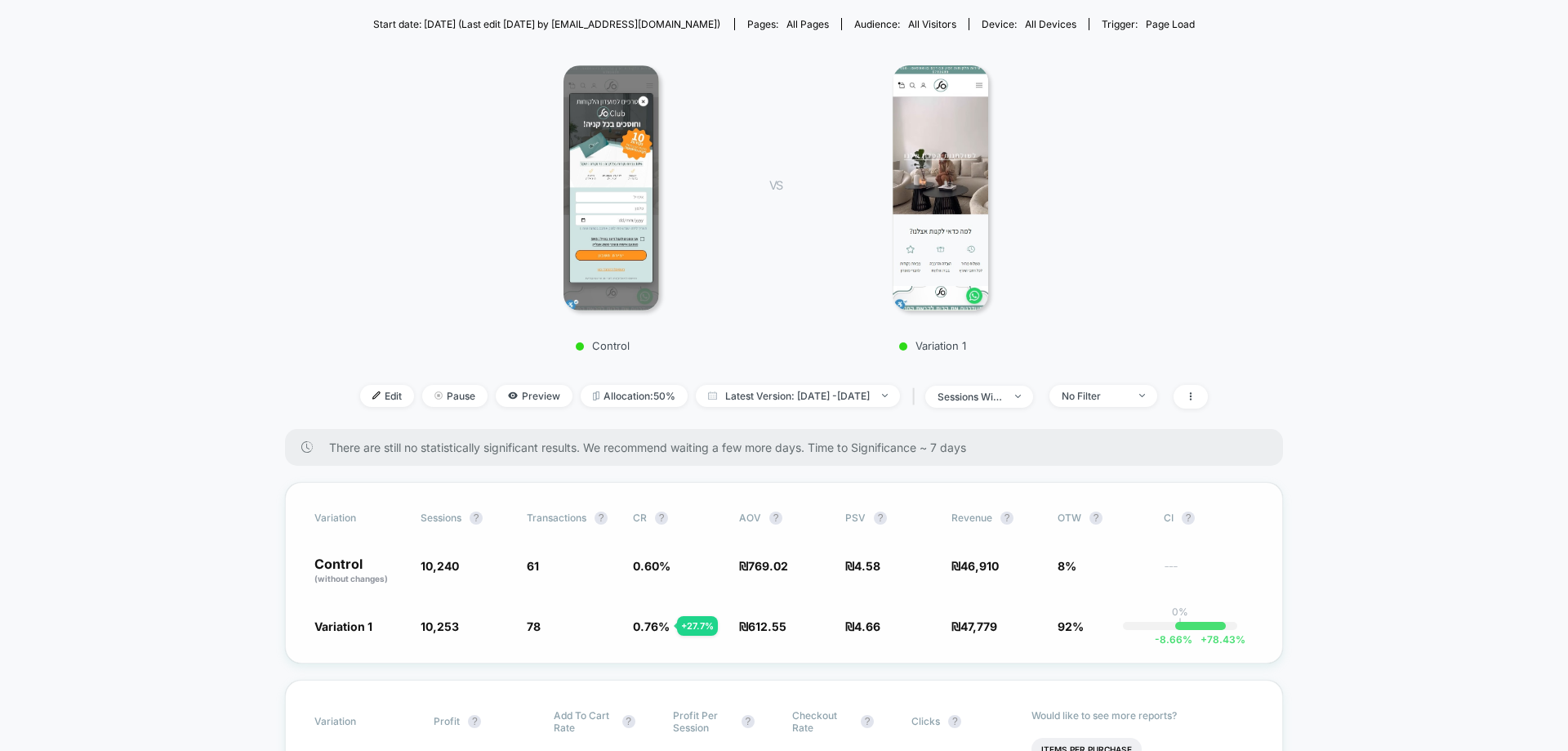
scroll to position [327, 0]
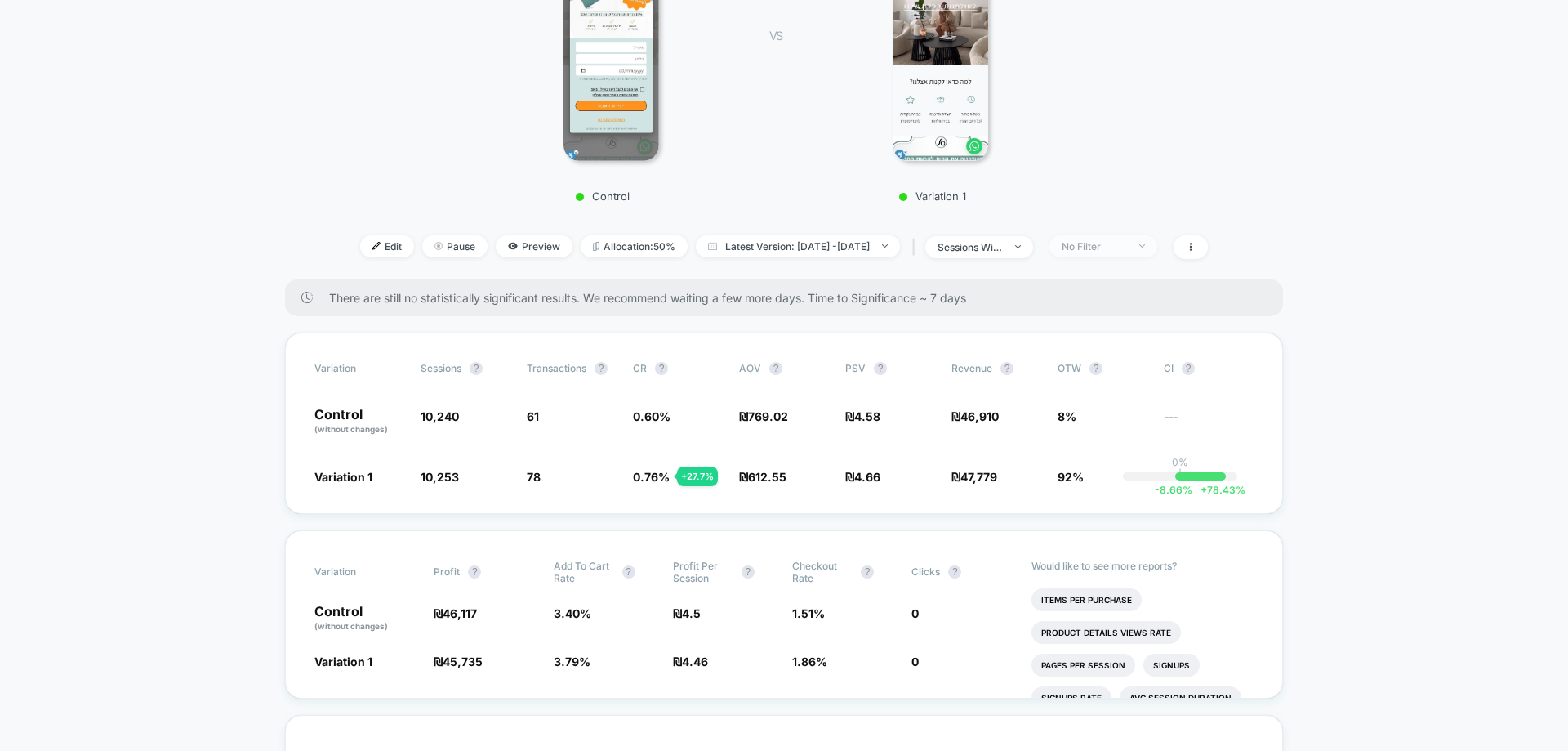
click at [1127, 246] on div "No Filter" at bounding box center [1095, 246] width 66 height 12
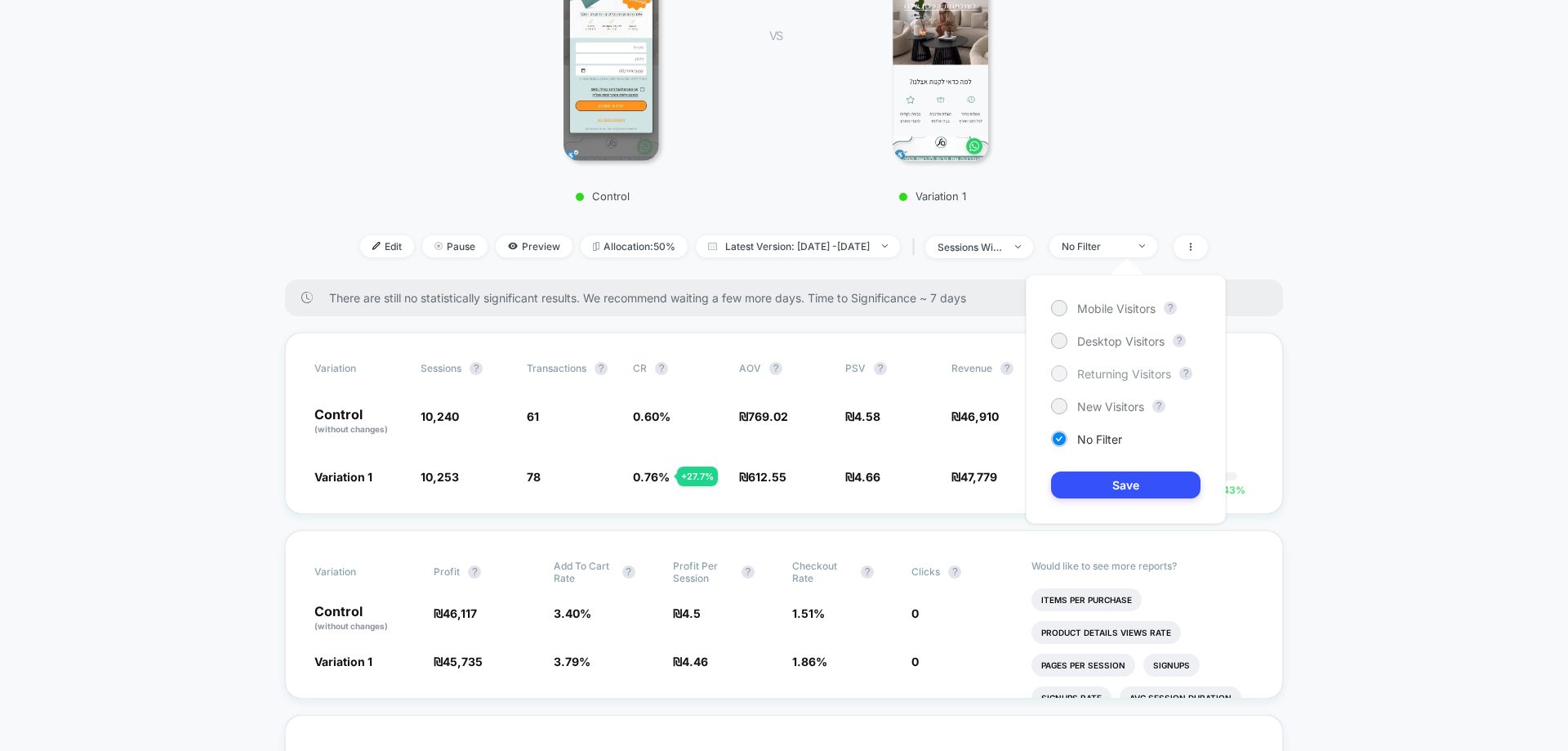
click at [1111, 372] on span "Returning Visitors" at bounding box center [1124, 374] width 94 height 14
drag, startPoint x: 1132, startPoint y: 517, endPoint x: 1126, endPoint y: 494, distance: 23.8
click at [1132, 514] on div "Mobile Visitors ? Desktop Visitors ? Returning Visitors ? New Visitors ? No Fil…" at bounding box center [1126, 399] width 200 height 249
click at [1121, 480] on button "Save" at bounding box center [1126, 485] width 150 height 27
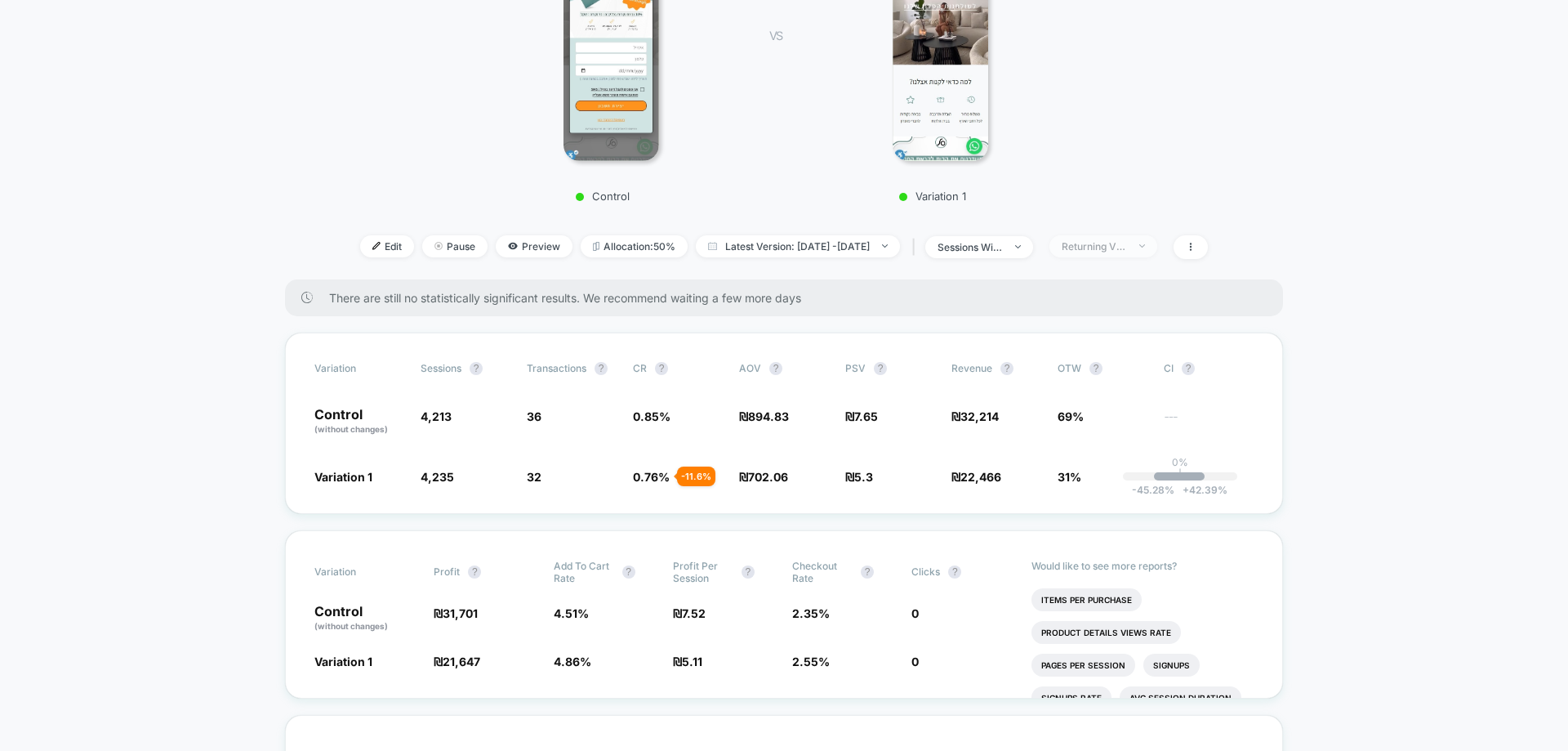
click at [1119, 246] on div "Returning Visitors" at bounding box center [1095, 246] width 66 height 12
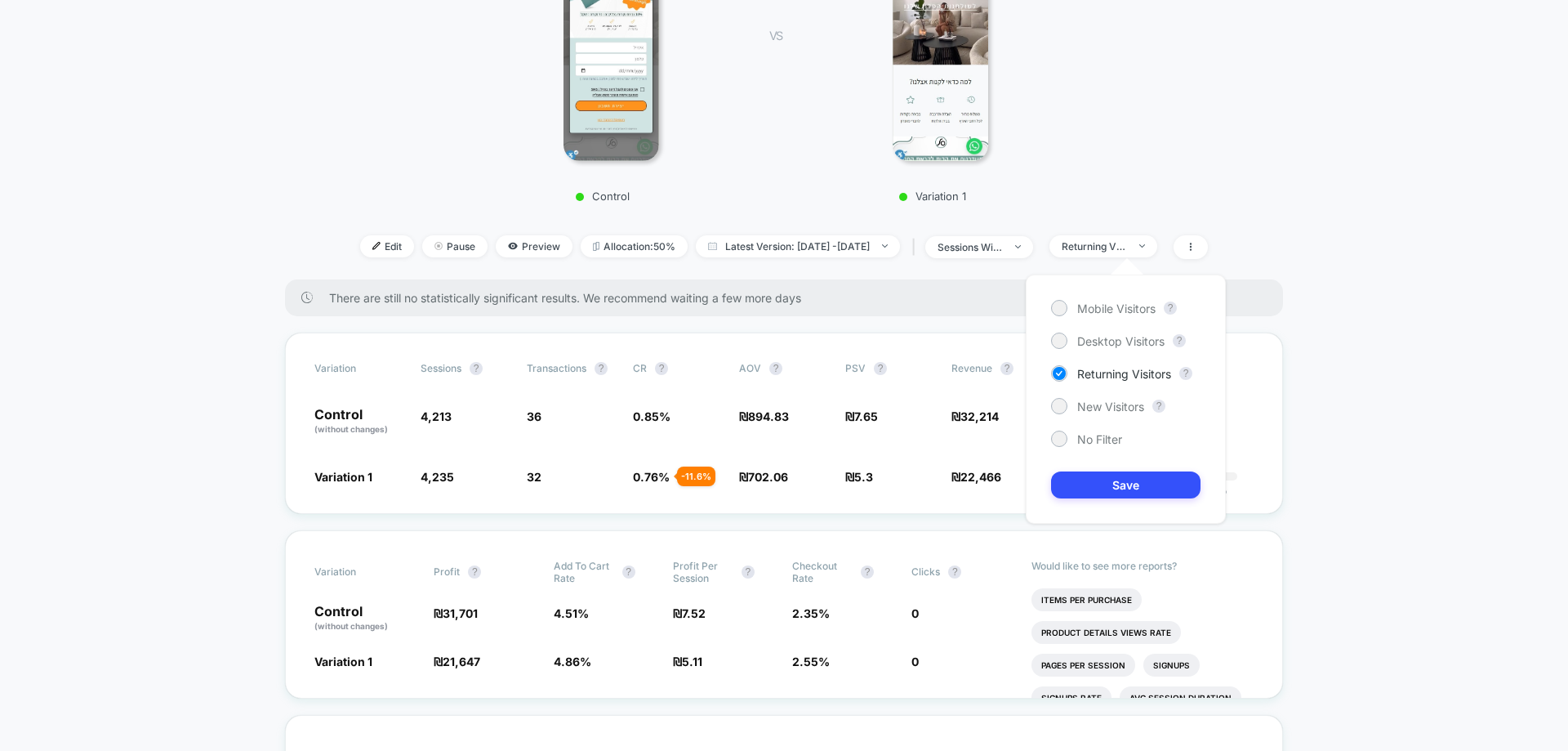
drag, startPoint x: 1113, startPoint y: 398, endPoint x: 1112, endPoint y: 421, distance: 23.0
click at [1113, 399] on div "New Visitors" at bounding box center [1097, 406] width 93 height 16
click at [1112, 481] on button "Save" at bounding box center [1126, 485] width 150 height 27
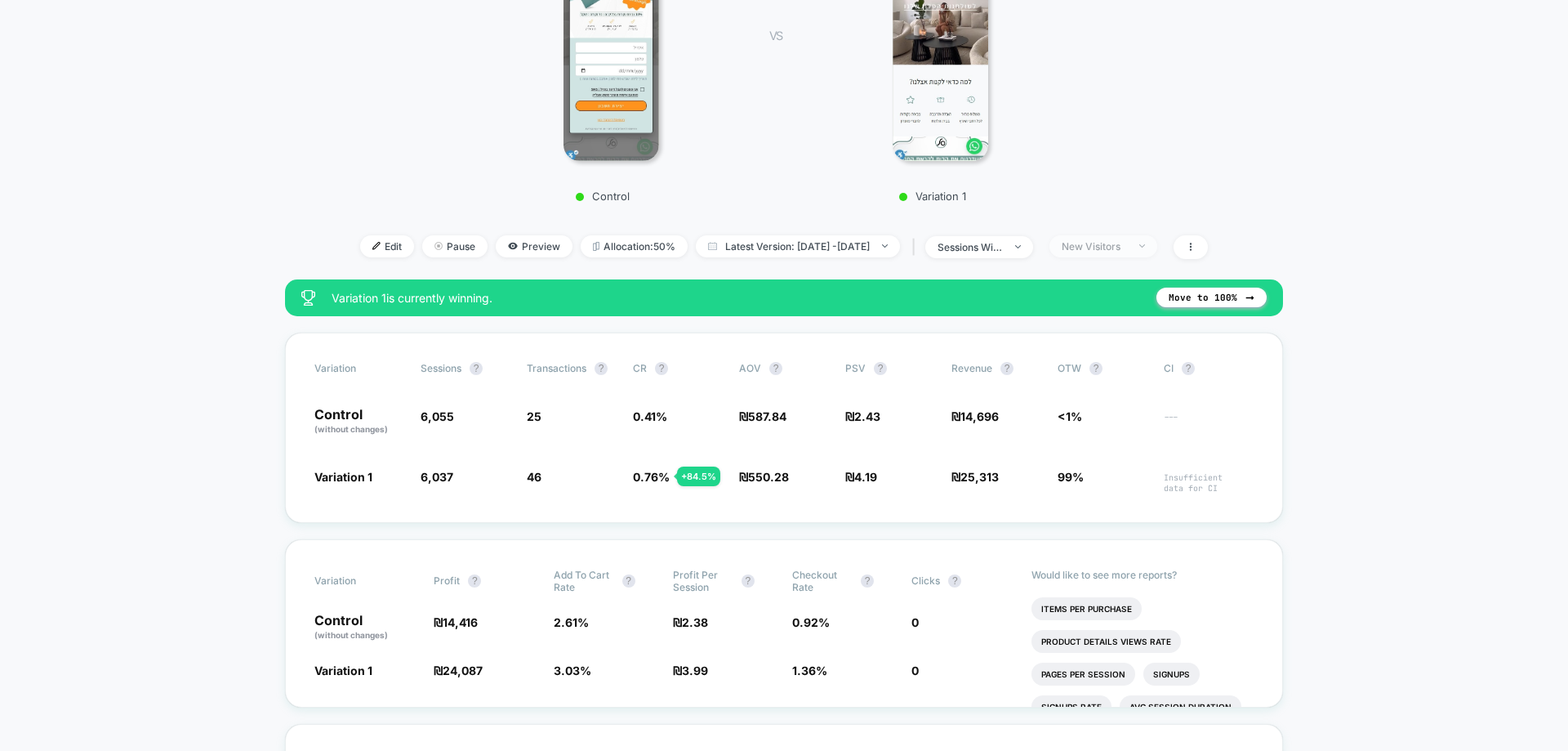
click at [1158, 242] on span "New Visitors" at bounding box center [1104, 246] width 108 height 22
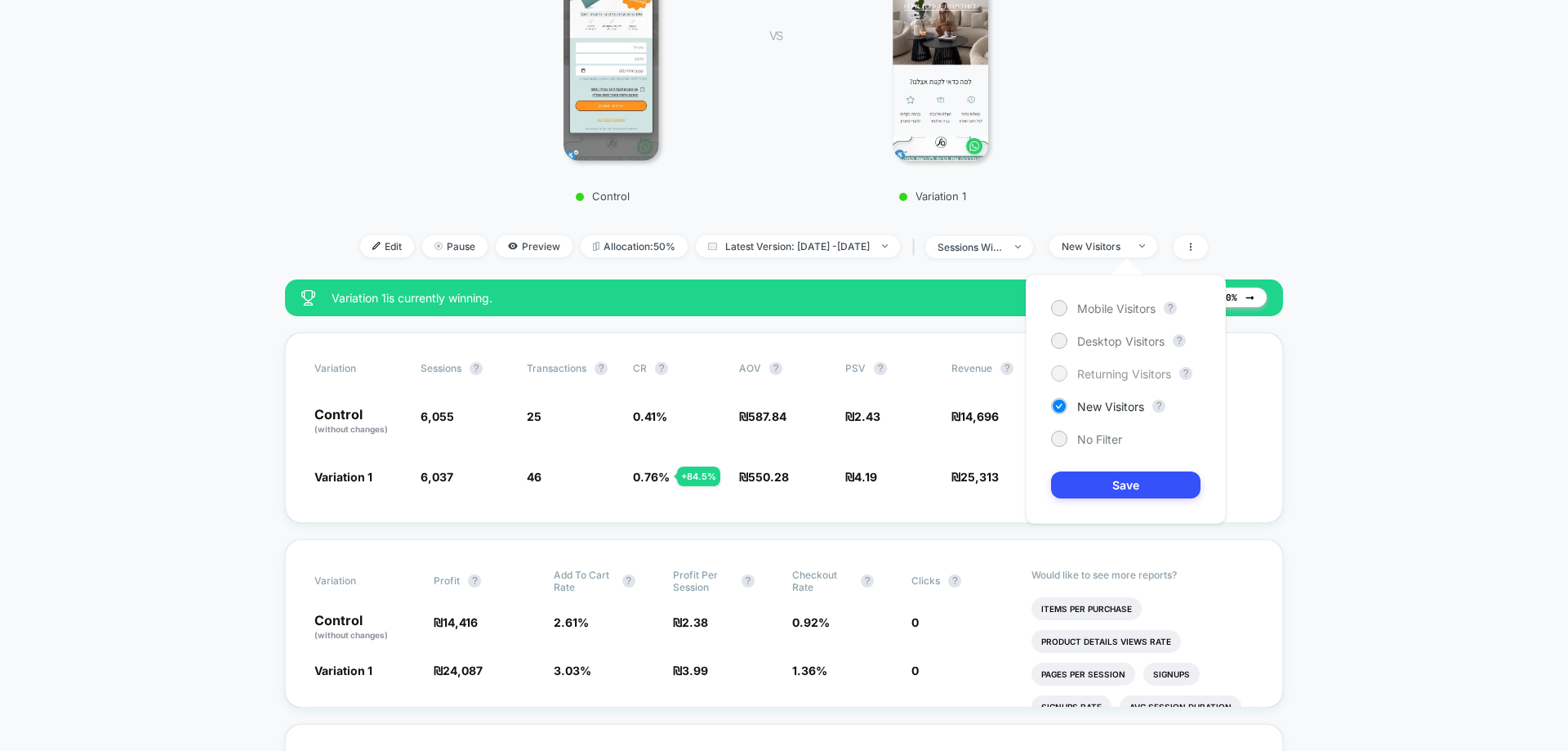
click at [1095, 372] on span "Returning Visitors" at bounding box center [1124, 374] width 94 height 14
click at [1138, 481] on button "Save" at bounding box center [1126, 485] width 150 height 27
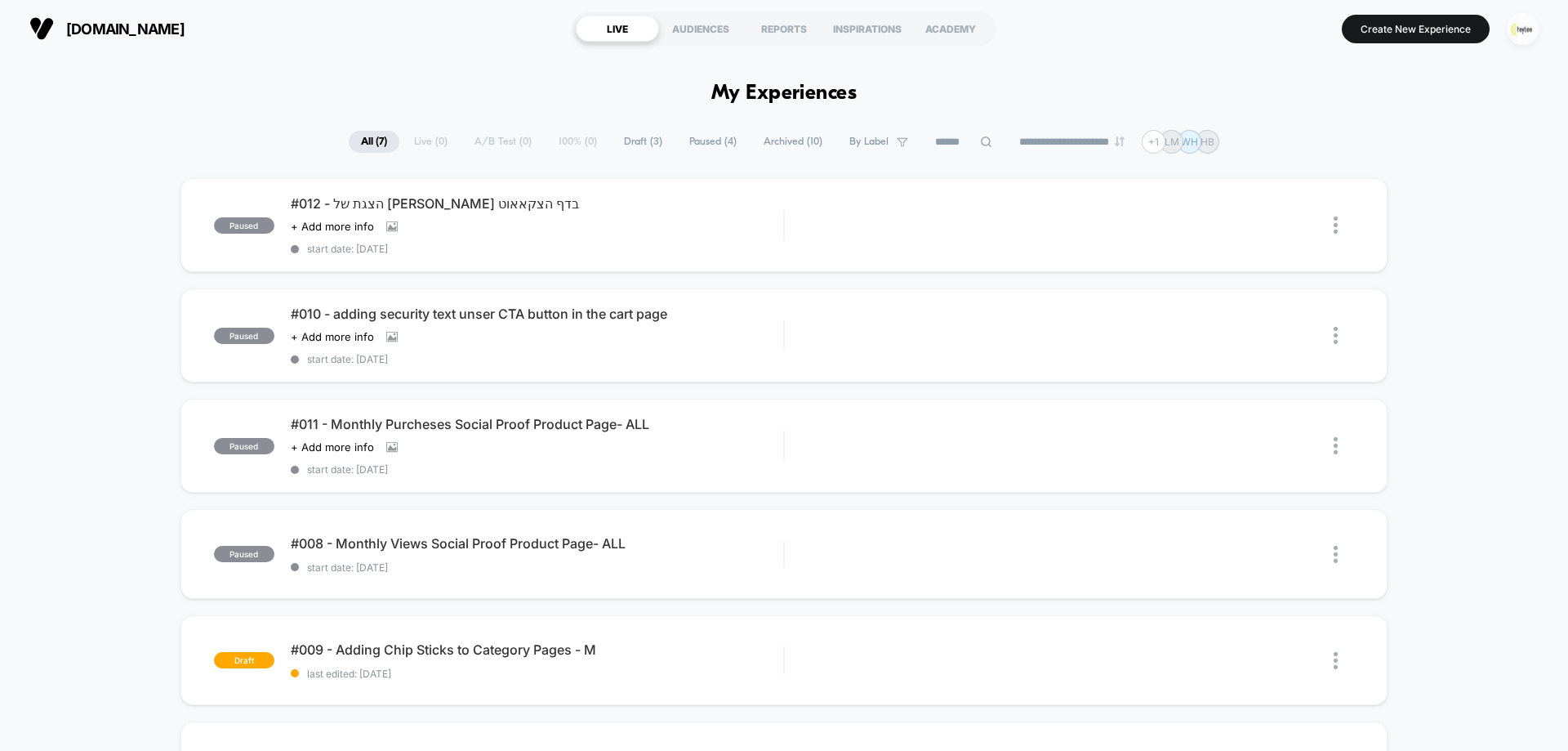
click at [1520, 31] on img "button" at bounding box center [1523, 29] width 32 height 32
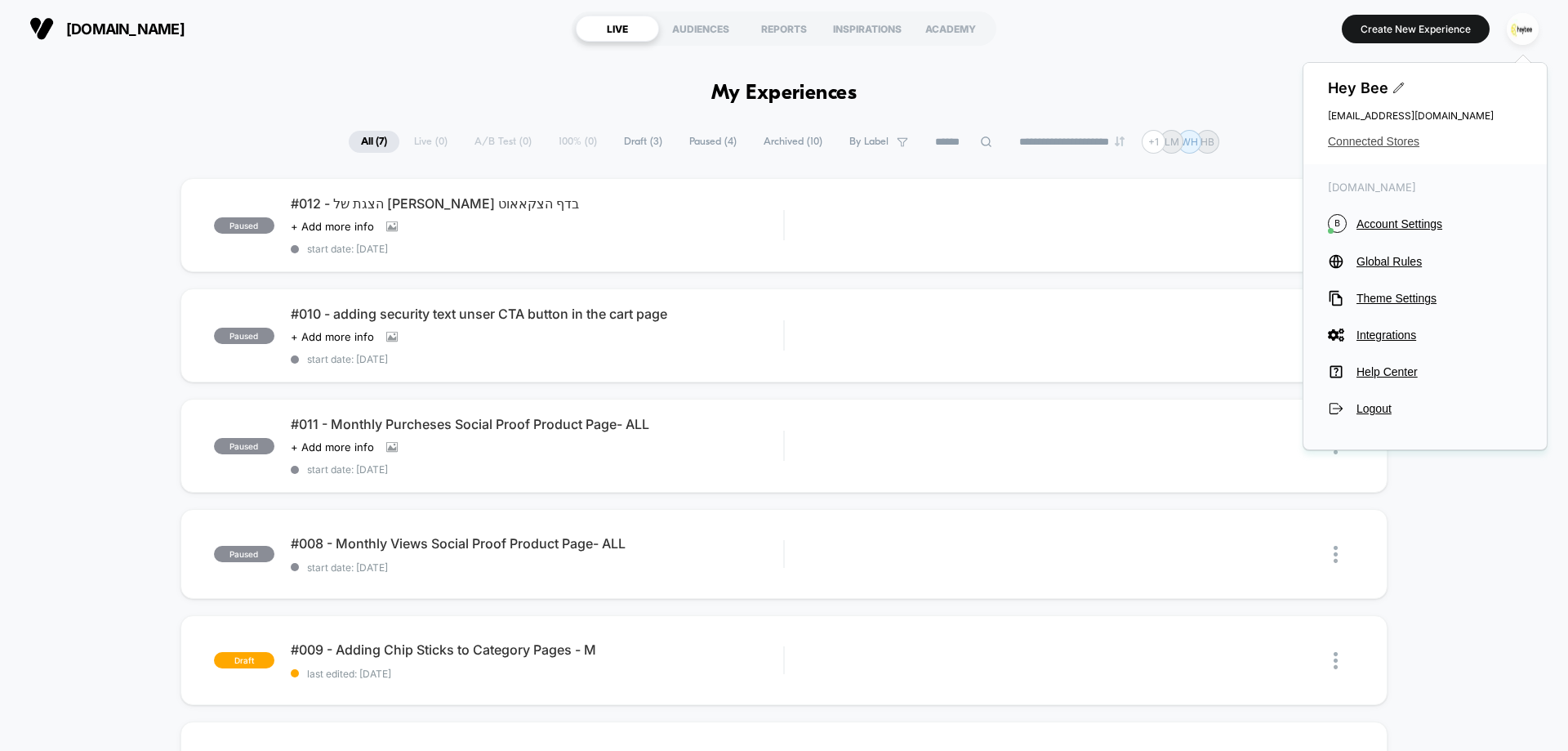
click at [1355, 139] on span "Connected Stores" at bounding box center [1424, 141] width 194 height 13
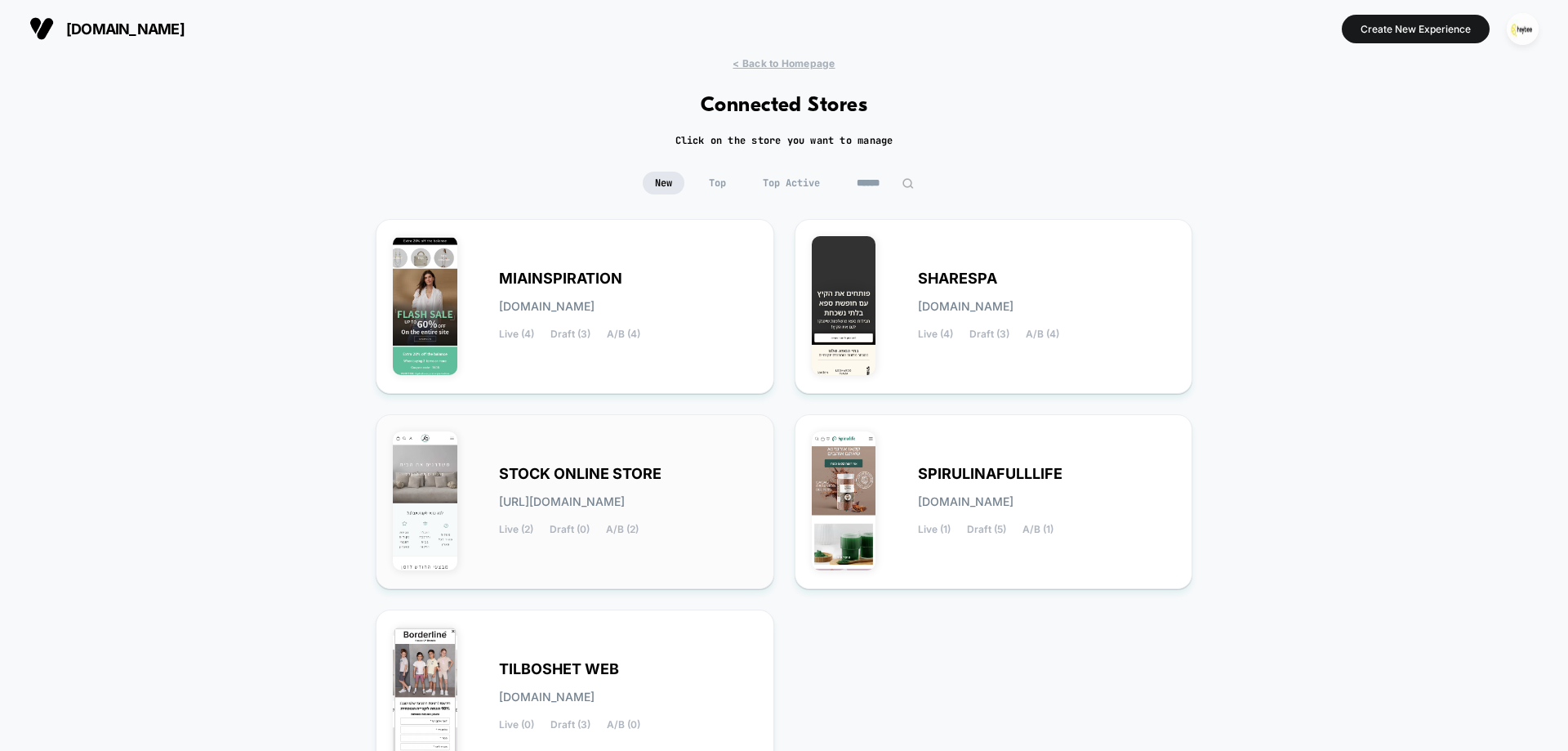
click at [667, 458] on div "STOCK ONLINE STORE [URL][DOMAIN_NAME] Live (2) Draft (0) A/B (2)" at bounding box center [574, 502] width 364 height 140
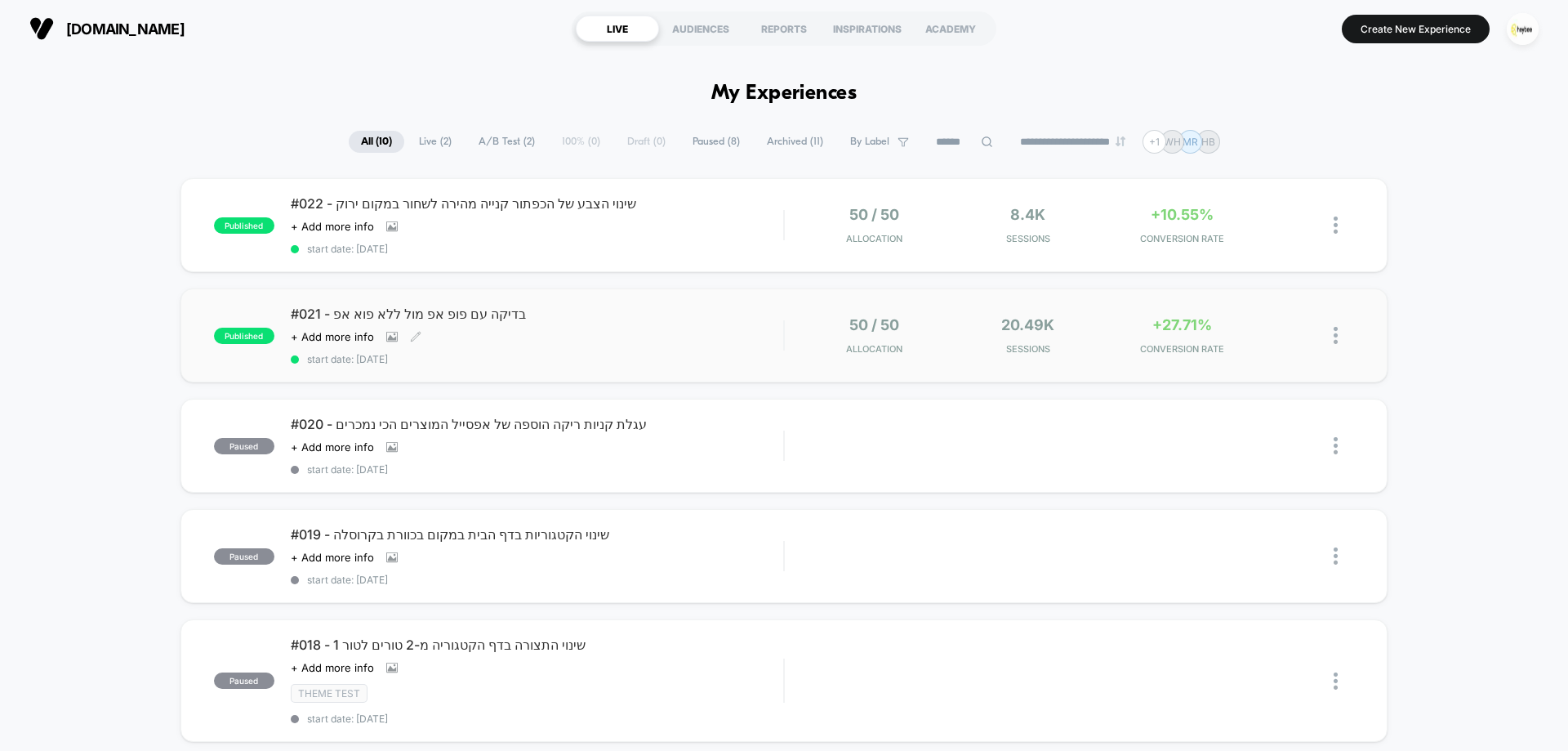
click at [585, 343] on div "#021 - בדיקה עם [PERSON_NAME] אפ [PERSON_NAME] ללא פוא אפ Click to view images …" at bounding box center [537, 335] width 493 height 59
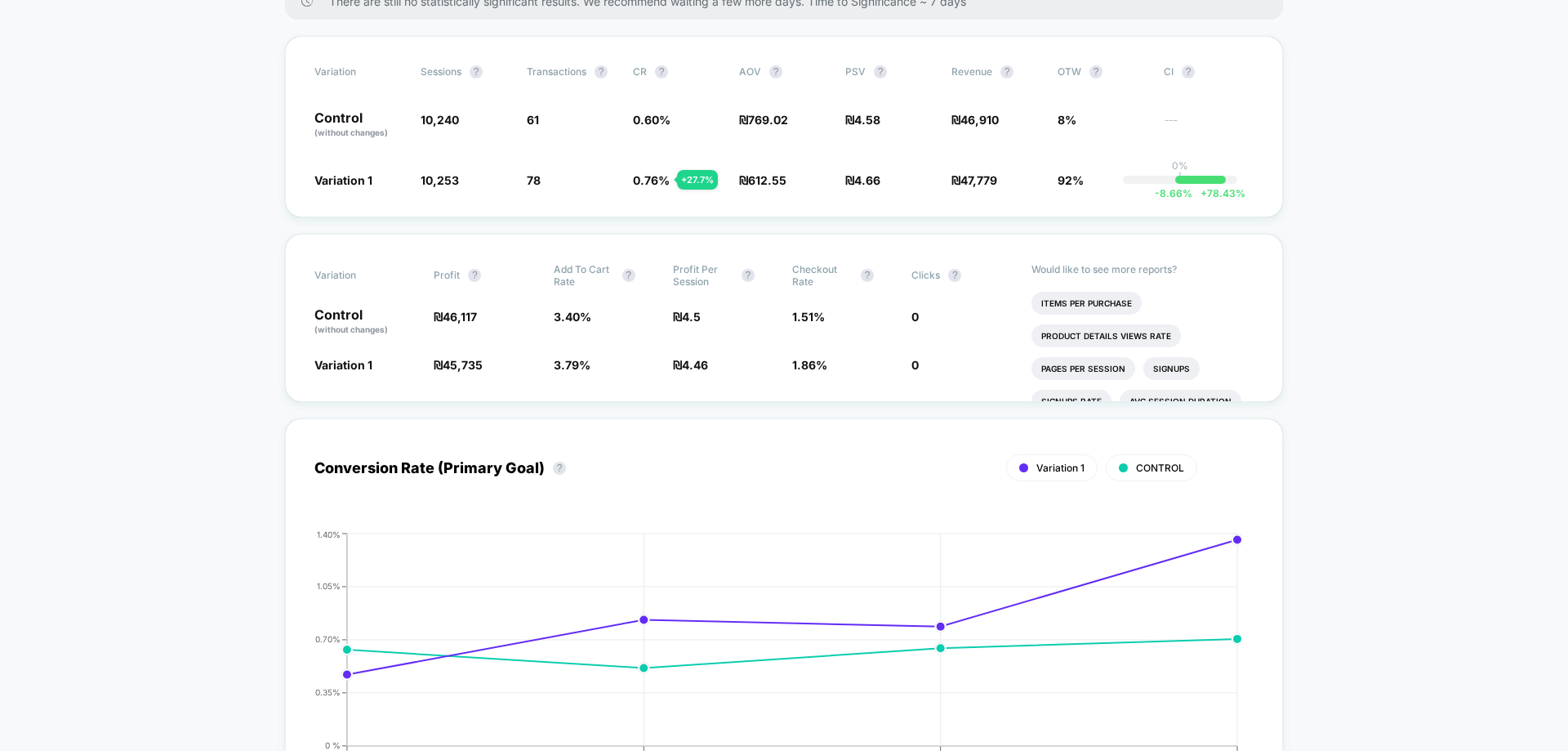
scroll to position [327, 0]
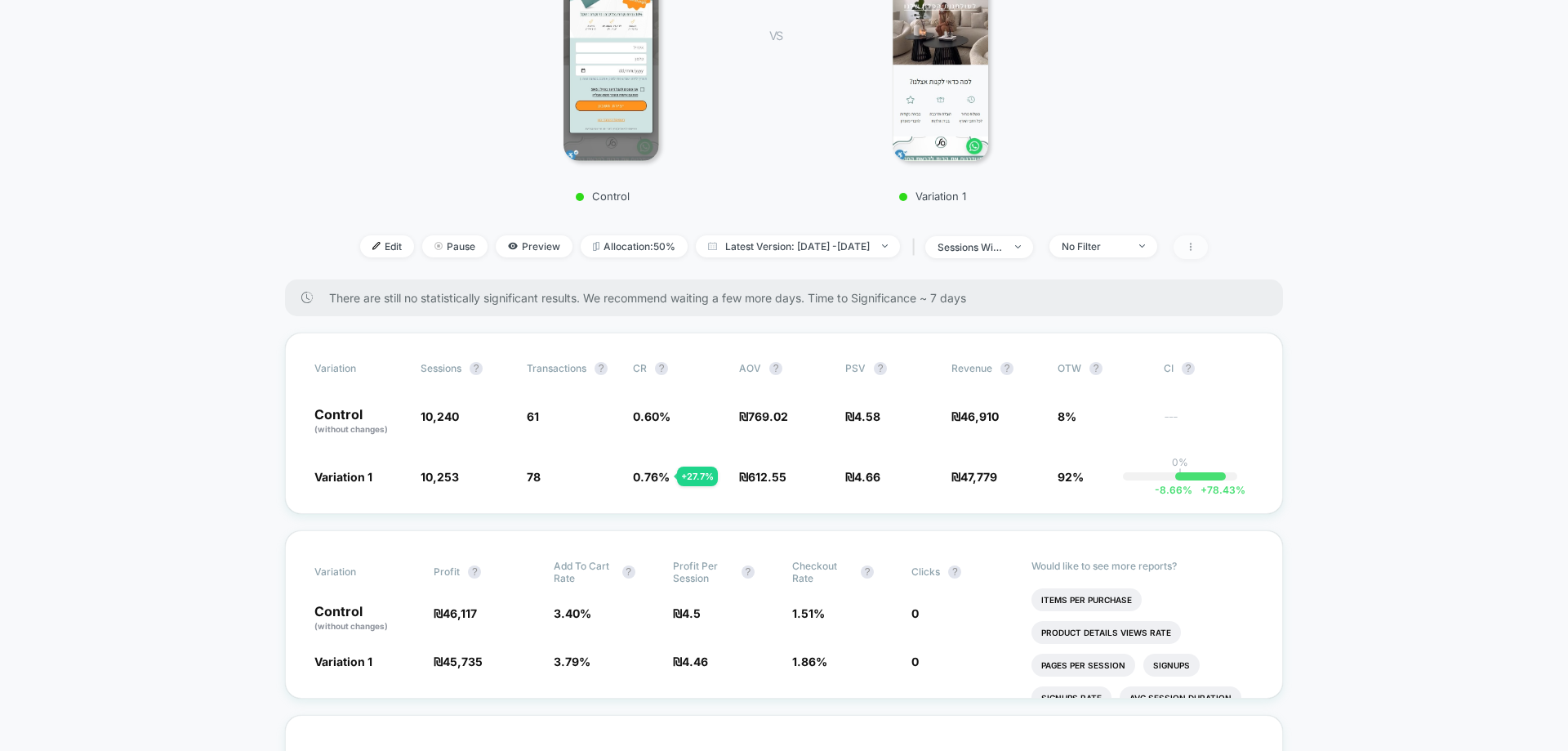
click at [1208, 250] on span at bounding box center [1190, 246] width 35 height 24
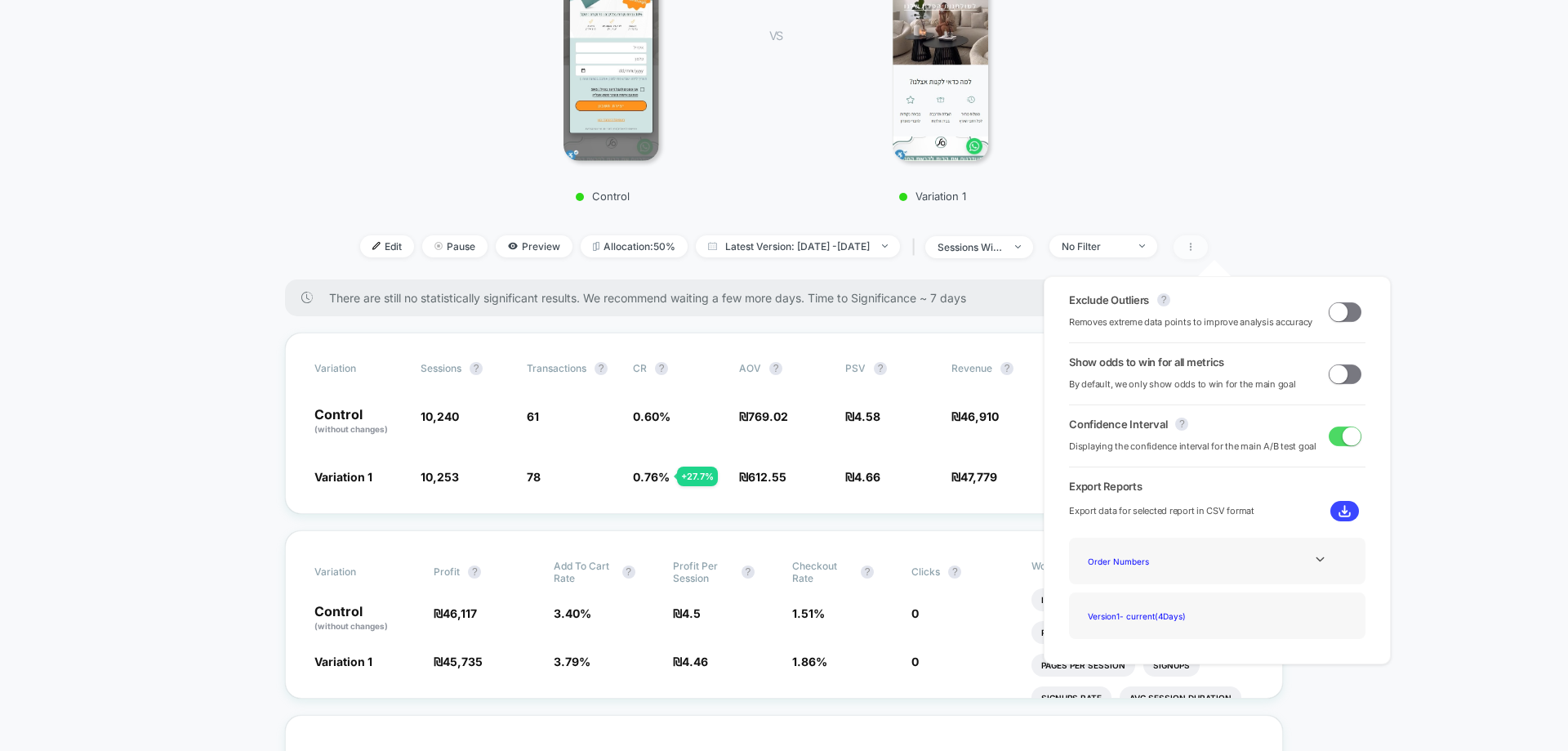
click at [1208, 250] on span at bounding box center [1190, 246] width 35 height 24
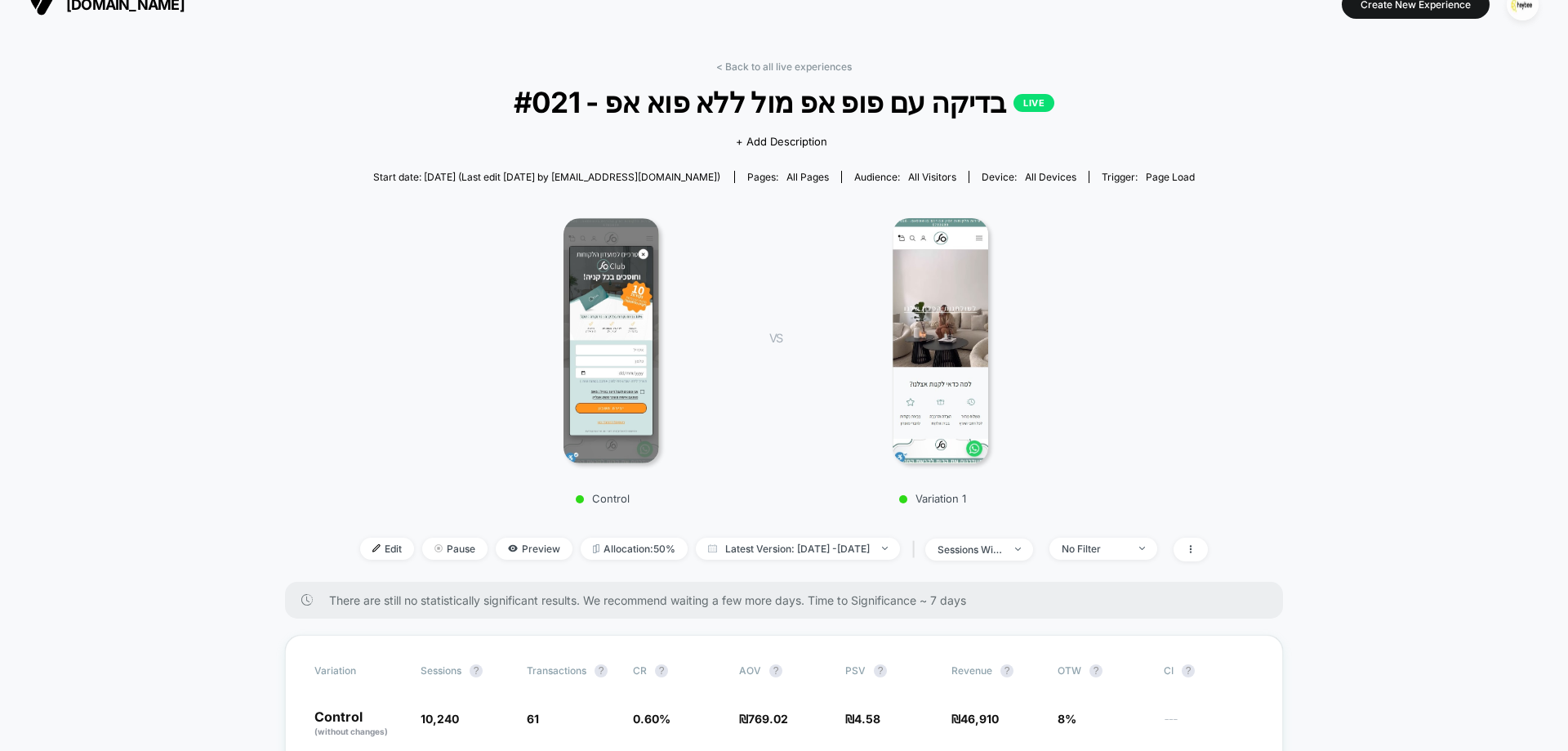
scroll to position [0, 0]
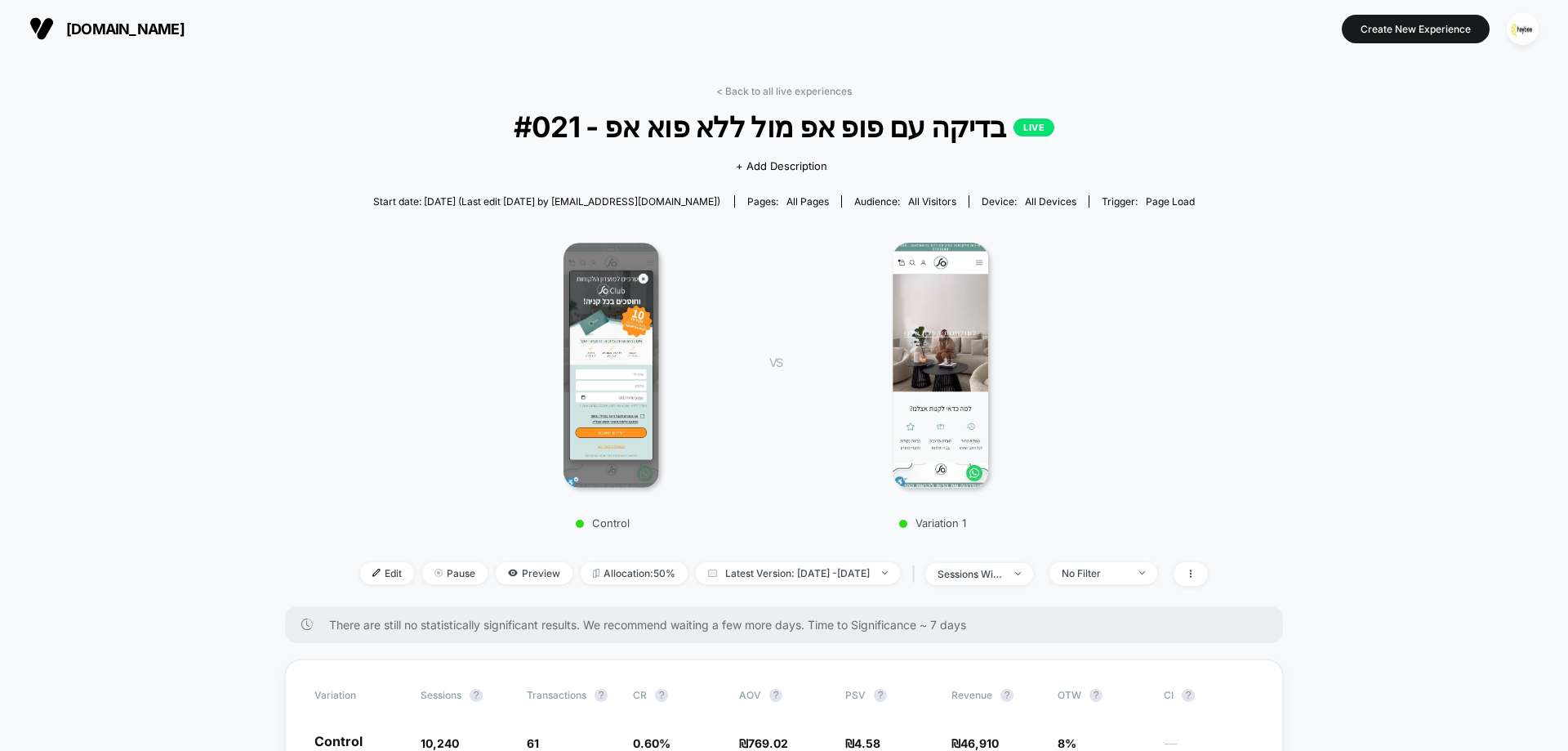
click at [807, 87] on link "< Back to all live experiences" at bounding box center [784, 91] width 136 height 12
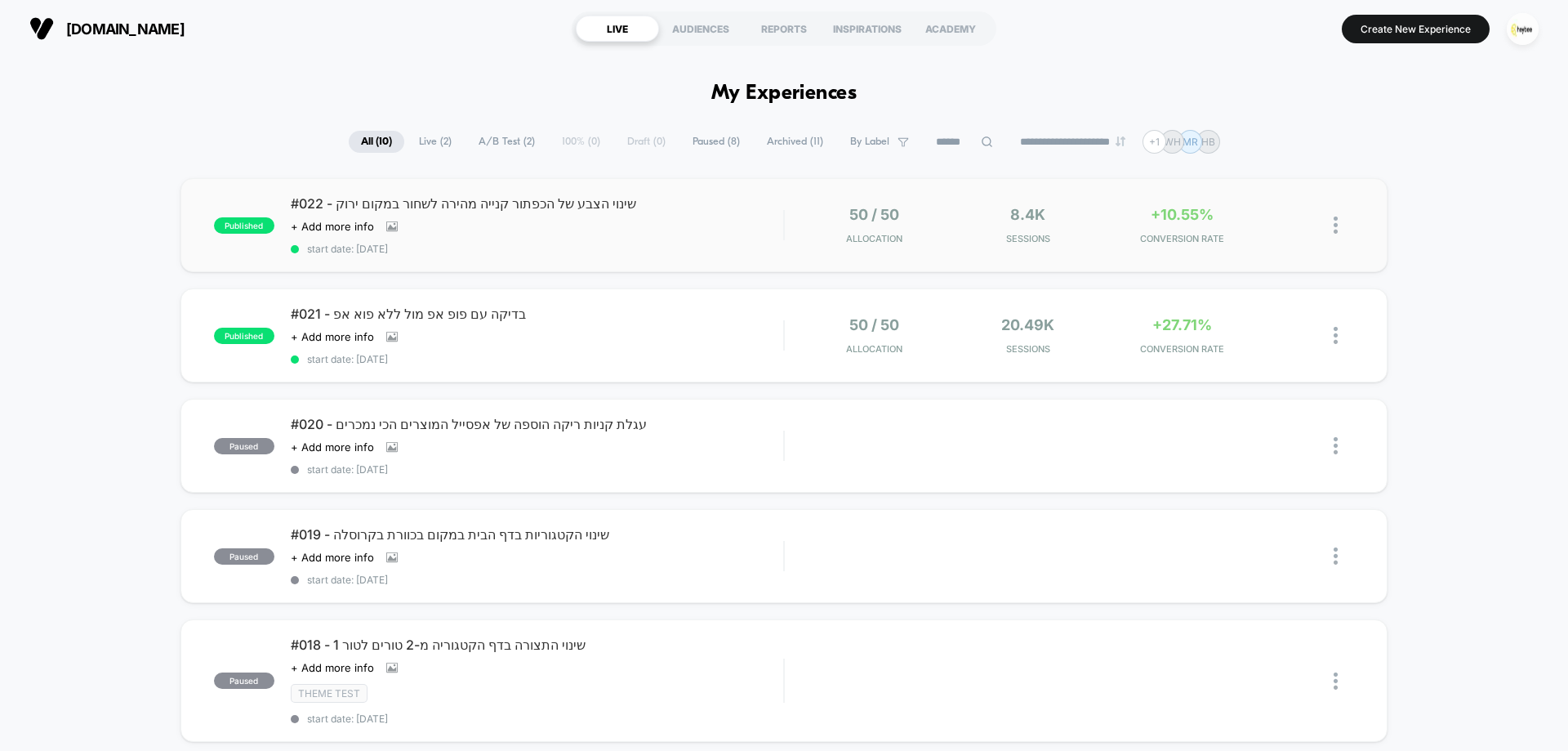
click at [560, 247] on span "start date: [DATE]" at bounding box center [537, 249] width 493 height 12
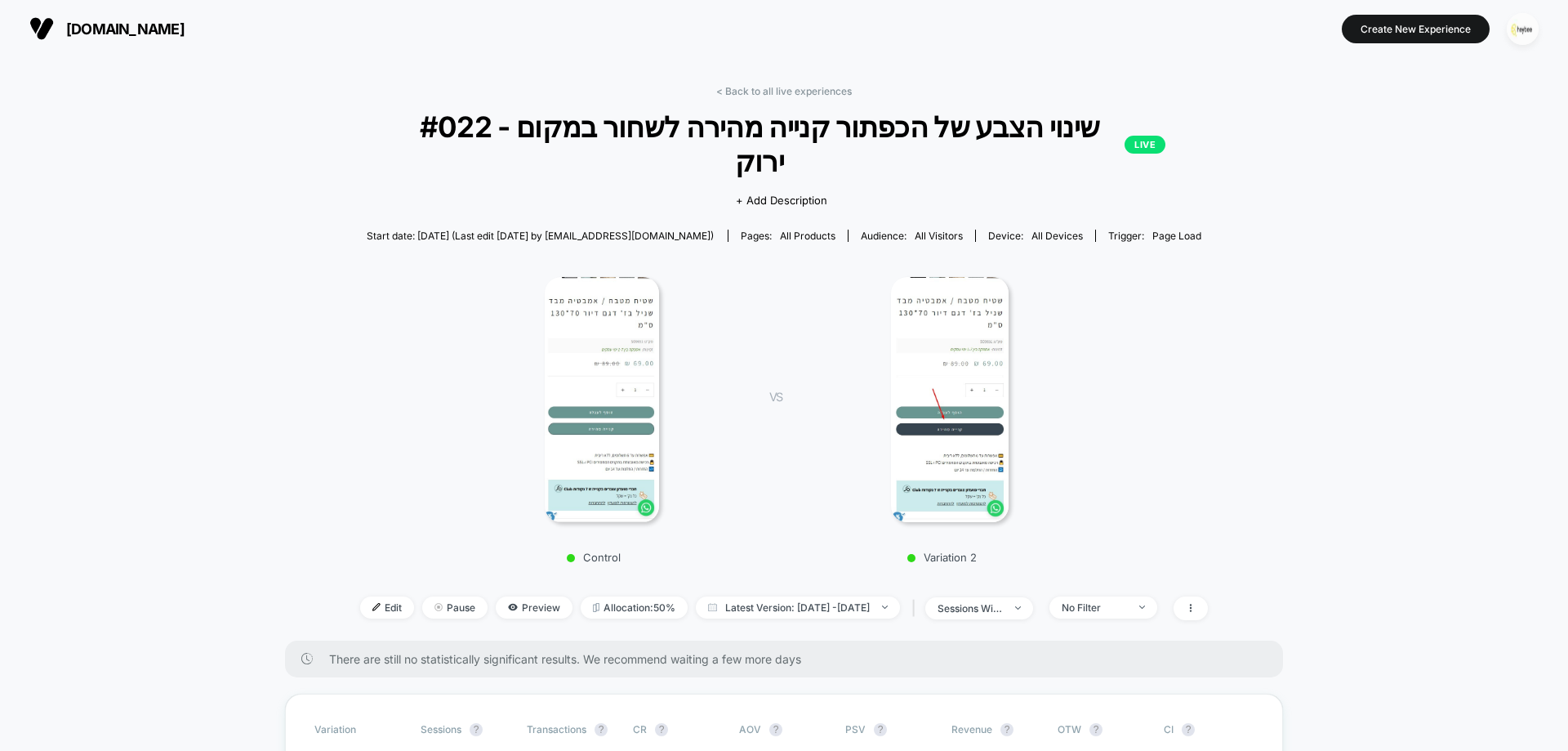
click at [1525, 27] on img "button" at bounding box center [1523, 29] width 32 height 32
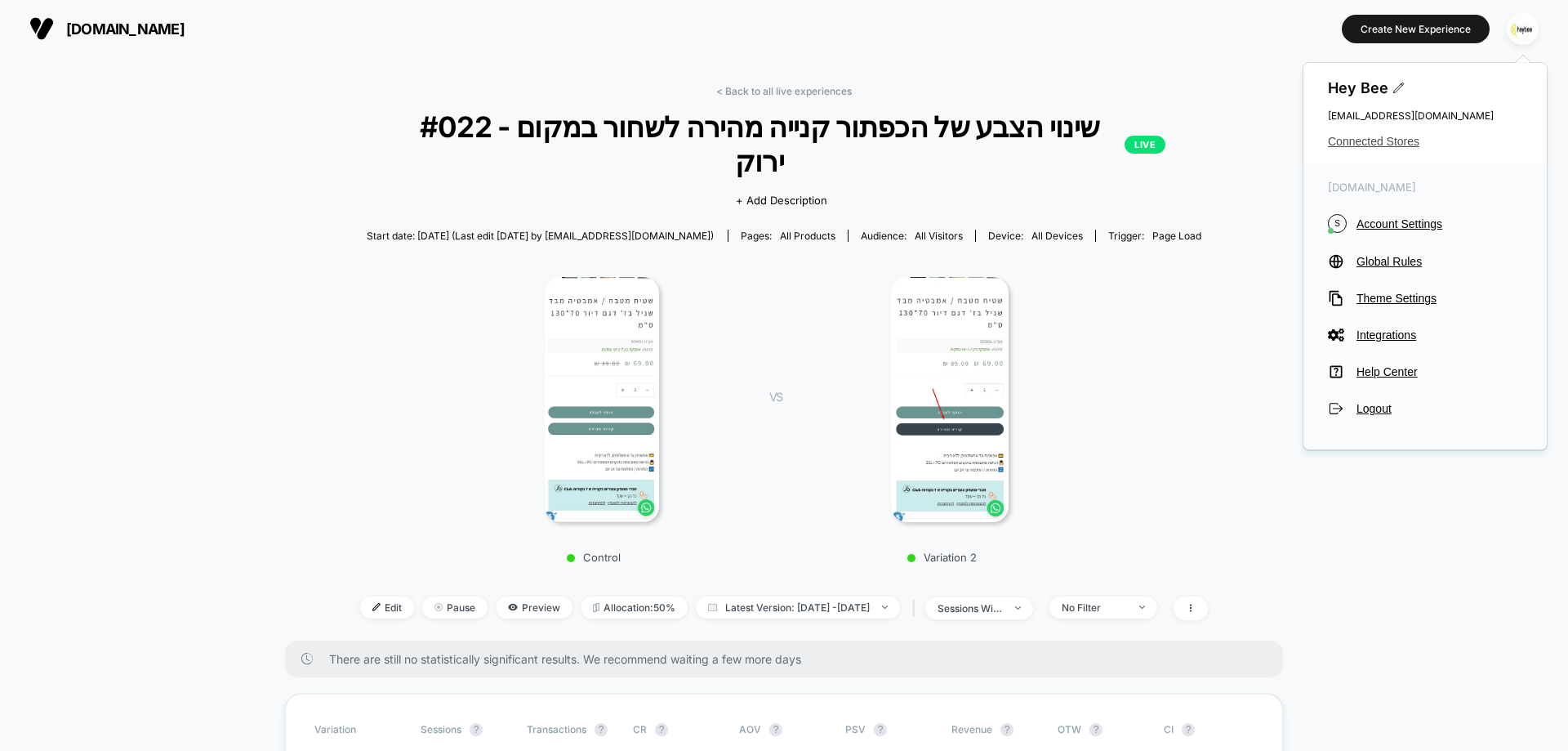
click at [1351, 136] on span "Connected Stores" at bounding box center [1424, 141] width 194 height 13
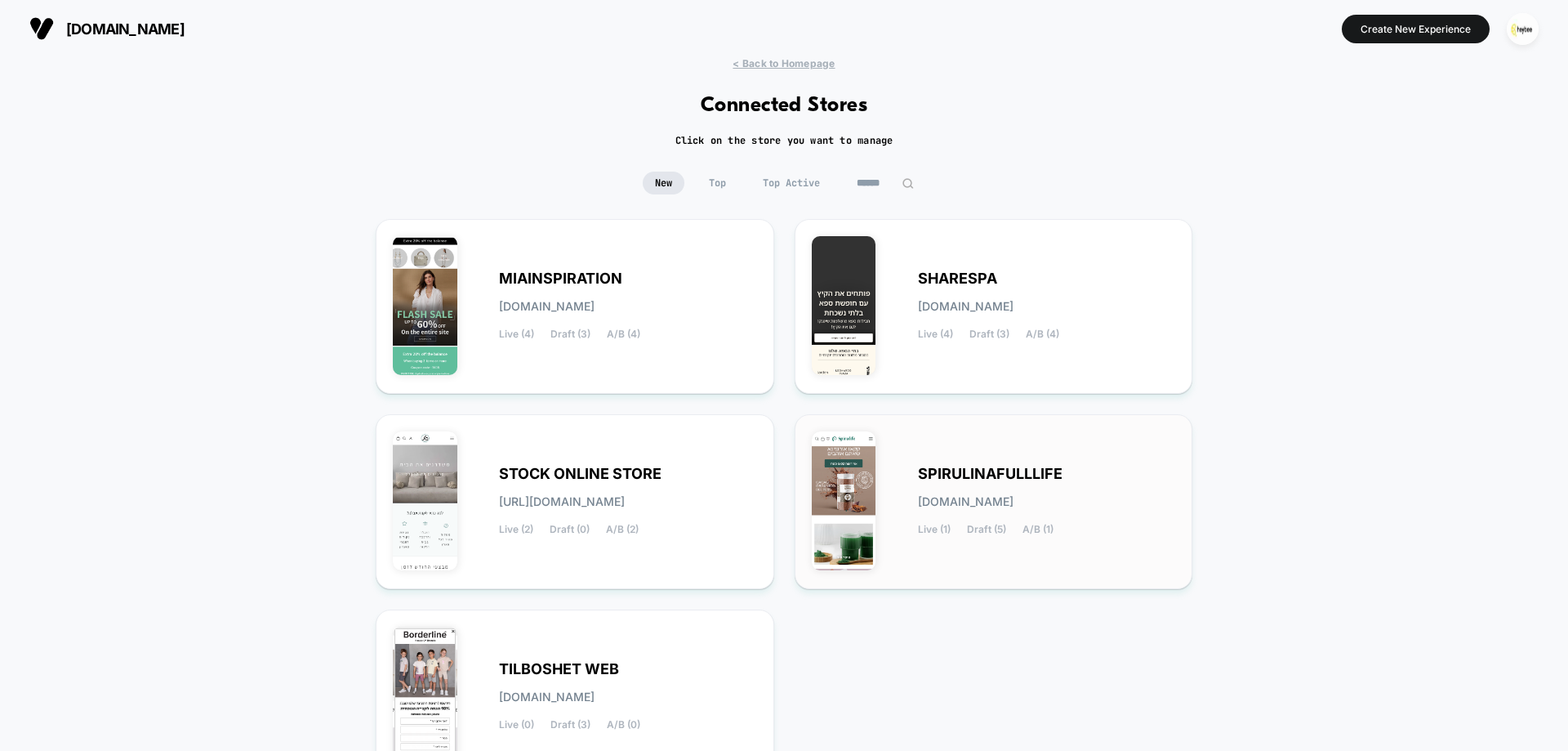
click at [984, 522] on div "SPIRULINAFULLLIFE [DOMAIN_NAME] Live (1) Draft (5) A/B (1)" at bounding box center [1047, 502] width 258 height 67
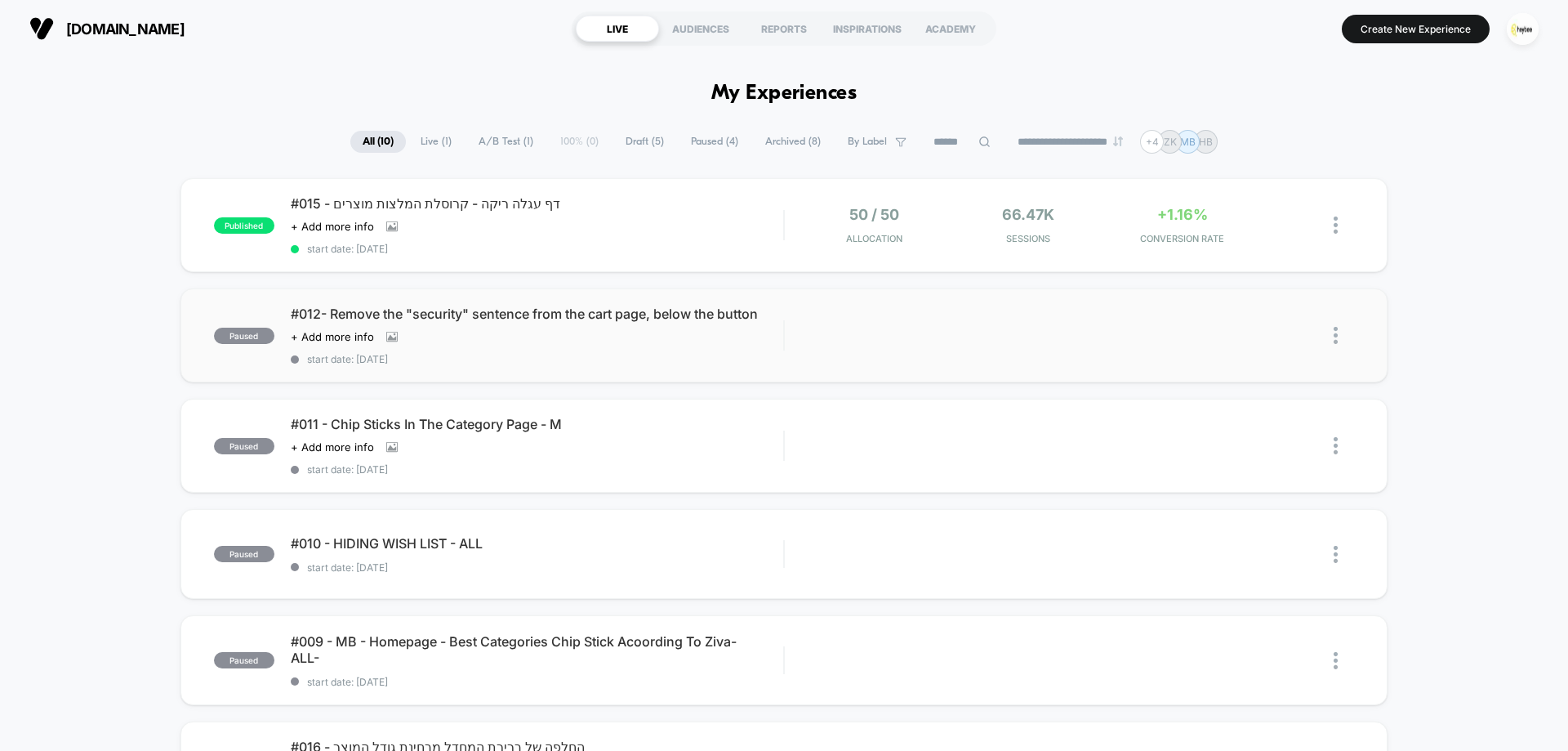
click at [534, 329] on div "#012- Remove the "security" sentence from the cart page, below the button Click…" at bounding box center [537, 335] width 493 height 59
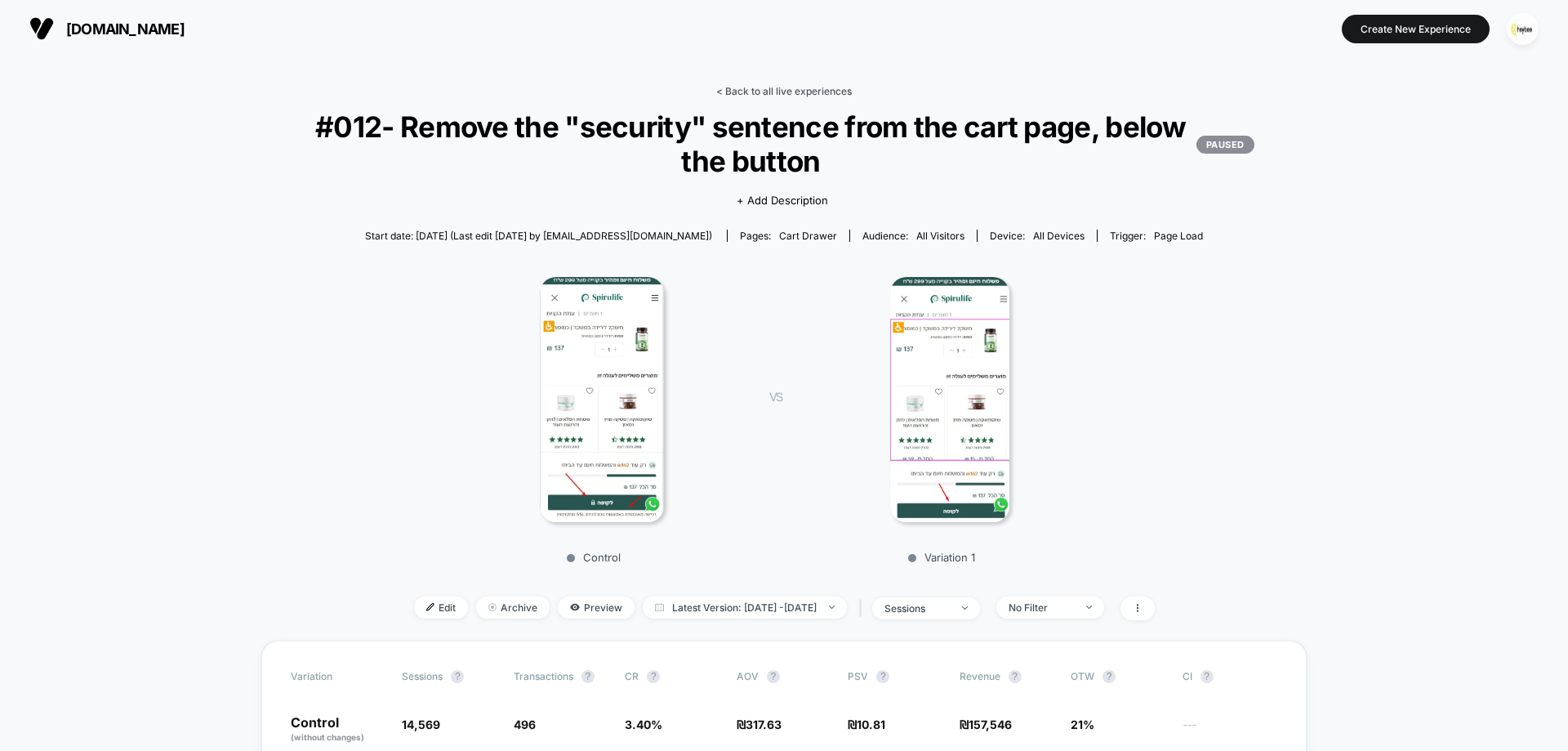
click at [797, 94] on link "< Back to all live experiences" at bounding box center [784, 91] width 136 height 12
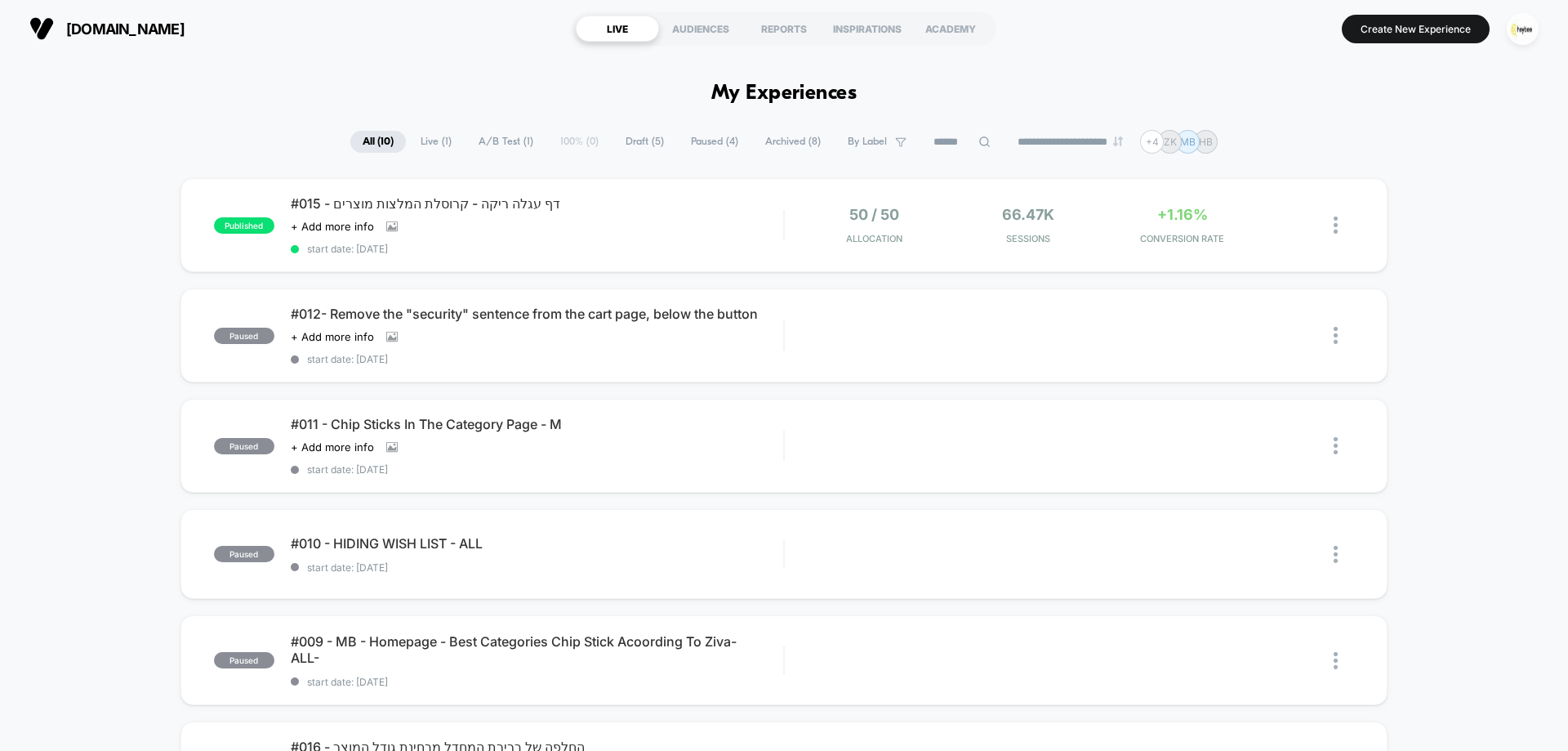
click at [650, 137] on span "Draft ( 5 )" at bounding box center [644, 141] width 63 height 22
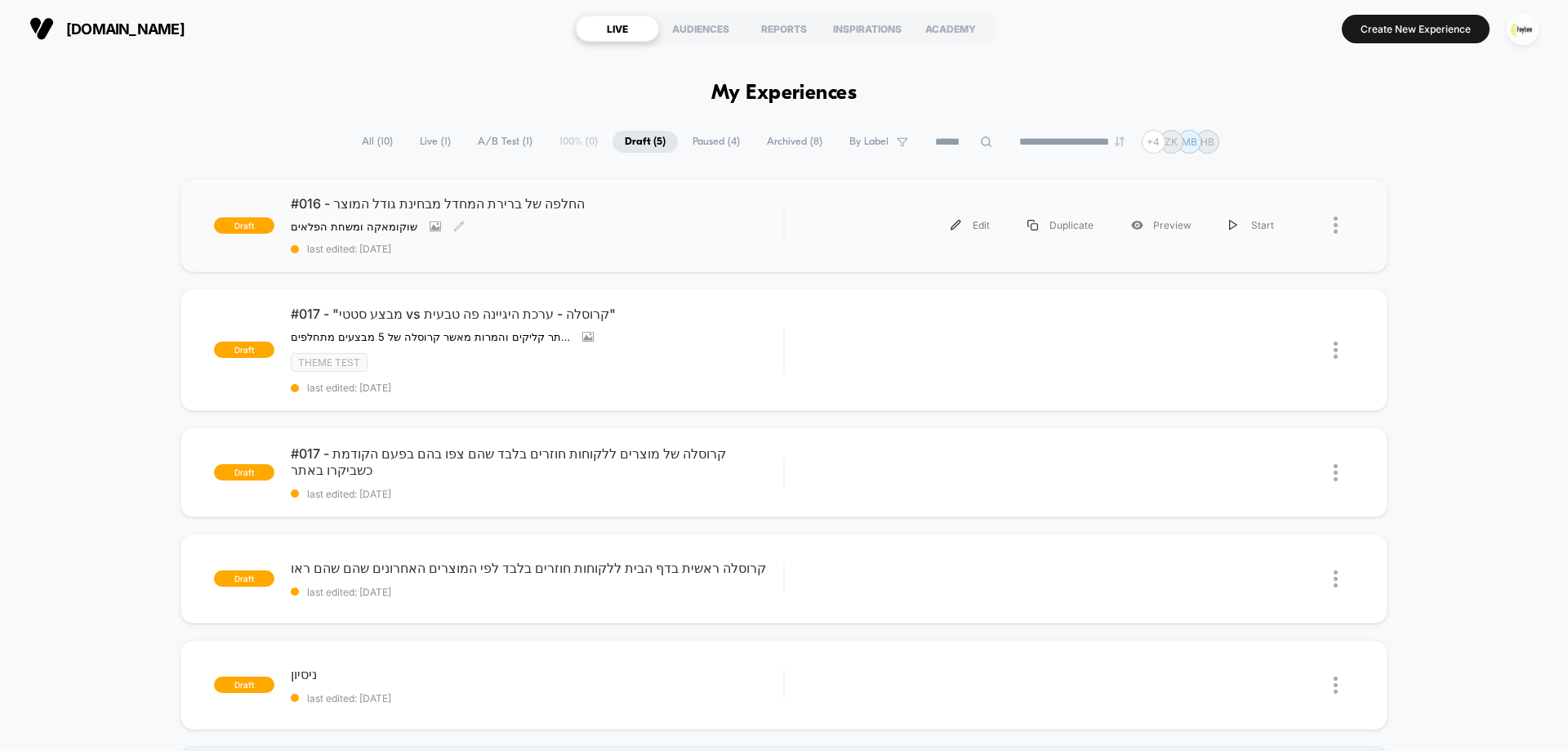
click at [508, 228] on div "שוקומאקה ומשחת הפלאים Click to view images Click to edit experience details שוק…" at bounding box center [463, 226] width 345 height 13
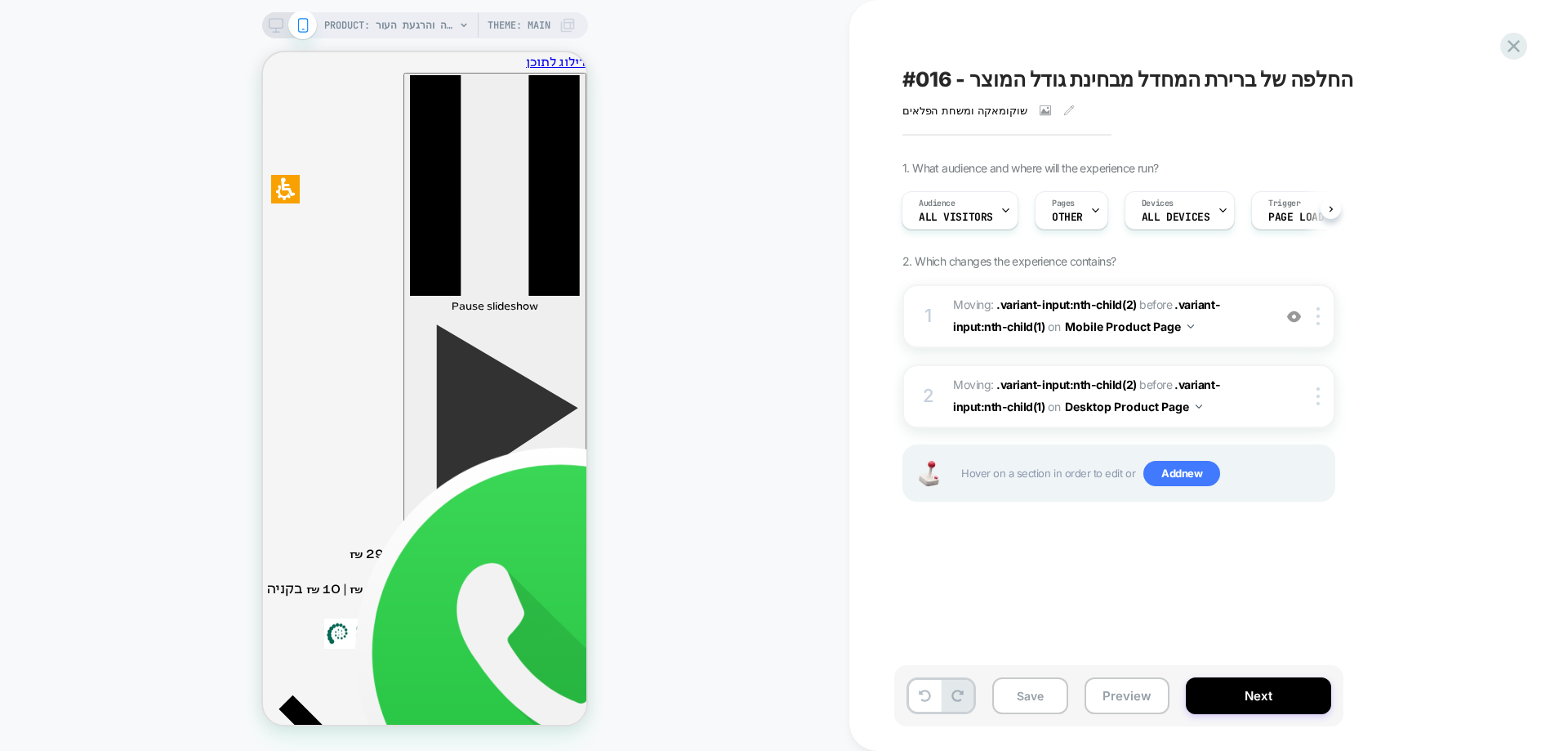
click at [1252, 75] on span "#016 - החלפה של ברירת המחדל מבחינת גודל המוצר" at bounding box center [1127, 80] width 451 height 25
click at [1252, 75] on textarea "**********" at bounding box center [1174, 80] width 543 height 25
click at [1072, 213] on span "OTHER" at bounding box center [1067, 217] width 31 height 12
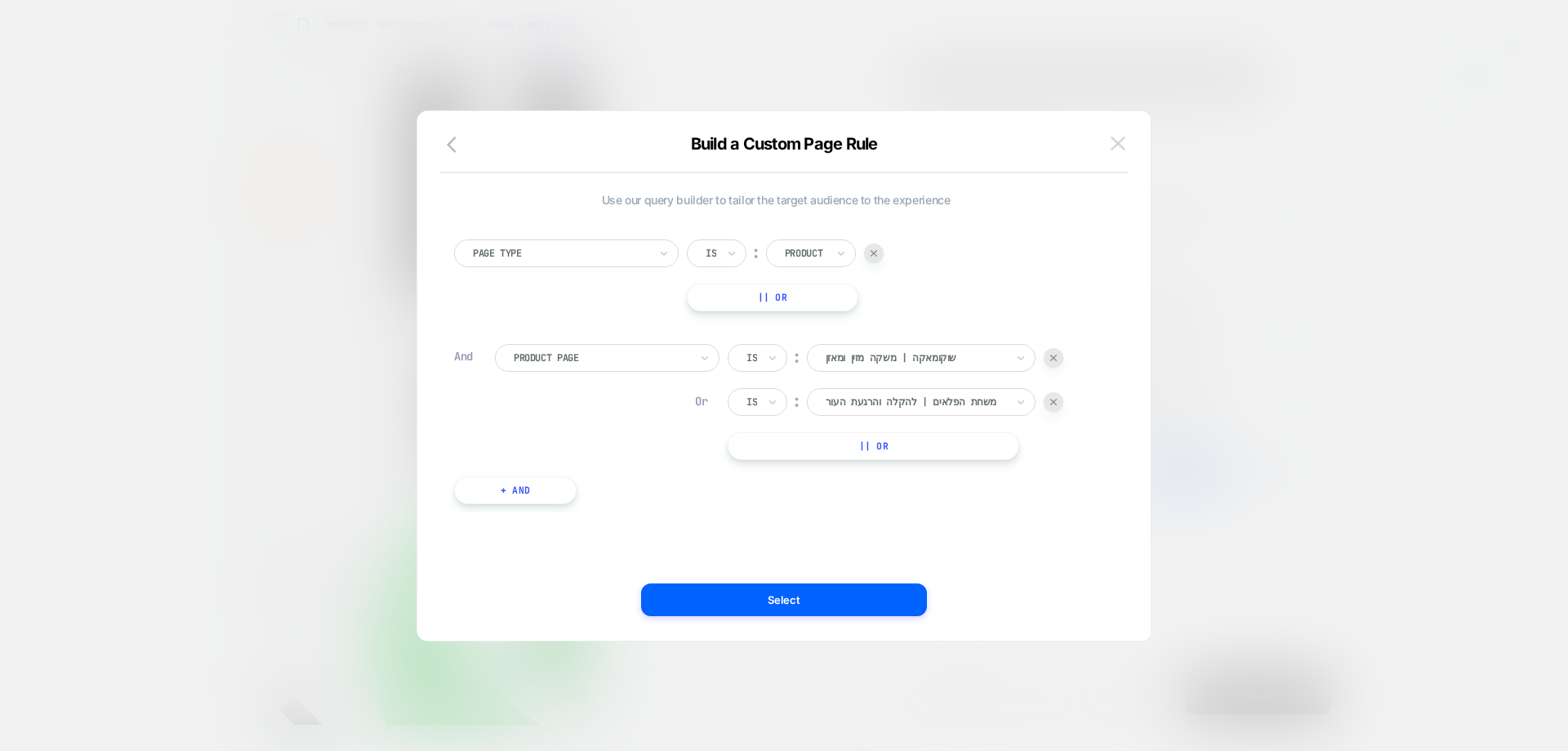
click at [1118, 147] on img at bounding box center [1118, 144] width 15 height 14
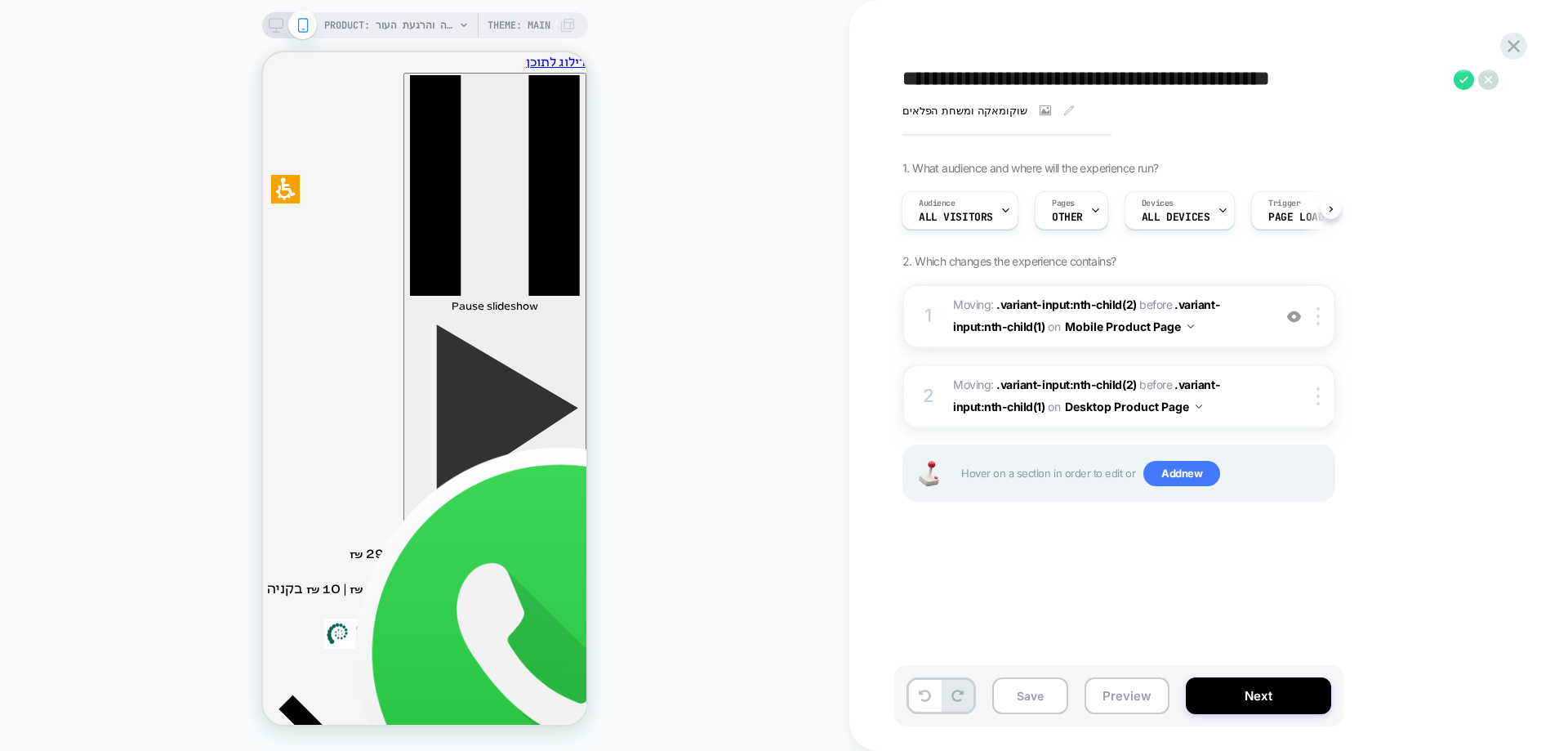
click at [1082, 77] on textarea "**********" at bounding box center [1174, 80] width 543 height 25
click at [990, 74] on textarea "**********" at bounding box center [1174, 80] width 543 height 25
drag, startPoint x: 975, startPoint y: 79, endPoint x: 1308, endPoint y: 82, distance: 333.0
click at [1308, 82] on textarea "**********" at bounding box center [1174, 80] width 543 height 25
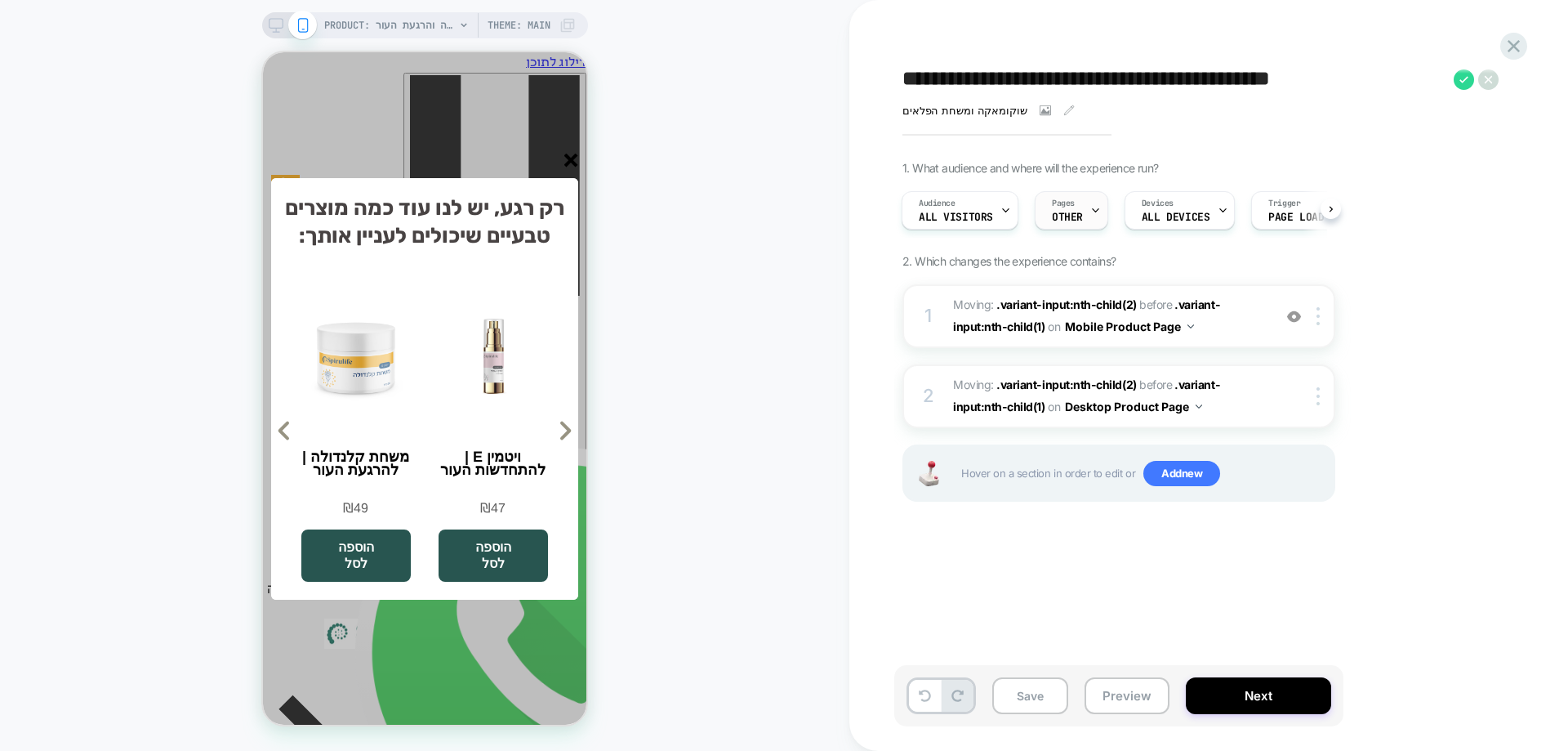
click at [1082, 217] on div "Pages OTHER" at bounding box center [1067, 210] width 64 height 36
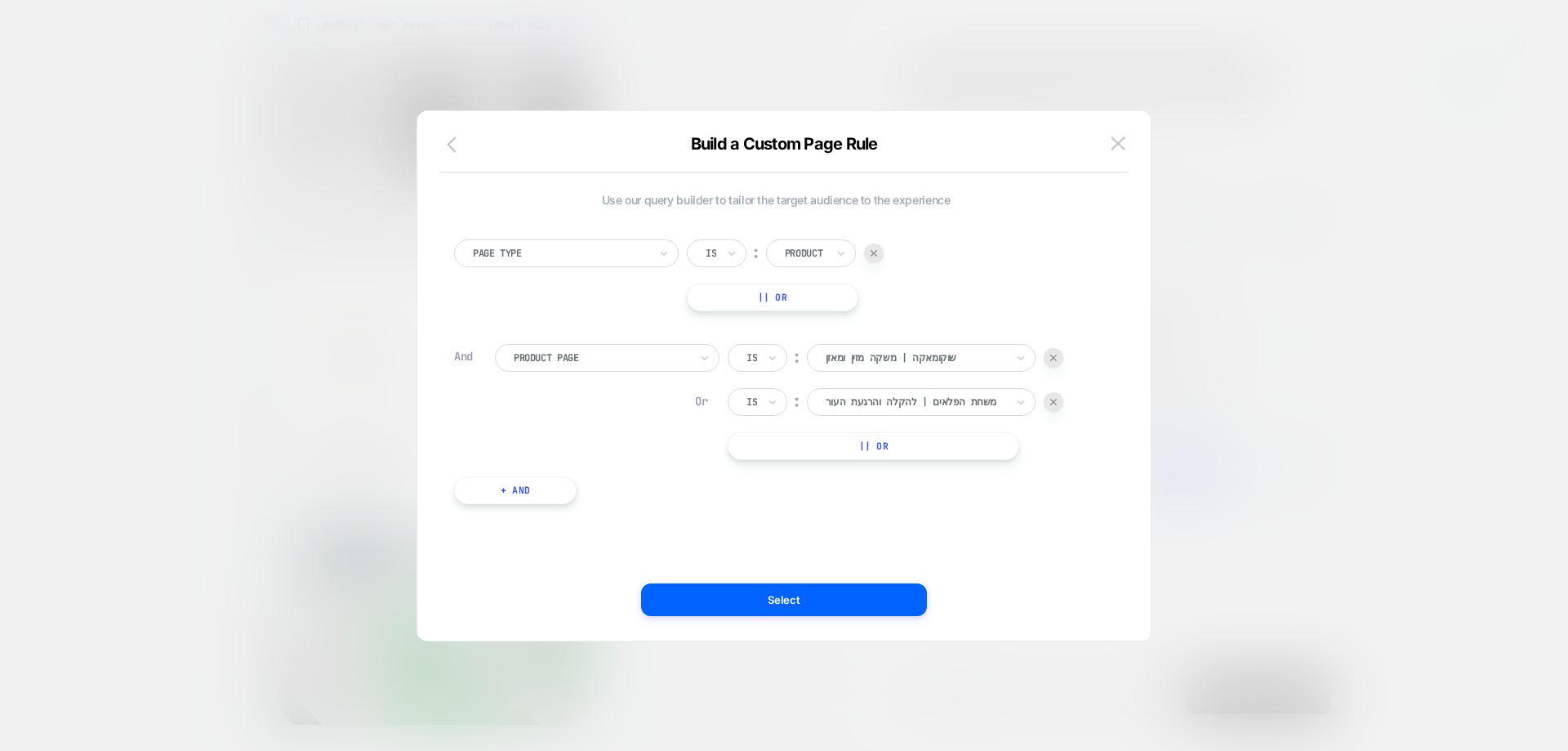
click at [456, 143] on icon "button" at bounding box center [456, 145] width 20 height 20
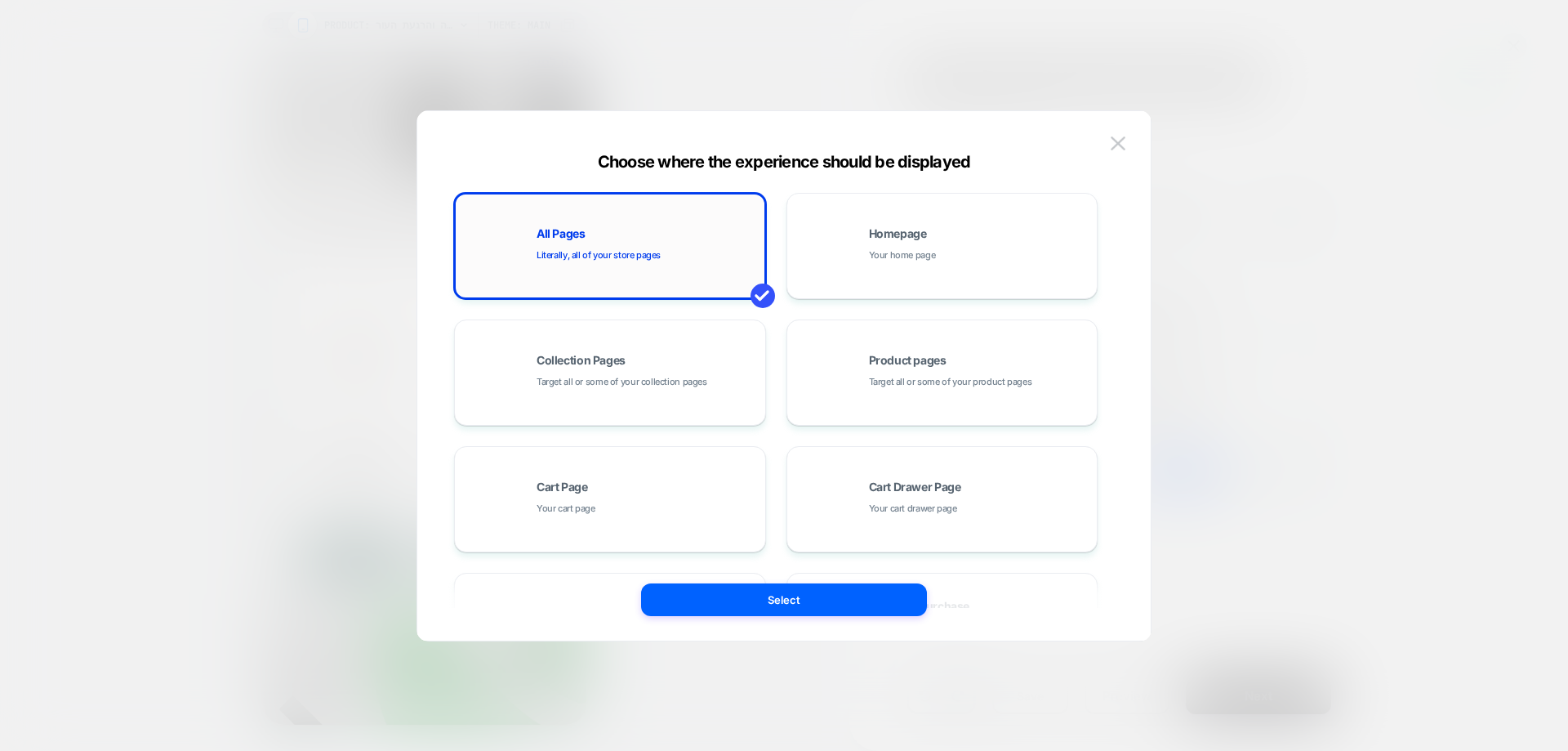
click at [627, 245] on div "All Pages Literally, all of your store pages" at bounding box center [646, 246] width 221 height 35
click at [909, 381] on span "Target all or some of your product pages" at bounding box center [950, 382] width 163 height 16
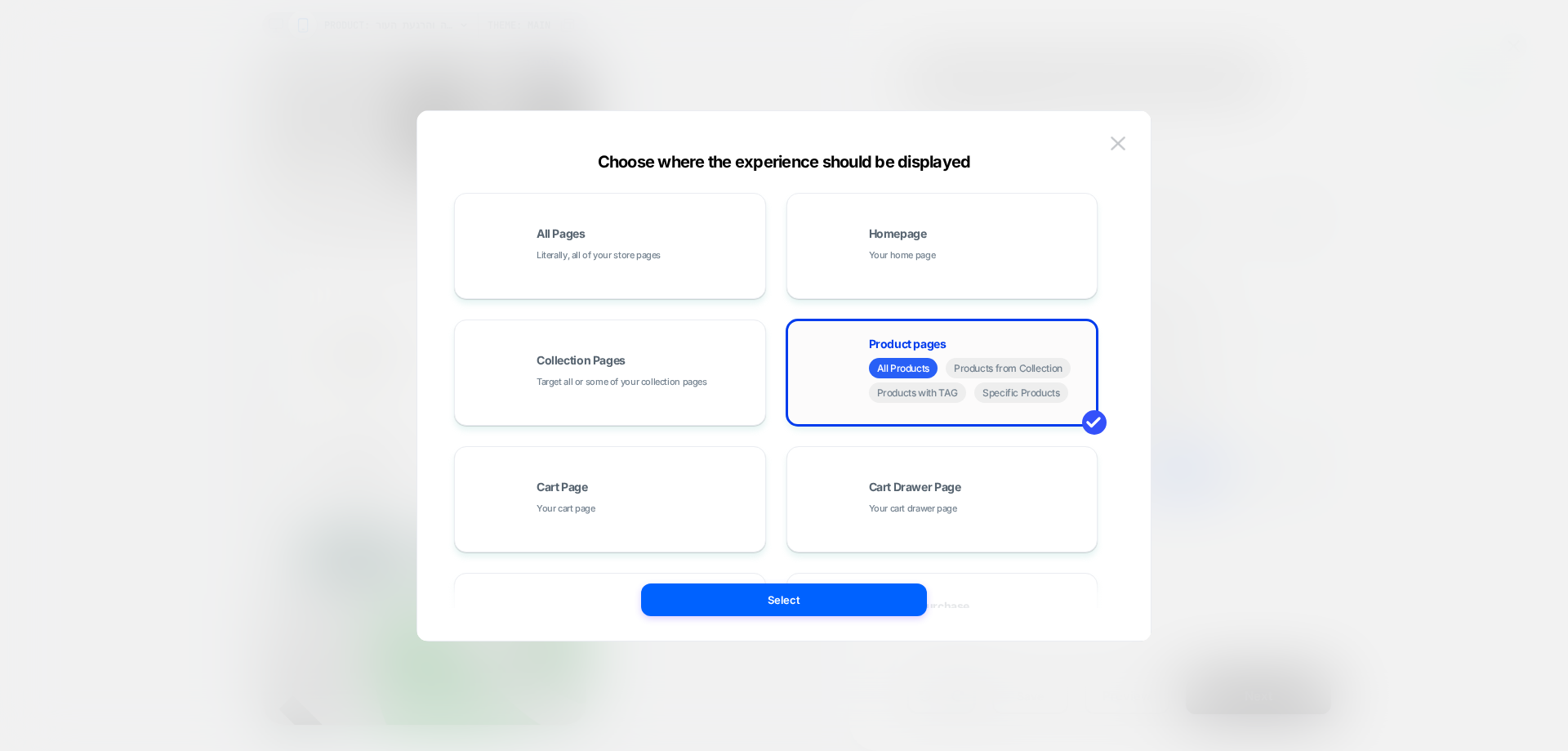
click at [909, 379] on div "All Products Products from Collection Products with TAG Specific Products" at bounding box center [979, 382] width 221 height 49
click at [907, 367] on span "All Products" at bounding box center [902, 368] width 68 height 20
drag, startPoint x: 802, startPoint y: 640, endPoint x: 805, endPoint y: 612, distance: 28.2
click at [802, 638] on div "Choose where the experience should be displayed All Pages Literally, all of you…" at bounding box center [784, 375] width 735 height 531
click at [805, 603] on button "Select" at bounding box center [784, 599] width 286 height 33
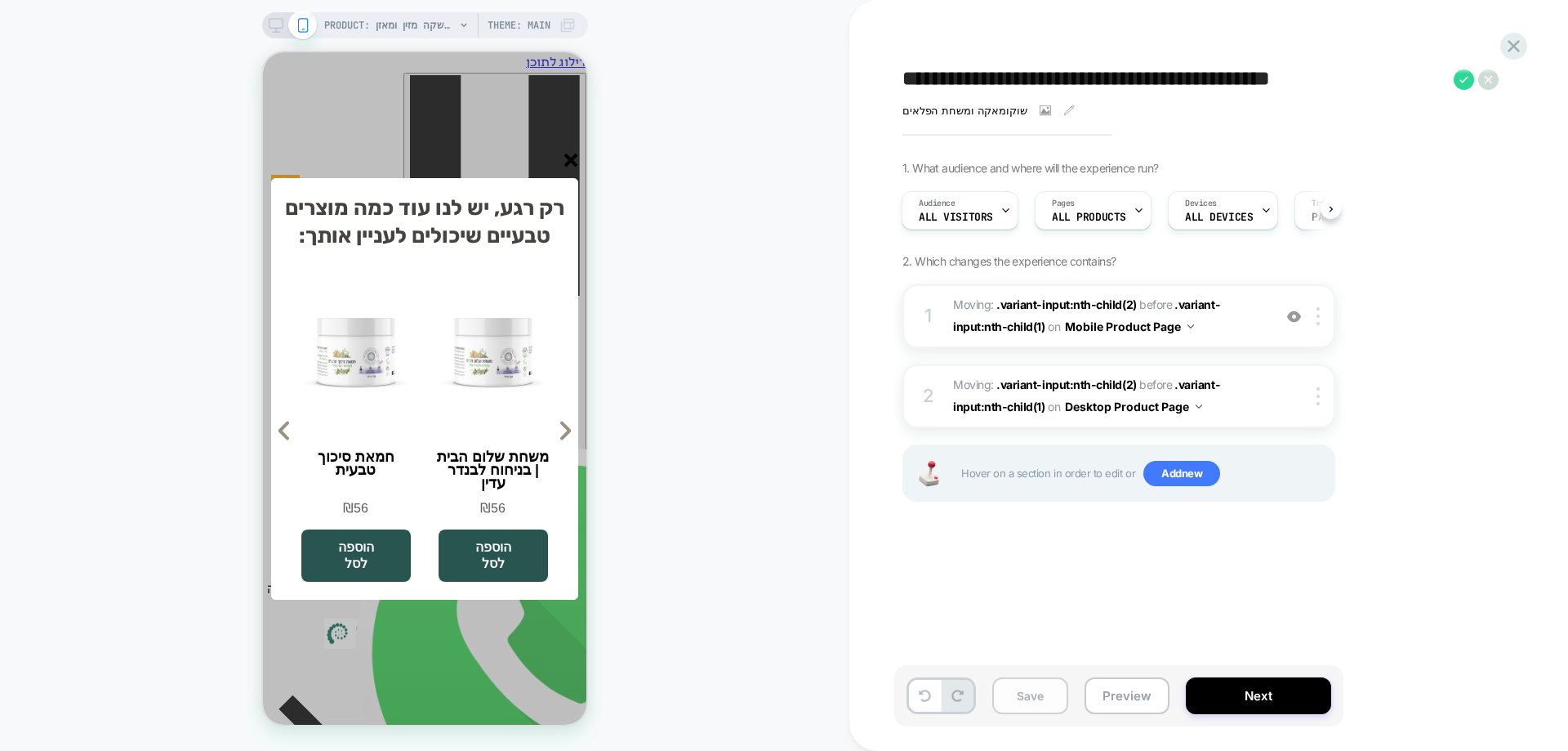
scroll to position [0, 2]
click at [1040, 695] on button "Save" at bounding box center [1031, 695] width 76 height 36
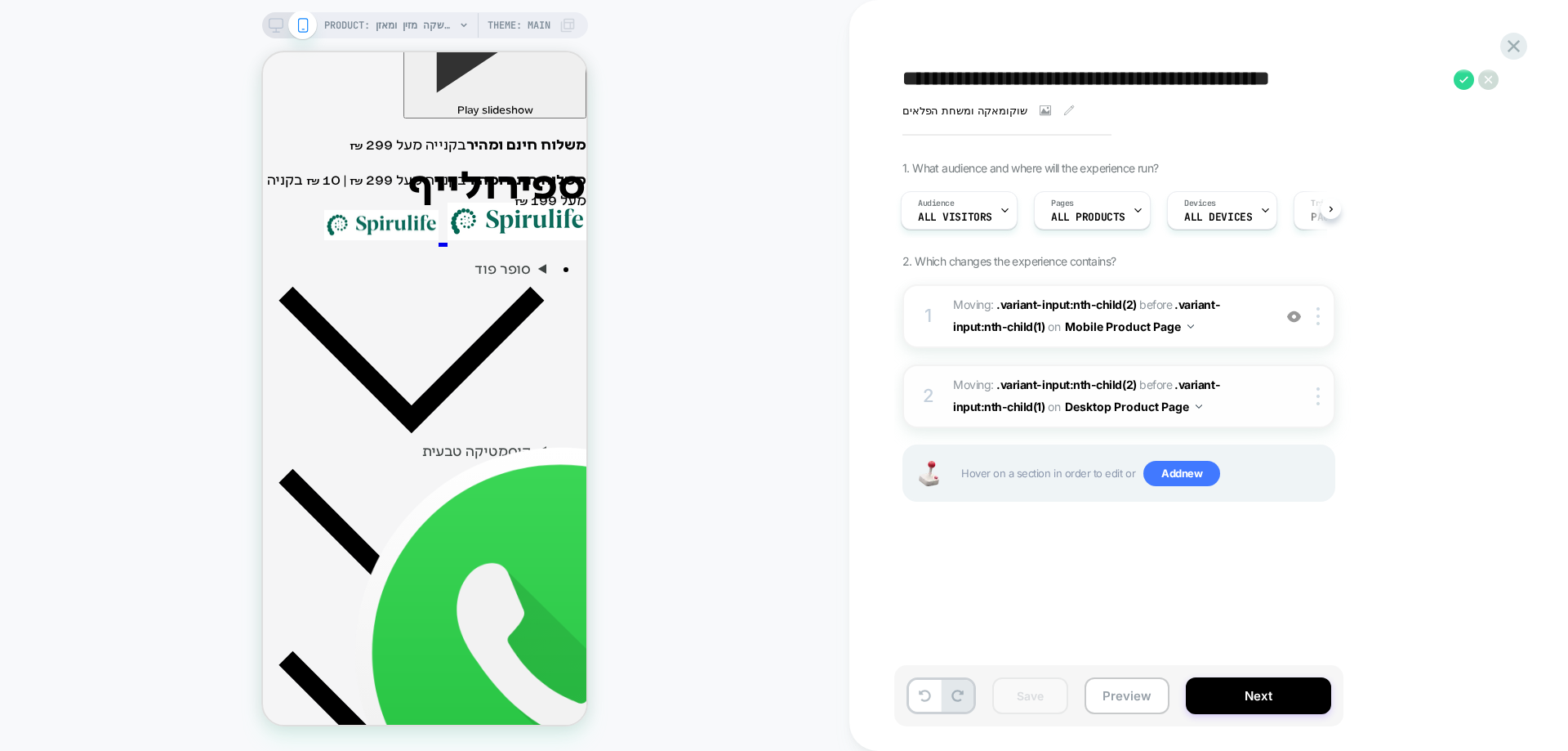
scroll to position [0, 0]
click at [1455, 80] on icon at bounding box center [1463, 79] width 20 height 20
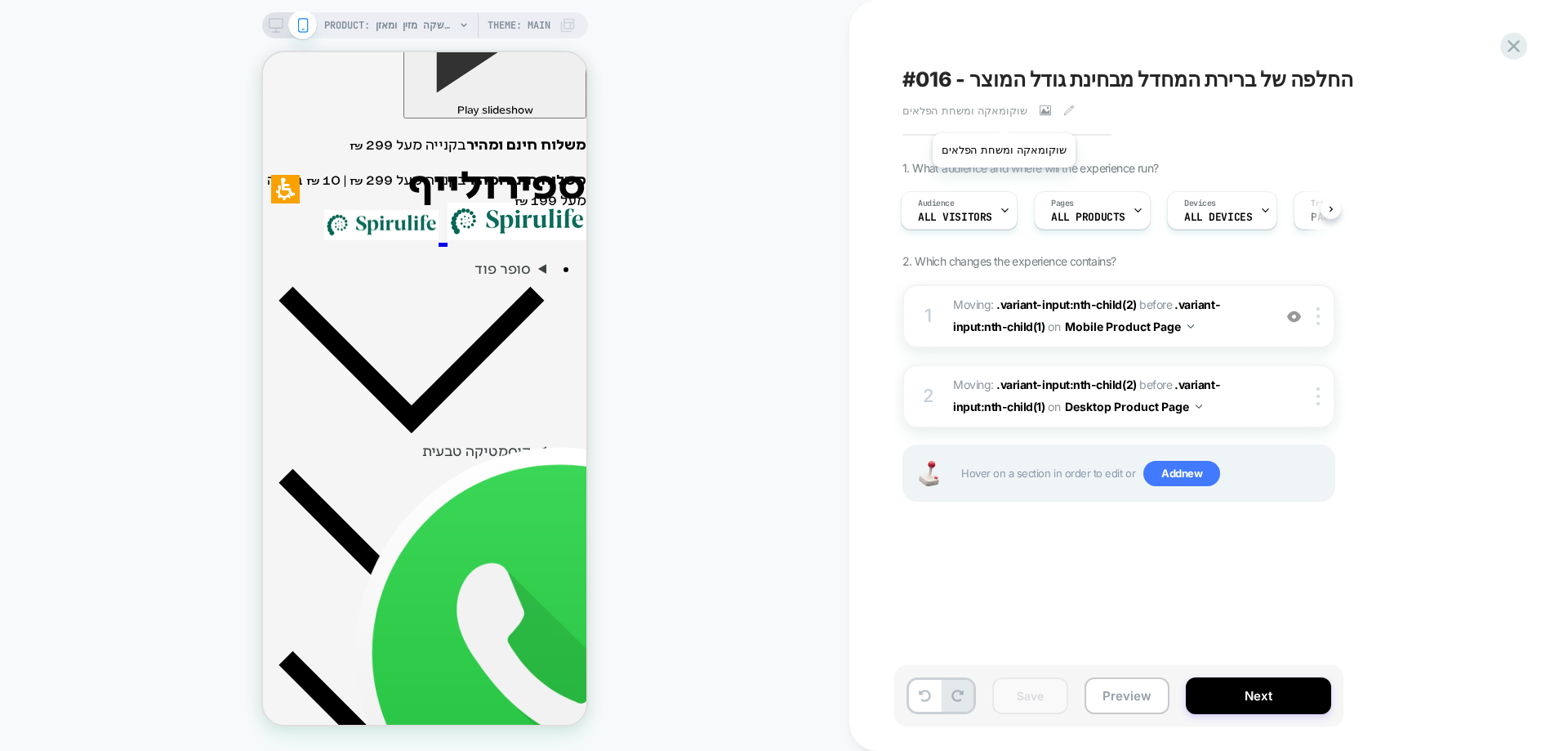
click at [989, 113] on span "שוקומאקה ומשחת הפלאים" at bounding box center [964, 110] width 125 height 13
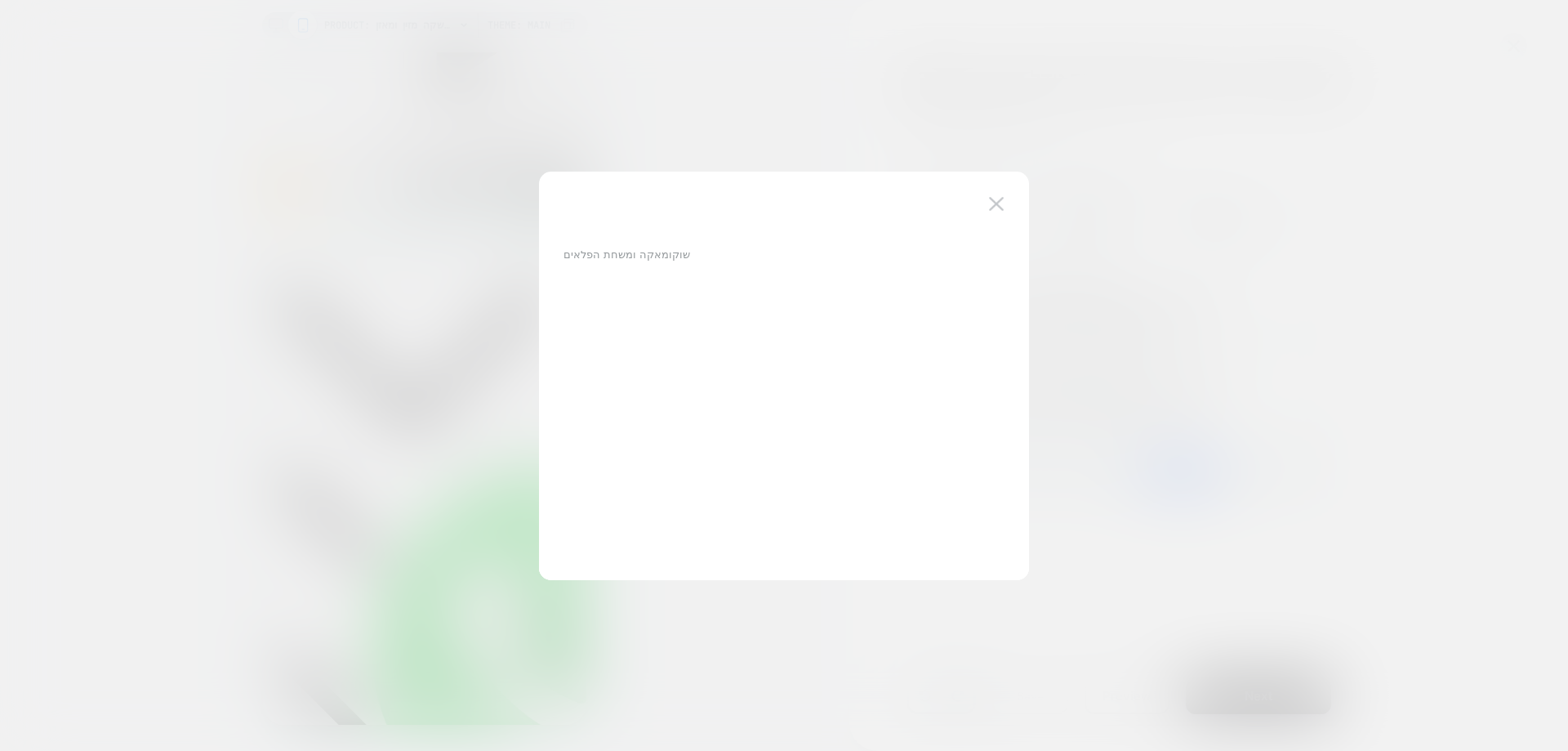
click at [684, 245] on div "שוקומאקה ומשחת הפלאים" at bounding box center [776, 254] width 425 height 35
click at [676, 255] on p "שוקומאקה ומשחת הפלאים" at bounding box center [627, 254] width 127 height 13
click at [601, 265] on div "שוקומאקה ומשחת הפלאים" at bounding box center [776, 254] width 425 height 35
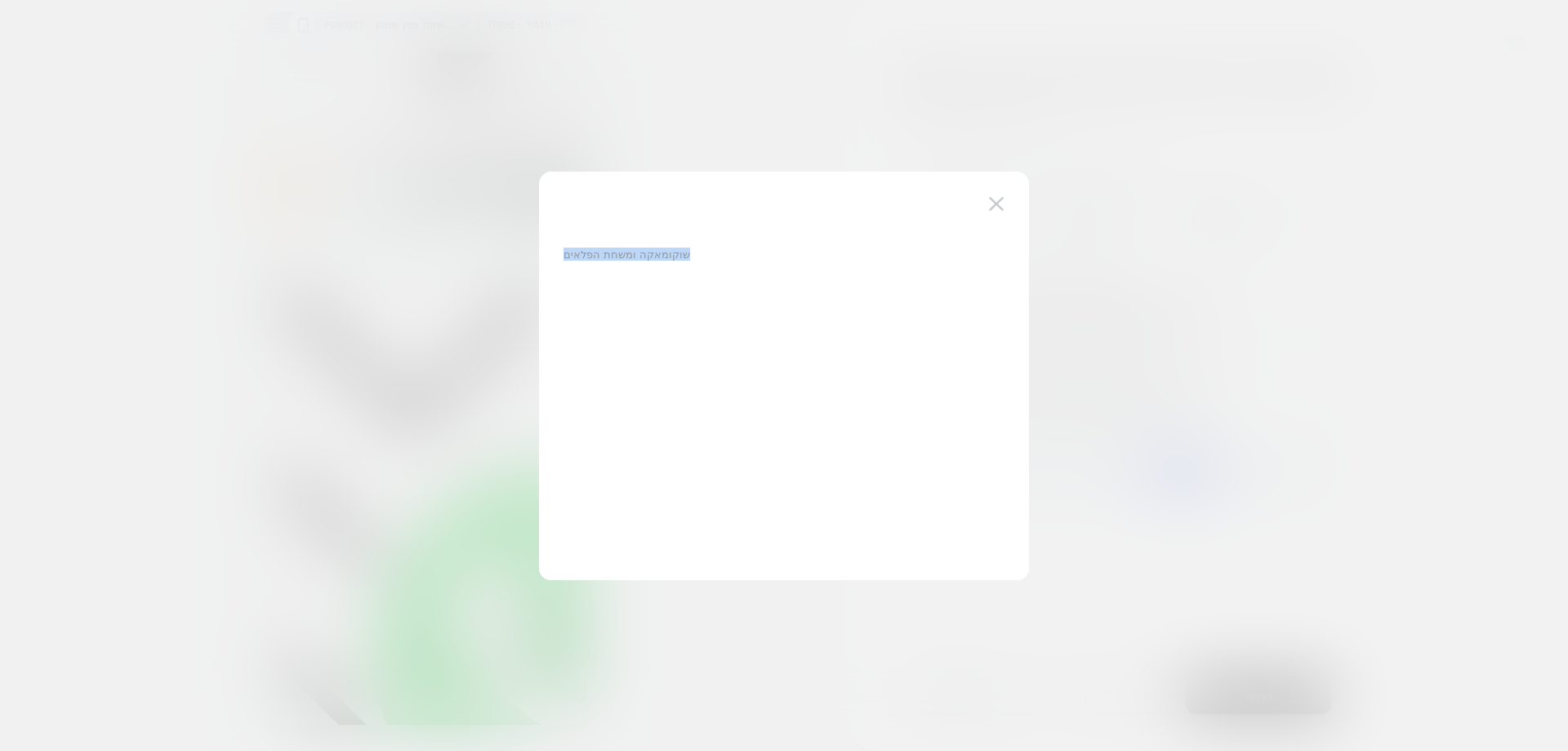
click at [601, 265] on div "שוקומאקה ומשחת הפלאים" at bounding box center [776, 254] width 425 height 35
click at [988, 204] on button at bounding box center [996, 205] width 25 height 25
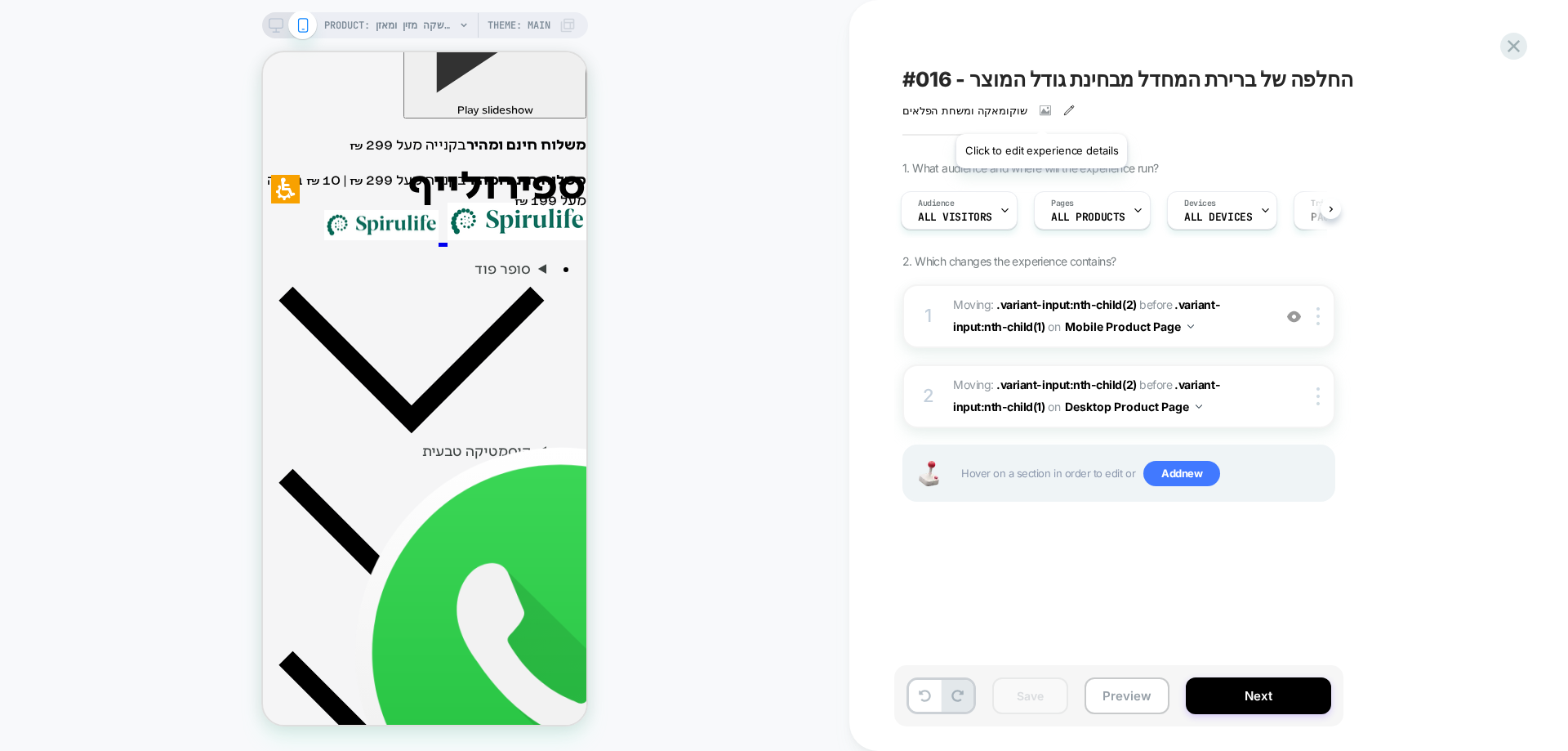
click at [1064, 113] on icon at bounding box center [1069, 110] width 12 height 12
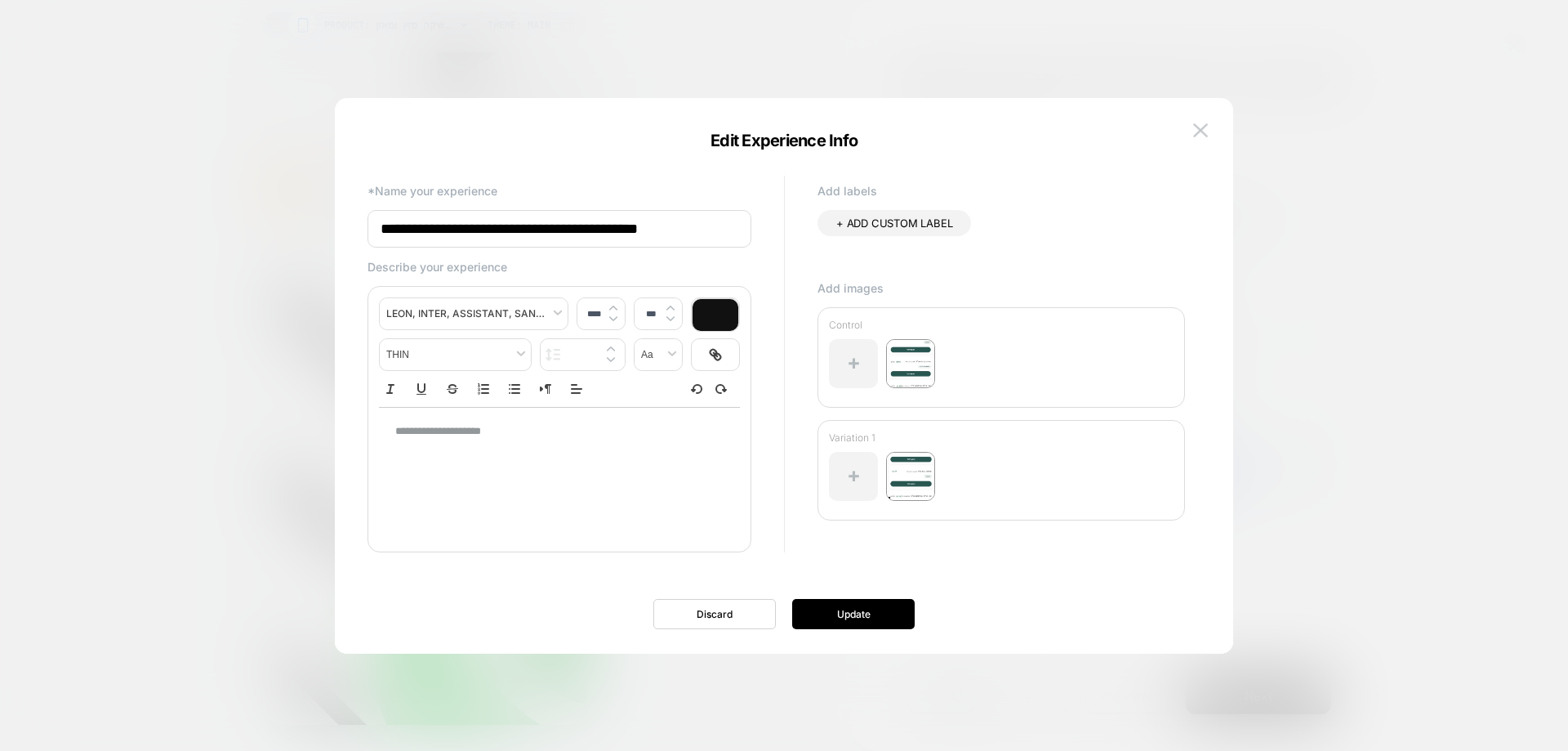
click at [471, 434] on p "**********" at bounding box center [553, 431] width 316 height 15
type input "****"
click at [650, 434] on p "﻿" at bounding box center [553, 432] width 316 height 16
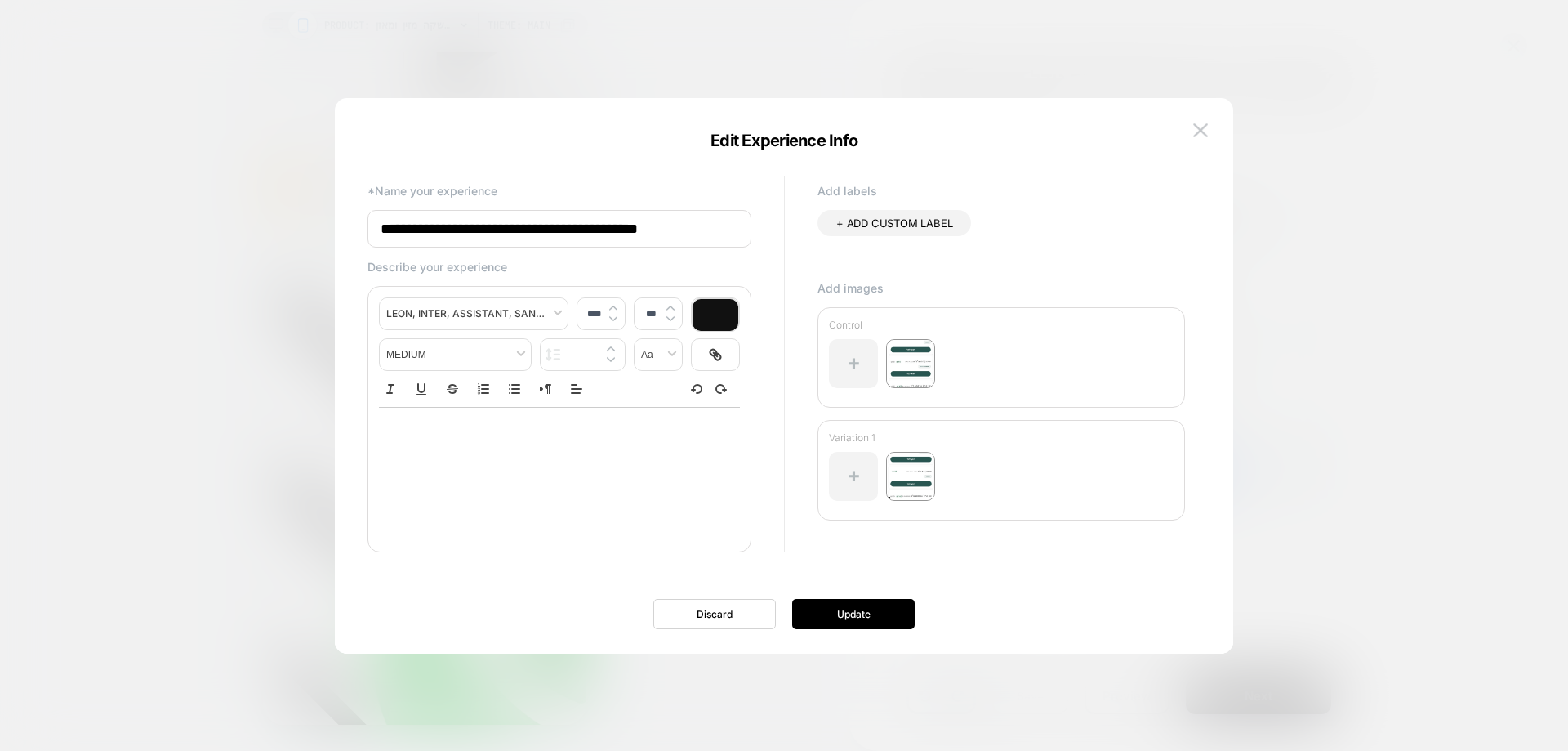
paste div
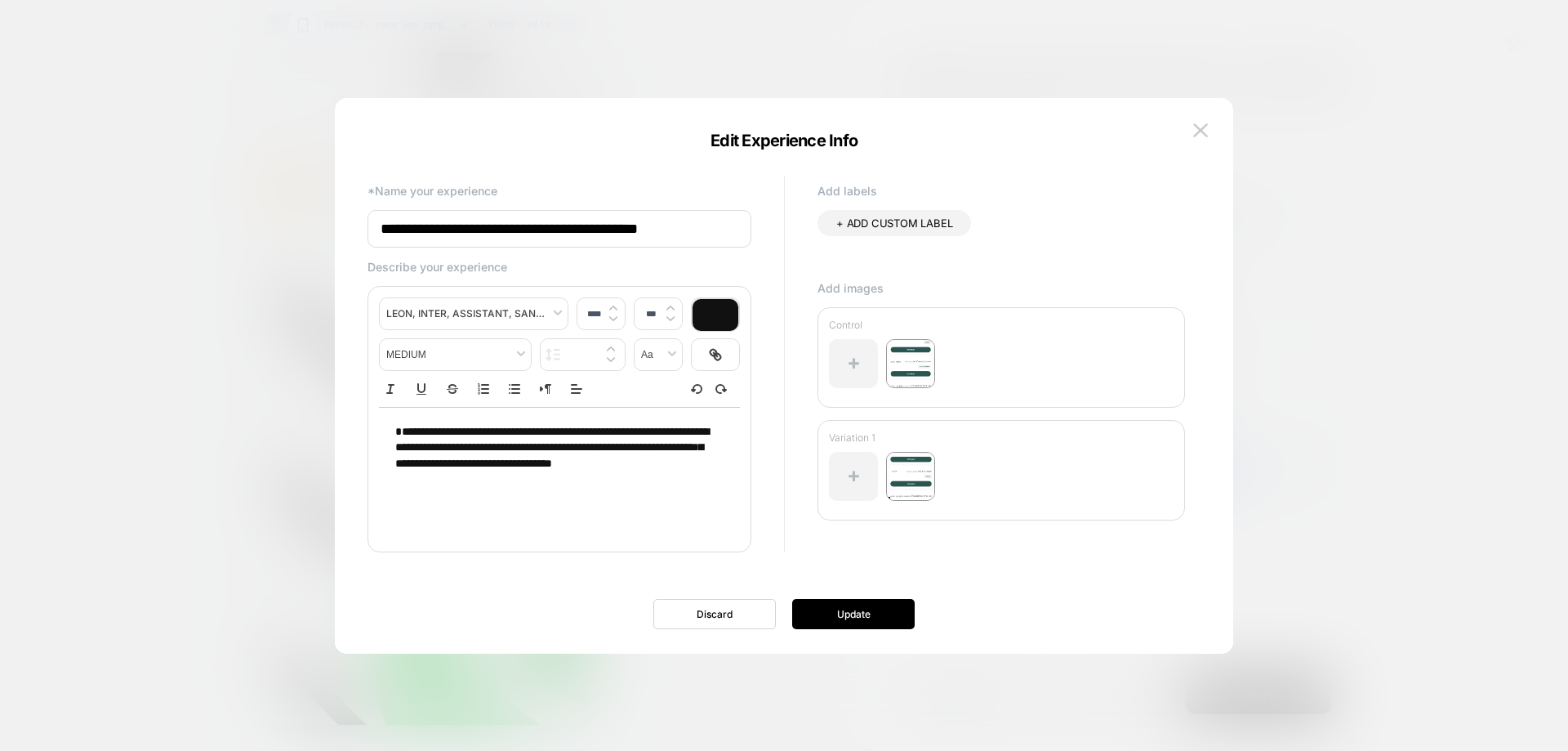
click at [478, 432] on span "**********" at bounding box center [552, 448] width 314 height 44
click at [646, 447] on span "**********" at bounding box center [552, 448] width 314 height 44
click at [856, 610] on button "Update" at bounding box center [854, 614] width 122 height 30
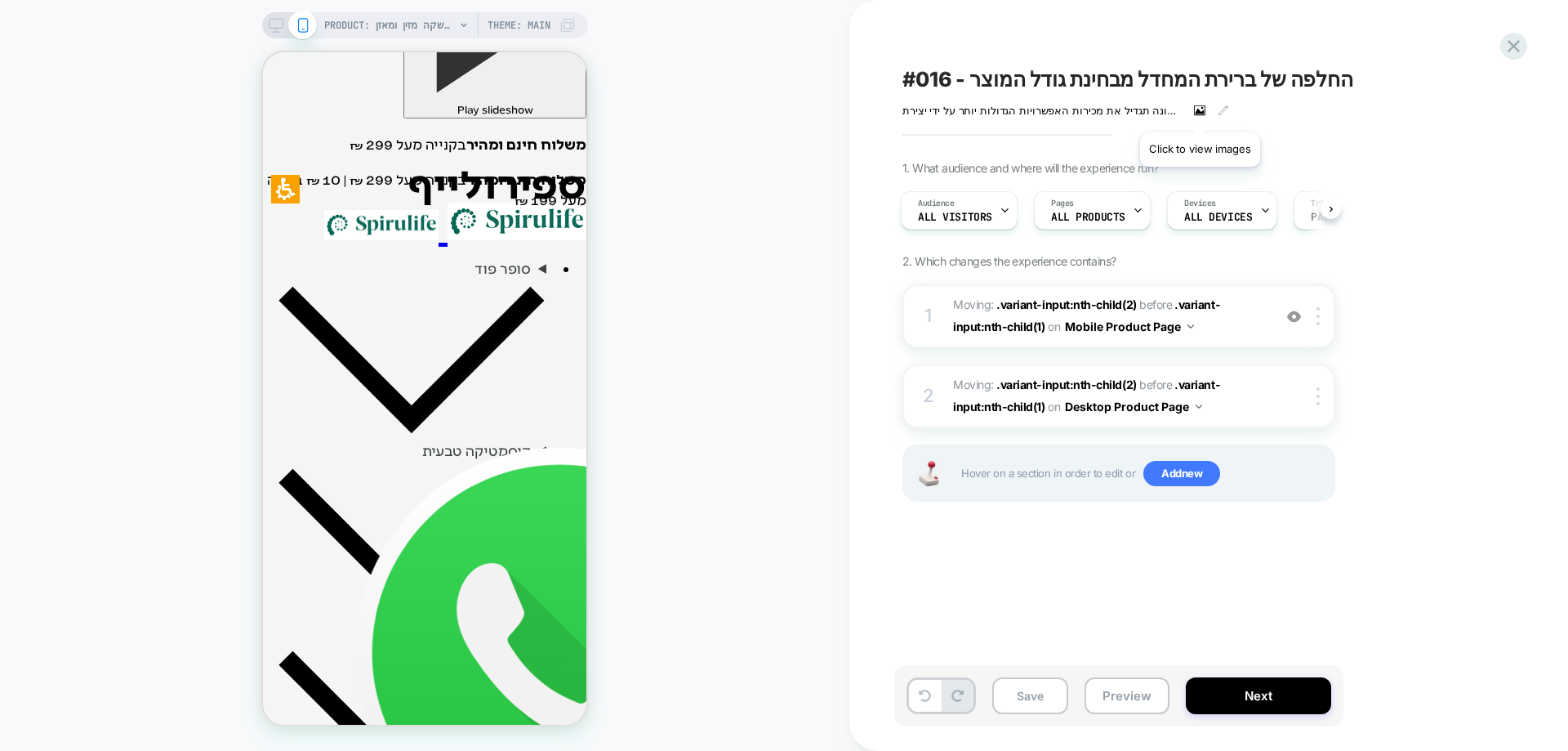
click at [1199, 110] on icon at bounding box center [1200, 111] width 9 height 5
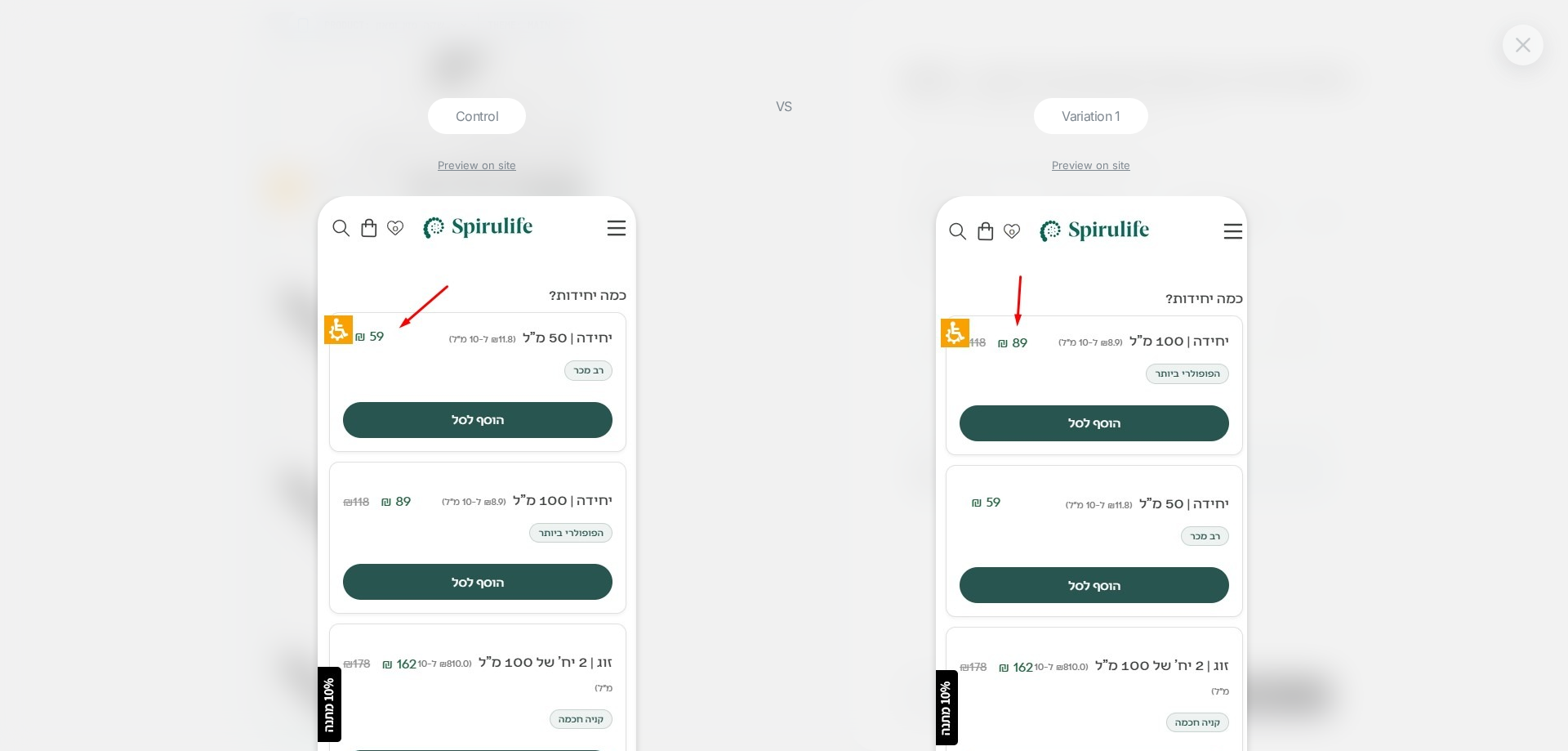
click at [1516, 47] on img at bounding box center [1523, 44] width 15 height 14
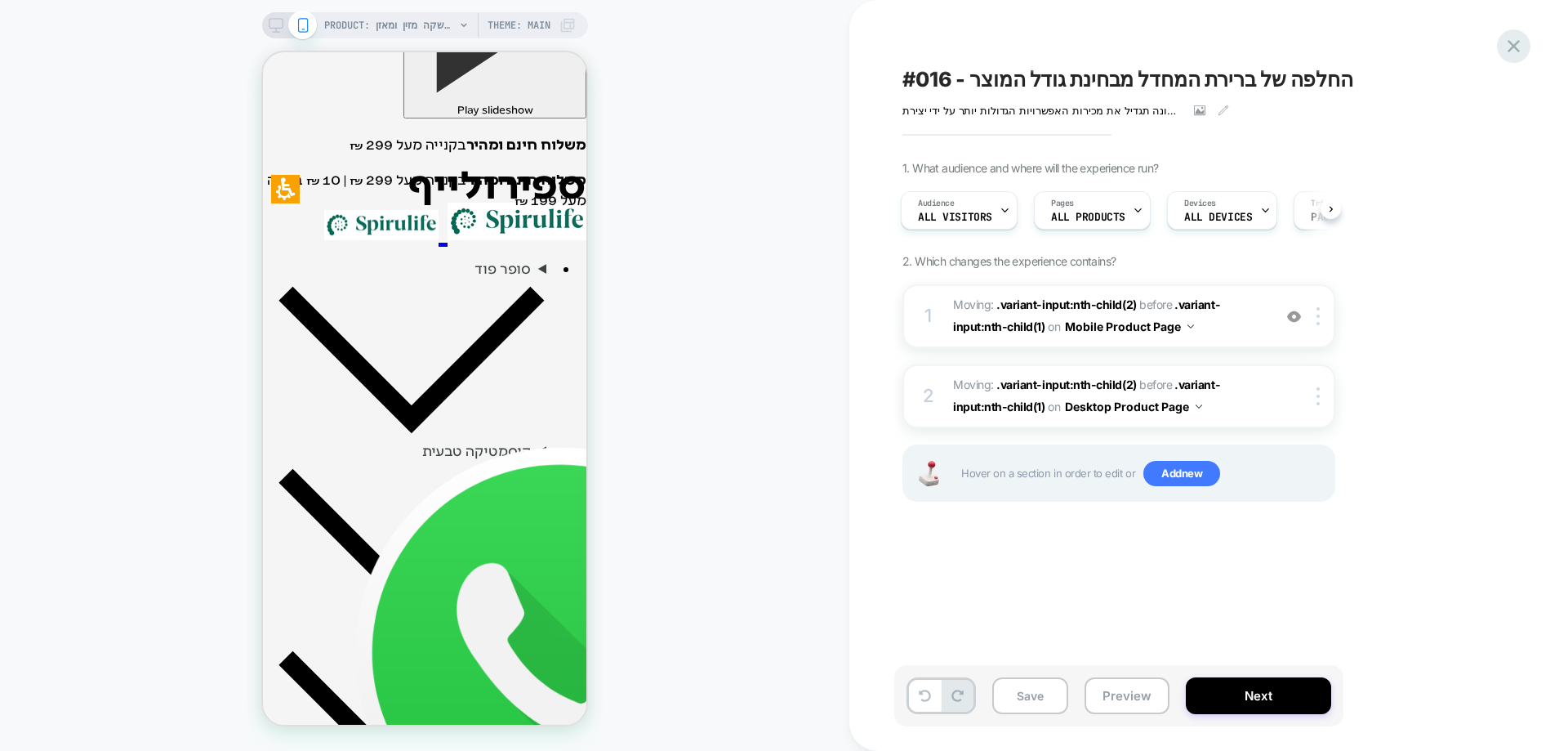
click at [1505, 43] on icon at bounding box center [1514, 46] width 22 height 22
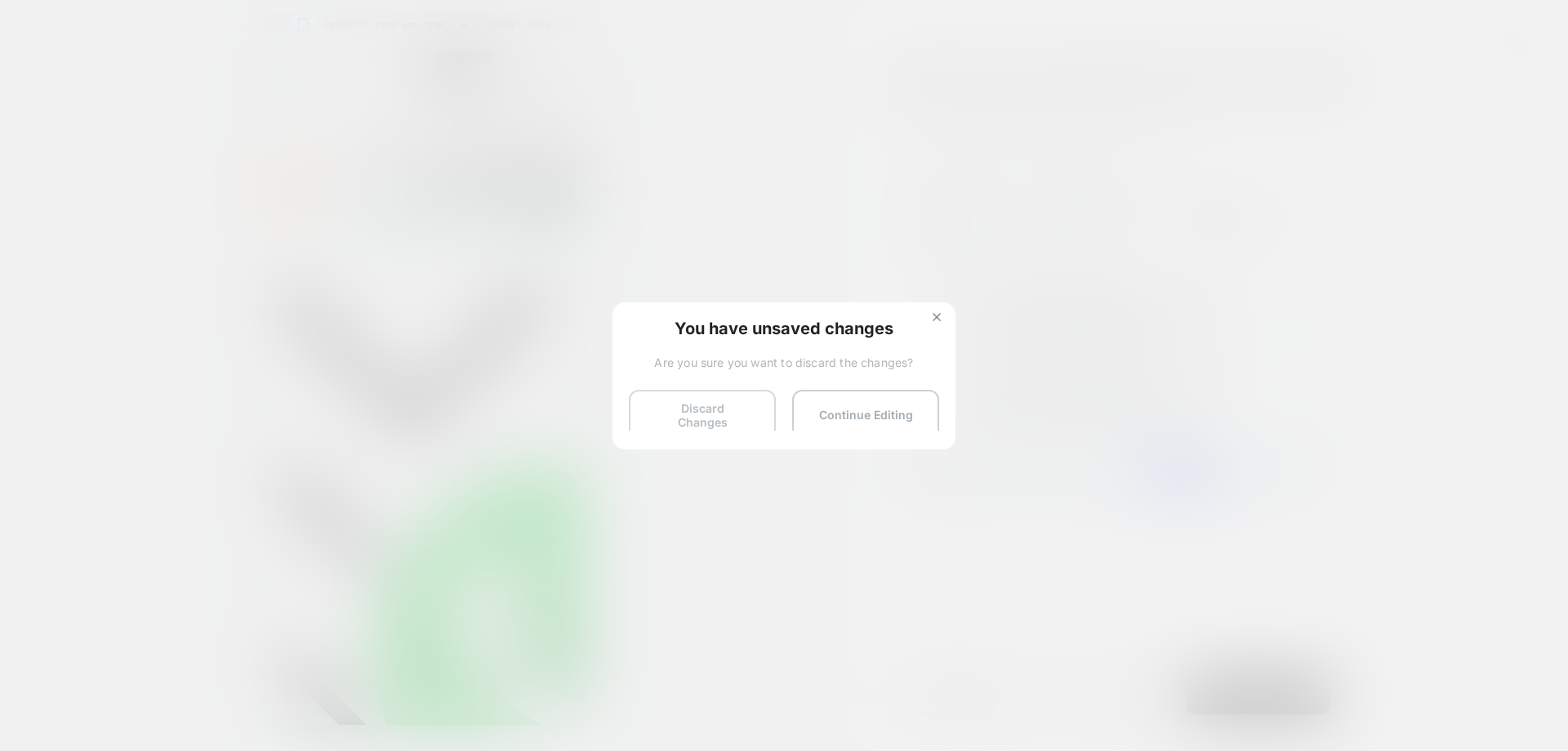
click at [720, 426] on button "Discard Changes" at bounding box center [703, 415] width 147 height 51
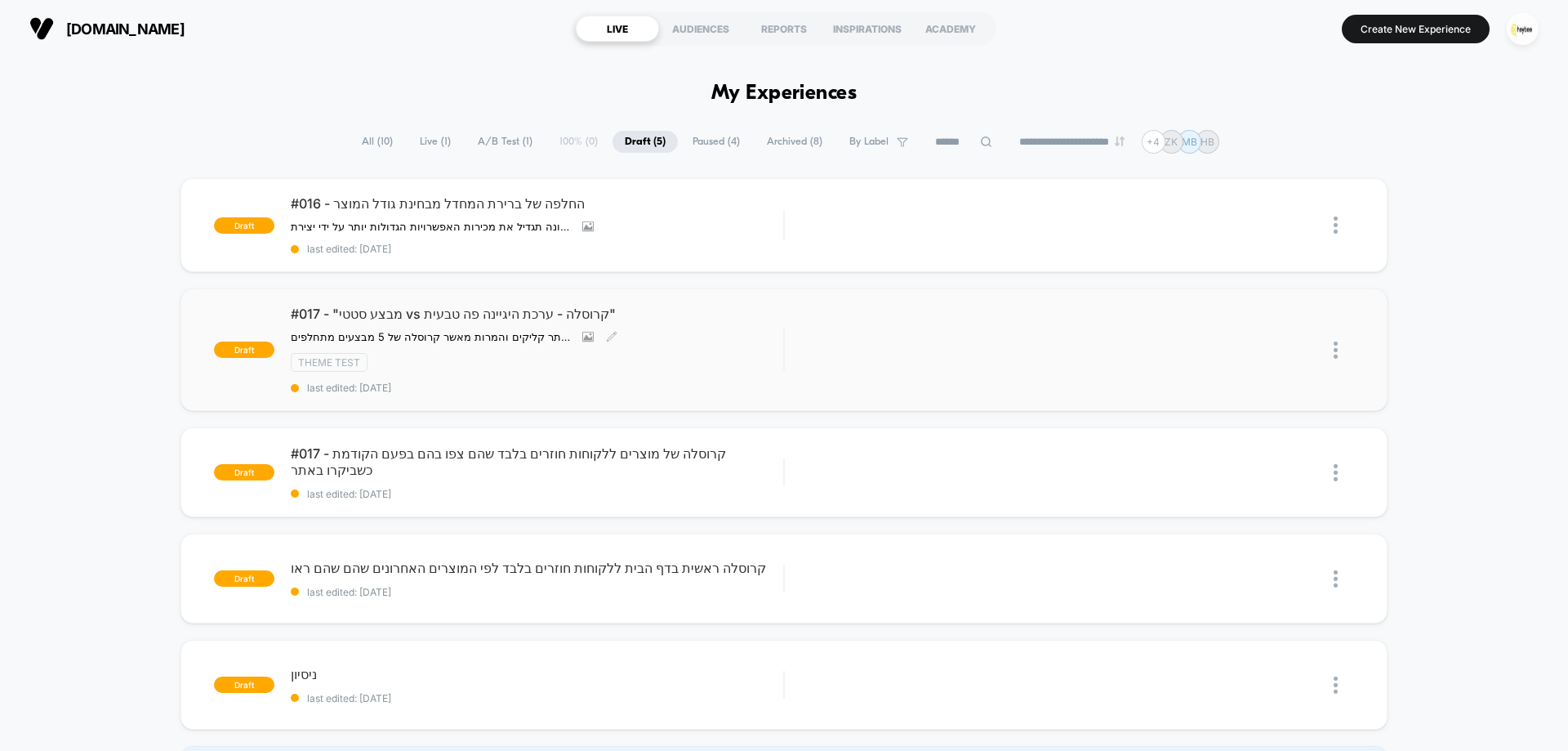
click at [710, 349] on div "#017 - "מבצע סטטי vs קרוסלה - ערכת היגיינה פה טבעית" השערה שלנו: הצגת מבצע יחיד…" at bounding box center [537, 350] width 493 height 89
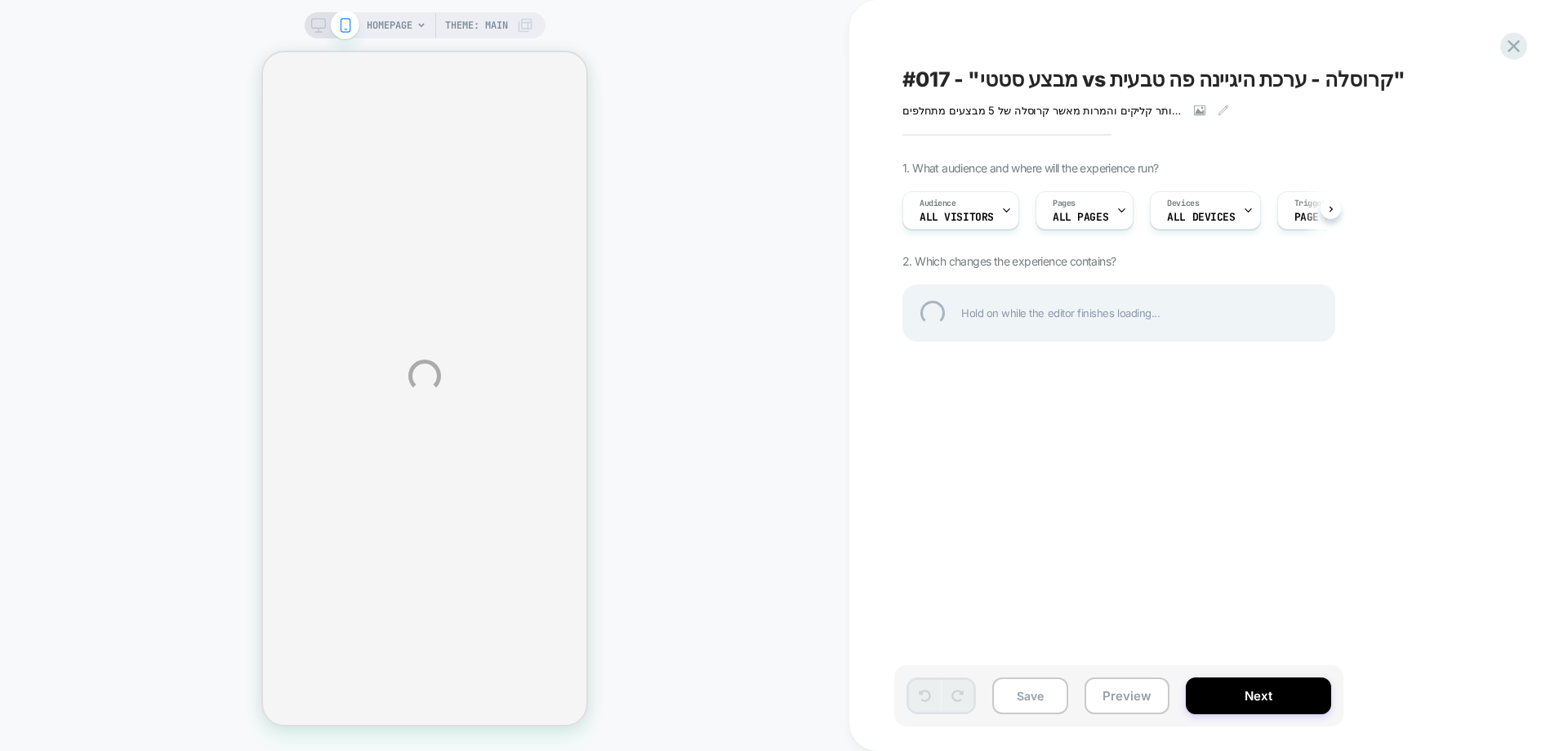
click at [1195, 112] on div "HOMEPAGE Theme: MAIN #017 - "מבצע סטטי vs קרוסלה - ערכת היגיינה פה טבעית" השערה…" at bounding box center [784, 375] width 1568 height 751
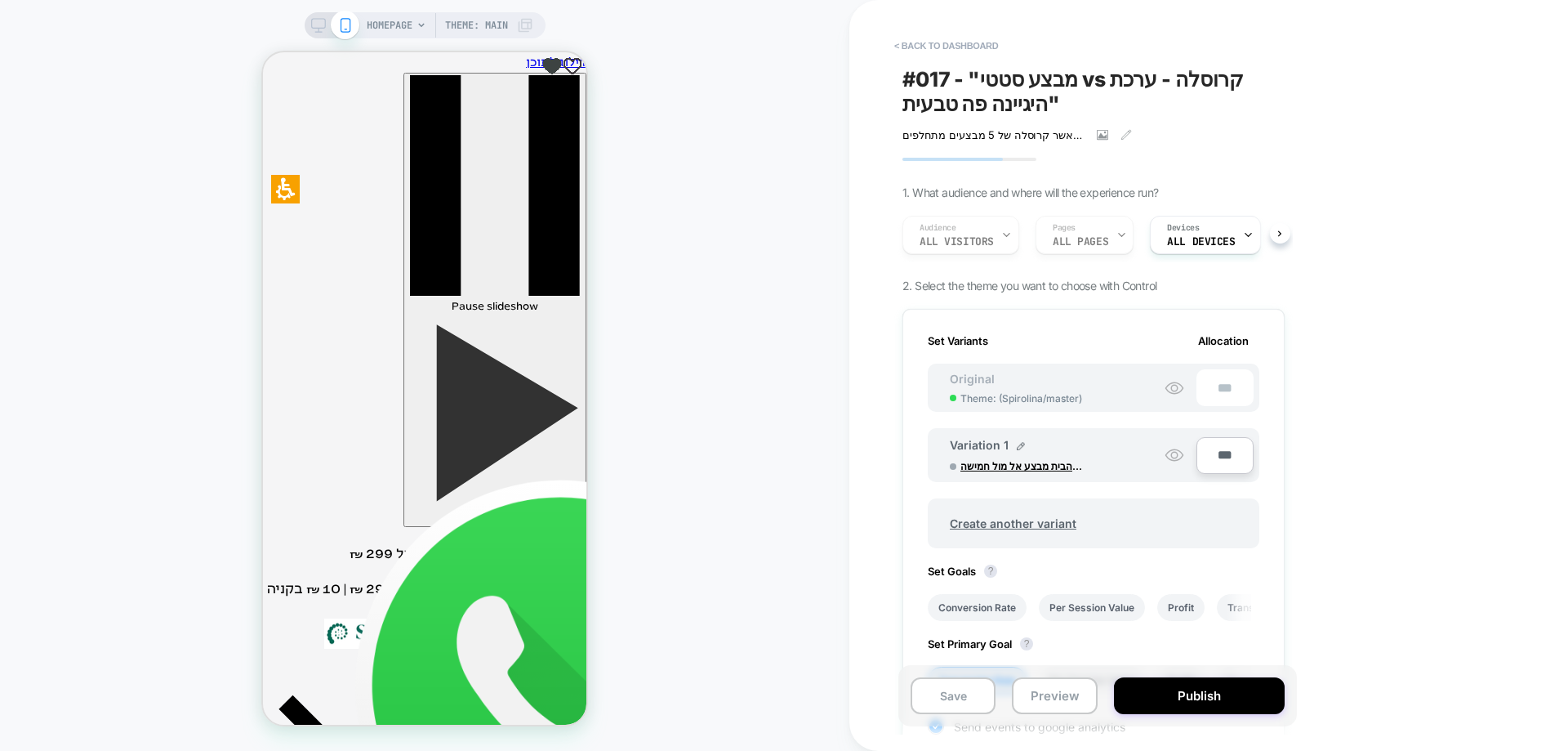
click at [1201, 113] on span "#017 - "מבצע סטטי vs קרוסלה - ערכת היגיינה פה טבעית"" at bounding box center [1093, 91] width 382 height 49
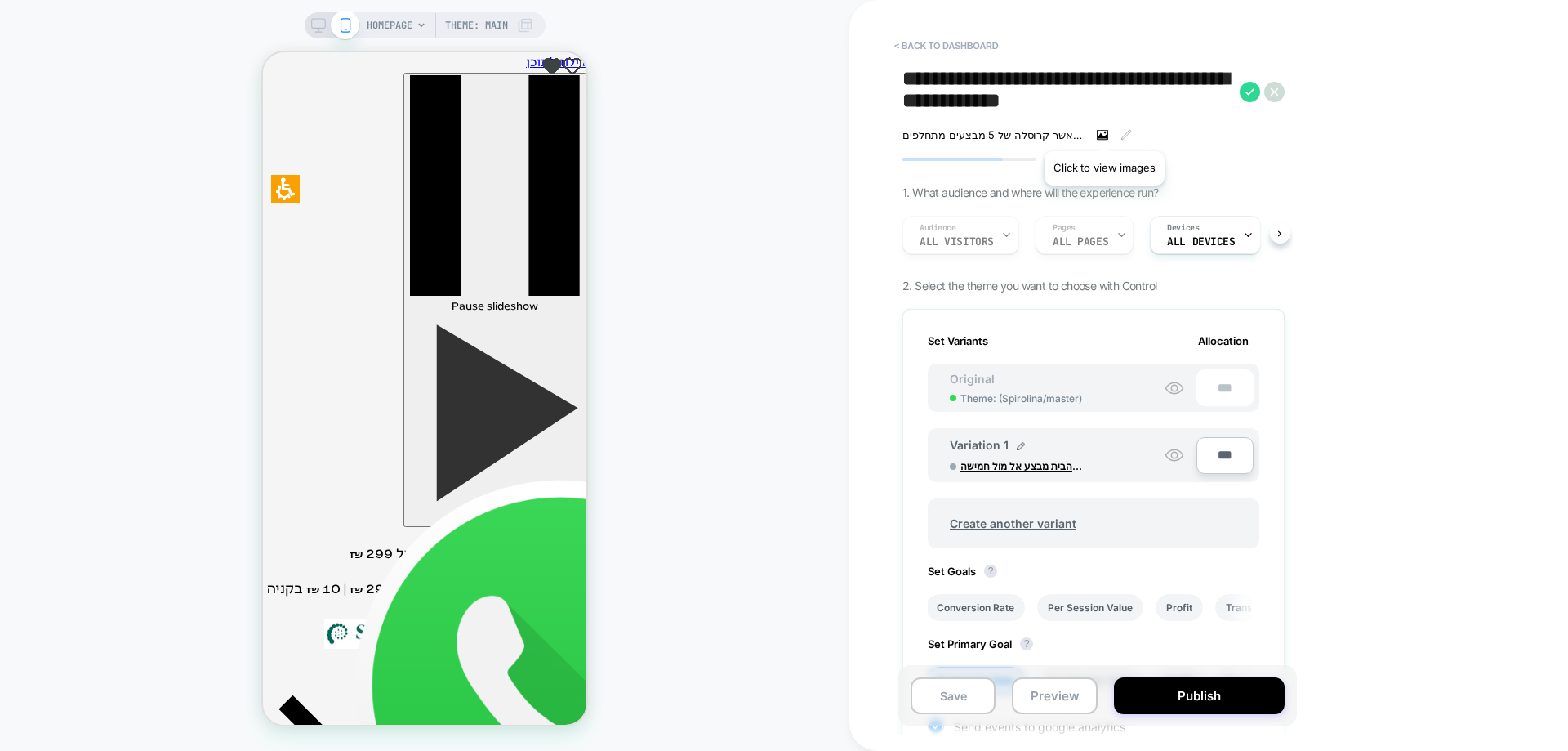
click at [1104, 130] on icon at bounding box center [1103, 135] width 12 height 10
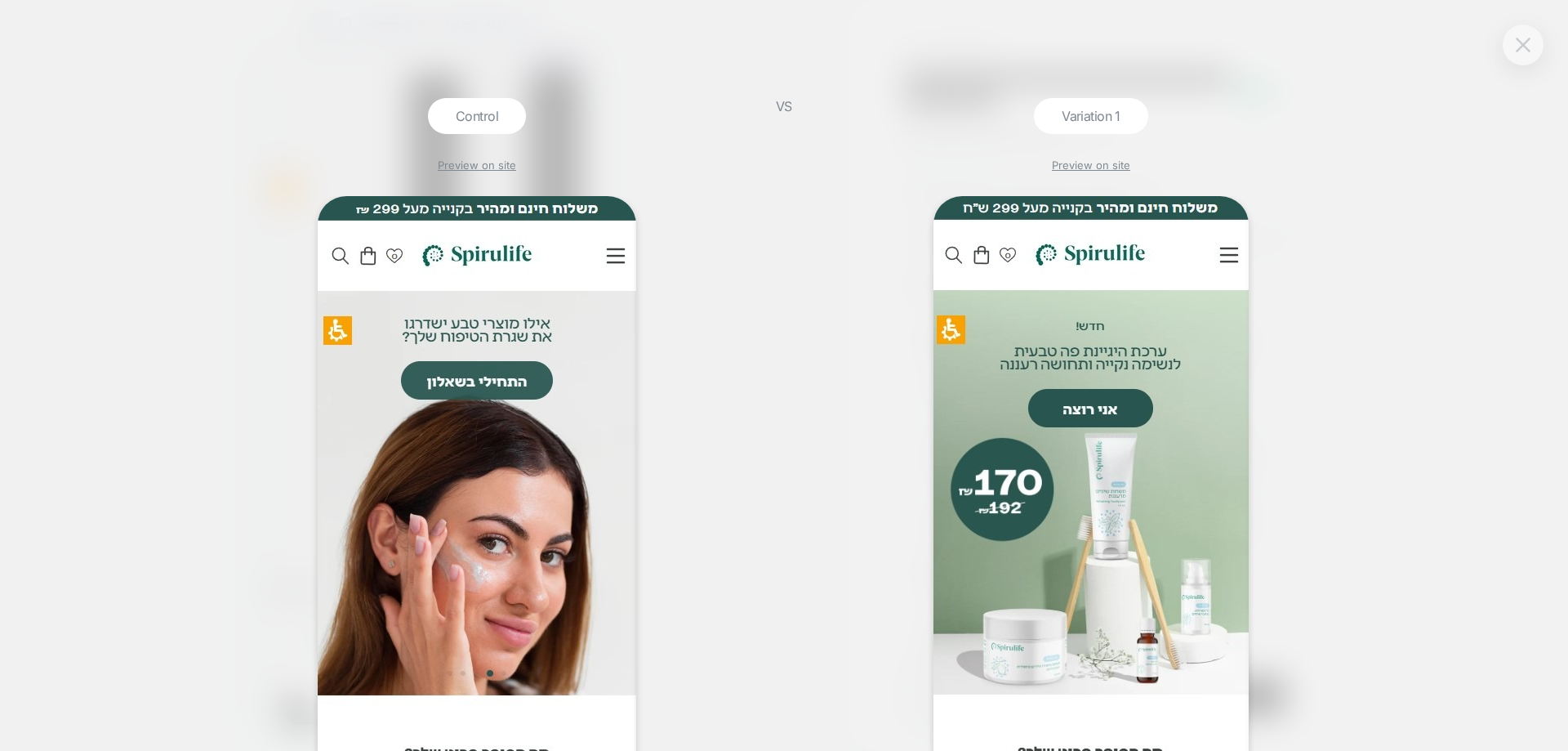
click at [1521, 50] on img at bounding box center [1523, 44] width 15 height 14
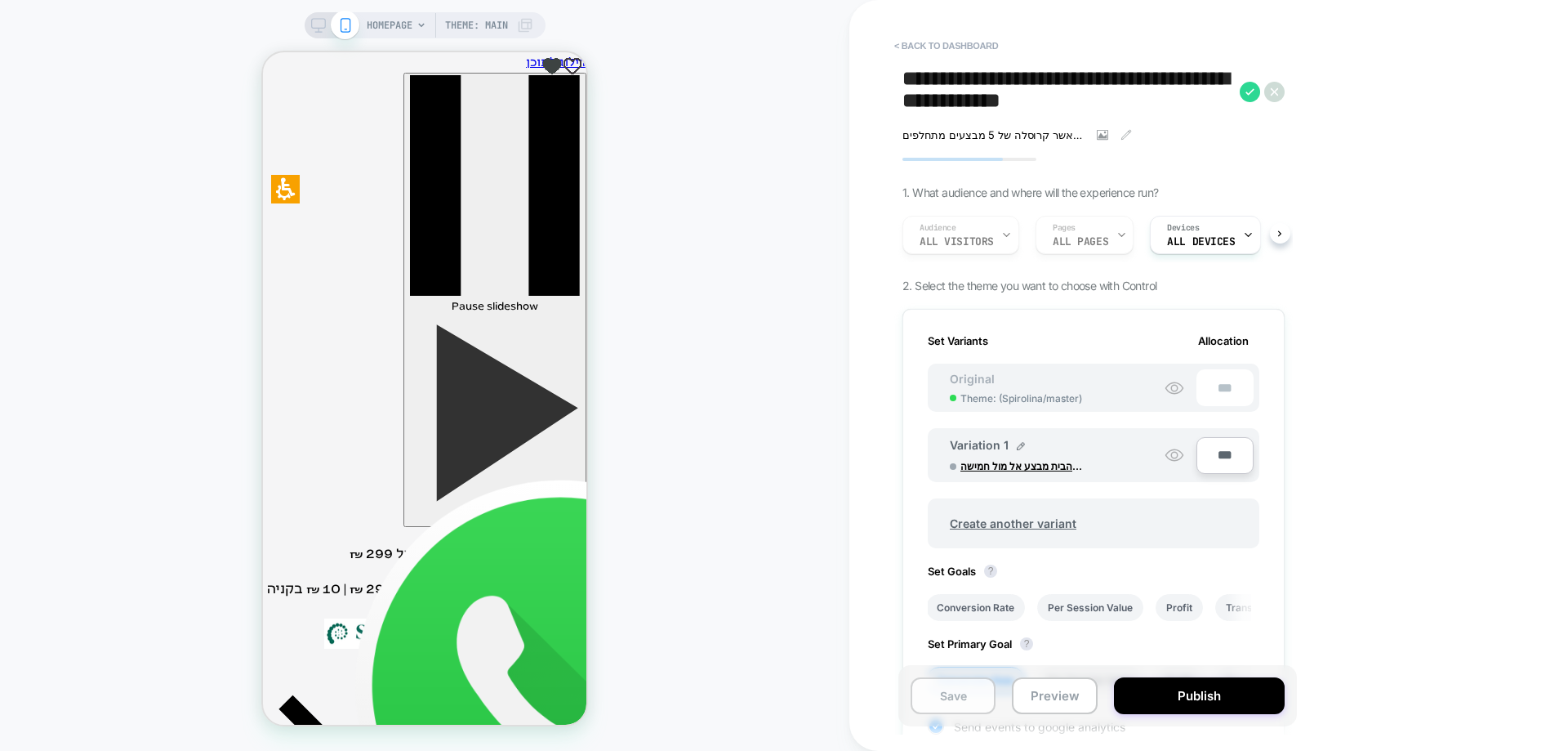
click at [964, 692] on button "Save" at bounding box center [953, 695] width 85 height 36
click at [1252, 91] on icon at bounding box center [1250, 91] width 9 height 6
click at [967, 43] on button "< back to dashboard" at bounding box center [946, 45] width 120 height 26
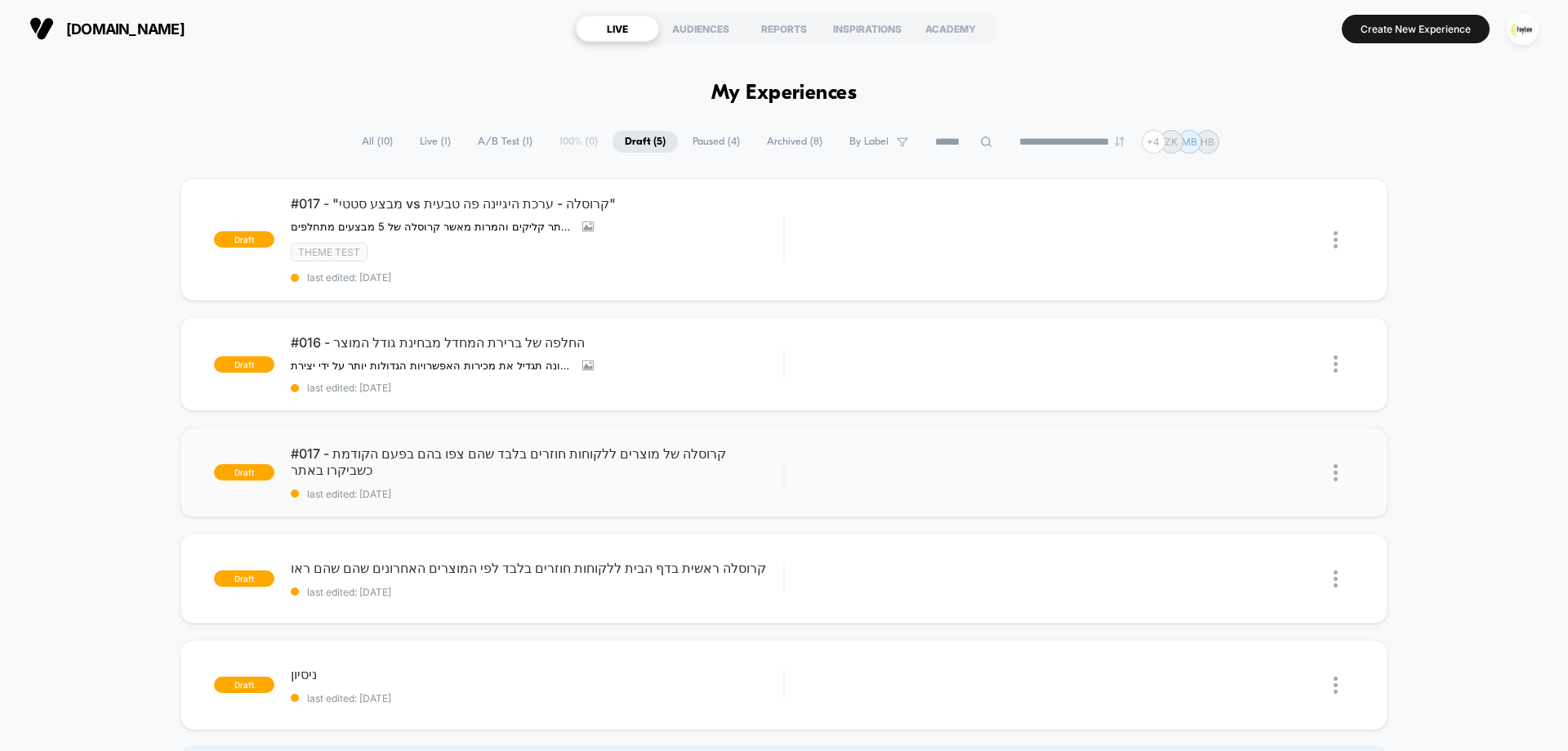
click at [1337, 477] on img at bounding box center [1336, 472] width 4 height 17
click at [1256, 545] on div "Delete" at bounding box center [1252, 549] width 147 height 36
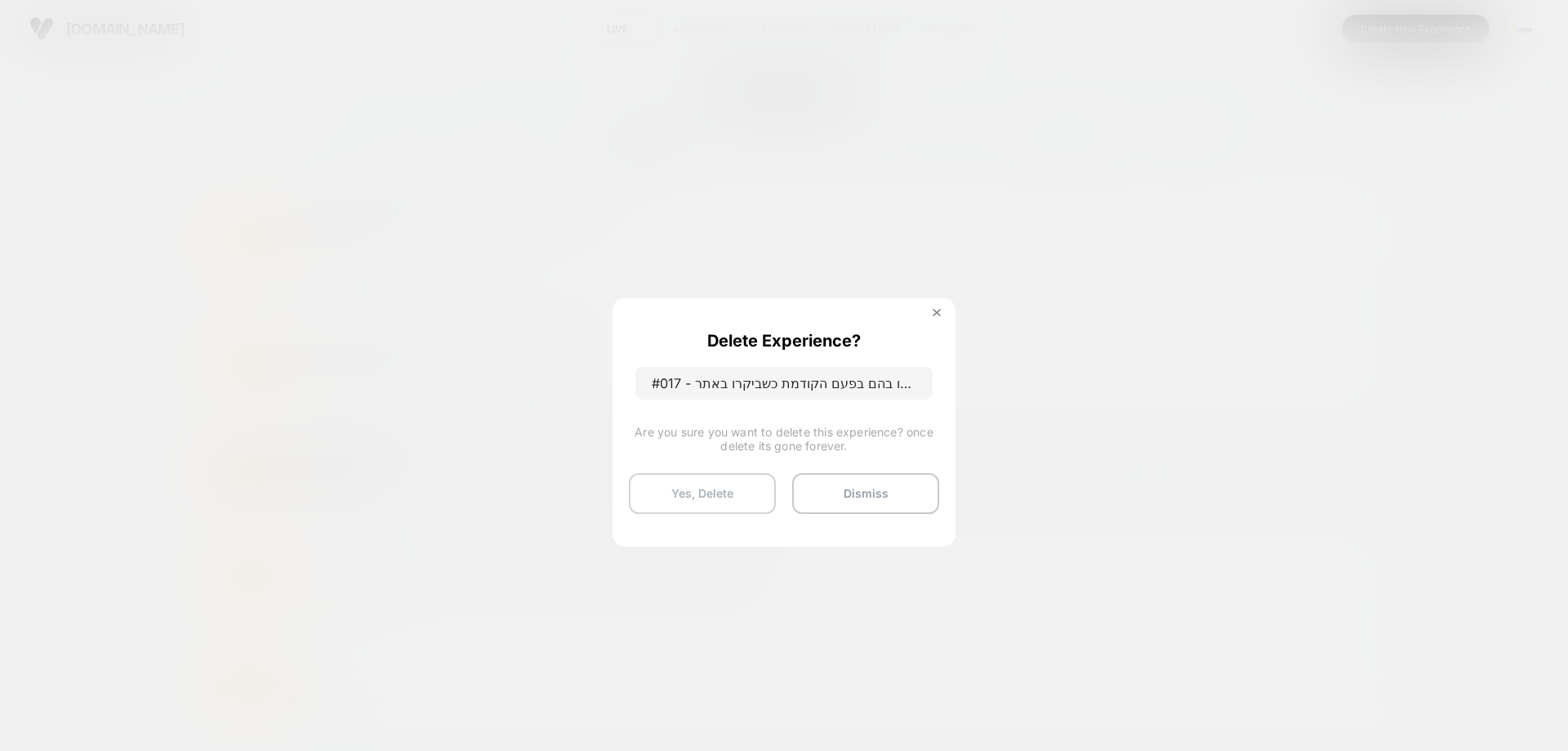
click at [723, 488] on button "Yes, Delete" at bounding box center [703, 494] width 147 height 41
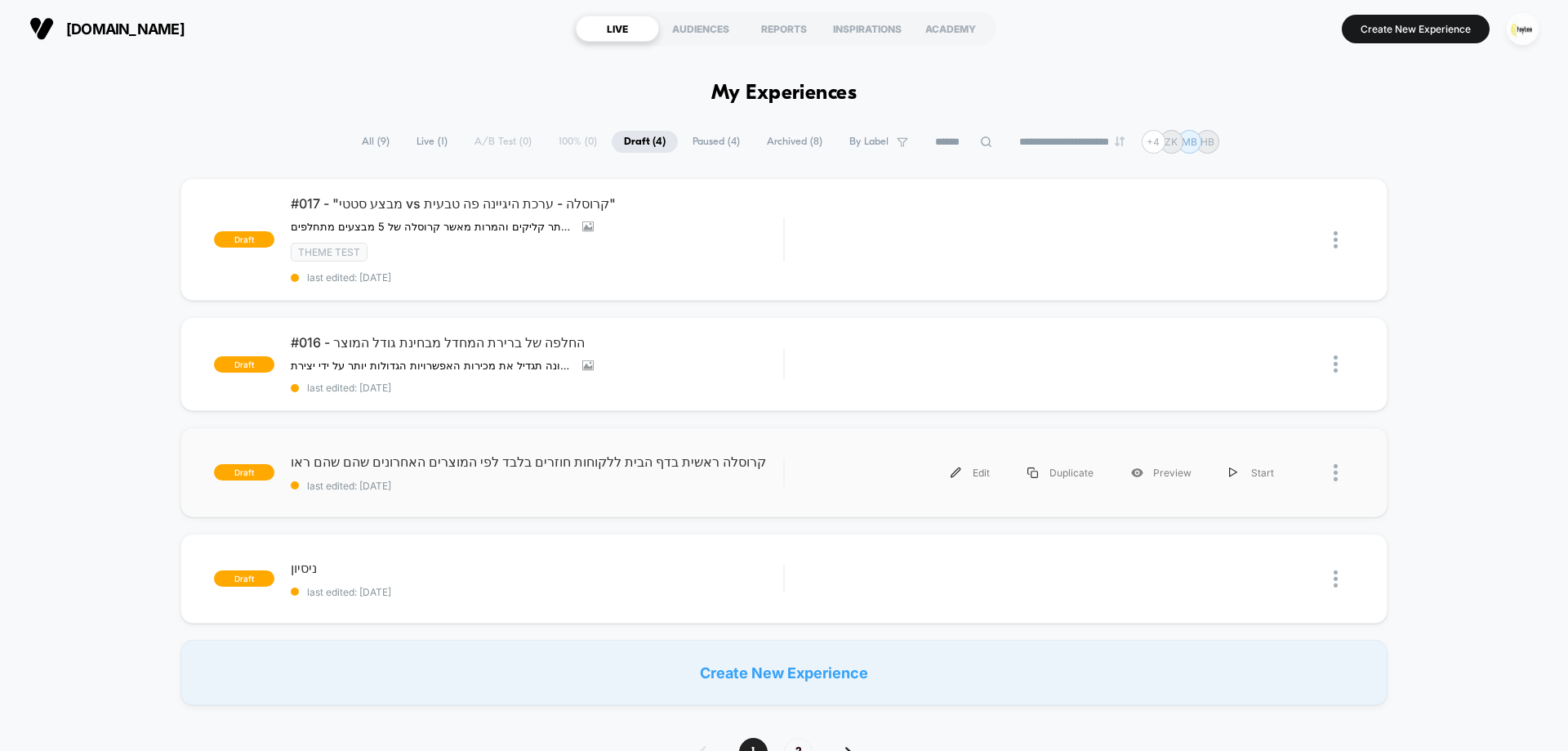
click at [1343, 481] on div at bounding box center [1344, 472] width 20 height 36
click at [1236, 561] on div "Delete" at bounding box center [1252, 549] width 147 height 36
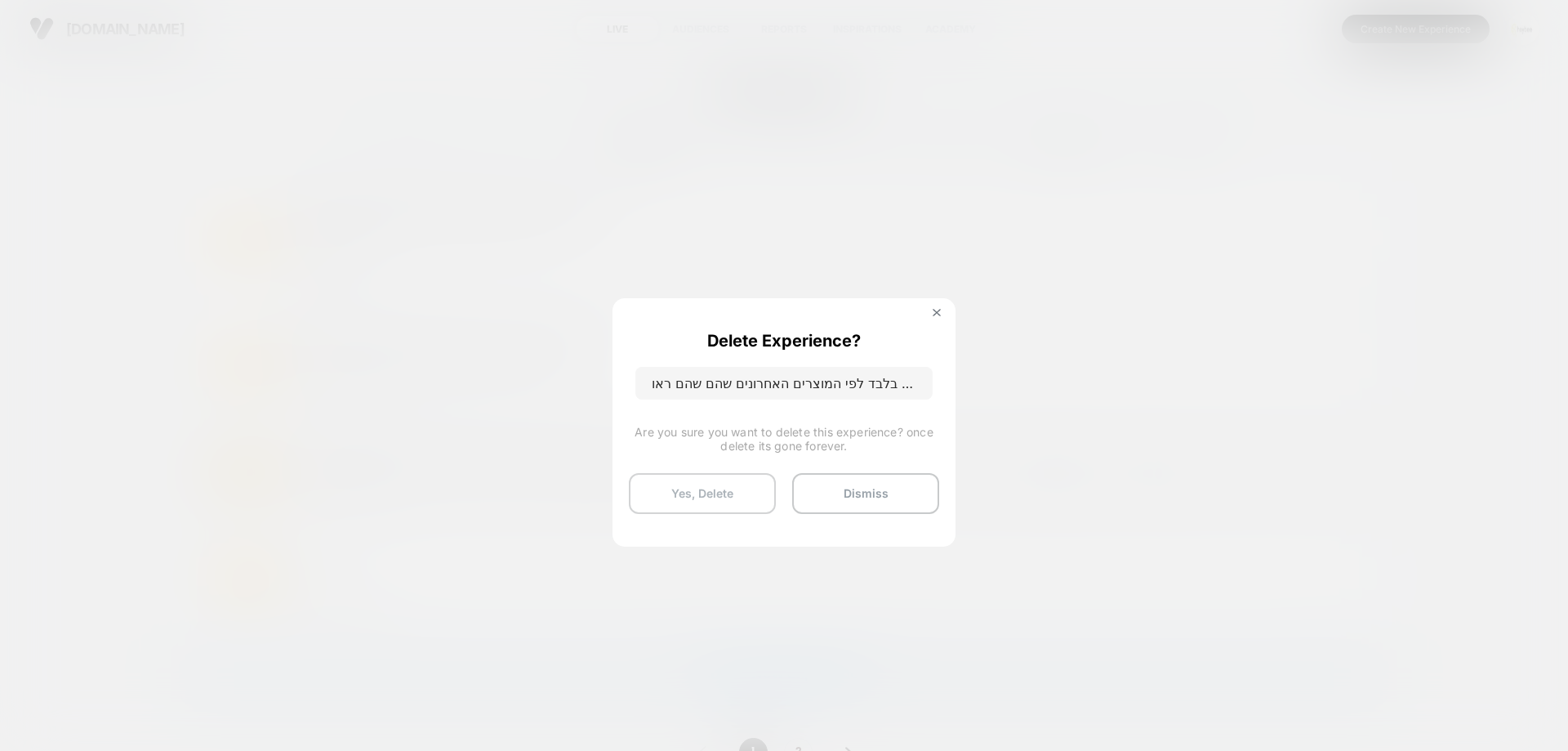
click at [745, 491] on button "Yes, Delete" at bounding box center [703, 494] width 147 height 41
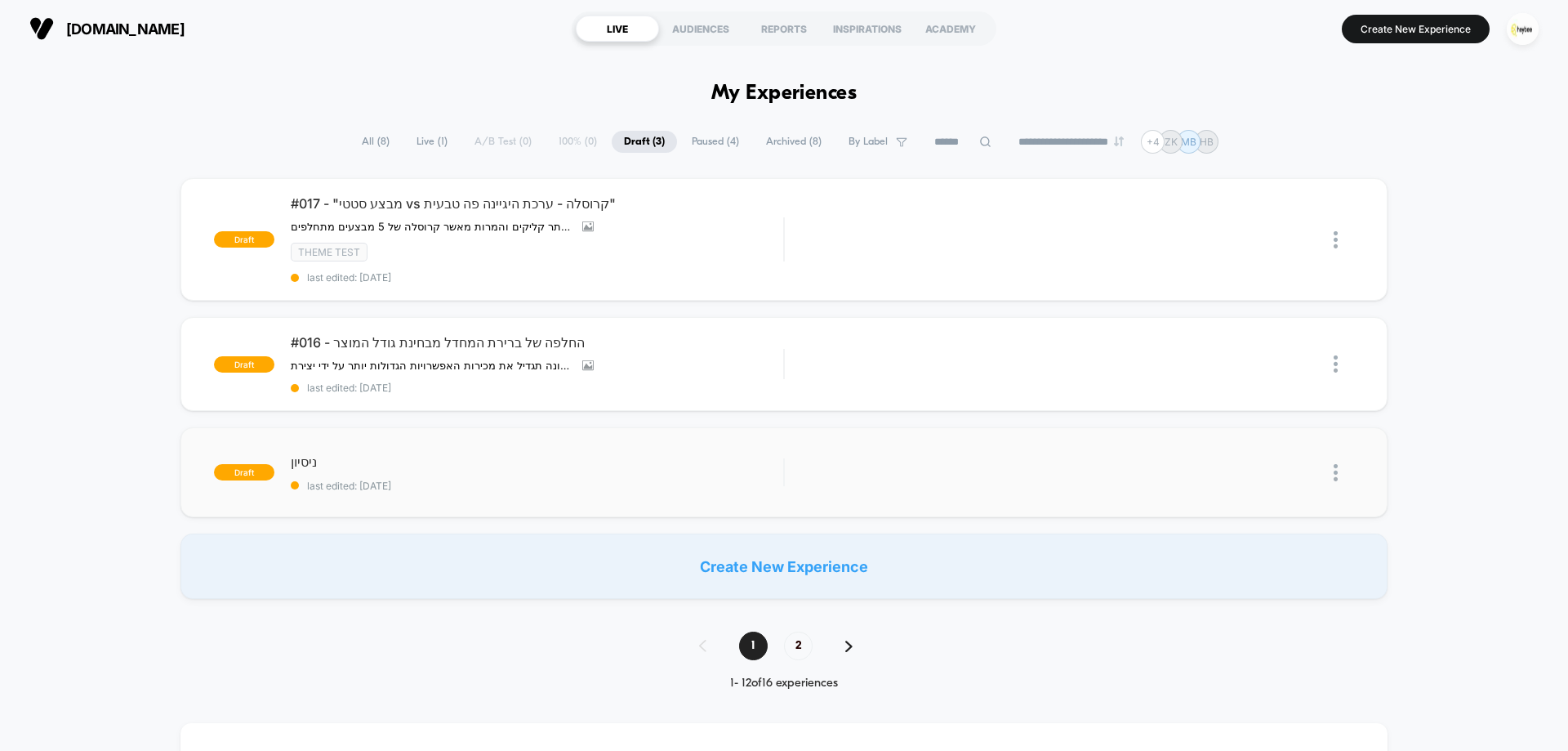
click at [1334, 477] on img at bounding box center [1336, 472] width 4 height 17
click at [1237, 552] on div "Delete" at bounding box center [1252, 549] width 147 height 36
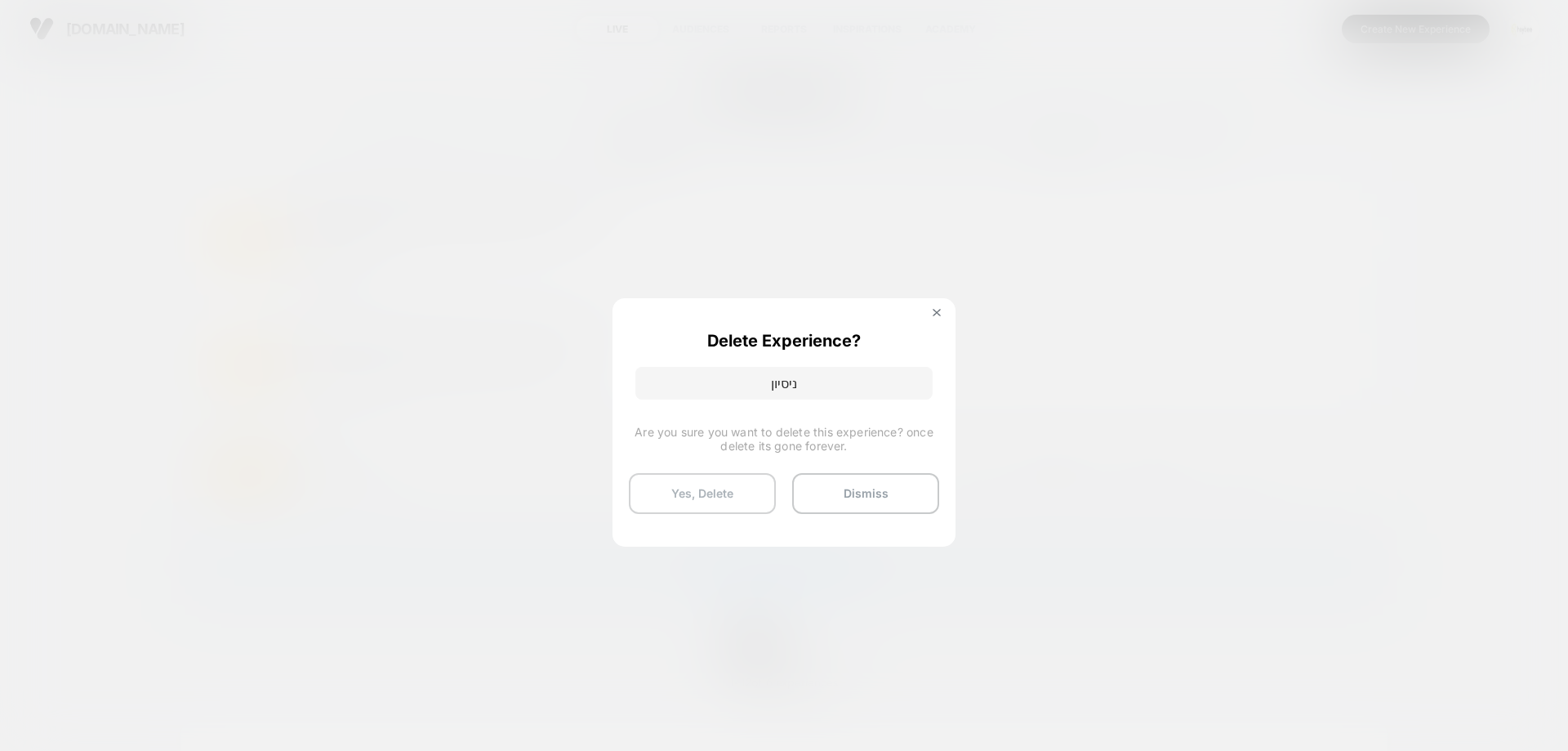
click at [721, 492] on button "Yes, Delete" at bounding box center [703, 494] width 147 height 41
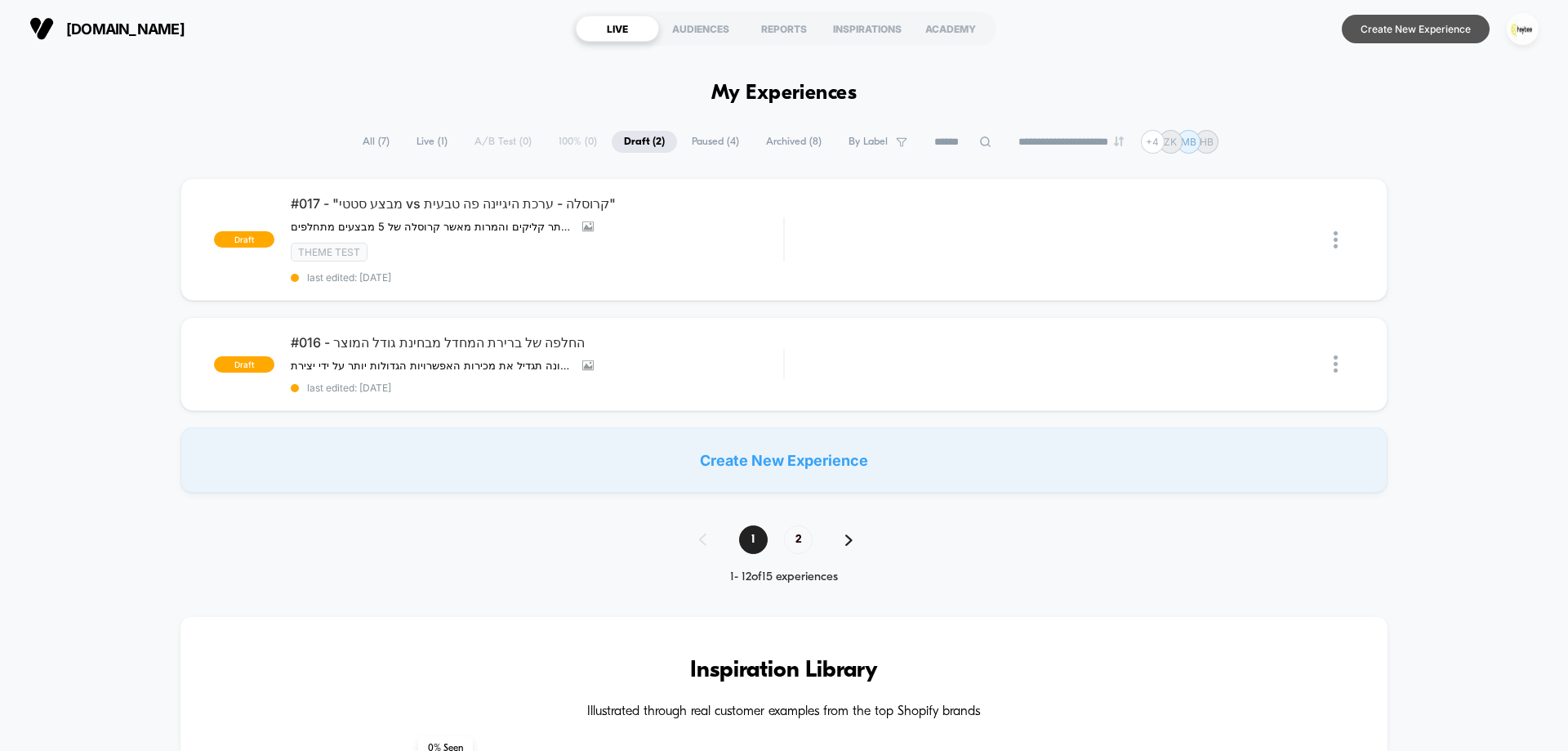
click at [1428, 36] on button "Create New Experience" at bounding box center [1416, 29] width 148 height 28
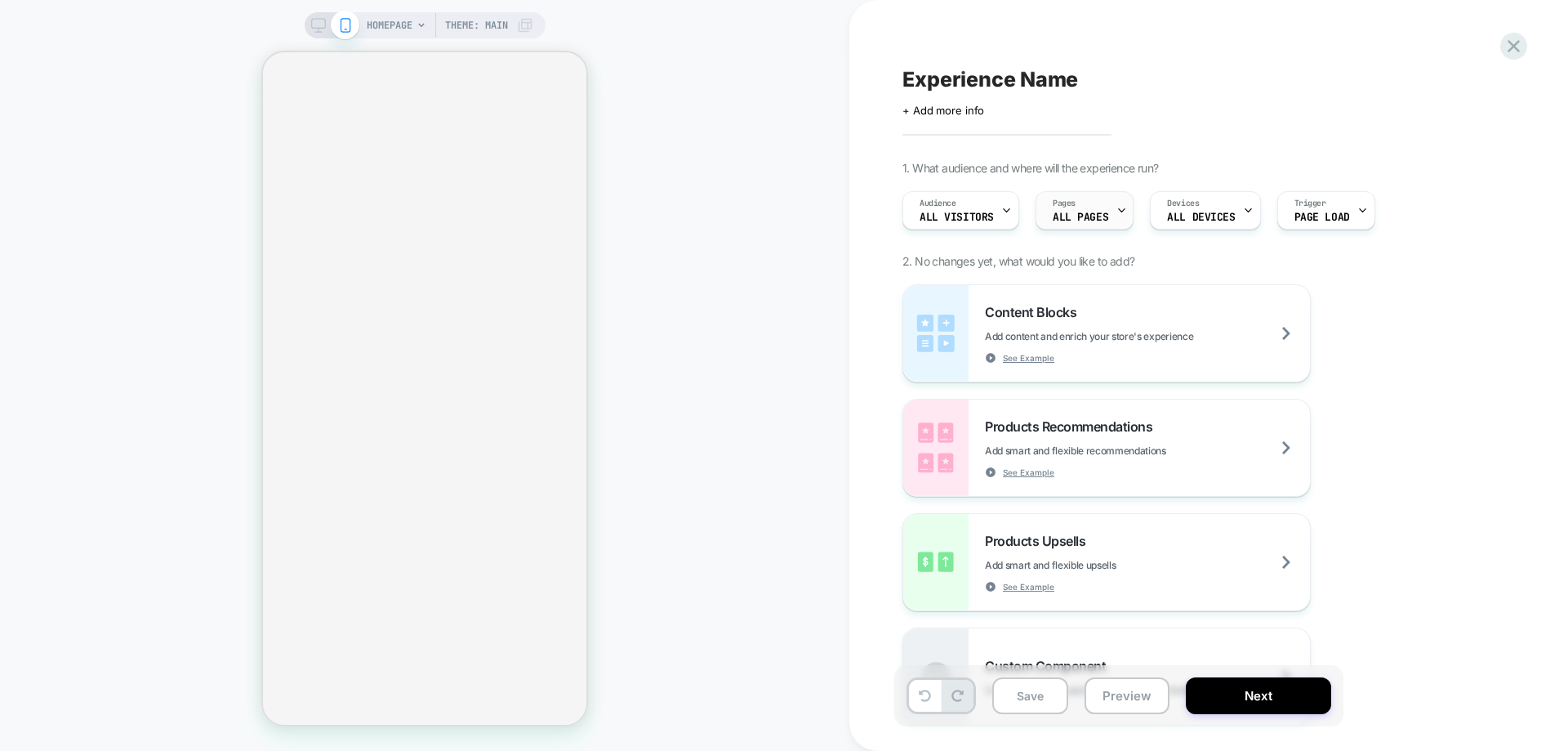
click at [1056, 199] on div "Pages ALL PAGES" at bounding box center [1080, 210] width 89 height 36
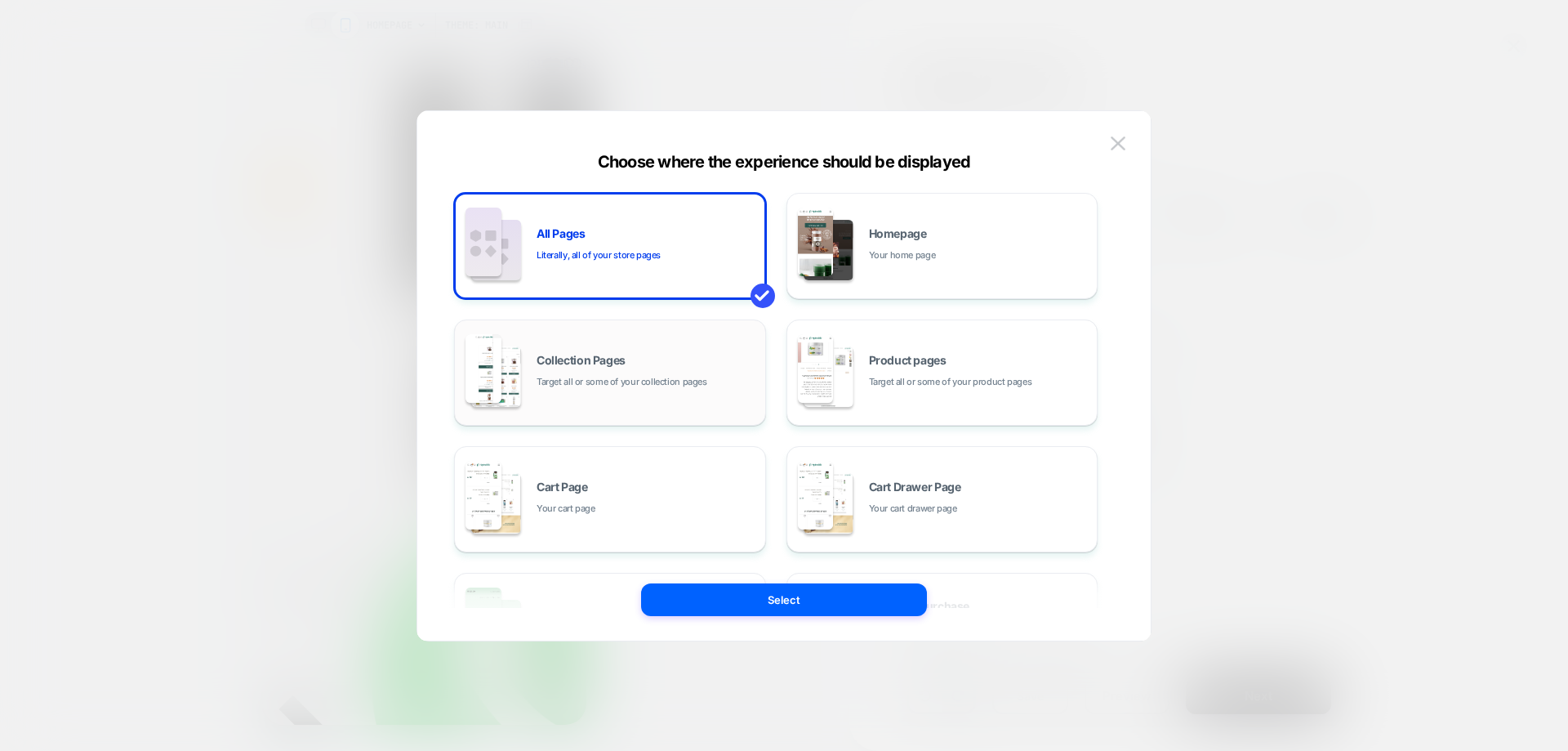
click at [660, 347] on div "Collection Pages Target all or some of your collection pages" at bounding box center [610, 372] width 294 height 90
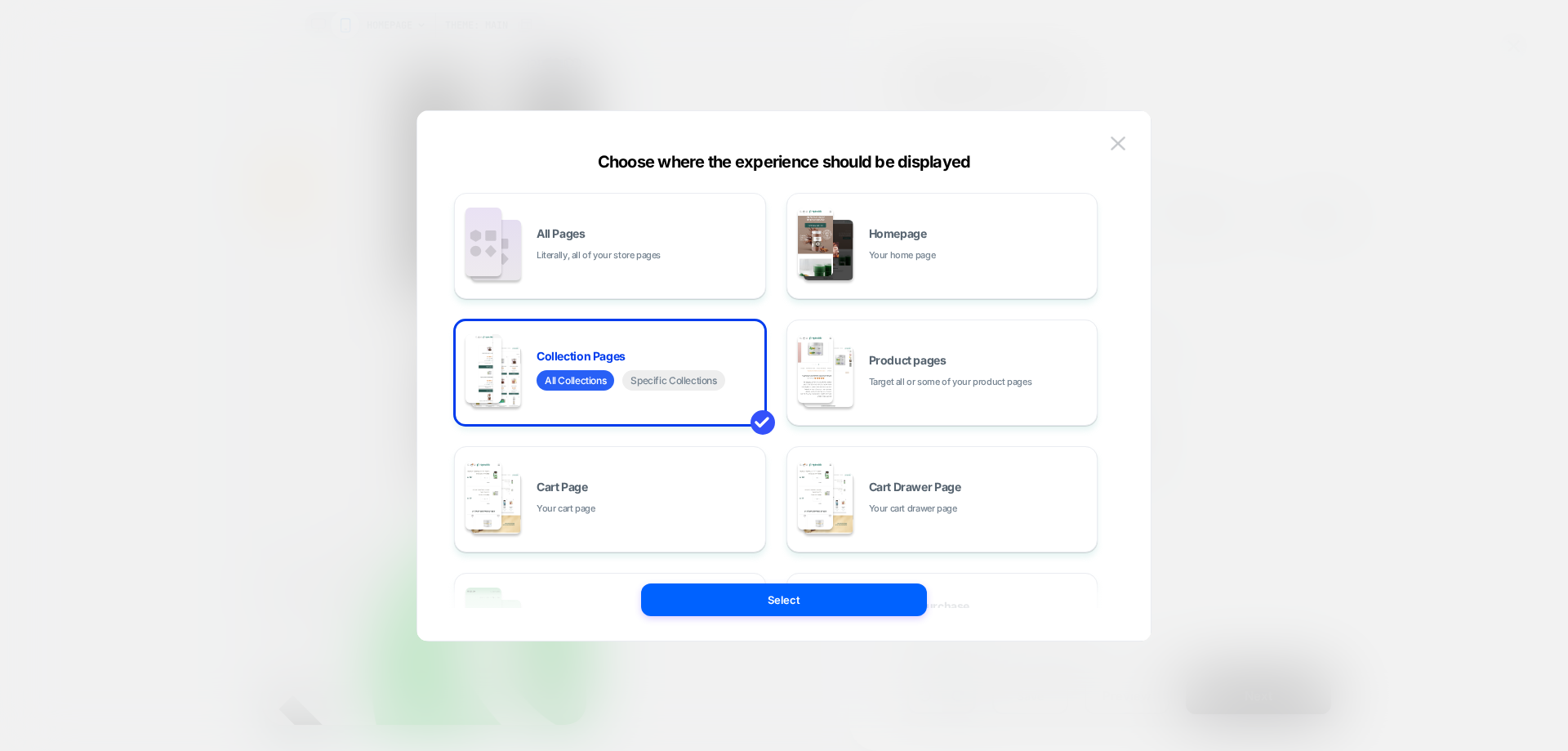
click at [781, 581] on div "All Pages Literally, all of your store pages Homepage Your home page Collection…" at bounding box center [776, 498] width 644 height 613
click at [783, 592] on button "Select" at bounding box center [784, 599] width 286 height 33
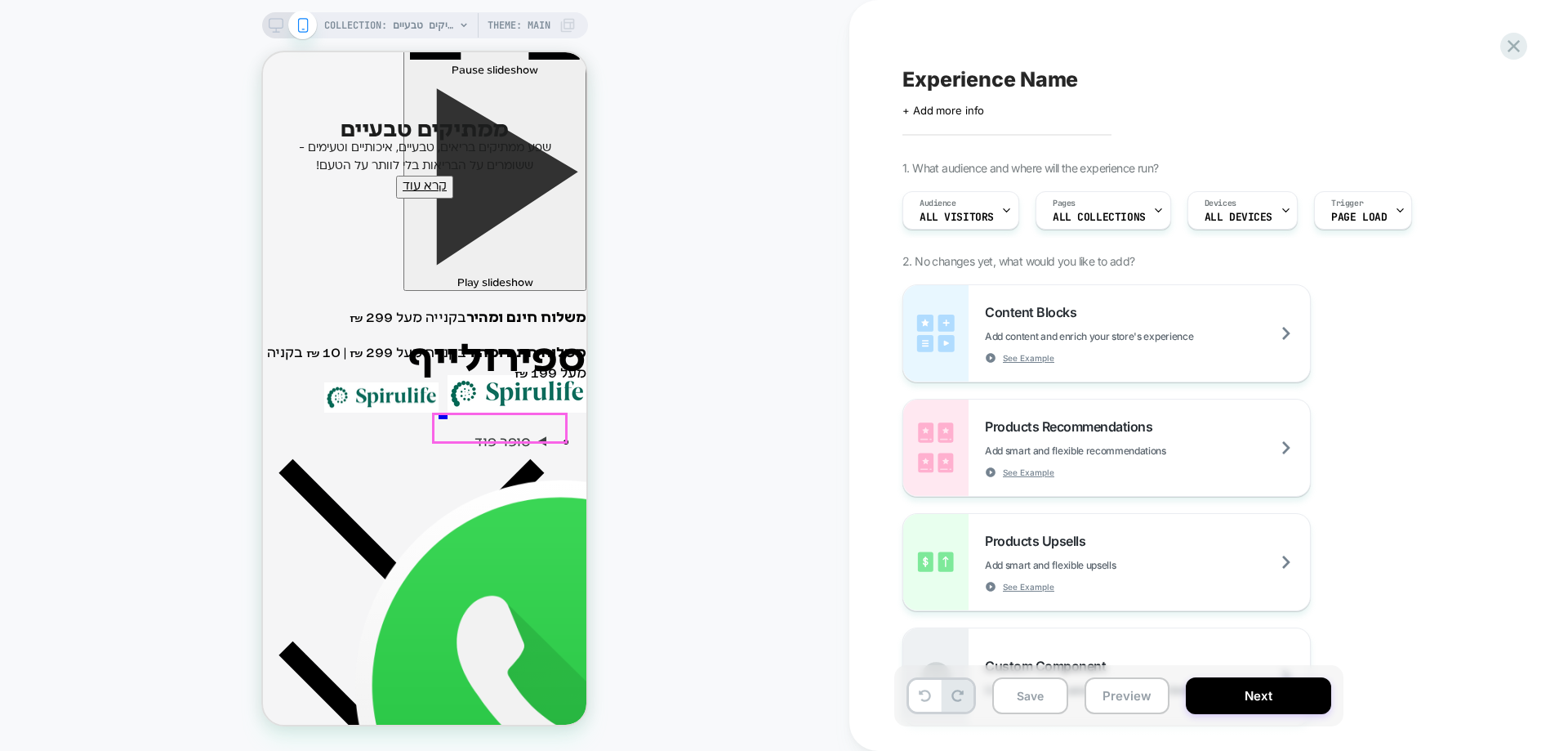
scroll to position [245, 0]
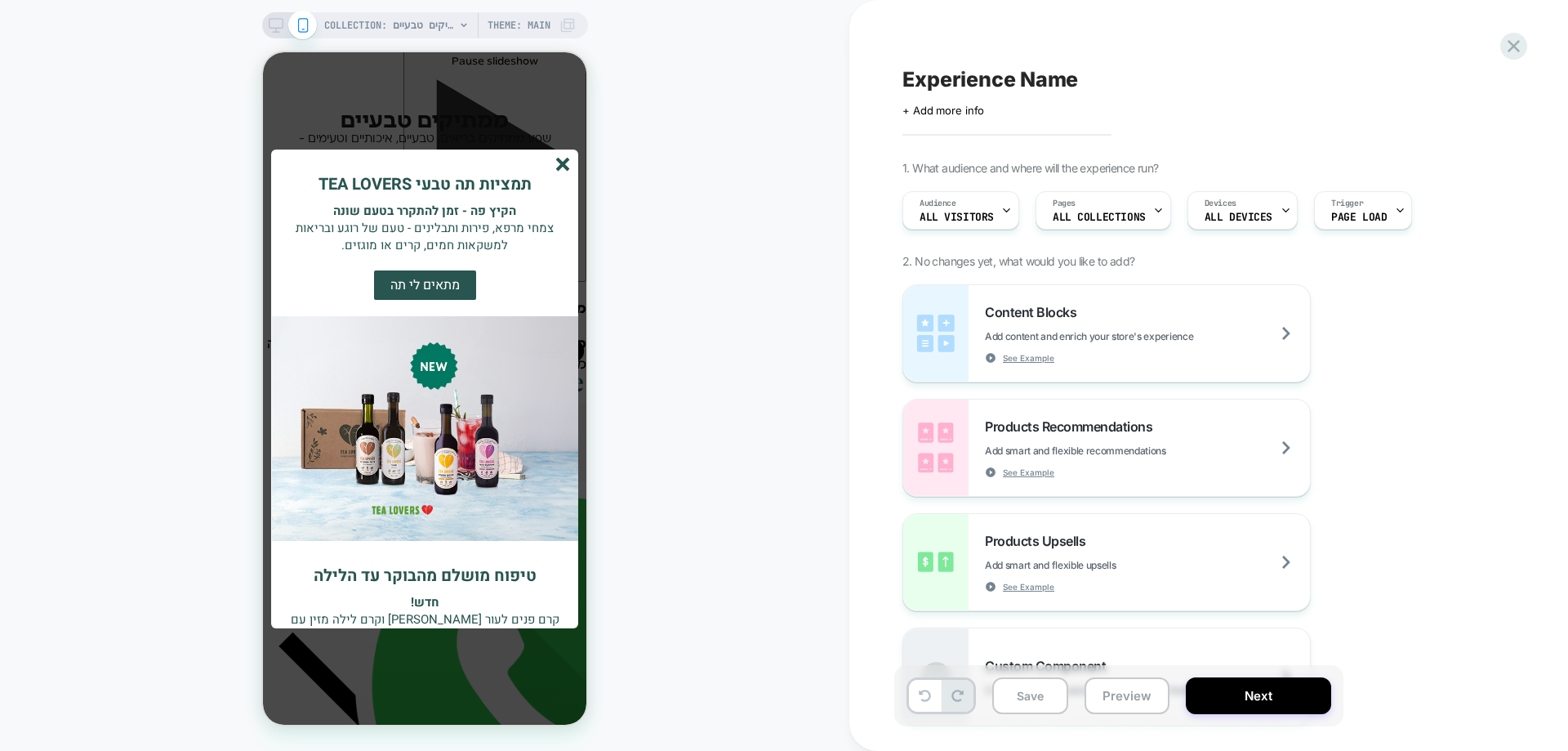
click at [561, 165] on line "סגור" at bounding box center [562, 164] width 12 height 12
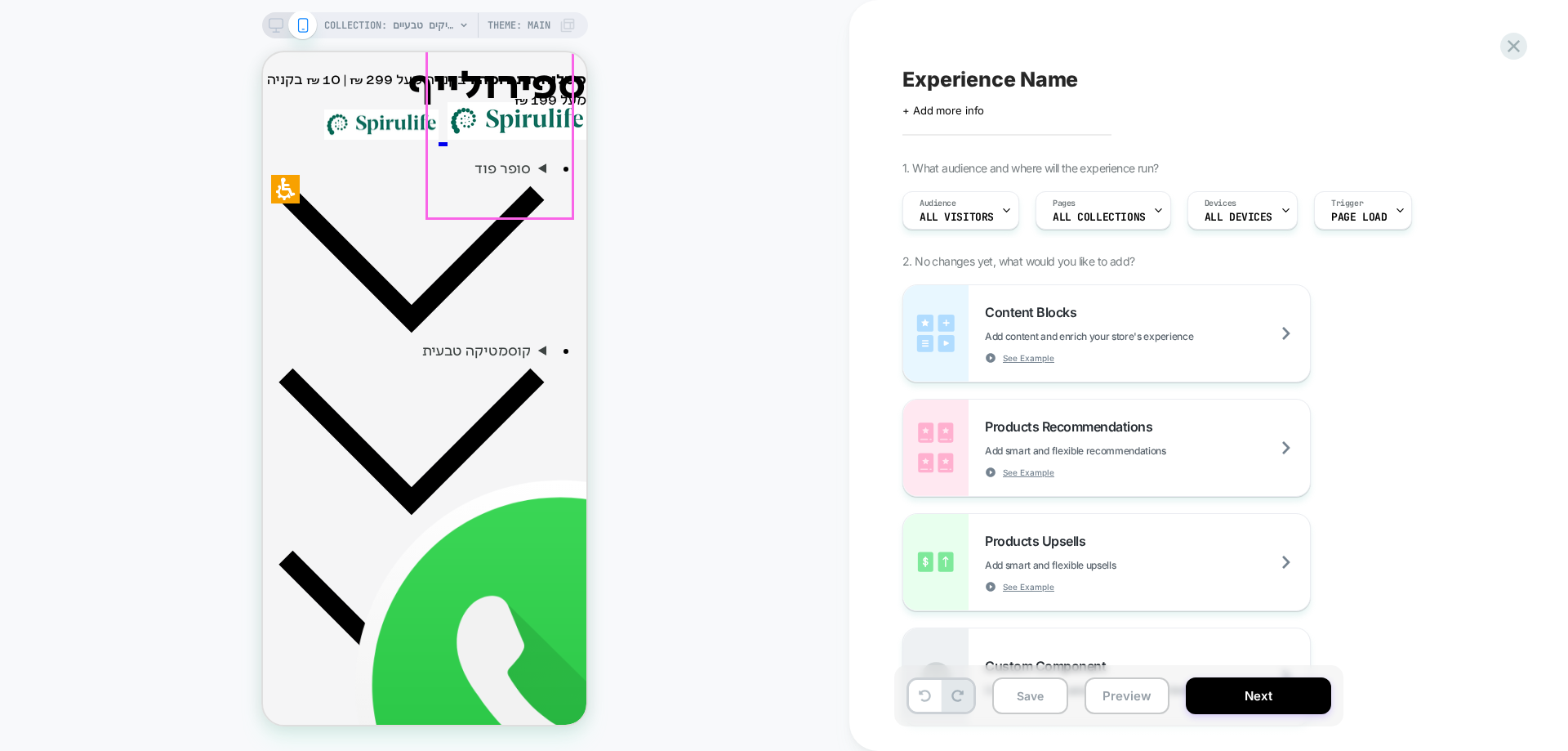
scroll to position [572, 0]
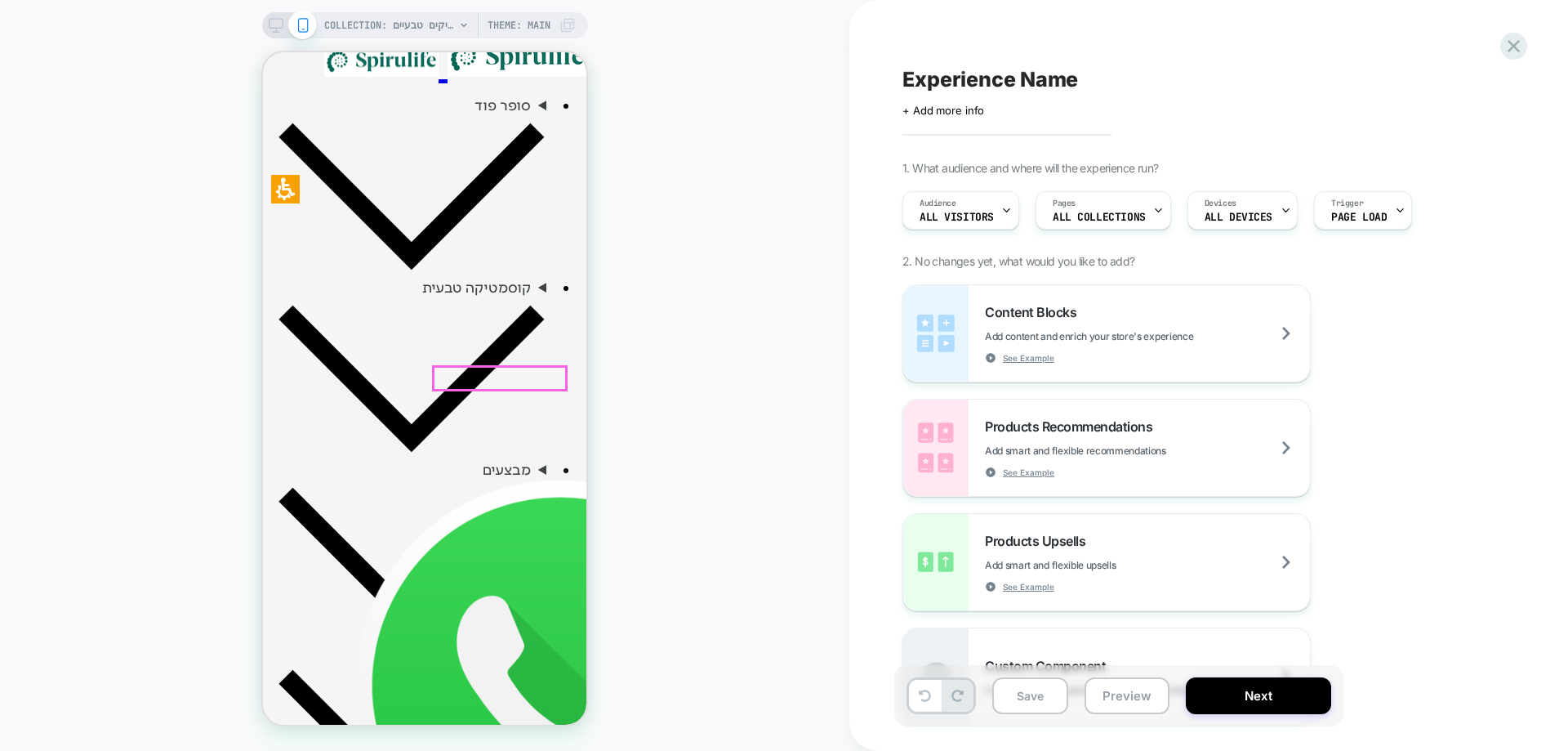
click at [687, 370] on div "COLLECTION: ממתיקים טבעיים (Category) COLLECTION: ממתיקים טבעיים (Category) The…" at bounding box center [425, 375] width 849 height 718
click at [945, 108] on span "+ Add more info" at bounding box center [943, 110] width 82 height 13
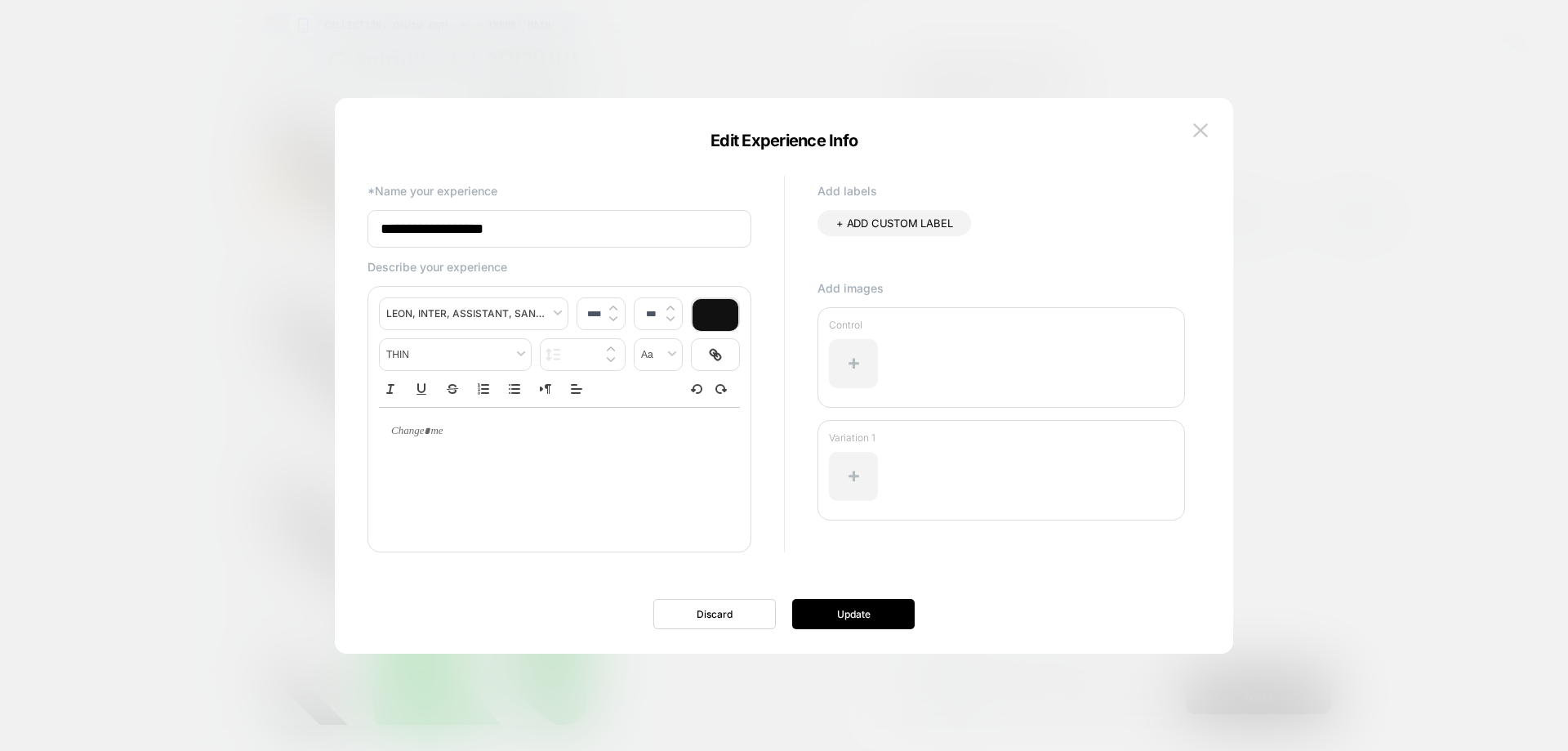
click at [613, 243] on input "**********" at bounding box center [559, 229] width 384 height 37
paste input
click at [508, 227] on input "******" at bounding box center [559, 229] width 384 height 37
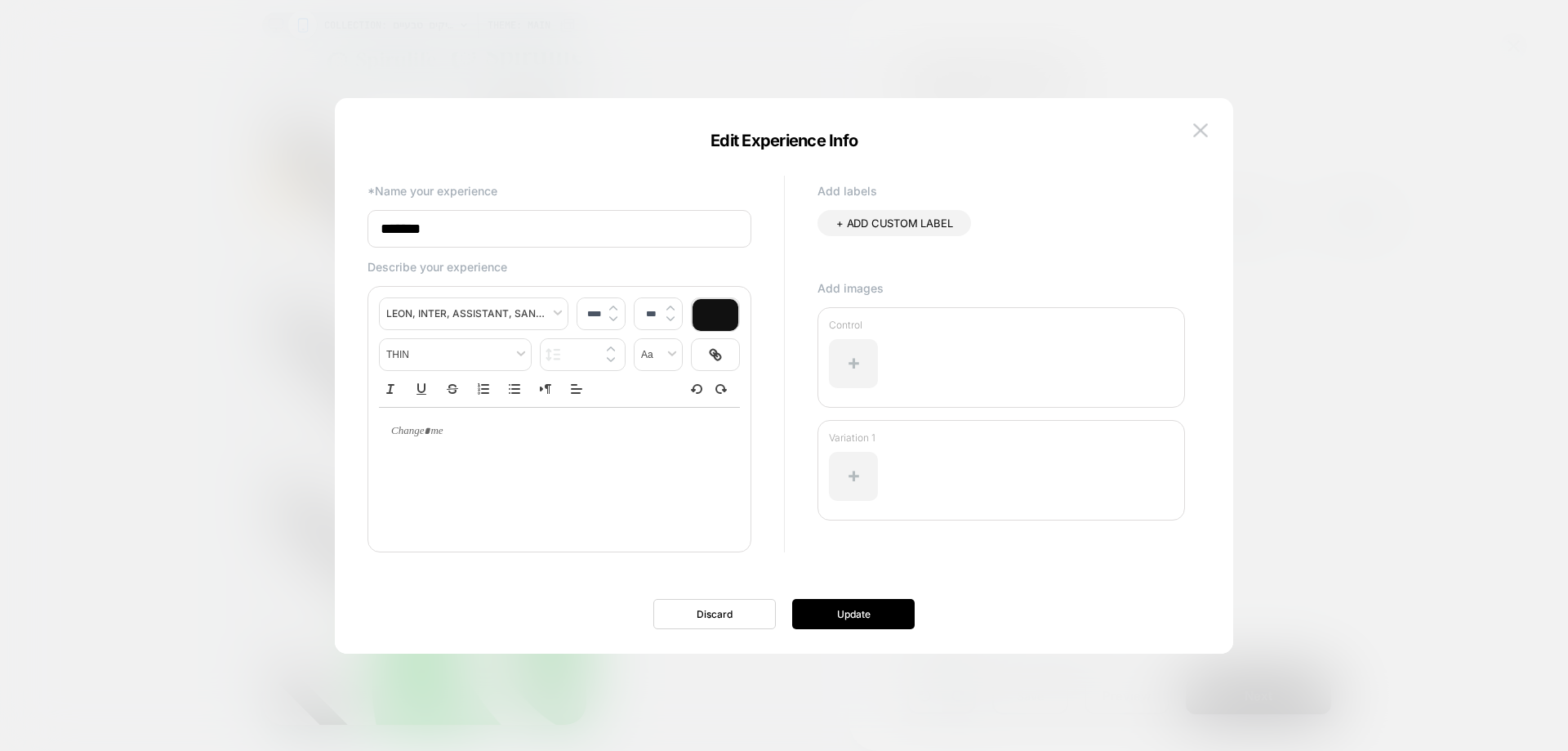
paste input "**********"
type input "**********"
click at [822, 615] on button "Update" at bounding box center [854, 614] width 122 height 30
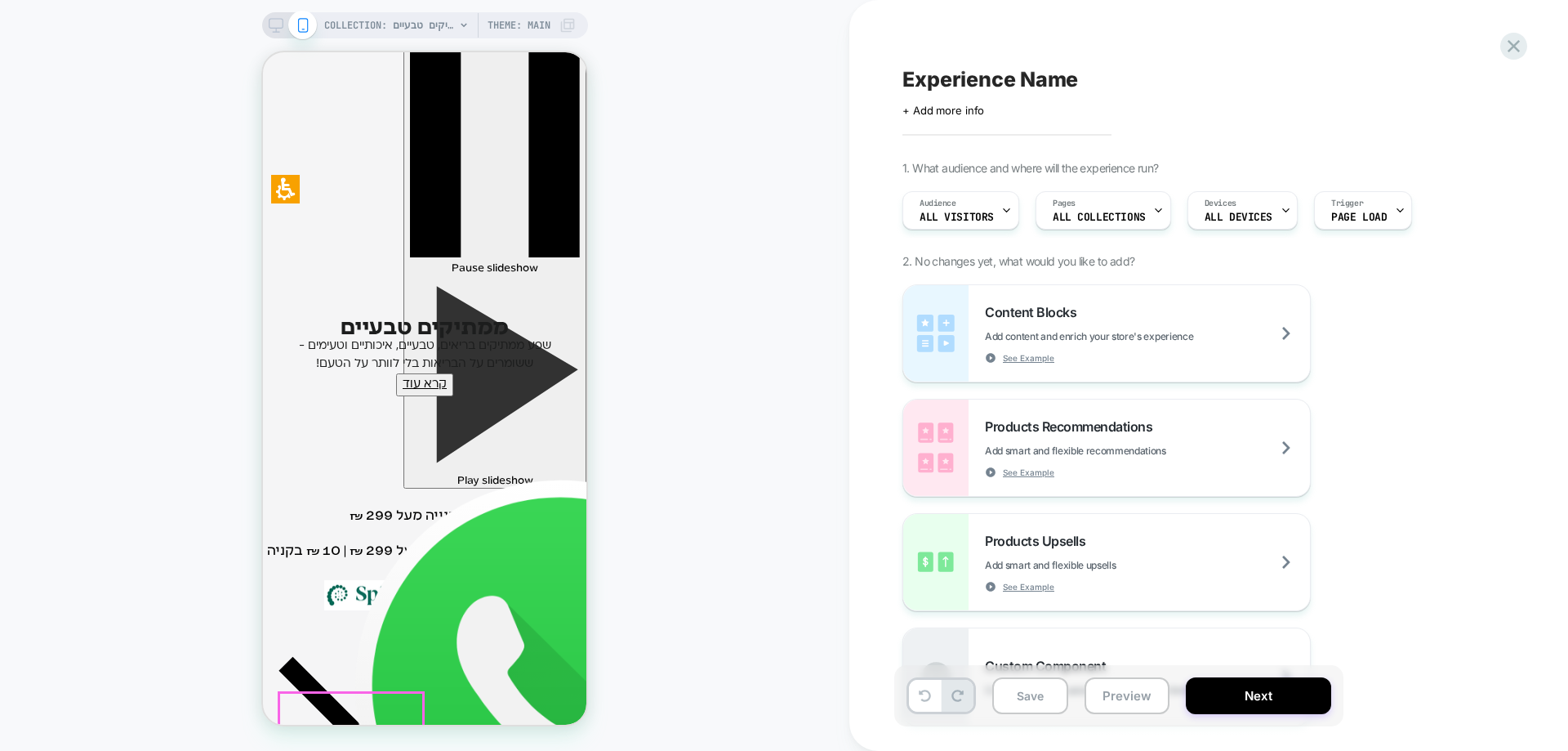
scroll to position [0, 0]
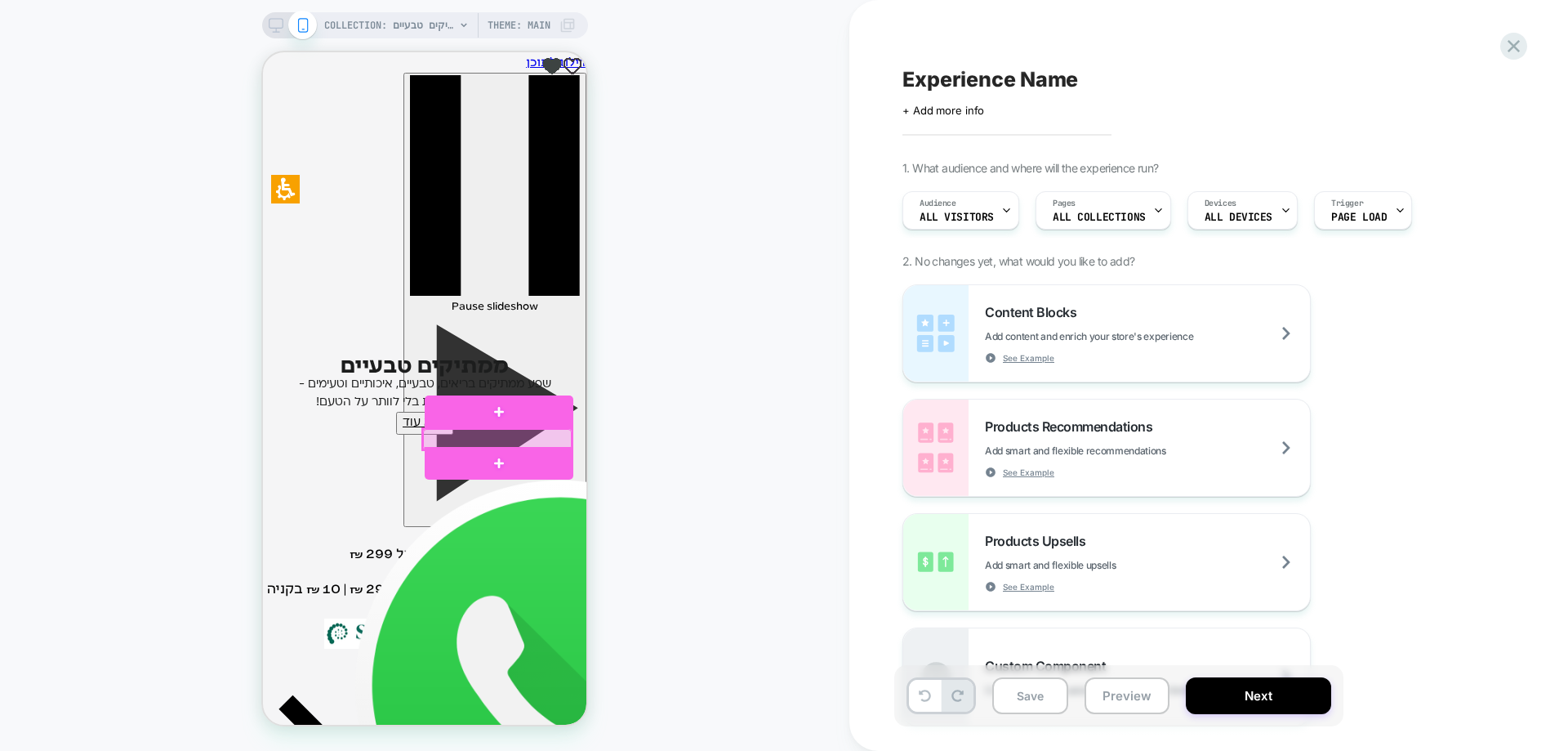
click at [493, 434] on div at bounding box center [497, 439] width 149 height 20
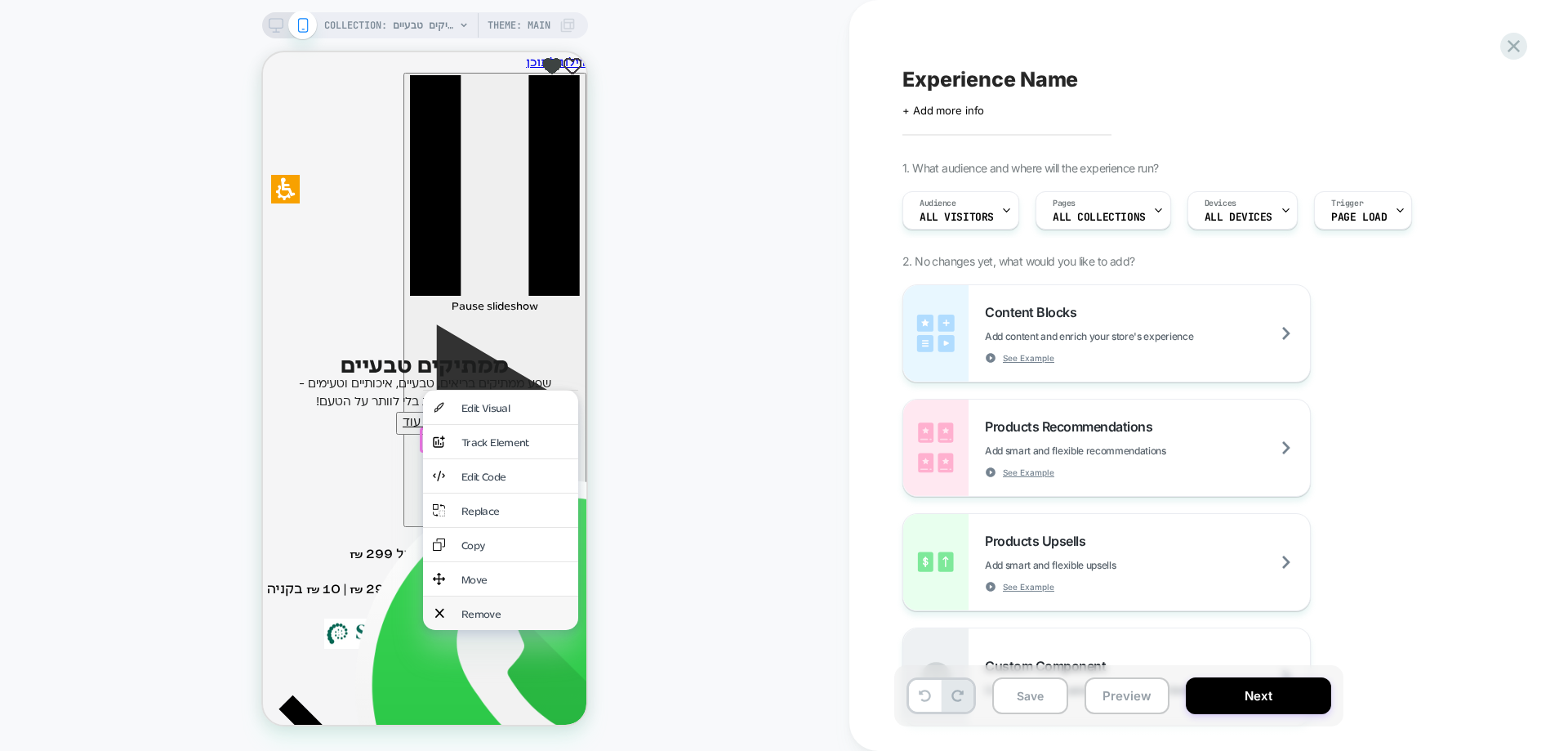
click at [462, 606] on div "Remove" at bounding box center [515, 614] width 107 height 14
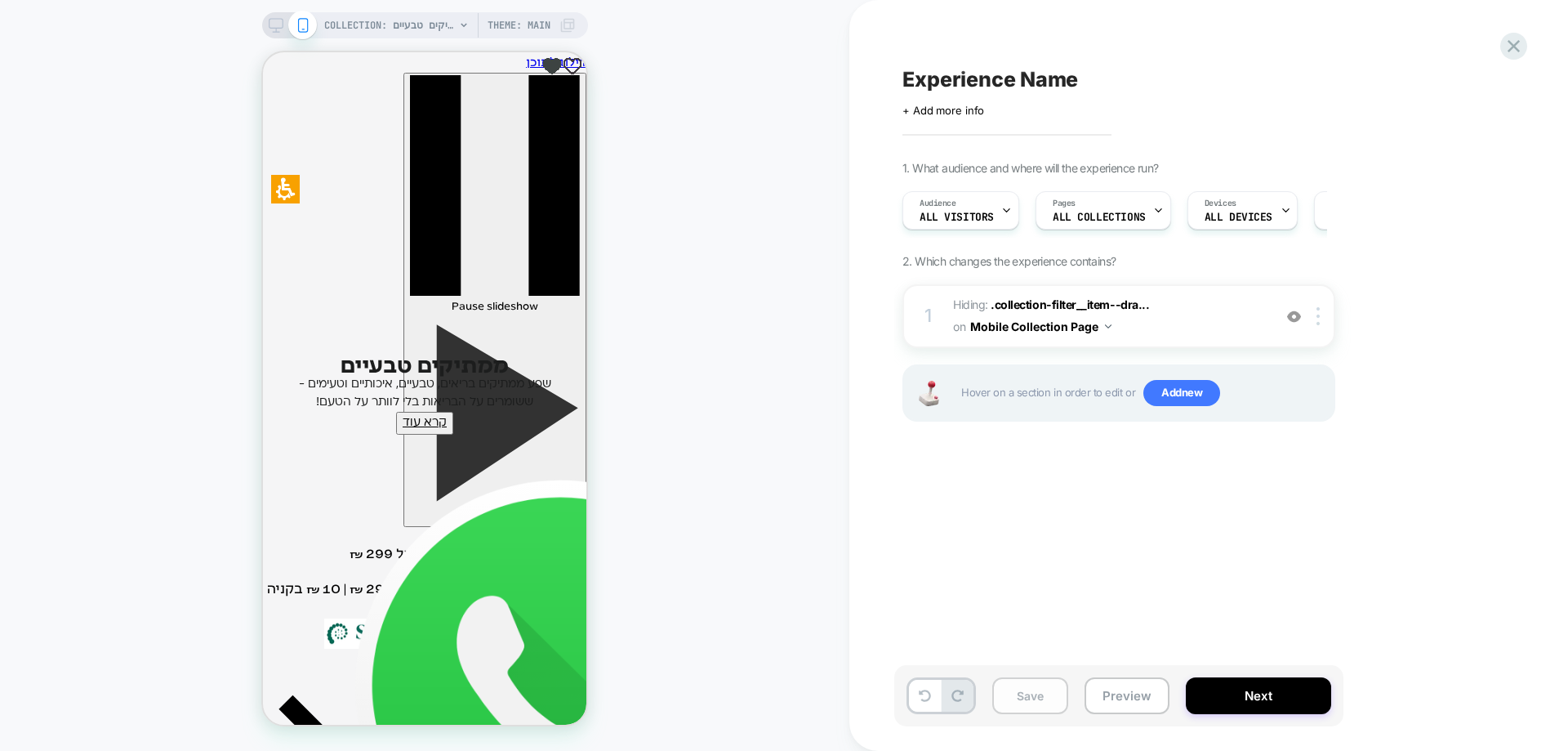
click at [1033, 703] on button "Save" at bounding box center [1031, 695] width 76 height 36
click at [1155, 598] on div "Experience Name Click to edit experience details + Add more info 1. What audien…" at bounding box center [1200, 375] width 612 height 718
click at [1317, 317] on img at bounding box center [1318, 316] width 4 height 18
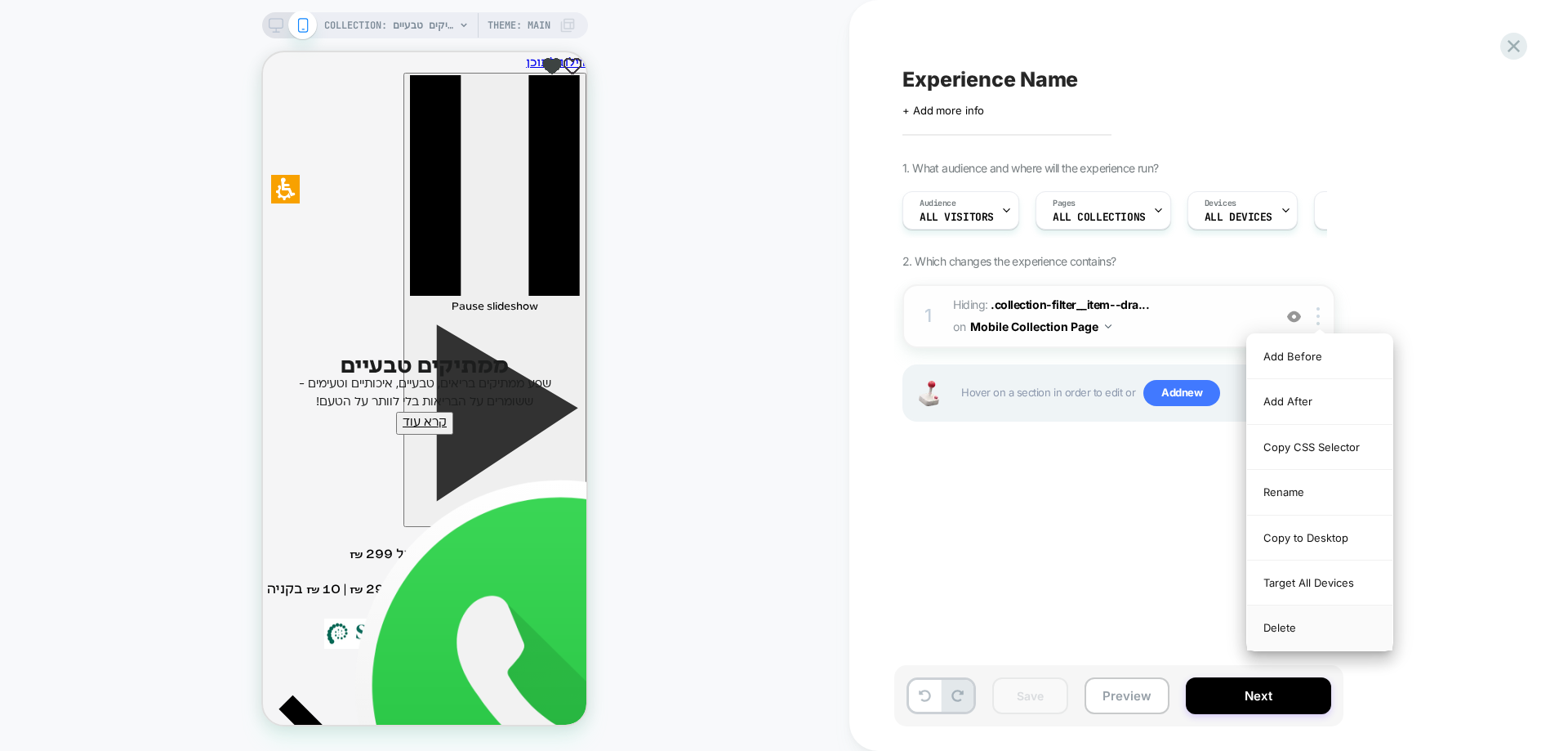
click at [1306, 619] on div "Delete" at bounding box center [1320, 628] width 145 height 44
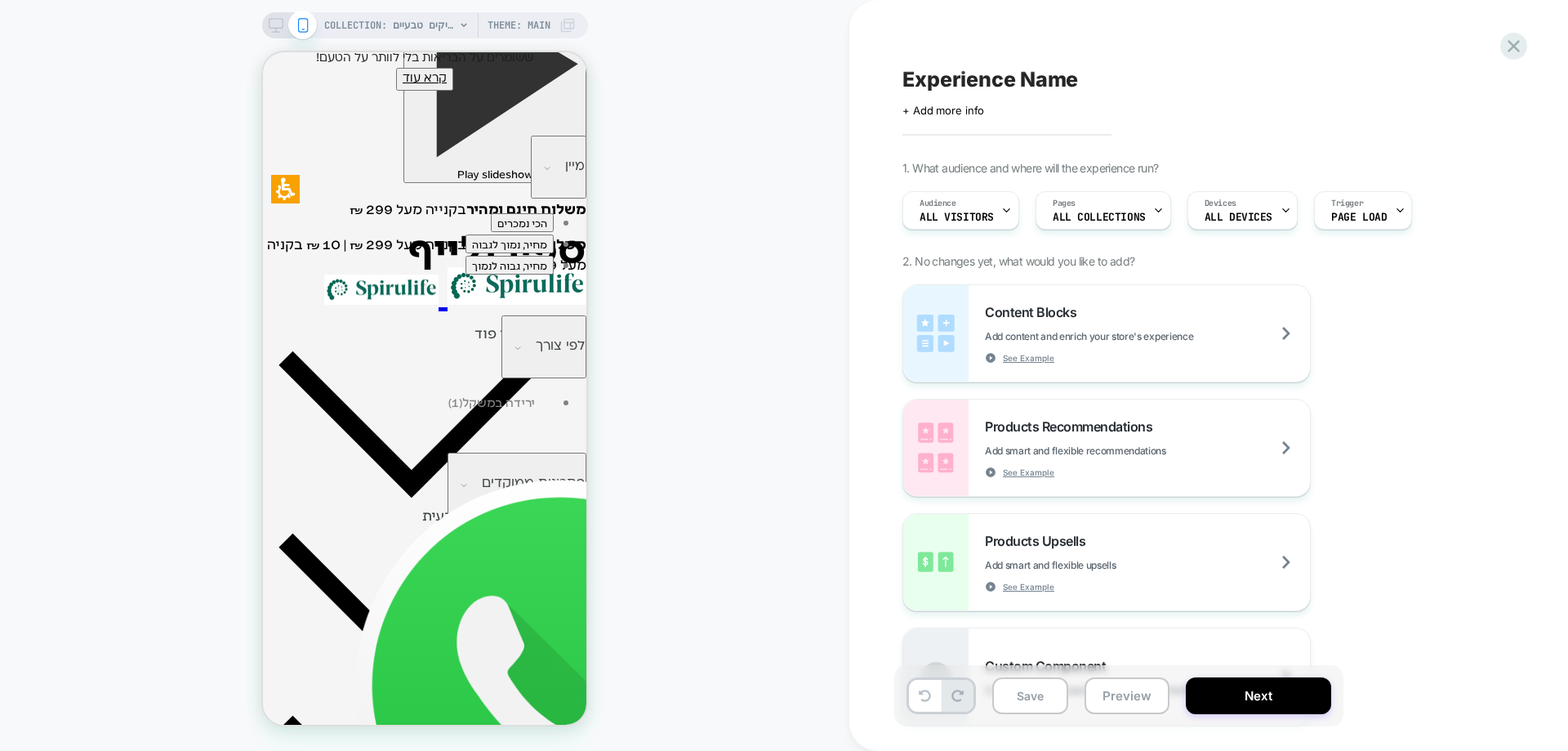
scroll to position [362, 0]
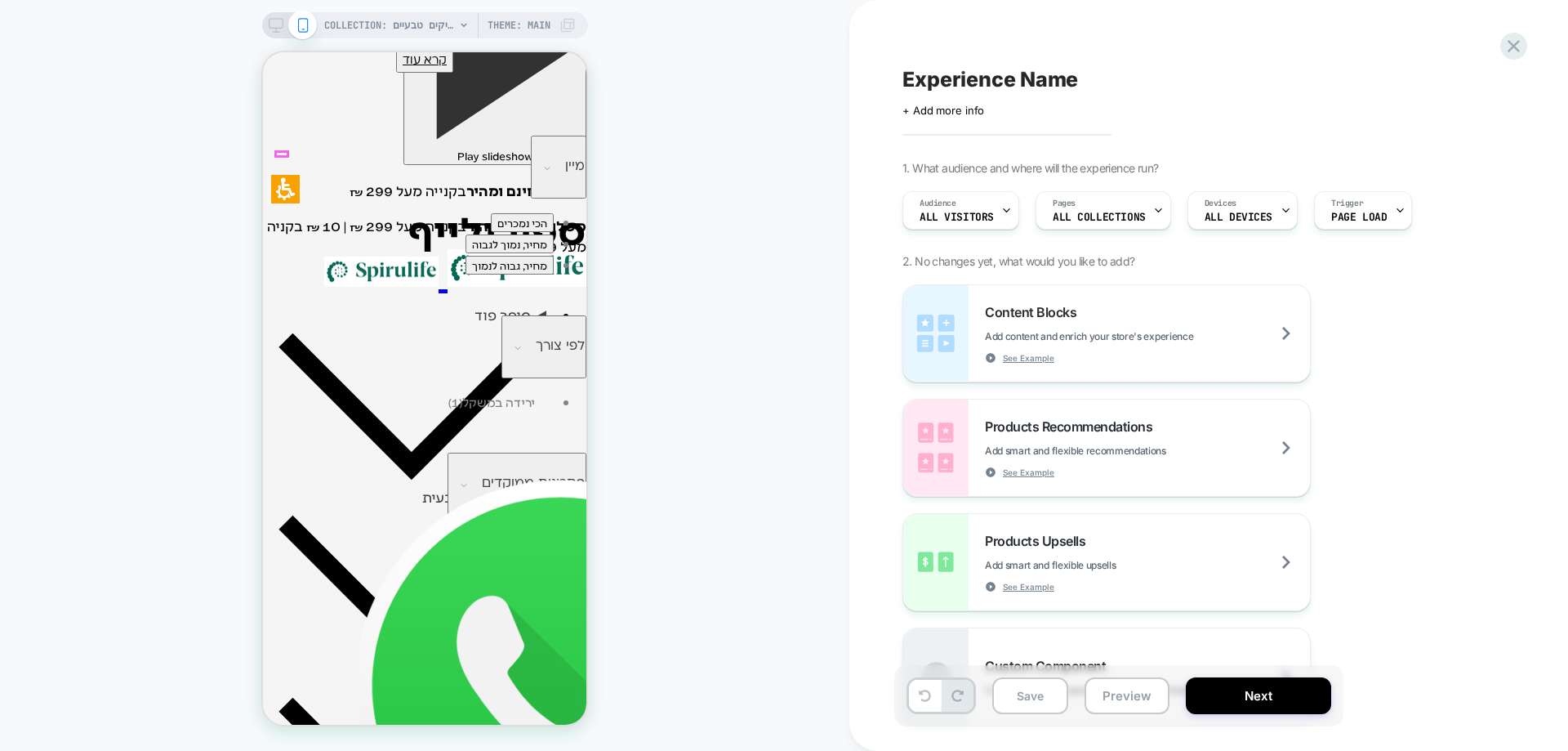
click at [544, 167] on icon "button" at bounding box center [548, 168] width 7 height 4
click at [282, 152] on div at bounding box center [281, 153] width 12 height 4
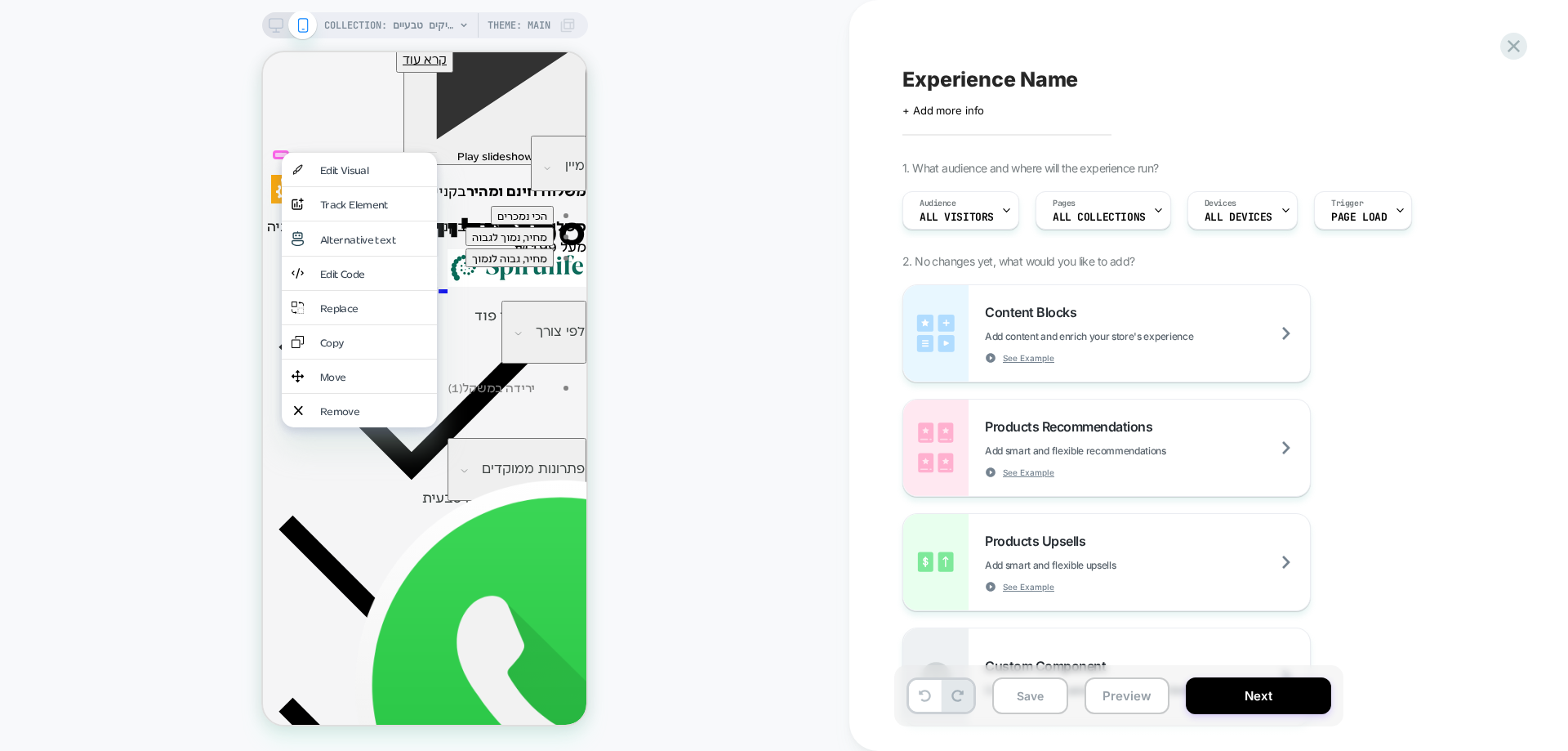
click at [682, 192] on div "COLLECTION: ממתיקים טבעיים (Category) COLLECTION: ממתיקים טבעיים (Category) The…" at bounding box center [425, 375] width 849 height 718
click at [533, 156] on span "מיין" at bounding box center [558, 164] width 52 height 17
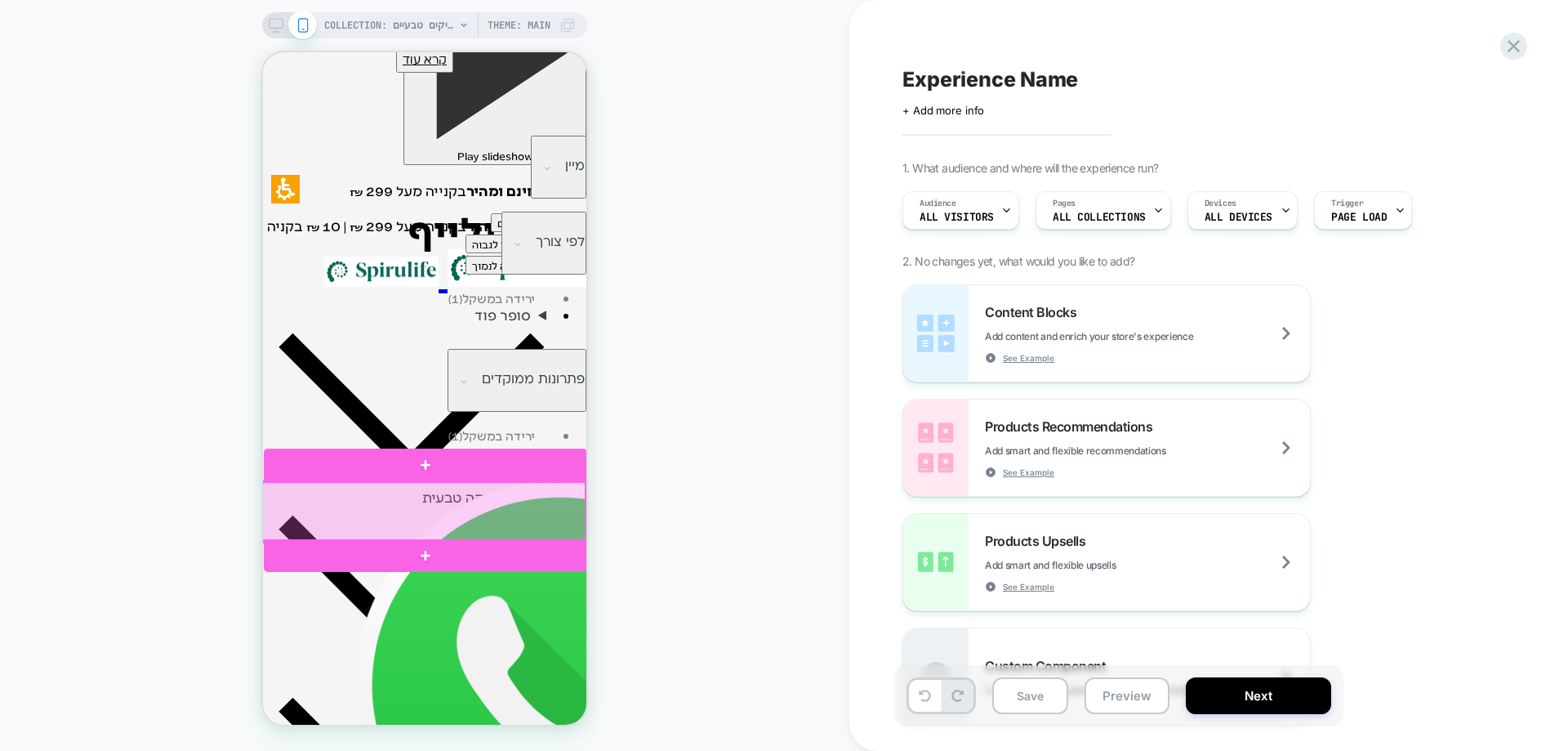
click at [433, 505] on div at bounding box center [424, 512] width 324 height 59
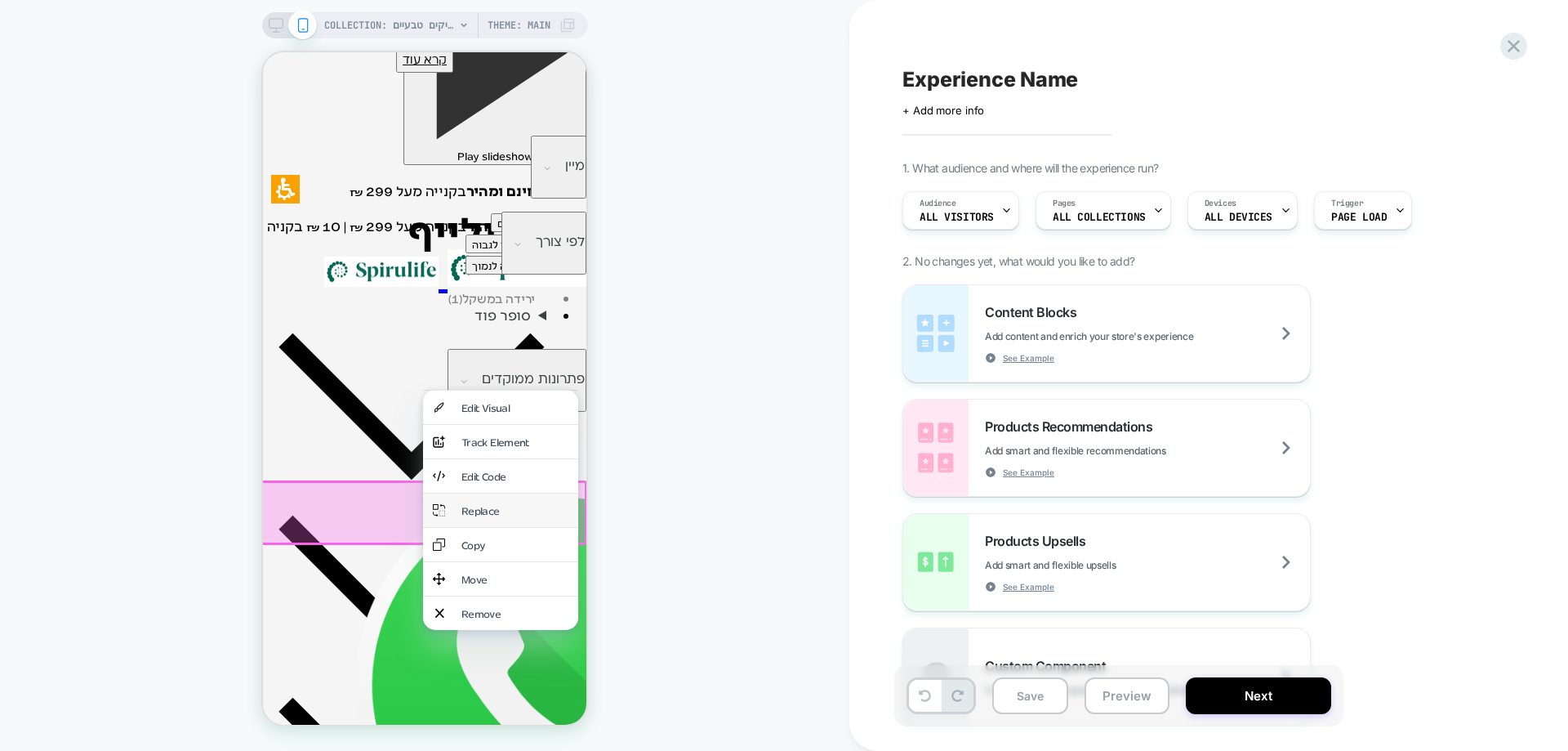
click at [433, 506] on img at bounding box center [439, 511] width 12 height 14
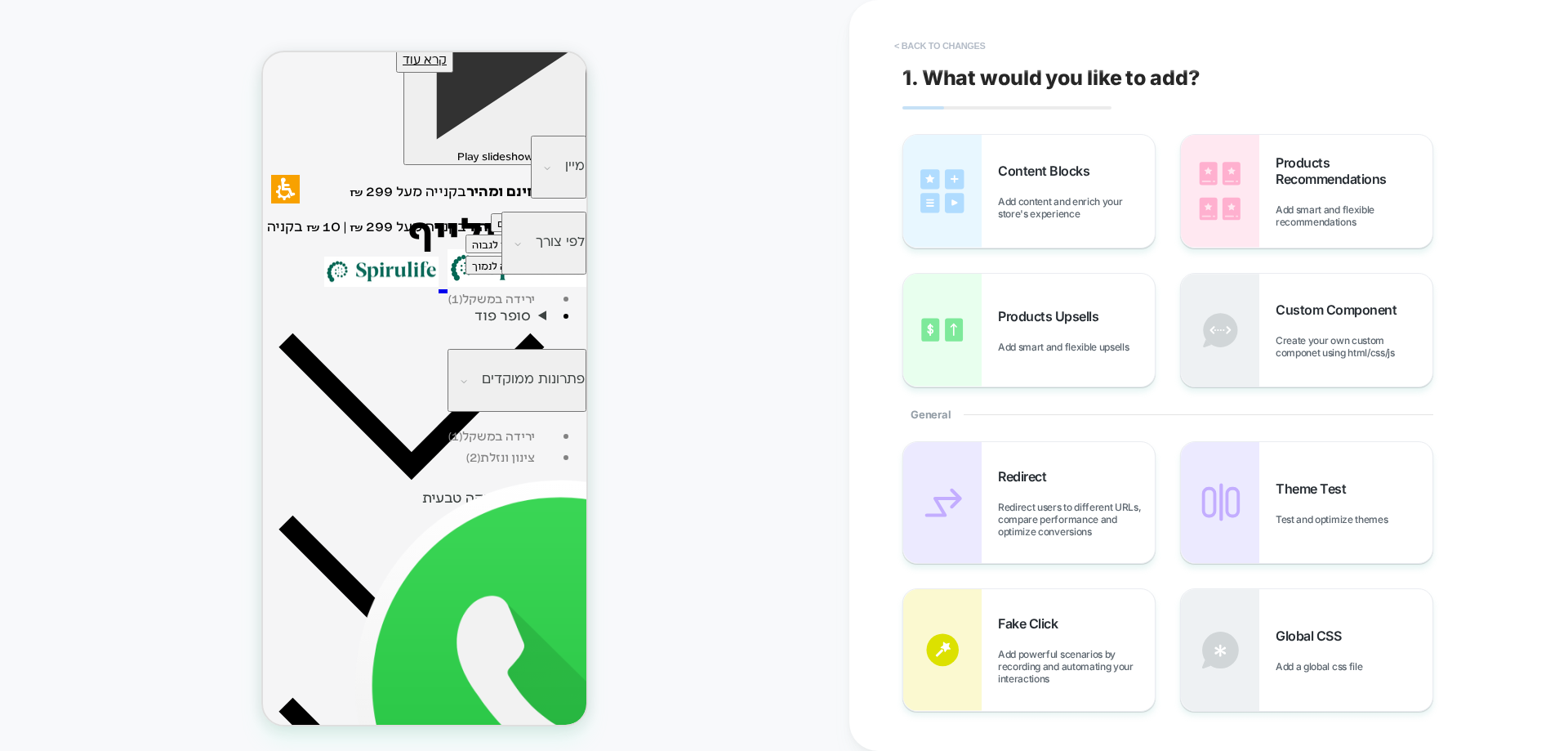
click at [931, 47] on button "< Back to changes" at bounding box center [940, 45] width 108 height 26
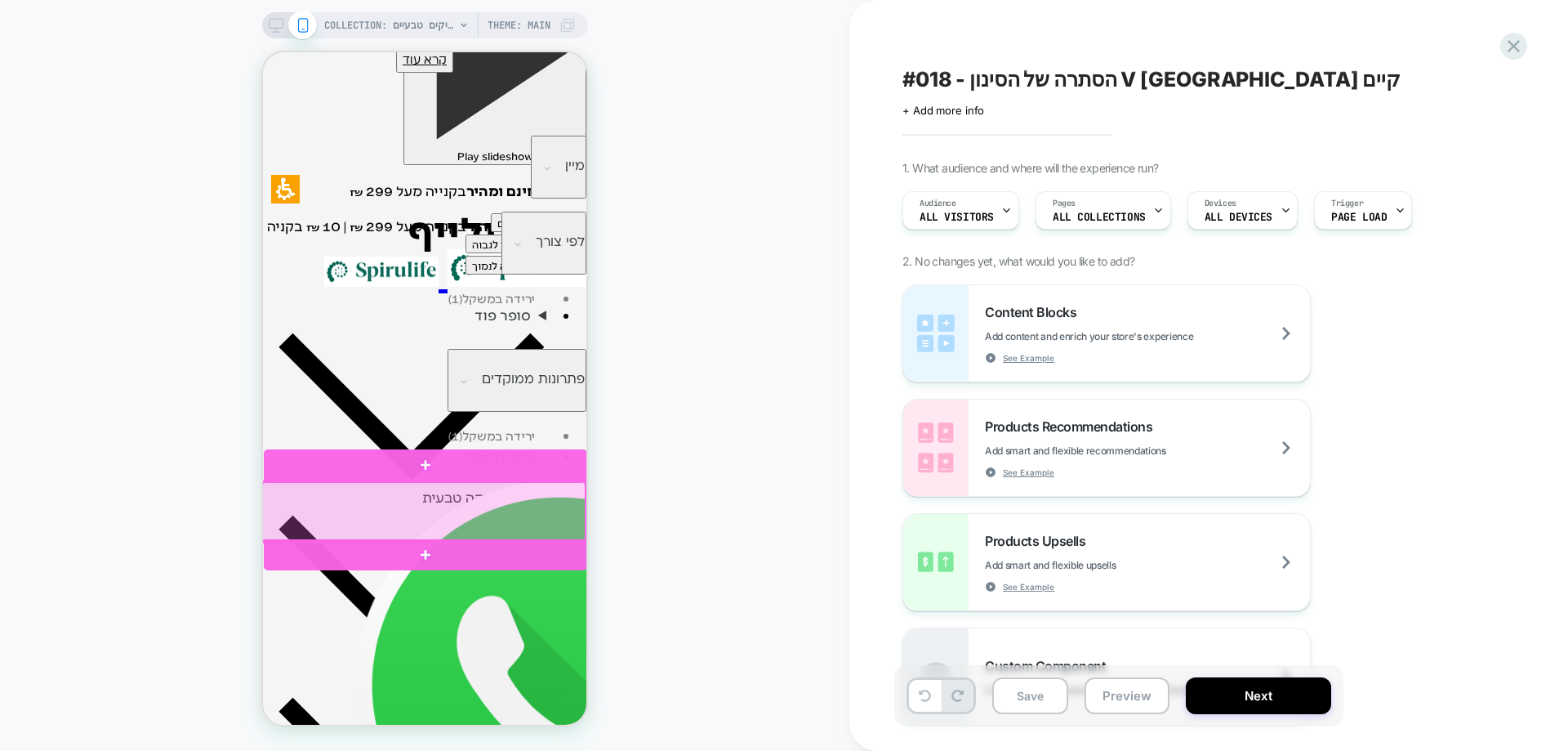
click at [362, 498] on div at bounding box center [424, 512] width 324 height 59
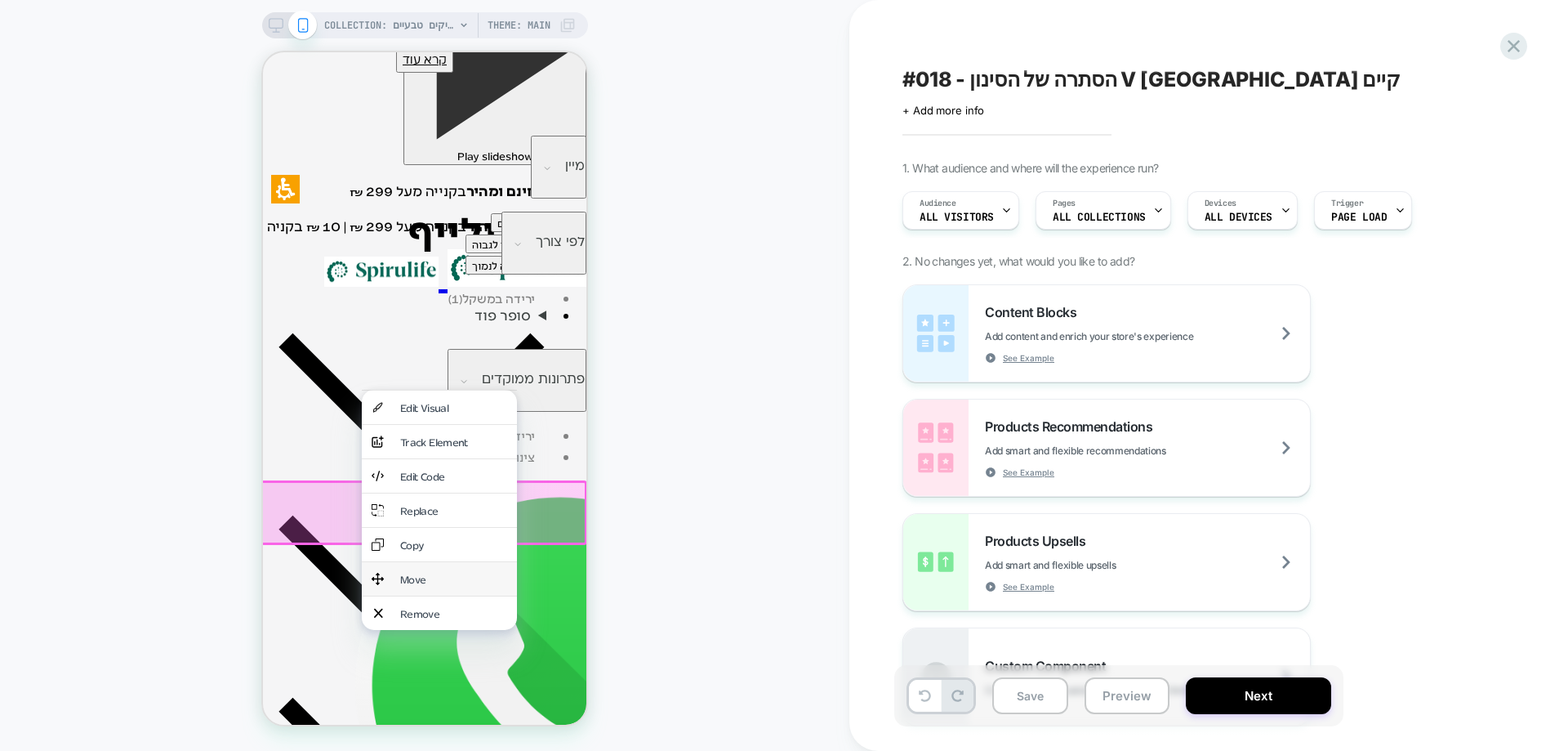
click at [401, 572] on div "Move" at bounding box center [454, 579] width 107 height 14
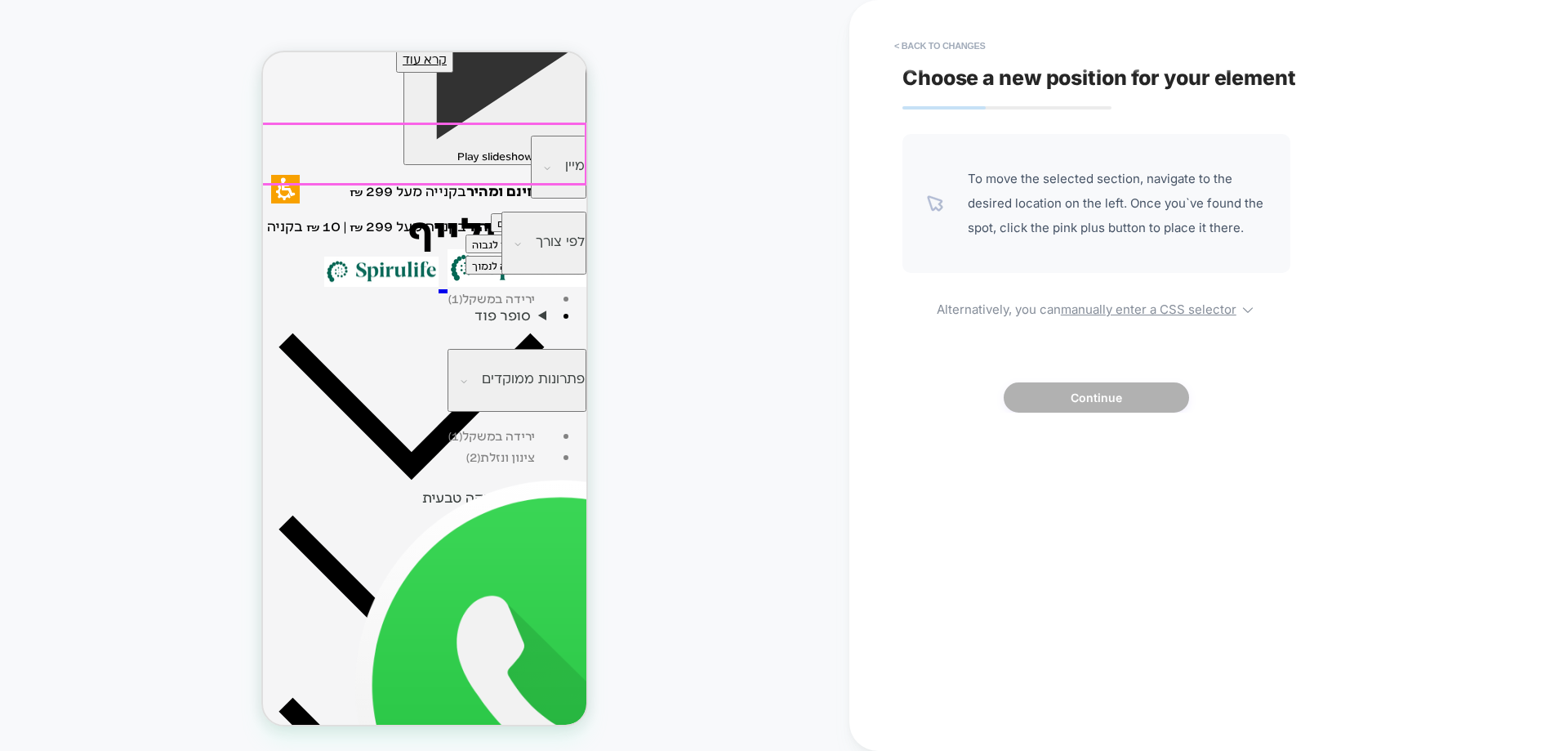
click at [531, 171] on button "מיין" at bounding box center [558, 167] width 56 height 63
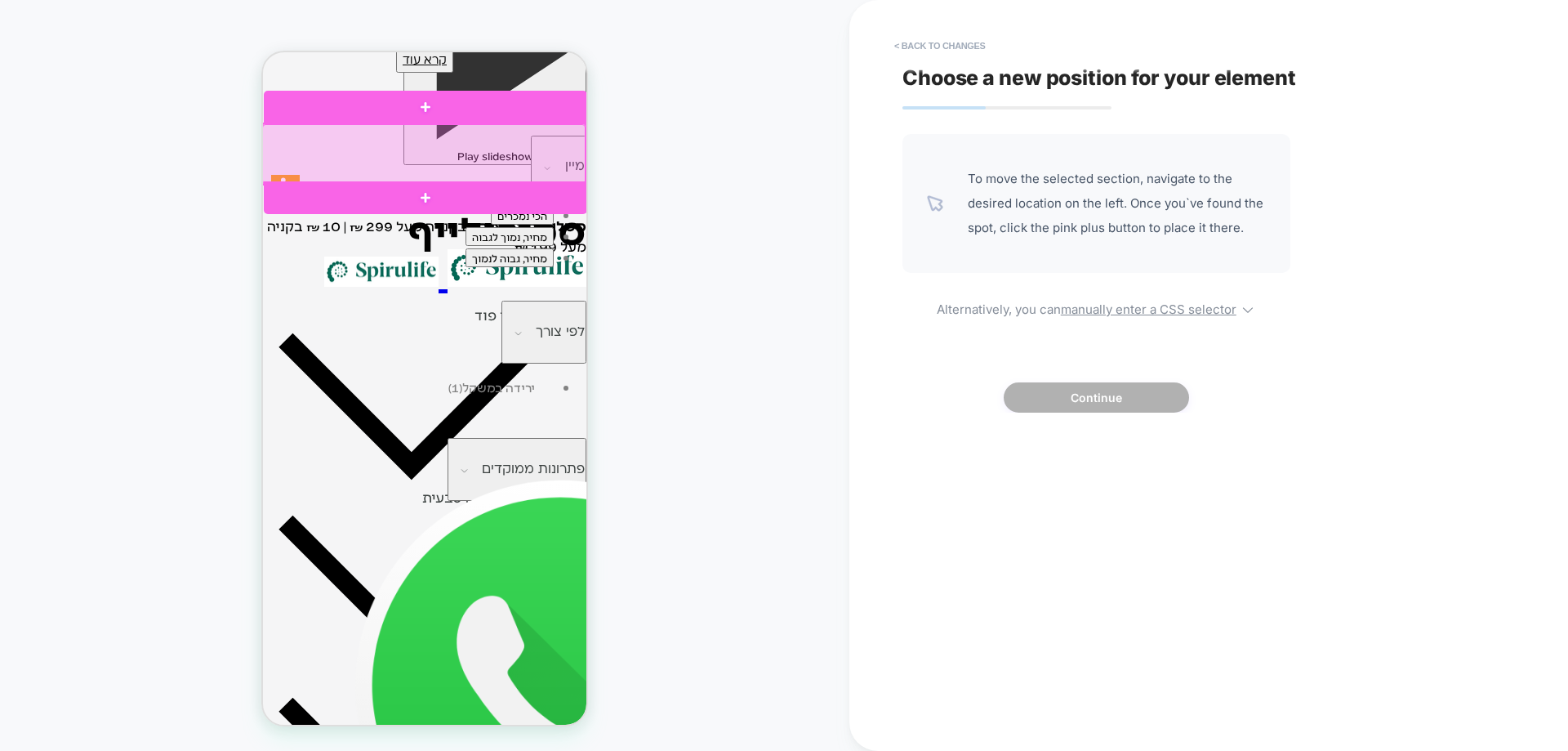
click at [480, 158] on div at bounding box center [424, 153] width 324 height 59
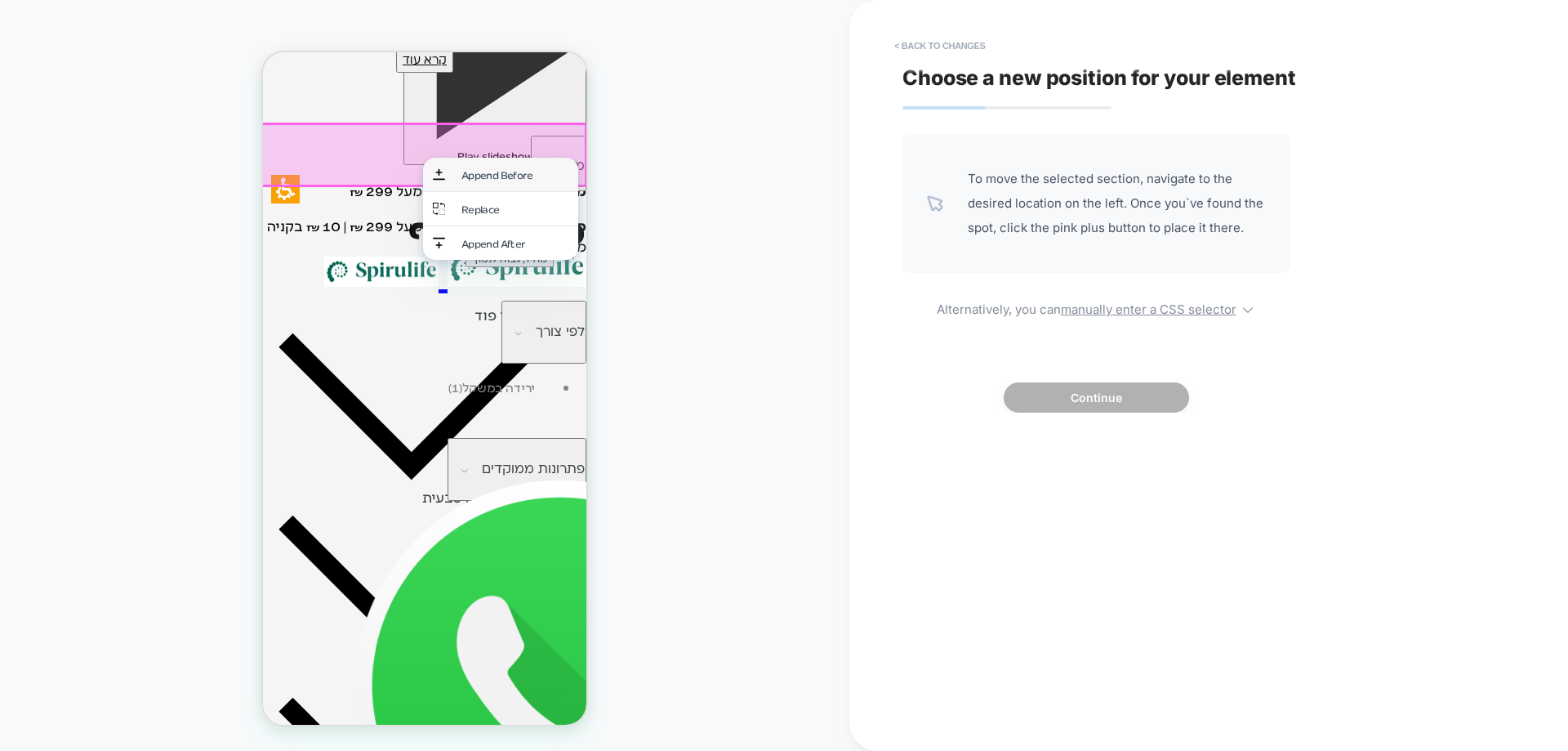
drag, startPoint x: 492, startPoint y: 174, endPoint x: 498, endPoint y: 190, distance: 17.1
click at [493, 174] on div "Append Before" at bounding box center [515, 175] width 107 height 14
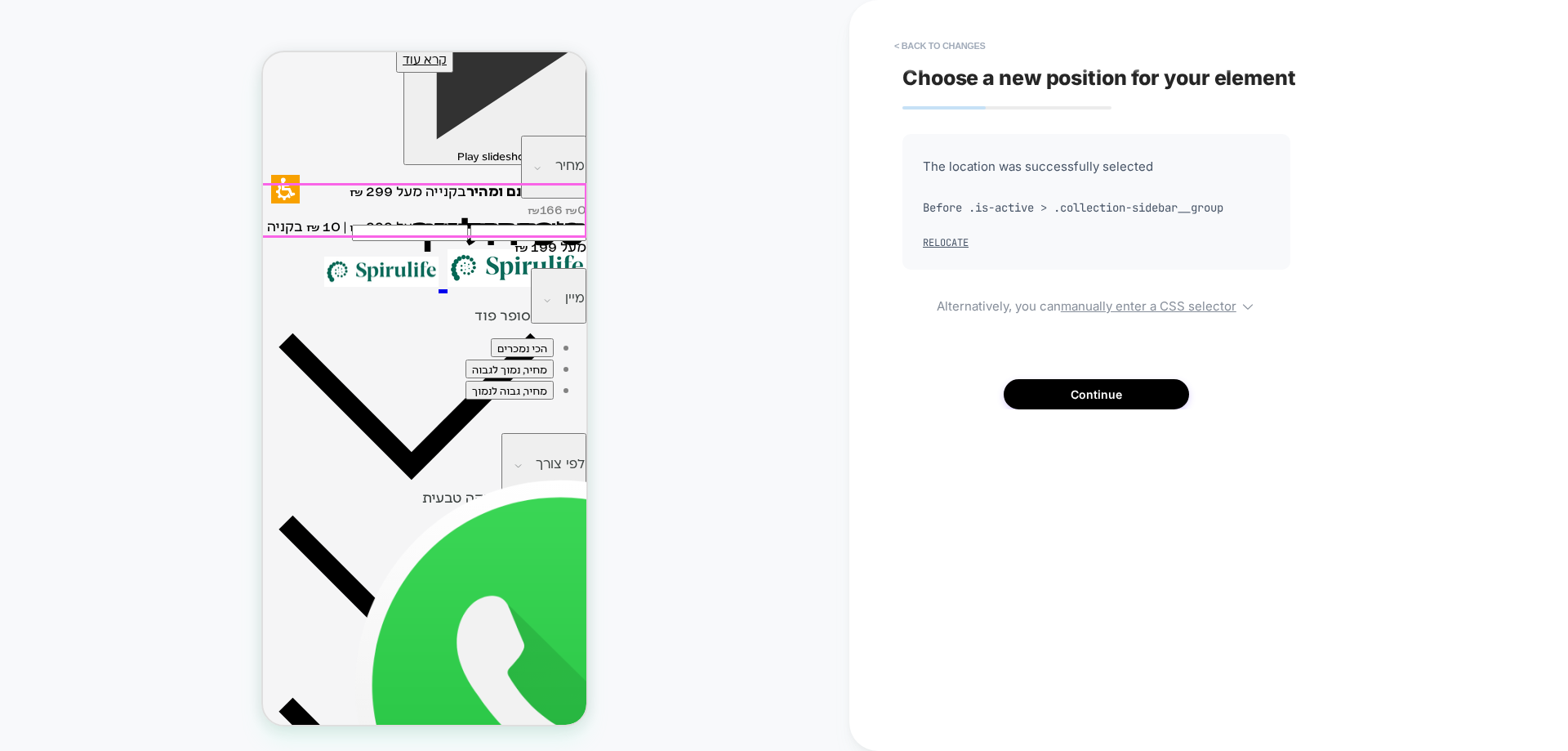
click at [531, 268] on button "מיין" at bounding box center [558, 296] width 56 height 57
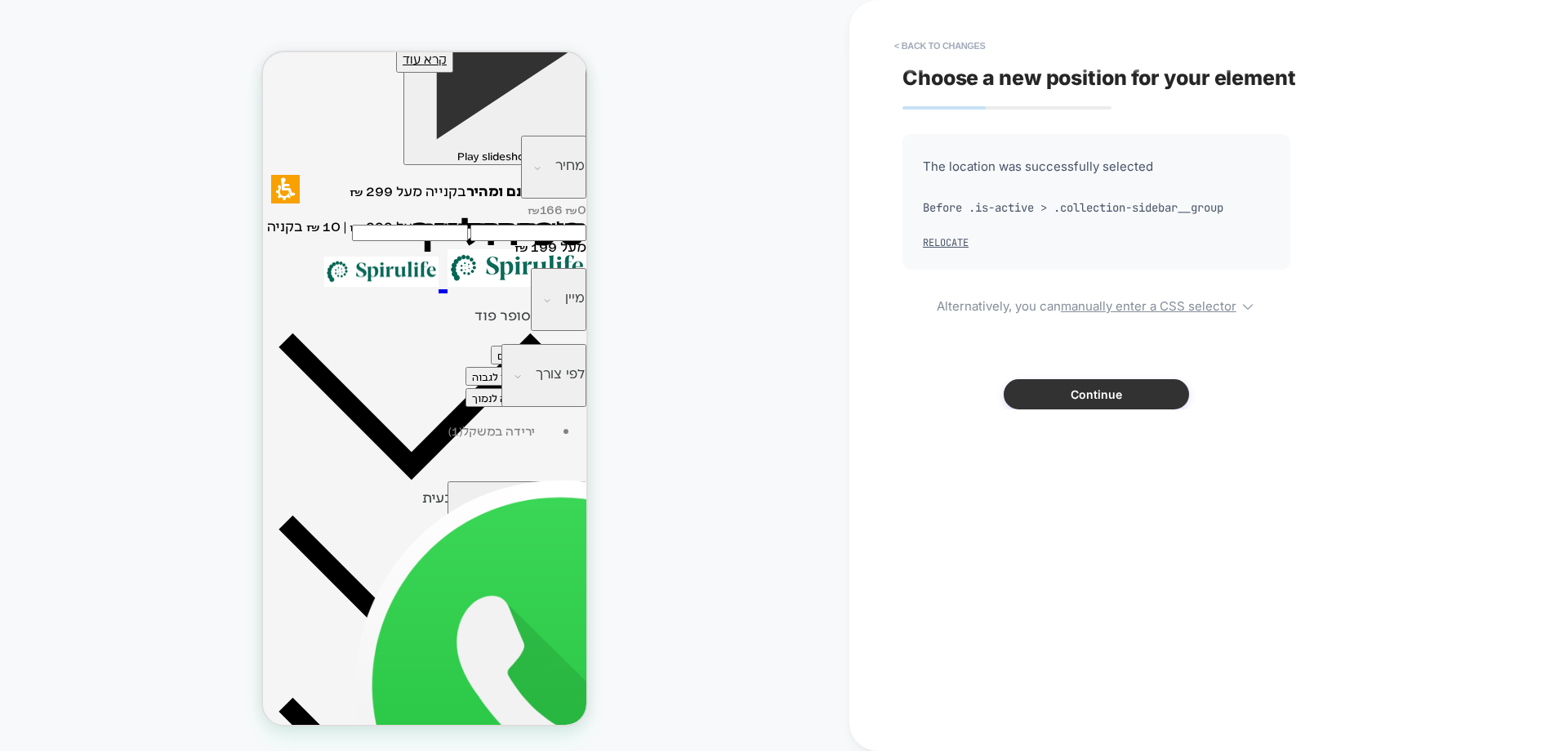
click at [1064, 395] on button "Continue" at bounding box center [1096, 395] width 185 height 30
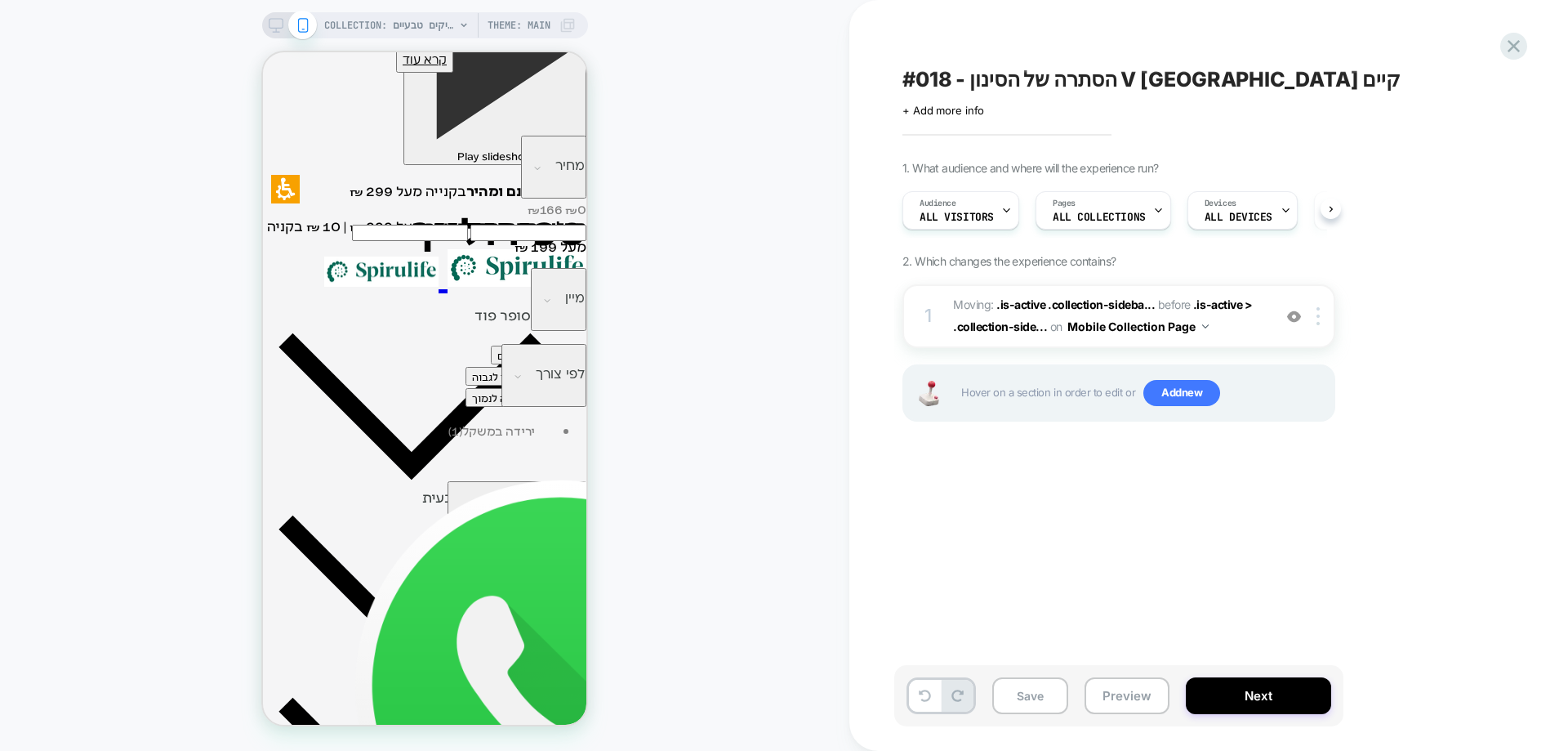
scroll to position [0, 1]
click at [1292, 319] on img at bounding box center [1294, 317] width 14 height 14
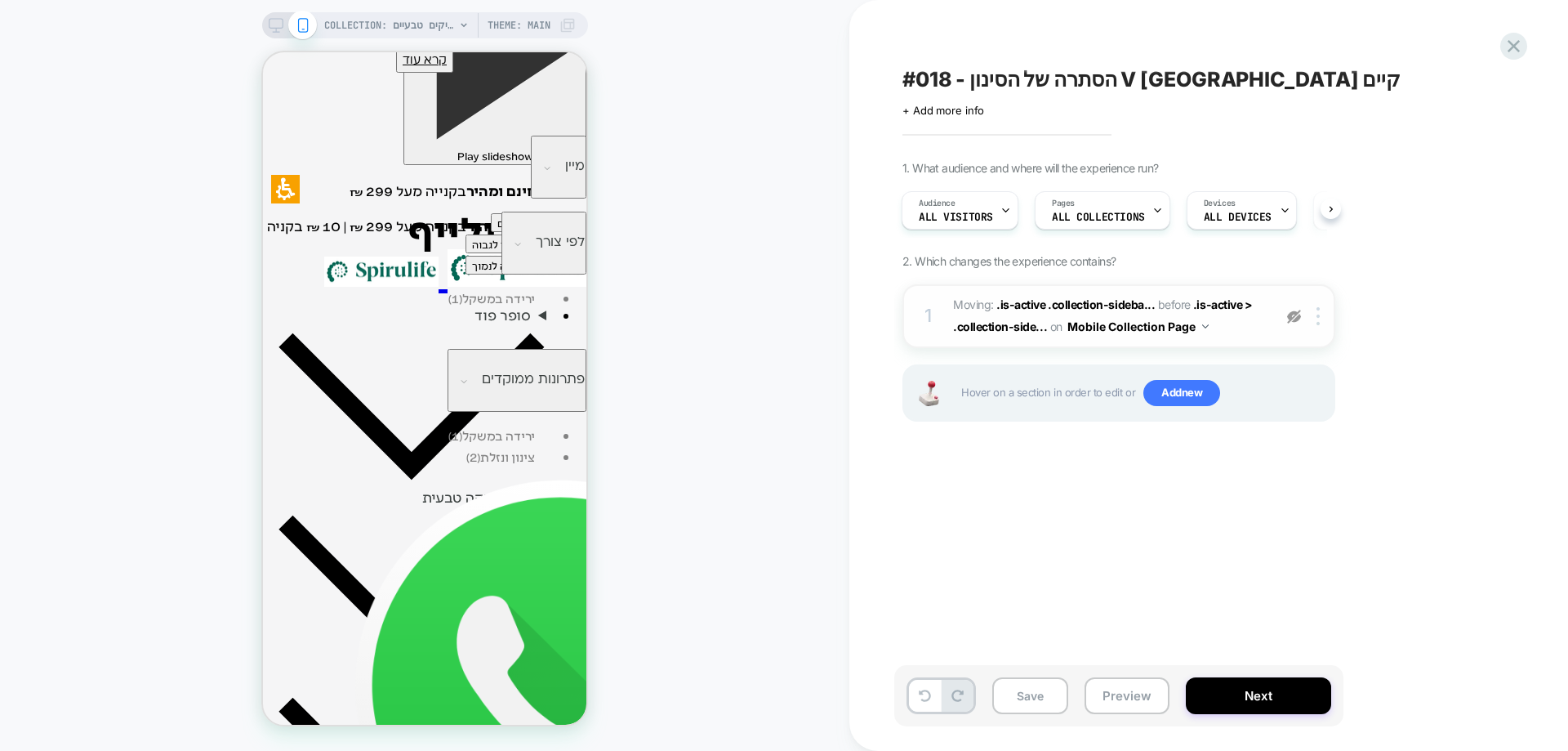
click at [1292, 319] on img at bounding box center [1294, 317] width 14 height 14
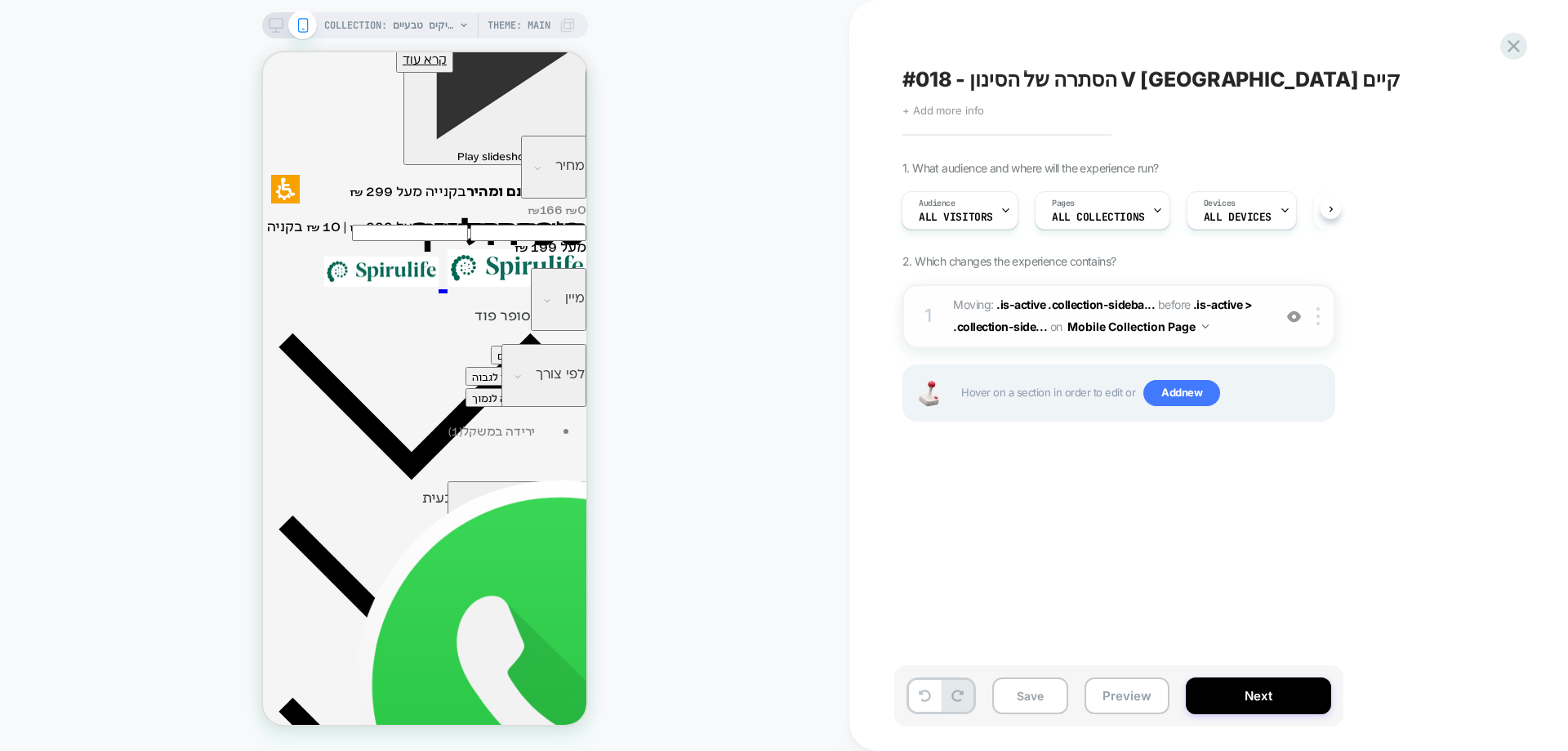
click at [958, 106] on span "+ Add more info" at bounding box center [943, 110] width 82 height 13
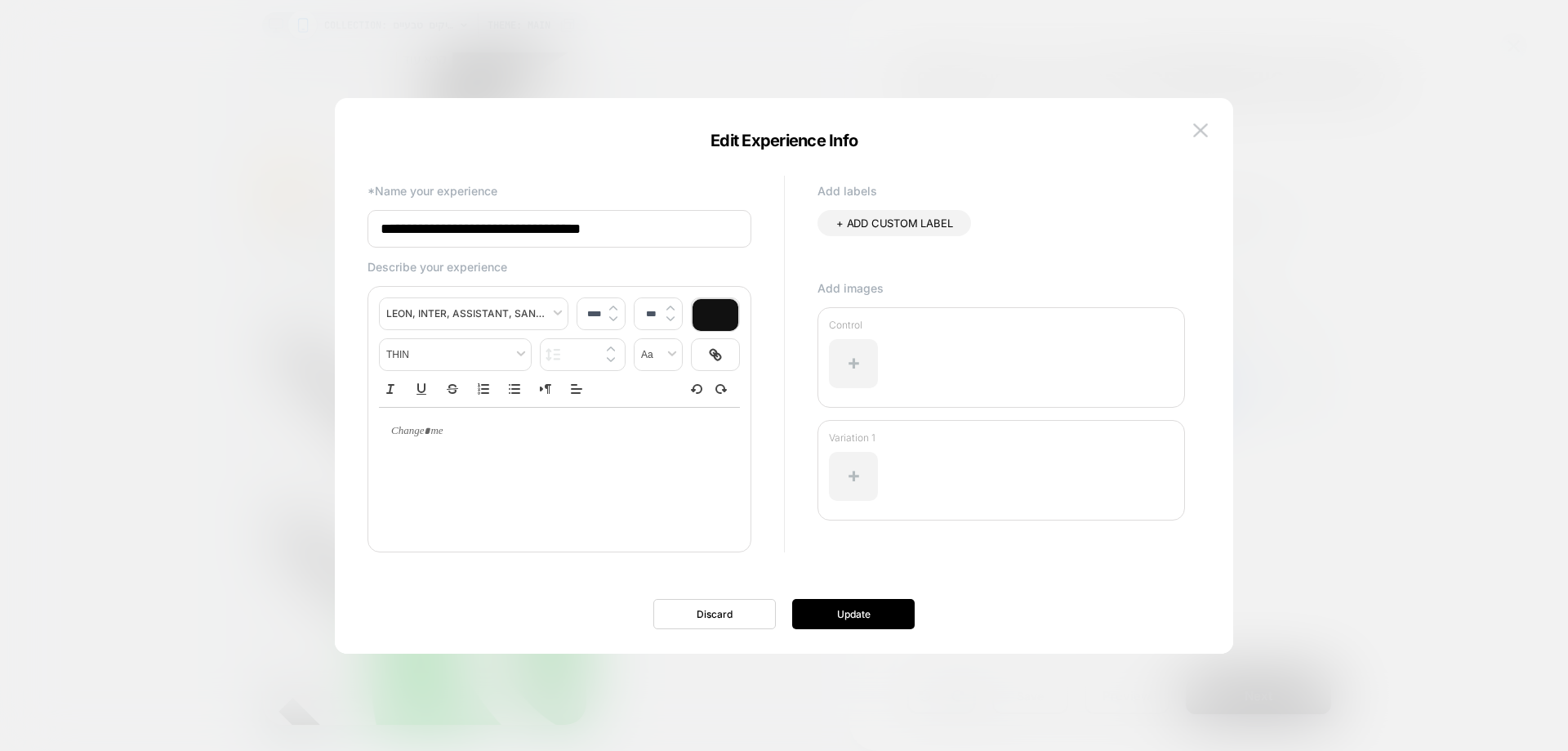
drag, startPoint x: 429, startPoint y: 231, endPoint x: 641, endPoint y: 234, distance: 212.0
click at [641, 234] on input "**********" at bounding box center [559, 229] width 384 height 37
type input "**********"
click at [843, 622] on button "Update" at bounding box center [854, 614] width 122 height 30
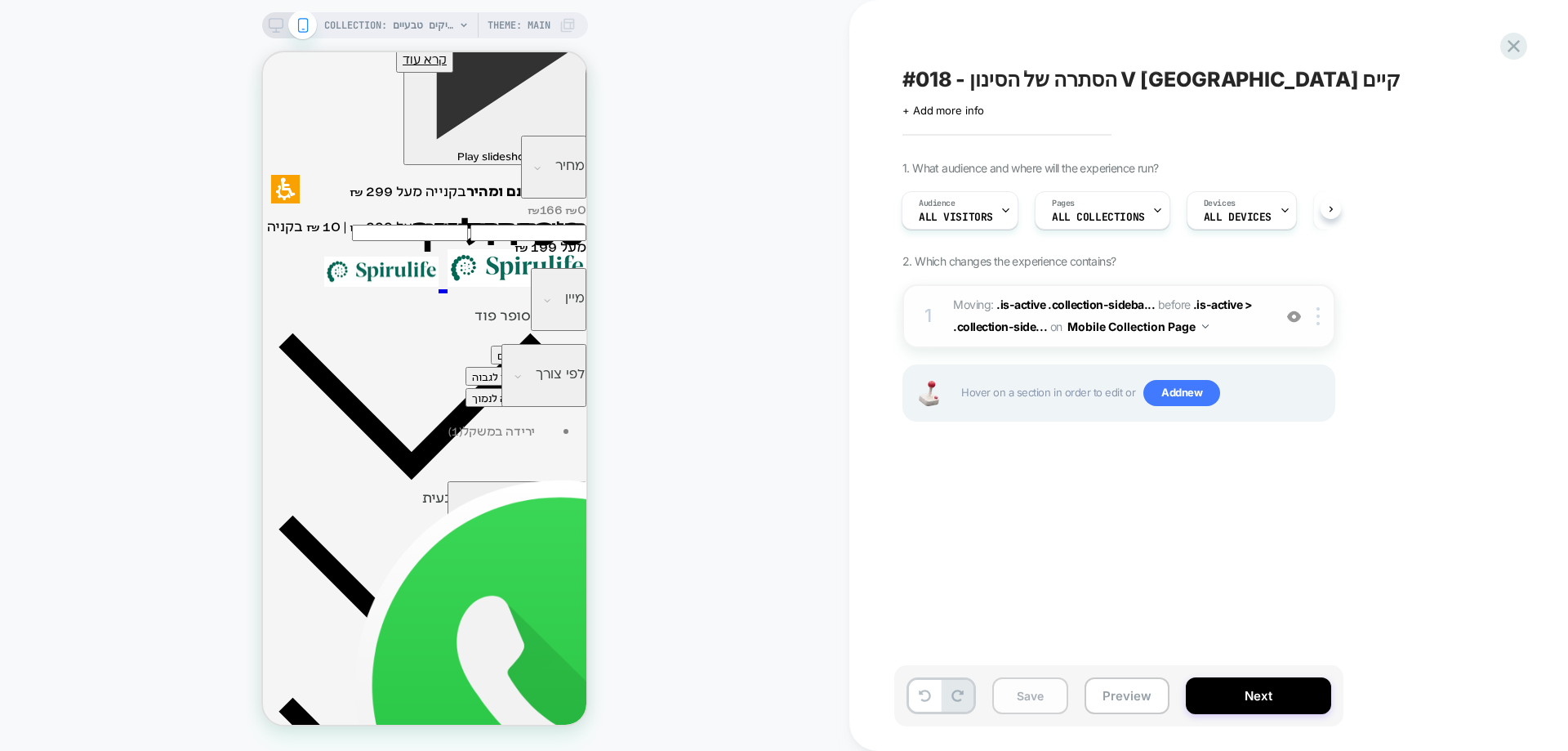
click at [1030, 700] on button "Save" at bounding box center [1031, 695] width 76 height 36
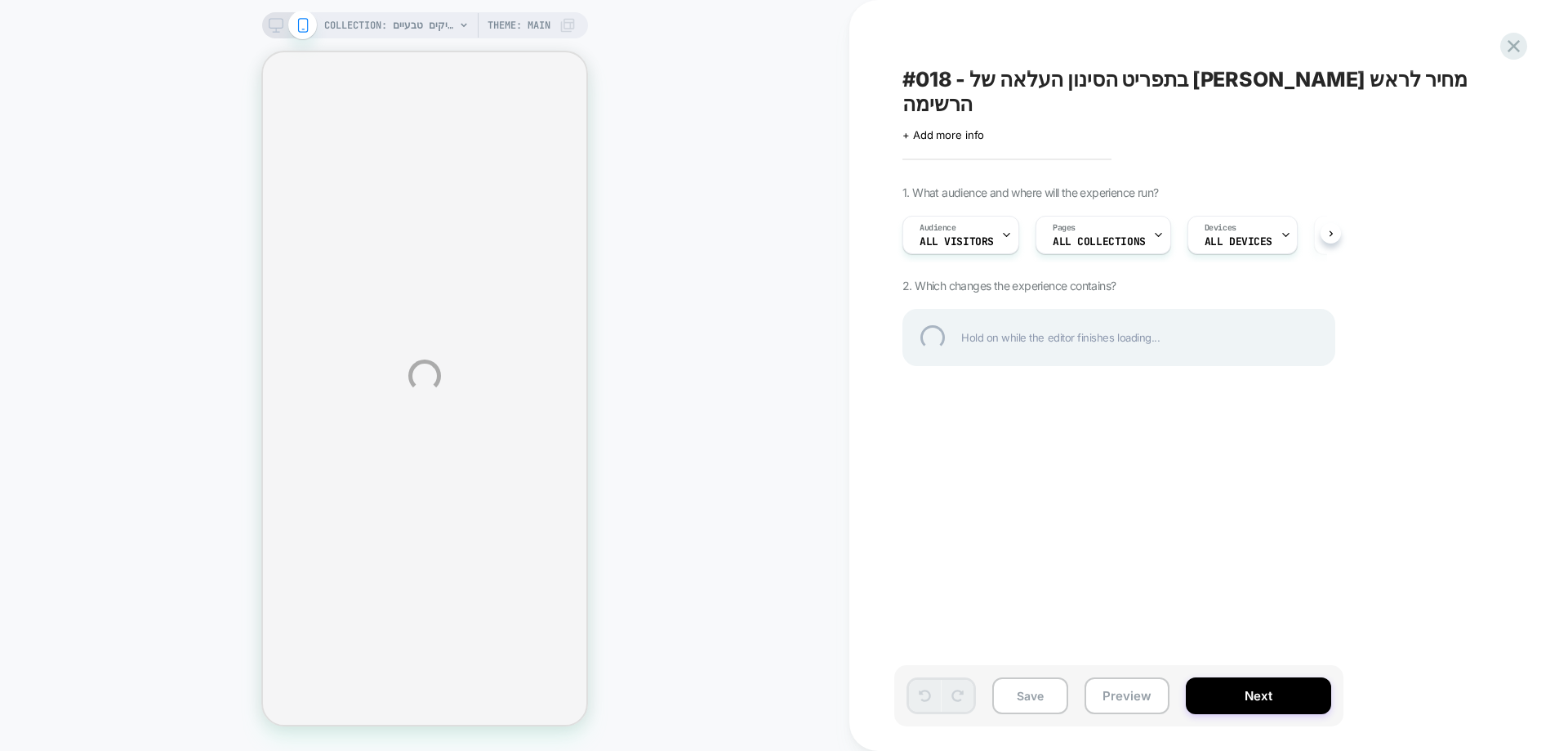
click at [1127, 78] on span "#018 - בתפריט הסינון העלאה של [PERSON_NAME] מחיר לראש הרשימה" at bounding box center [1200, 91] width 597 height 49
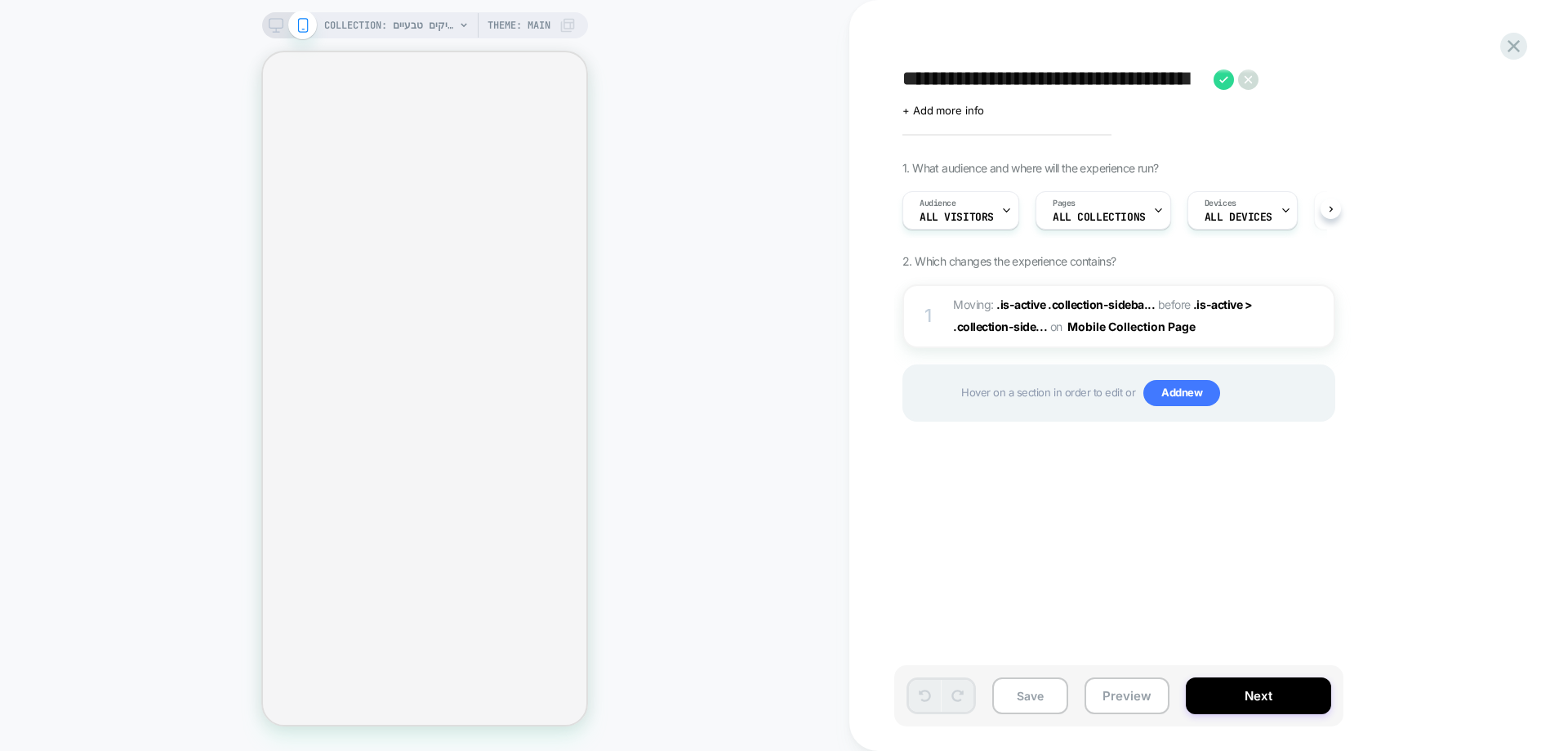
click at [1127, 78] on textarea "**********" at bounding box center [1054, 80] width 303 height 25
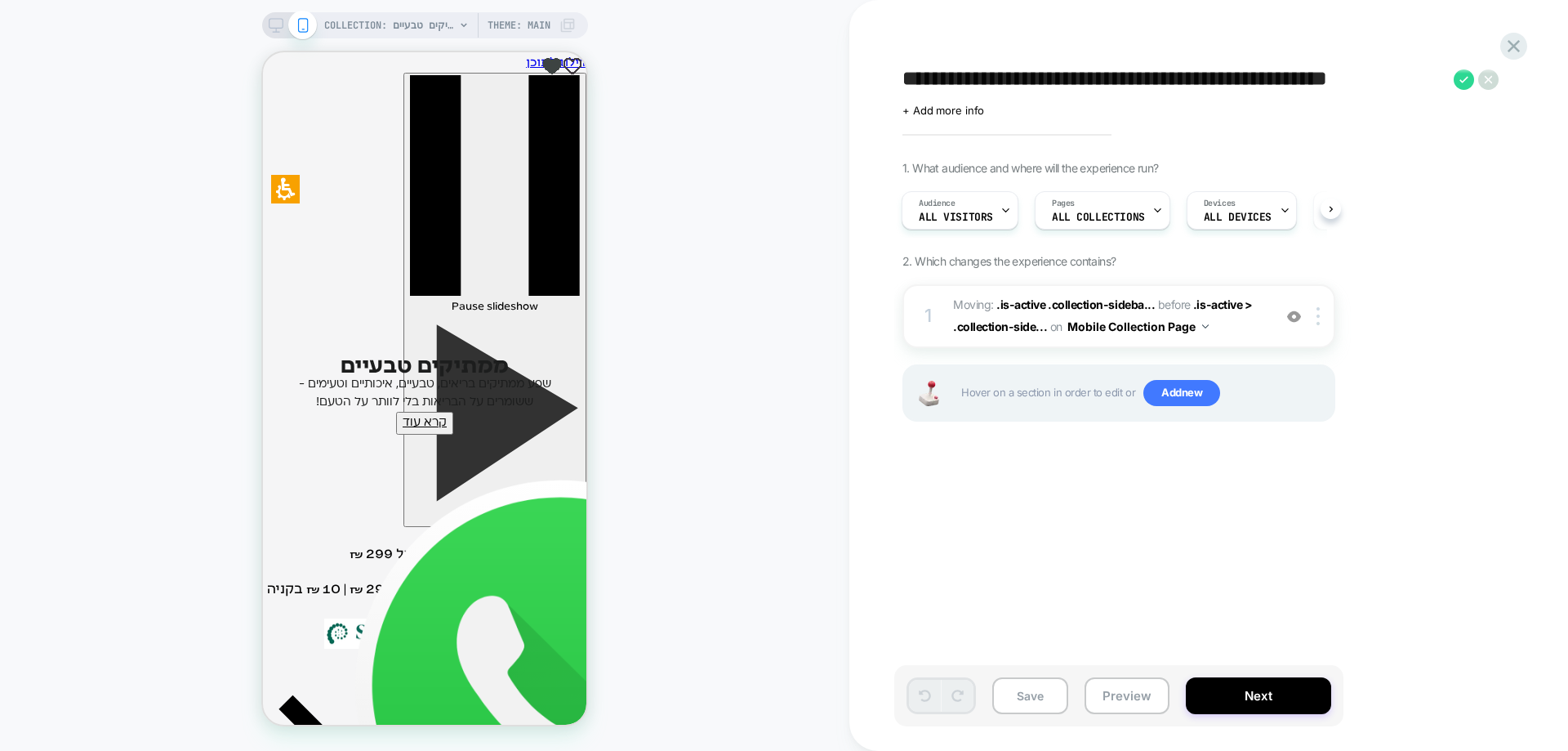
click at [1127, 78] on textarea "**********" at bounding box center [1174, 80] width 543 height 25
click at [1290, 318] on img at bounding box center [1294, 317] width 14 height 14
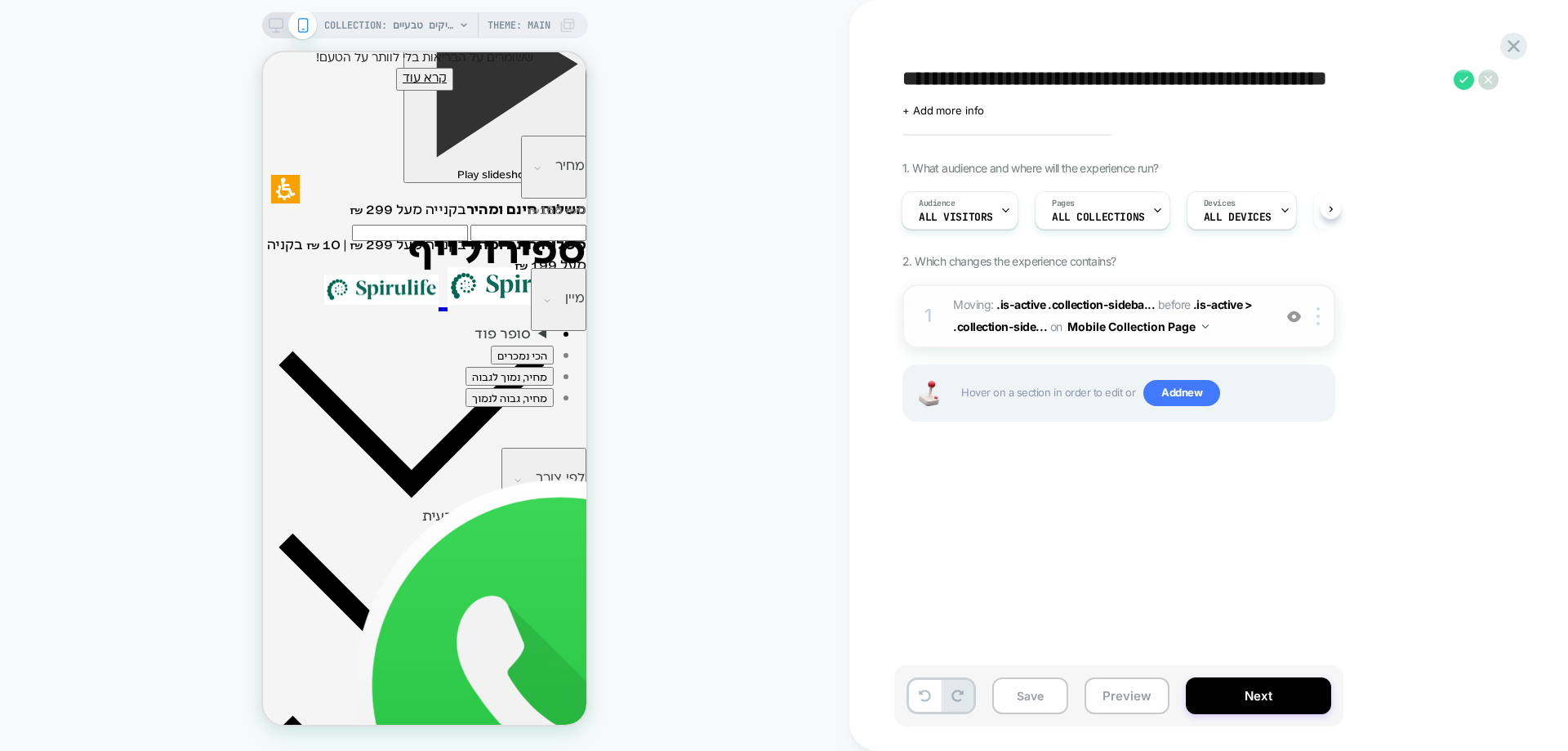
scroll to position [362, 0]
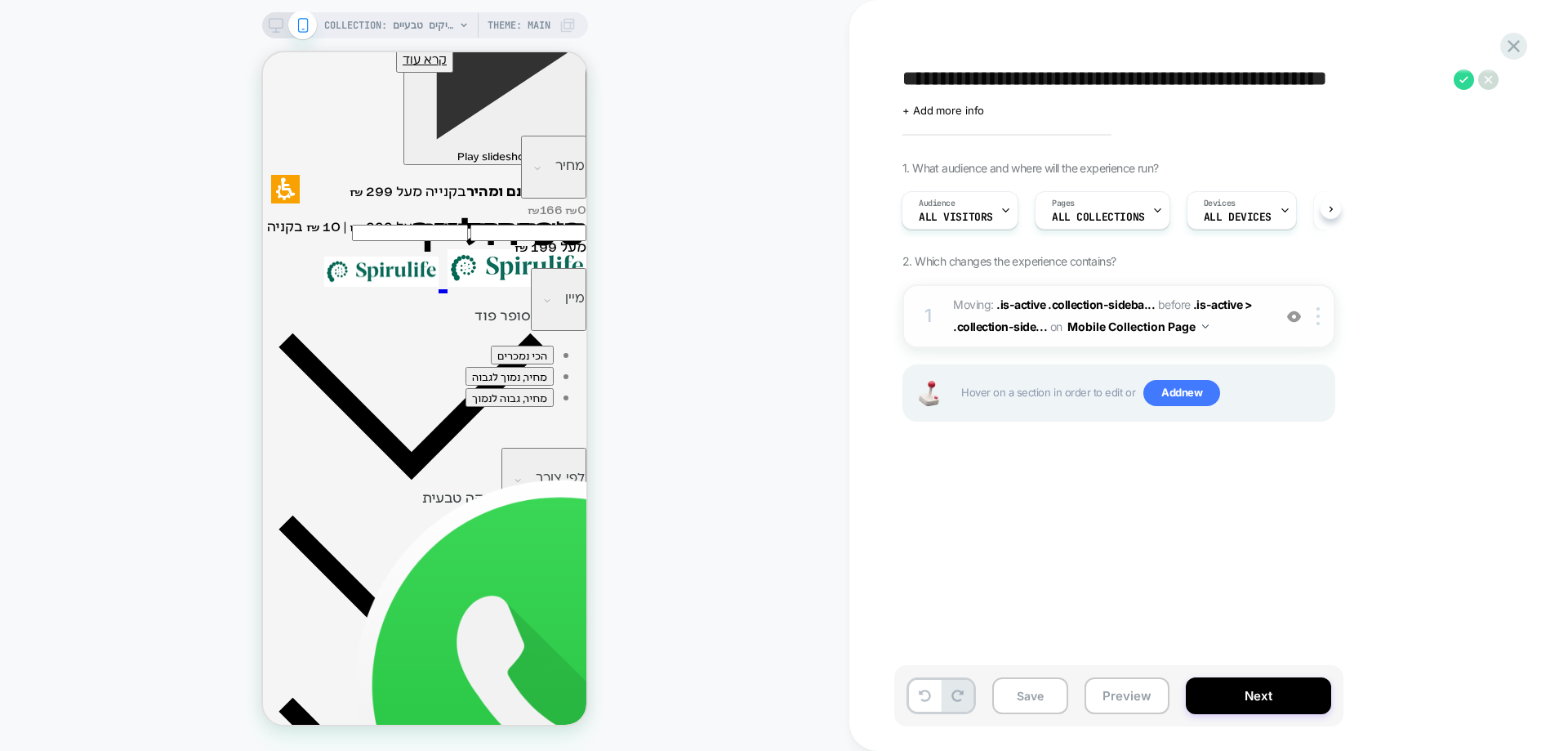
click at [1294, 321] on img at bounding box center [1294, 317] width 14 height 14
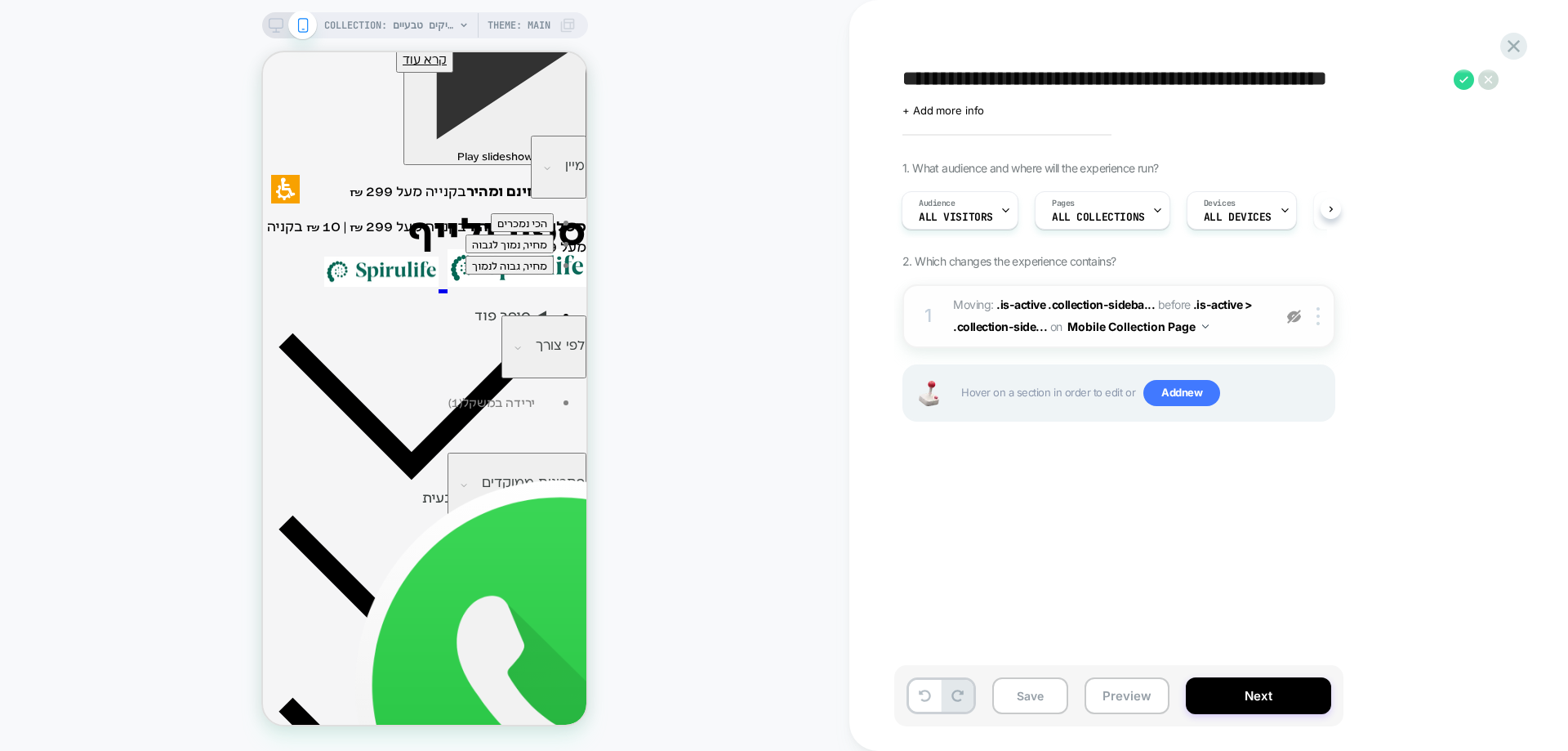
click at [1288, 317] on img at bounding box center [1294, 317] width 14 height 14
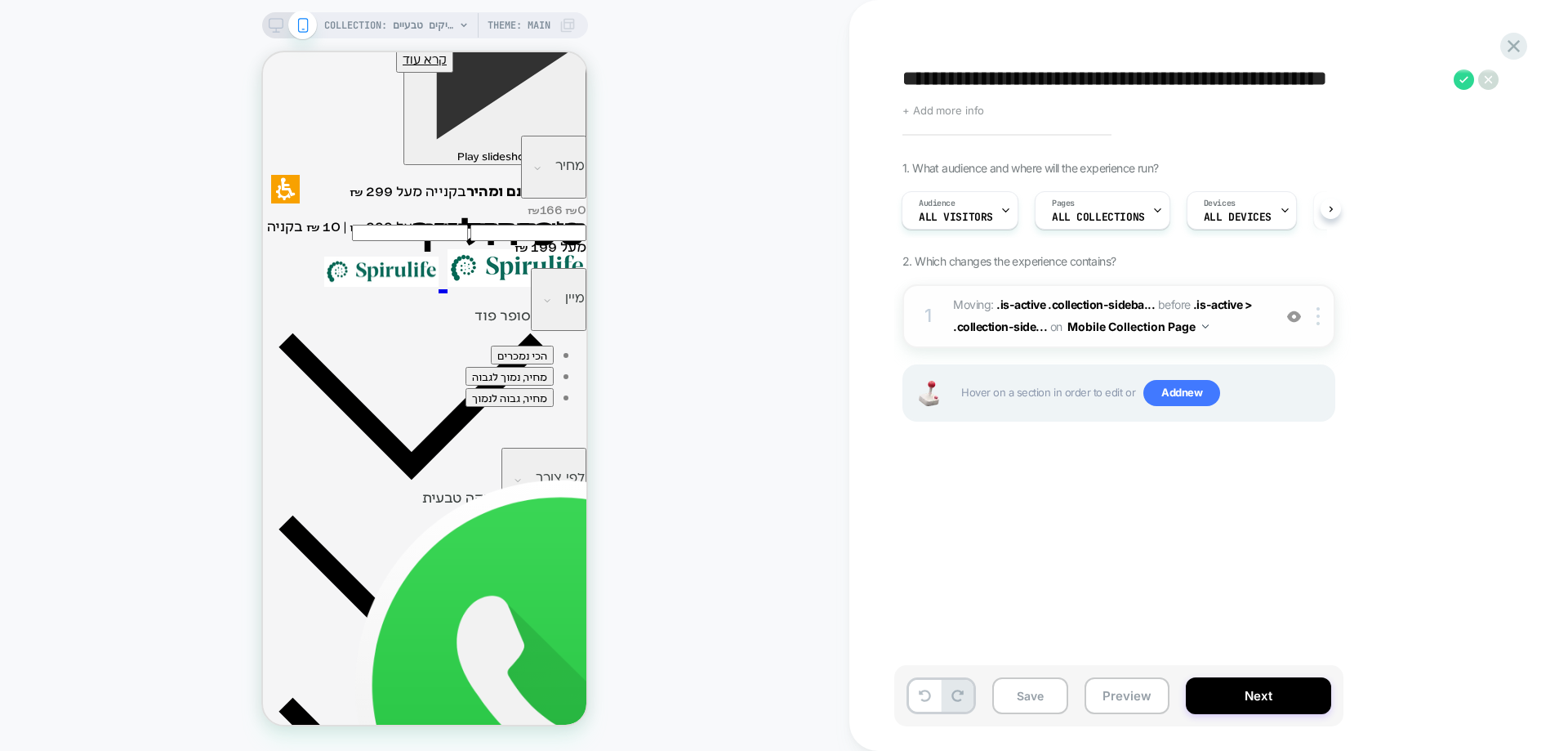
click at [966, 110] on span "+ Add more info" at bounding box center [943, 110] width 82 height 13
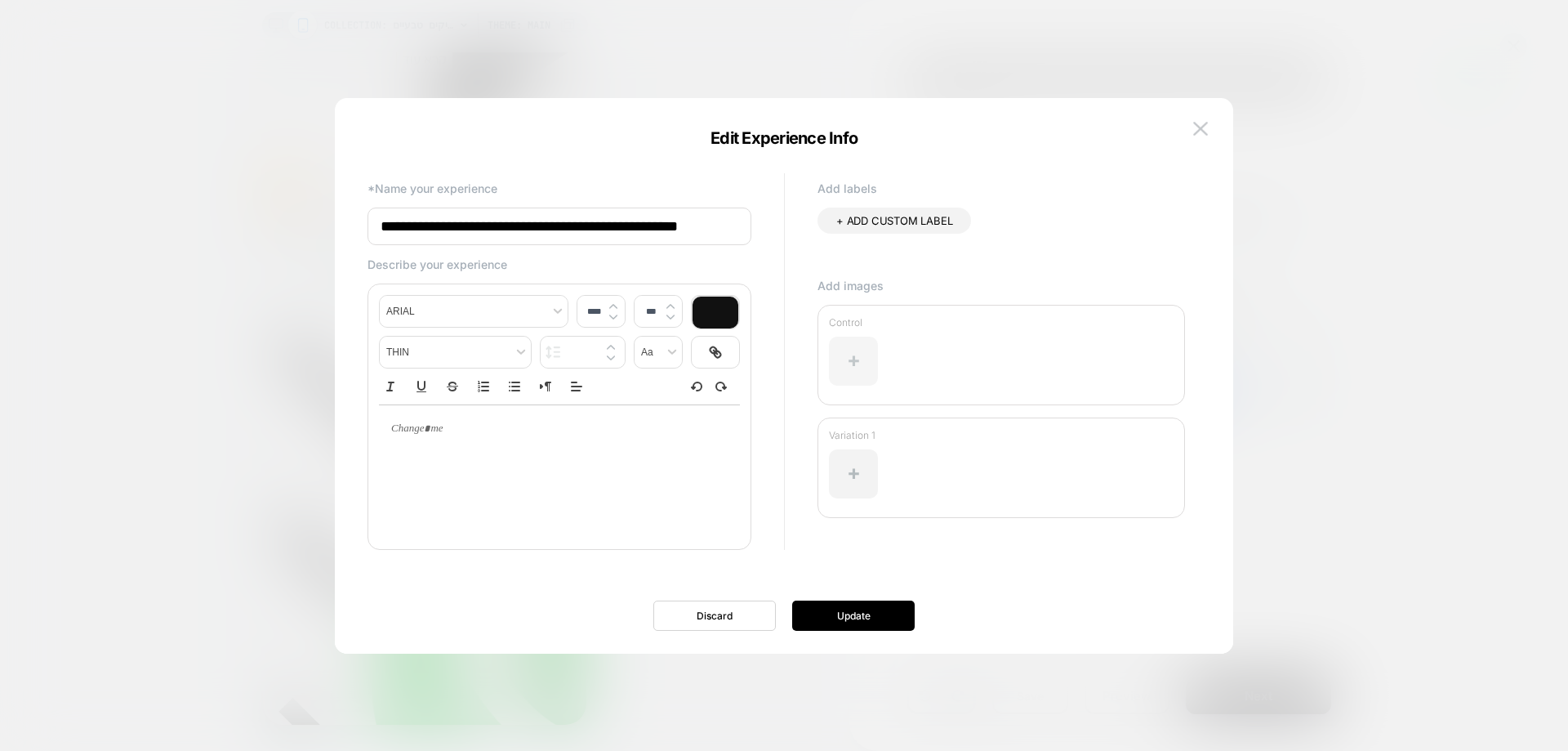
click at [848, 339] on div at bounding box center [853, 361] width 49 height 49
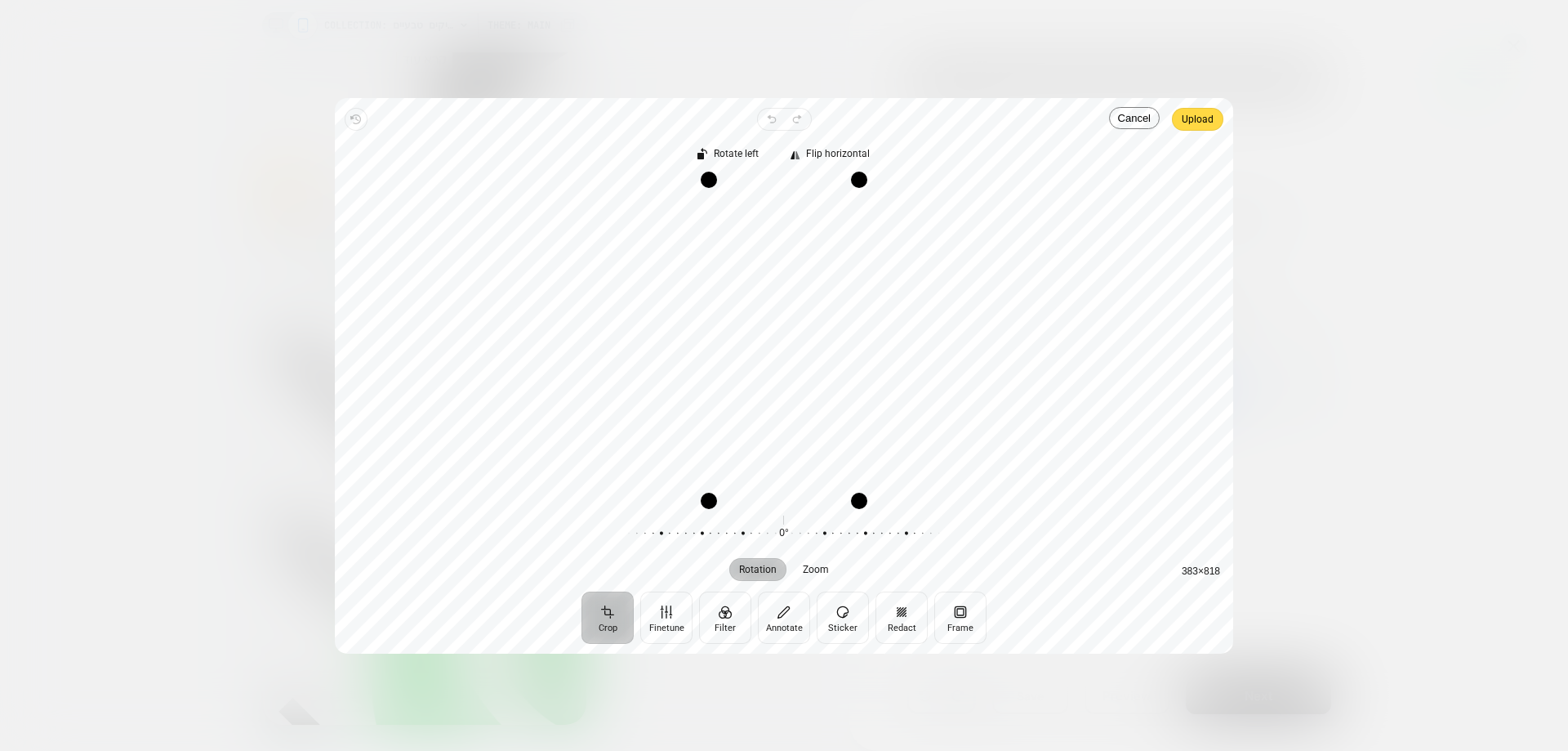
click at [1196, 119] on span "Upload" at bounding box center [1197, 119] width 32 height 20
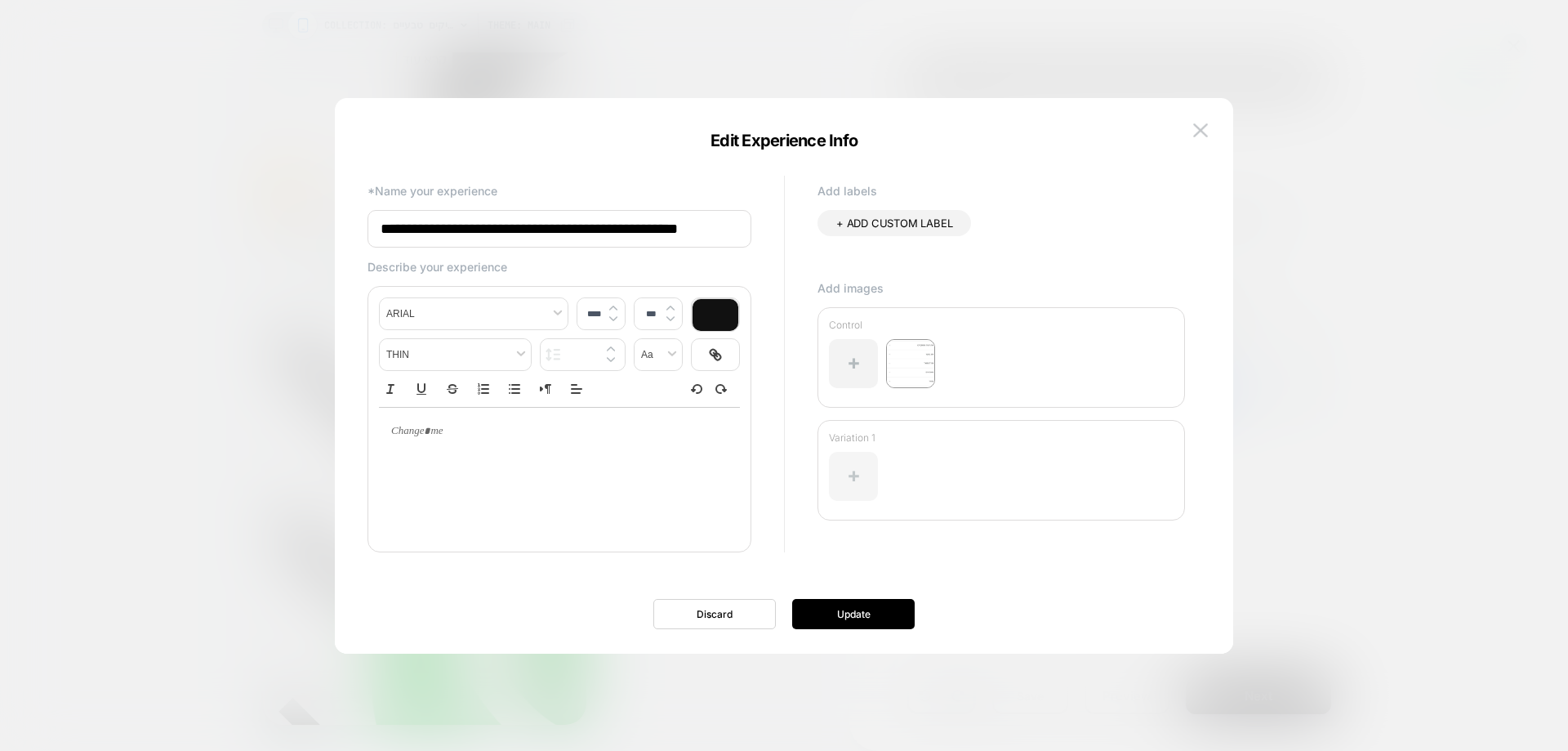
click at [853, 471] on div at bounding box center [853, 476] width 49 height 49
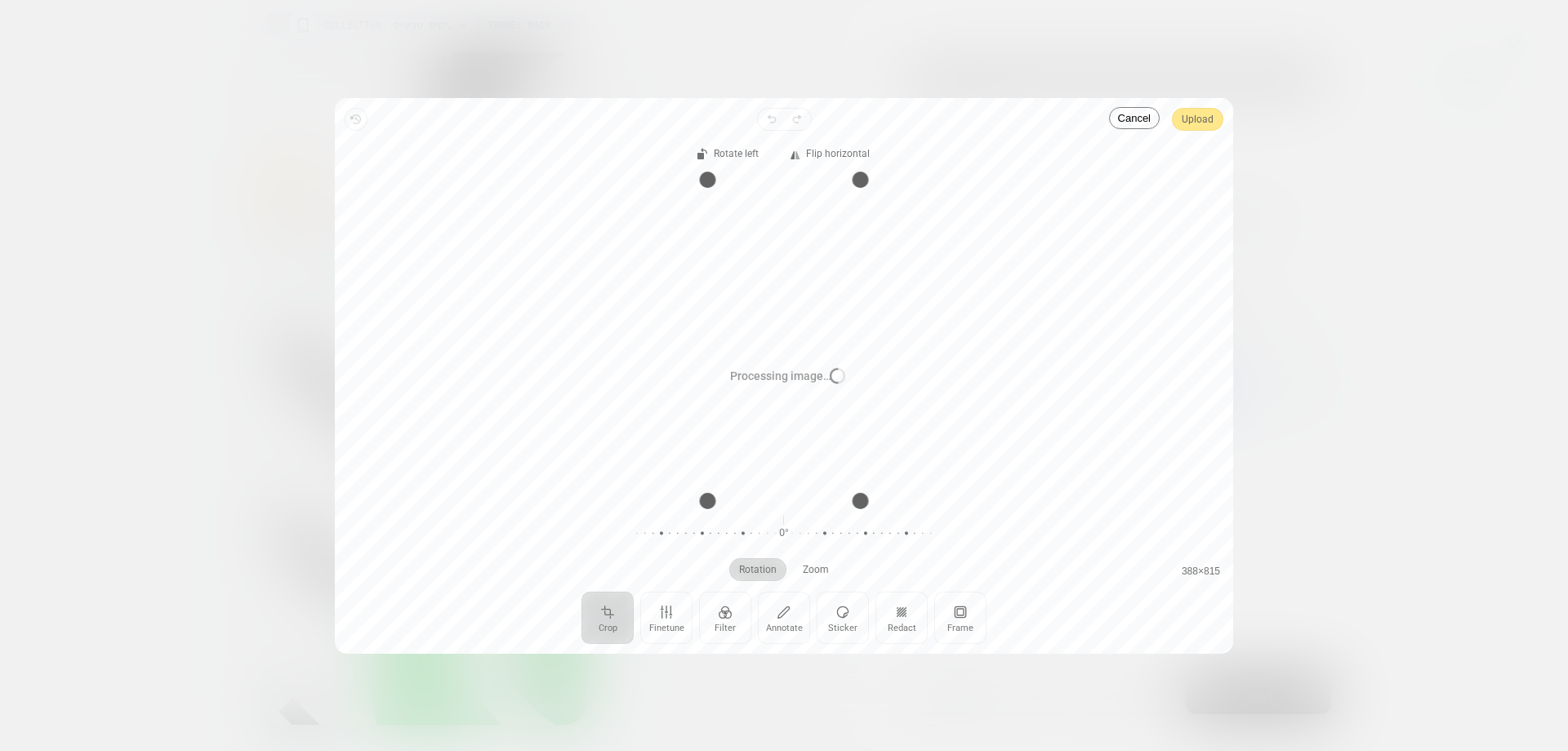
click at [1199, 120] on div "Processing image… Busy" at bounding box center [784, 376] width 899 height 556
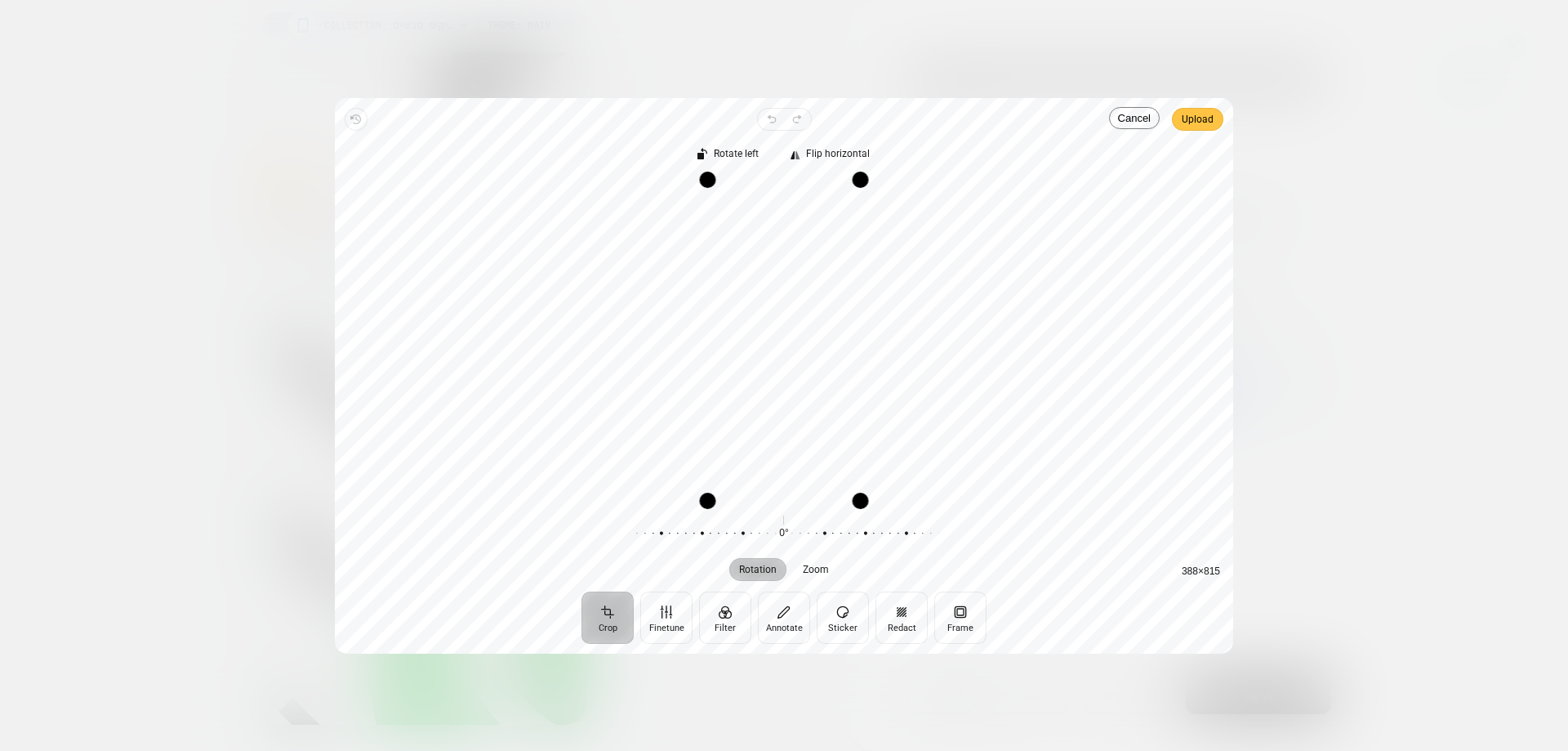
click at [1191, 120] on span "Upload" at bounding box center [1197, 119] width 32 height 20
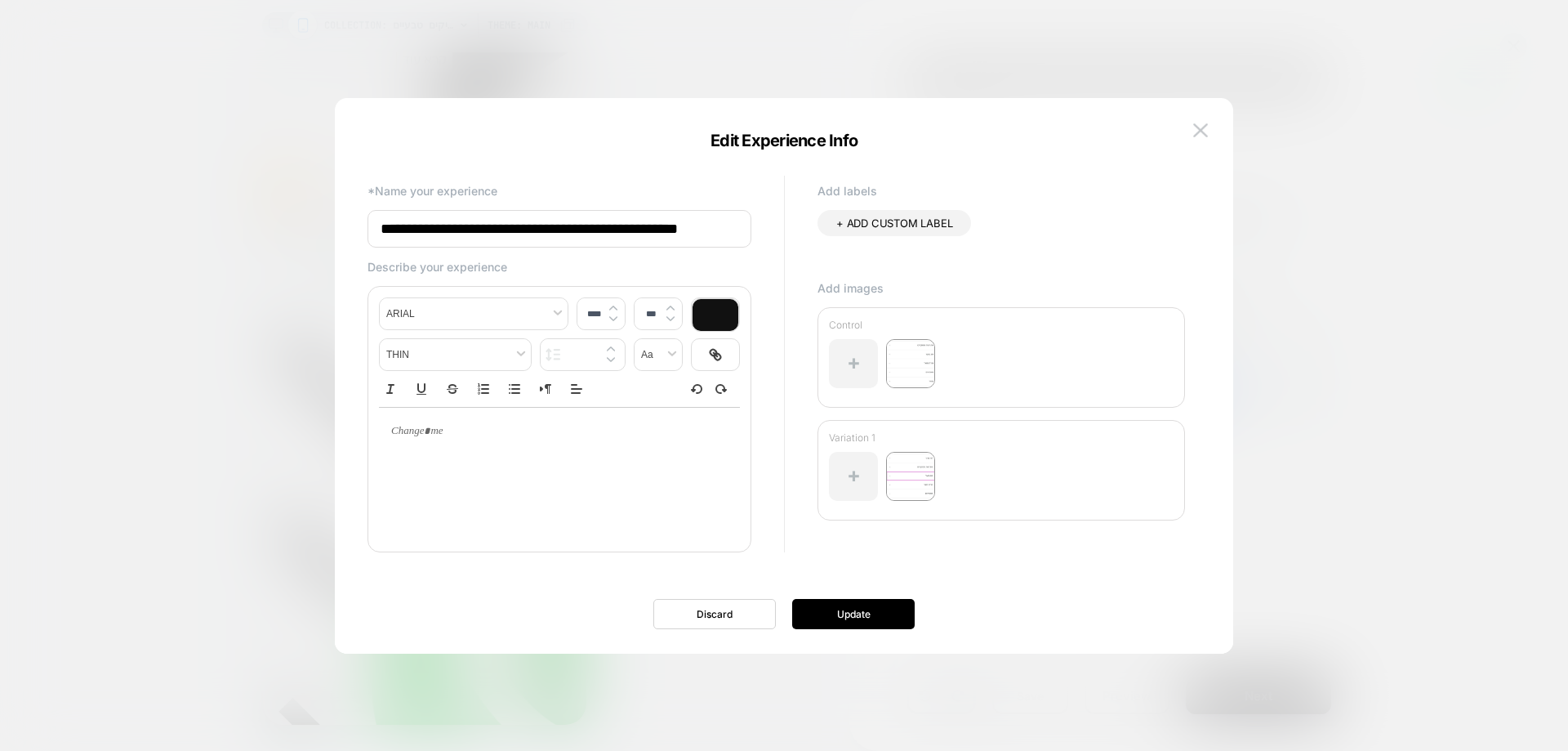
type input "****"
click at [550, 427] on p at bounding box center [553, 431] width 316 height 15
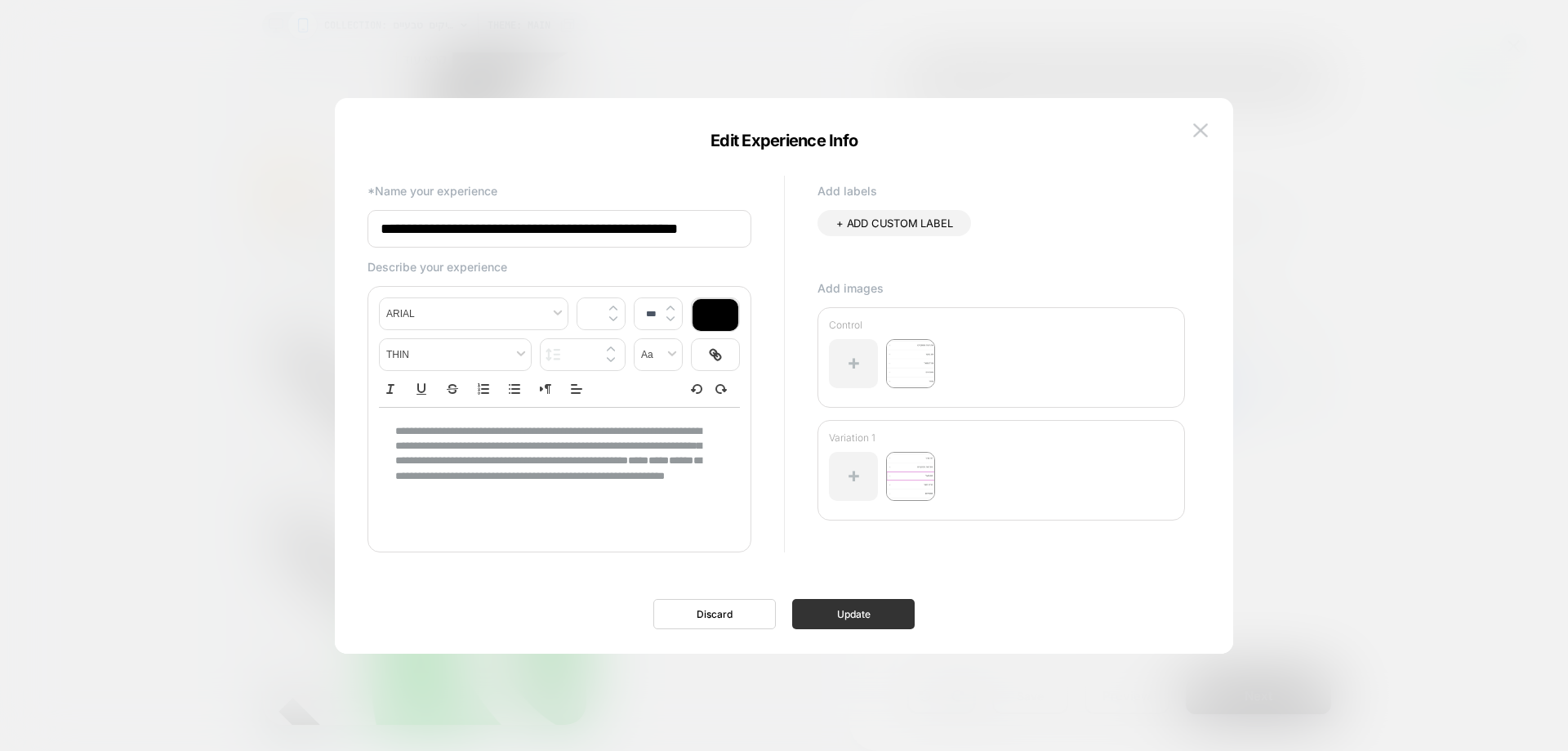
click at [828, 622] on button "Update" at bounding box center [854, 614] width 122 height 30
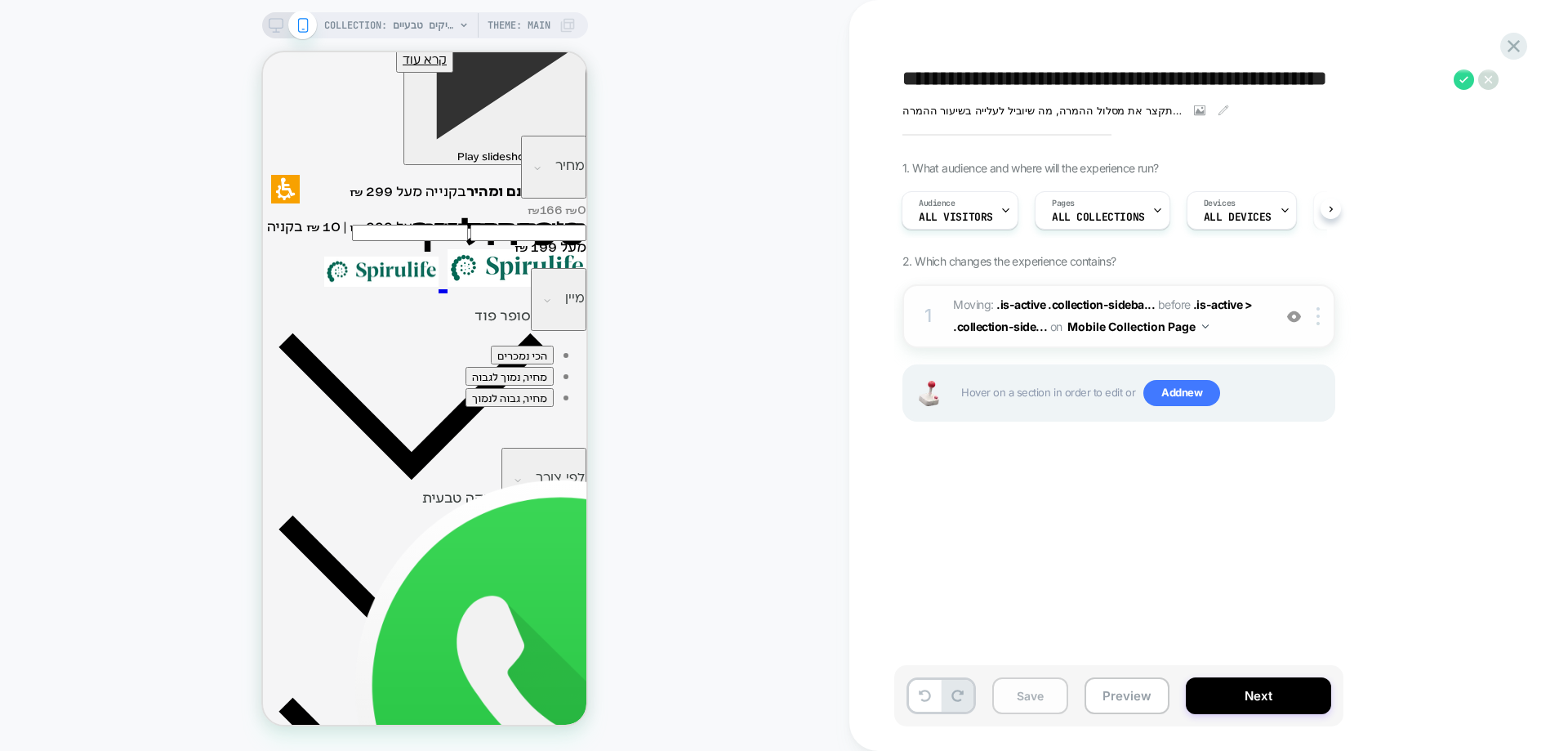
click at [1029, 685] on button "Save" at bounding box center [1031, 695] width 76 height 36
click at [1462, 75] on icon at bounding box center [1463, 79] width 20 height 20
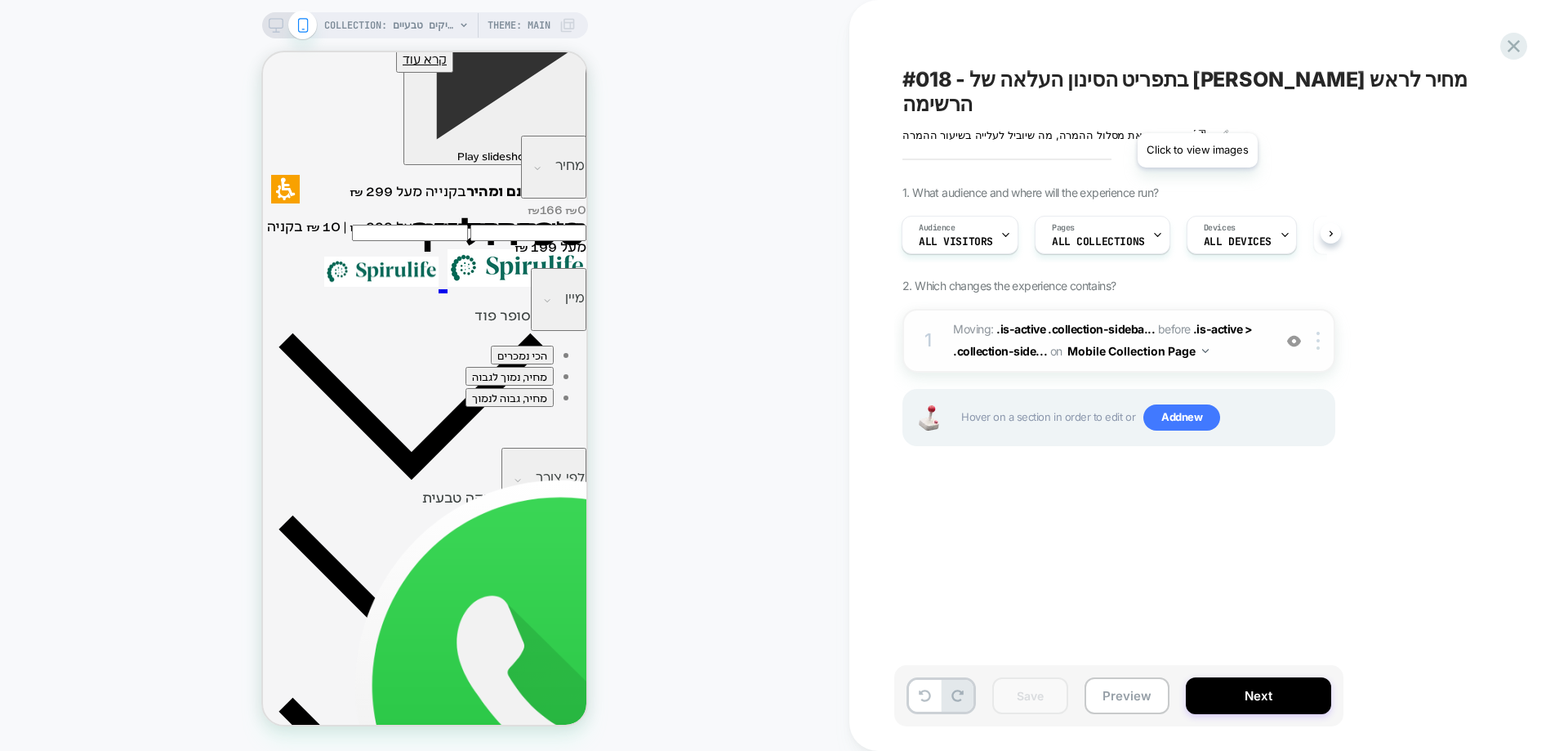
click at [1197, 132] on icon at bounding box center [1200, 135] width 9 height 5
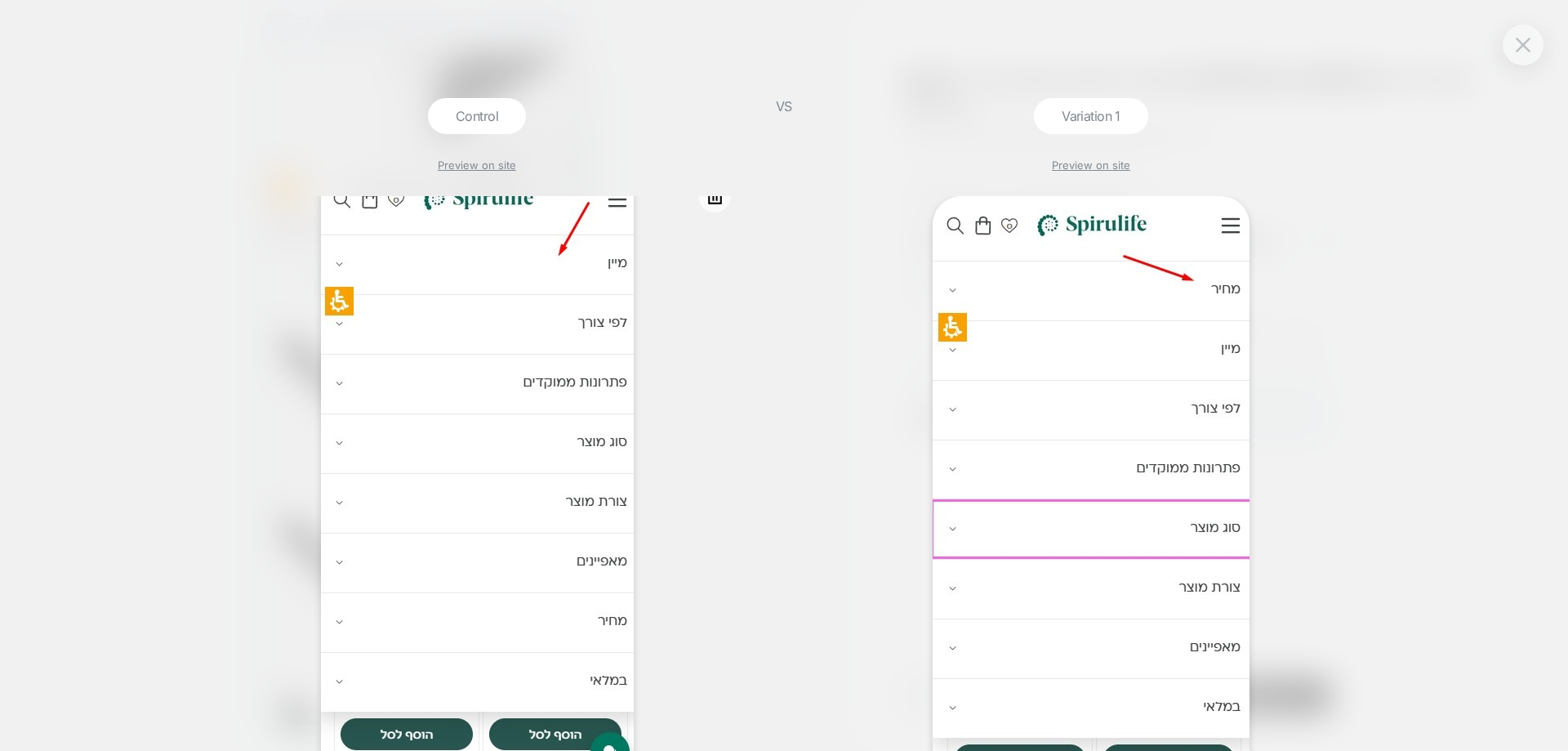
scroll to position [0, 0]
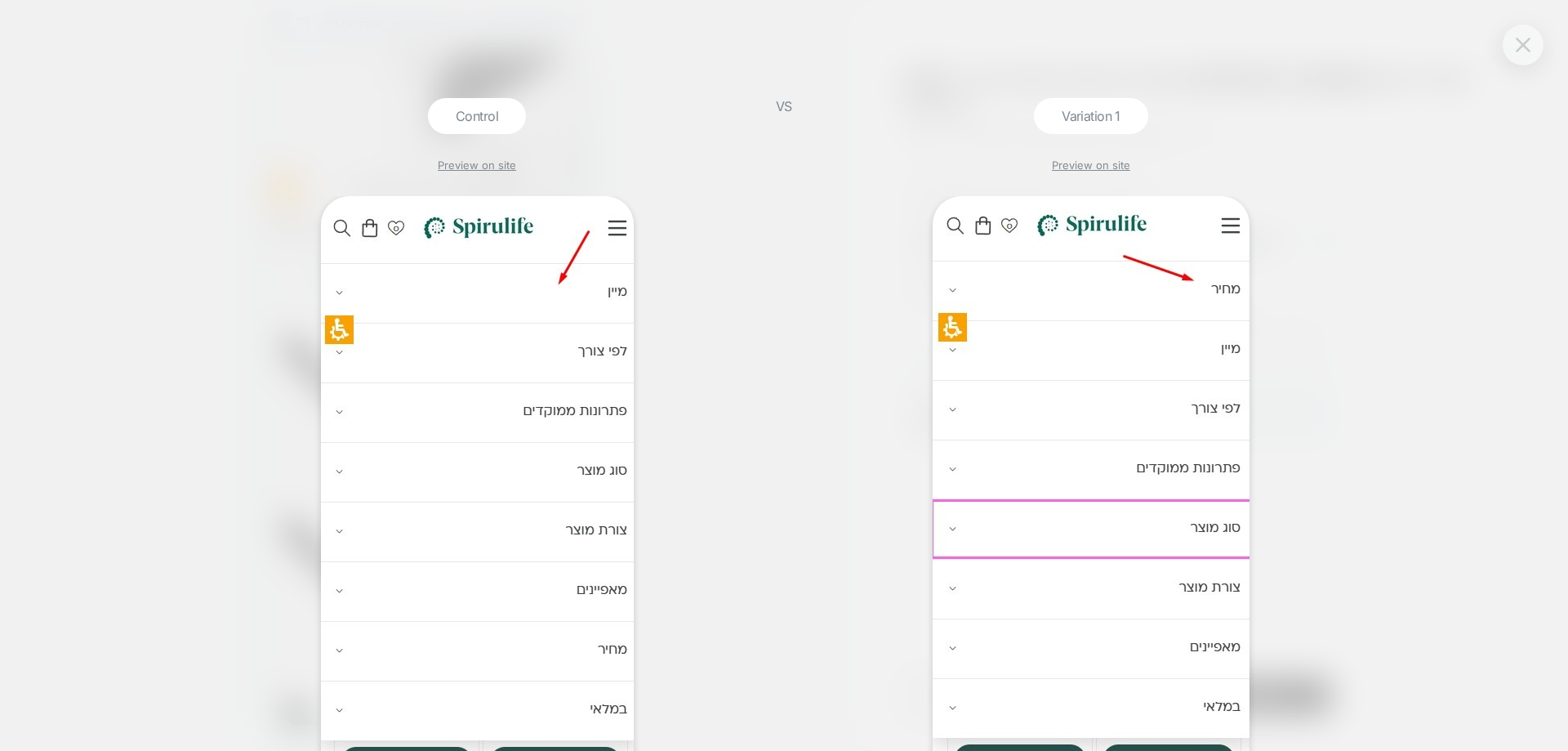
click at [1514, 41] on button at bounding box center [1524, 45] width 25 height 25
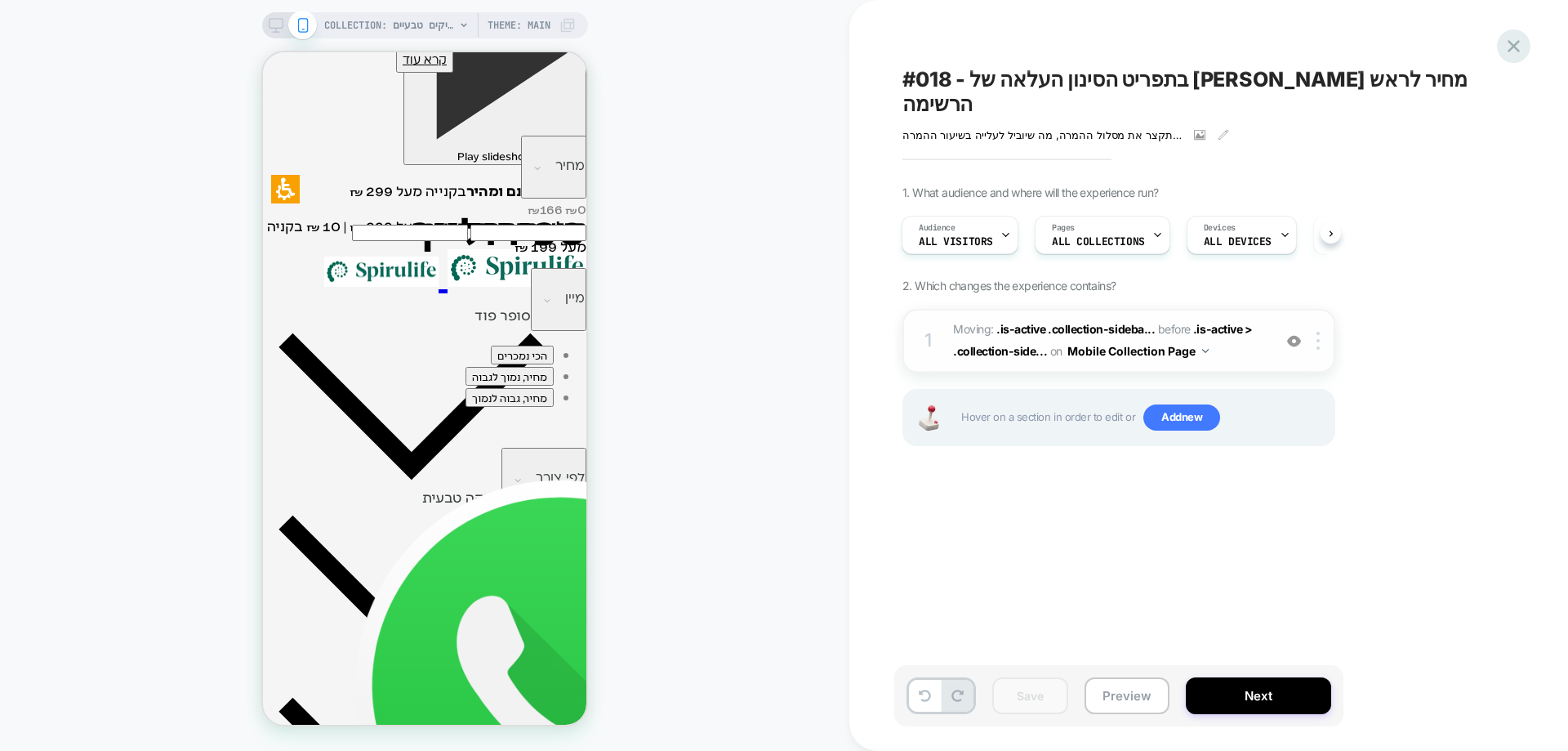
click at [1519, 51] on icon at bounding box center [1514, 46] width 12 height 12
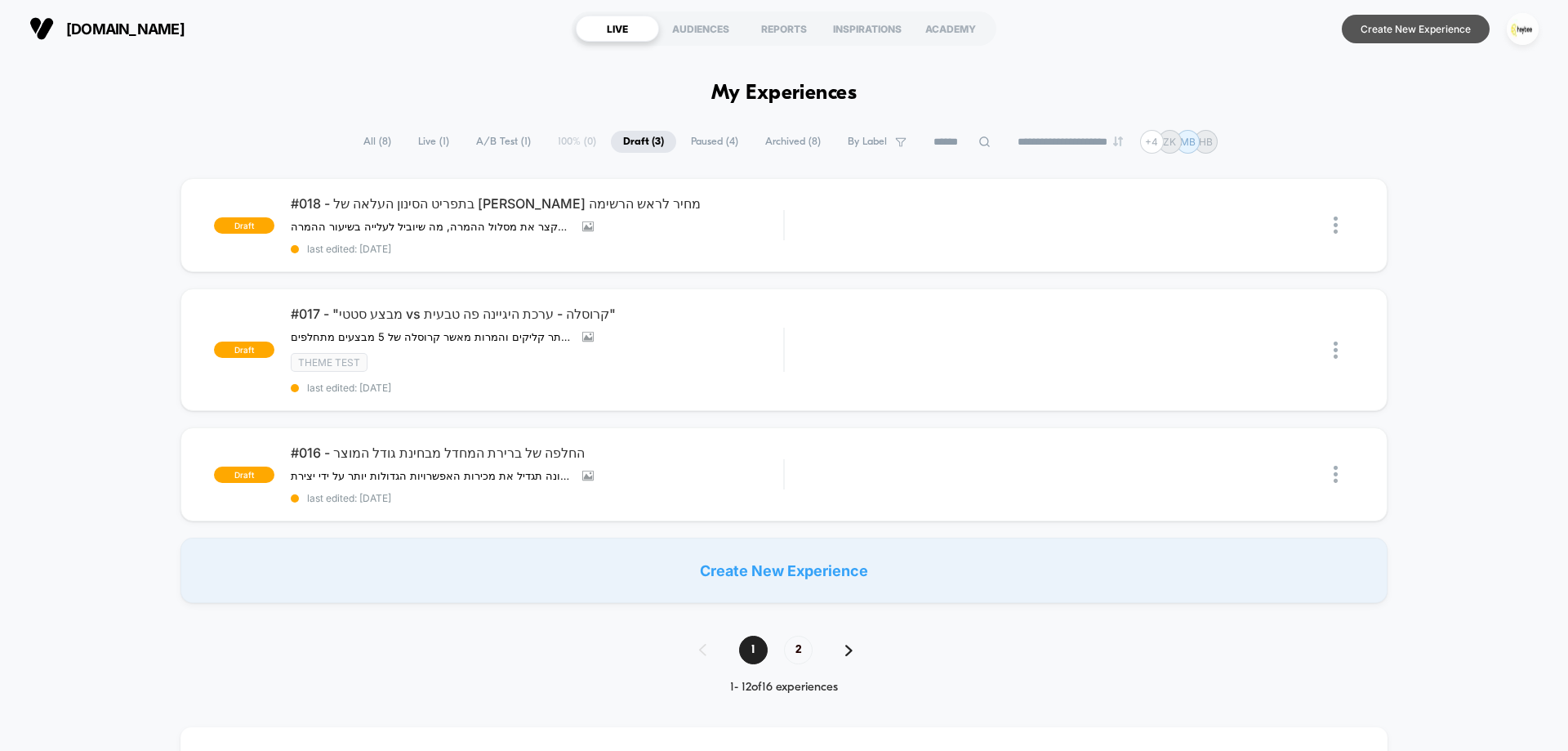
click at [1404, 33] on button "Create New Experience" at bounding box center [1416, 29] width 148 height 28
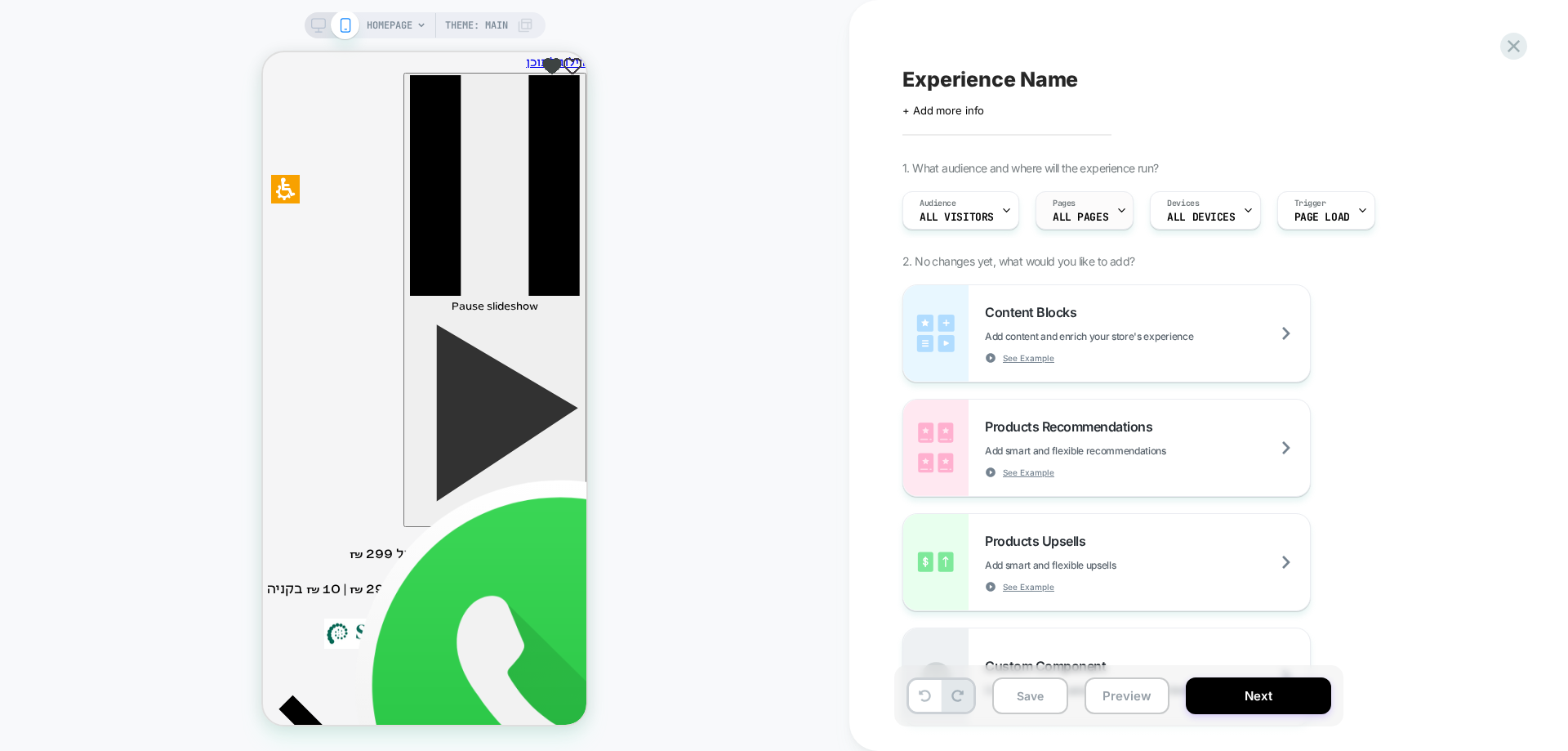
click at [1052, 209] on div "Pages ALL PAGES" at bounding box center [1080, 210] width 89 height 36
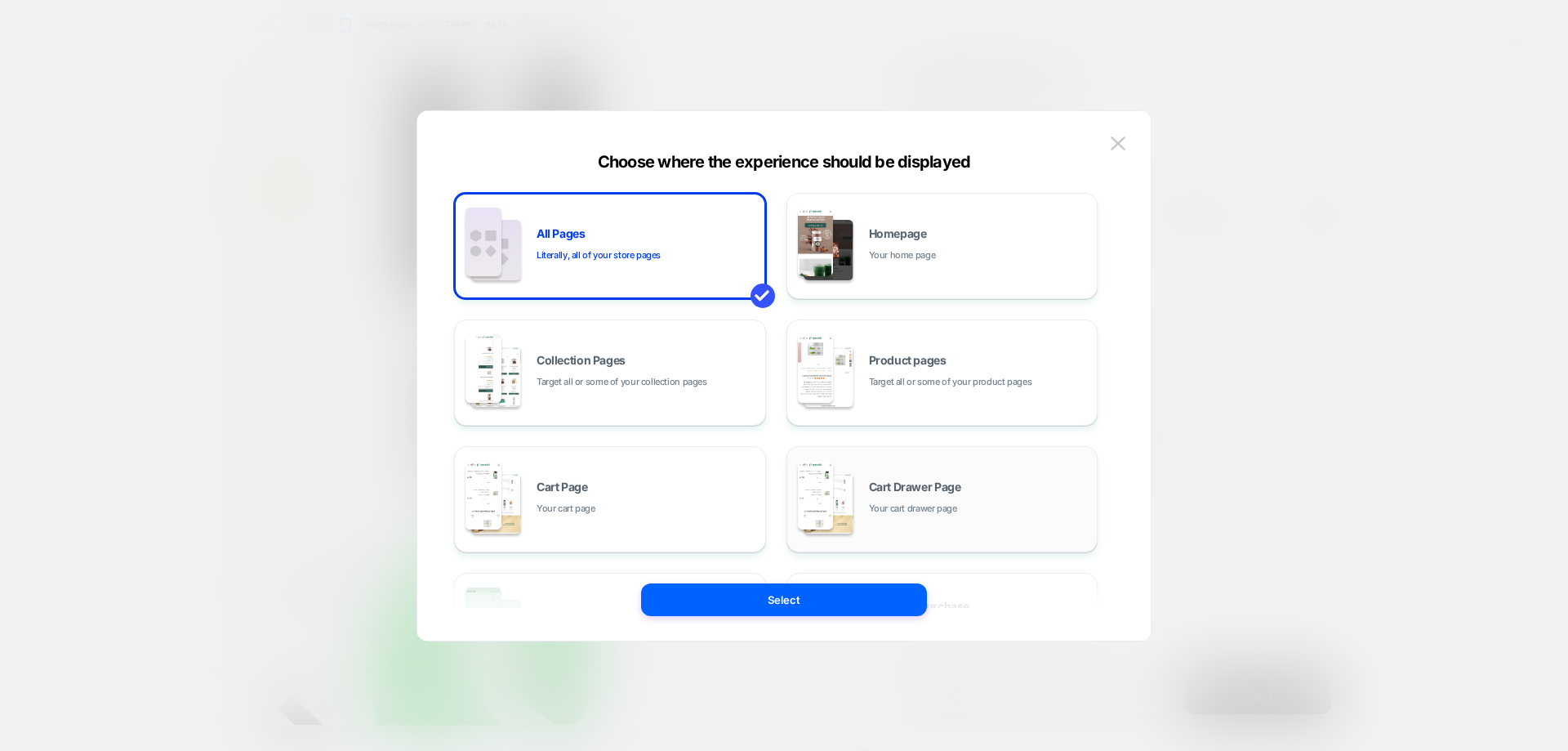
click at [911, 486] on span "Cart Drawer Page" at bounding box center [915, 487] width 92 height 12
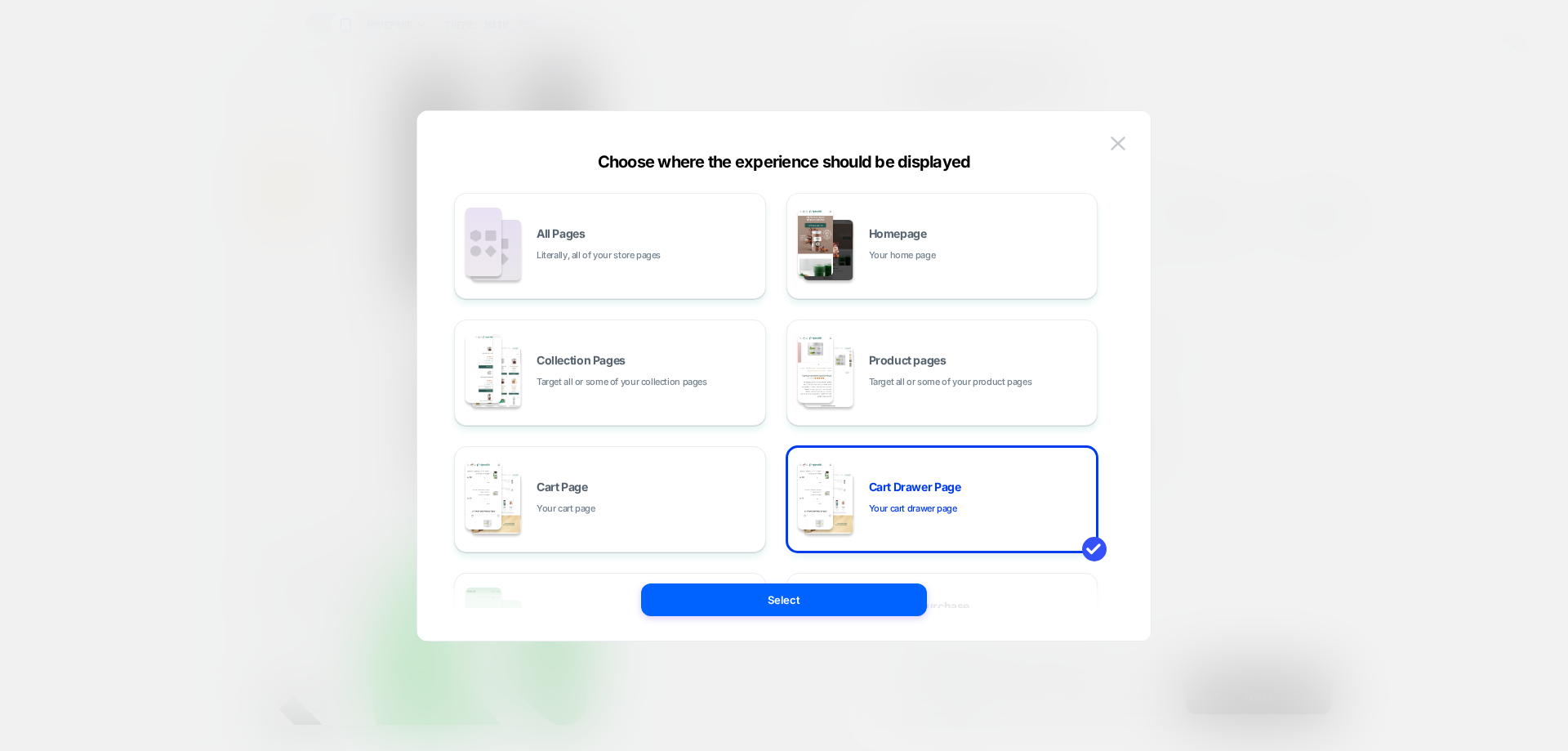
click at [819, 620] on div "All Pages Literally, all of your store pages Homepage Your home page Collection…" at bounding box center [784, 384] width 684 height 513
click at [819, 601] on button "Select" at bounding box center [784, 599] width 286 height 33
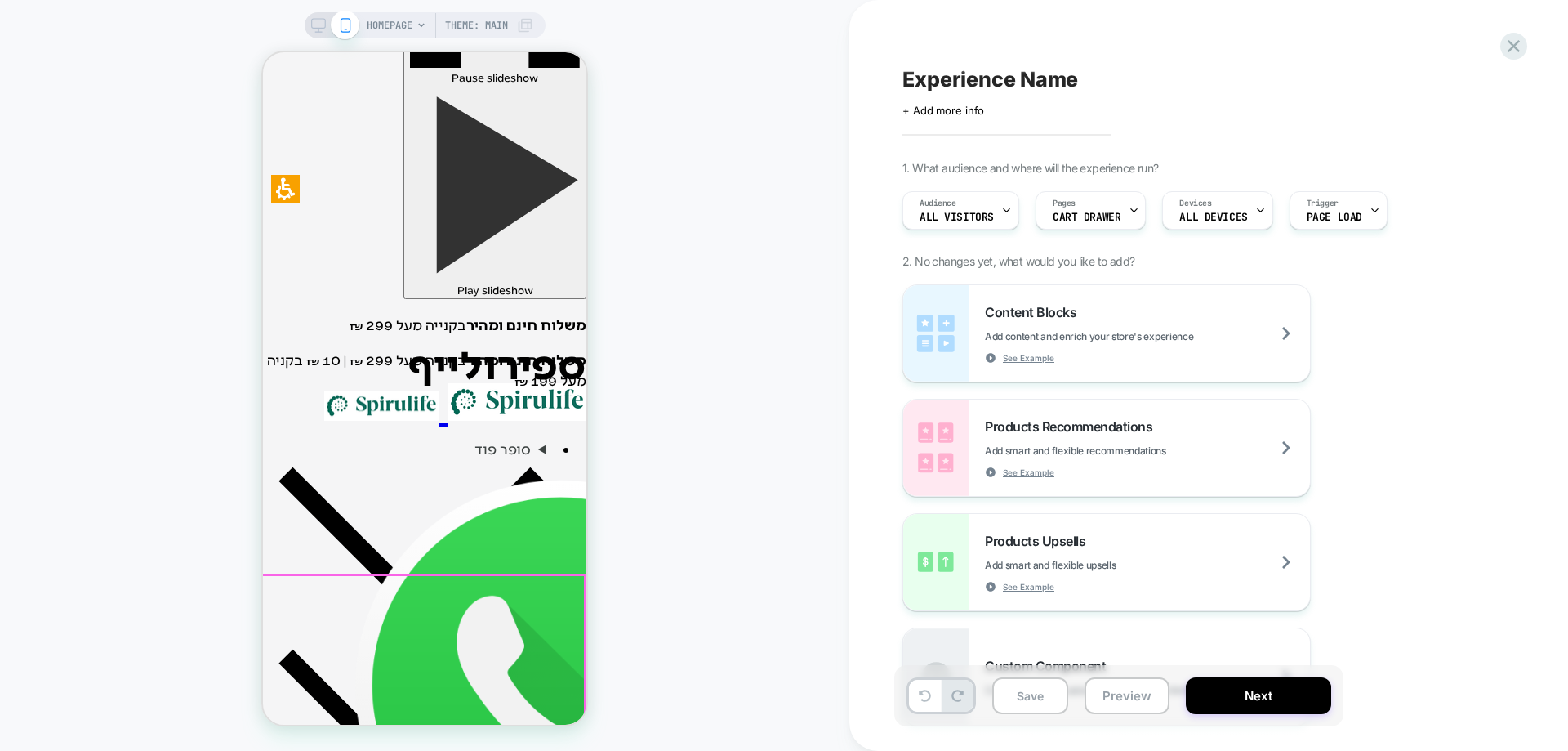
scroll to position [327, 0]
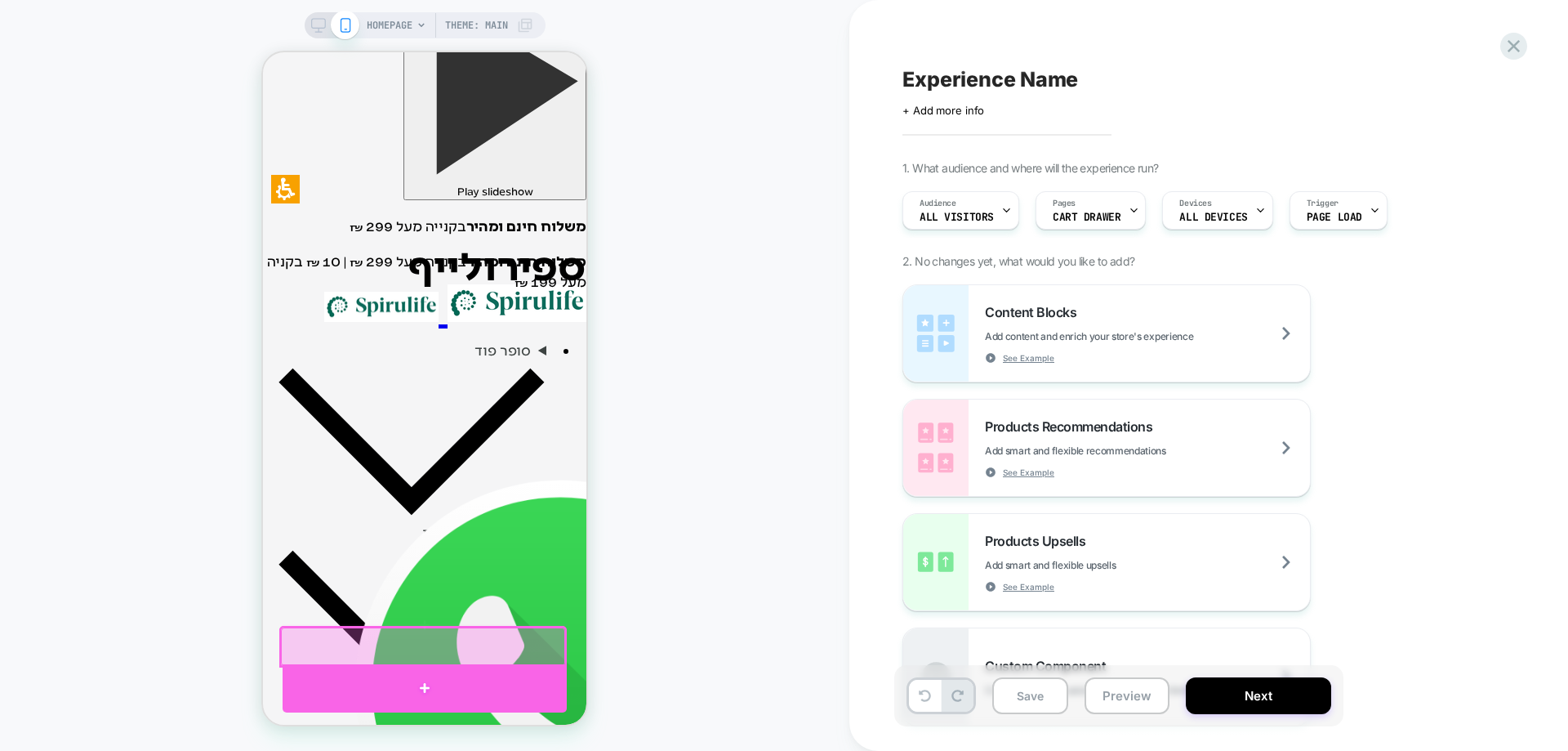
click at [414, 675] on div at bounding box center [425, 688] width 285 height 48
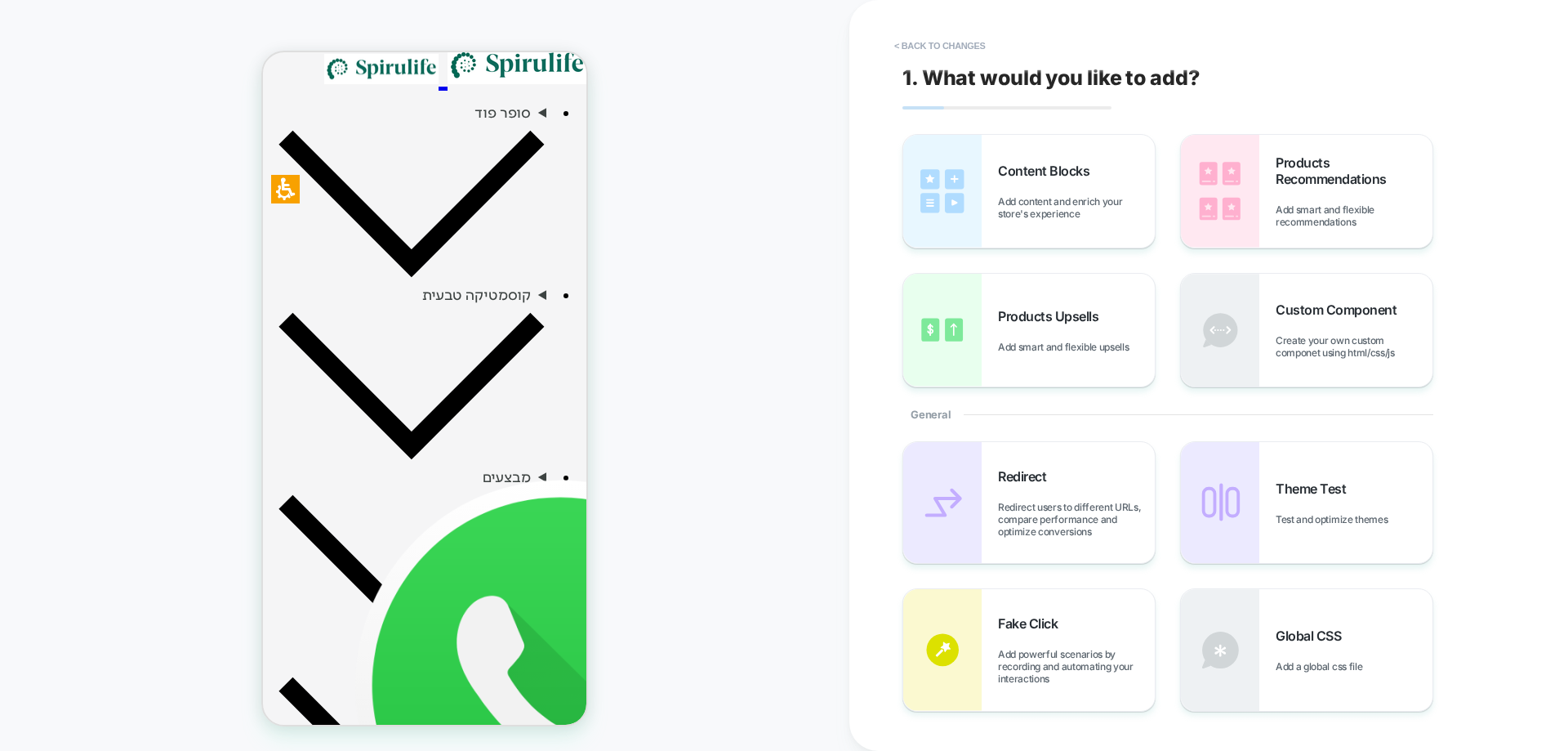
scroll to position [567, 0]
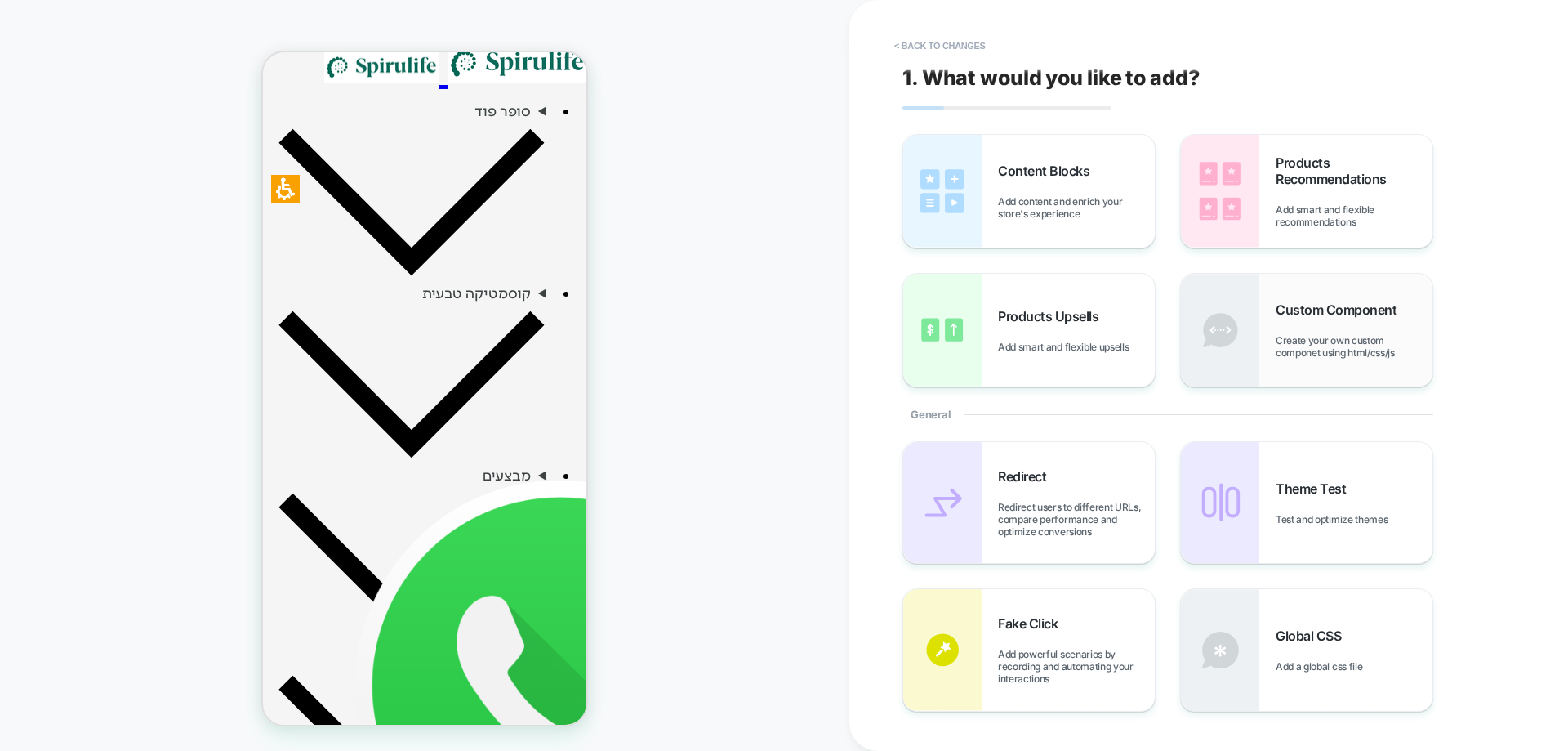
click at [1306, 328] on div "Custom Component Create your own custom componet using html/css/js" at bounding box center [1353, 330] width 157 height 58
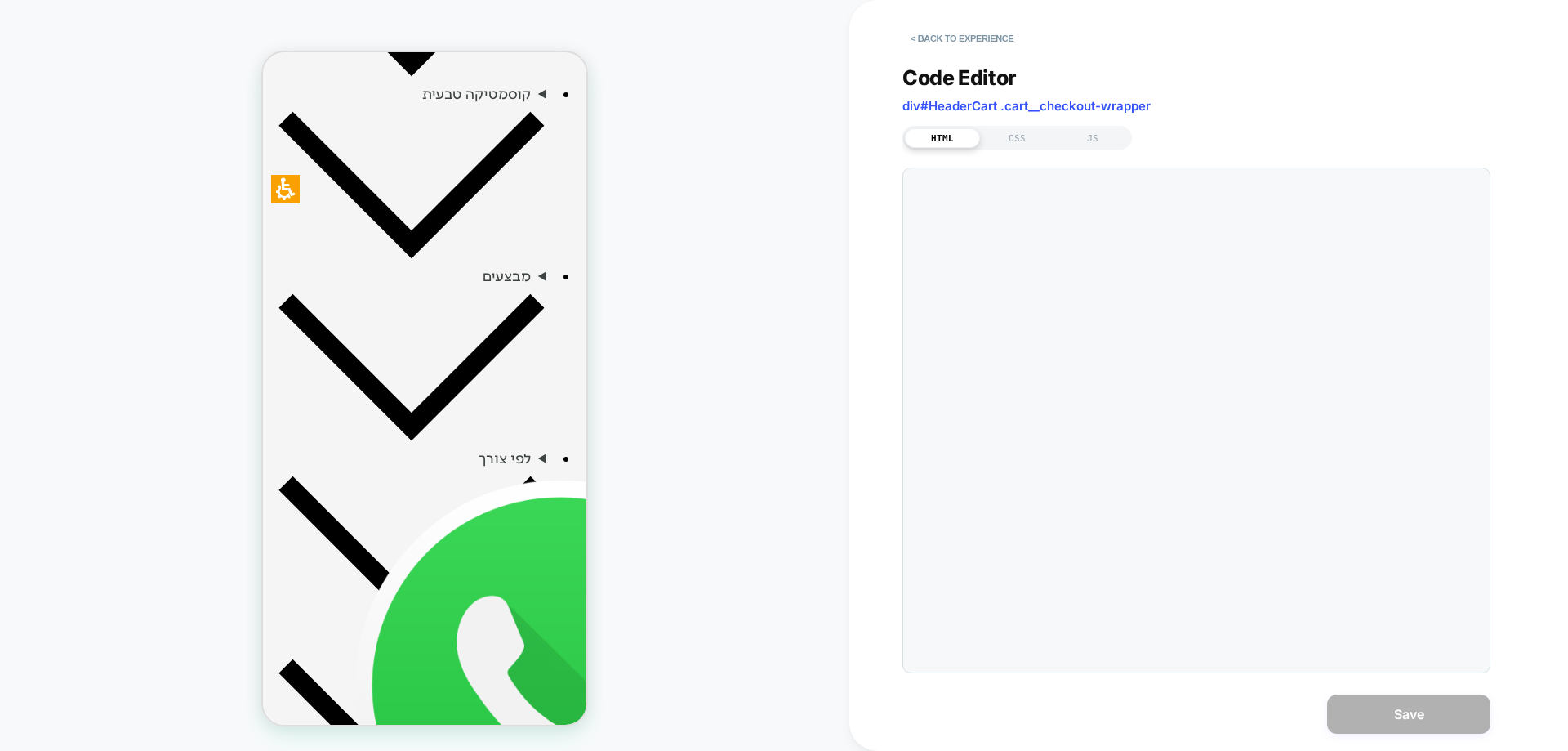
scroll to position [806, 0]
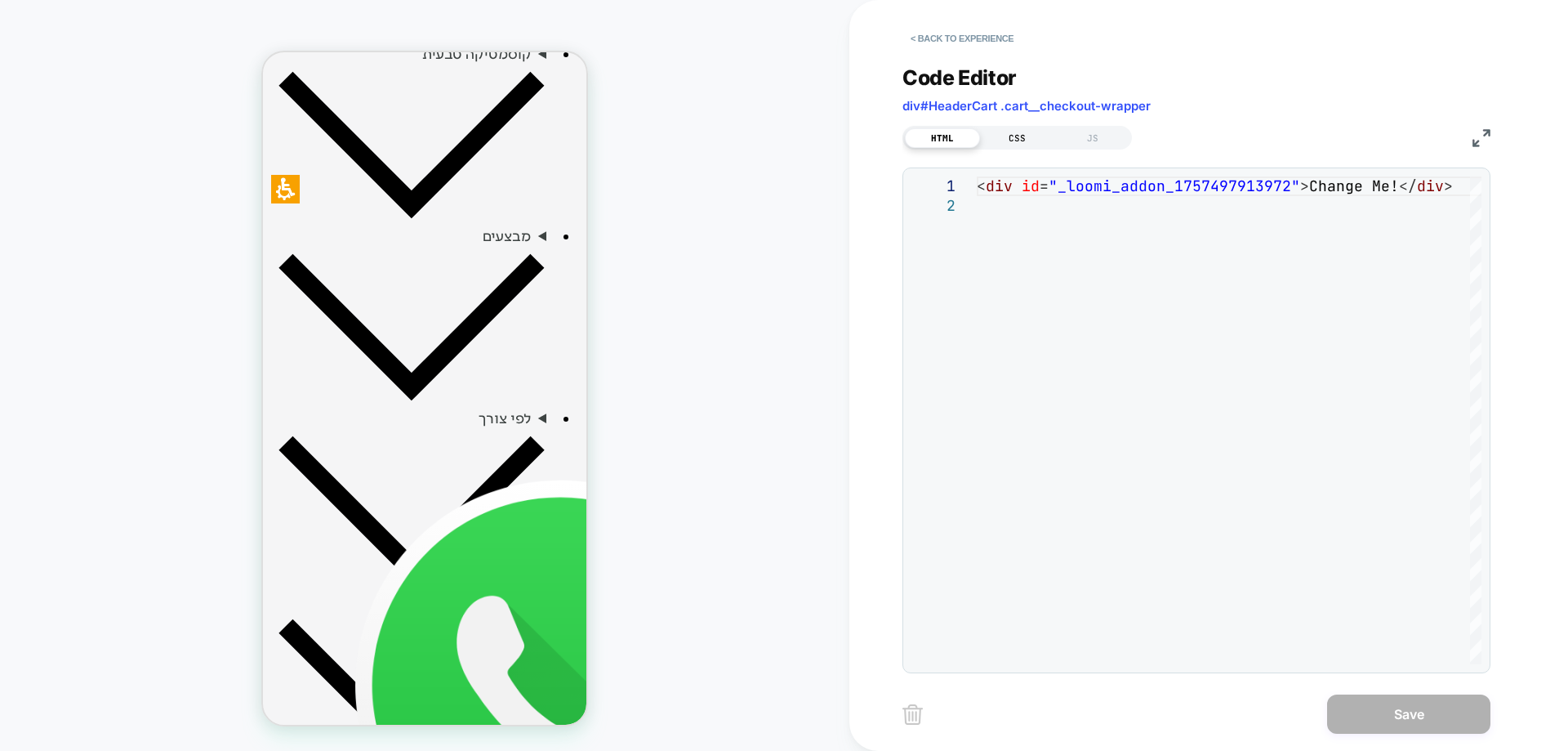
click at [1017, 141] on div "CSS" at bounding box center [1018, 138] width 75 height 20
click at [1030, 184] on div at bounding box center [1229, 420] width 504 height 488
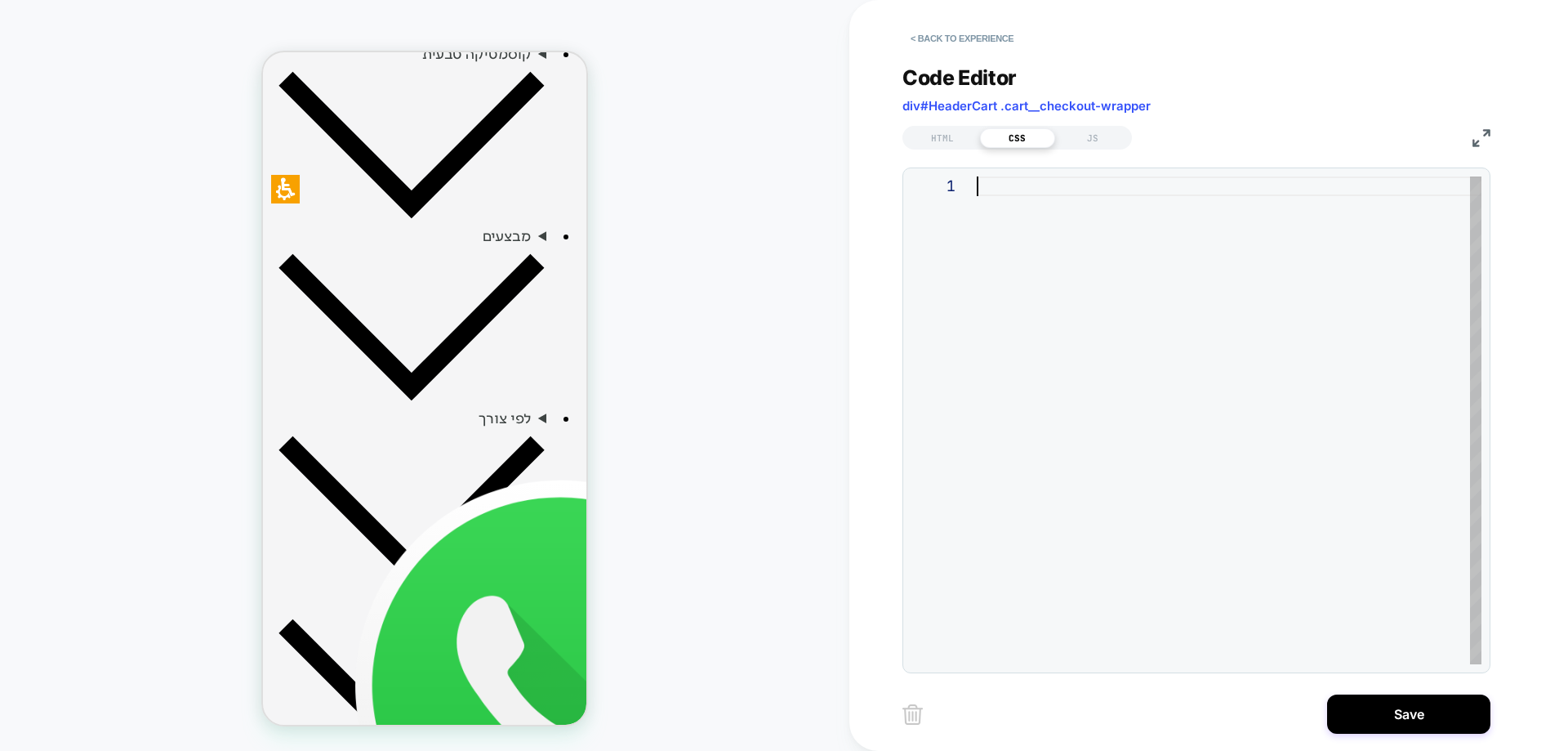
type textarea "**********"
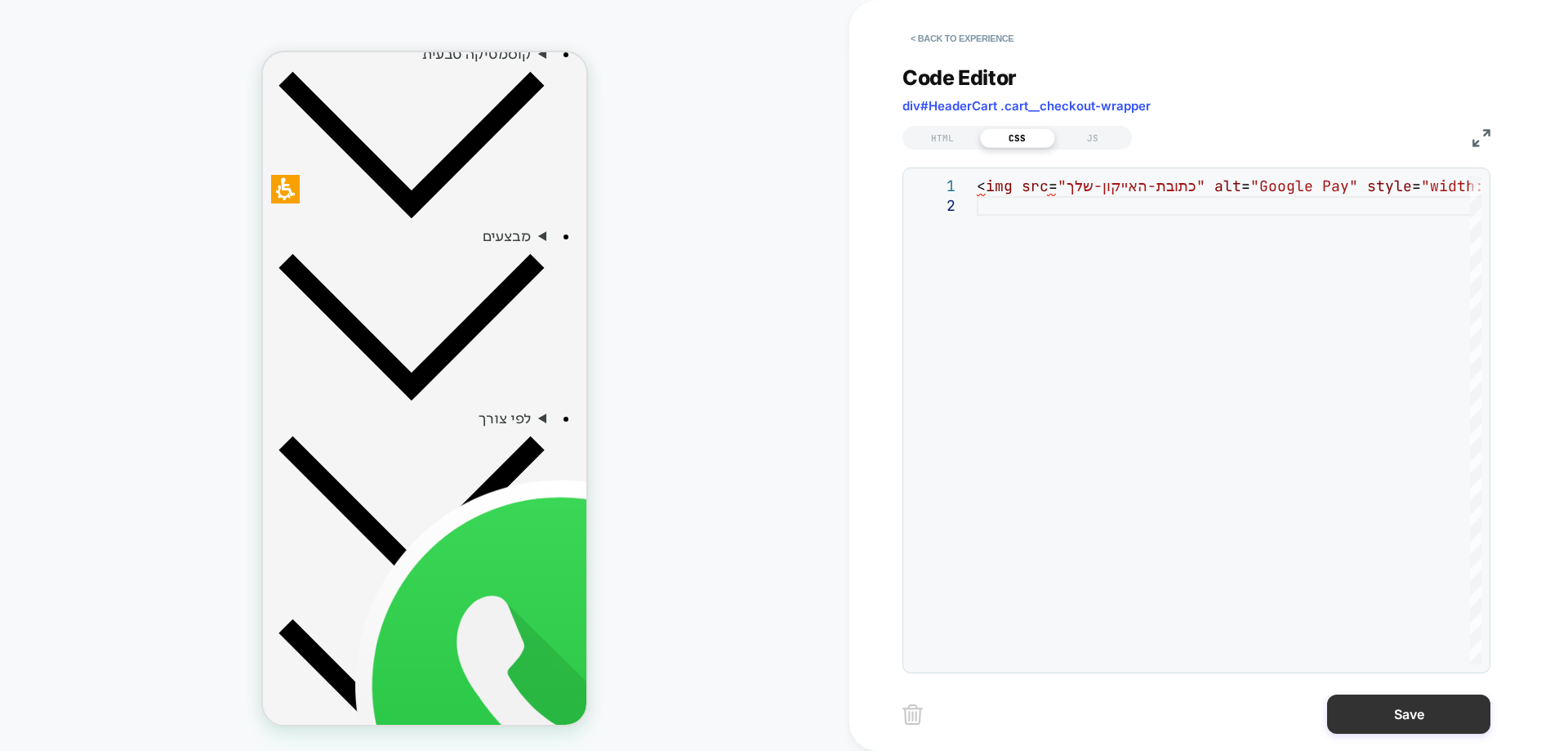
click at [1341, 713] on button "Save" at bounding box center [1408, 714] width 163 height 39
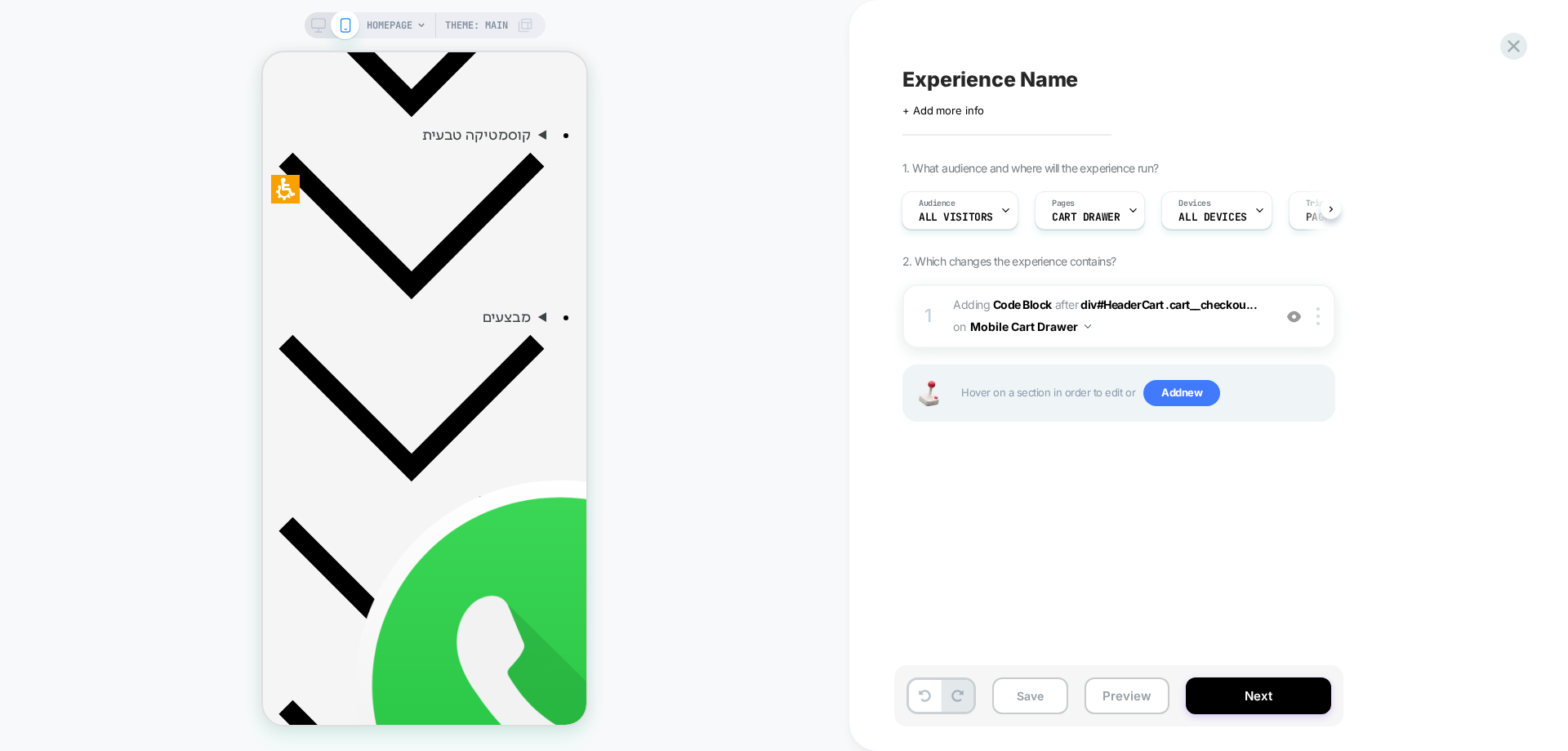
scroll to position [724, 0]
click at [1322, 310] on div at bounding box center [1321, 316] width 27 height 18
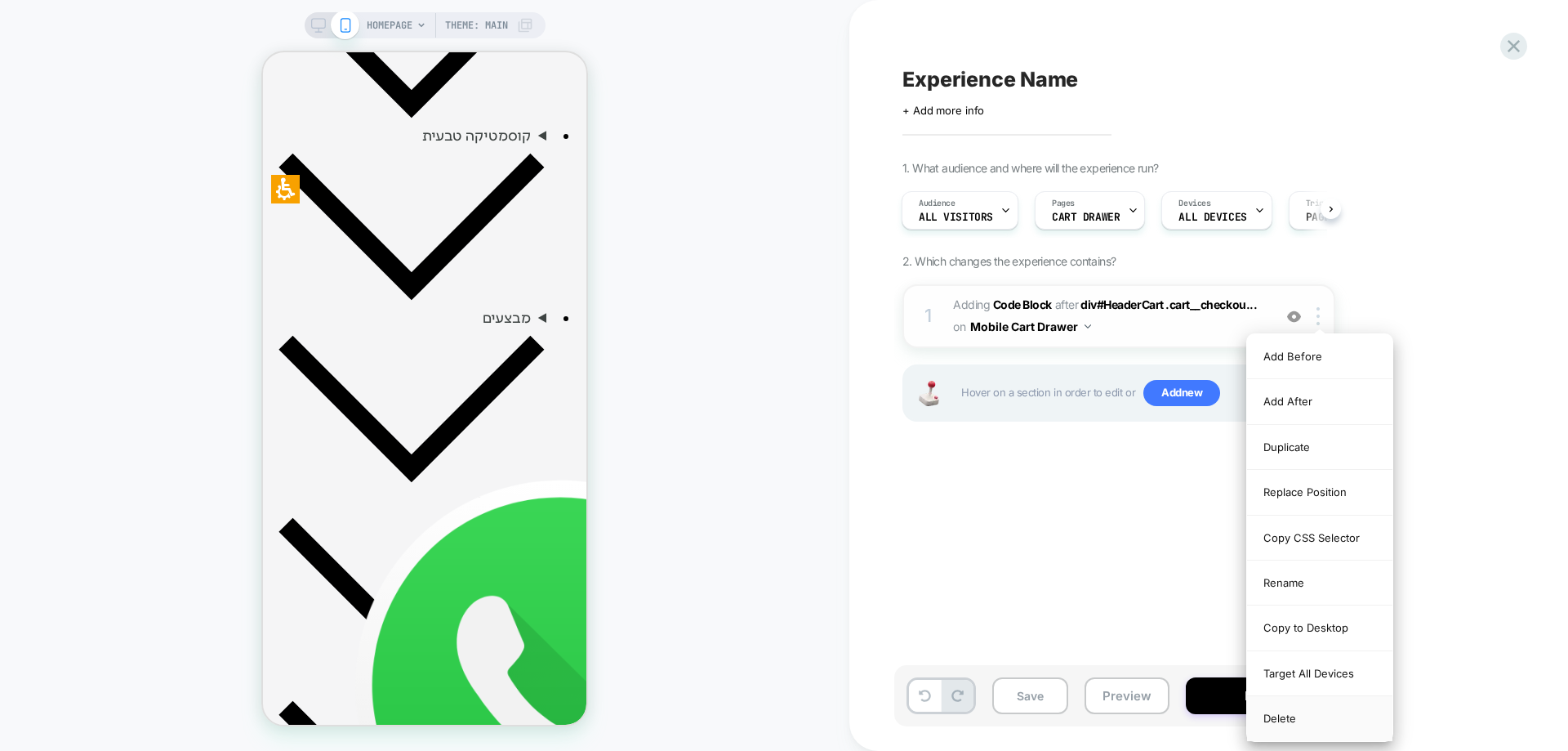
drag, startPoint x: 1315, startPoint y: 718, endPoint x: 1281, endPoint y: 700, distance: 38.5
click at [1314, 717] on div "Delete" at bounding box center [1320, 718] width 145 height 44
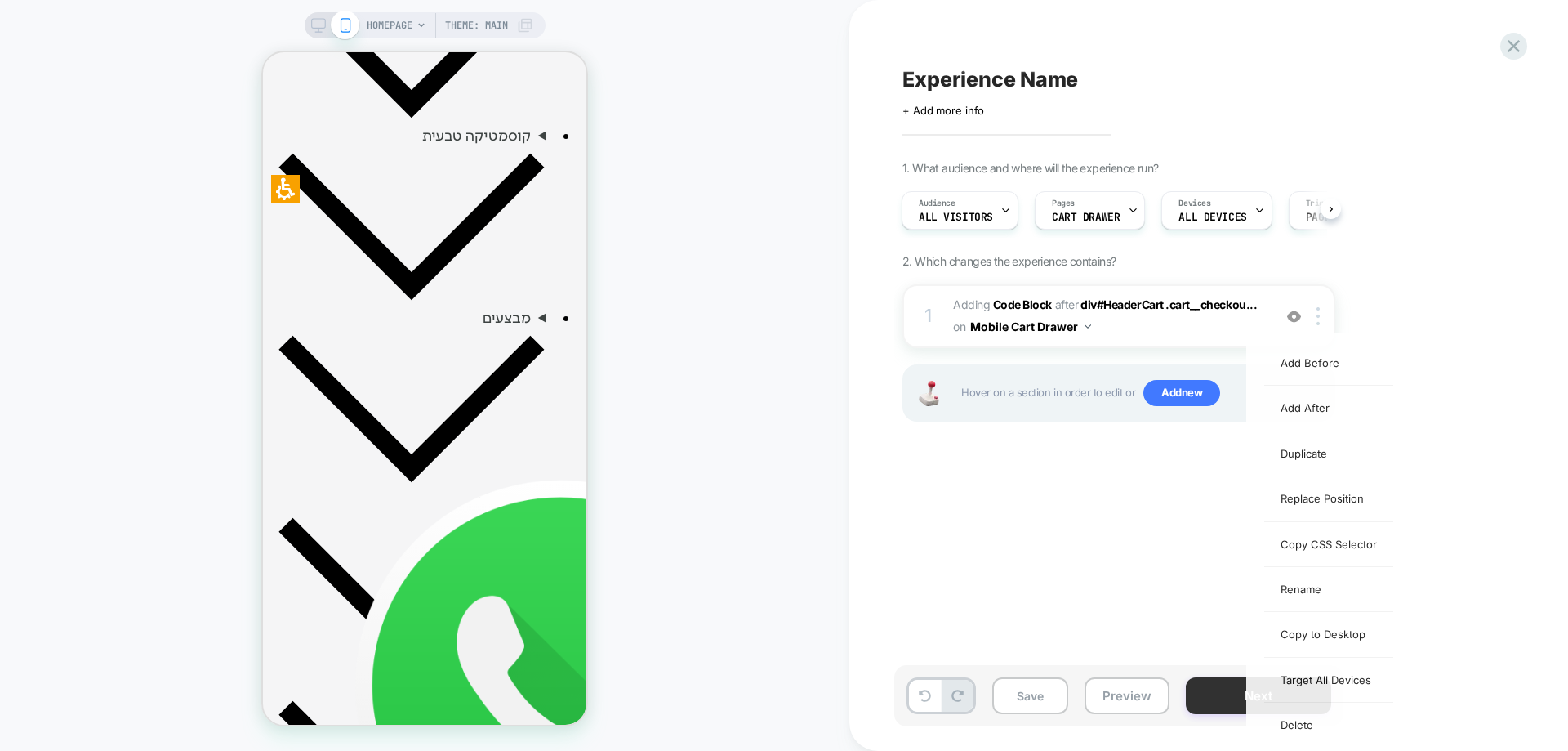
scroll to position [0, 0]
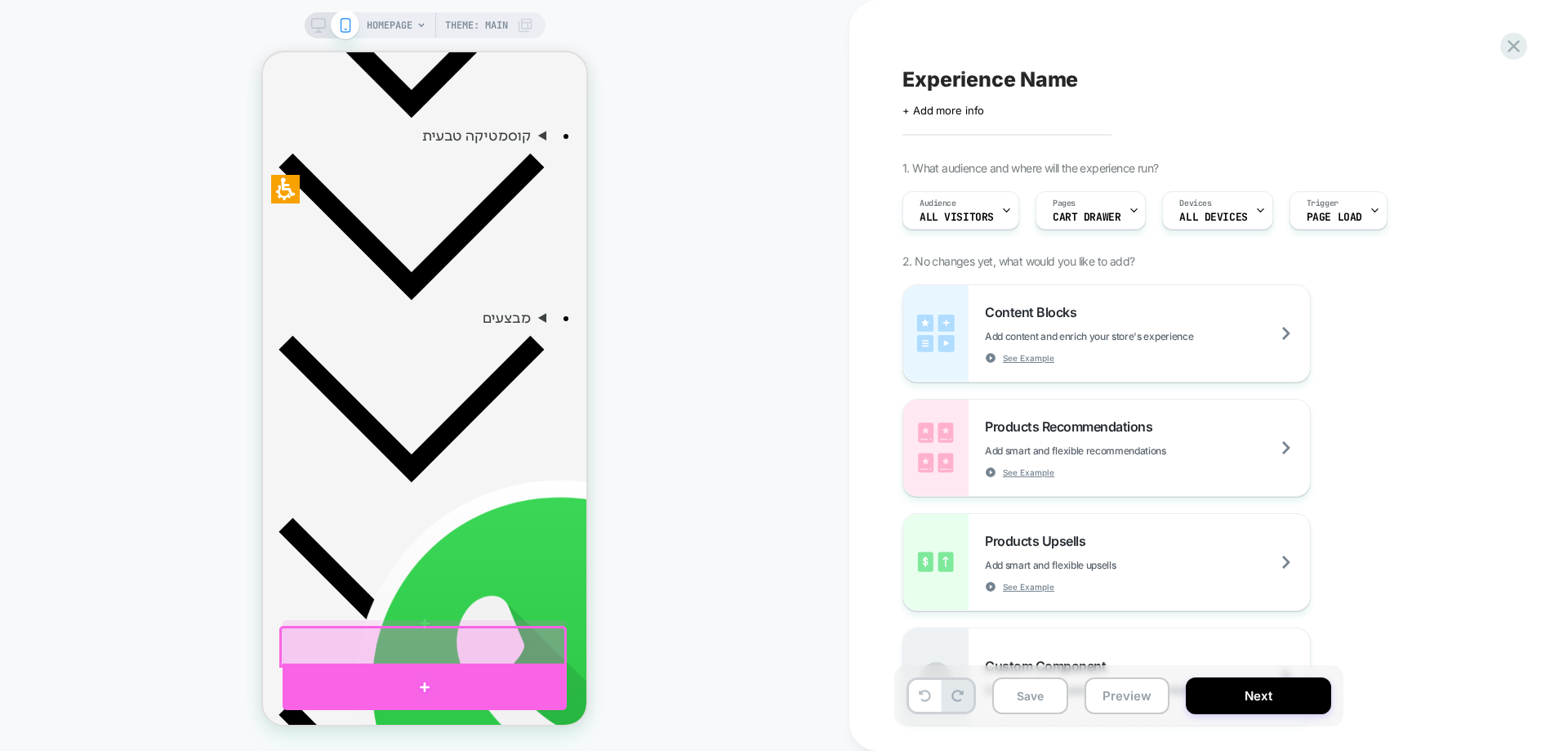
click at [456, 670] on div at bounding box center [425, 686] width 285 height 47
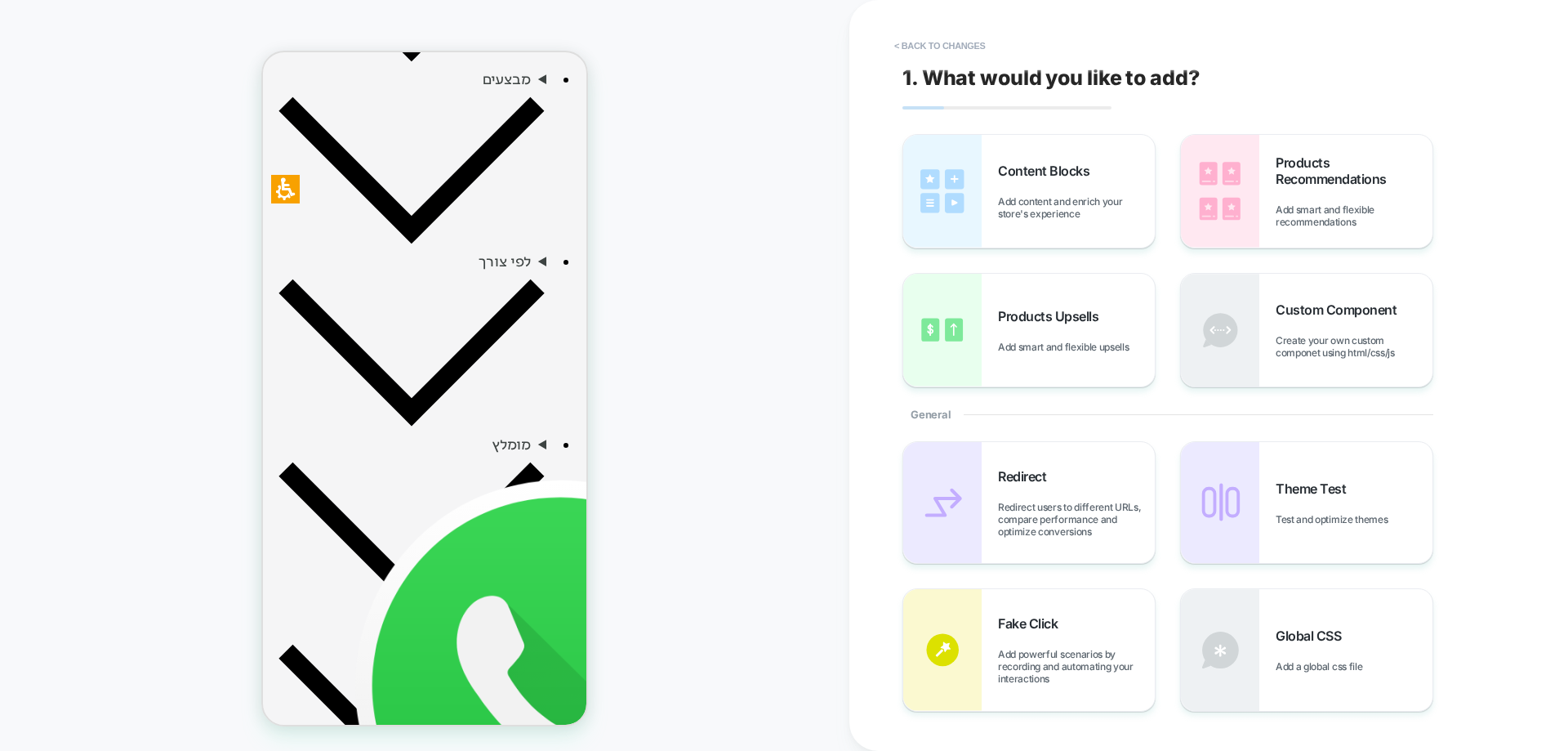
scroll to position [966, 0]
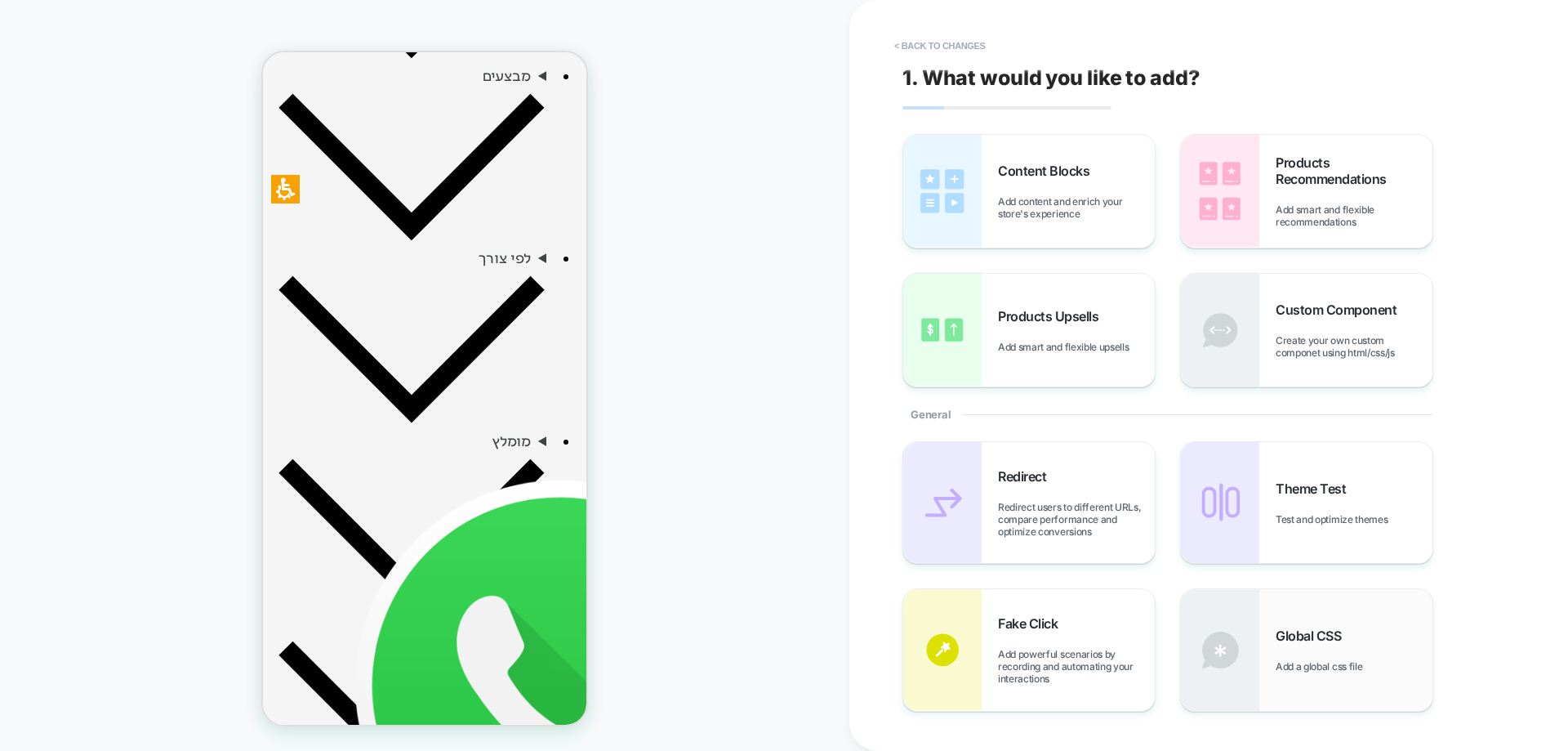
click at [1327, 620] on div "Global CSS Add a global css file" at bounding box center [1307, 649] width 252 height 121
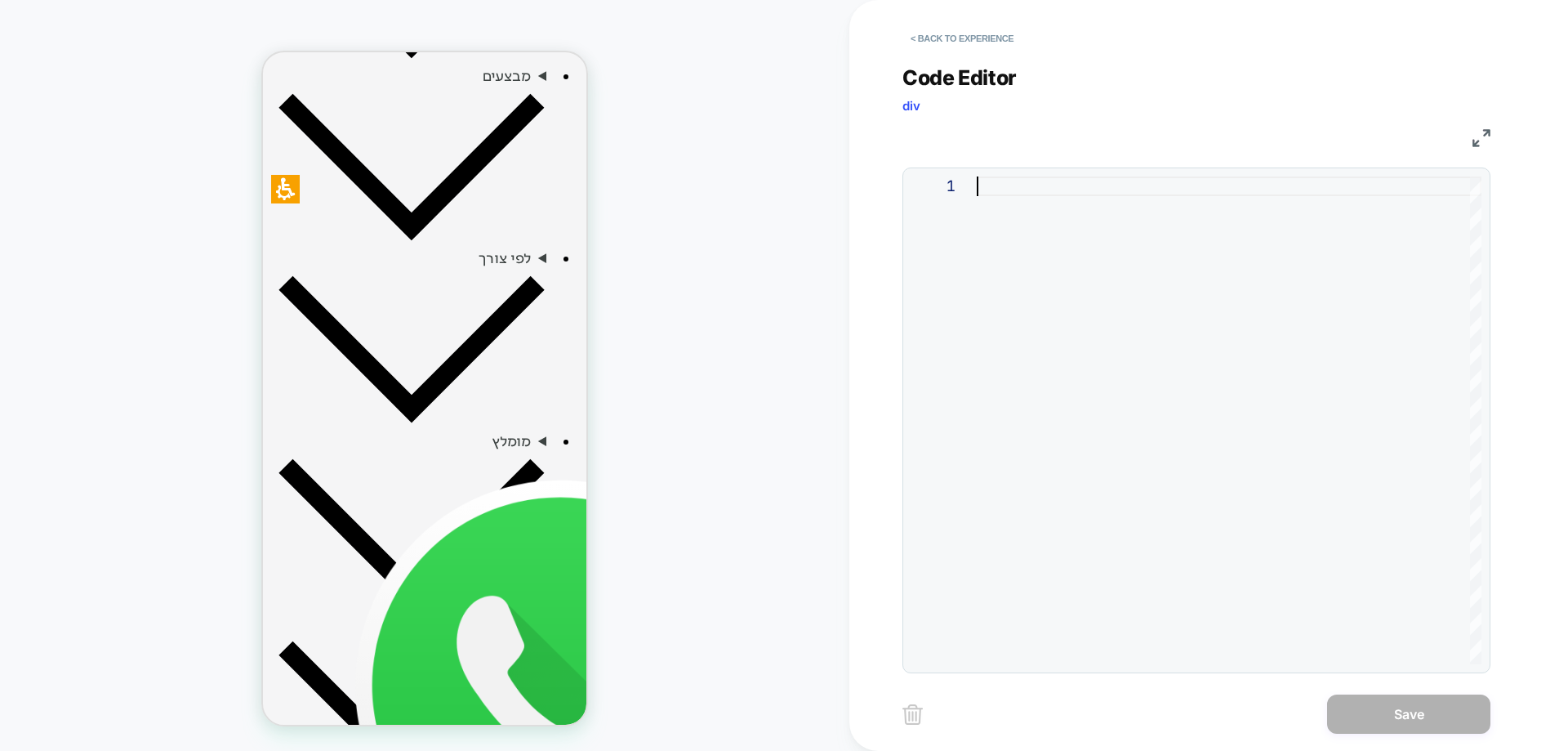
click at [1049, 186] on div at bounding box center [1229, 420] width 504 height 488
type textarea "**********"
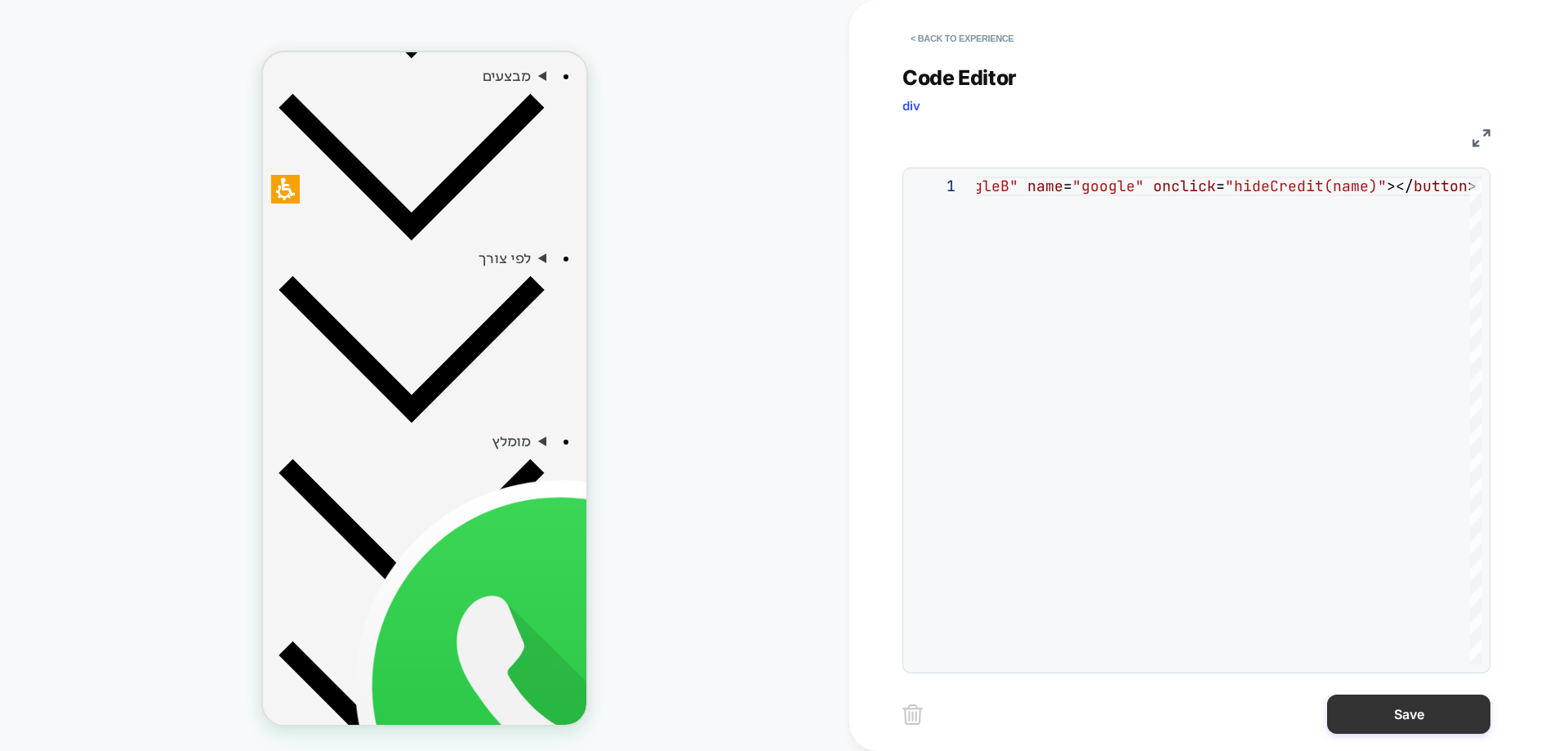
click at [1396, 706] on button "Save" at bounding box center [1408, 714] width 163 height 39
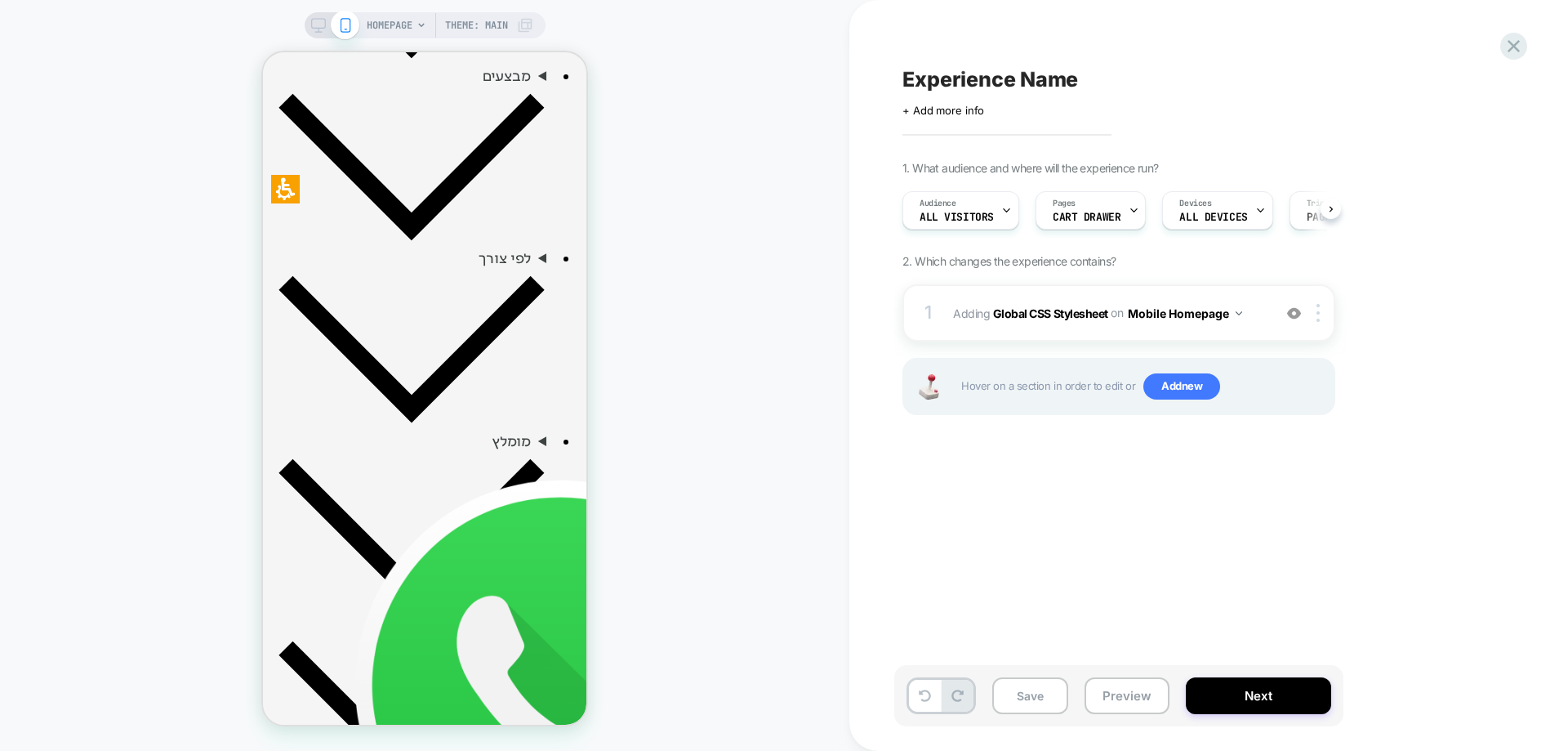
scroll to position [0, 1]
click at [1321, 311] on div at bounding box center [1321, 313] width 27 height 18
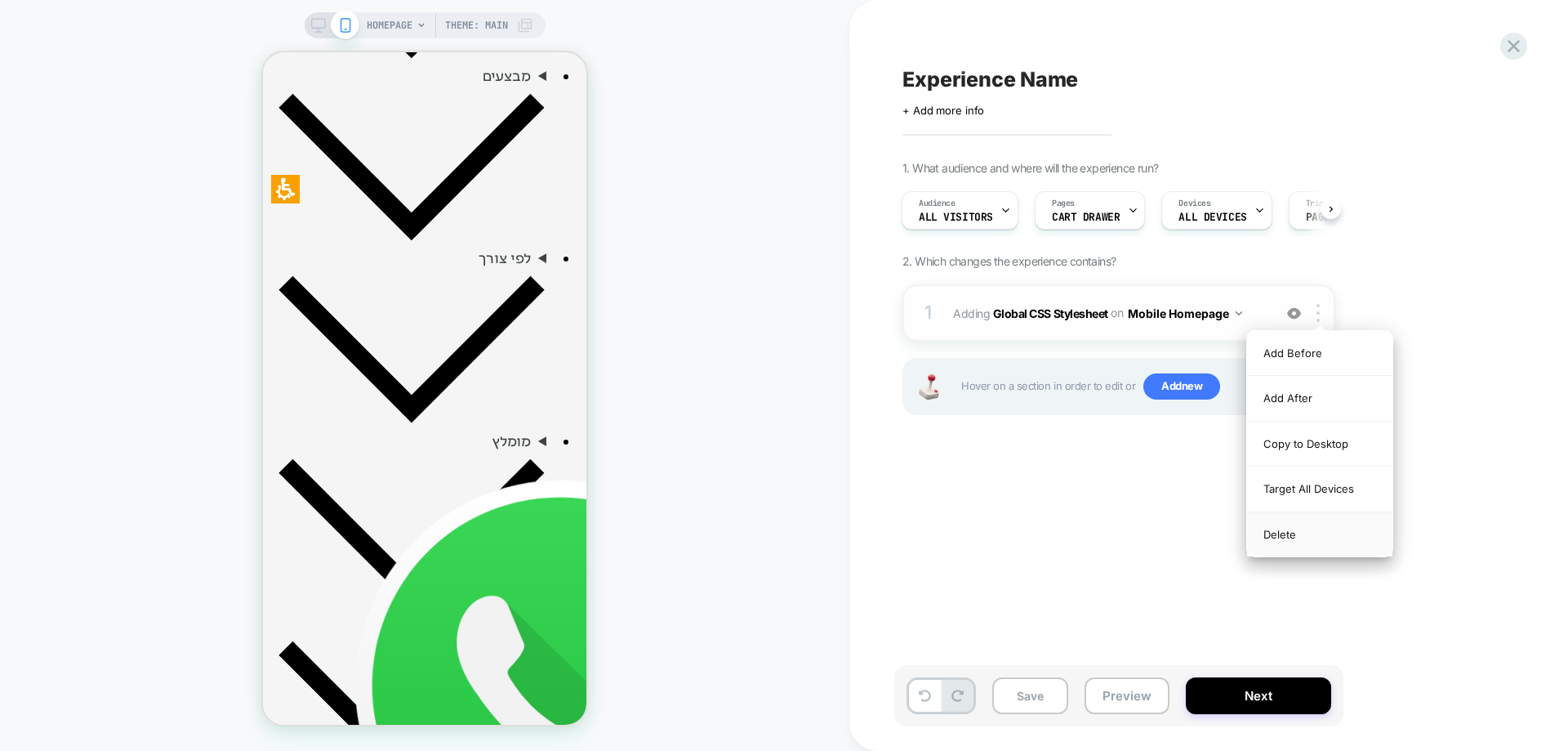
click at [1295, 533] on div "Delete" at bounding box center [1320, 535] width 145 height 44
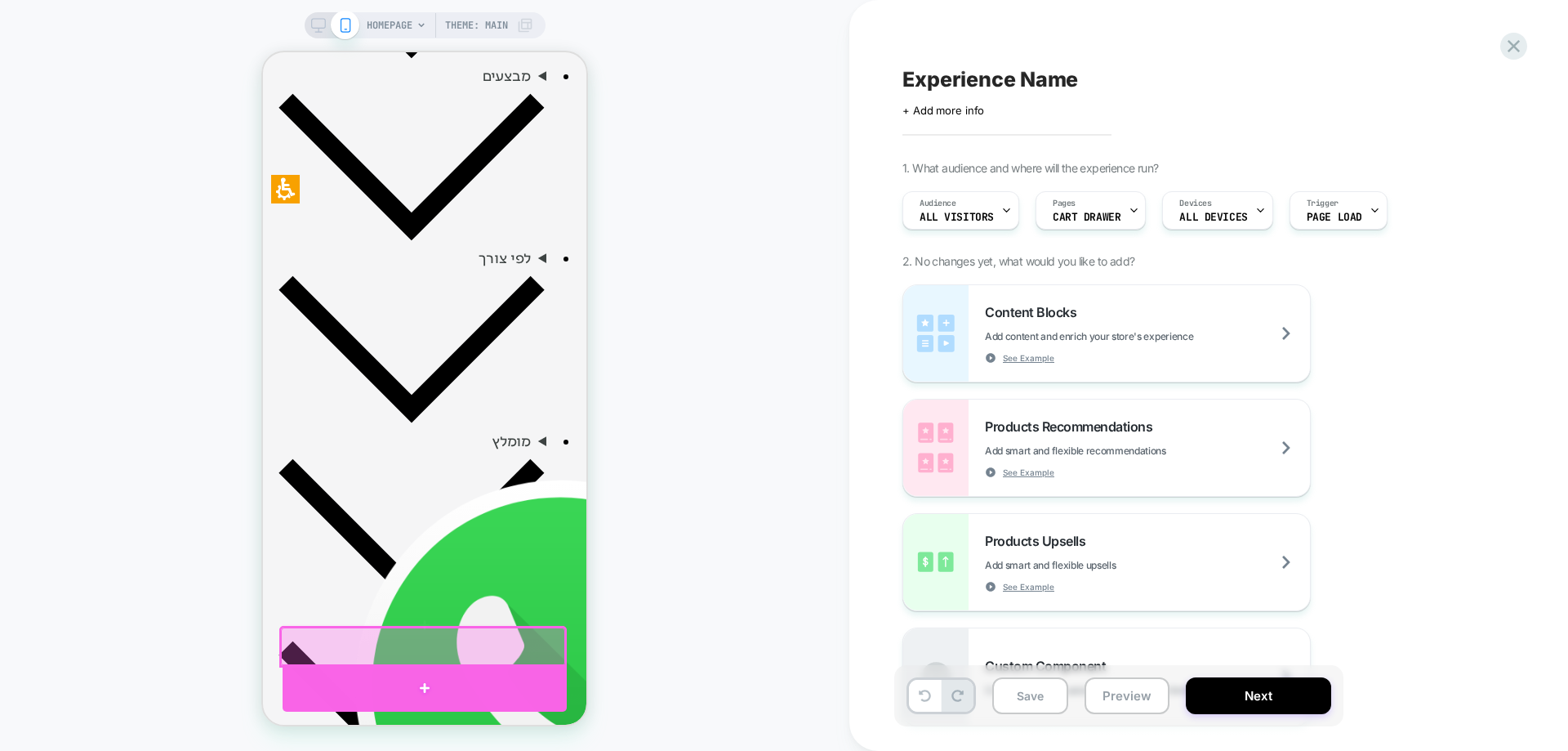
click at [468, 679] on div at bounding box center [425, 688] width 285 height 48
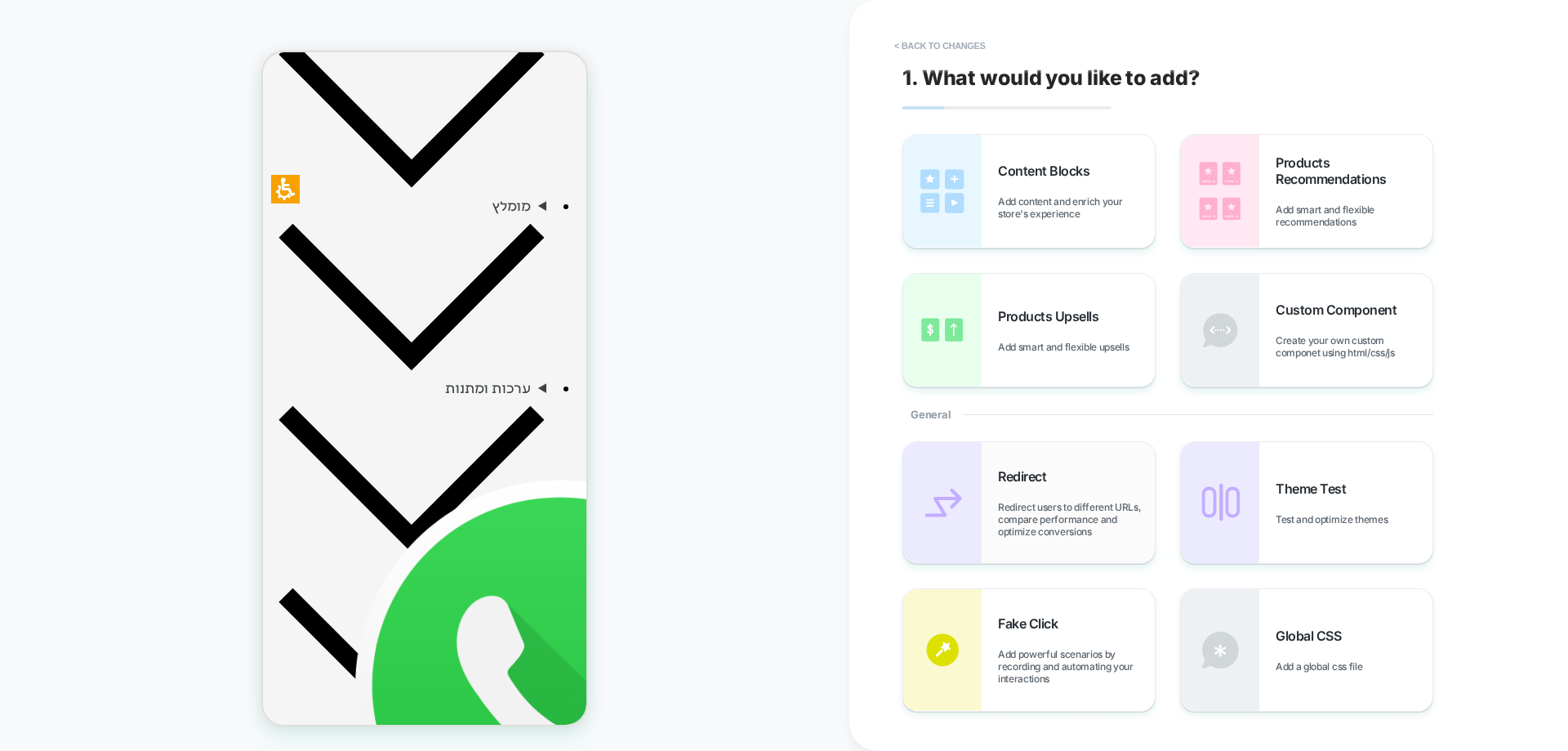
scroll to position [1211, 0]
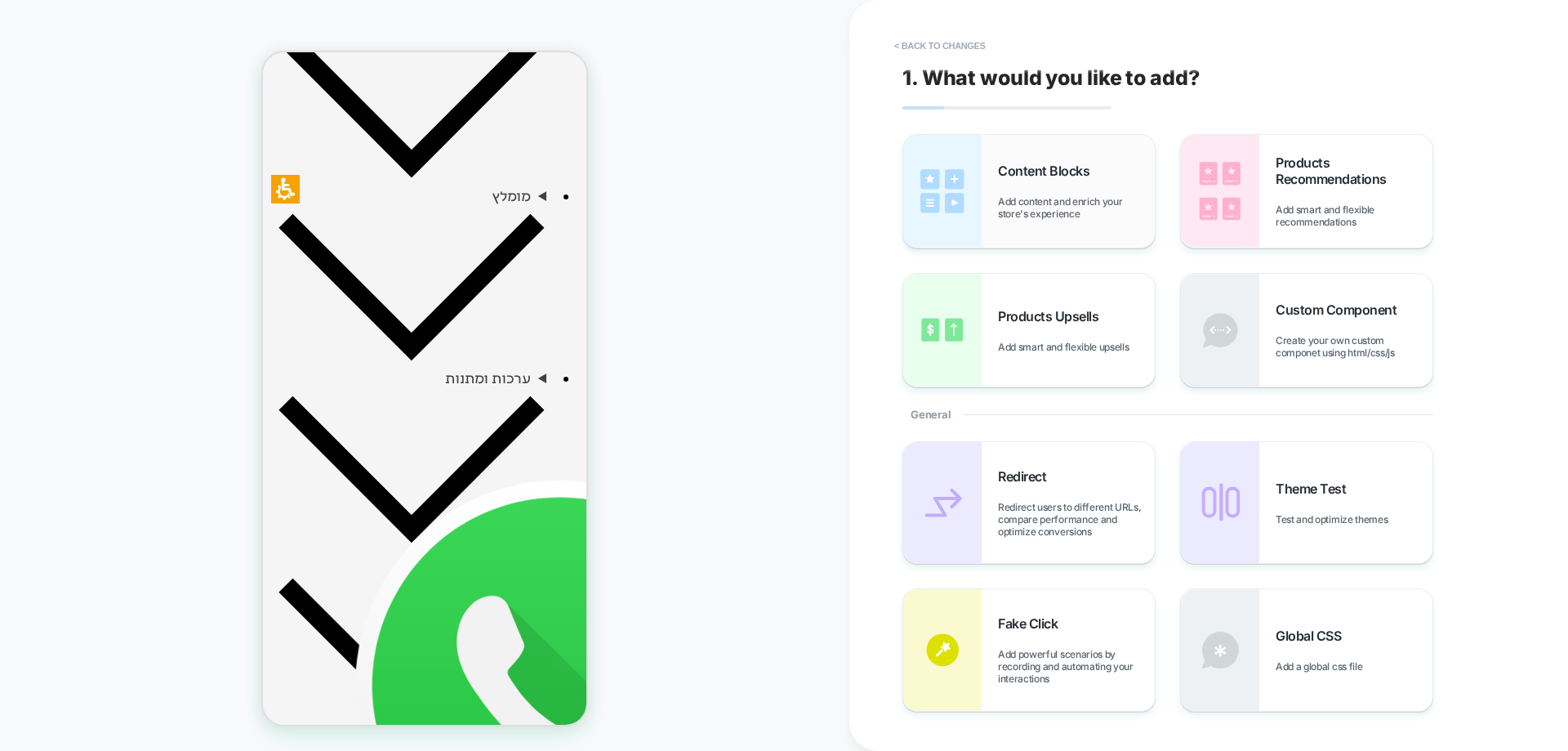
click at [1030, 179] on div "Content Blocks Add content and enrich your store's experience" at bounding box center [1076, 191] width 157 height 58
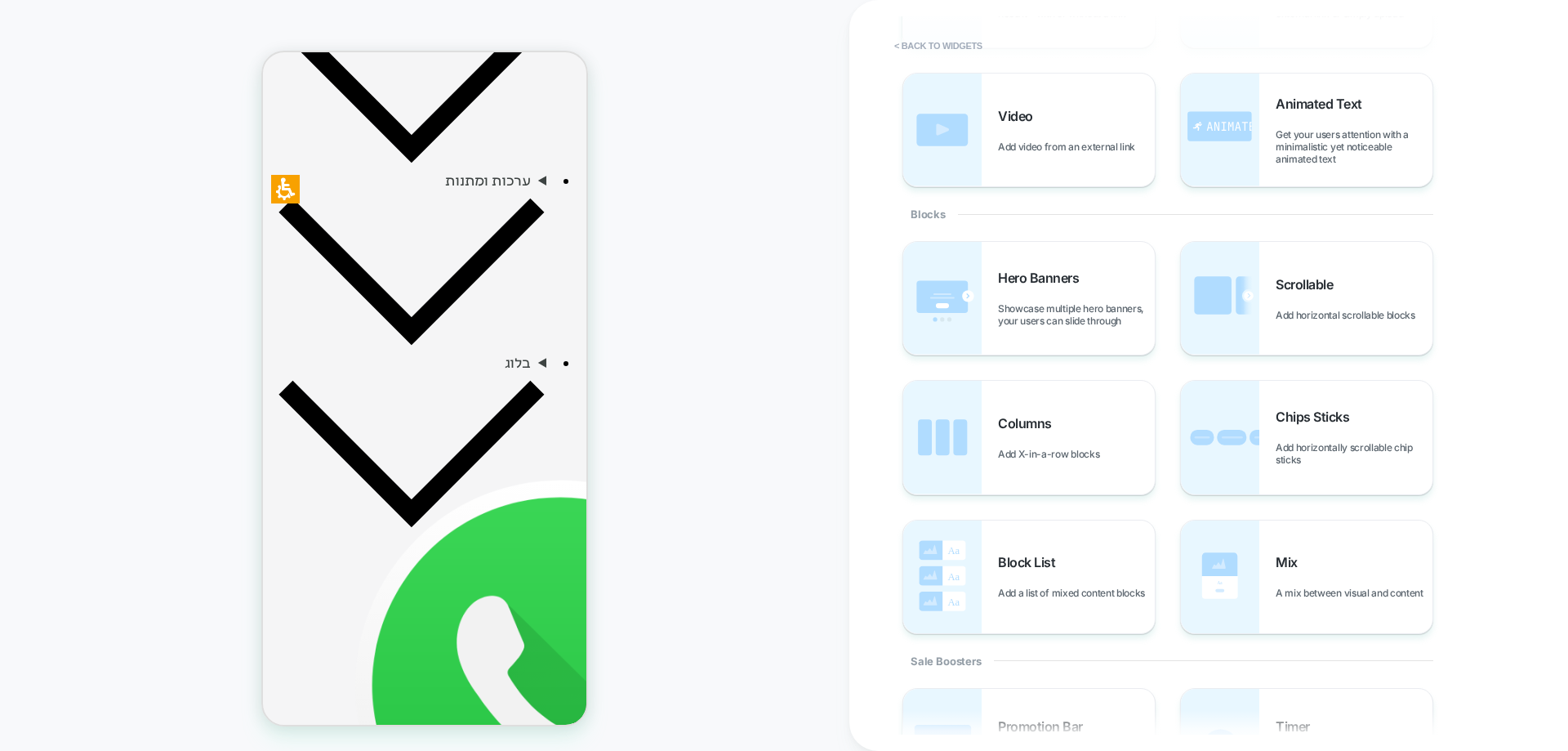
scroll to position [0, 0]
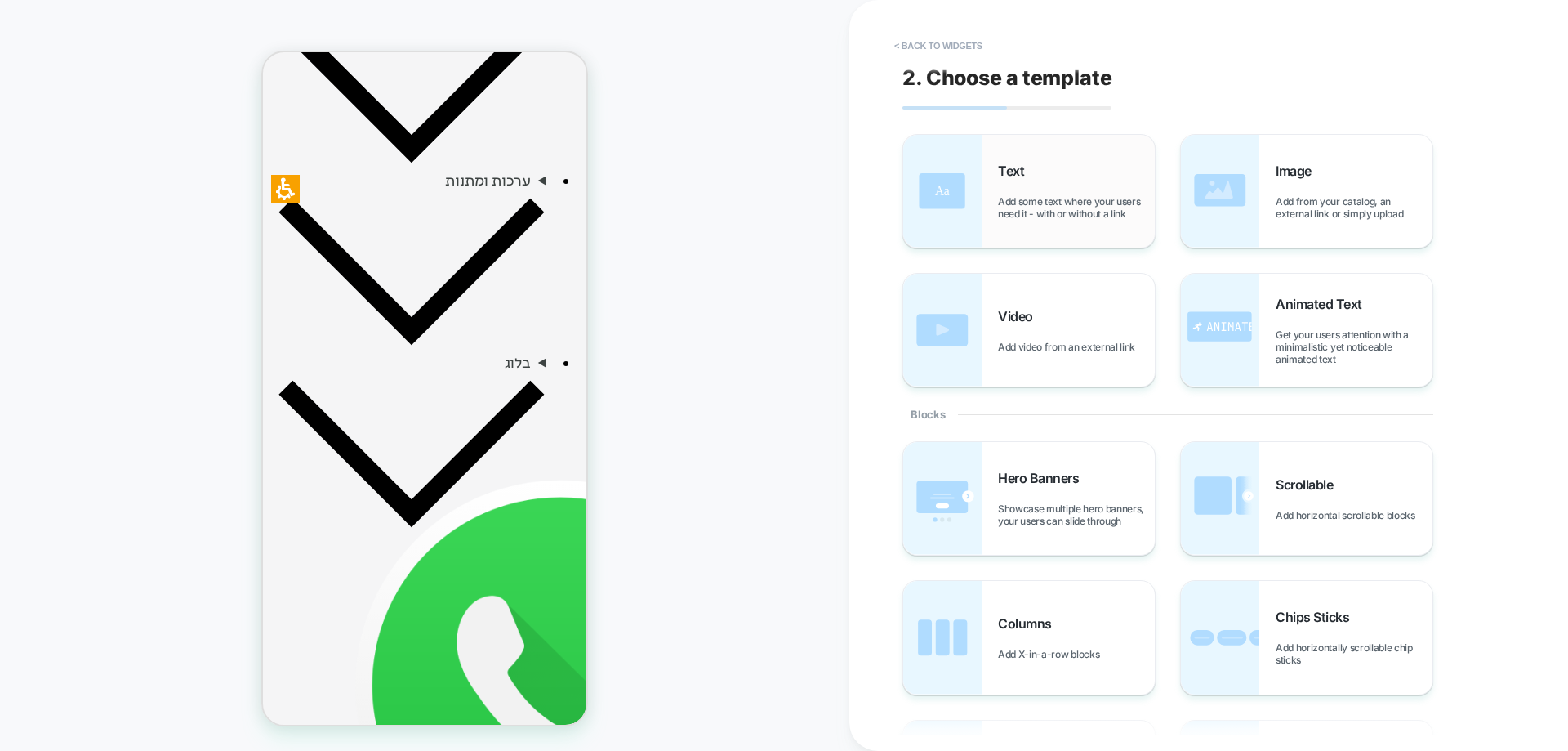
click at [1035, 211] on span "Add some text where your users need it - with or without a link" at bounding box center [1076, 207] width 157 height 25
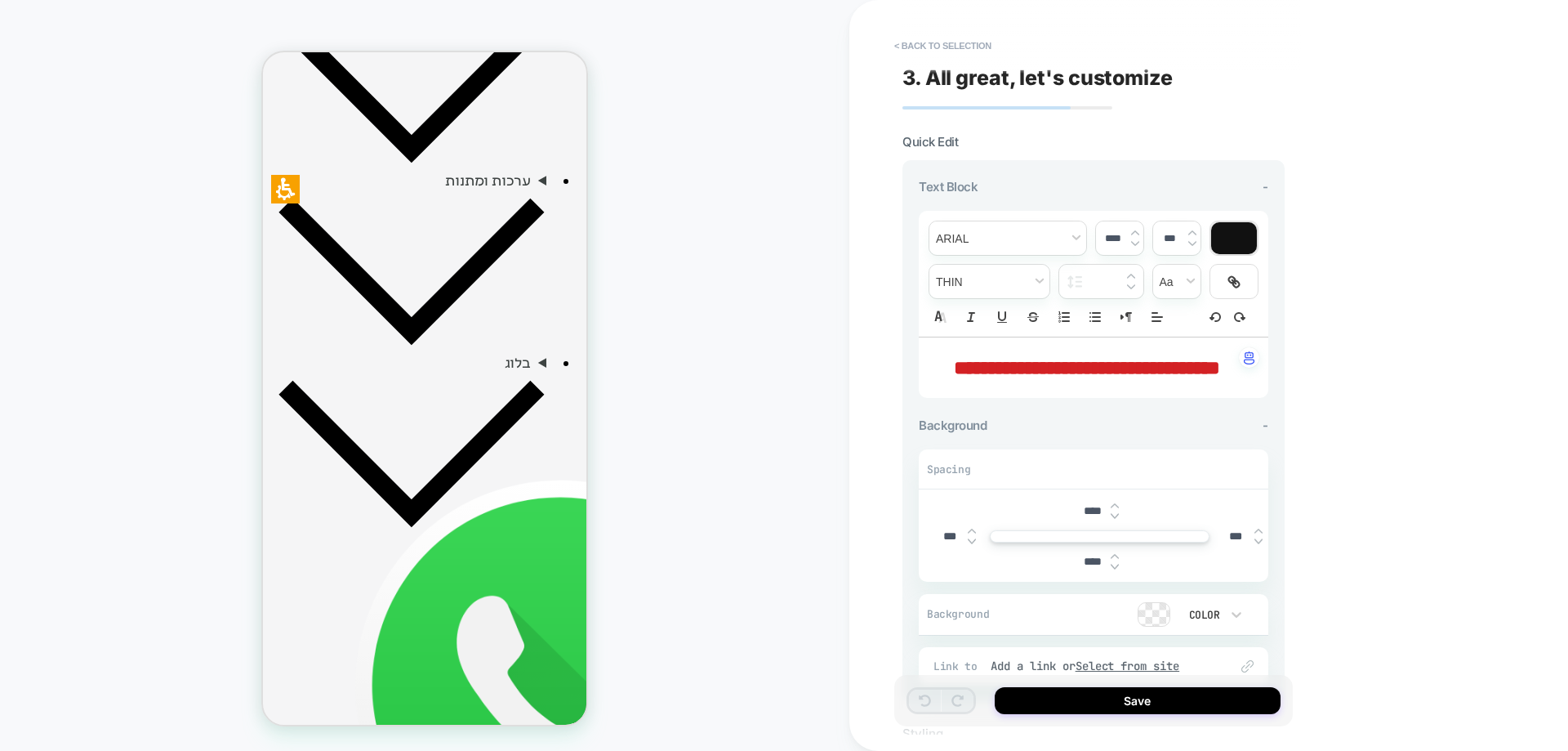
click at [1070, 368] on span "**********" at bounding box center [1087, 368] width 266 height 20
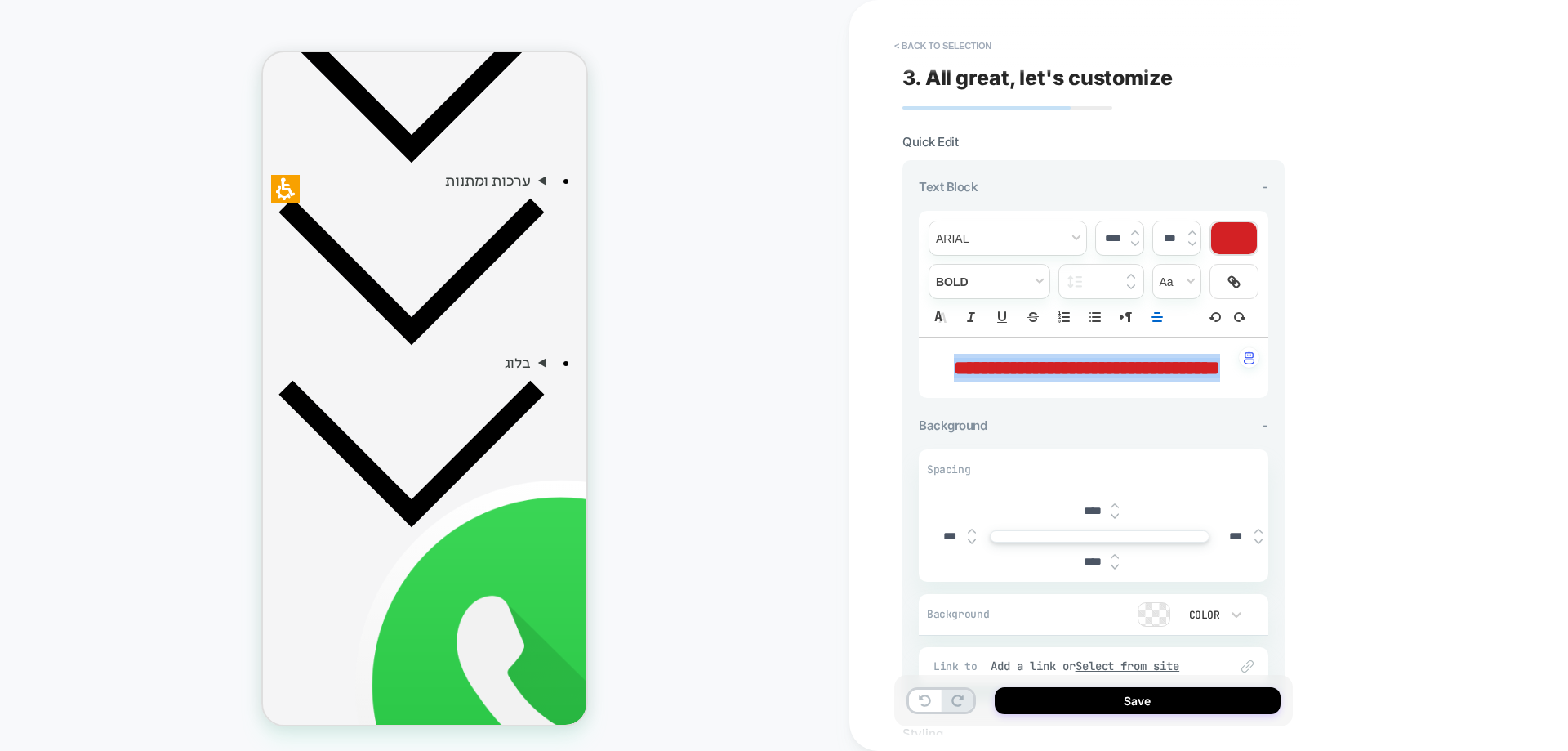
type input "****"
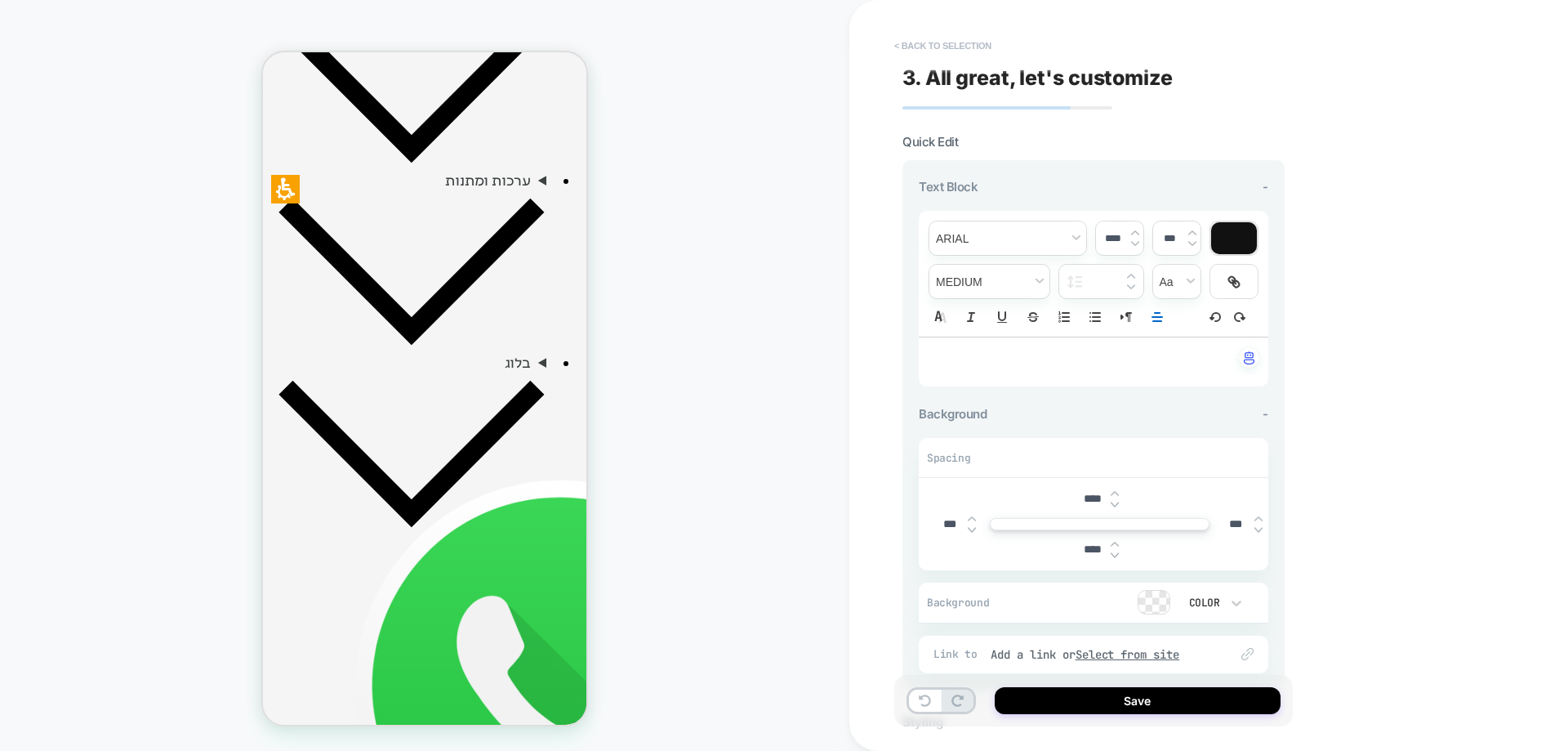
click at [960, 47] on button "< Back to selection" at bounding box center [943, 45] width 113 height 26
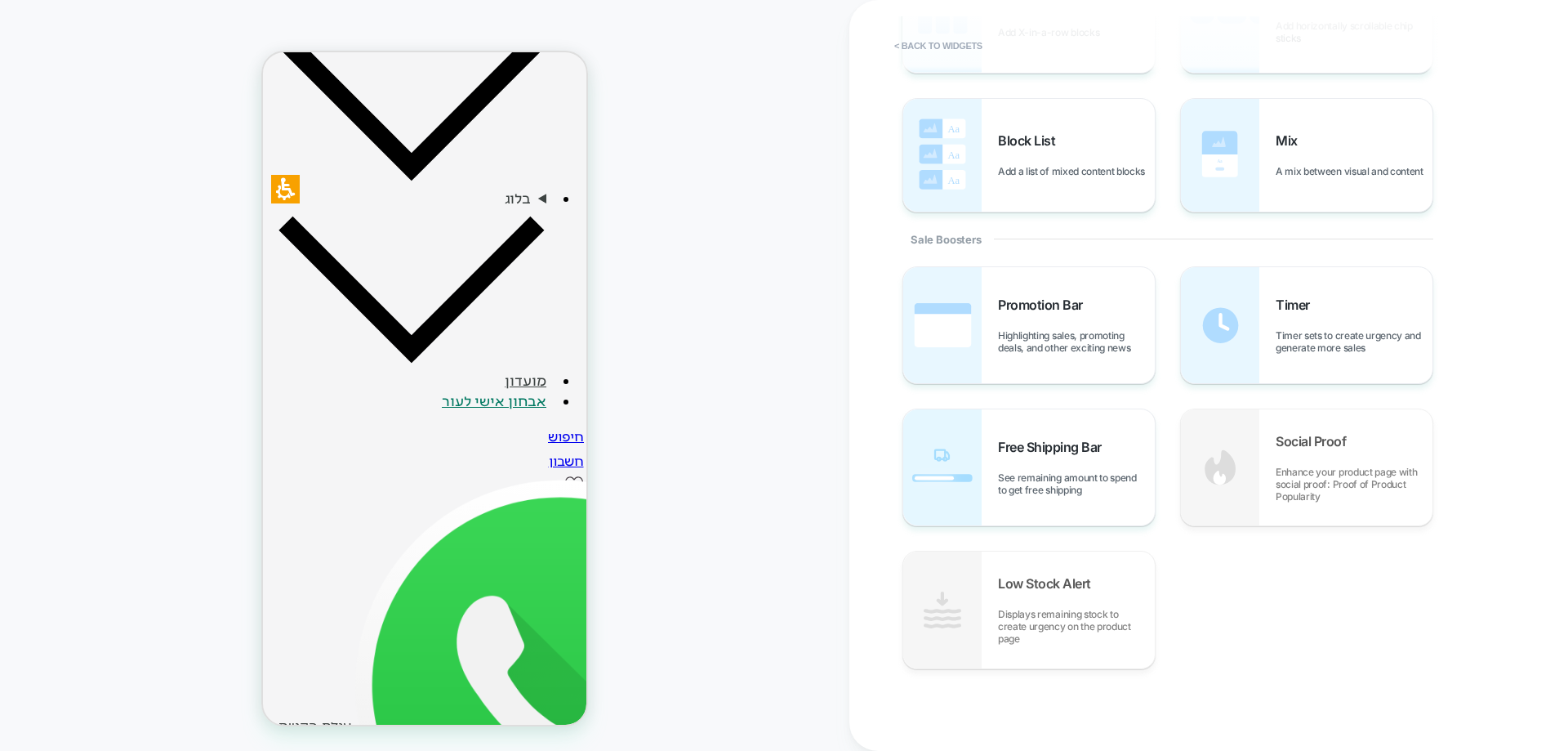
scroll to position [214, 0]
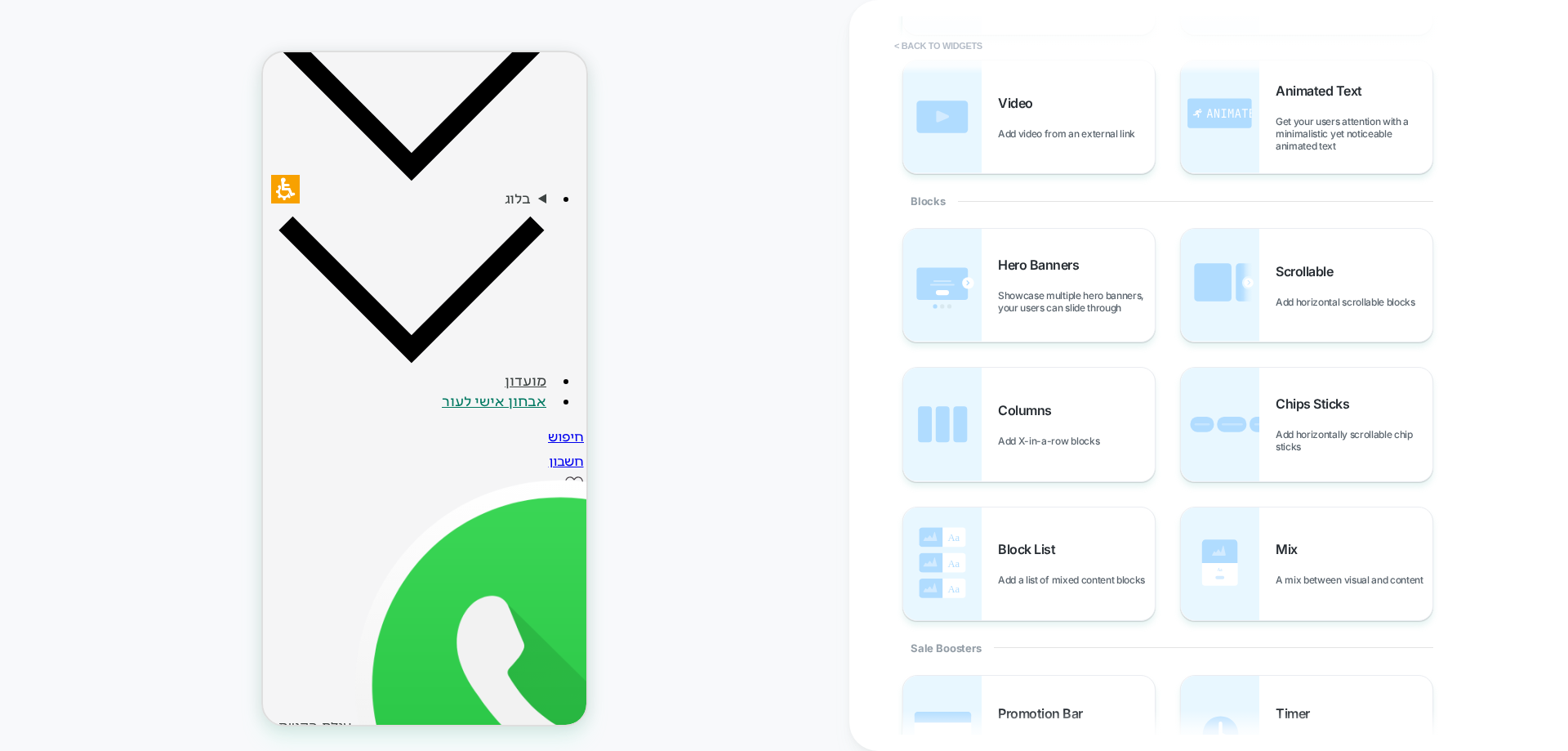
click at [961, 40] on button "< Back to widgets" at bounding box center [939, 45] width 105 height 26
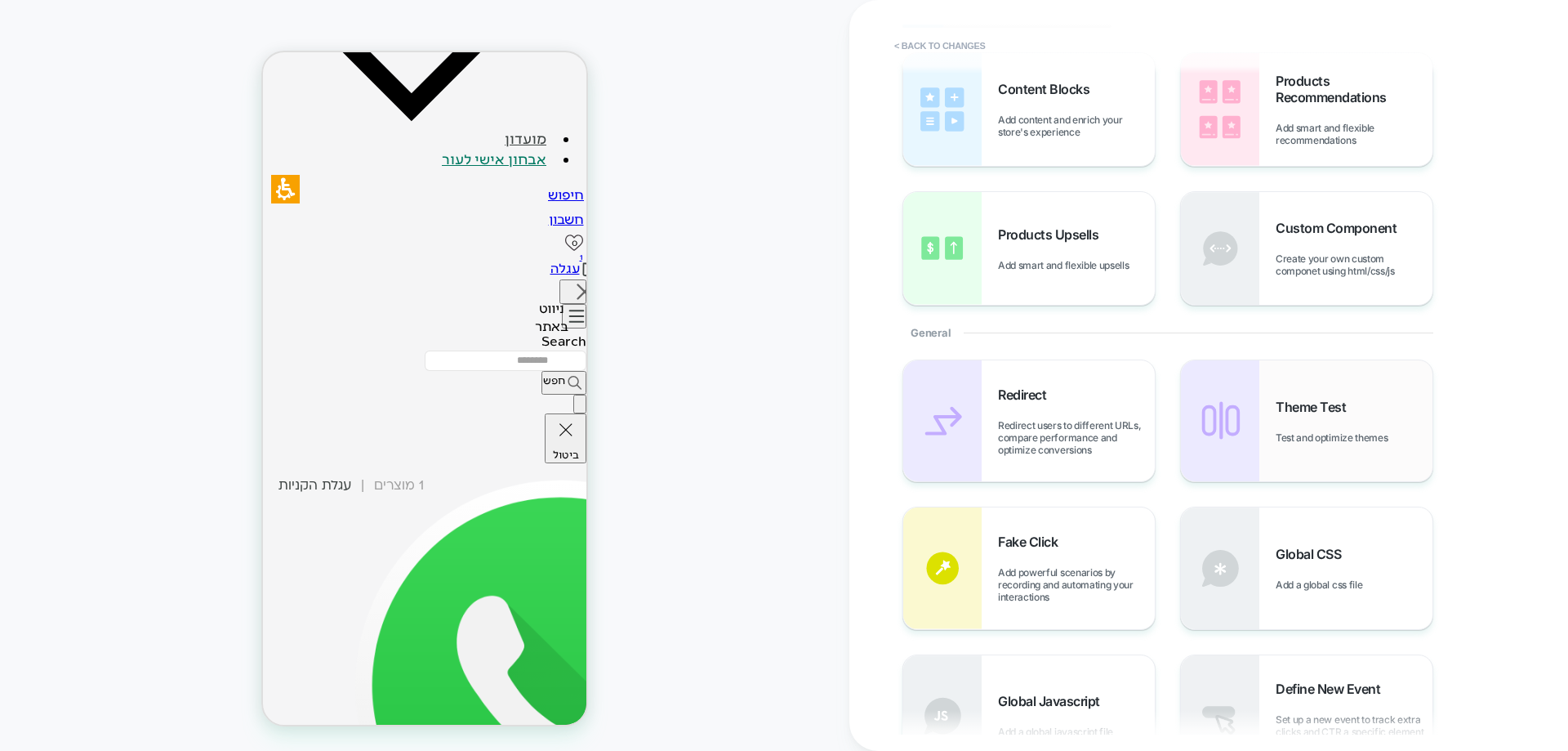
scroll to position [0, 0]
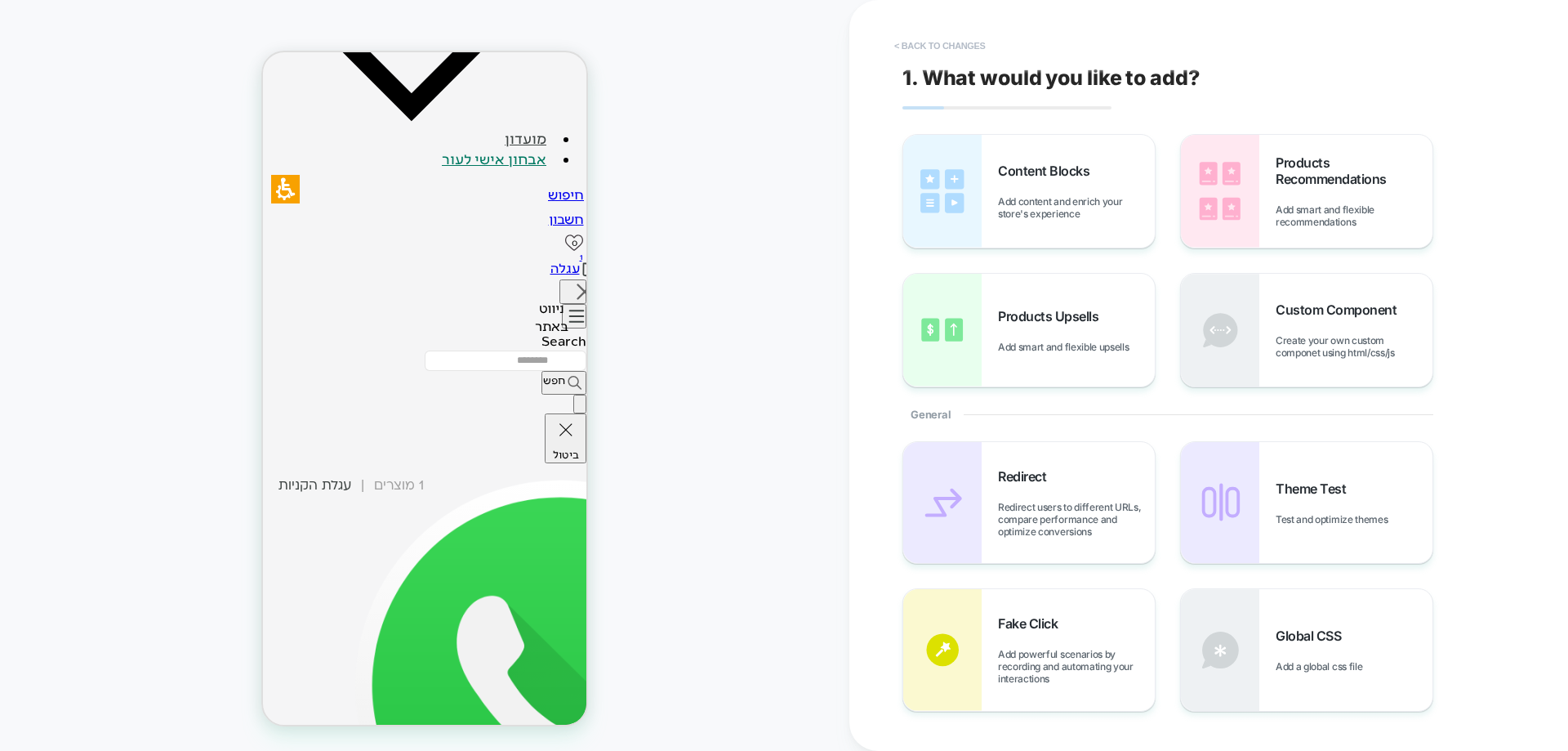
click at [947, 45] on button "< Back to changes" at bounding box center [940, 45] width 108 height 26
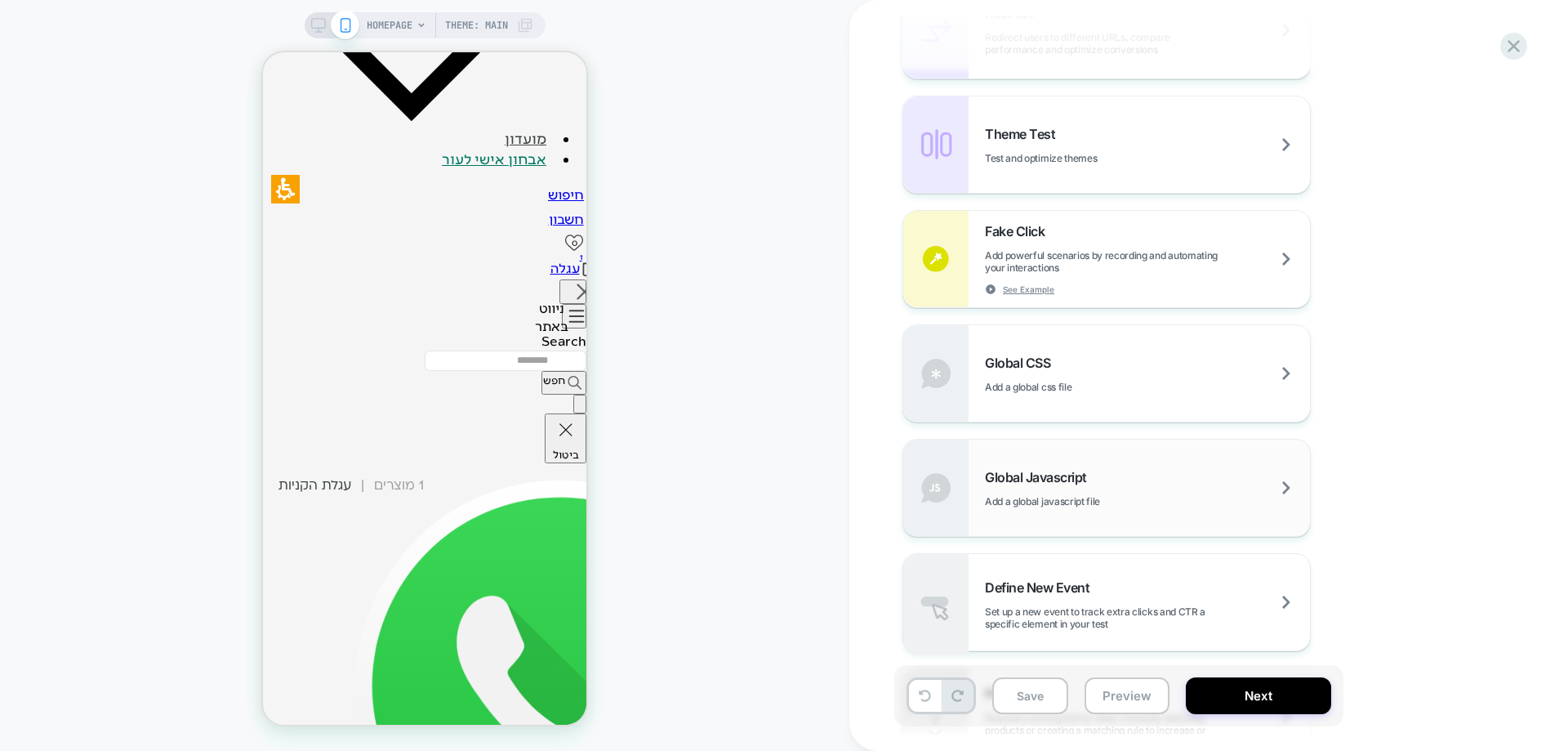
scroll to position [899, 0]
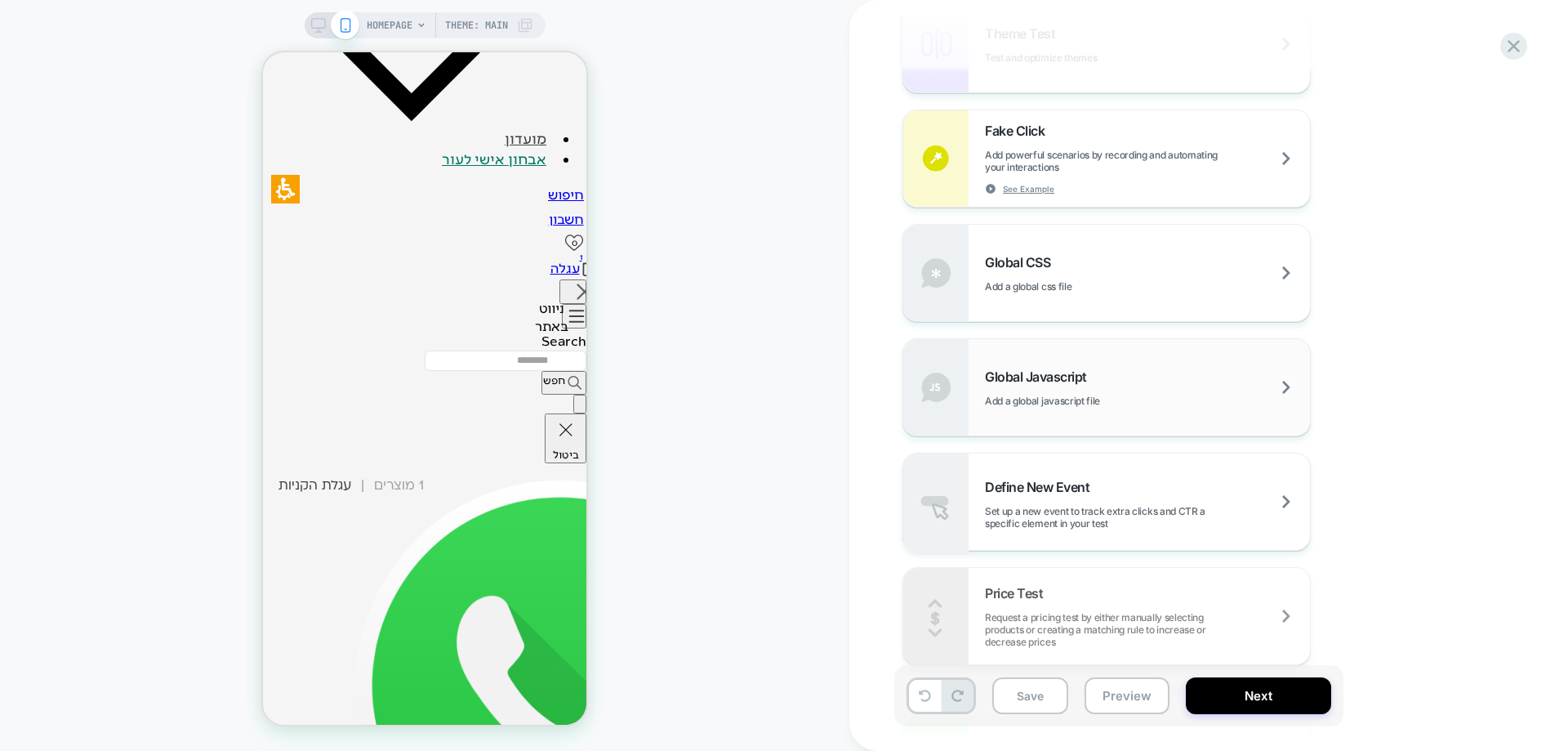
click at [1080, 400] on span "Add a global javascript file" at bounding box center [1083, 401] width 197 height 12
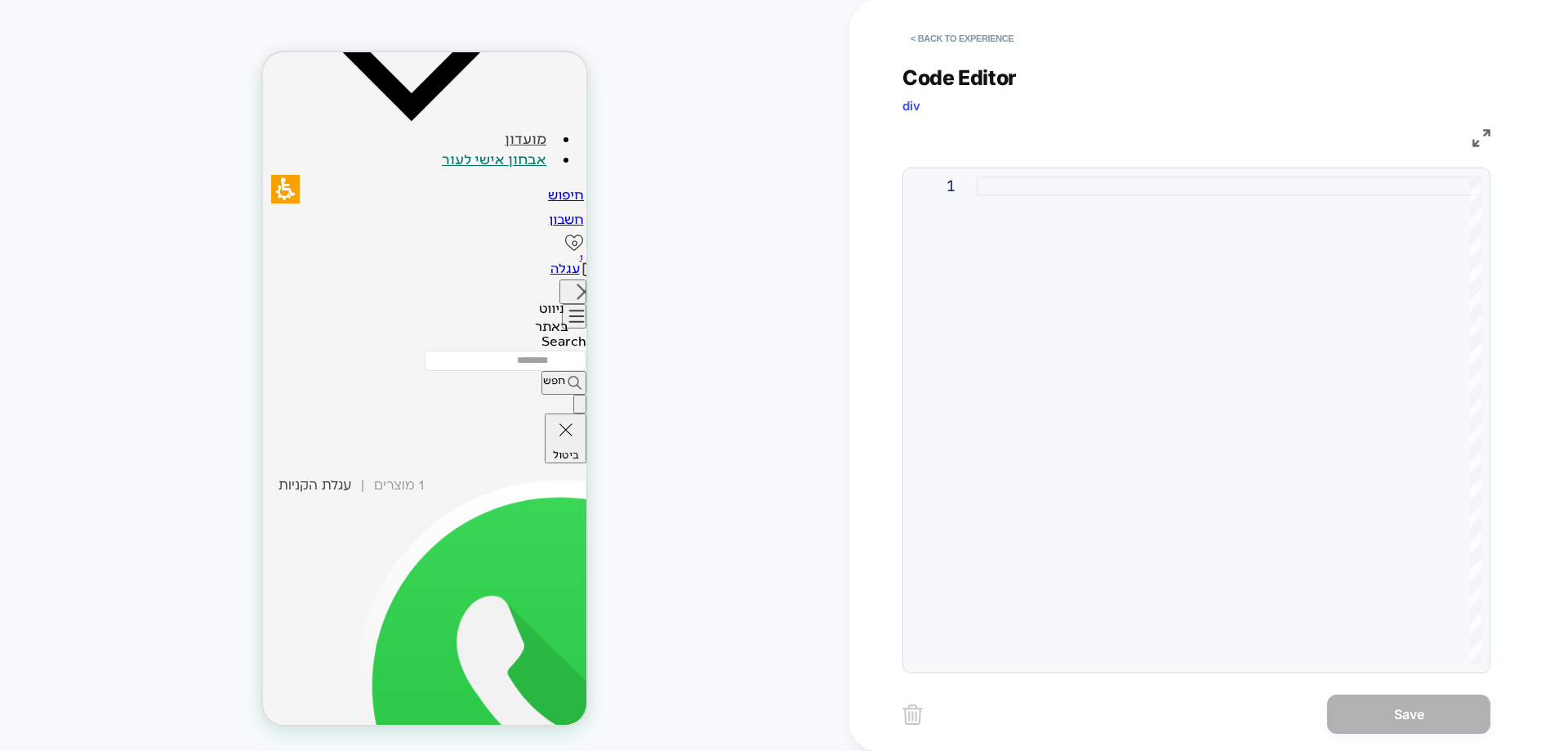
click at [1051, 187] on div at bounding box center [1229, 420] width 504 height 488
type textarea "**********"
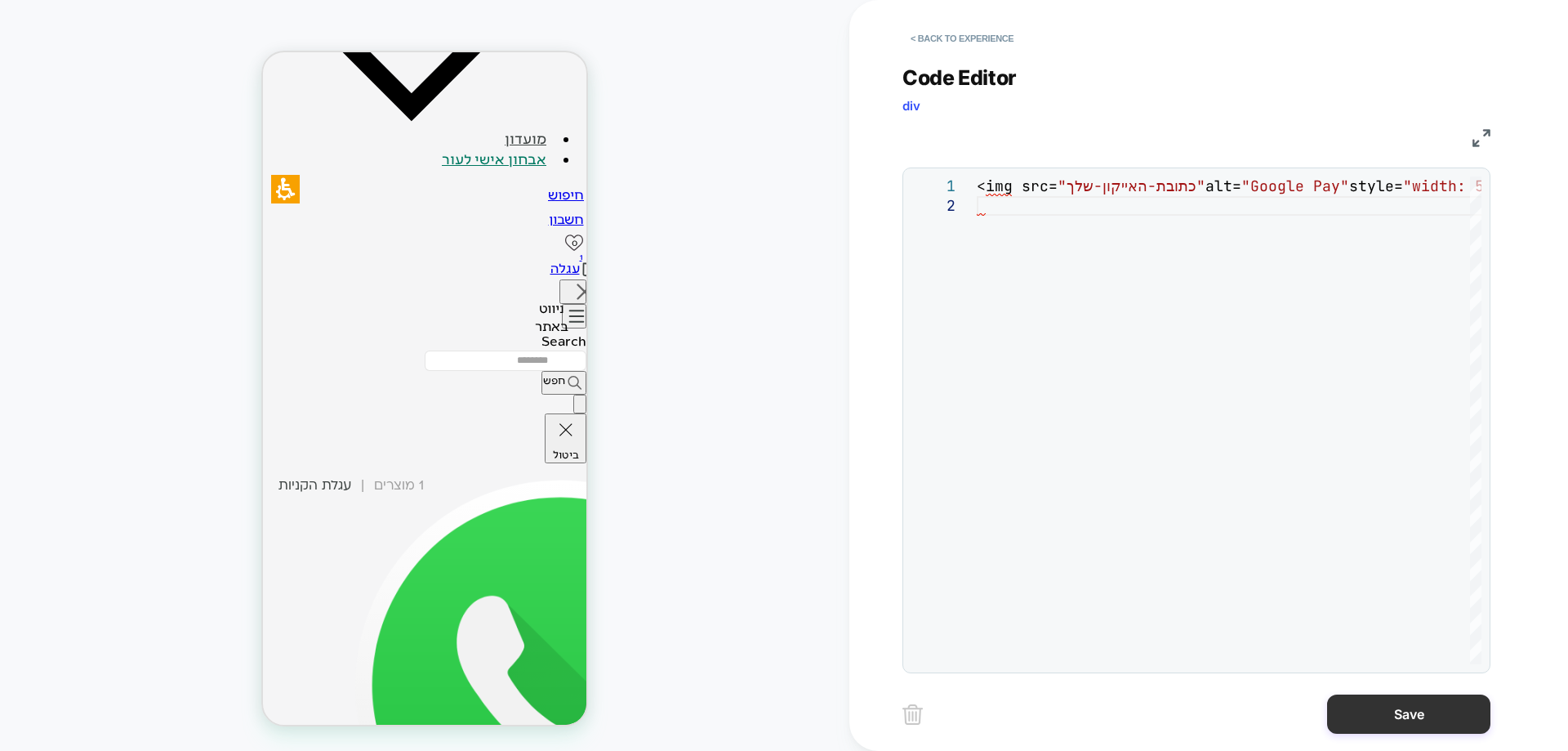
click at [1408, 721] on button "Save" at bounding box center [1408, 714] width 163 height 39
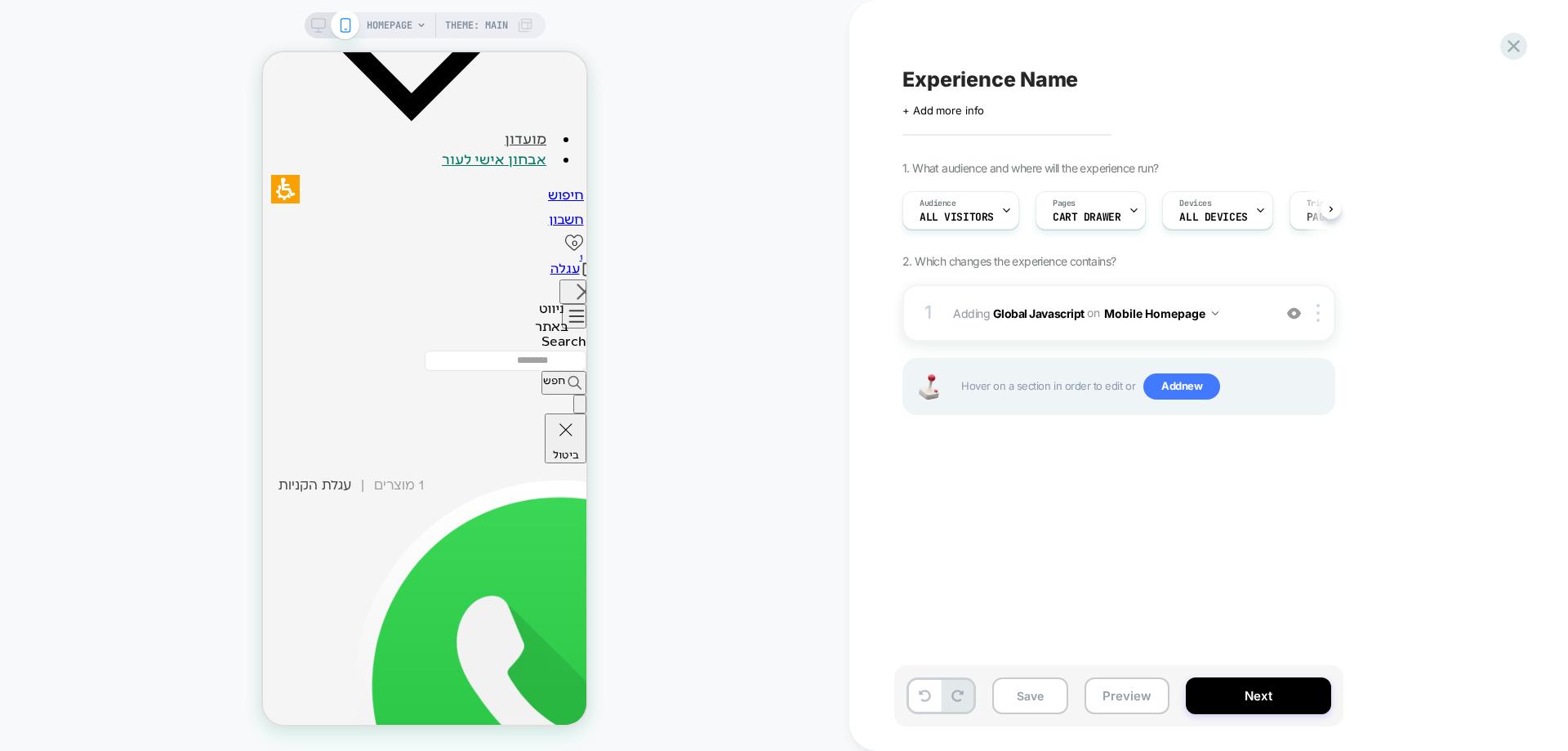
scroll to position [0, 1]
click at [1319, 305] on img at bounding box center [1318, 313] width 4 height 18
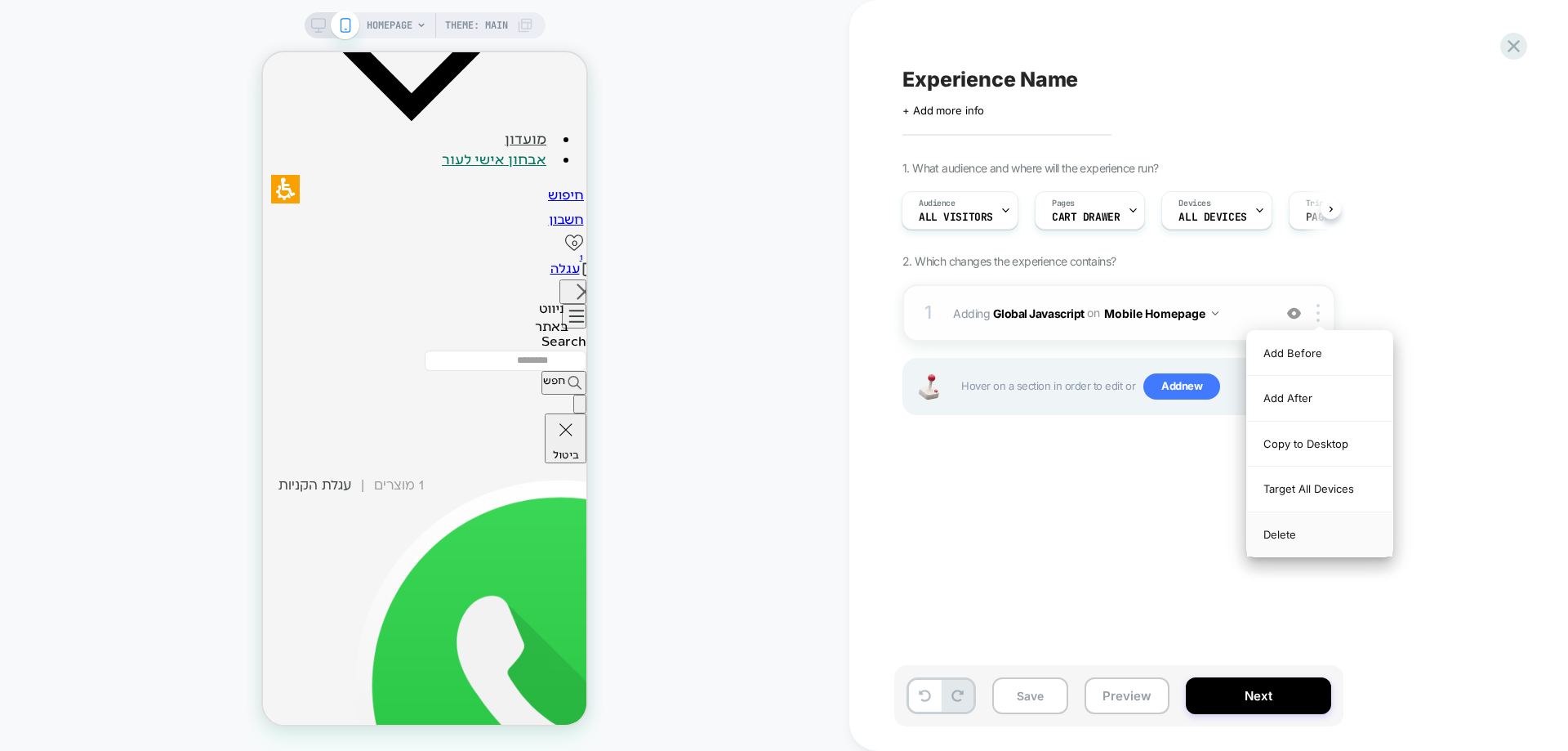
click at [1291, 549] on div "Delete" at bounding box center [1320, 535] width 145 height 44
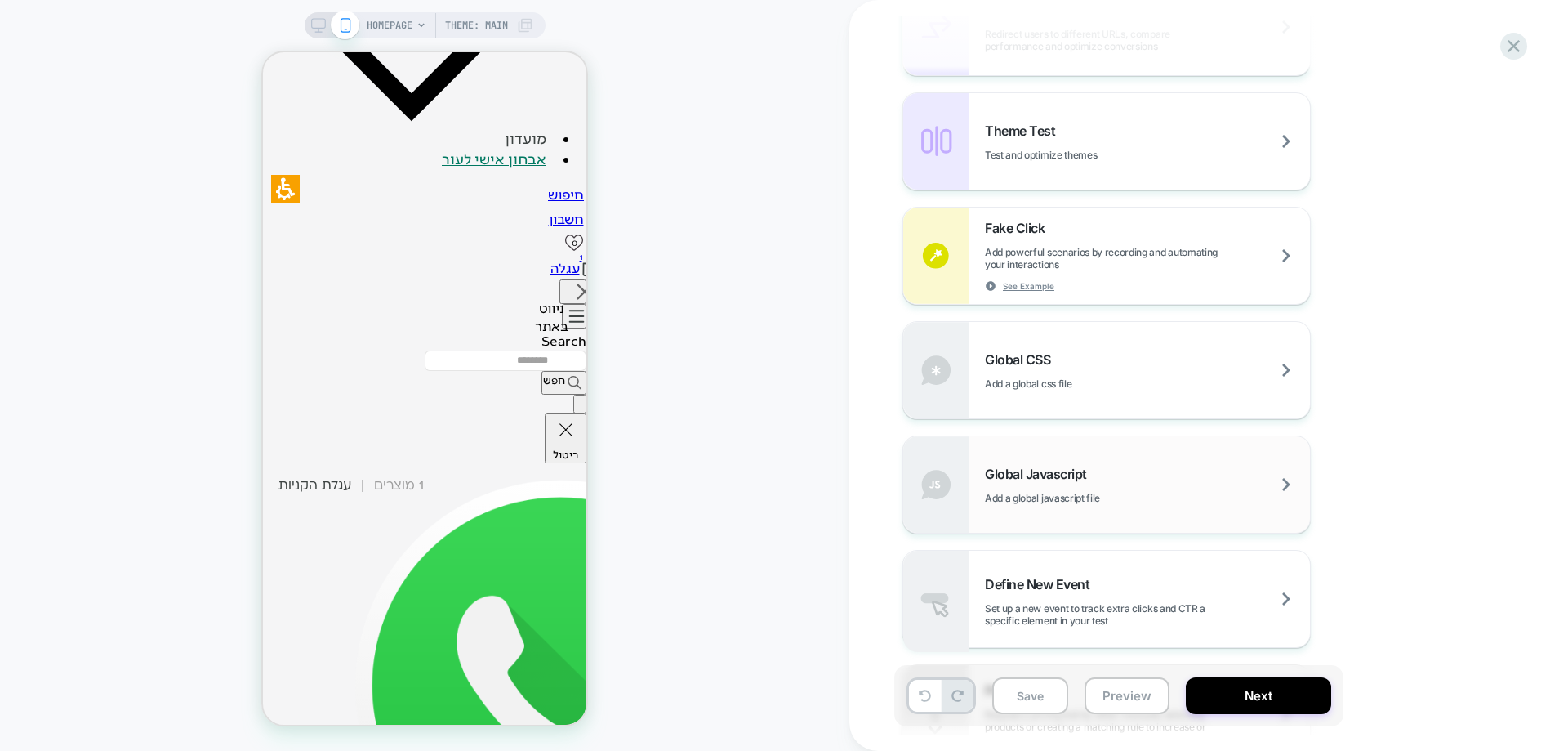
scroll to position [899, 0]
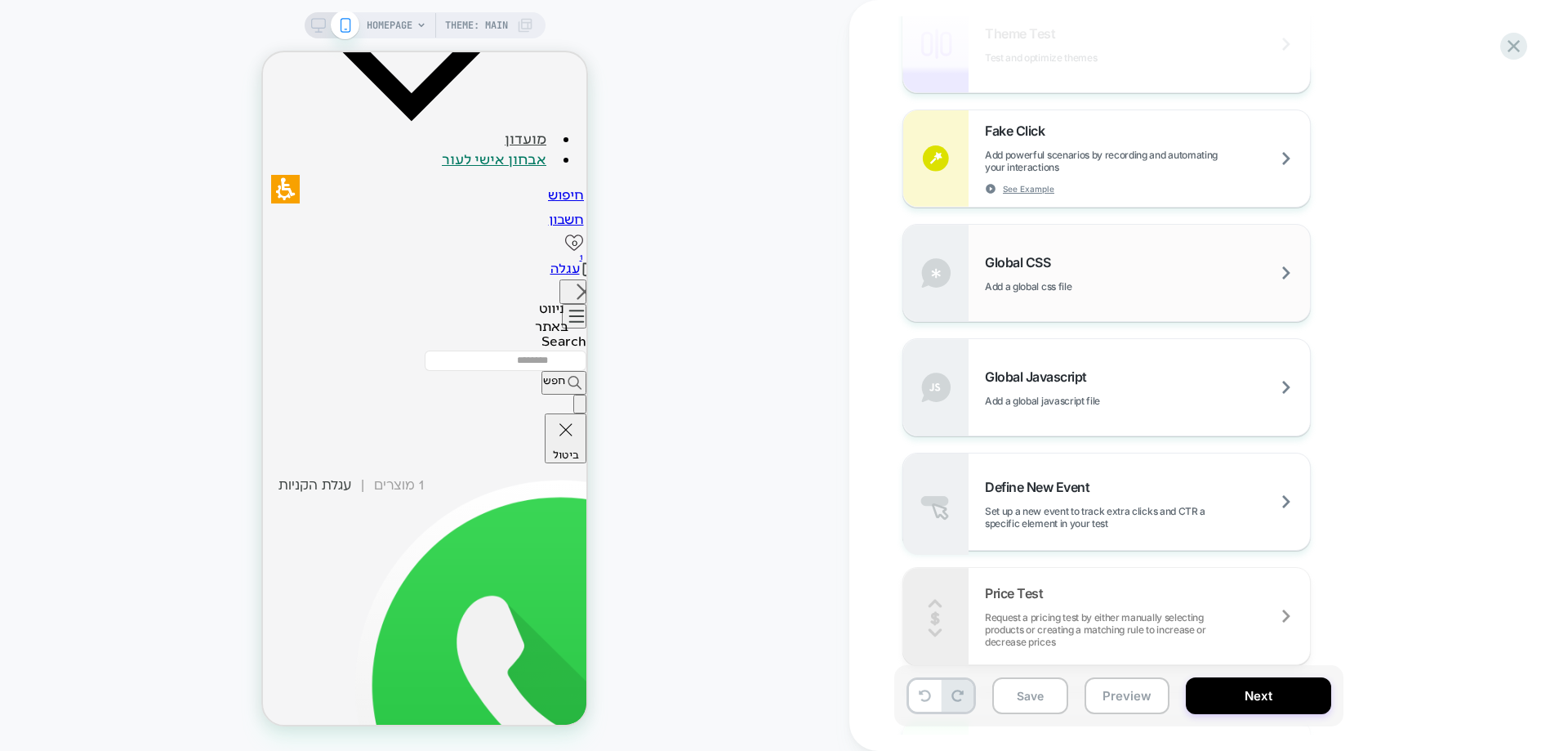
click at [1067, 280] on span "Add a global css file" at bounding box center [1069, 286] width 168 height 12
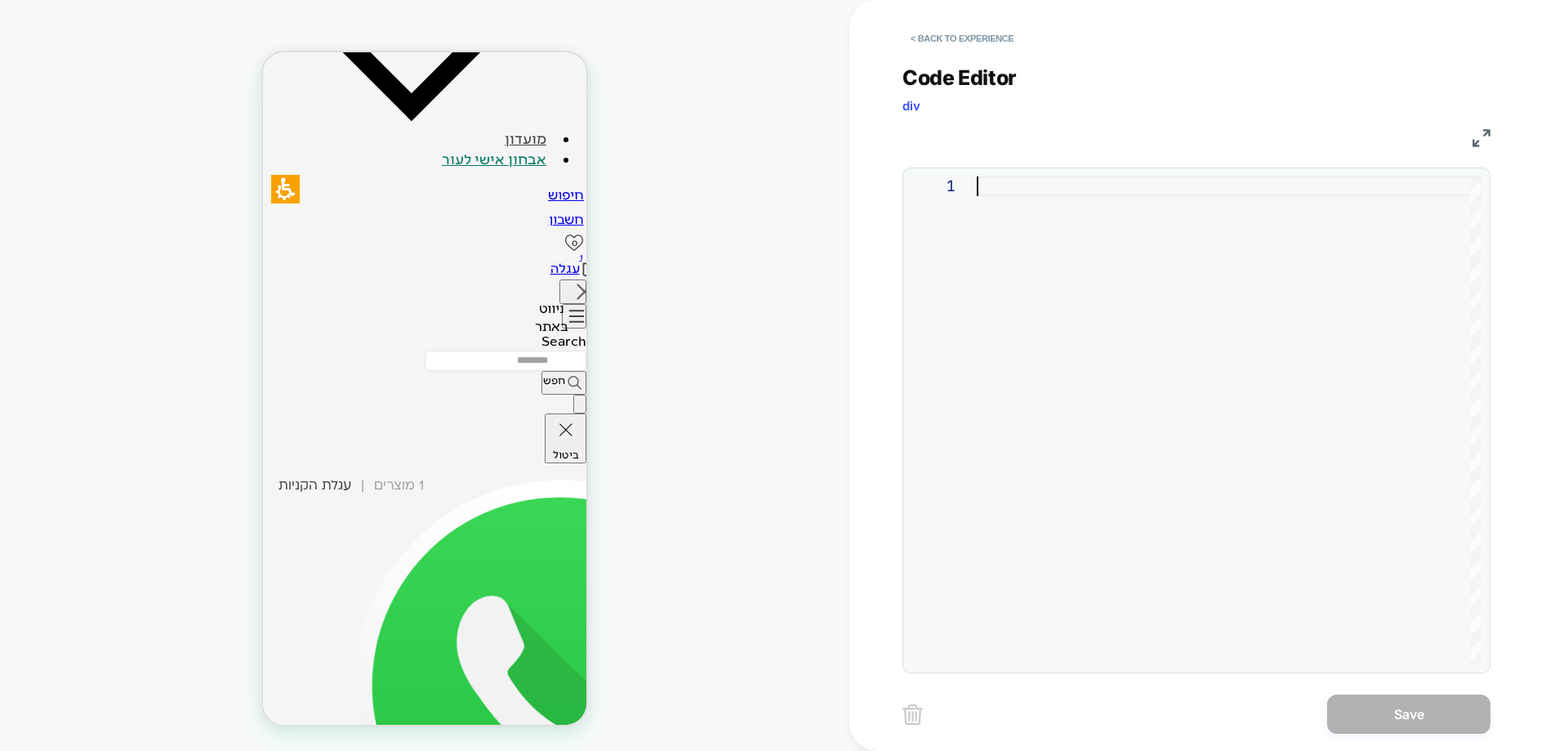
click at [1037, 183] on div at bounding box center [1229, 420] width 504 height 488
type textarea "**********"
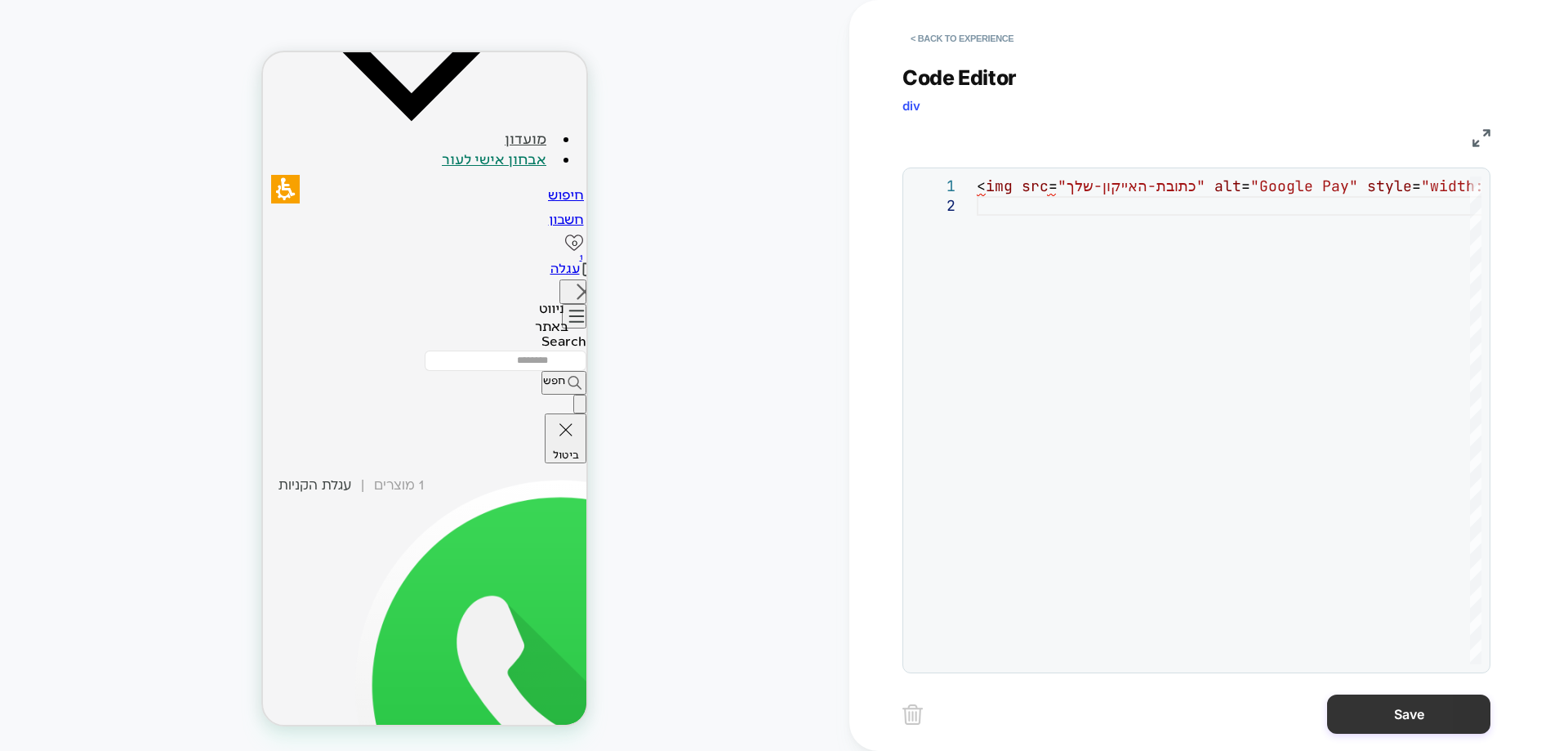
click at [1370, 709] on button "Save" at bounding box center [1408, 714] width 163 height 39
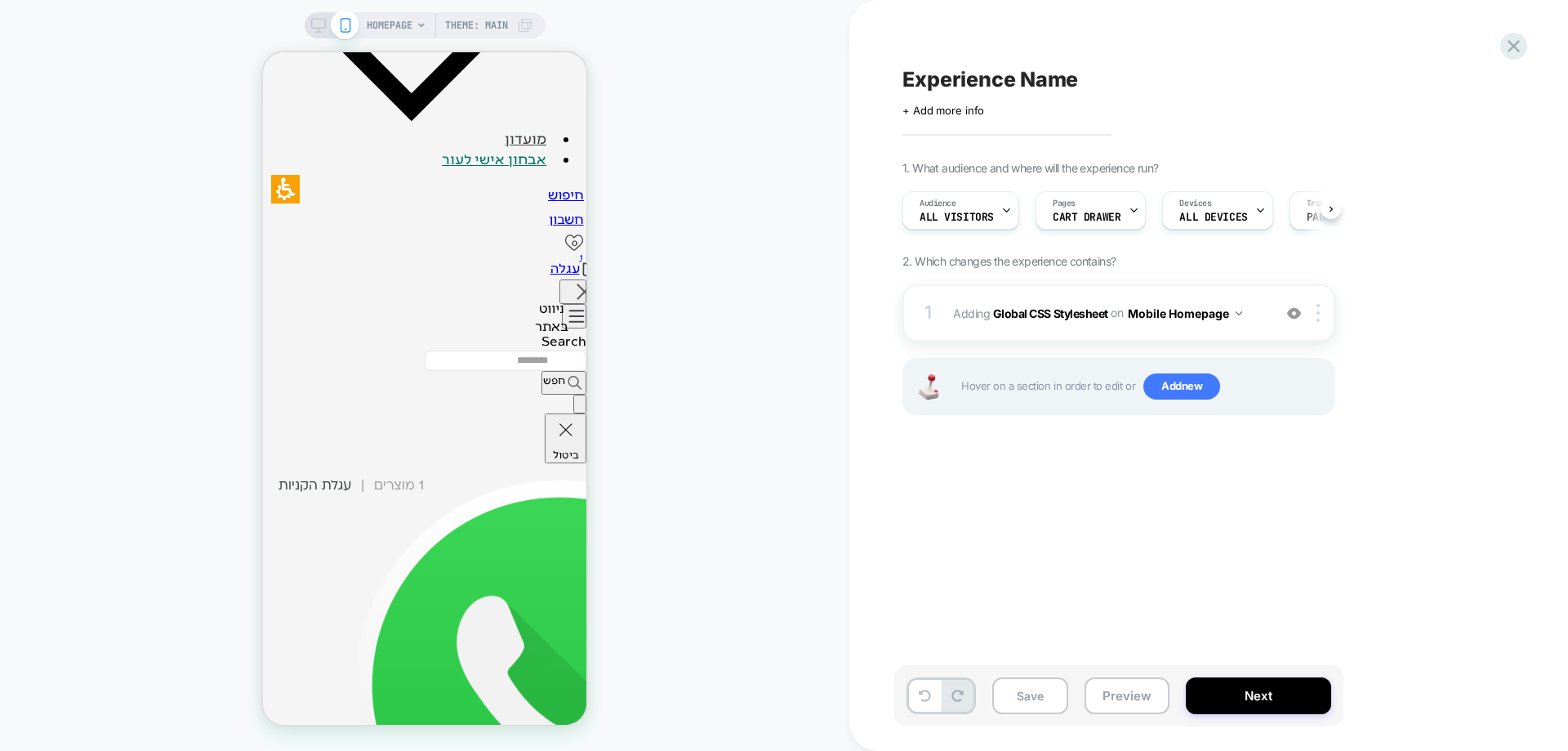
scroll to position [0, 1]
click at [1324, 309] on div at bounding box center [1321, 313] width 27 height 18
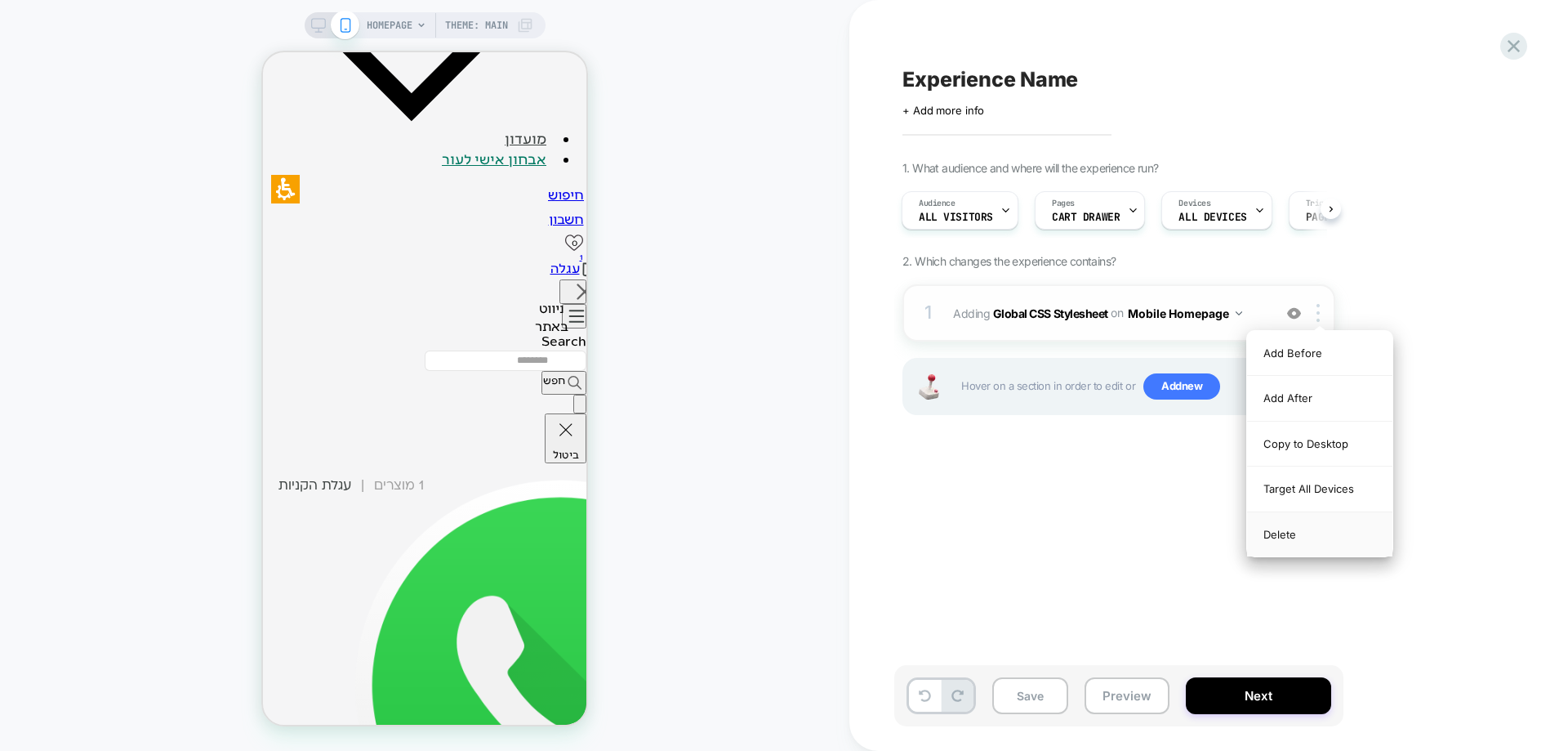
click at [1308, 528] on div "Delete" at bounding box center [1320, 535] width 145 height 44
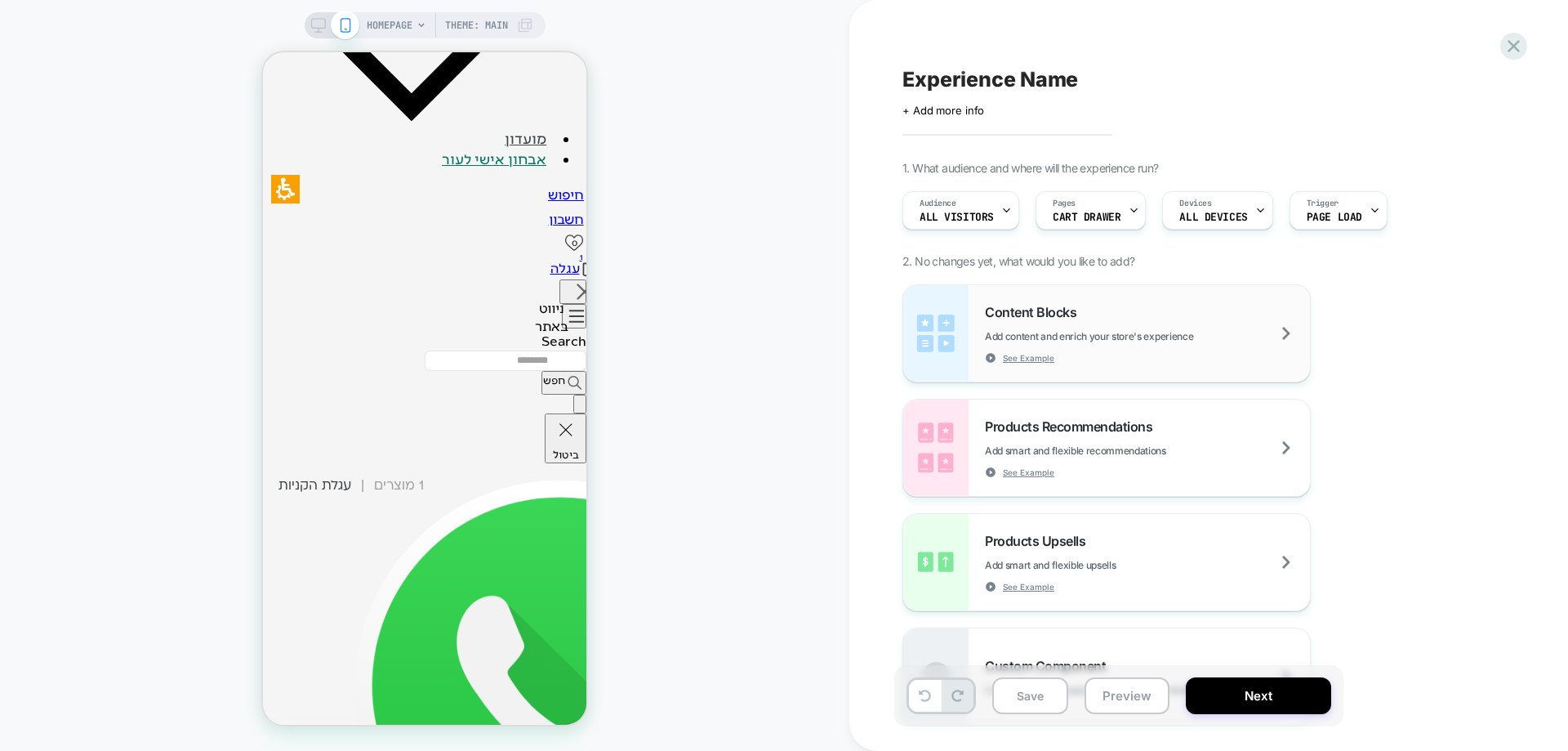
scroll to position [0, 0]
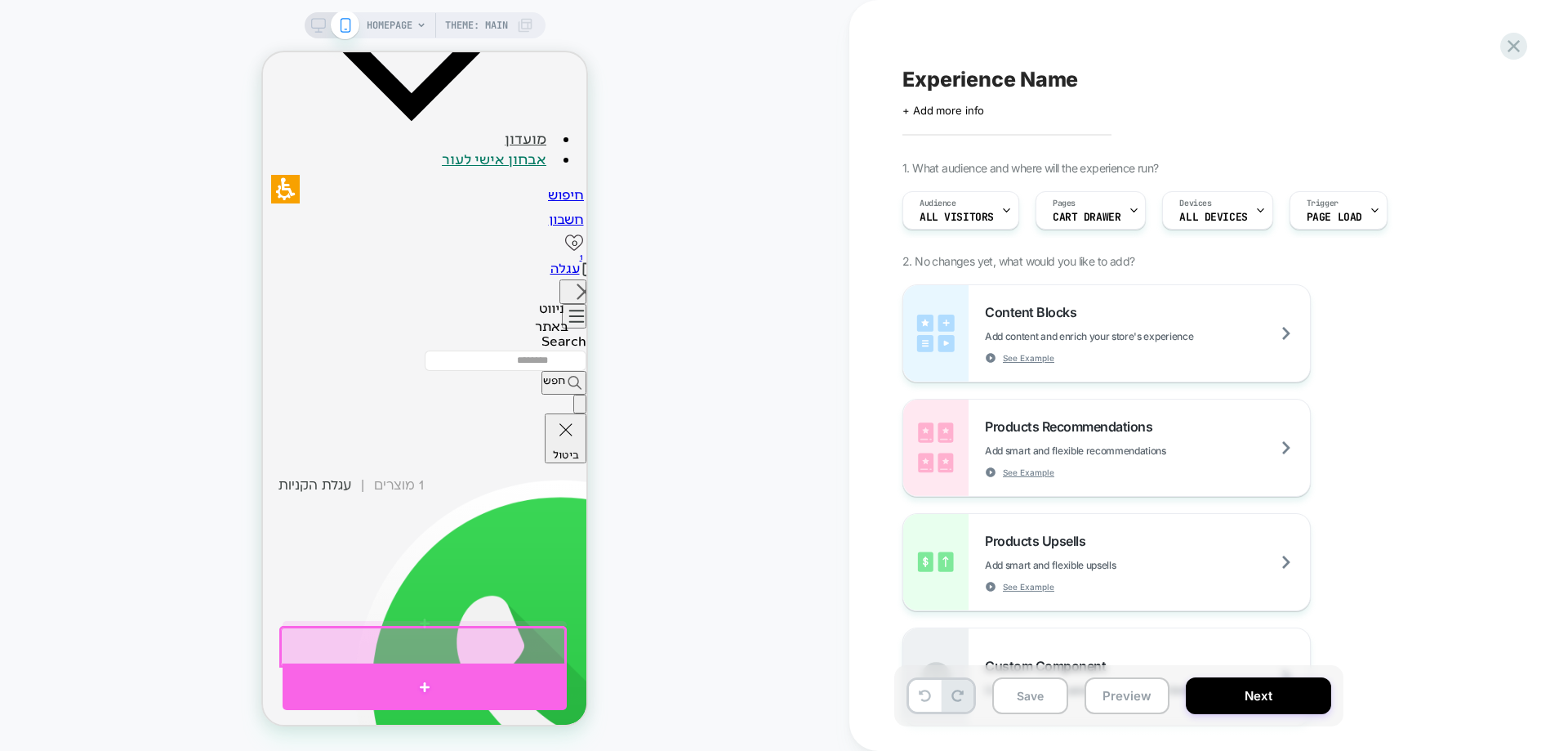
click at [432, 673] on div at bounding box center [425, 686] width 285 height 47
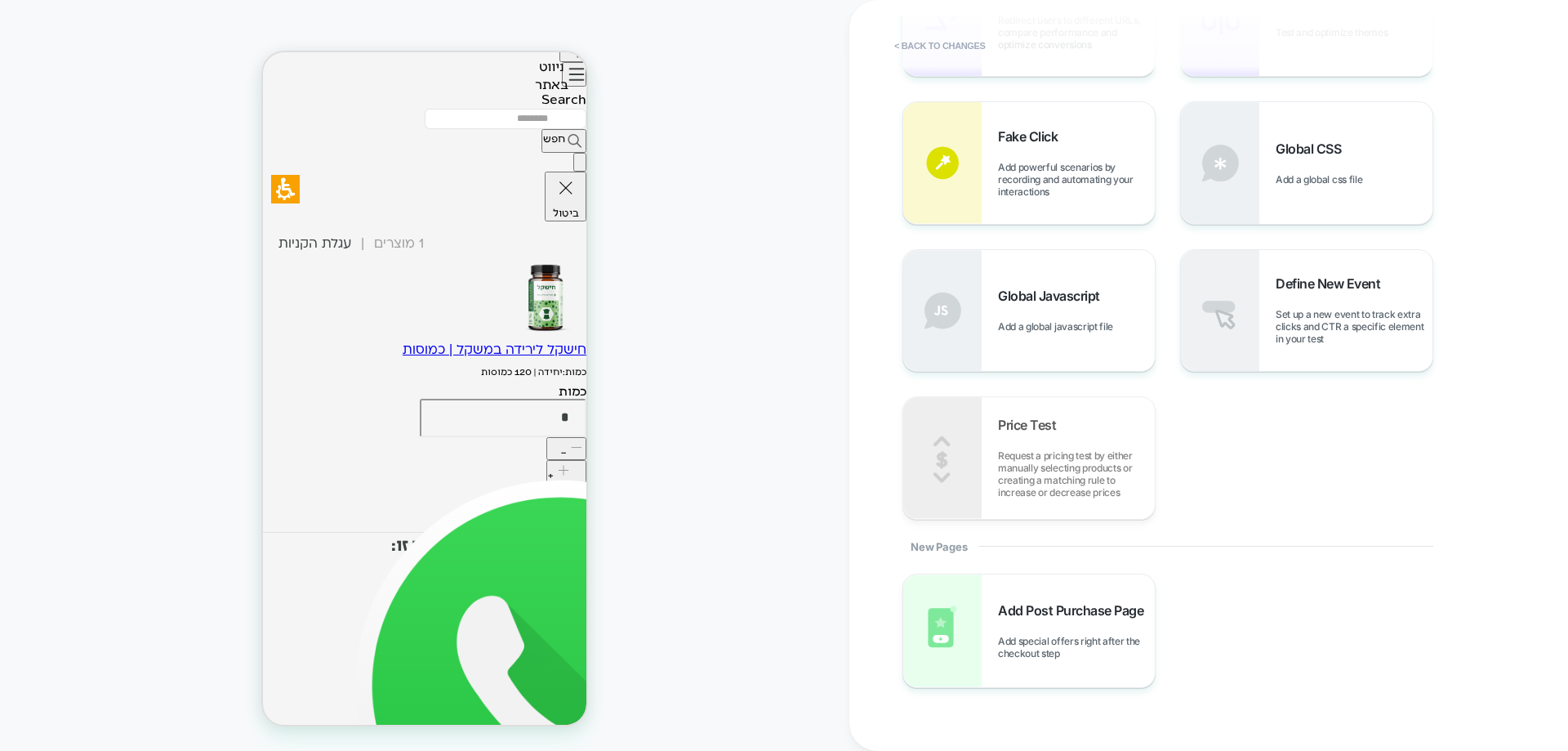
scroll to position [571, 0]
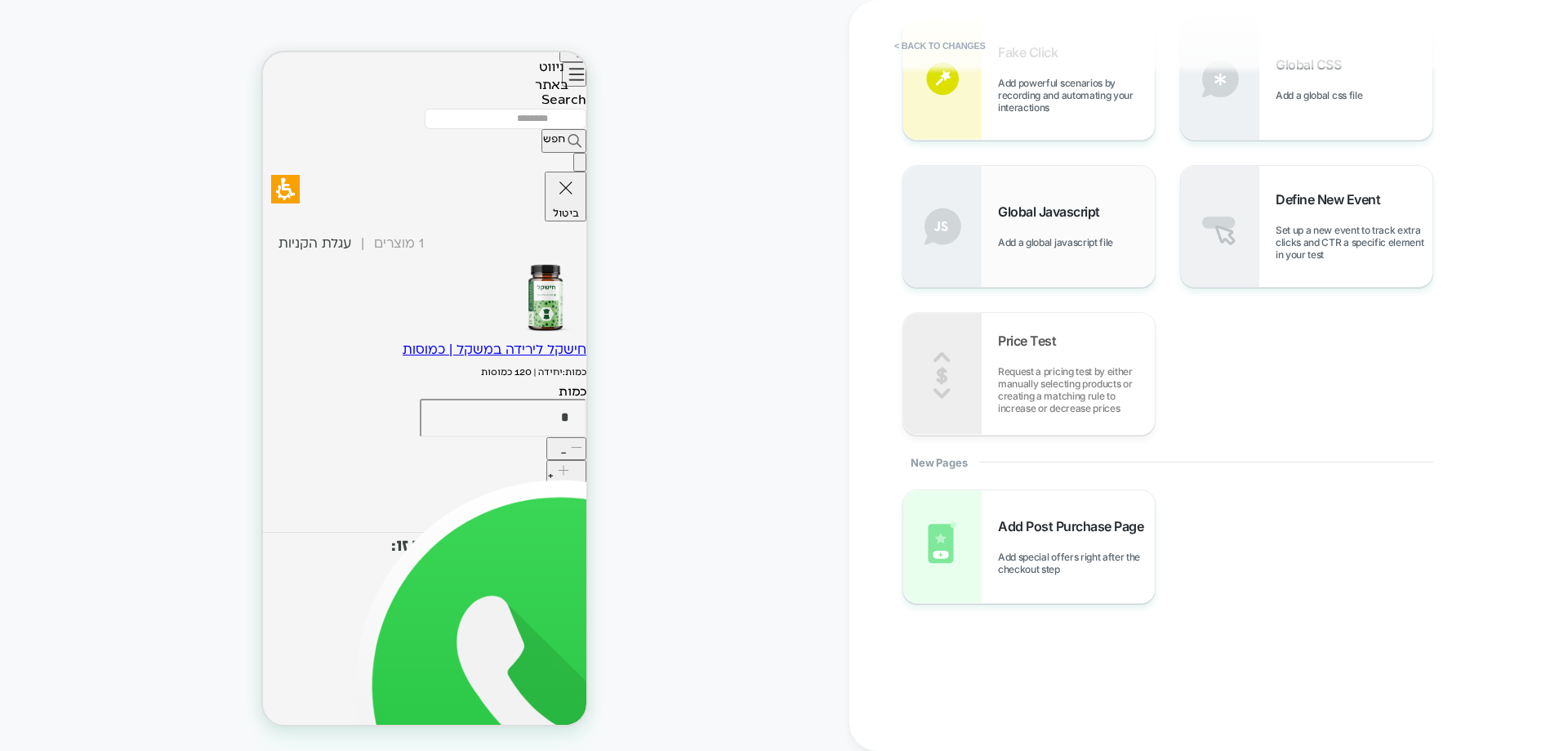
click at [1035, 218] on span "Global Javascript" at bounding box center [1053, 211] width 110 height 16
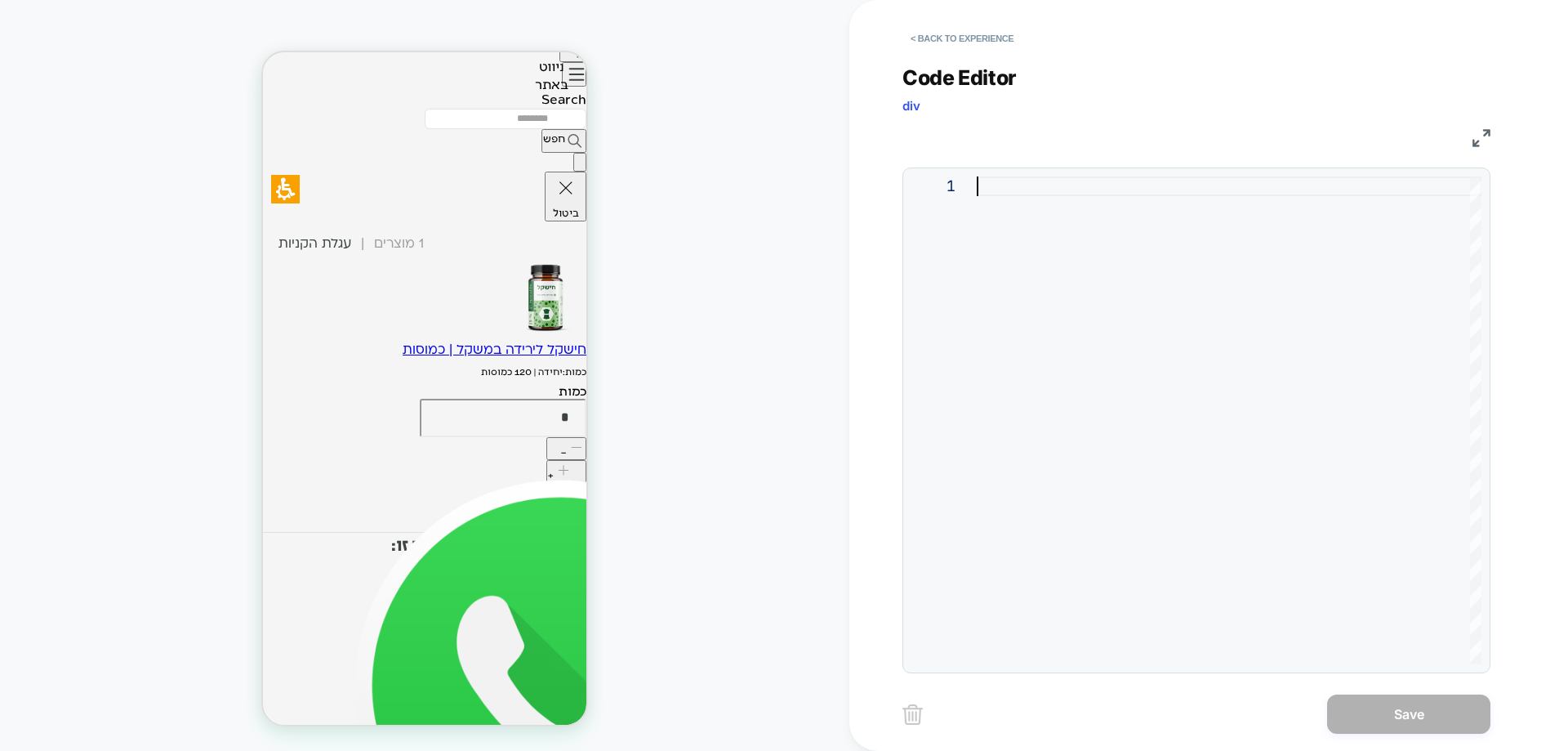
drag, startPoint x: 1045, startPoint y: 203, endPoint x: 1041, endPoint y: 189, distance: 14.6
click at [1044, 201] on div at bounding box center [1229, 420] width 504 height 488
click at [1041, 187] on div at bounding box center [1229, 420] width 504 height 488
type textarea "* ***"
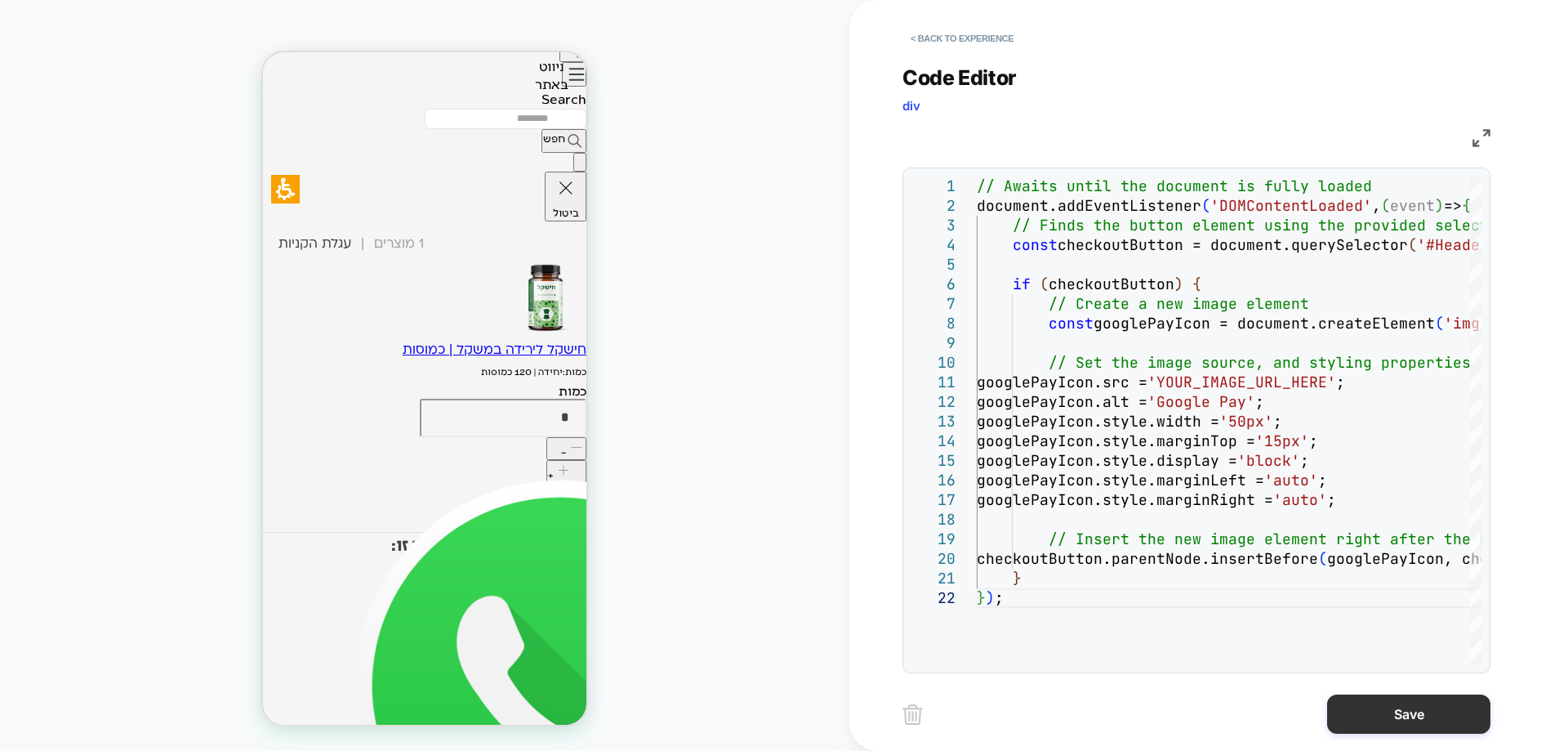
click at [1385, 706] on button "Save" at bounding box center [1408, 714] width 163 height 39
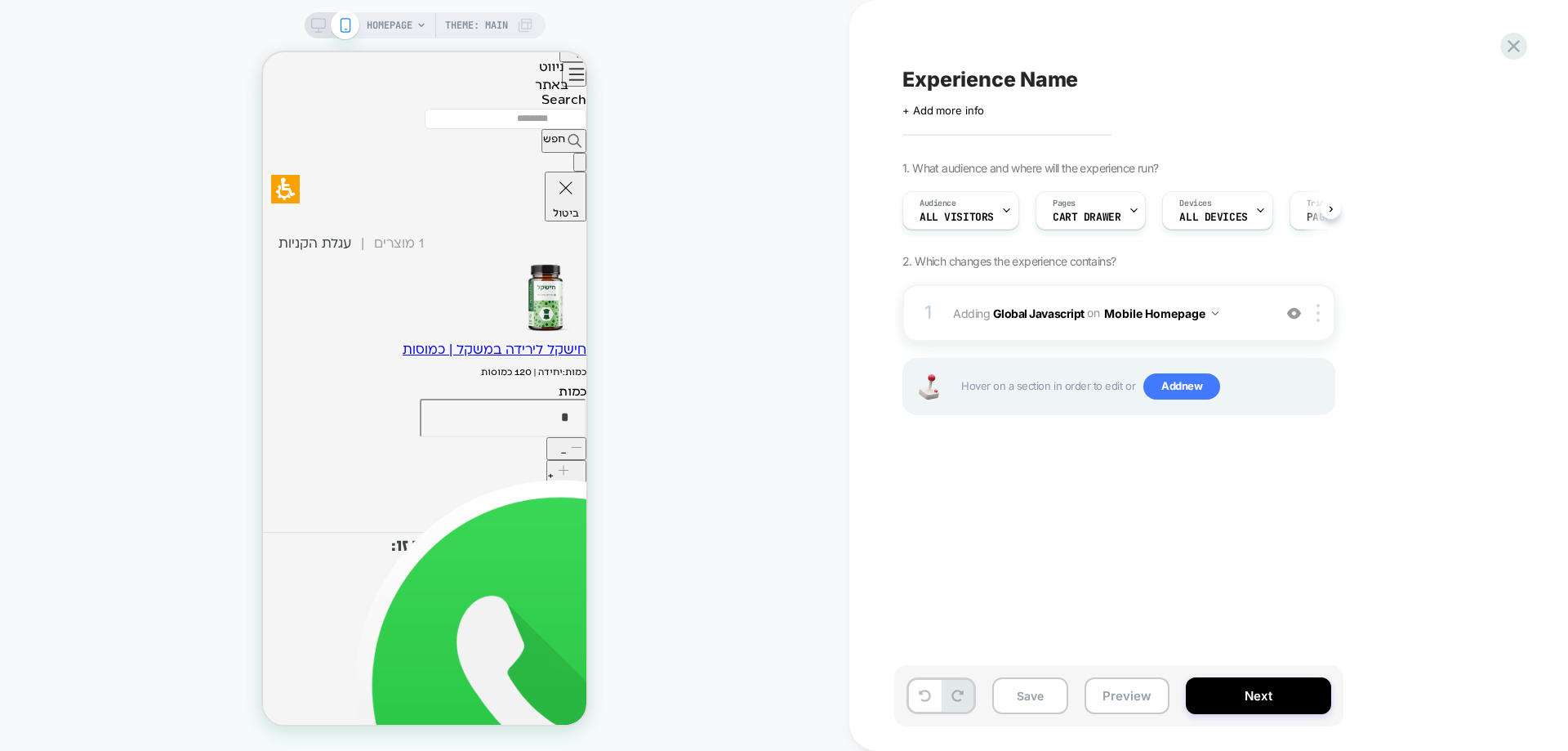
scroll to position [0, 1]
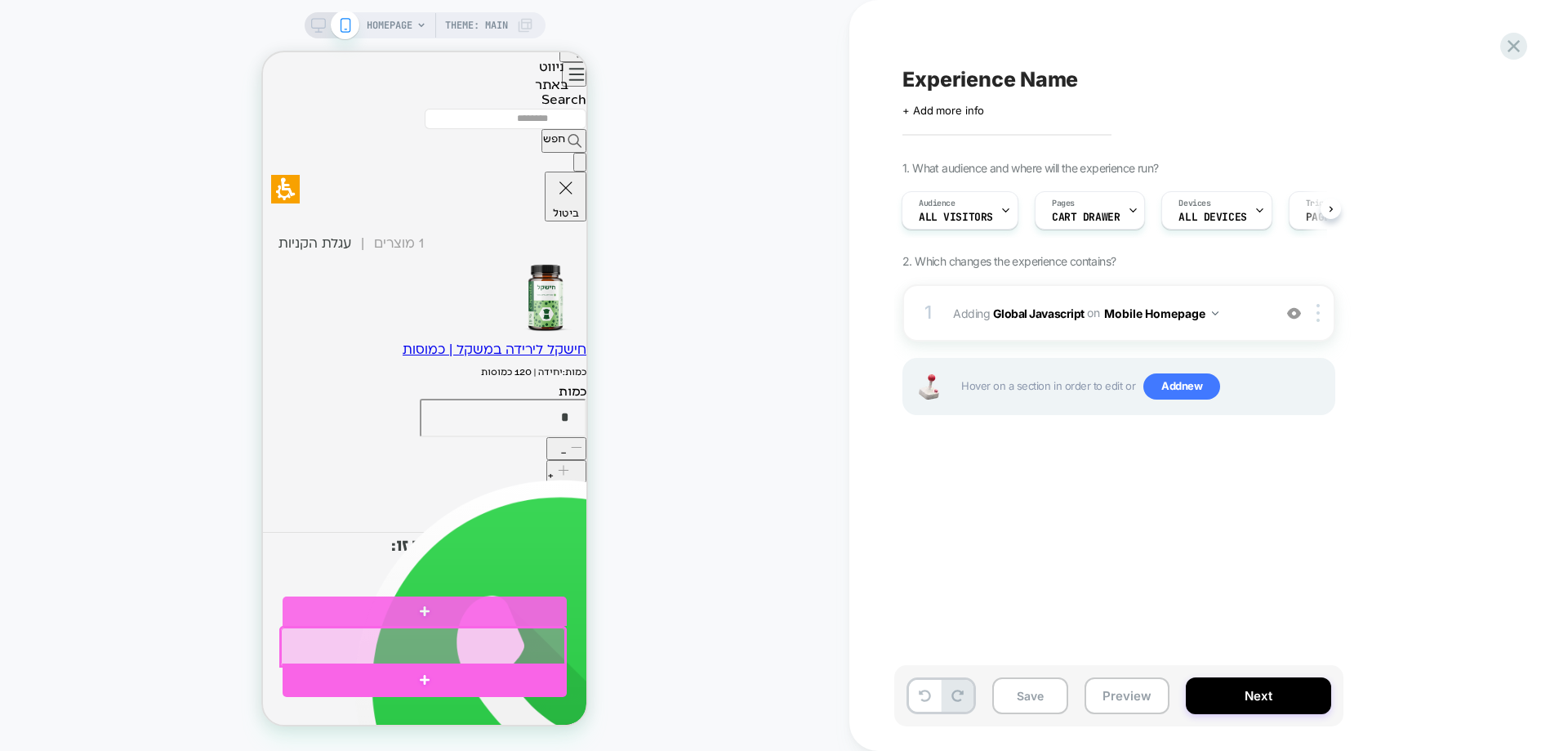
click at [446, 672] on div at bounding box center [425, 680] width 285 height 35
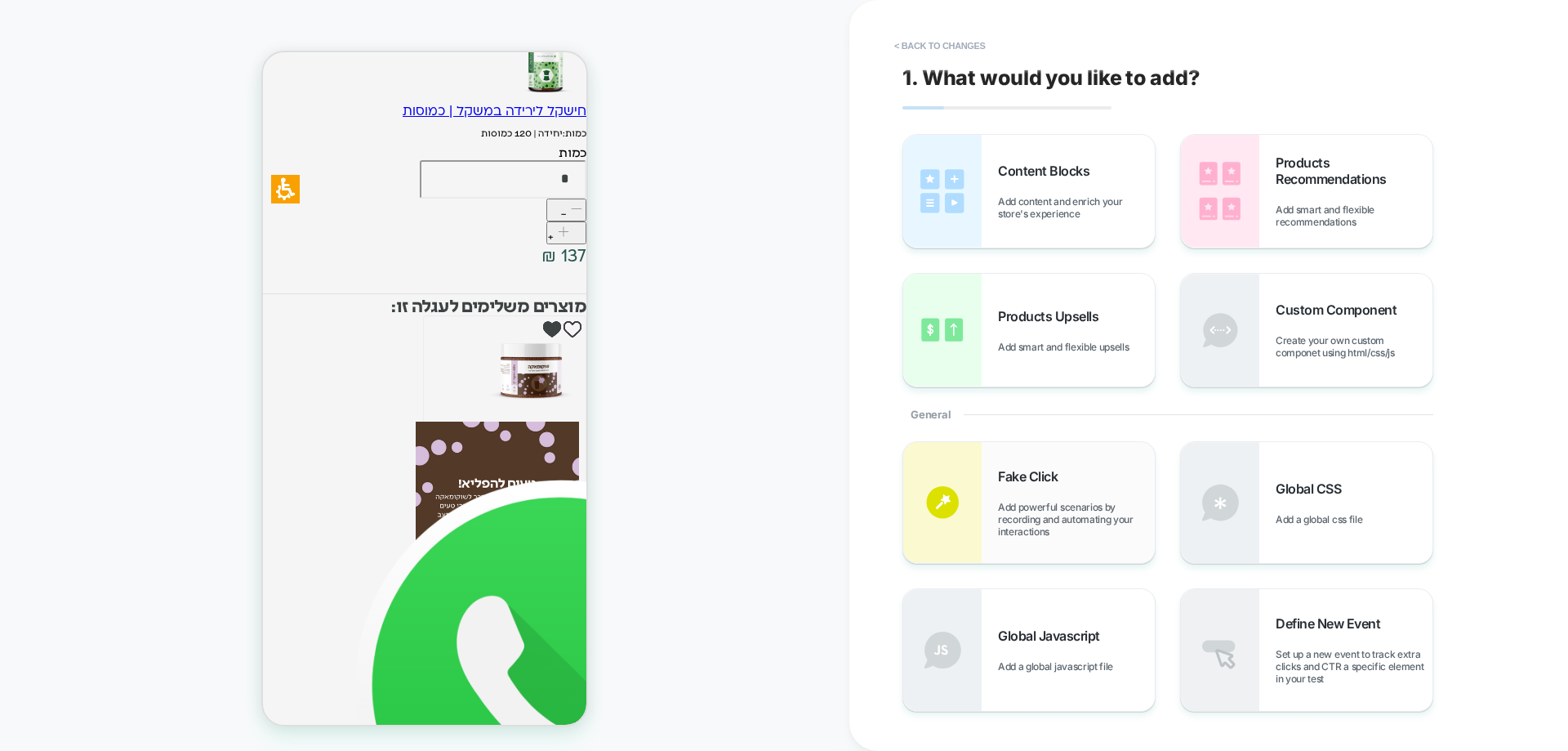
scroll to position [2298, 0]
click at [1083, 177] on span "Content Blocks" at bounding box center [1048, 170] width 99 height 16
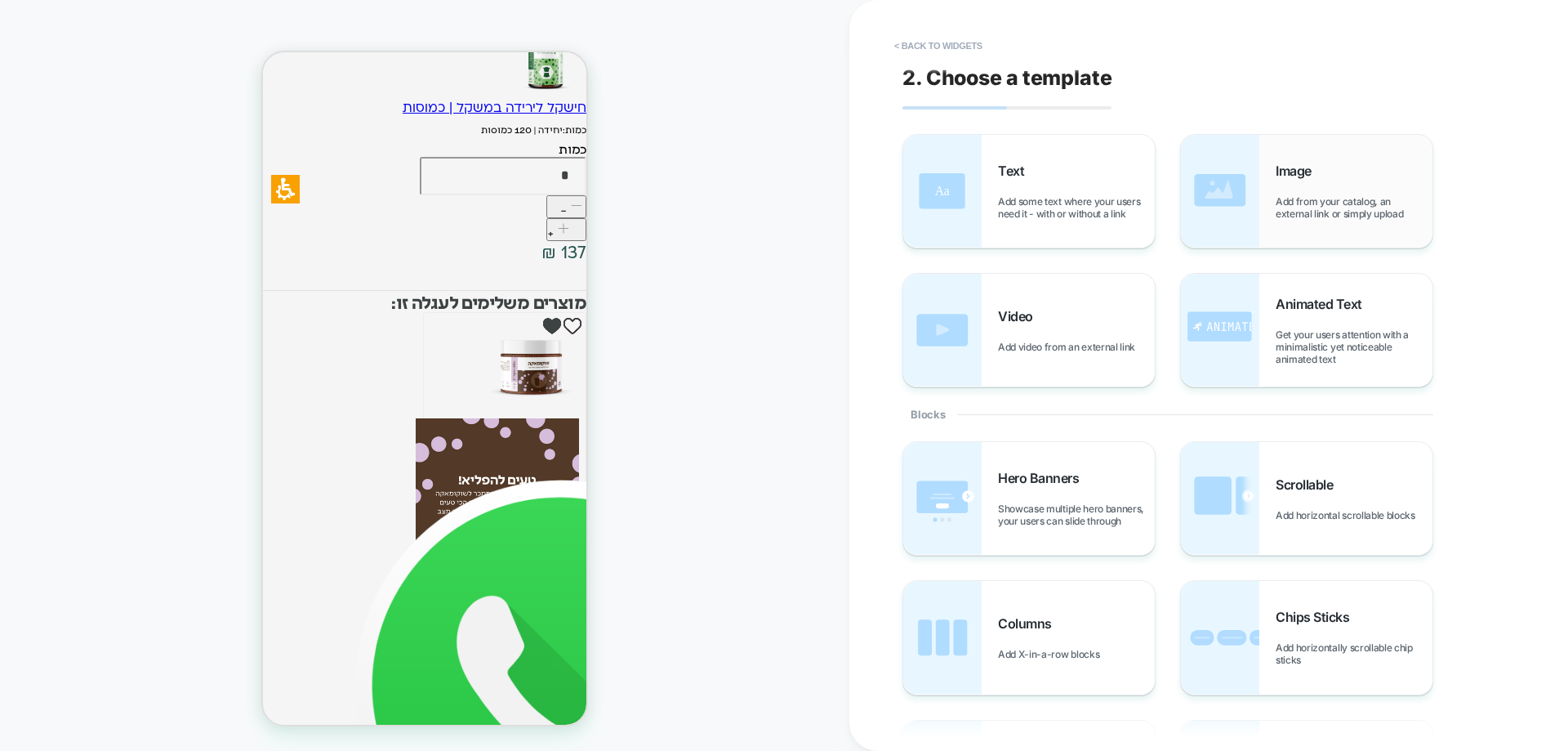
click at [1296, 202] on span "Add from your catalog, an external link or simply upload" at bounding box center [1353, 207] width 157 height 25
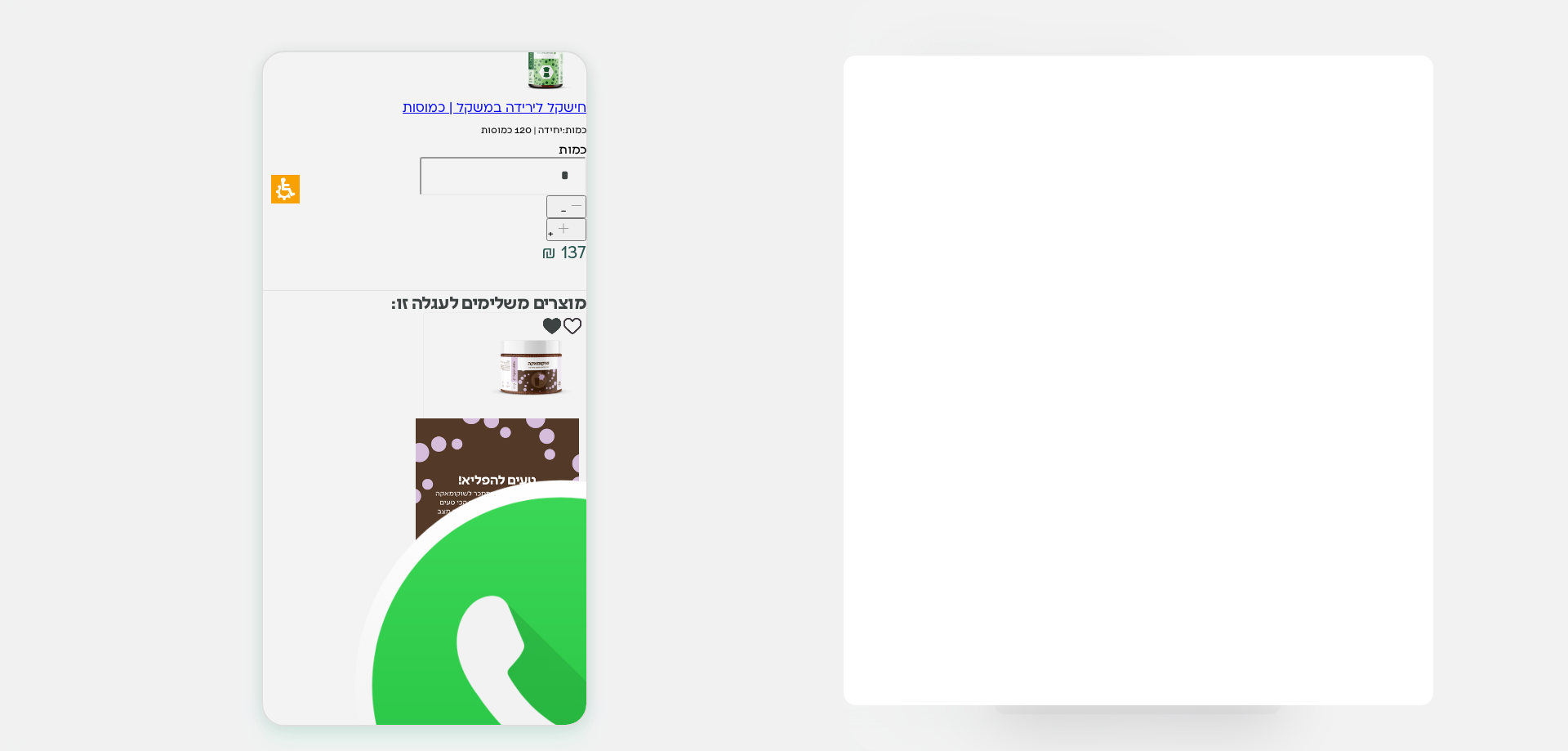
scroll to position [2450, 0]
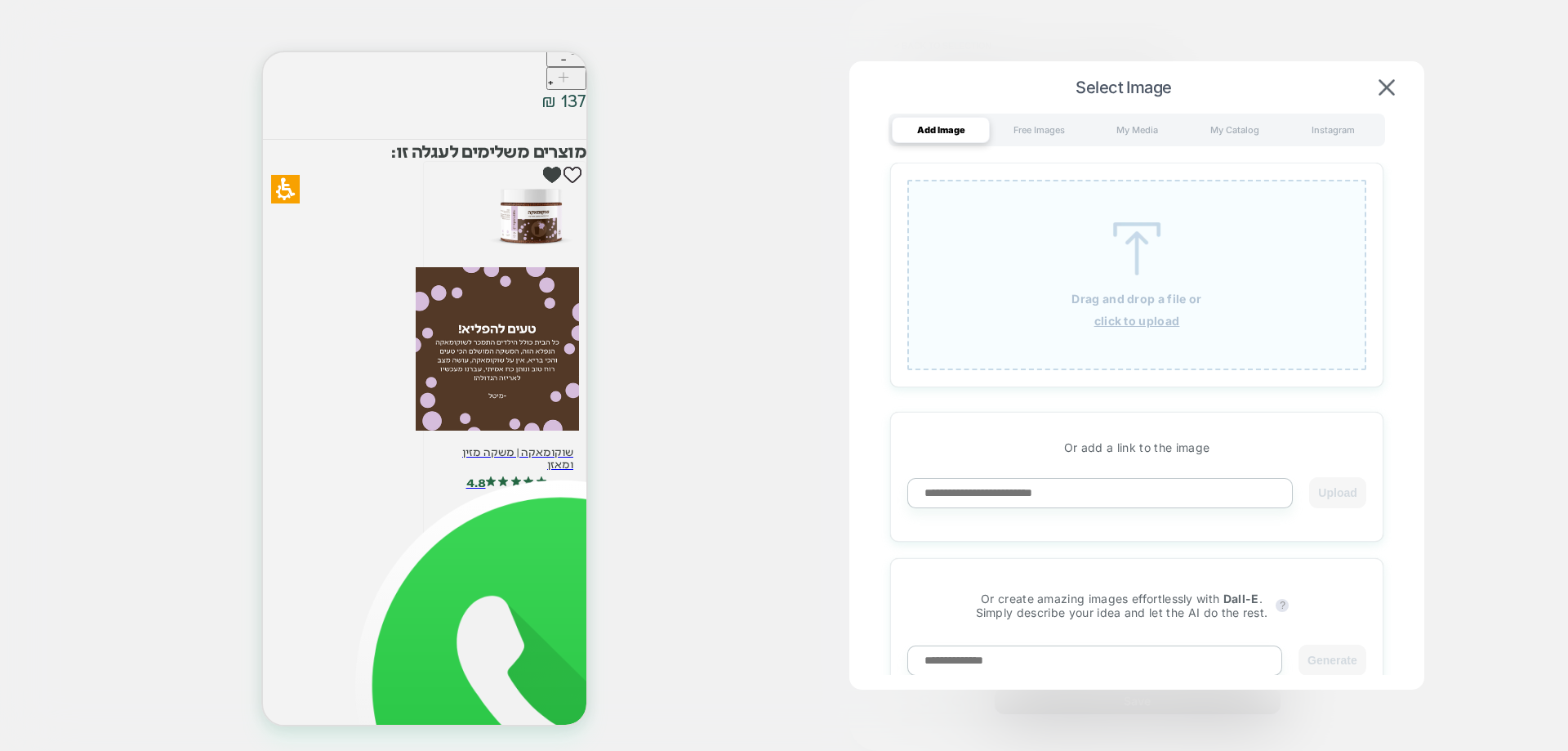
click at [1117, 234] on img at bounding box center [1136, 249] width 74 height 53
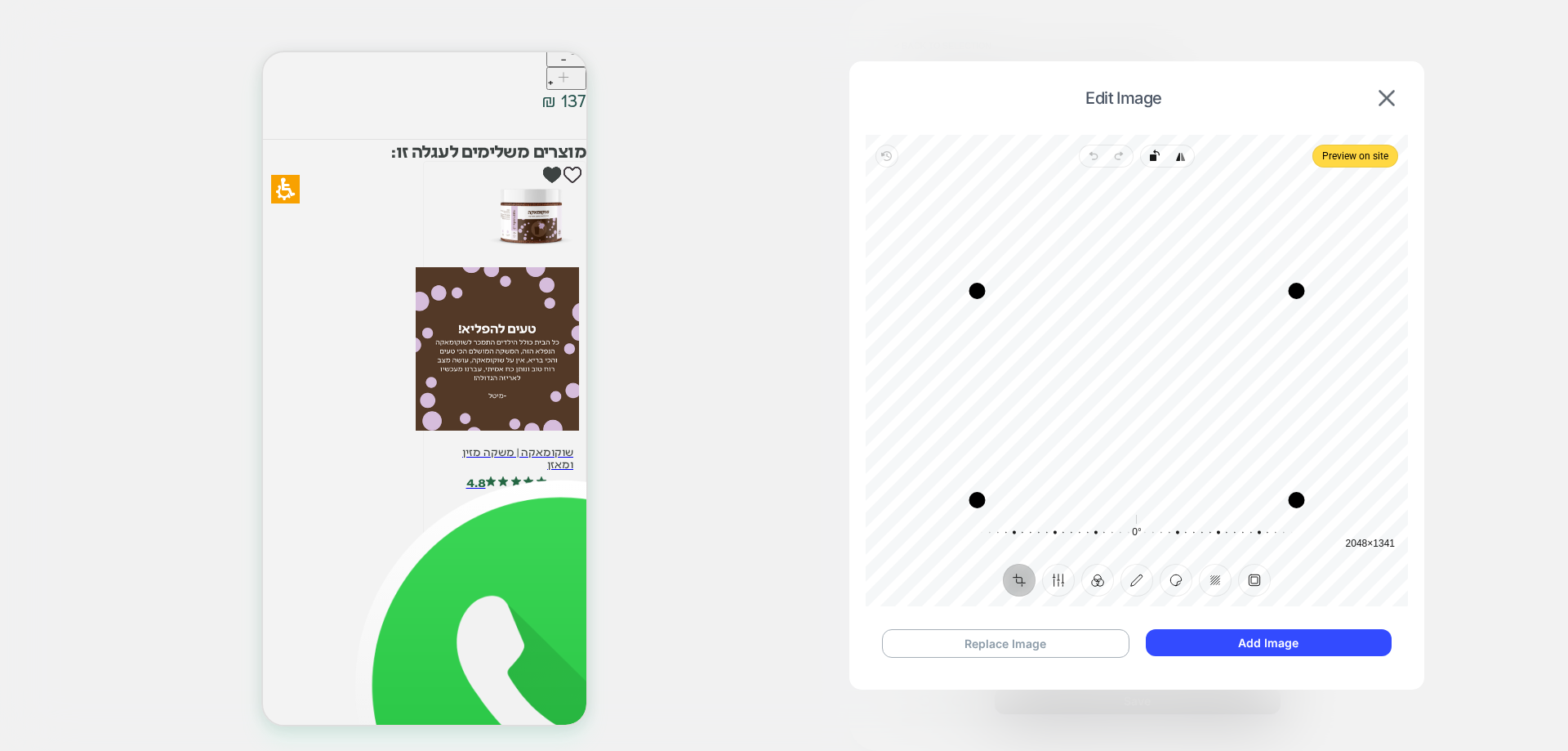
drag, startPoint x: 1143, startPoint y: 185, endPoint x: 1136, endPoint y: 296, distance: 111.2
click at [1136, 296] on div "Drag edge t" at bounding box center [1137, 291] width 319 height 16
drag, startPoint x: 1160, startPoint y: 500, endPoint x: 1157, endPoint y: 385, distance: 115.0
click at [1157, 385] on div "Drag edge b" at bounding box center [1137, 385] width 319 height 16
drag, startPoint x: 979, startPoint y: 337, endPoint x: 1033, endPoint y: 339, distance: 54.0
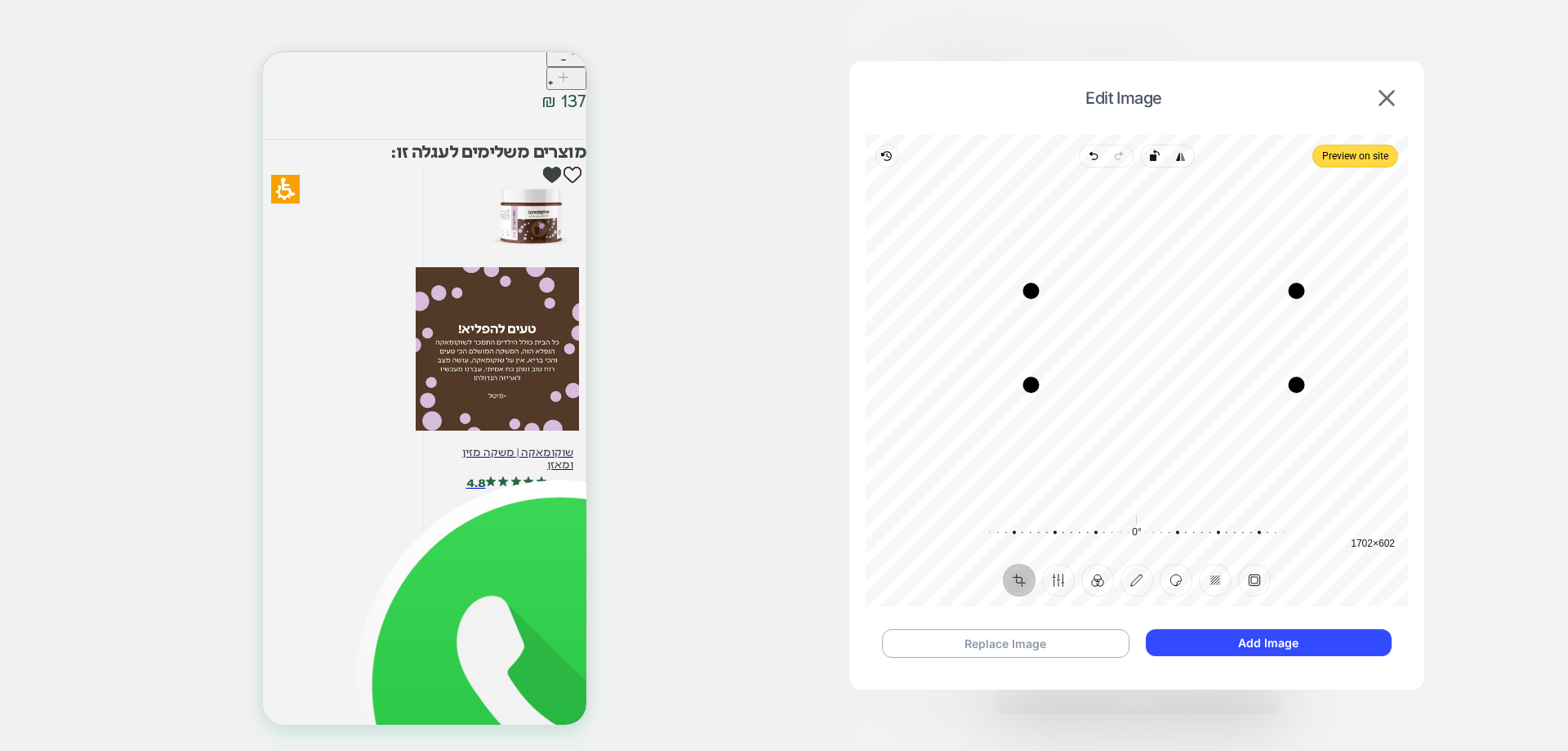
click at [1033, 339] on div "Drag edge l" at bounding box center [1032, 338] width 16 height 94
drag, startPoint x: 1295, startPoint y: 336, endPoint x: 1233, endPoint y: 338, distance: 62.0
click at [1233, 338] on div "Drag edge r" at bounding box center [1236, 338] width 16 height 94
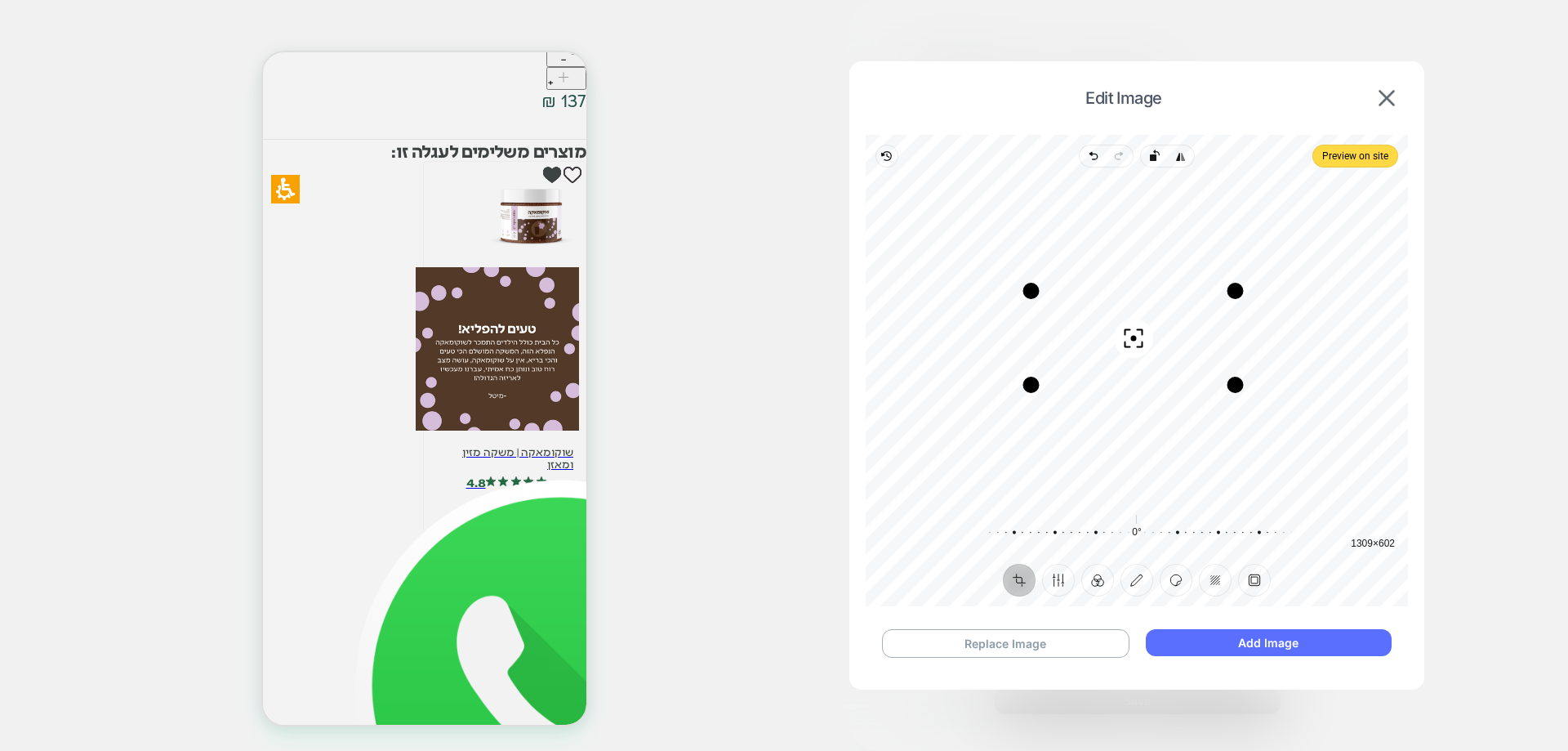
click at [1323, 638] on button "Add Image" at bounding box center [1268, 643] width 246 height 27
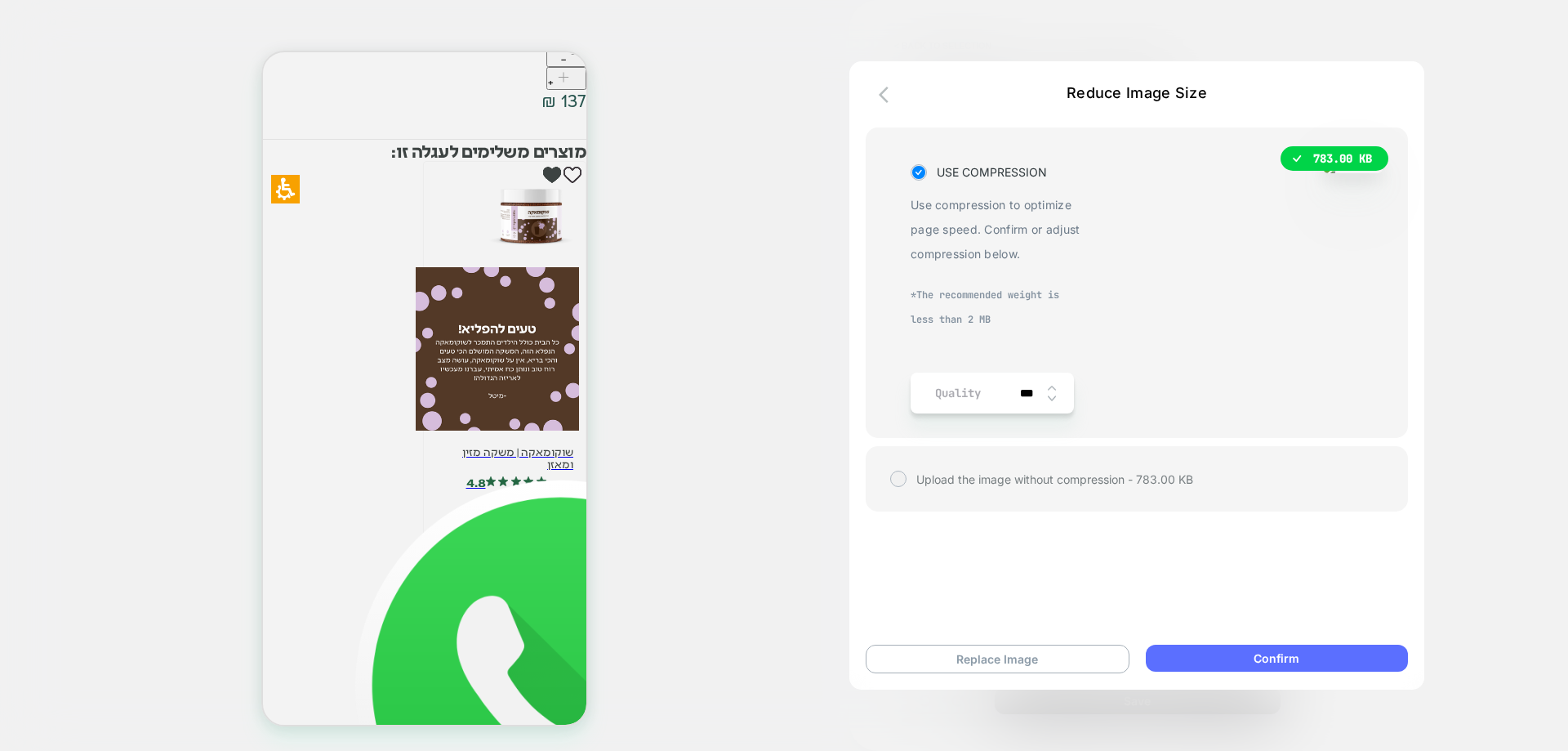
click at [1236, 657] on button "Confirm" at bounding box center [1277, 658] width 262 height 27
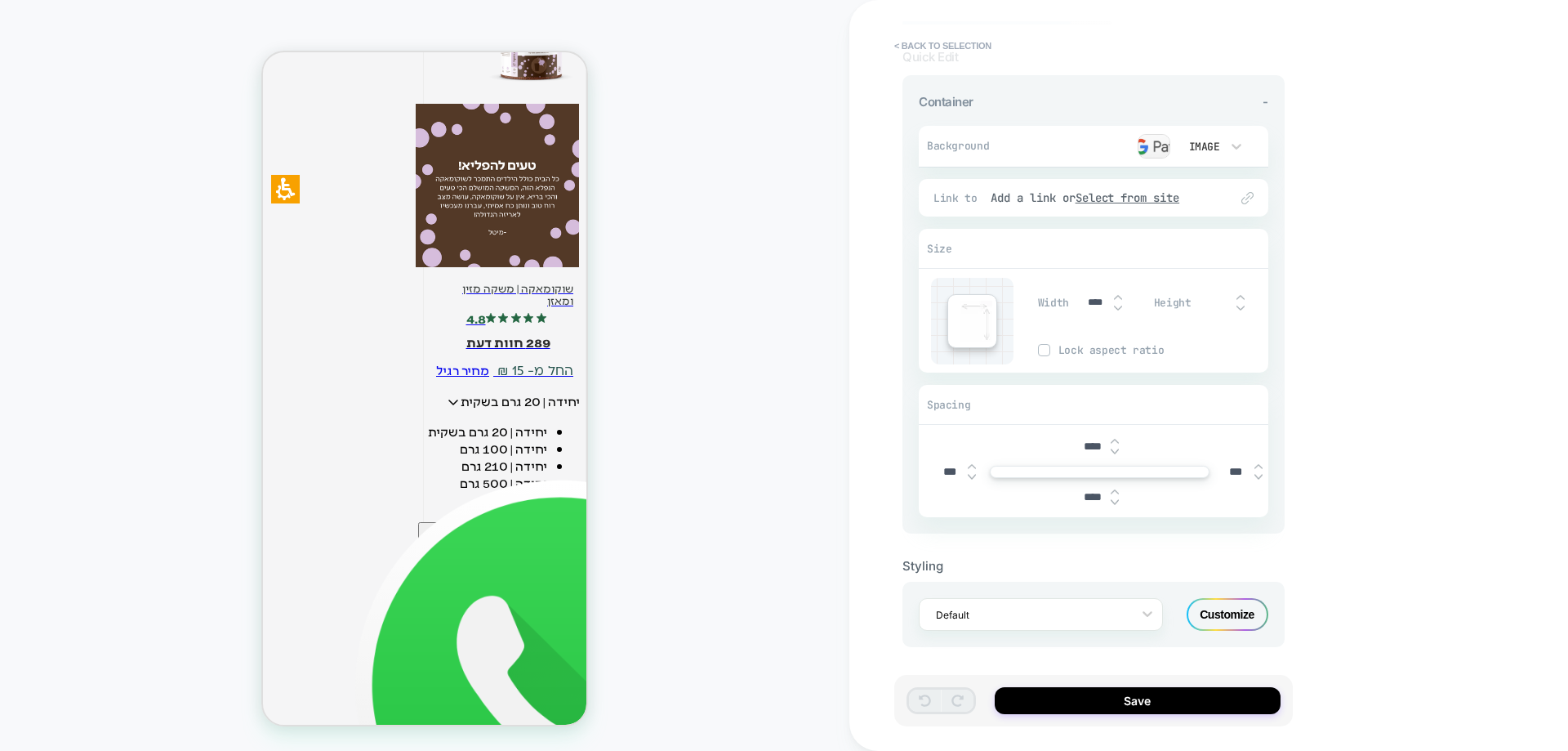
scroll to position [88, 0]
click at [1149, 706] on button "Save" at bounding box center [1137, 700] width 286 height 27
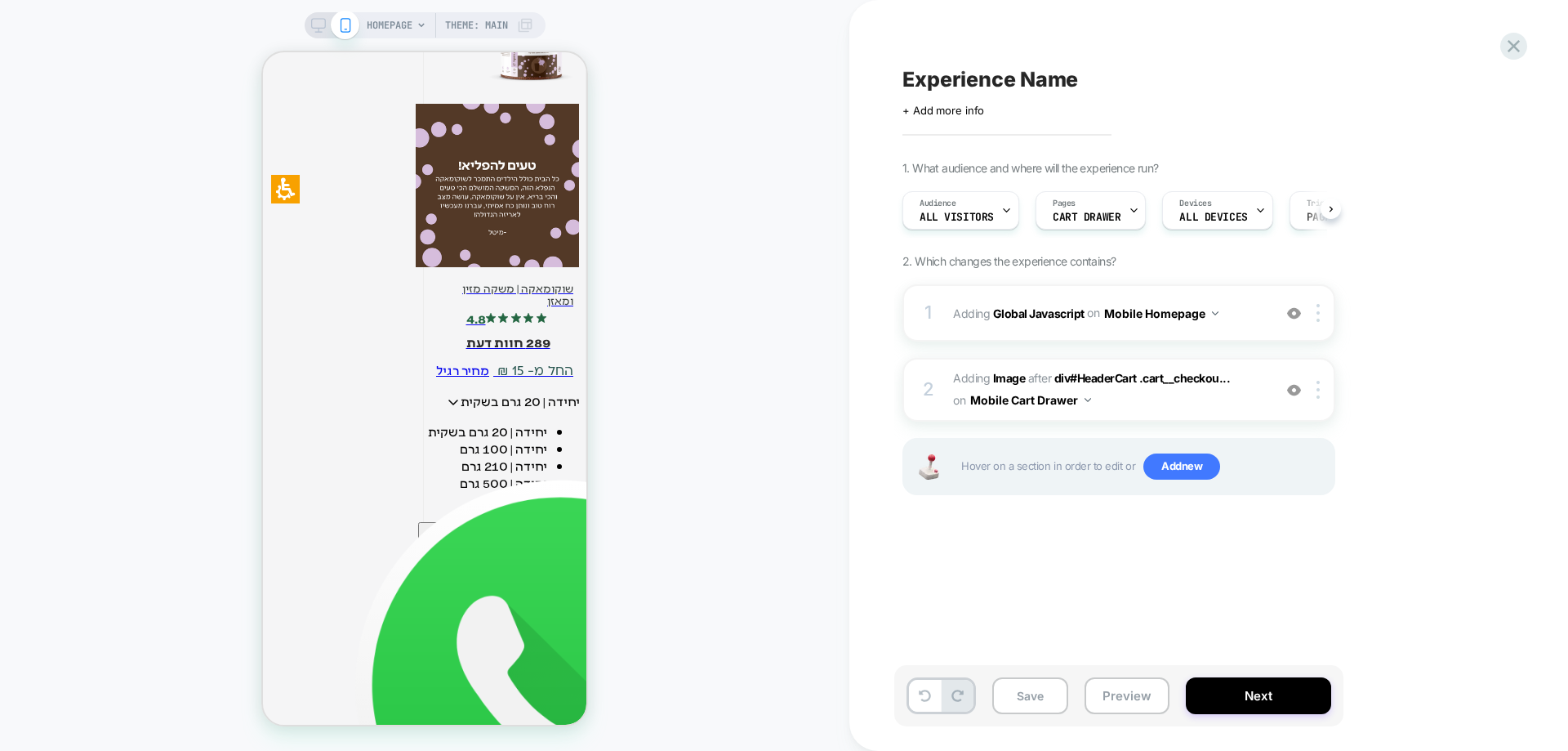
scroll to position [0, 1]
click at [1128, 690] on button "Preview" at bounding box center [1127, 695] width 85 height 36
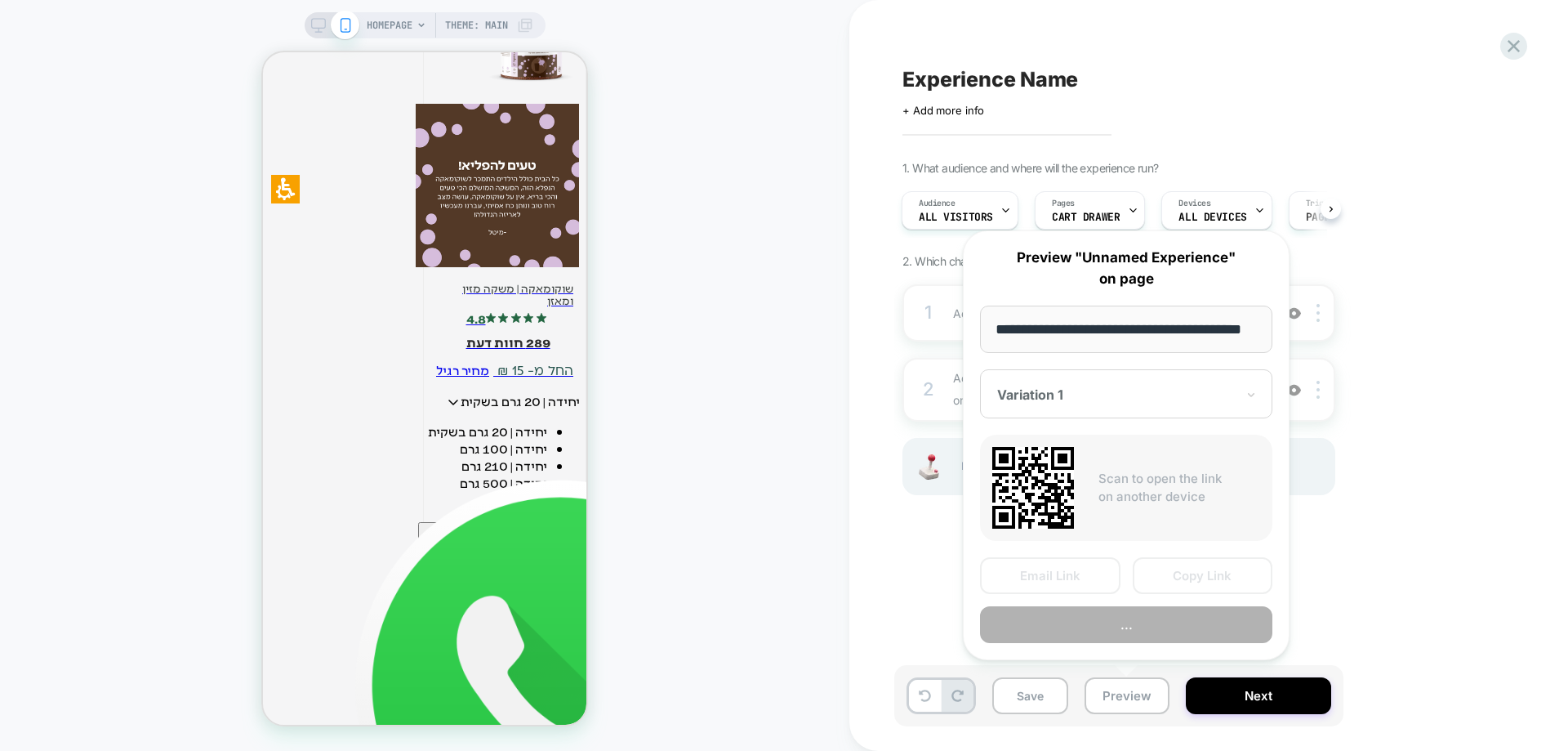
scroll to position [0, 9]
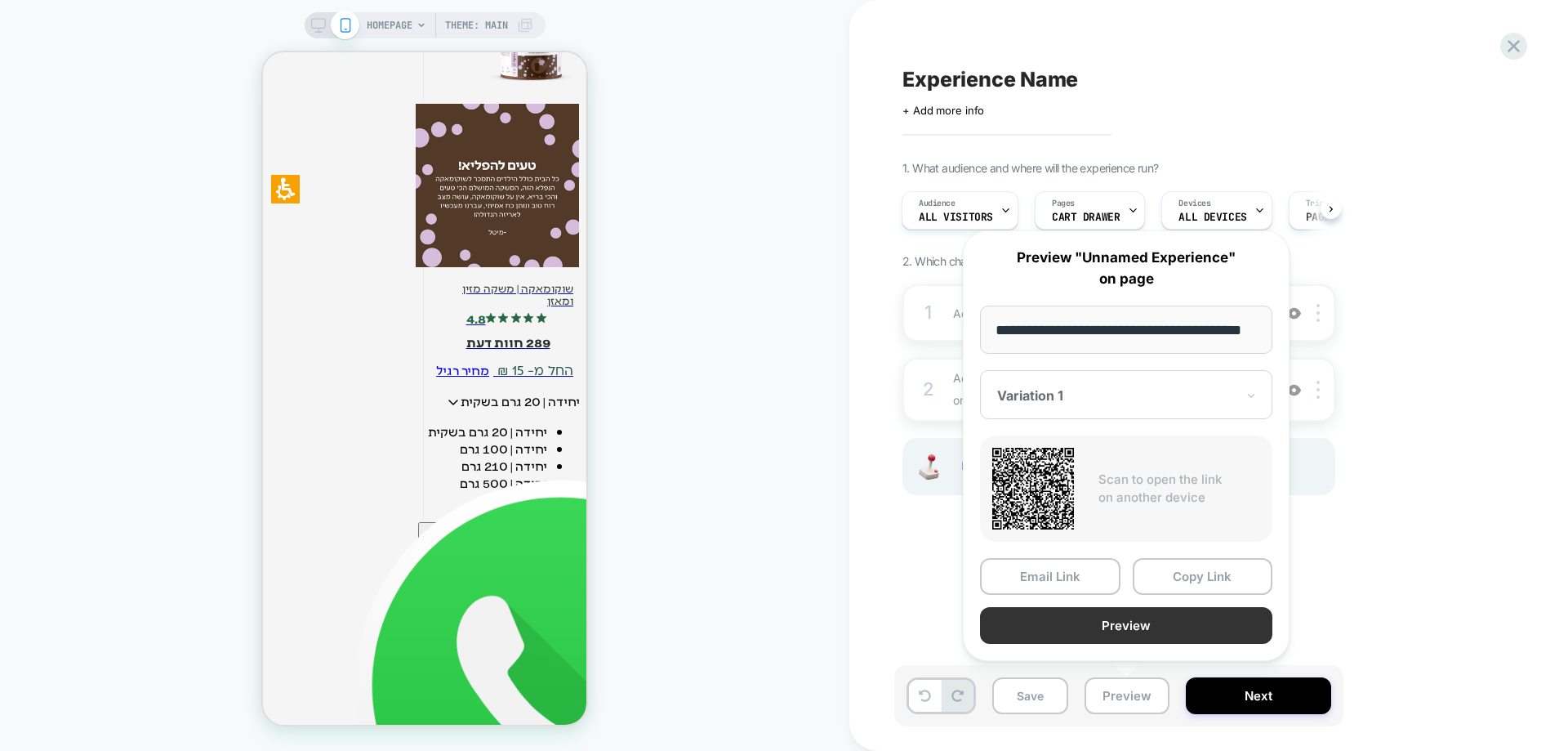
click at [1126, 610] on button "Preview" at bounding box center [1127, 625] width 293 height 36
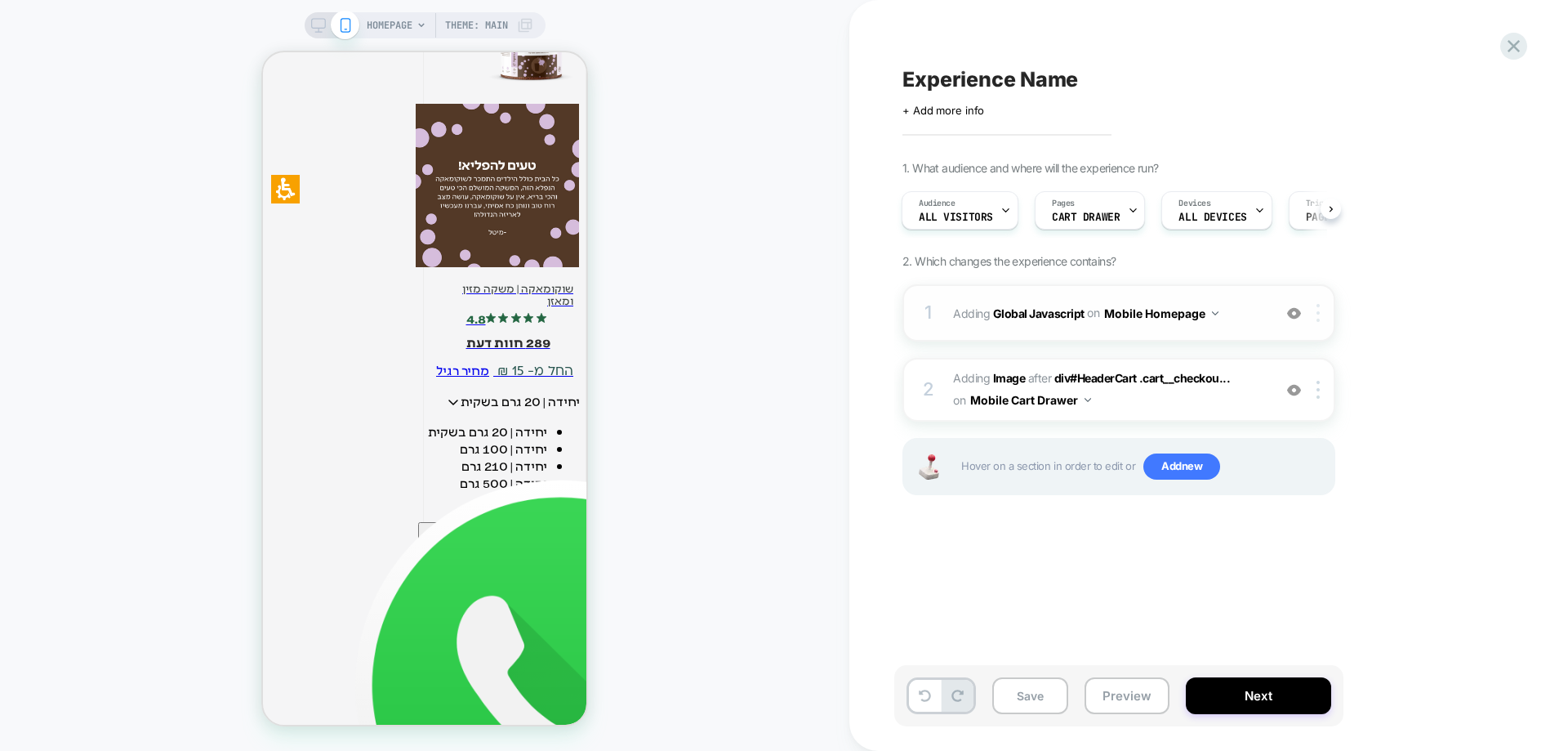
click at [1314, 317] on div at bounding box center [1321, 313] width 27 height 18
click at [1275, 530] on div "Delete" at bounding box center [1320, 535] width 145 height 44
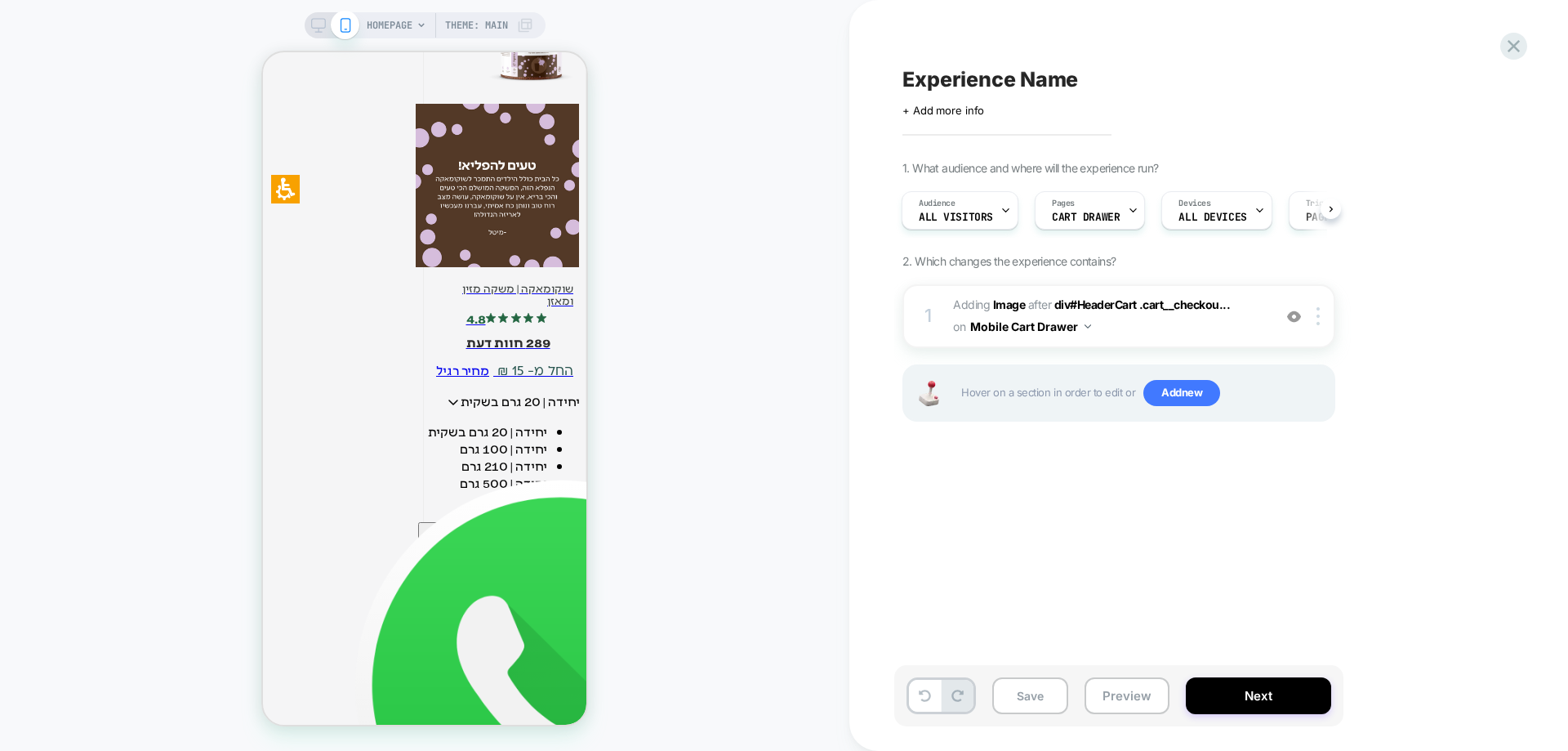
scroll to position [490, 0]
click at [1299, 314] on img at bounding box center [1294, 317] width 14 height 14
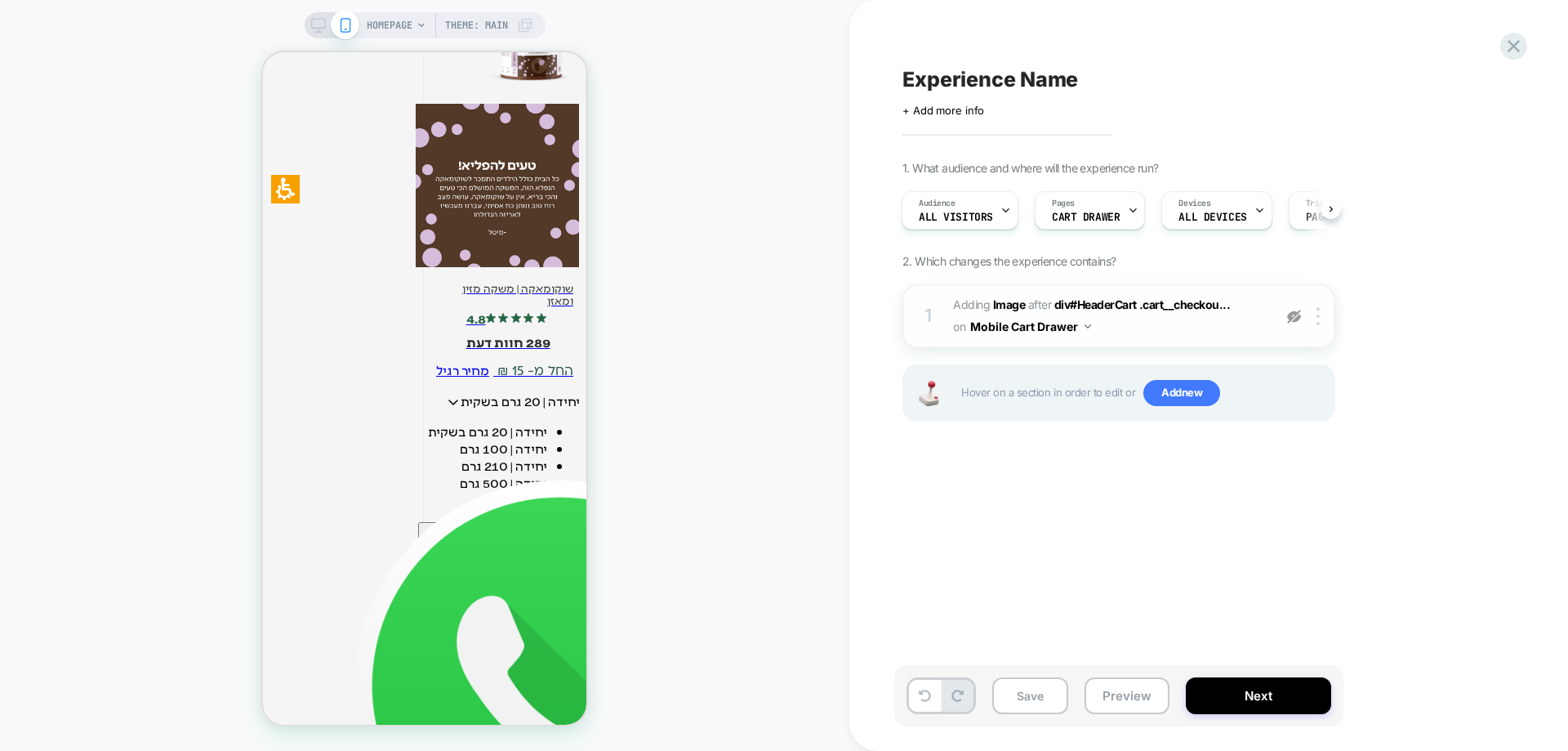
click at [1299, 314] on img at bounding box center [1294, 317] width 14 height 14
click at [1005, 302] on b "Image" at bounding box center [1010, 304] width 33 height 14
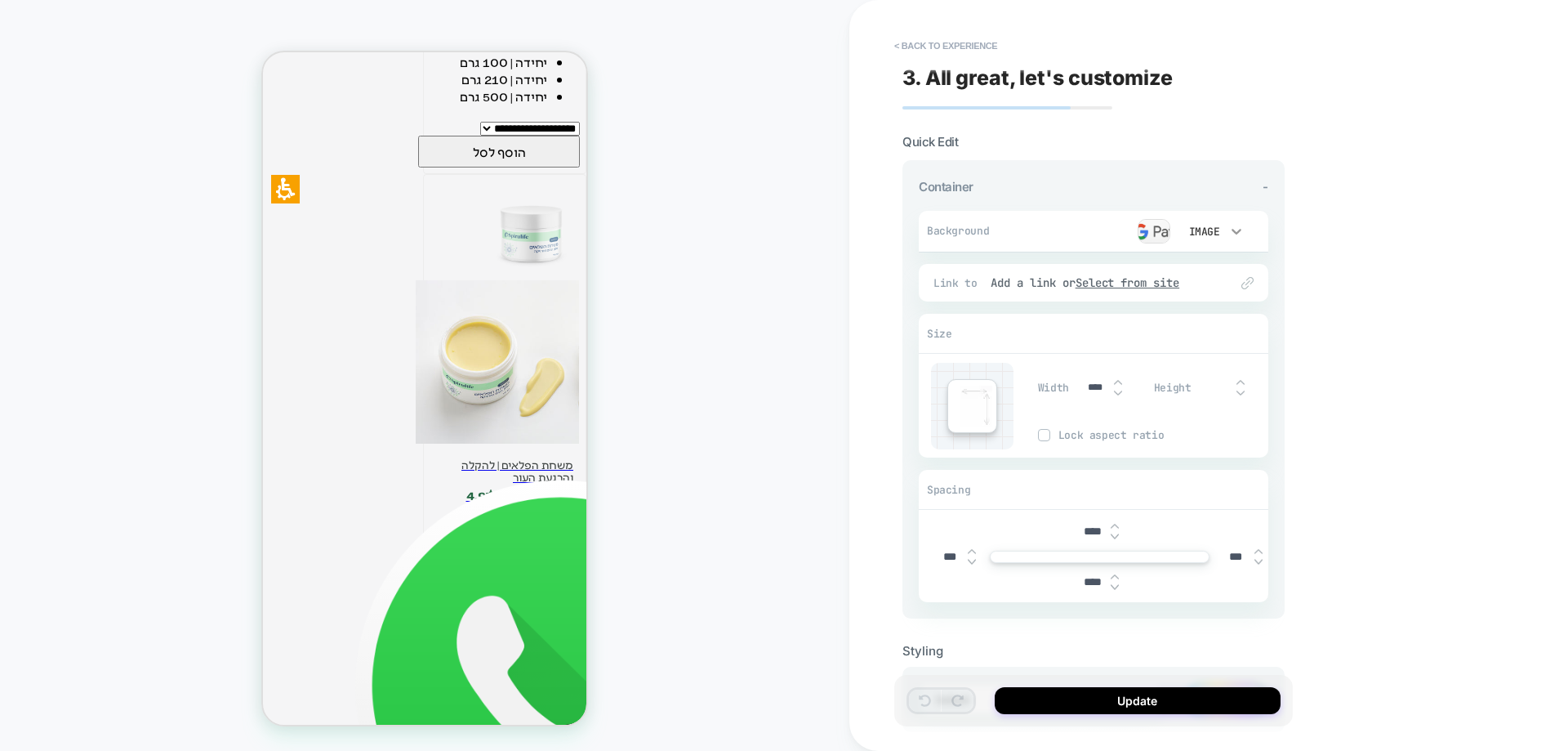
scroll to position [3000, 0]
click at [1238, 231] on icon at bounding box center [1236, 231] width 10 height 5
click at [1158, 234] on div at bounding box center [784, 375] width 1568 height 751
click at [1128, 229] on div at bounding box center [1088, 231] width 161 height 25
click at [1152, 233] on img at bounding box center [1154, 231] width 33 height 25
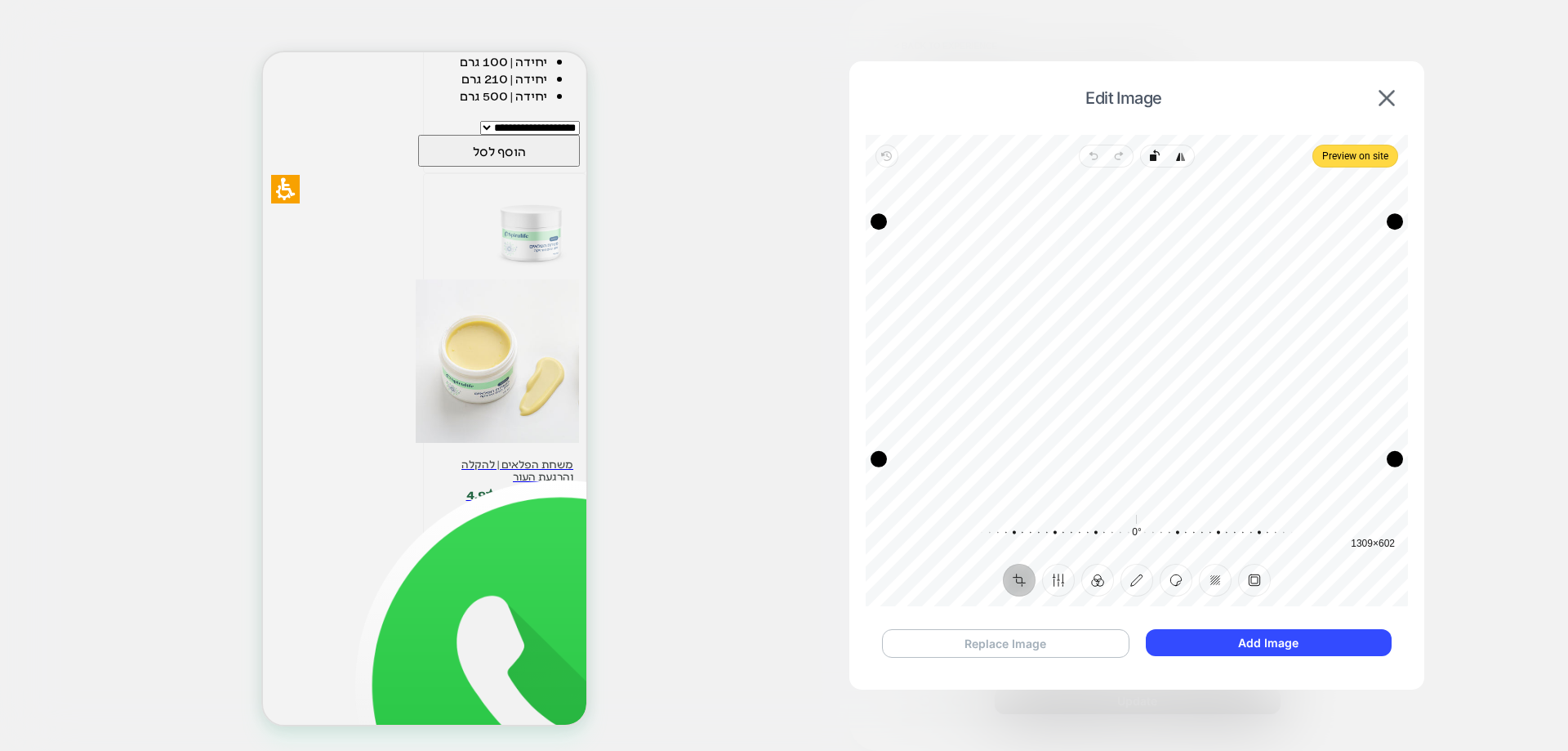
click at [1080, 636] on button "Replace Image" at bounding box center [1005, 644] width 247 height 28
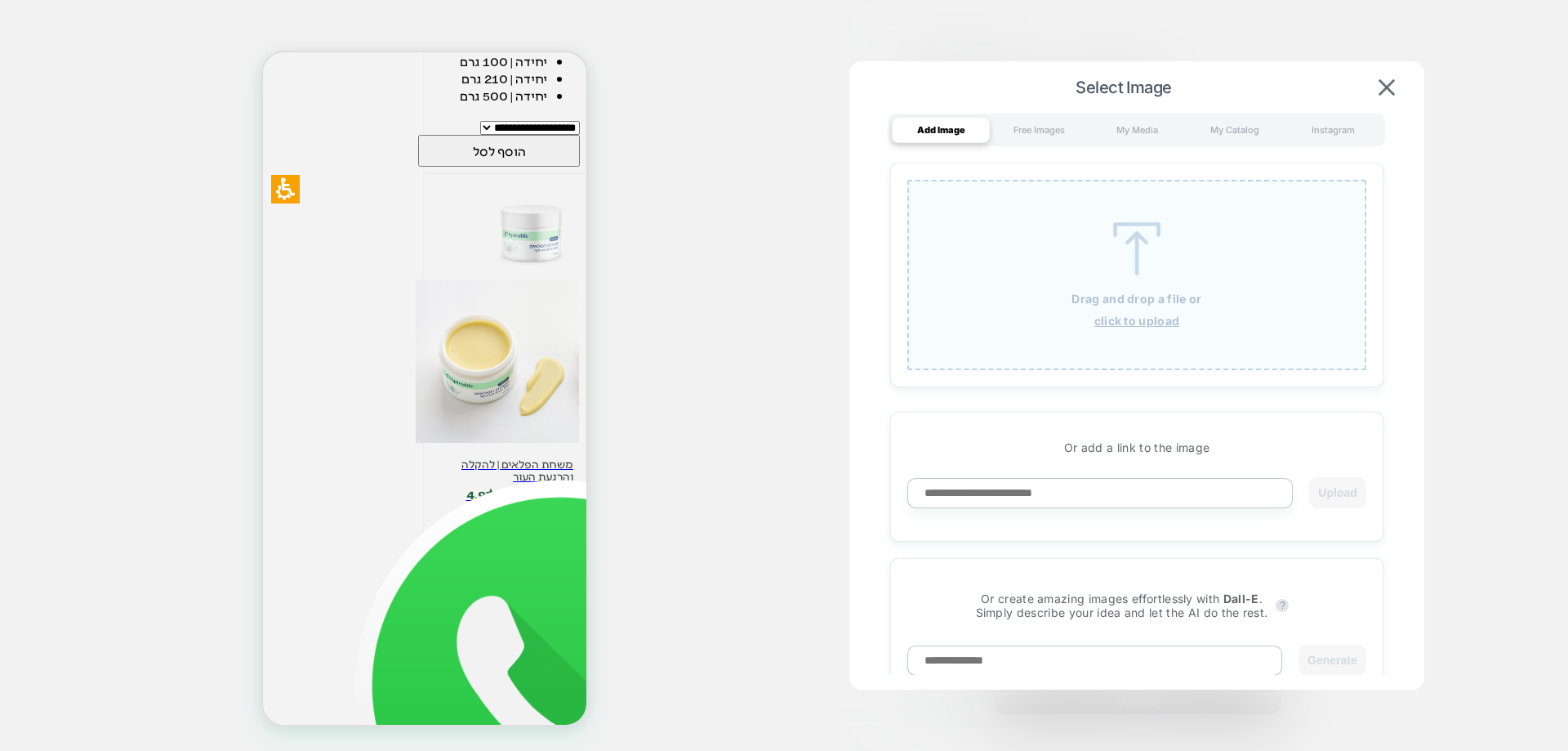
click at [1166, 320] on u "click to upload" at bounding box center [1137, 321] width 86 height 14
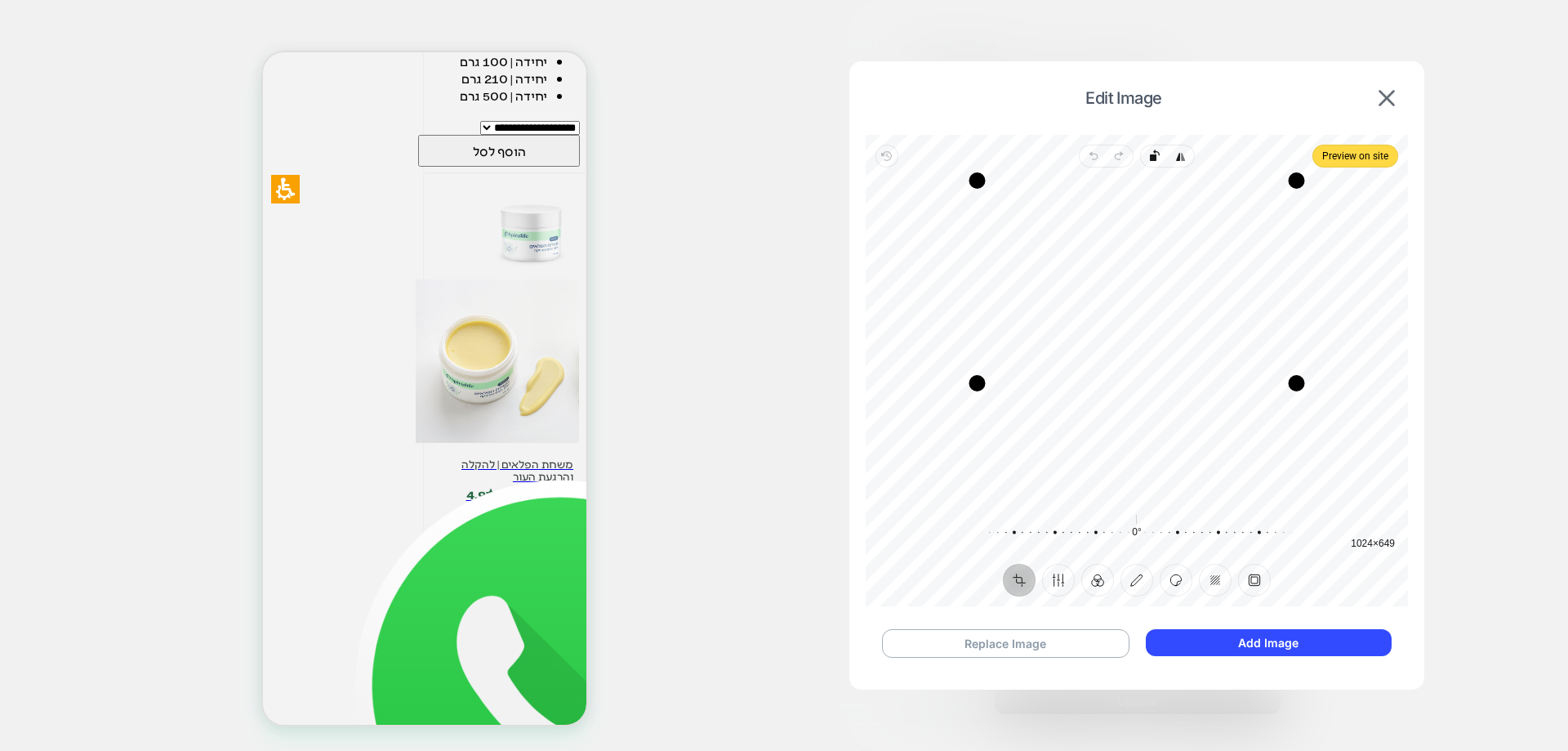
drag, startPoint x: 1147, startPoint y: 501, endPoint x: 1150, endPoint y: 384, distance: 117.0
click at [1150, 384] on div "Drag edge b" at bounding box center [1137, 383] width 319 height 16
drag, startPoint x: 1127, startPoint y: 182, endPoint x: 1119, endPoint y: 305, distance: 123.3
click at [1119, 305] on div "Drag edge t" at bounding box center [1137, 303] width 319 height 16
drag, startPoint x: 980, startPoint y: 325, endPoint x: 1066, endPoint y: 331, distance: 86.2
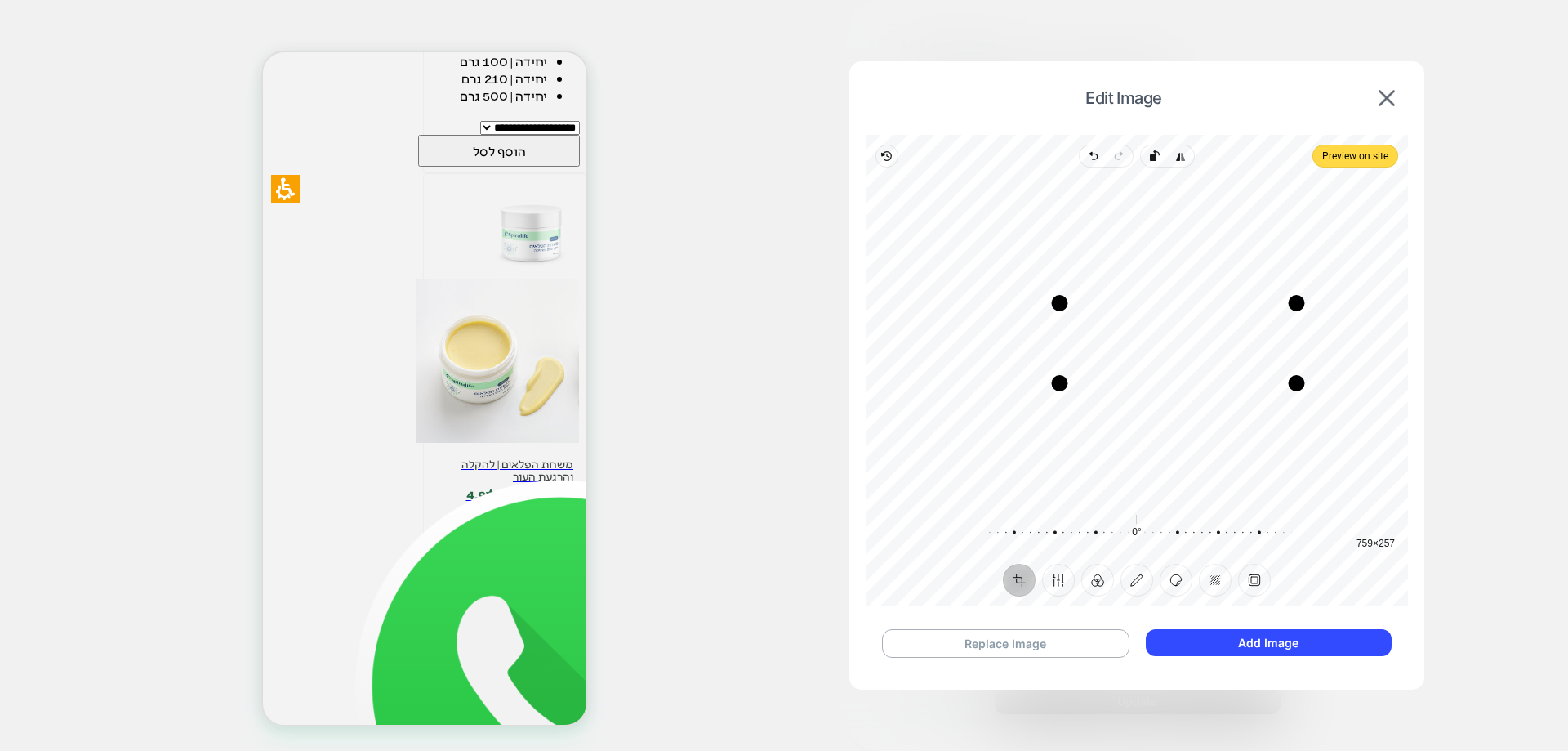
click at [1066, 331] on div "Drag edge l" at bounding box center [1060, 343] width 16 height 80
drag, startPoint x: 1298, startPoint y: 343, endPoint x: 1211, endPoint y: 348, distance: 87.1
click at [1211, 348] on div "Drag edge r" at bounding box center [1209, 343] width 16 height 80
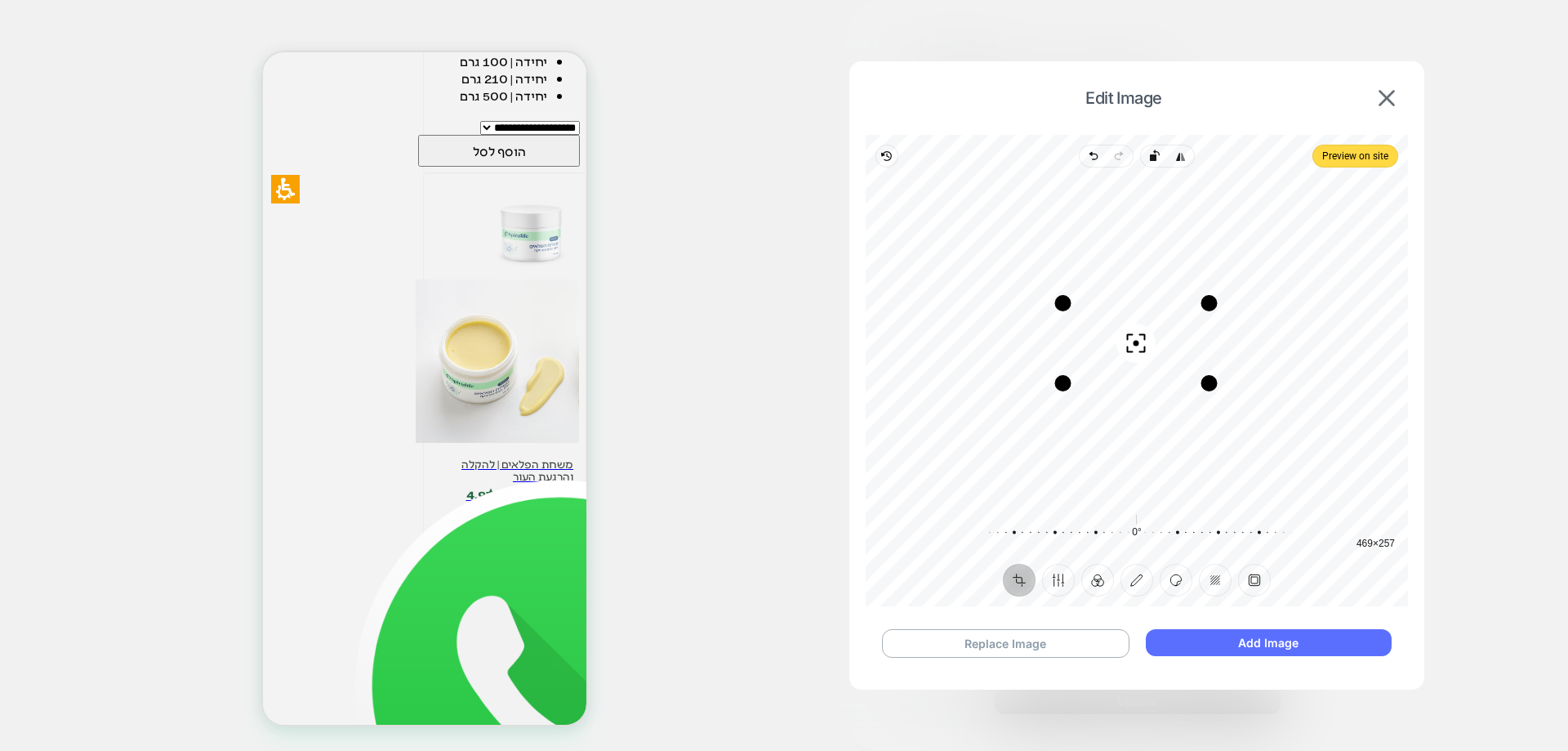
click at [1182, 642] on button "Add Image" at bounding box center [1268, 643] width 246 height 27
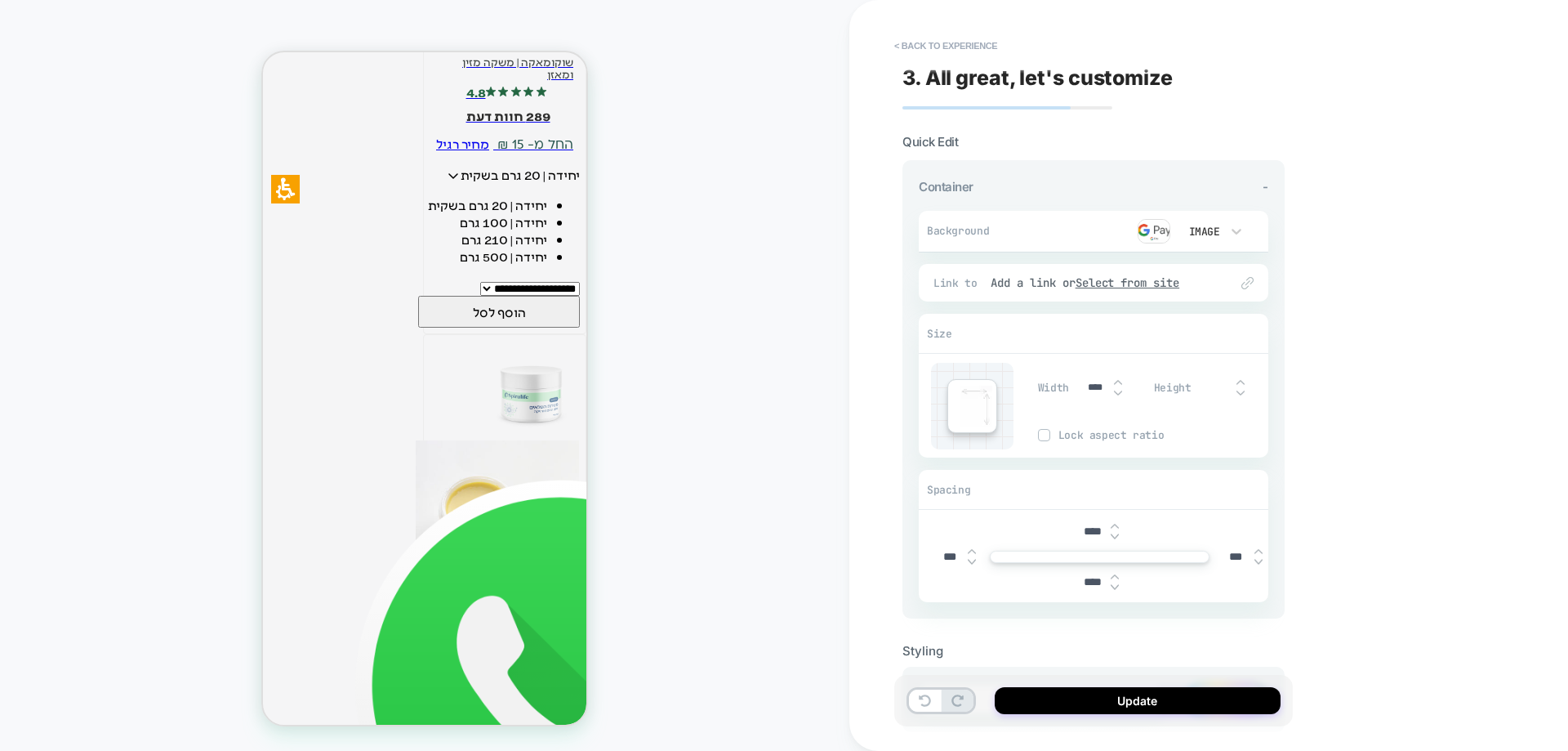
scroll to position [2836, 0]
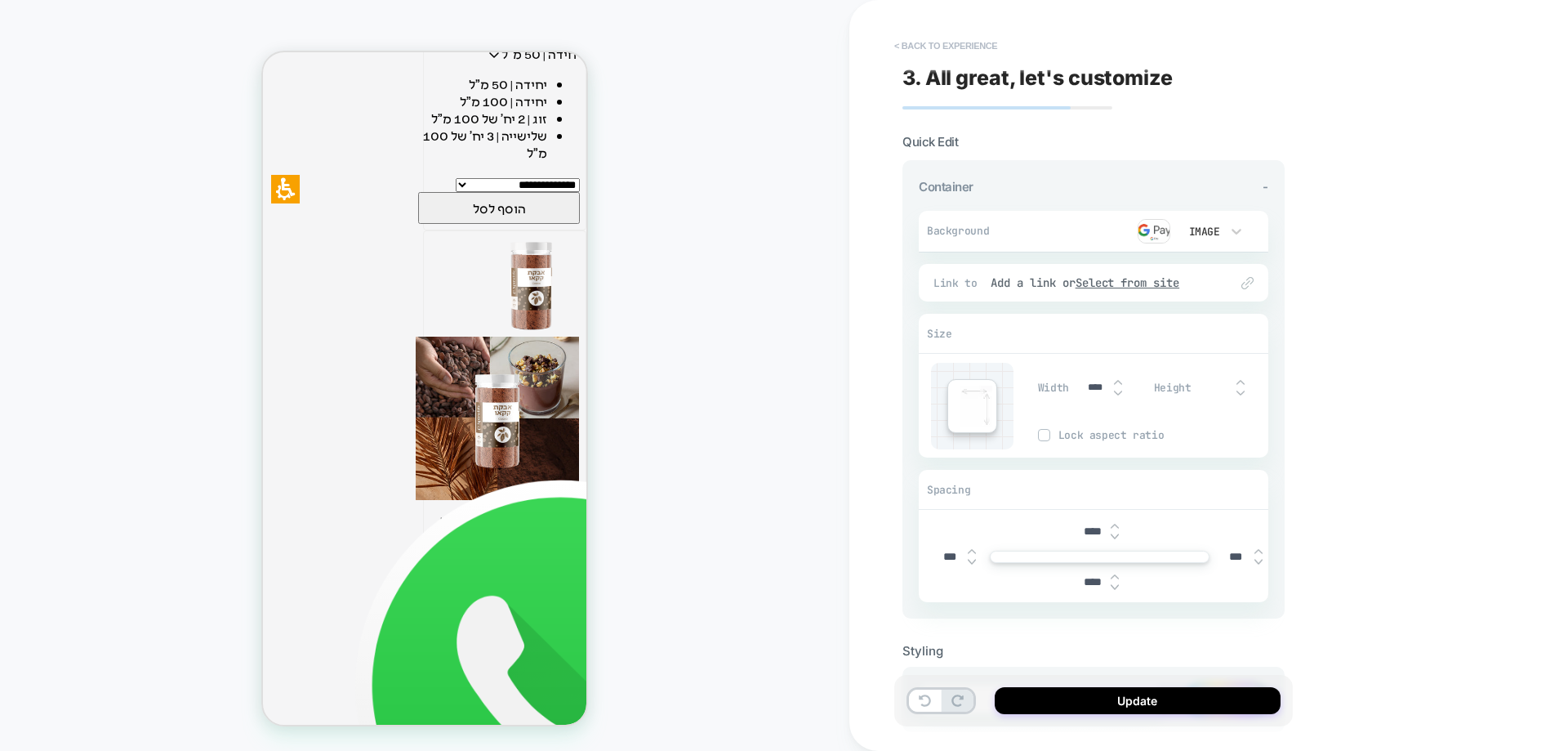
click at [956, 46] on button "< Back to experience" at bounding box center [946, 45] width 120 height 26
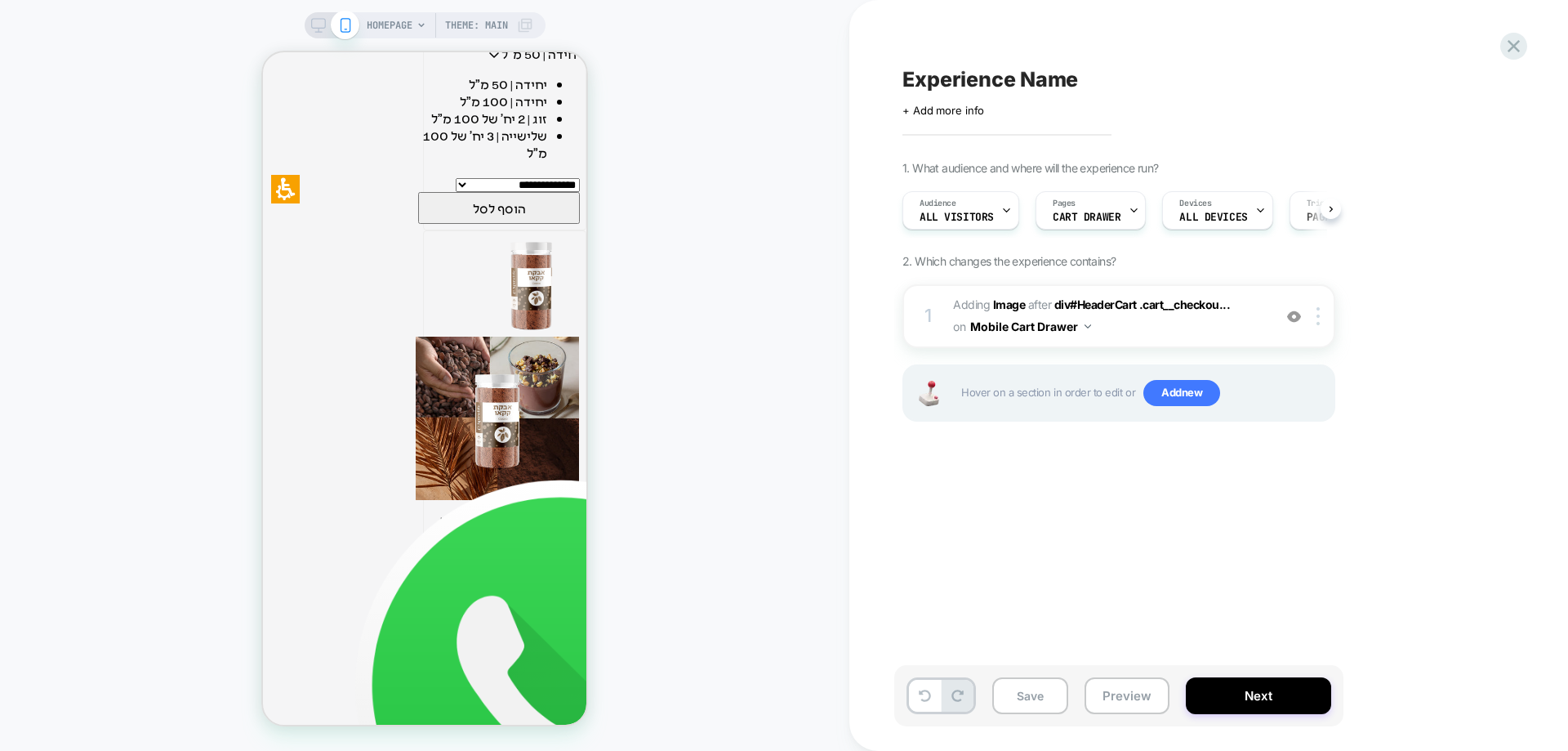
scroll to position [0, 1]
click at [967, 109] on span "+ Add more info" at bounding box center [943, 110] width 82 height 13
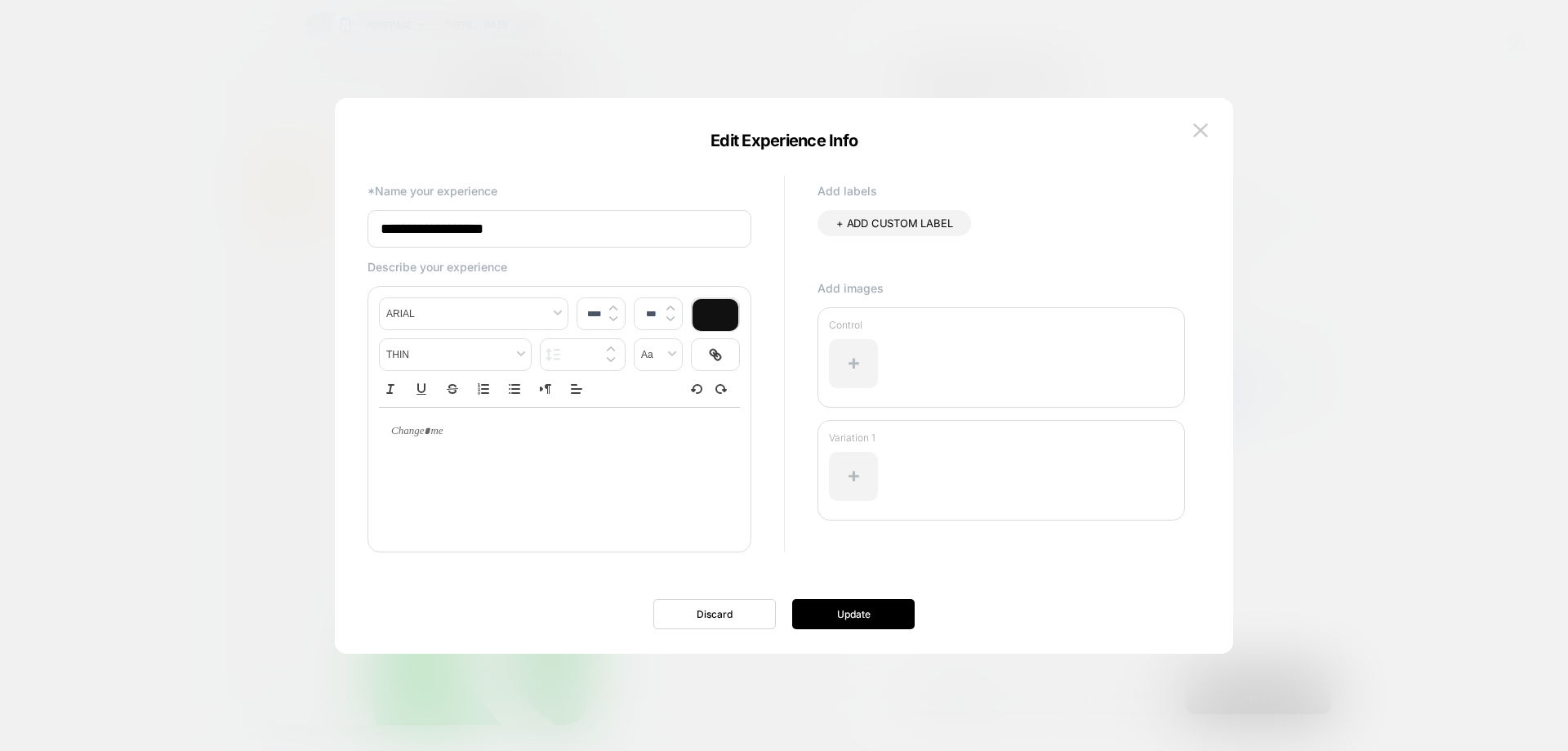
click at [628, 230] on input "**********" at bounding box center [559, 229] width 384 height 37
type input "**********"
click at [888, 610] on button "Update" at bounding box center [854, 614] width 122 height 30
